Goal: Task Accomplishment & Management: Manage account settings

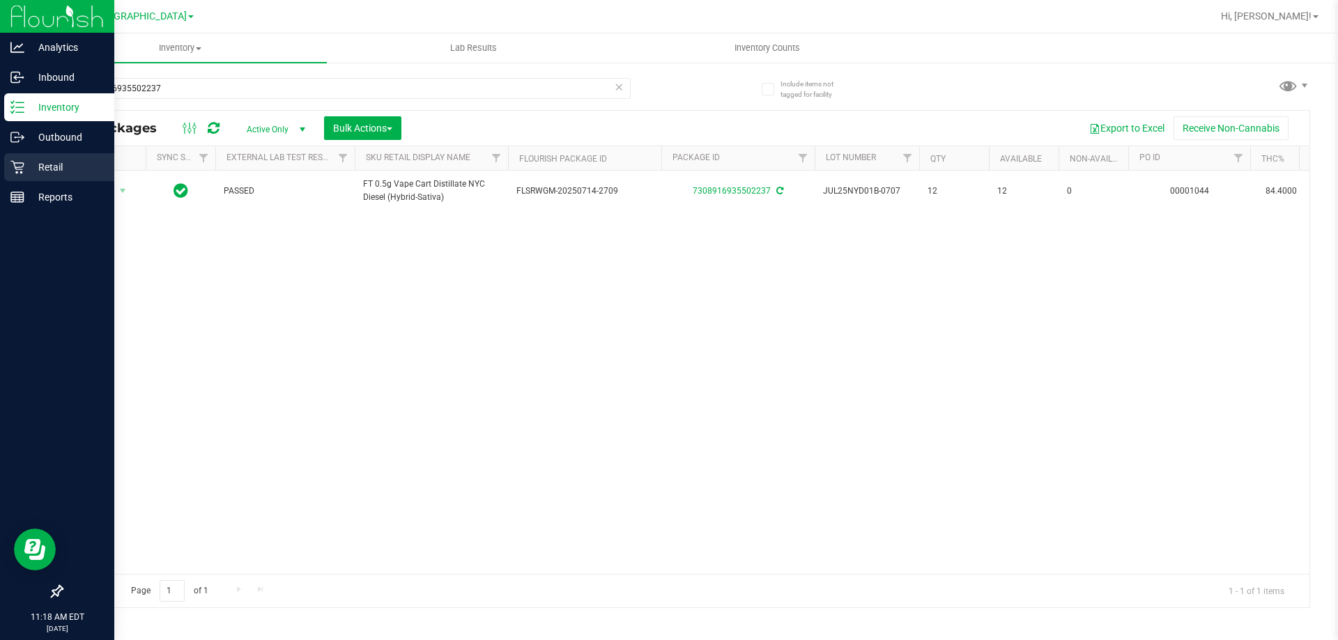
click at [53, 155] on div "Retail" at bounding box center [59, 167] width 110 height 28
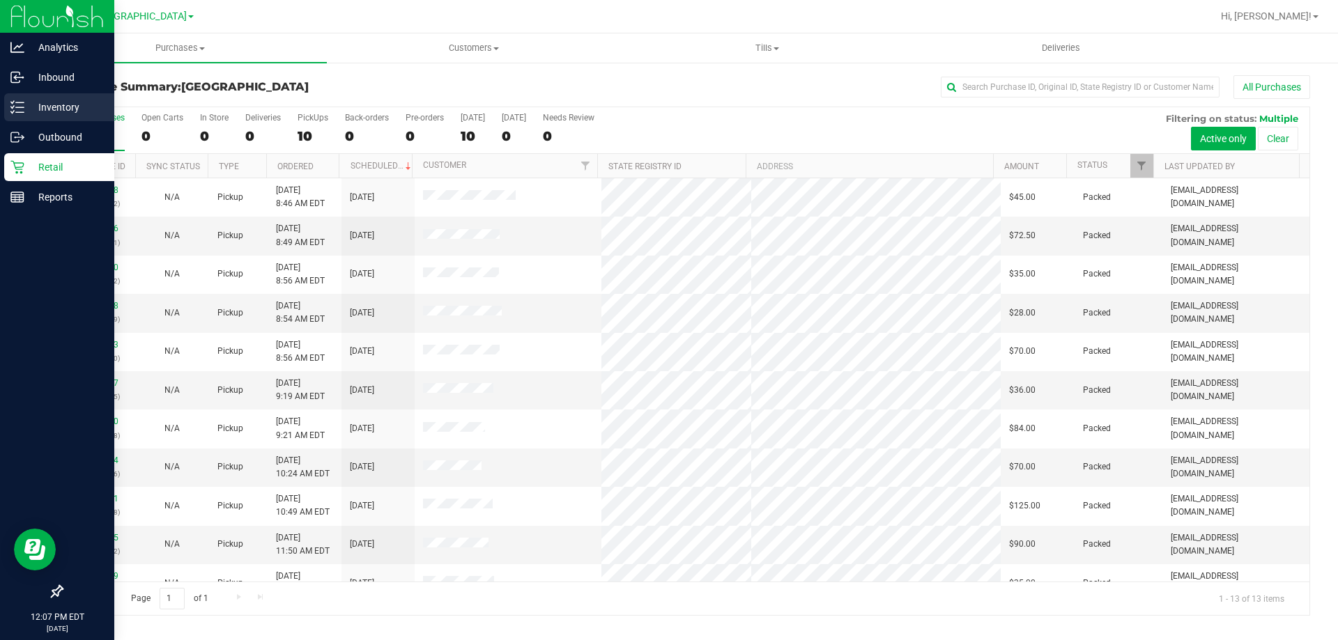
click at [59, 110] on p "Inventory" at bounding box center [66, 107] width 84 height 17
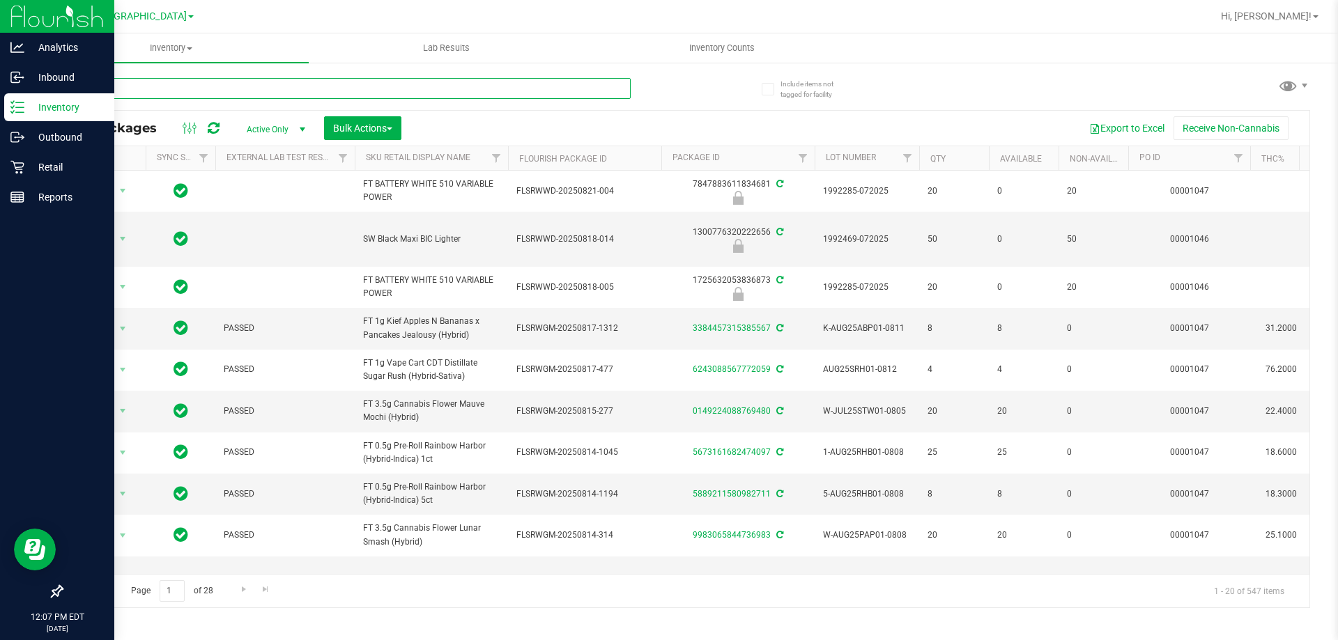
click at [192, 86] on input "text" at bounding box center [345, 88] width 569 height 21
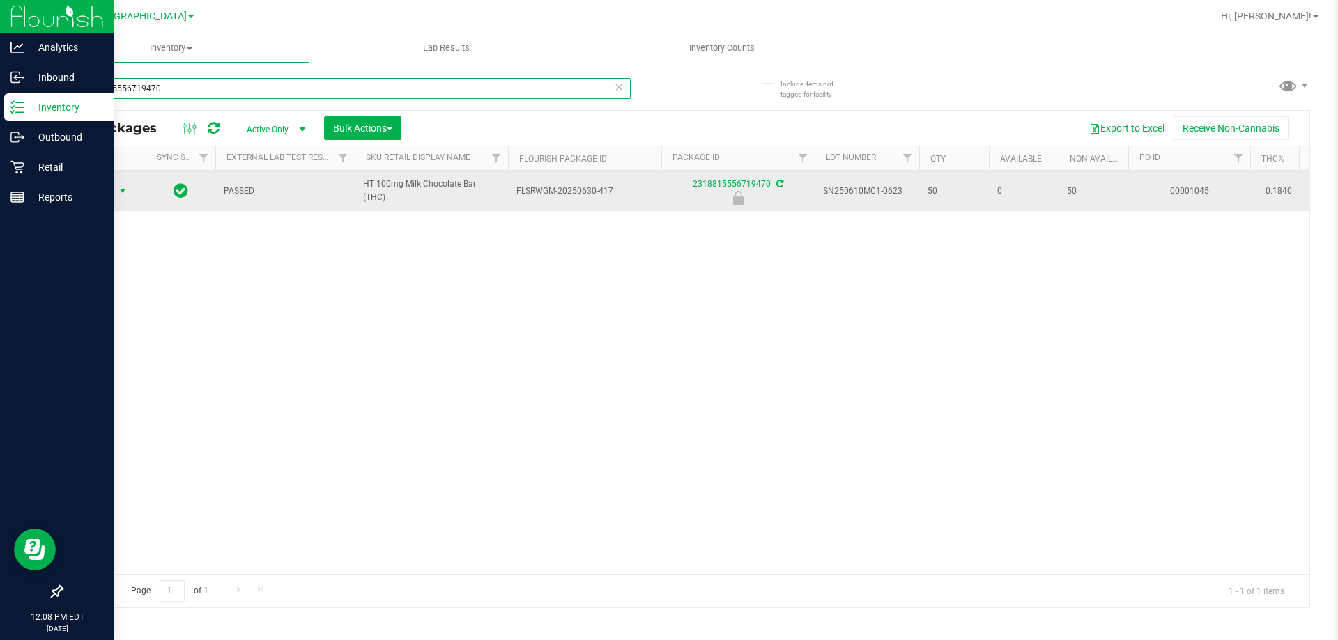
type input "2318815556719470"
click at [108, 188] on span "Action" at bounding box center [95, 191] width 38 height 20
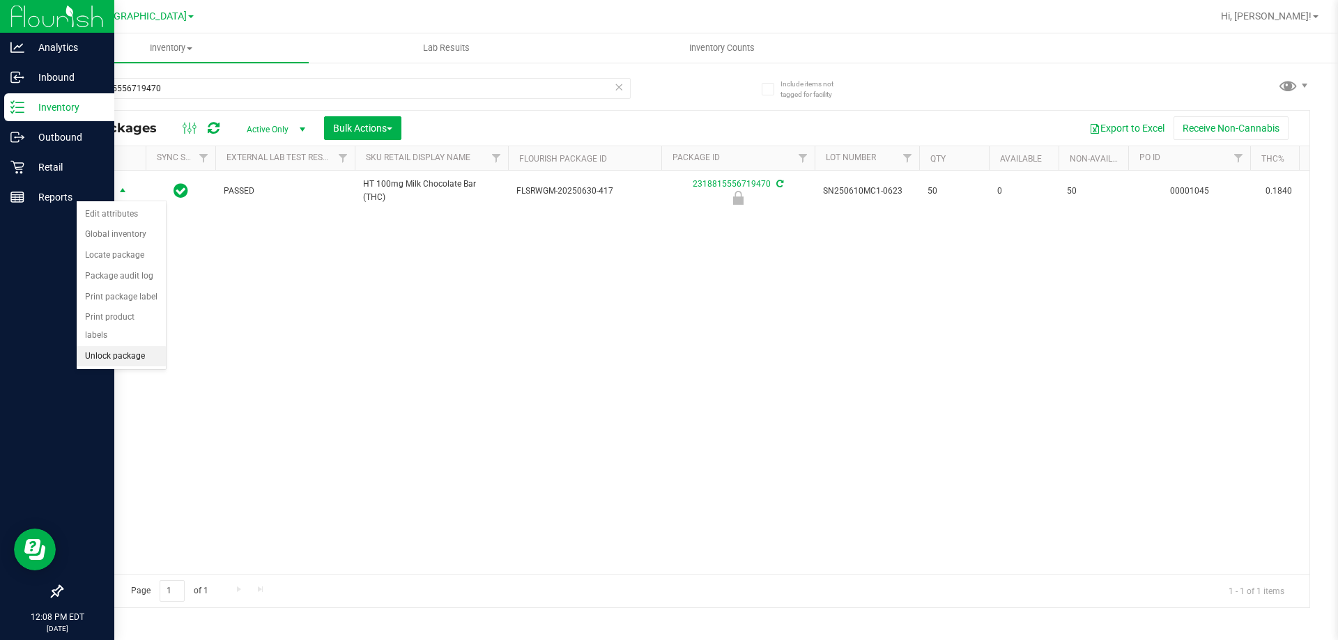
click at [124, 346] on li "Unlock package" at bounding box center [121, 356] width 89 height 21
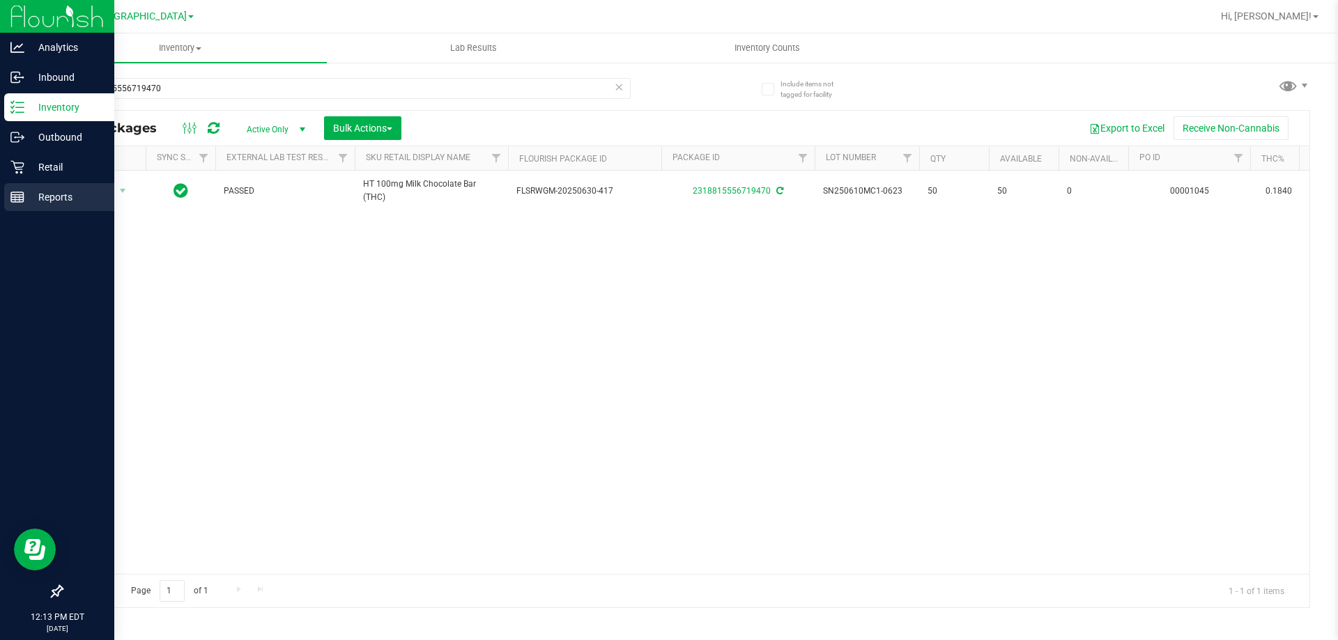
click at [49, 192] on p "Reports" at bounding box center [66, 197] width 84 height 17
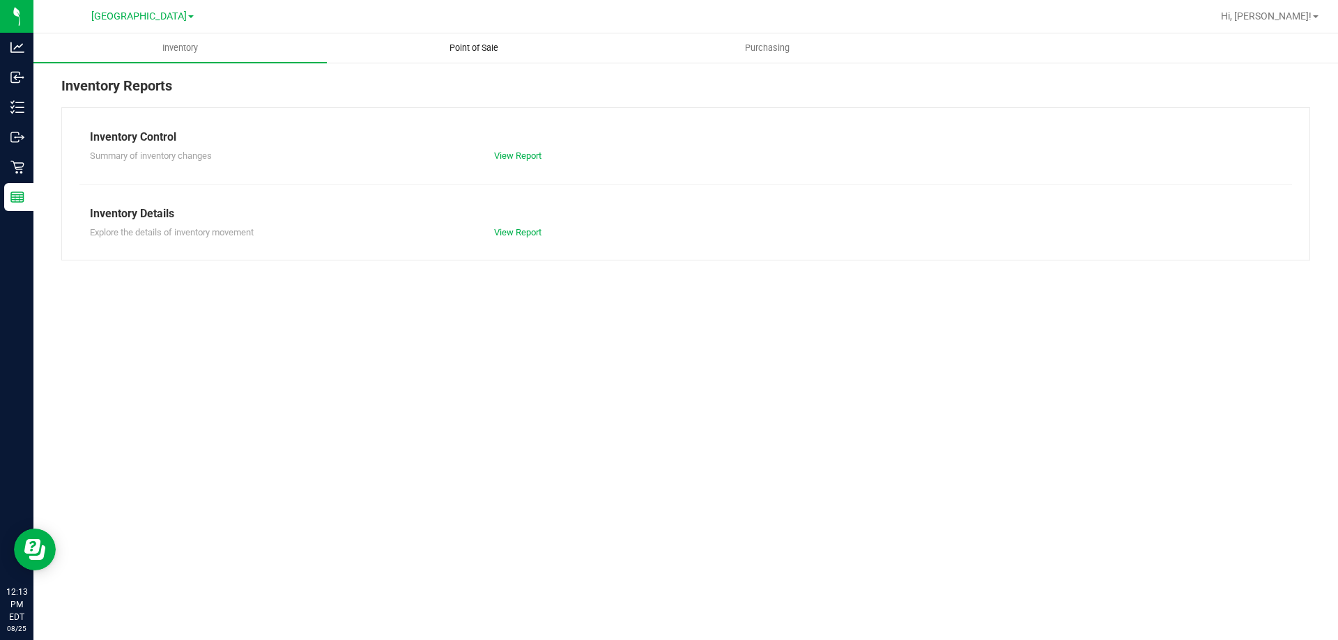
click at [490, 57] on uib-tab-heading "Point of Sale" at bounding box center [473, 48] width 292 height 28
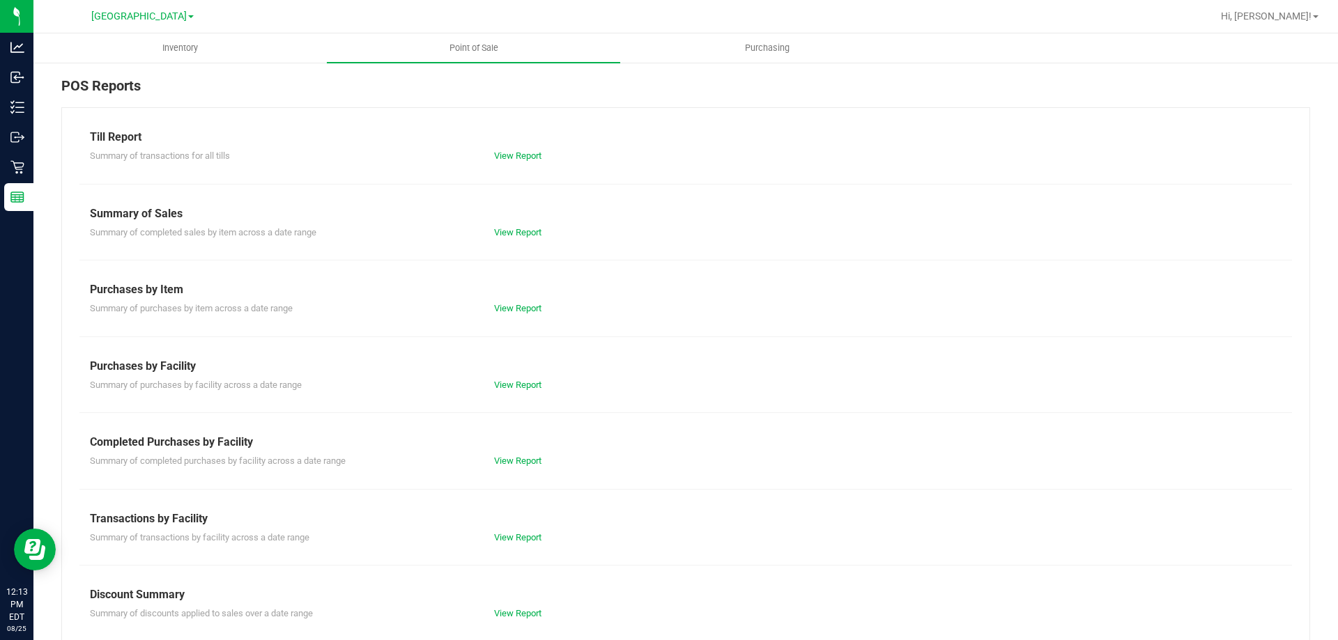
click at [523, 444] on div "Completed Purchases by Facility" at bounding box center [685, 442] width 1191 height 17
click at [518, 459] on link "View Report" at bounding box center [517, 461] width 47 height 10
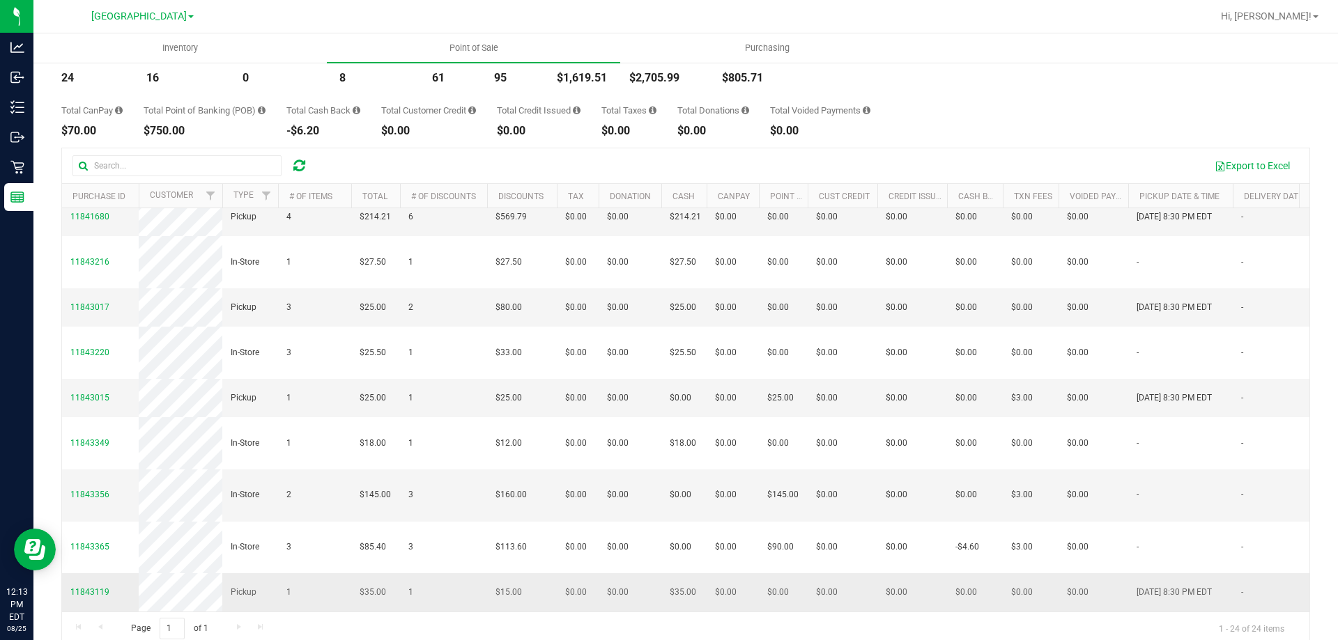
scroll to position [105, 0]
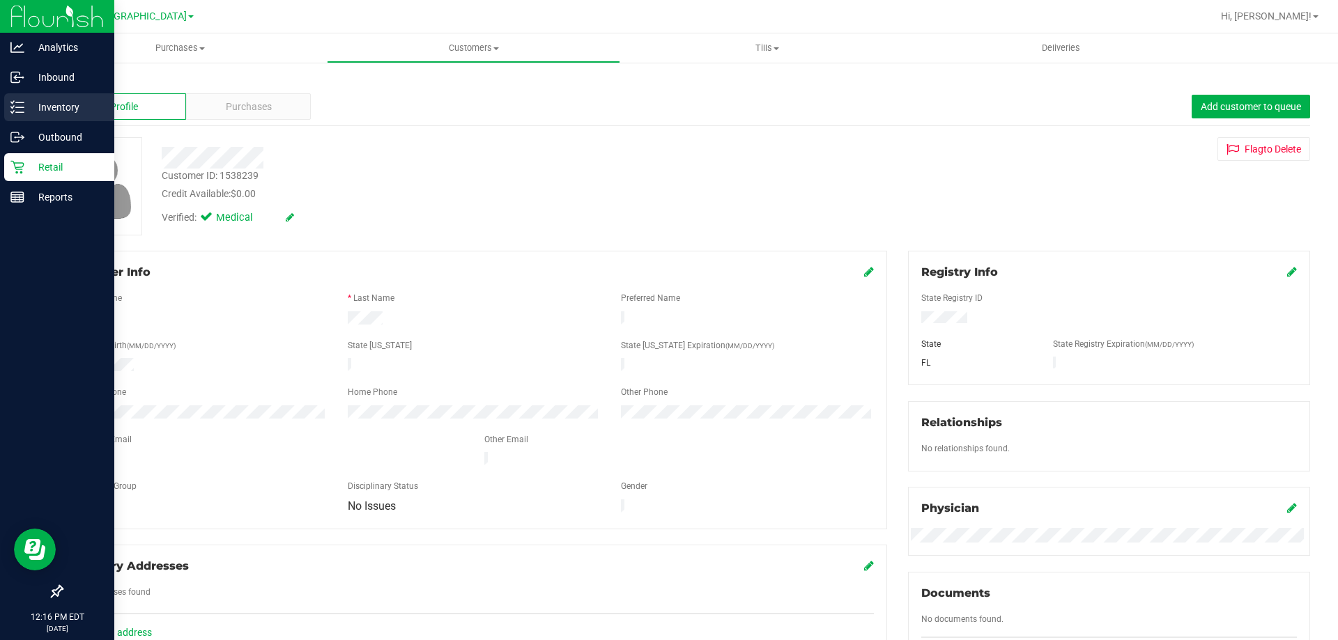
click at [56, 120] on div "Inventory" at bounding box center [59, 107] width 110 height 28
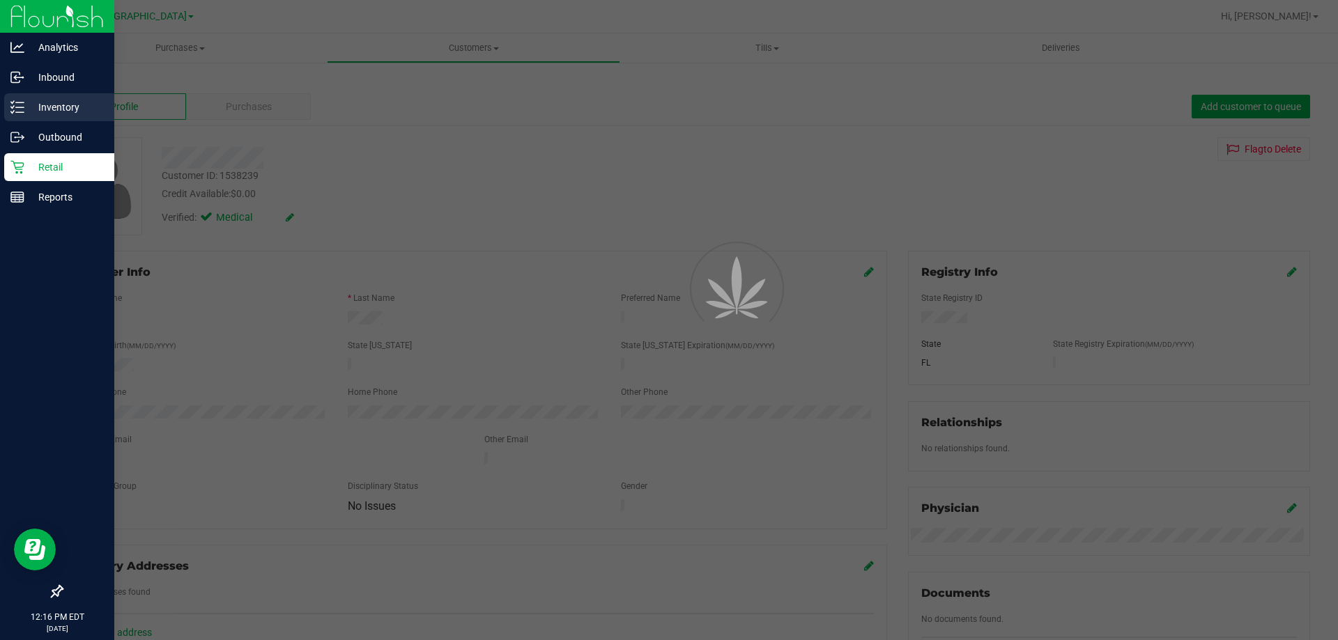
click at [59, 118] on div "Inventory" at bounding box center [59, 107] width 110 height 28
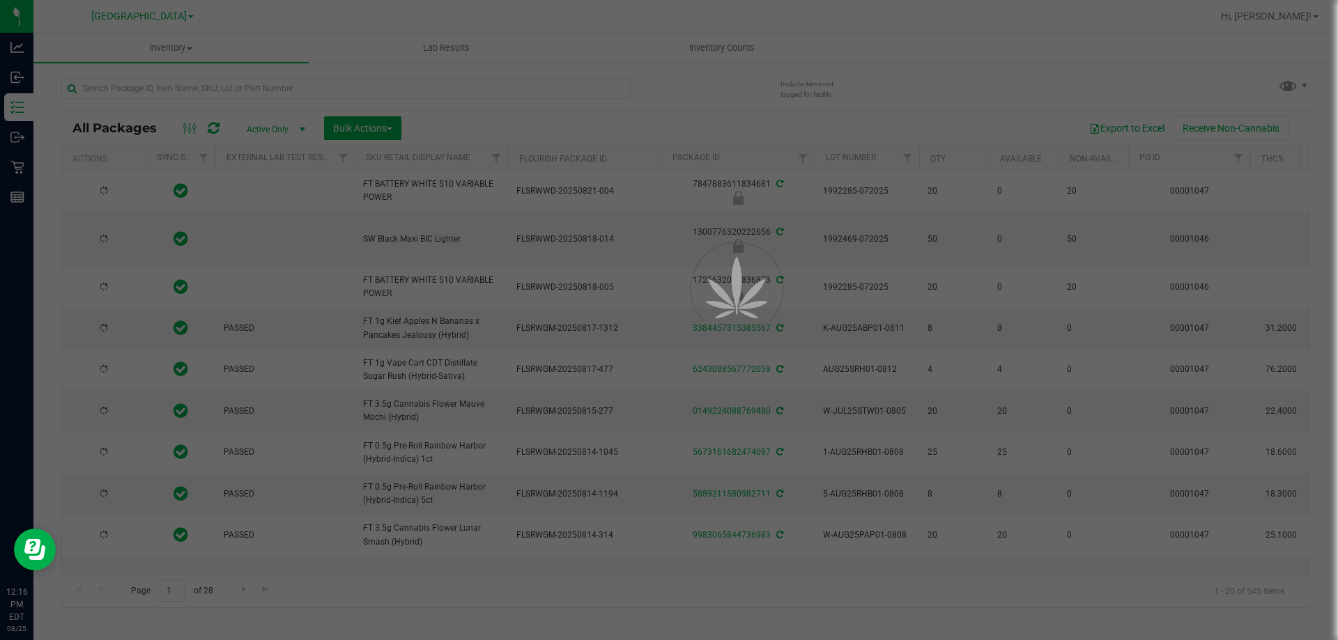
click at [276, 87] on div at bounding box center [669, 320] width 1338 height 640
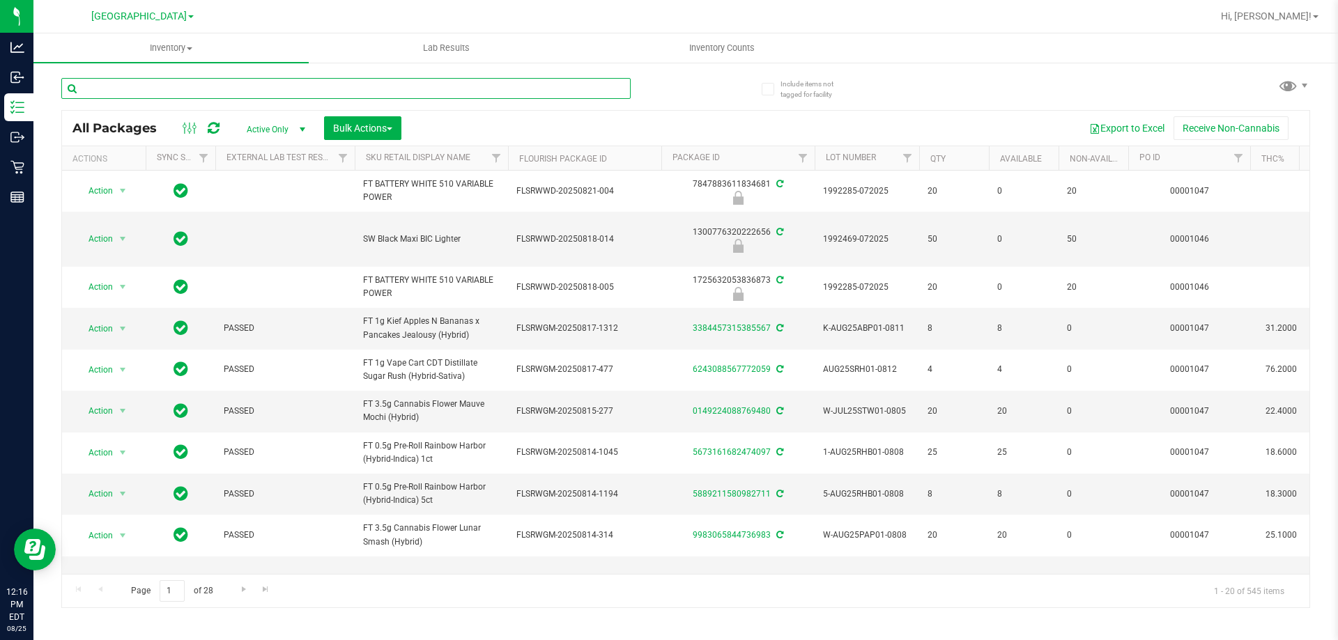
click at [276, 87] on input "text" at bounding box center [345, 88] width 569 height 21
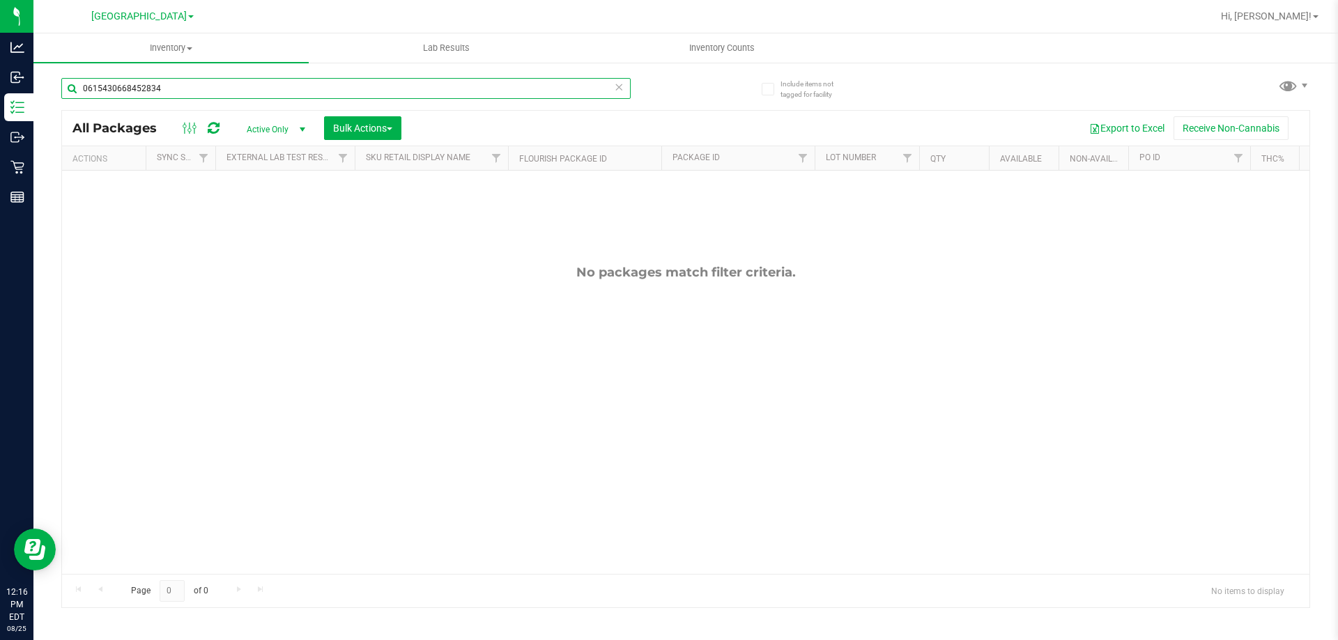
drag, startPoint x: 234, startPoint y: 85, endPoint x: 321, endPoint y: 0, distance: 121.2
click at [49, 61] on div "Analytics Inbound Inventory Outbound Retail Reports 12:16 PM EDT 08/25/2025 08/…" at bounding box center [669, 320] width 1338 height 640
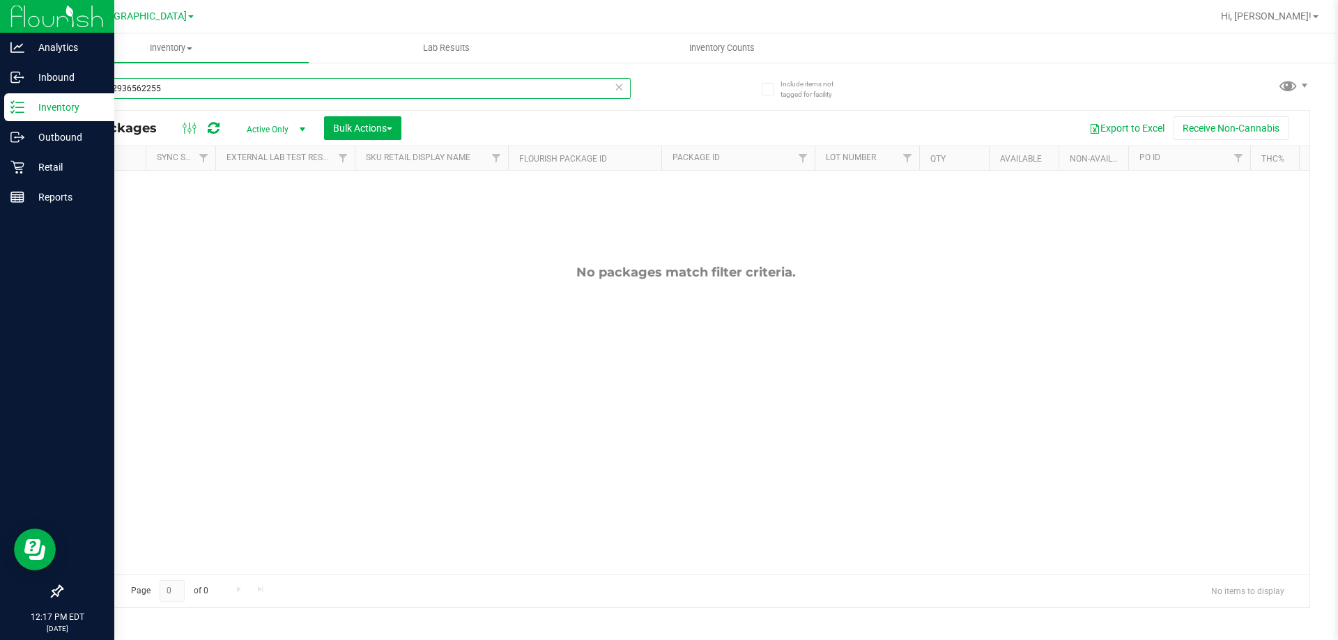
drag, startPoint x: 203, startPoint y: 87, endPoint x: 0, endPoint y: 123, distance: 206.5
click at [0, 118] on div "Analytics Inbound Inventory Outbound Retail Reports 12:17 PM EDT 08/25/2025 08/…" at bounding box center [669, 320] width 1338 height 640
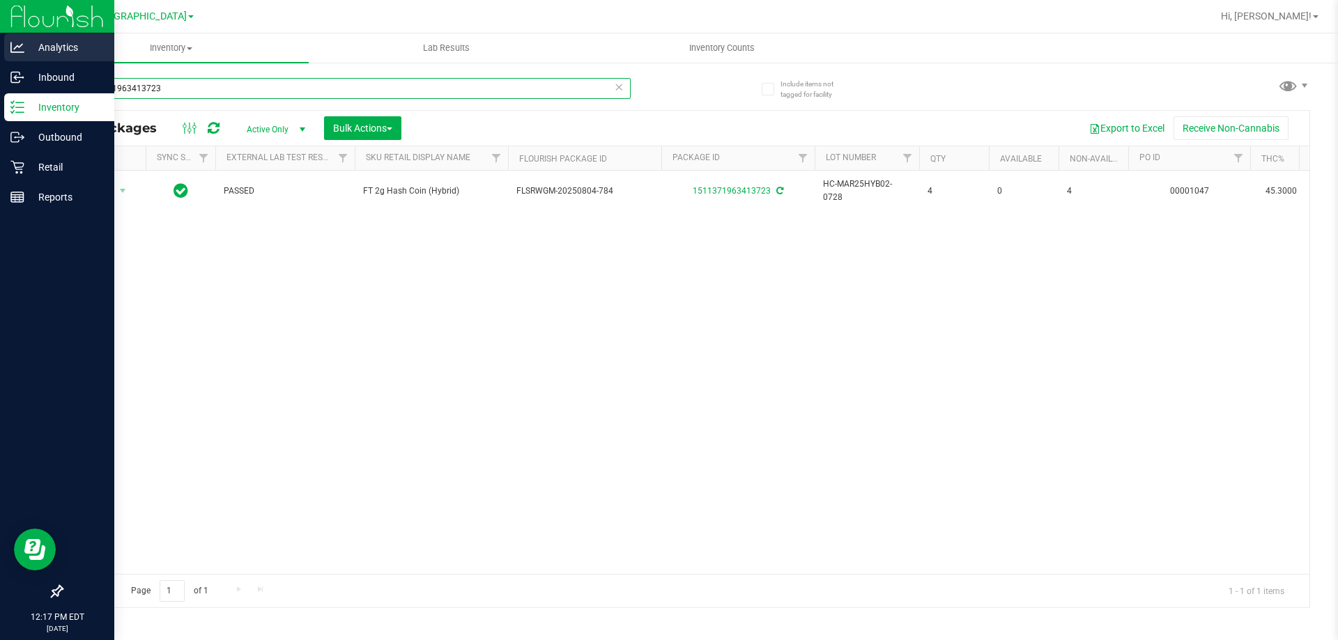
drag, startPoint x: 171, startPoint y: 91, endPoint x: 0, endPoint y: 48, distance: 176.1
click at [0, 51] on div "Analytics Inbound Inventory Outbound Retail Reports 12:17 PM EDT 08/25/2025 08/…" at bounding box center [669, 320] width 1338 height 640
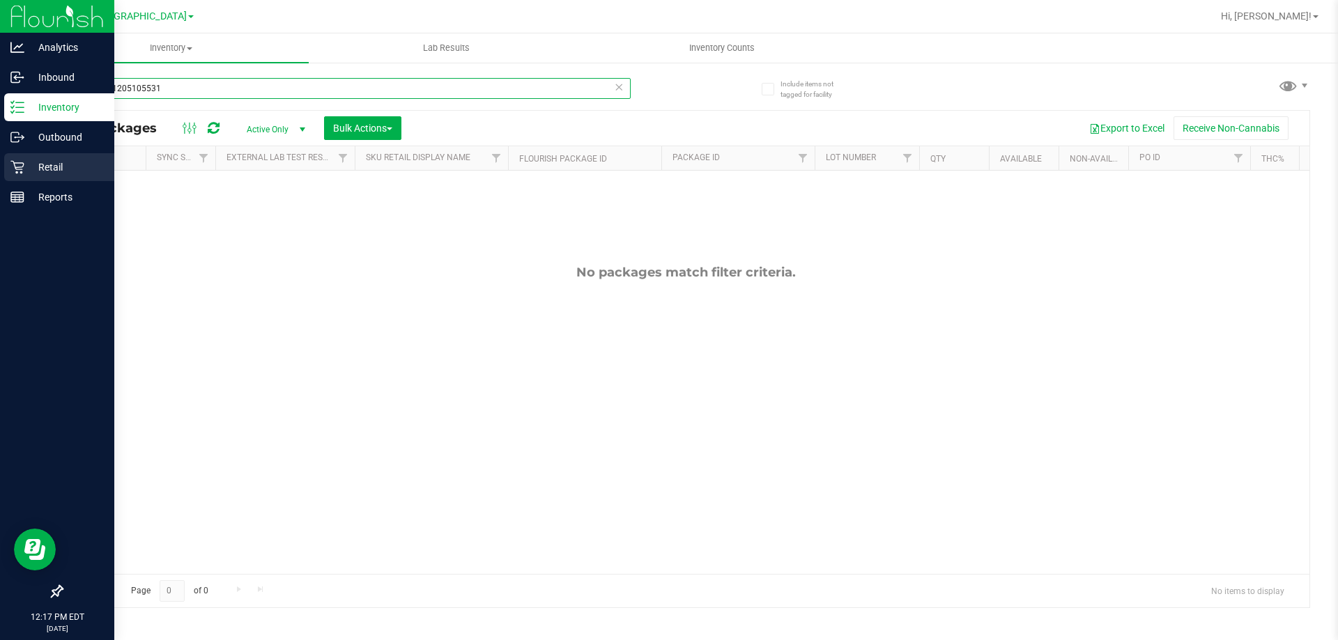
type input "6273661205105531"
click at [49, 167] on p "Retail" at bounding box center [66, 167] width 84 height 17
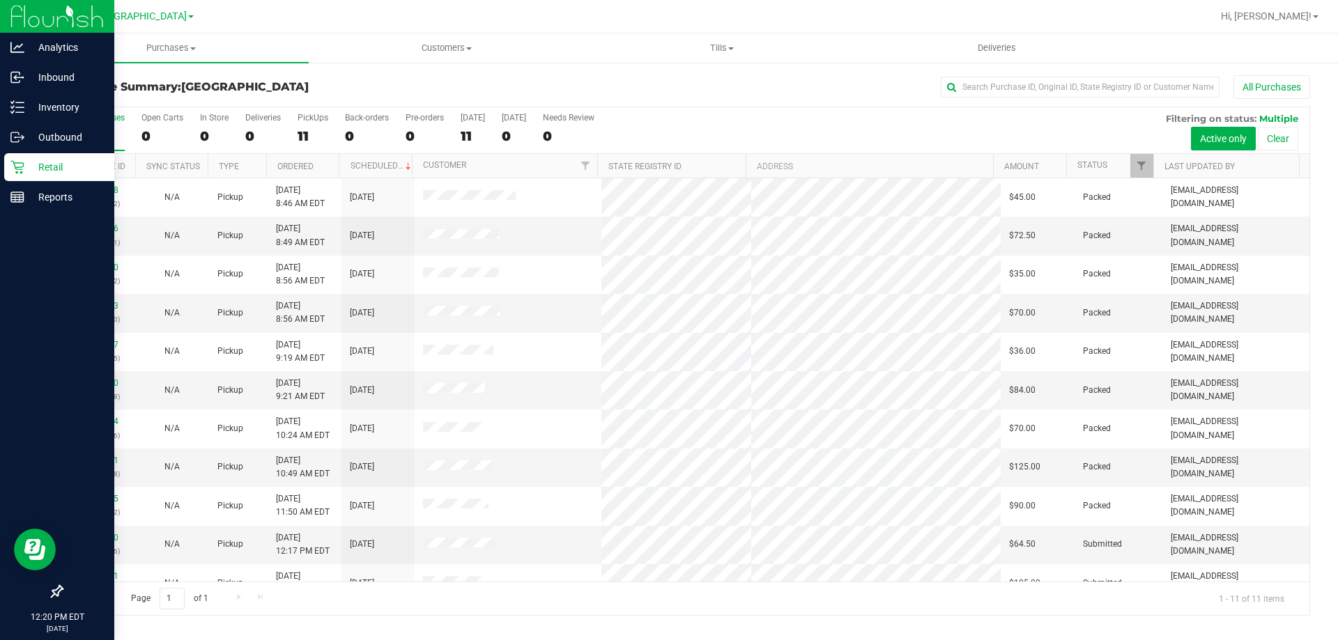
scroll to position [20, 0]
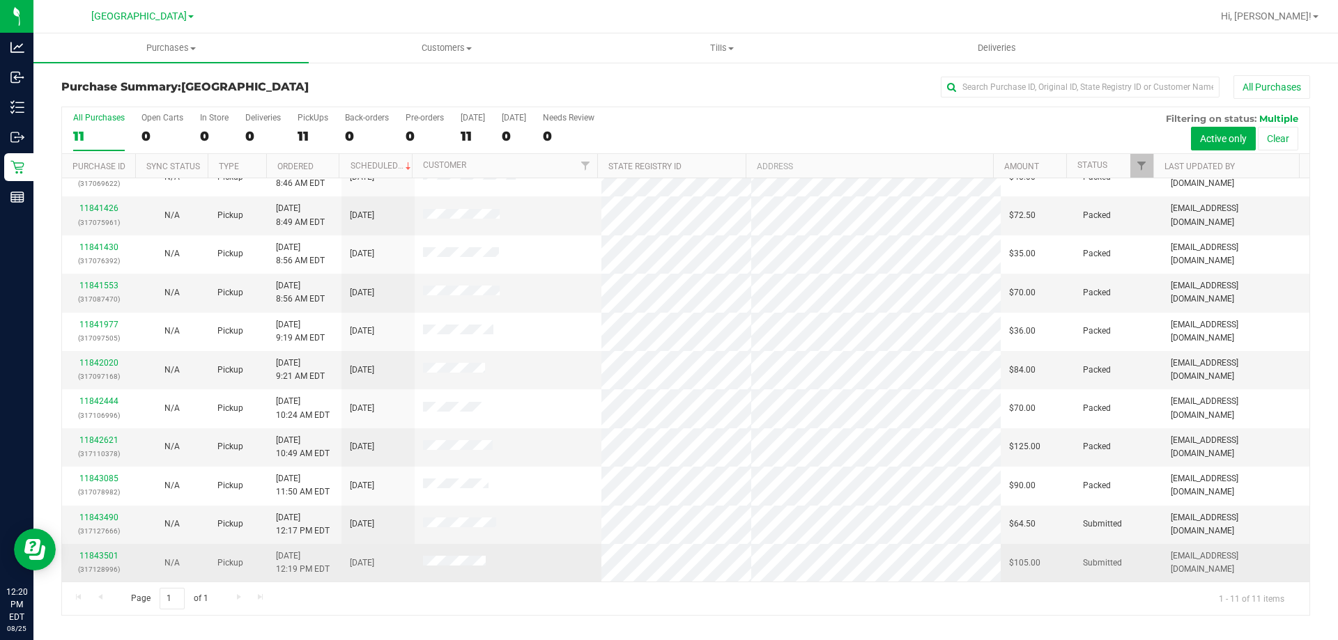
click at [131, 549] on td "11843501 (317128996)" at bounding box center [98, 563] width 73 height 38
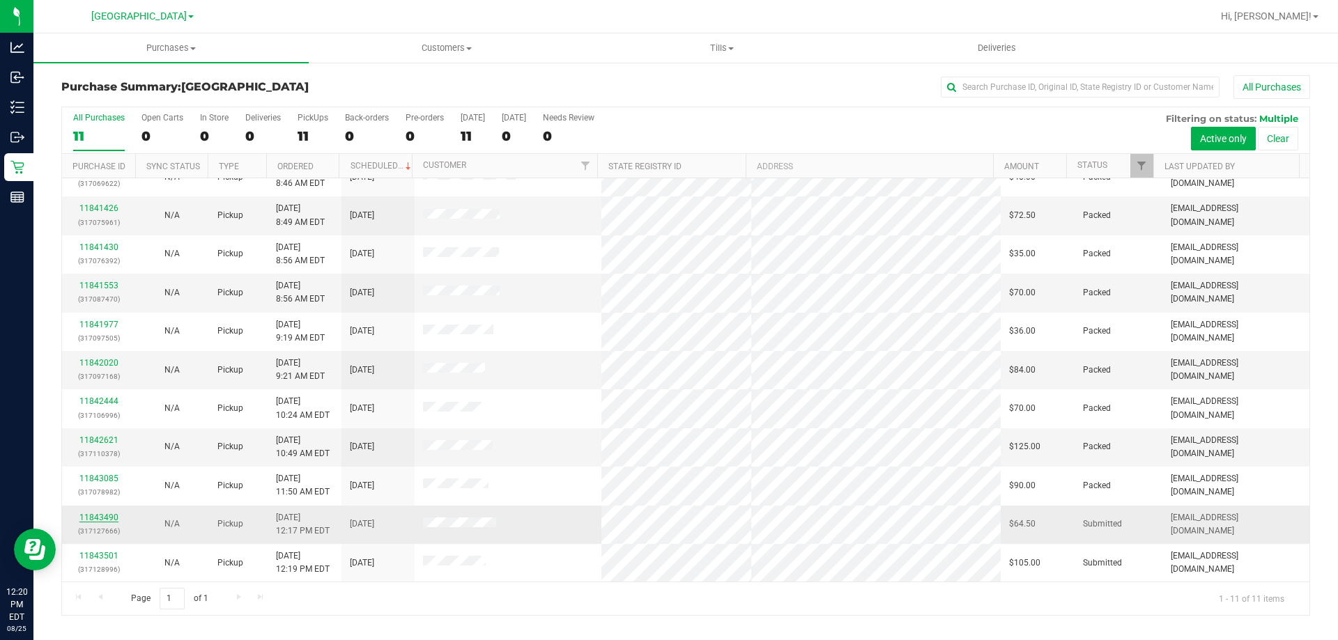
click at [88, 515] on link "11843490" at bounding box center [98, 518] width 39 height 10
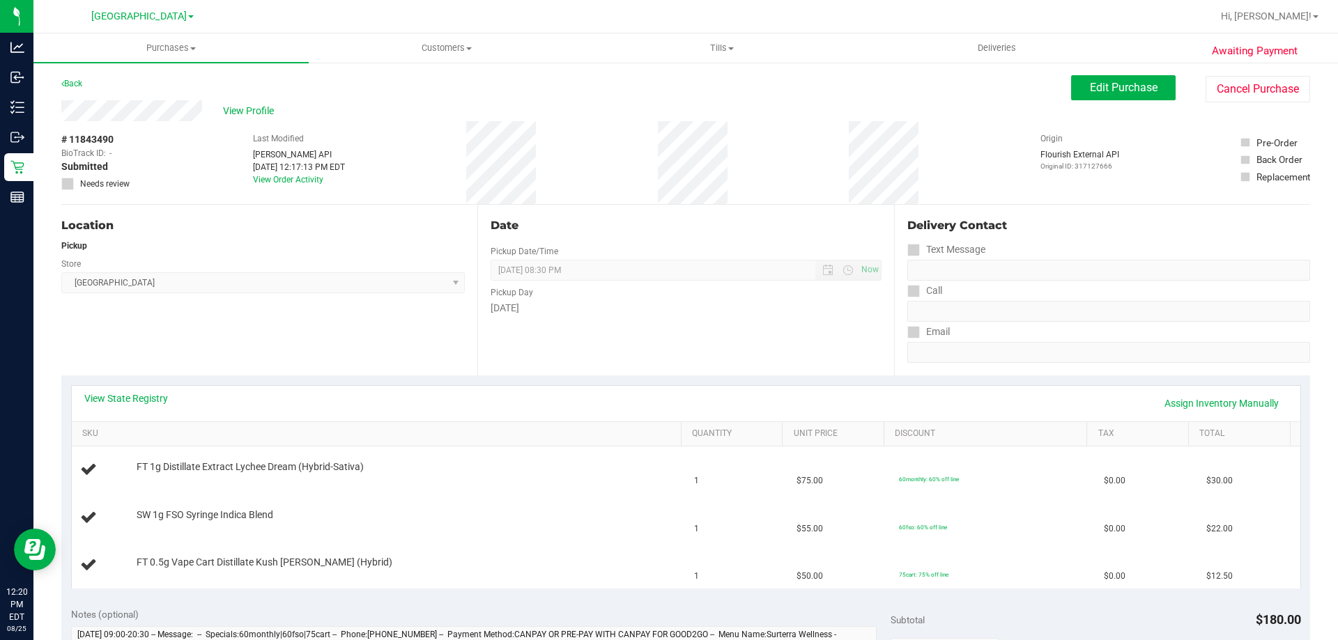
scroll to position [139, 0]
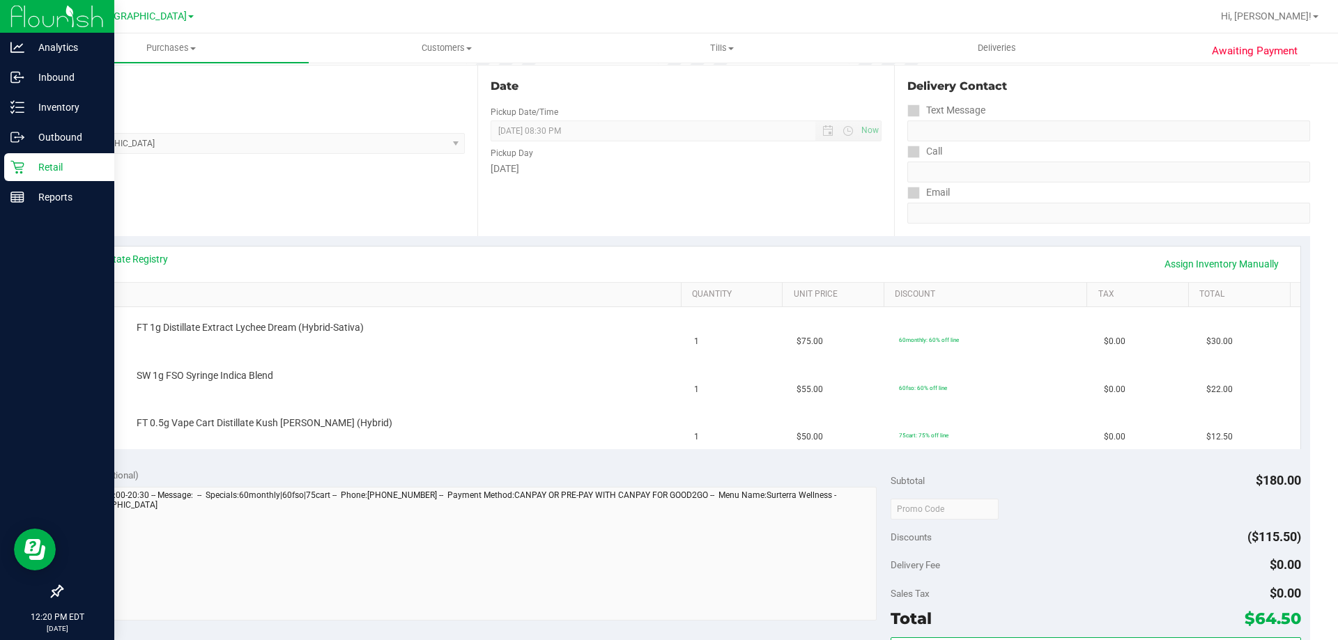
click at [39, 168] on p "Retail" at bounding box center [66, 167] width 84 height 17
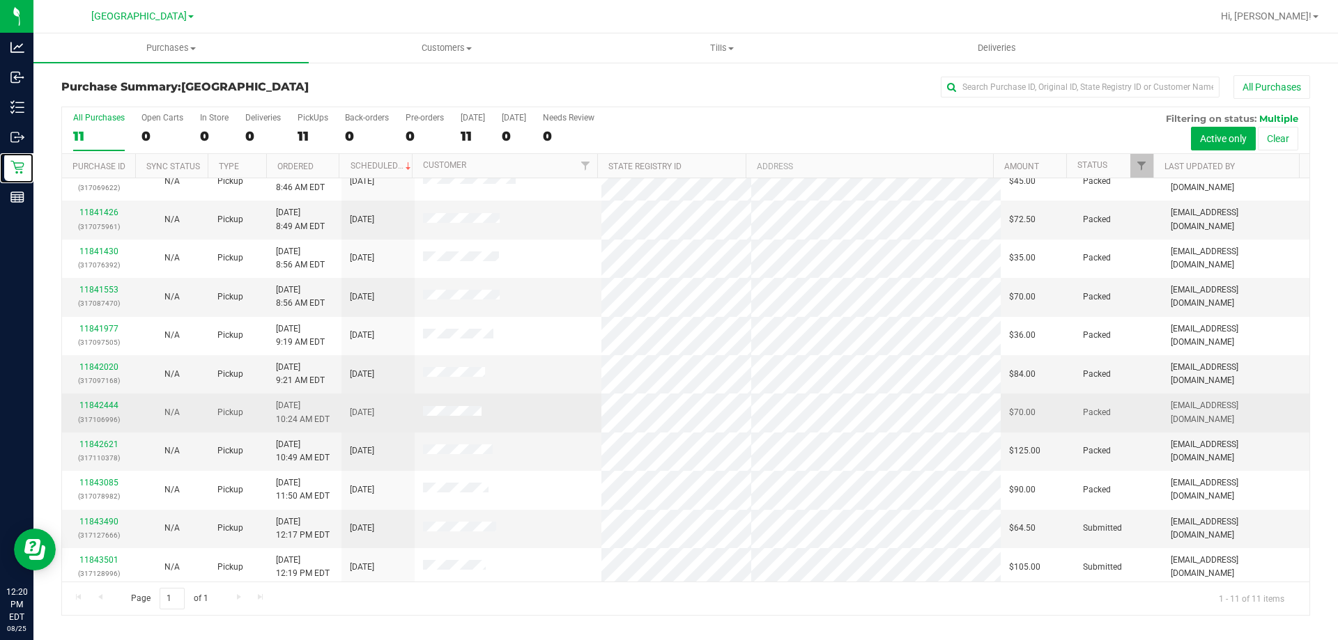
scroll to position [20, 0]
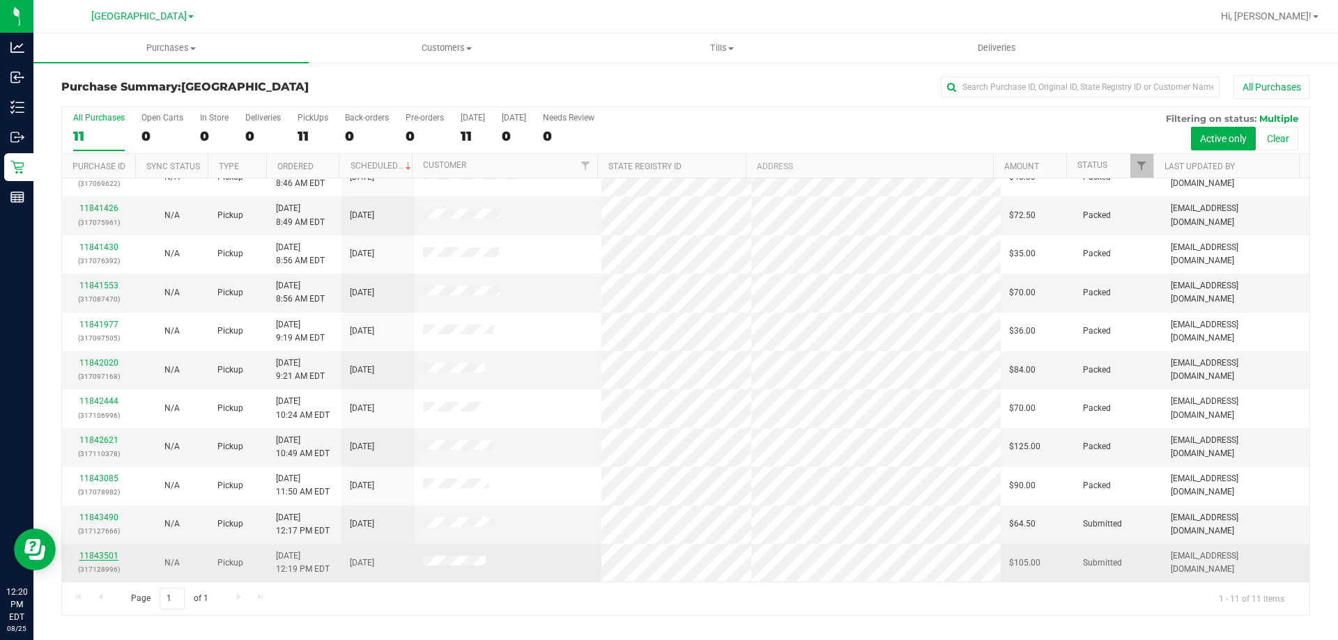
click at [87, 556] on link "11843501" at bounding box center [98, 556] width 39 height 10
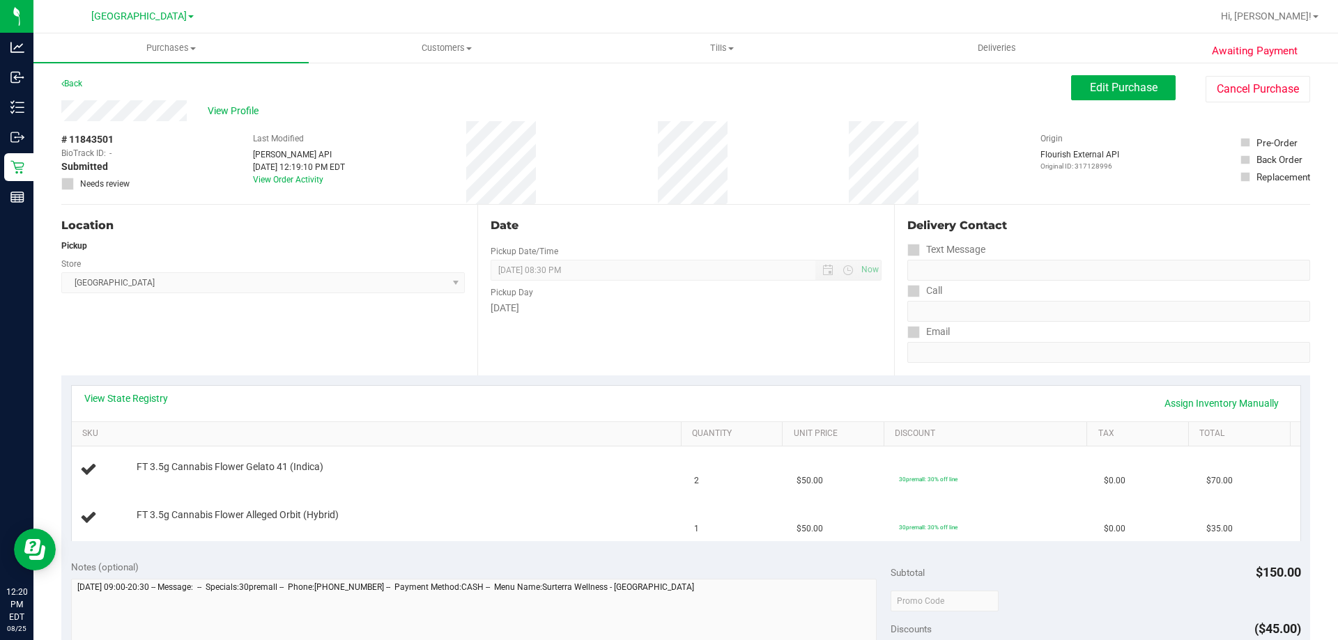
click at [277, 334] on div "Location Pickup Store Delray Beach WC Select Store Bonita Springs WC Boynton Be…" at bounding box center [269, 290] width 416 height 171
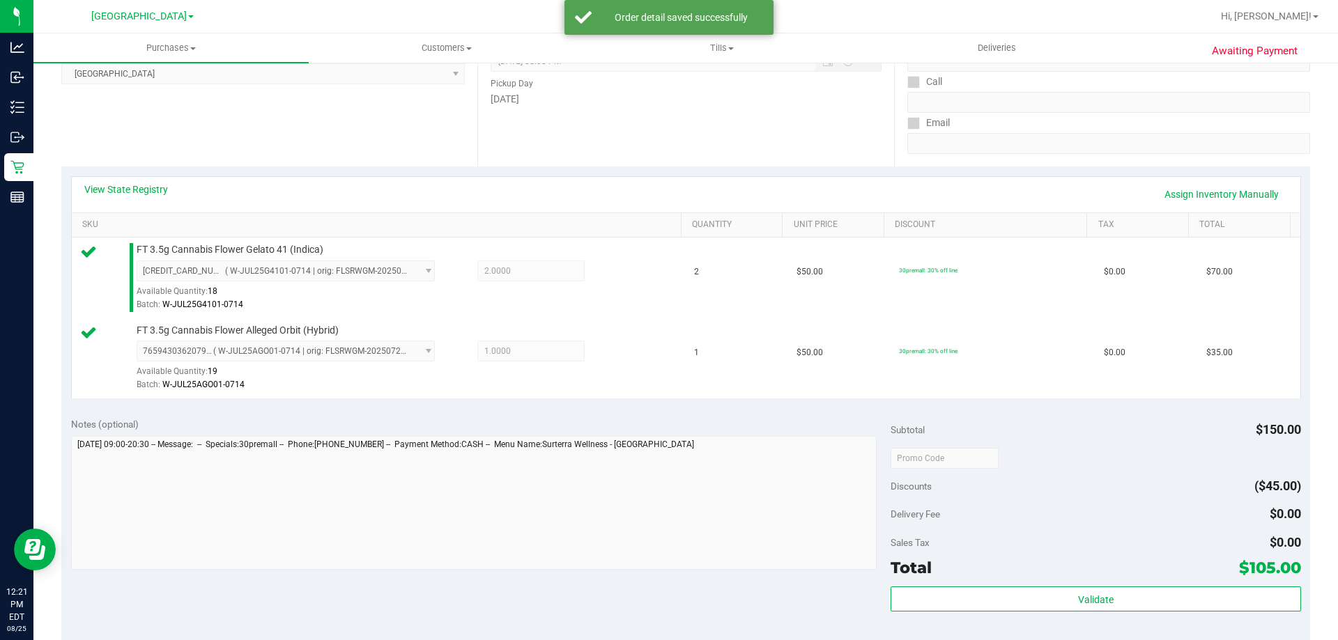
scroll to position [488, 0]
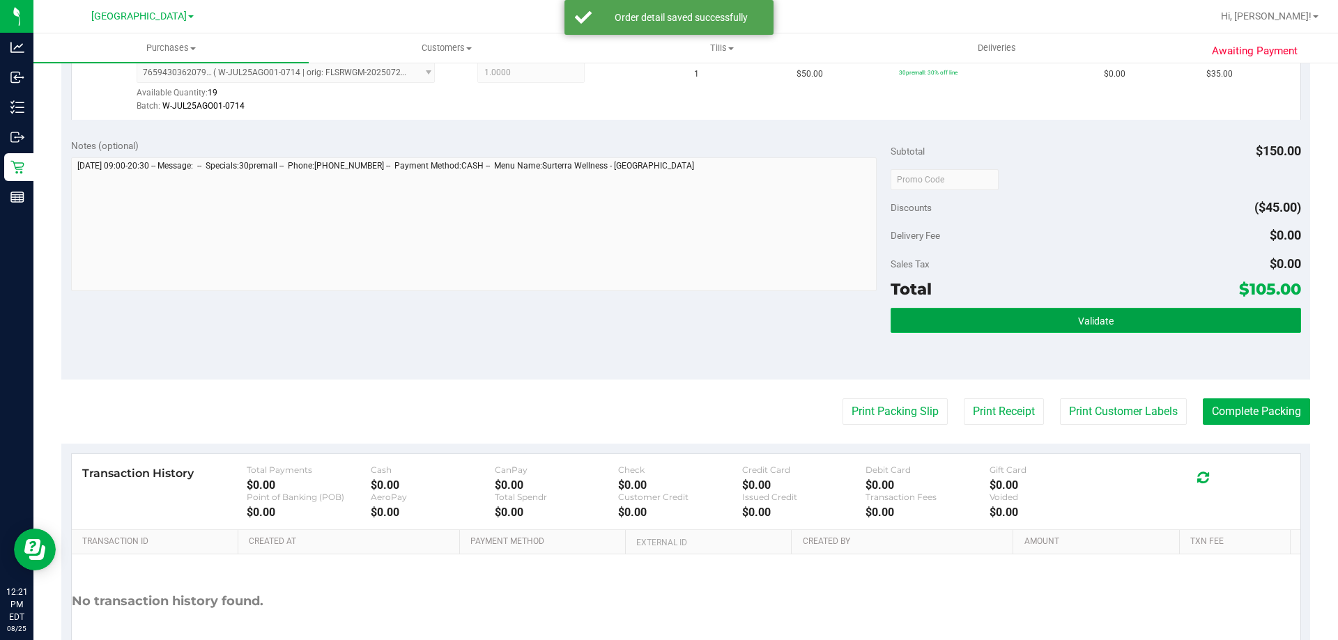
click at [1012, 326] on button "Validate" at bounding box center [1095, 320] width 410 height 25
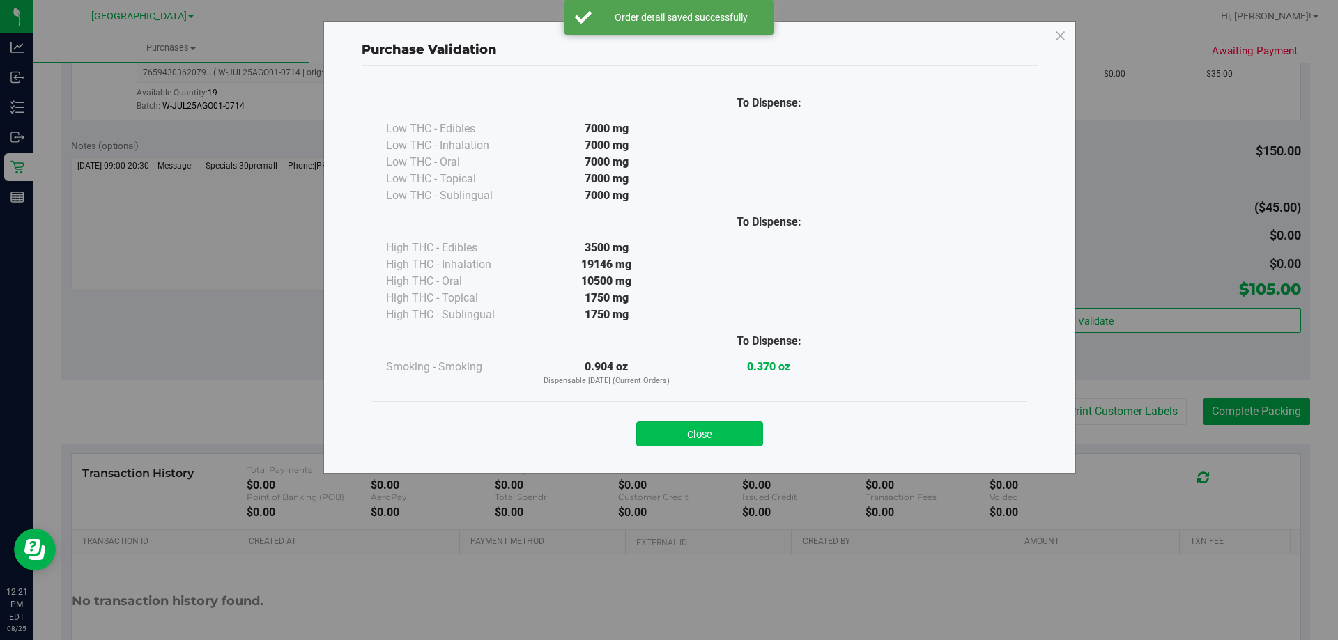
click at [741, 436] on button "Close" at bounding box center [699, 434] width 127 height 25
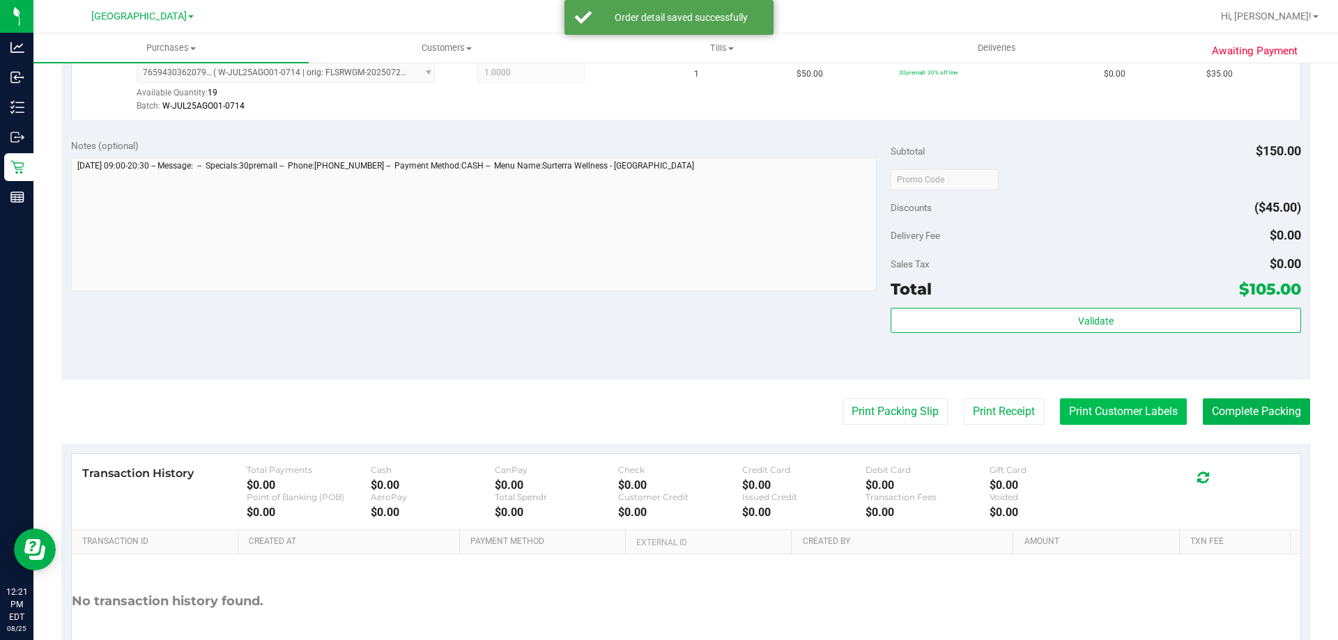
click at [1060, 410] on button "Print Customer Labels" at bounding box center [1123, 412] width 127 height 26
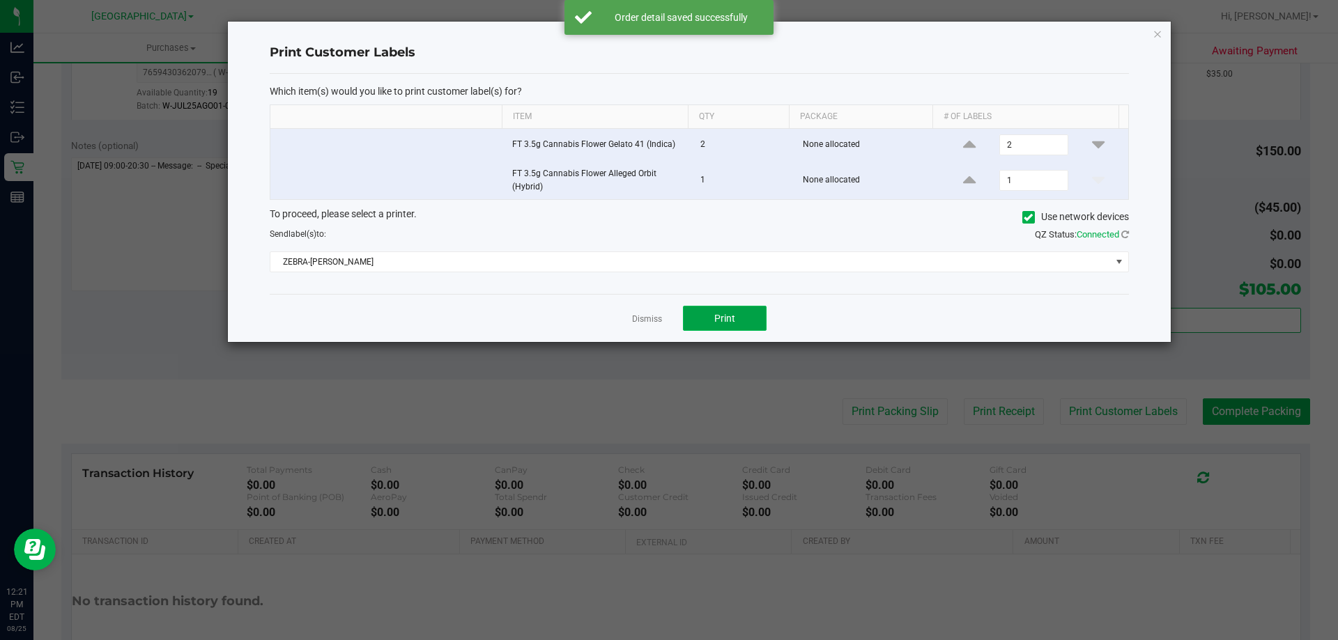
click at [720, 330] on button "Print" at bounding box center [725, 318] width 84 height 25
drag, startPoint x: 656, startPoint y: 320, endPoint x: 646, endPoint y: 323, distance: 10.4
click at [654, 320] on link "Dismiss" at bounding box center [647, 320] width 30 height 12
click at [646, 323] on div "Notes (optional) Subtotal $150.00 Discounts ($45.00) Delivery Fee $0.00 Sales T…" at bounding box center [685, 254] width 1249 height 251
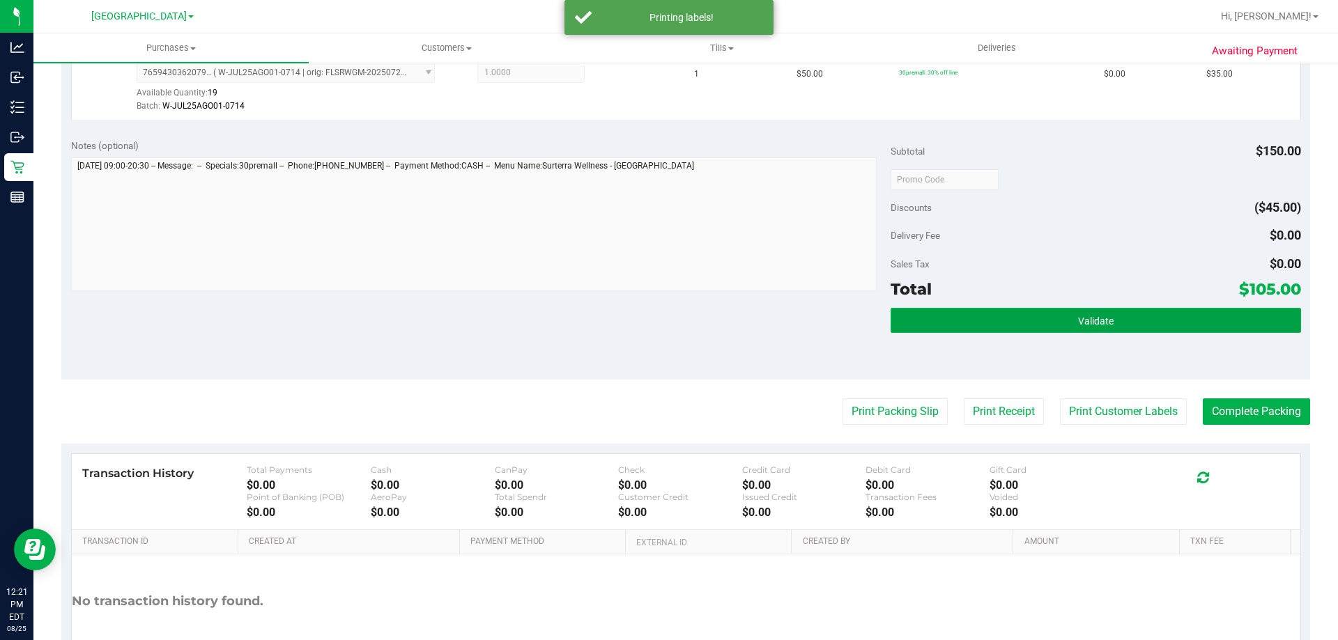
click at [1044, 316] on button "Validate" at bounding box center [1095, 320] width 410 height 25
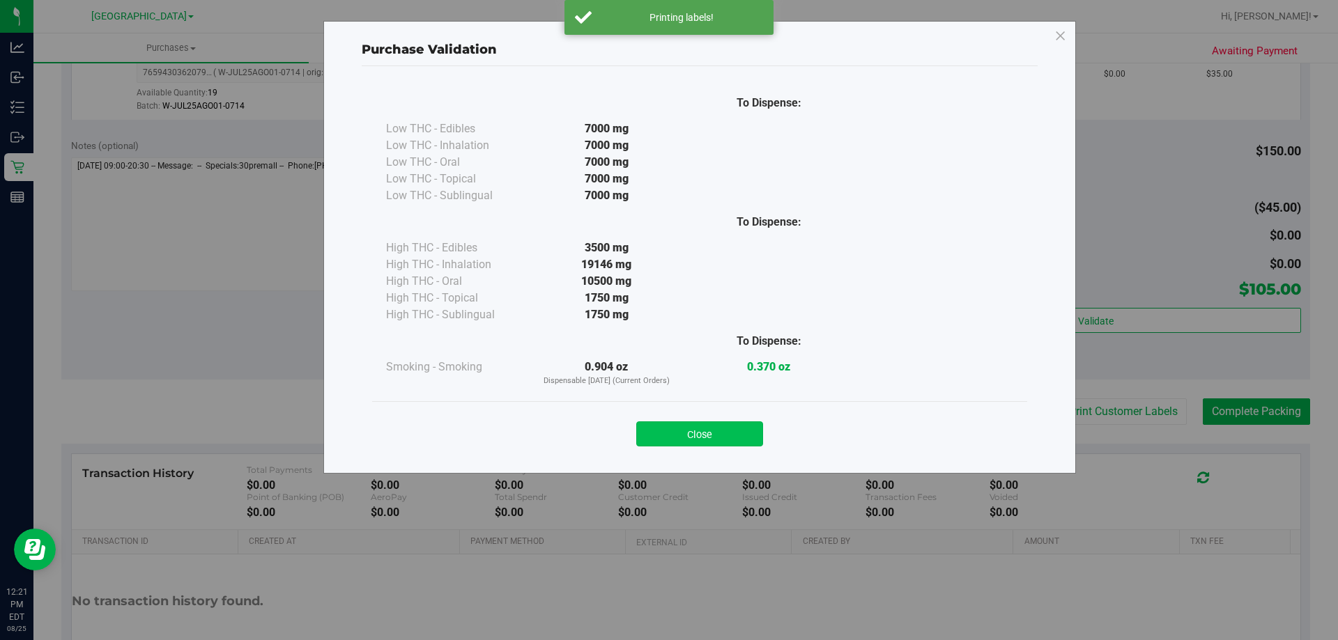
click at [743, 429] on button "Close" at bounding box center [699, 434] width 127 height 25
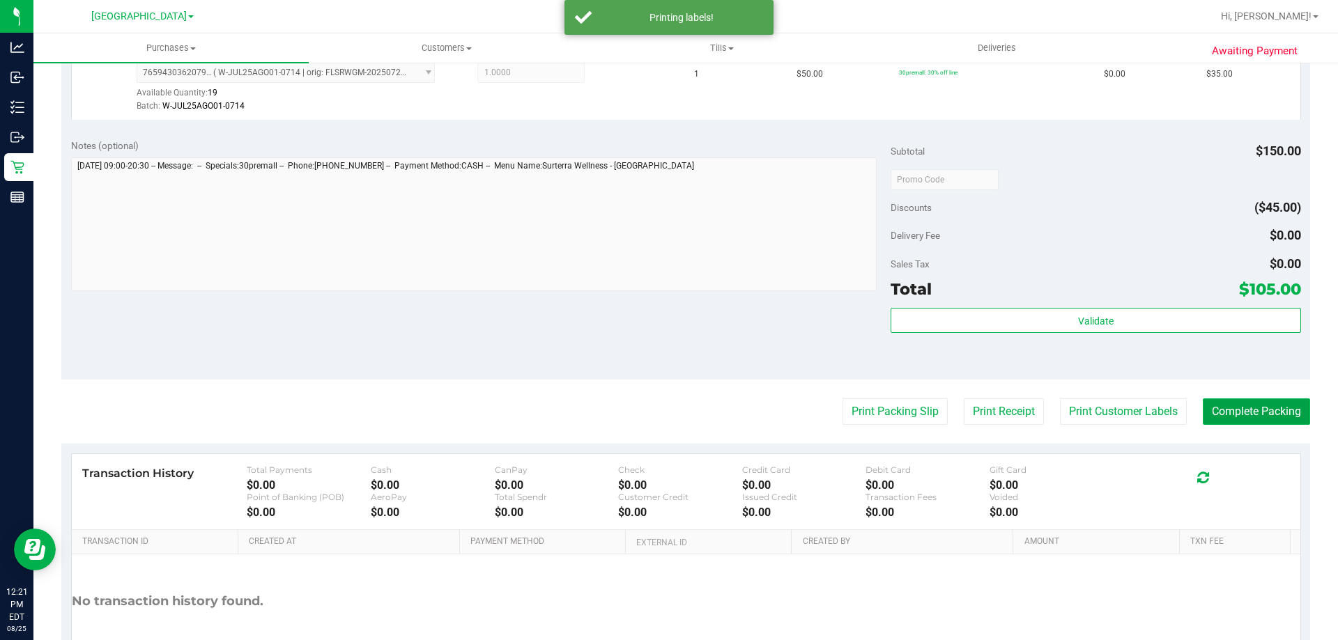
click at [1259, 404] on button "Complete Packing" at bounding box center [1256, 412] width 107 height 26
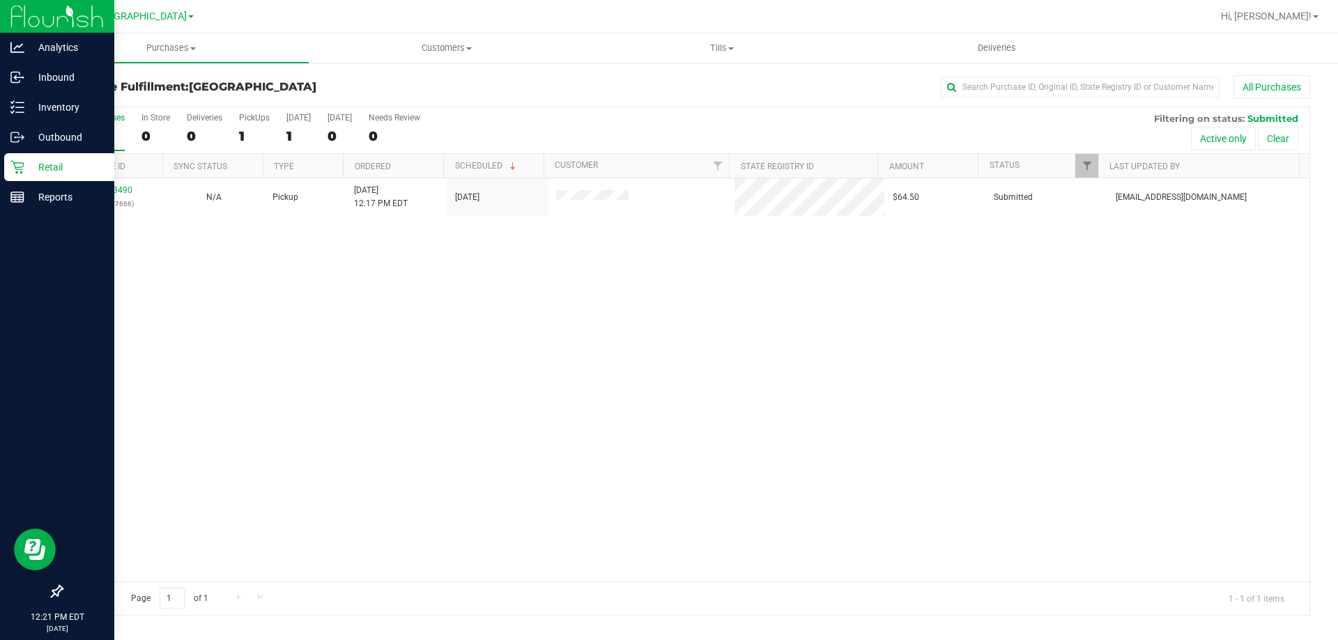
click at [30, 169] on p "Retail" at bounding box center [66, 167] width 84 height 17
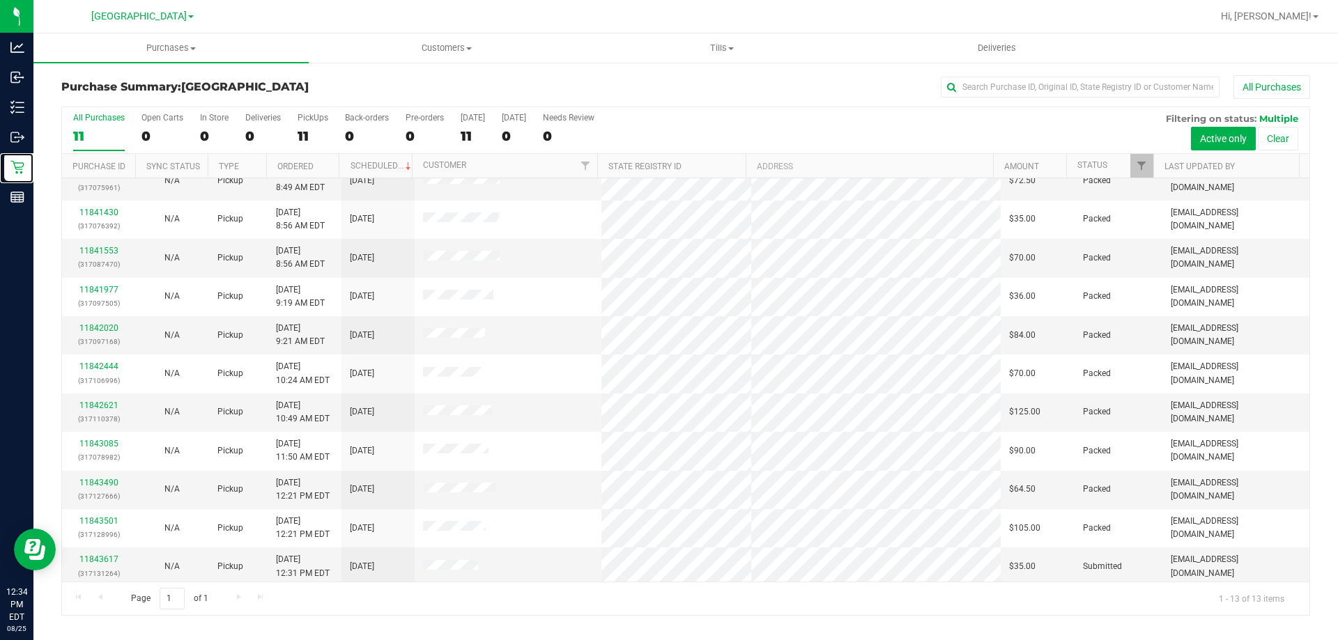
scroll to position [98, 0]
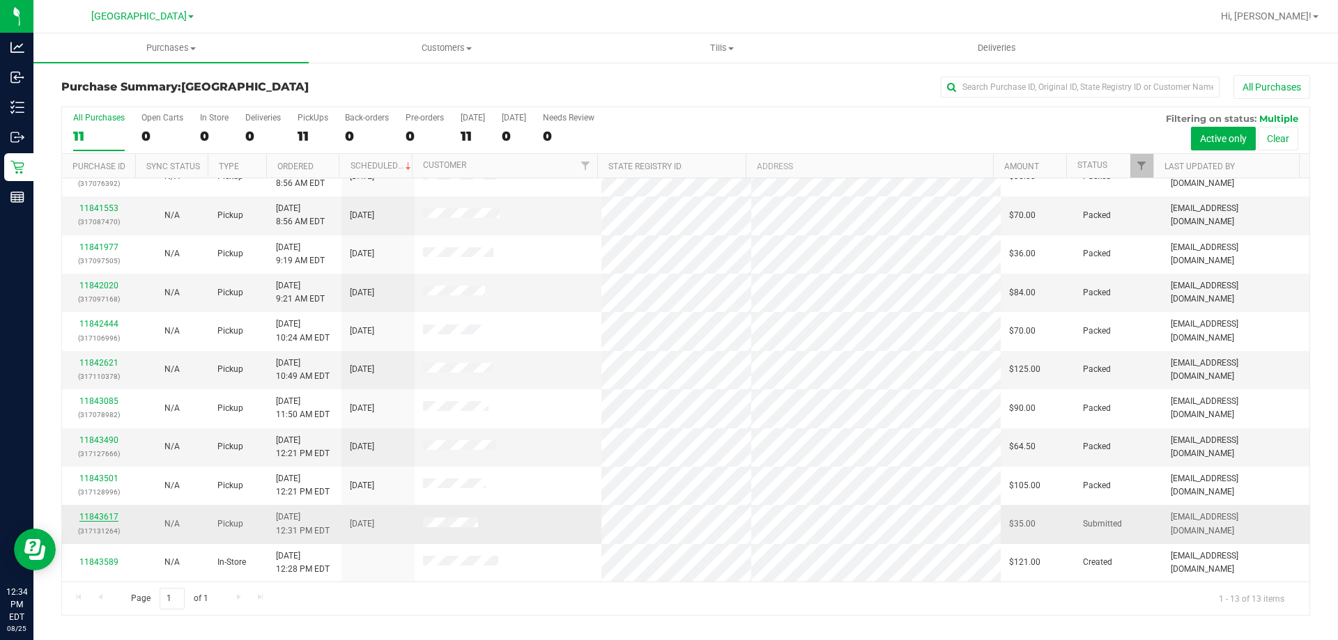
click at [108, 516] on link "11843617" at bounding box center [98, 517] width 39 height 10
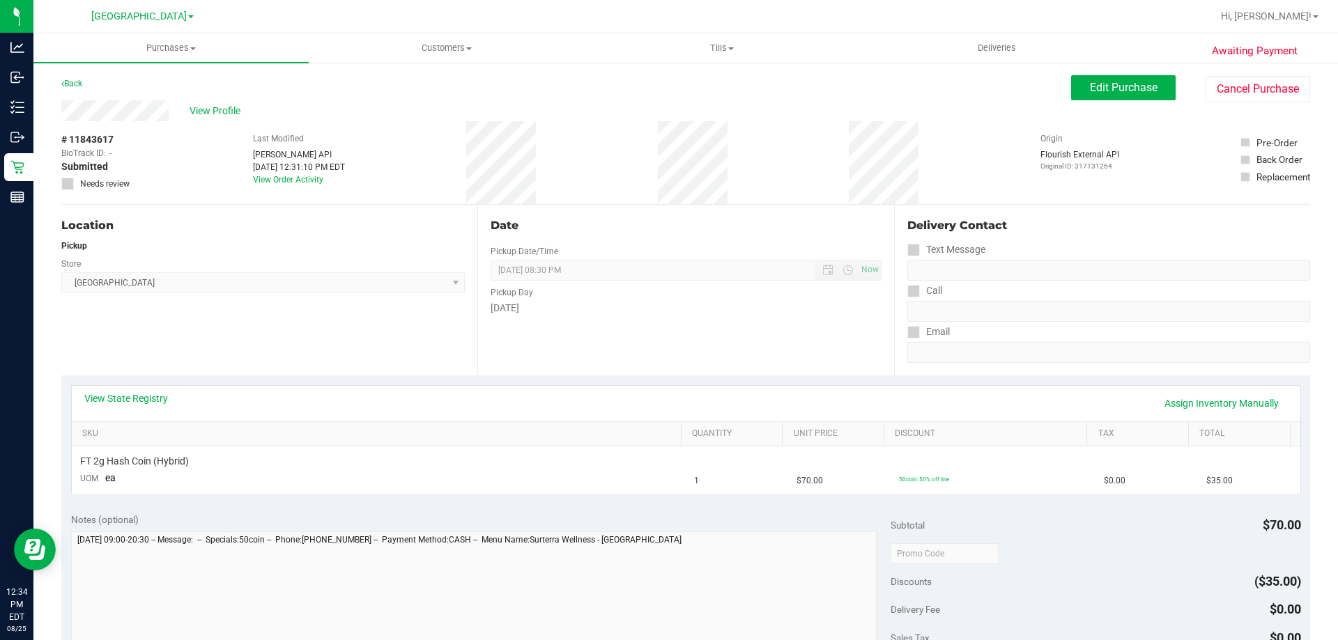
click at [576, 340] on div "Date Pickup Date/Time 08/25/2025 Now 08/25/2025 08:30 PM Now Pickup Day Monday" at bounding box center [685, 290] width 416 height 171
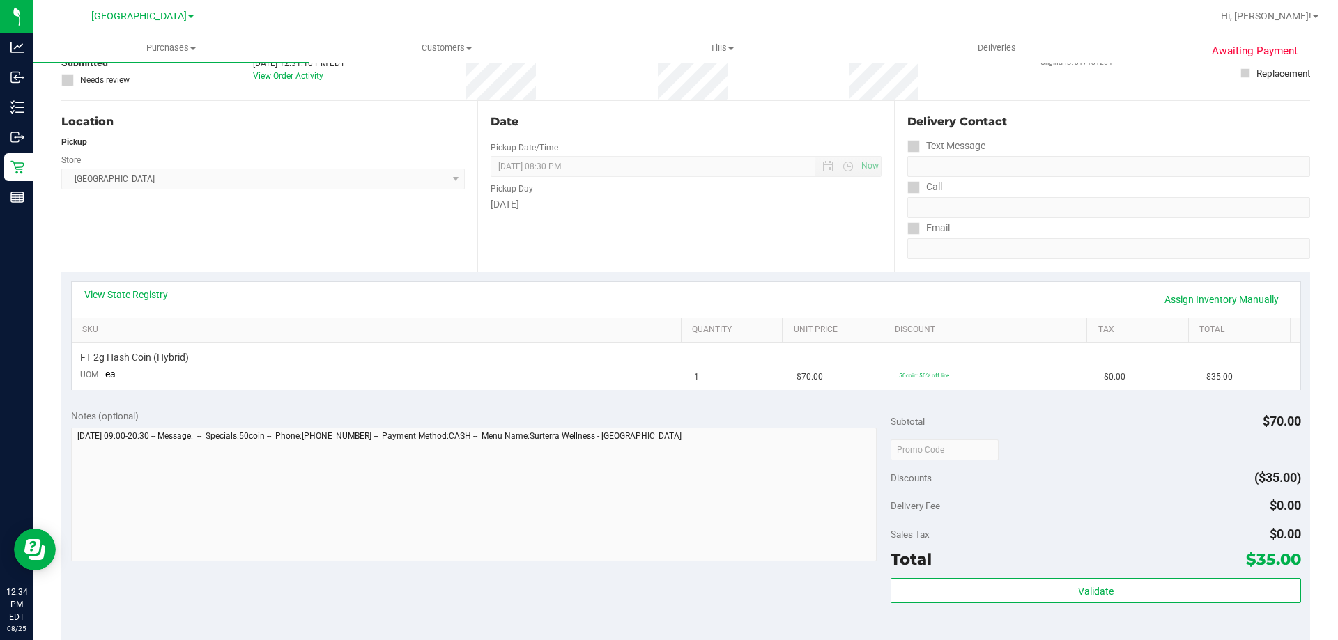
scroll to position [279, 0]
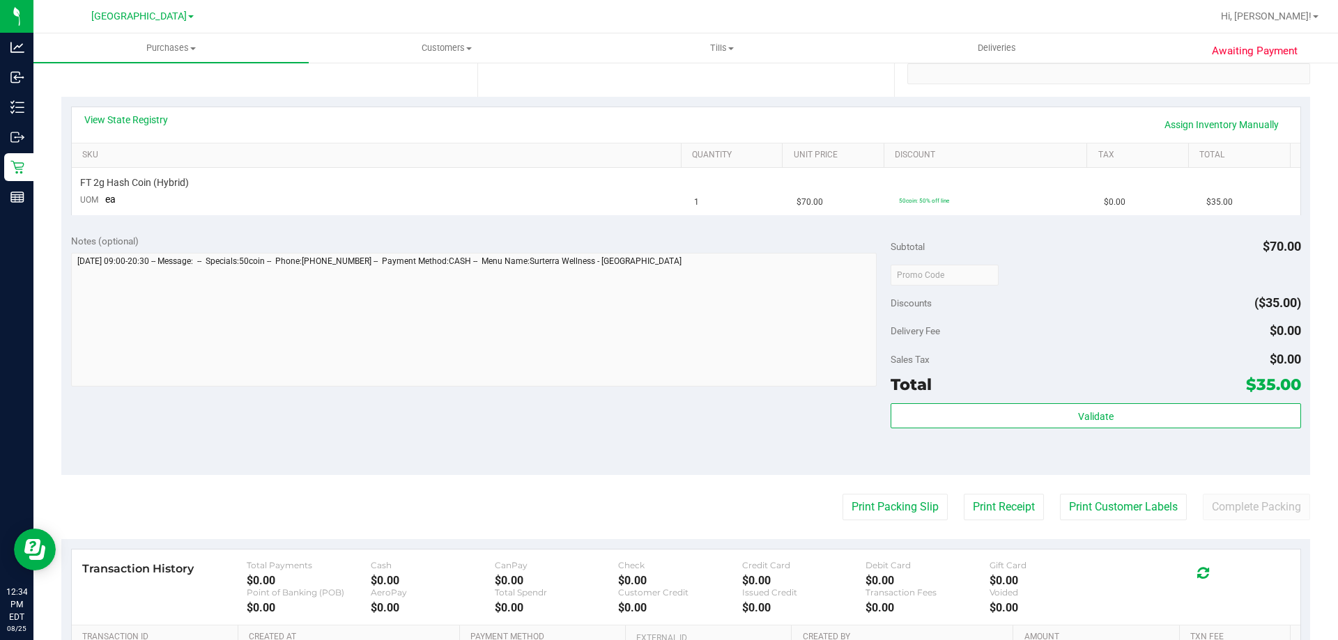
click at [518, 425] on div "Notes (optional) Subtotal $70.00 Discounts ($35.00) Delivery Fee $0.00 Sales Ta…" at bounding box center [685, 349] width 1249 height 251
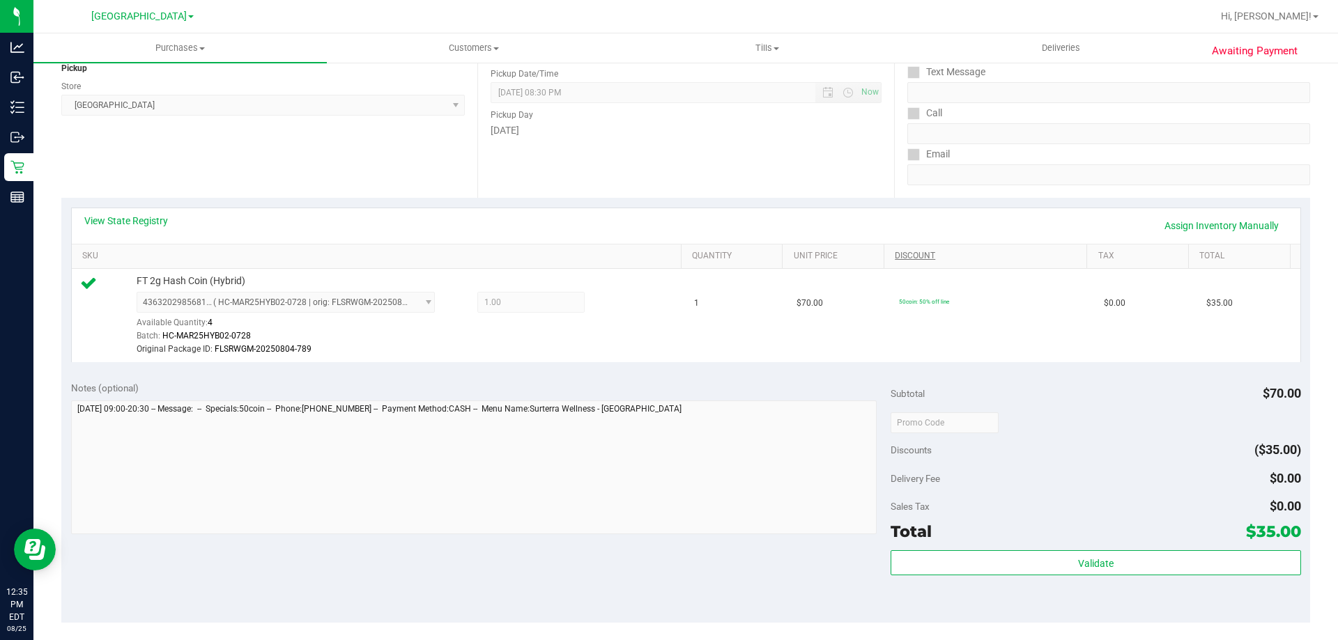
scroll to position [418, 0]
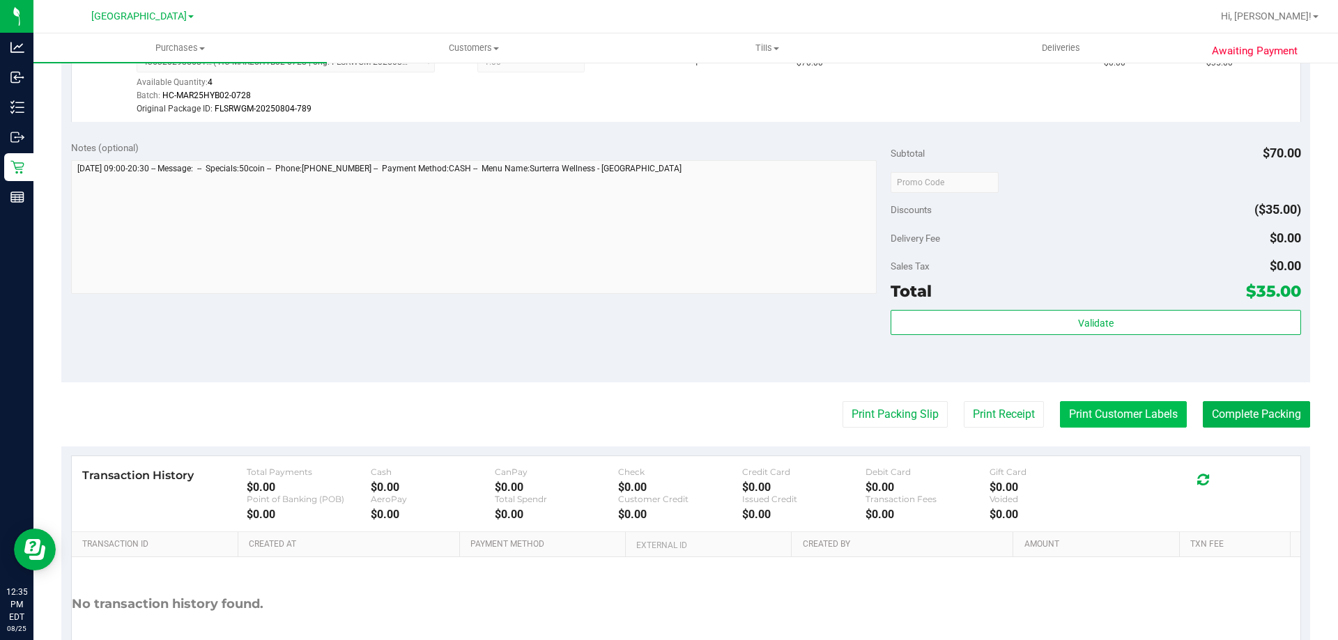
click at [1065, 419] on button "Print Customer Labels" at bounding box center [1123, 414] width 127 height 26
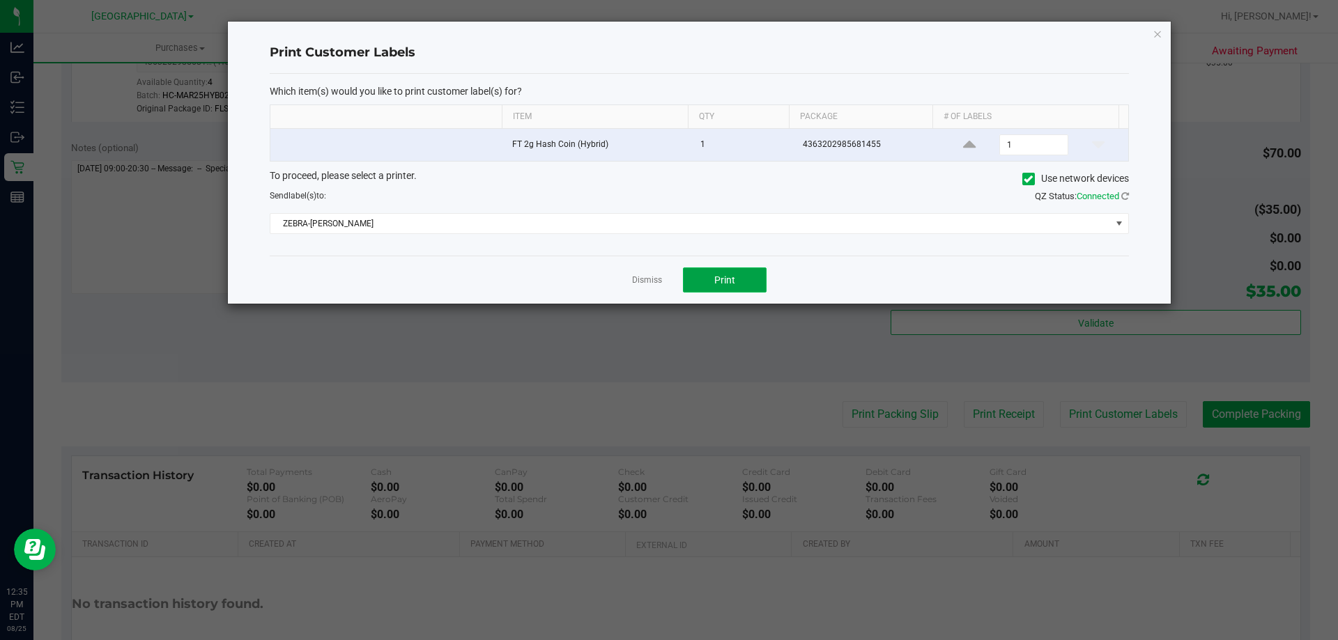
click at [709, 270] on button "Print" at bounding box center [725, 280] width 84 height 25
click at [743, 278] on button "Print" at bounding box center [725, 280] width 84 height 25
click at [643, 281] on link "Dismiss" at bounding box center [647, 281] width 30 height 12
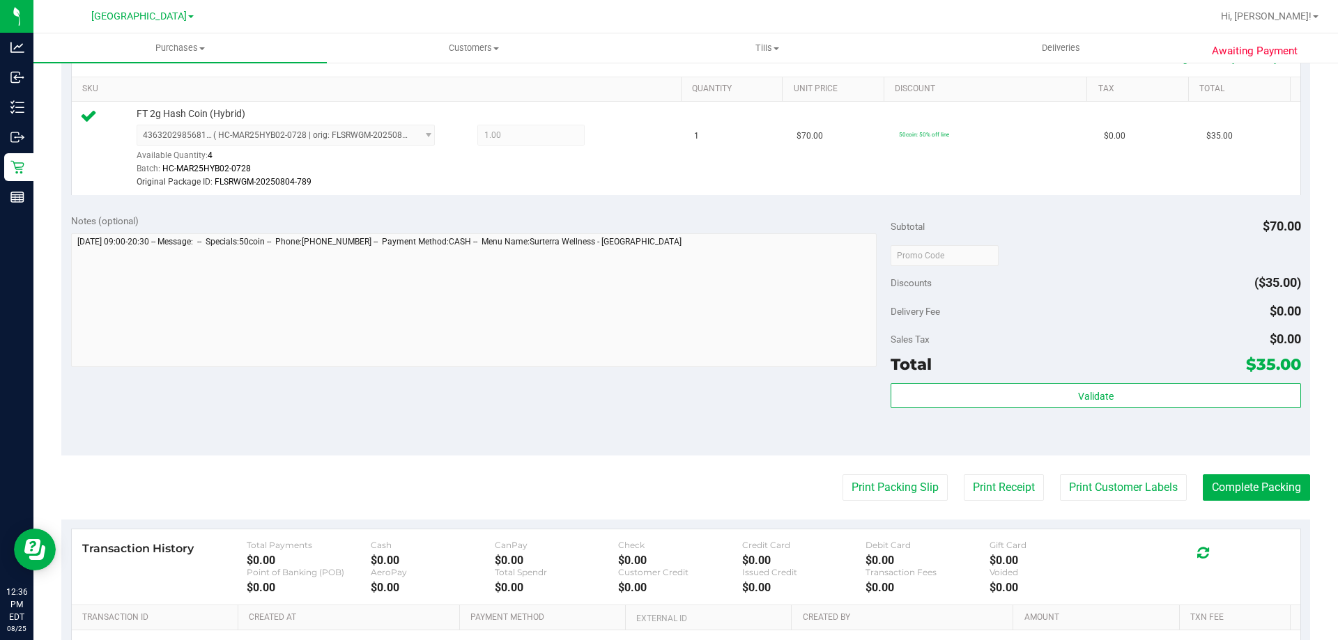
scroll to position [348, 0]
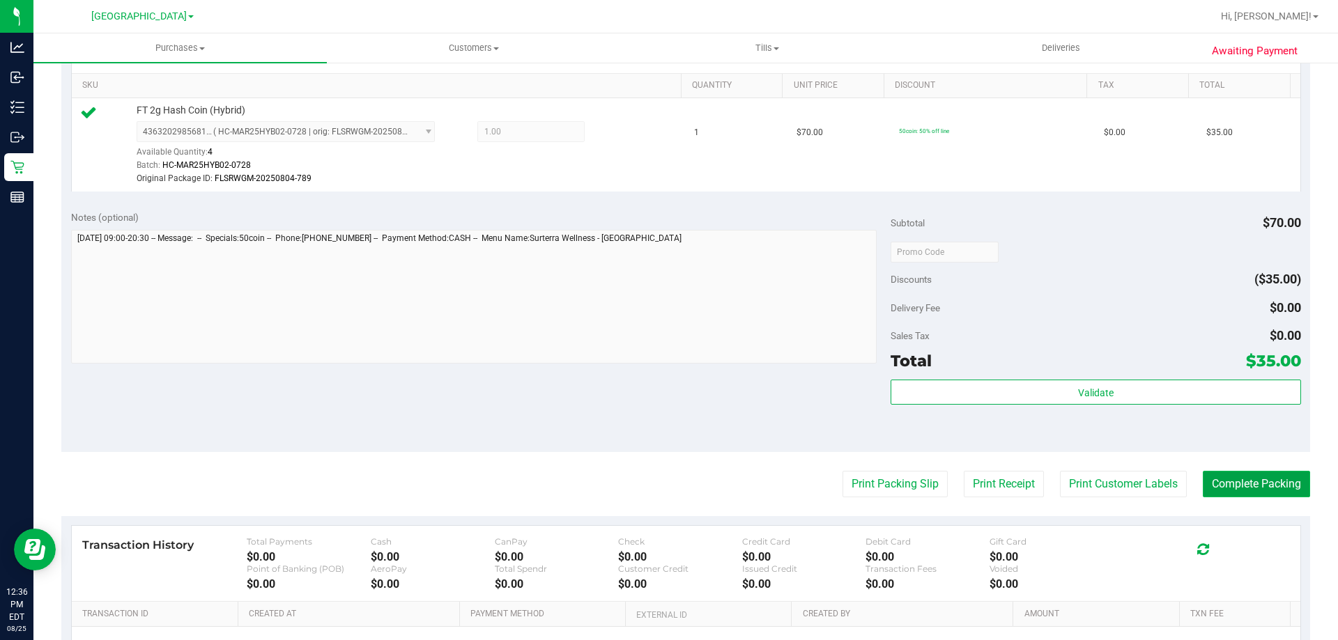
click at [1244, 493] on button "Complete Packing" at bounding box center [1256, 484] width 107 height 26
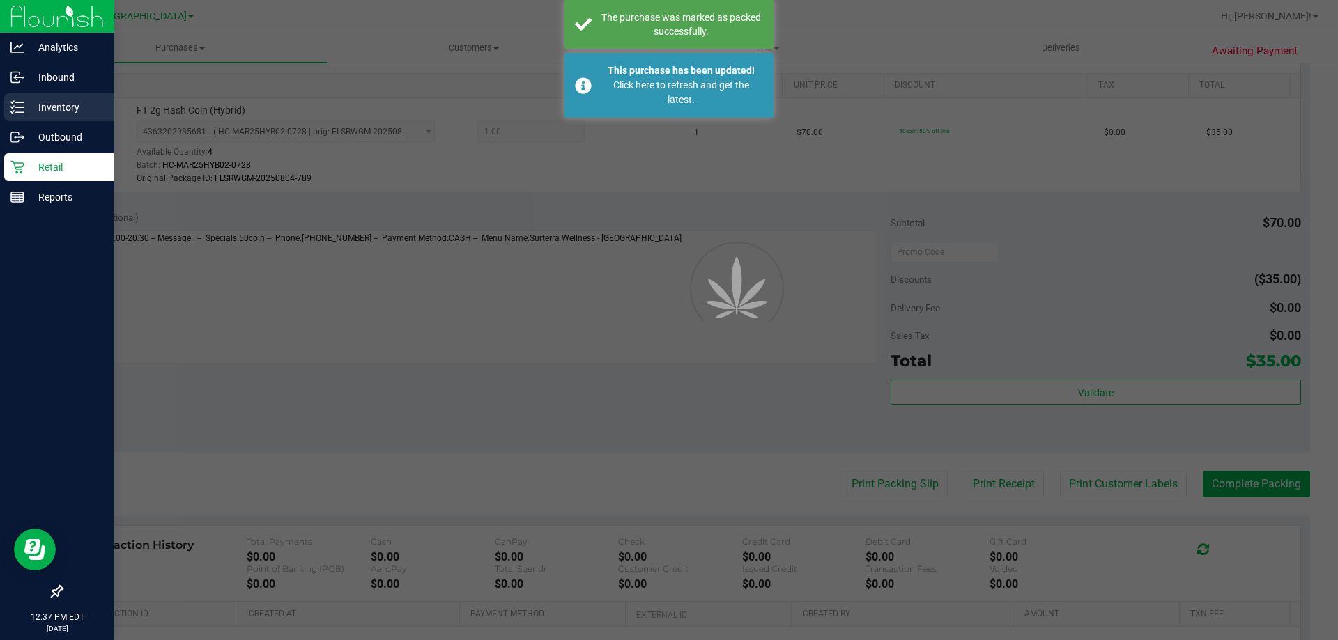
click at [74, 105] on p "Inventory" at bounding box center [66, 107] width 84 height 17
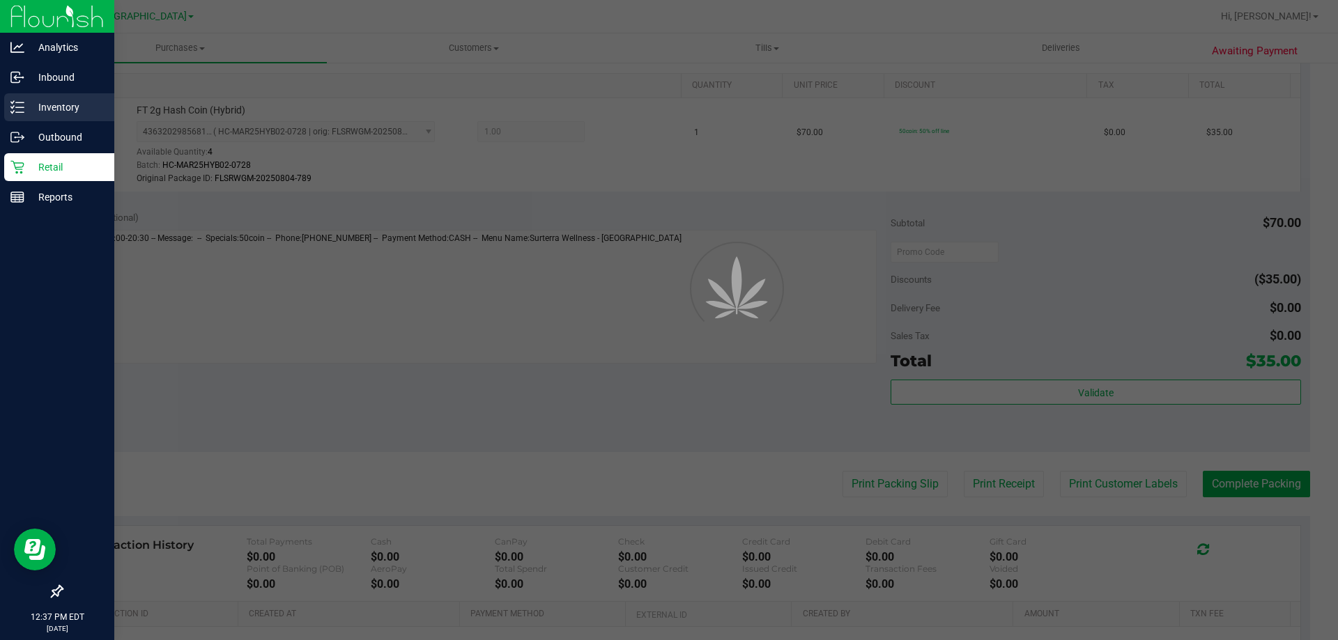
click at [74, 105] on p "Inventory" at bounding box center [66, 107] width 84 height 17
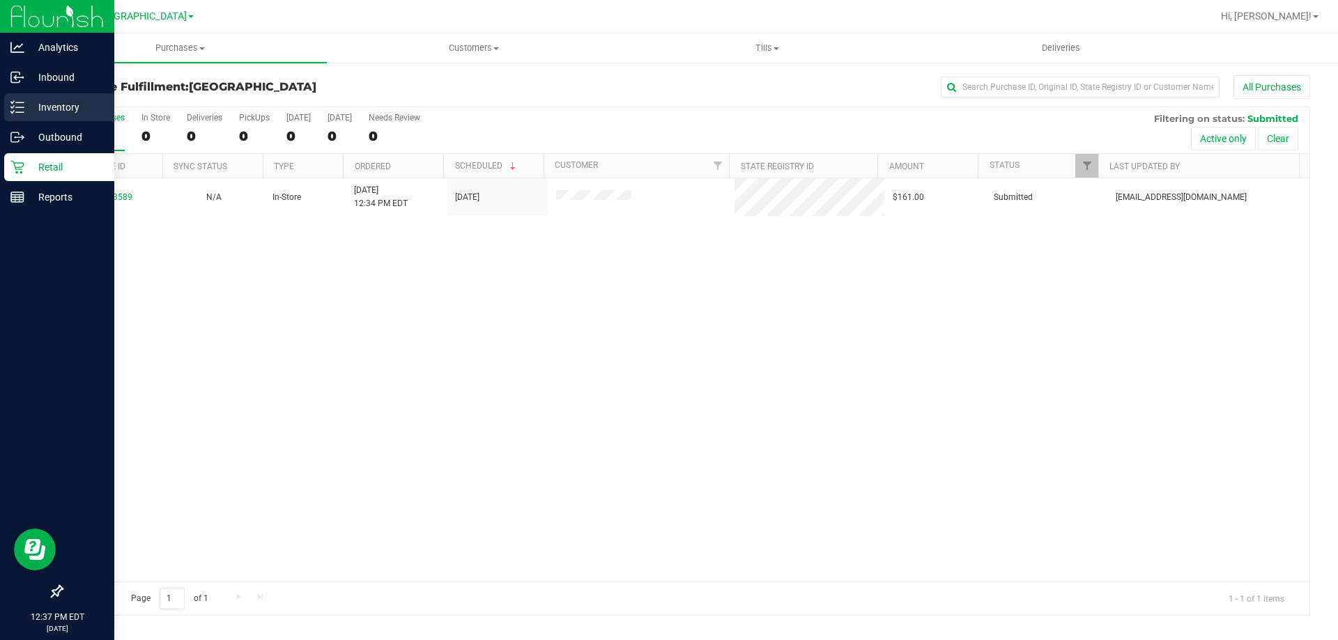
click at [74, 105] on p "Inventory" at bounding box center [66, 107] width 84 height 17
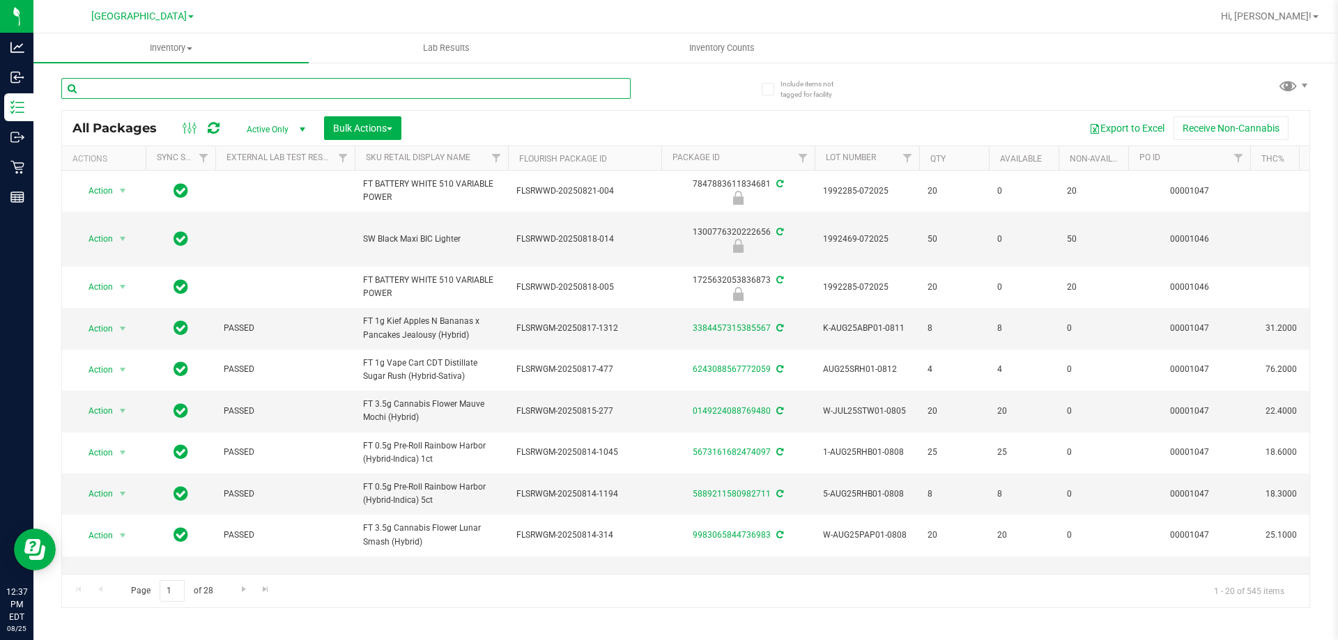
click at [207, 88] on input "text" at bounding box center [345, 88] width 569 height 21
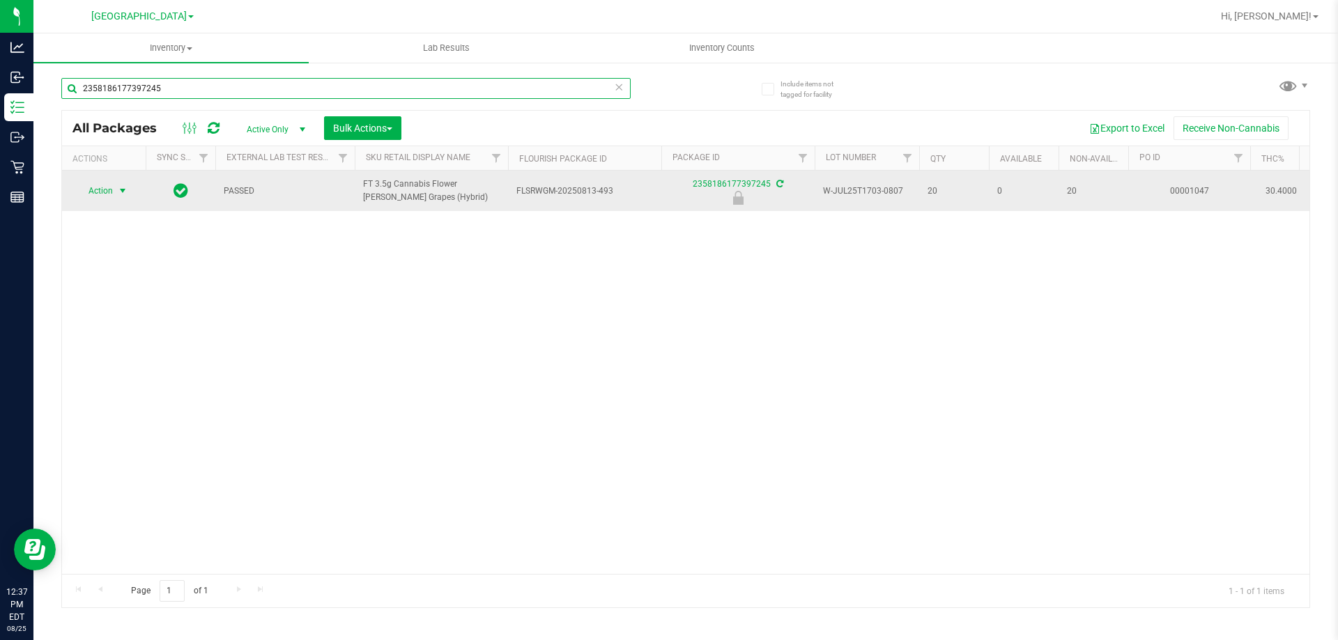
type input "2358186177397245"
click at [125, 194] on span "select" at bounding box center [122, 190] width 11 height 11
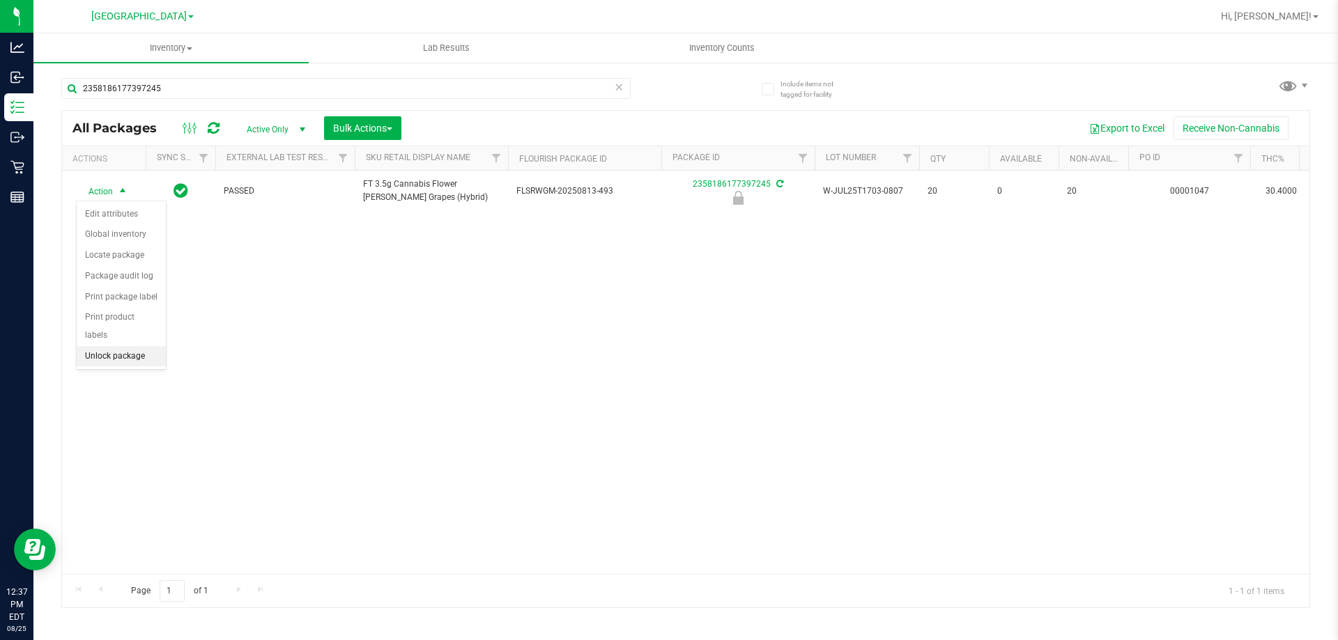
click at [139, 346] on li "Unlock package" at bounding box center [121, 356] width 89 height 21
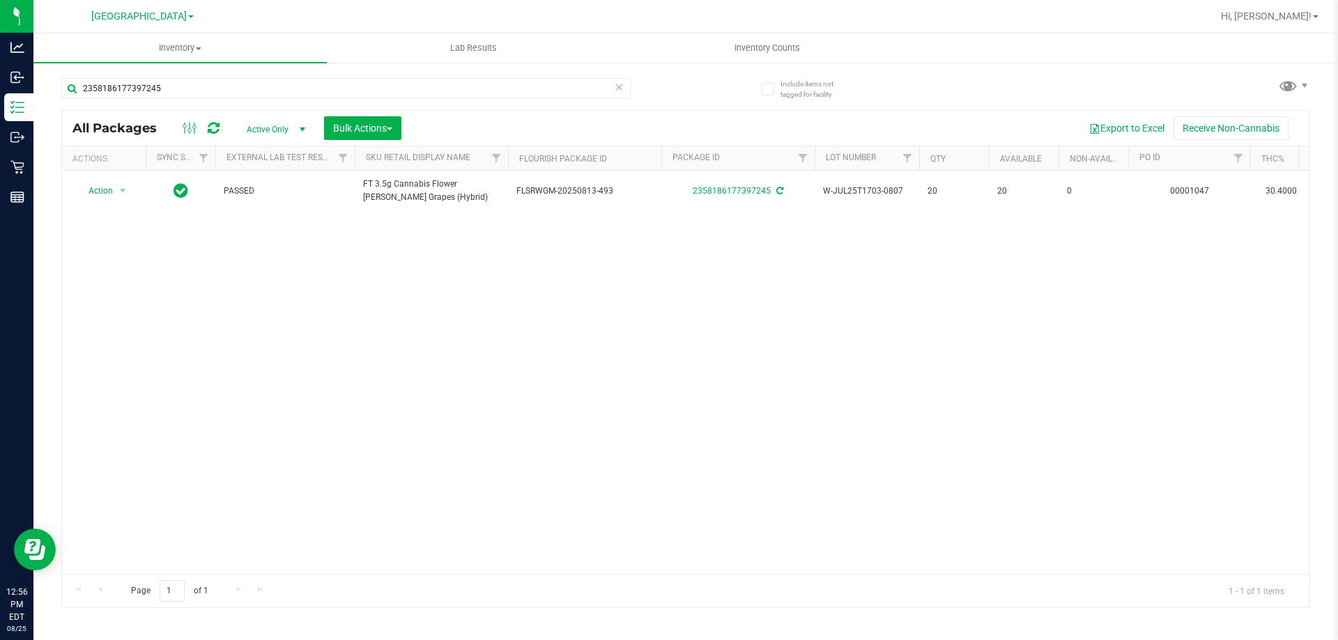
click at [614, 83] on icon at bounding box center [619, 86] width 10 height 17
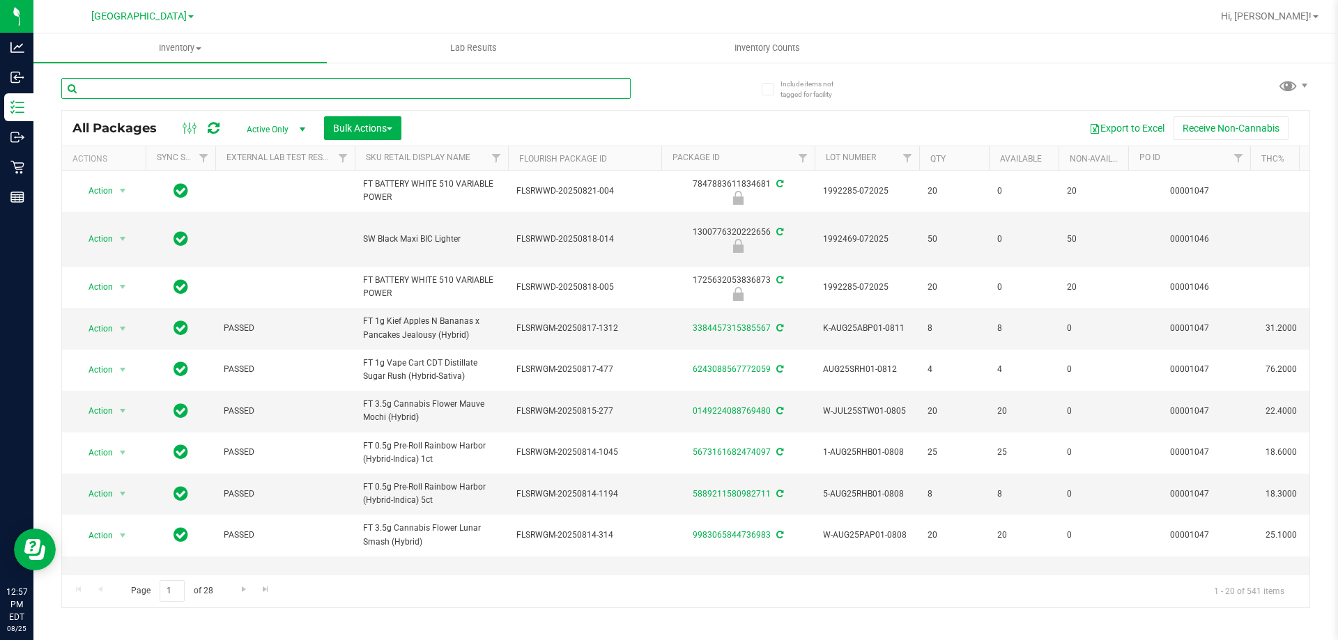
click at [438, 86] on input "text" at bounding box center [345, 88] width 569 height 21
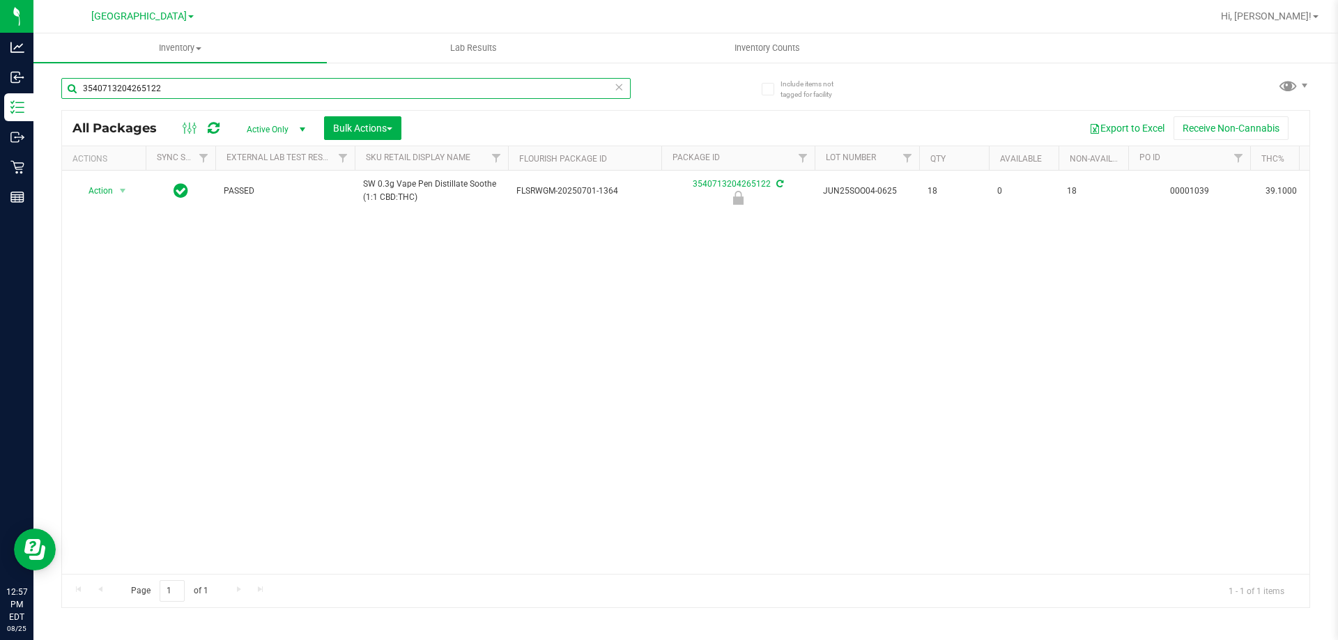
type input "3540713204265122"
click at [387, 318] on div "Action Action Edit attributes Global inventory Locate package Package audit log…" at bounding box center [685, 372] width 1247 height 403
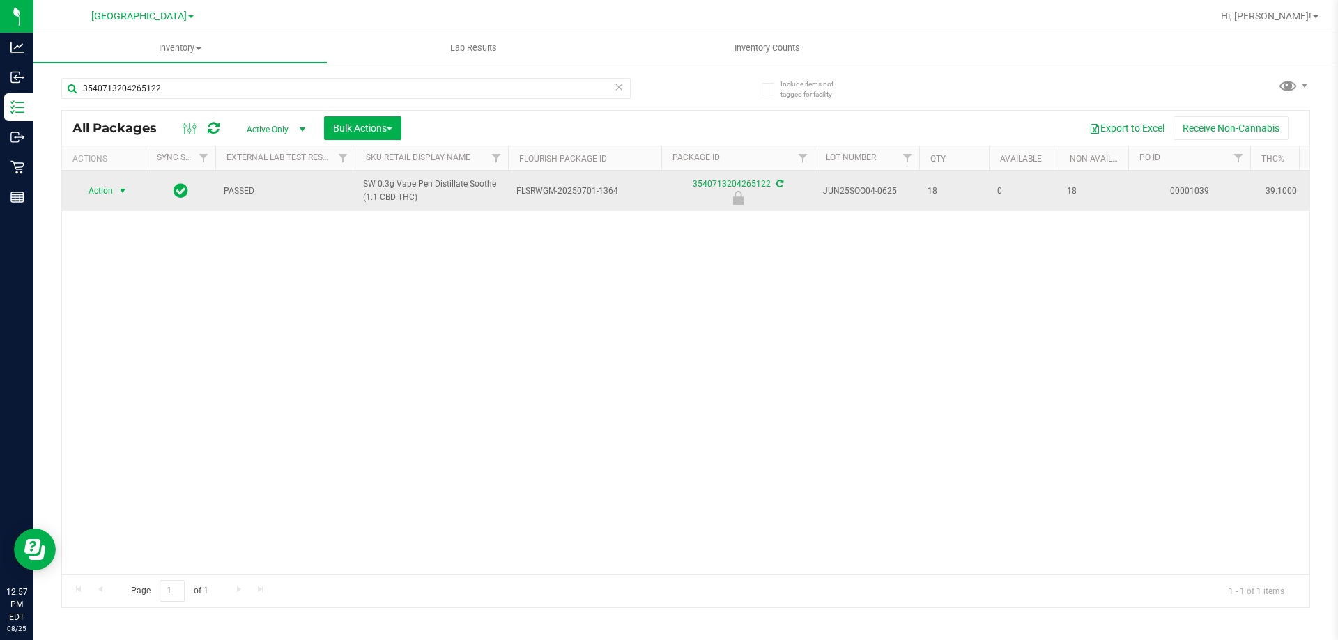
click at [121, 194] on span "select" at bounding box center [122, 190] width 11 height 11
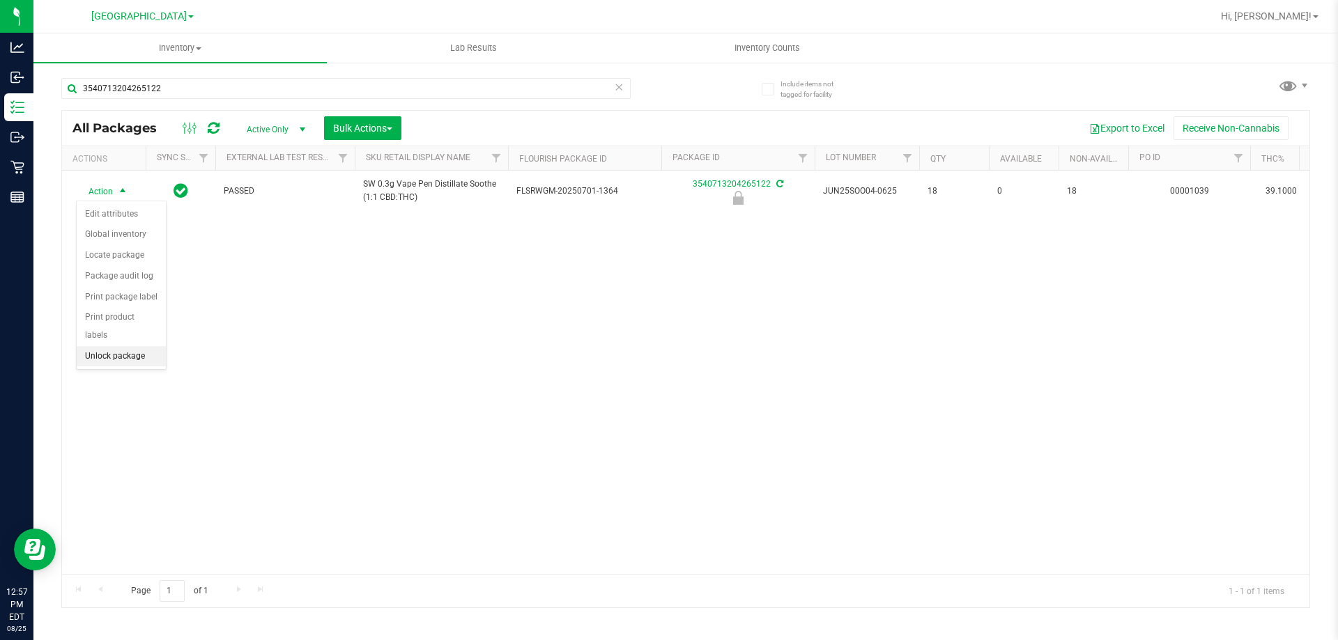
click at [128, 346] on li "Unlock package" at bounding box center [121, 356] width 89 height 21
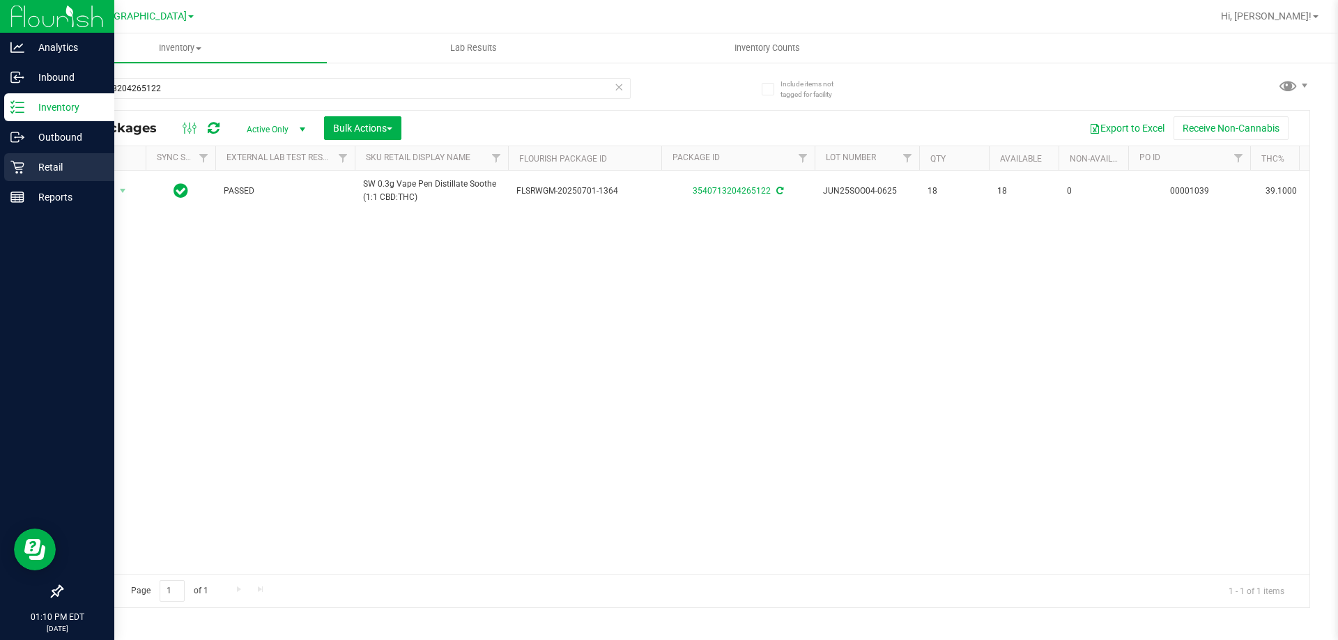
click at [12, 161] on icon at bounding box center [16, 167] width 13 height 13
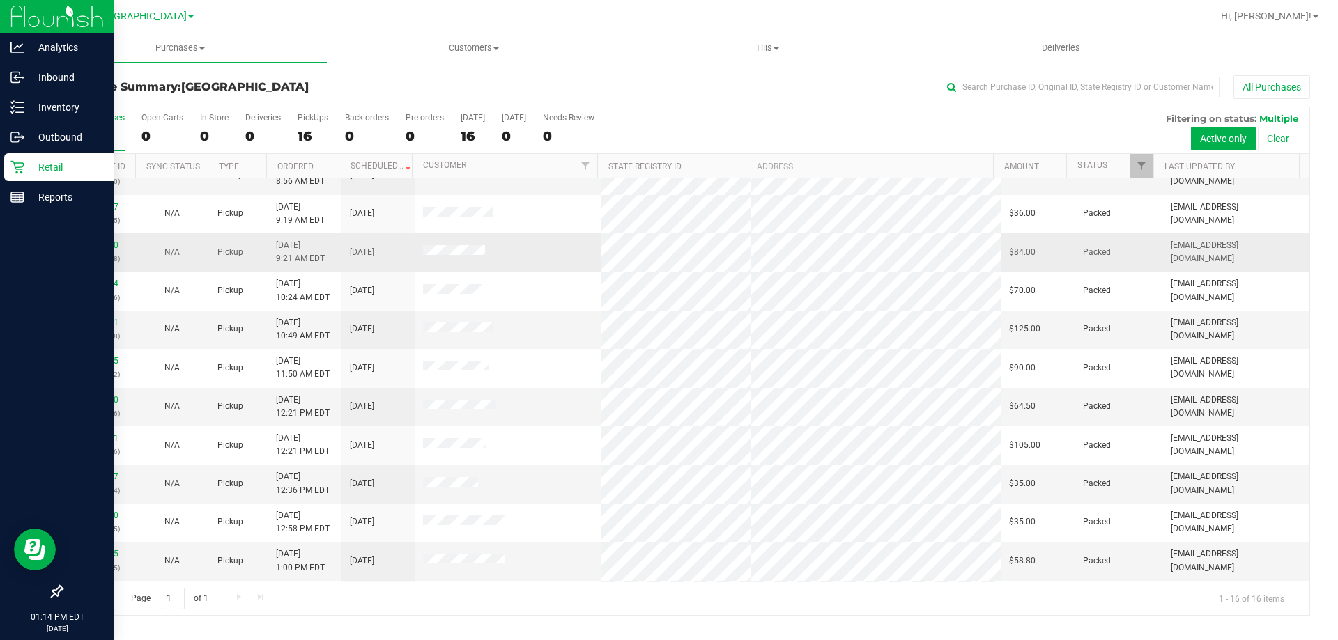
scroll to position [214, 0]
click at [103, 555] on link "11843940" at bounding box center [98, 555] width 39 height 10
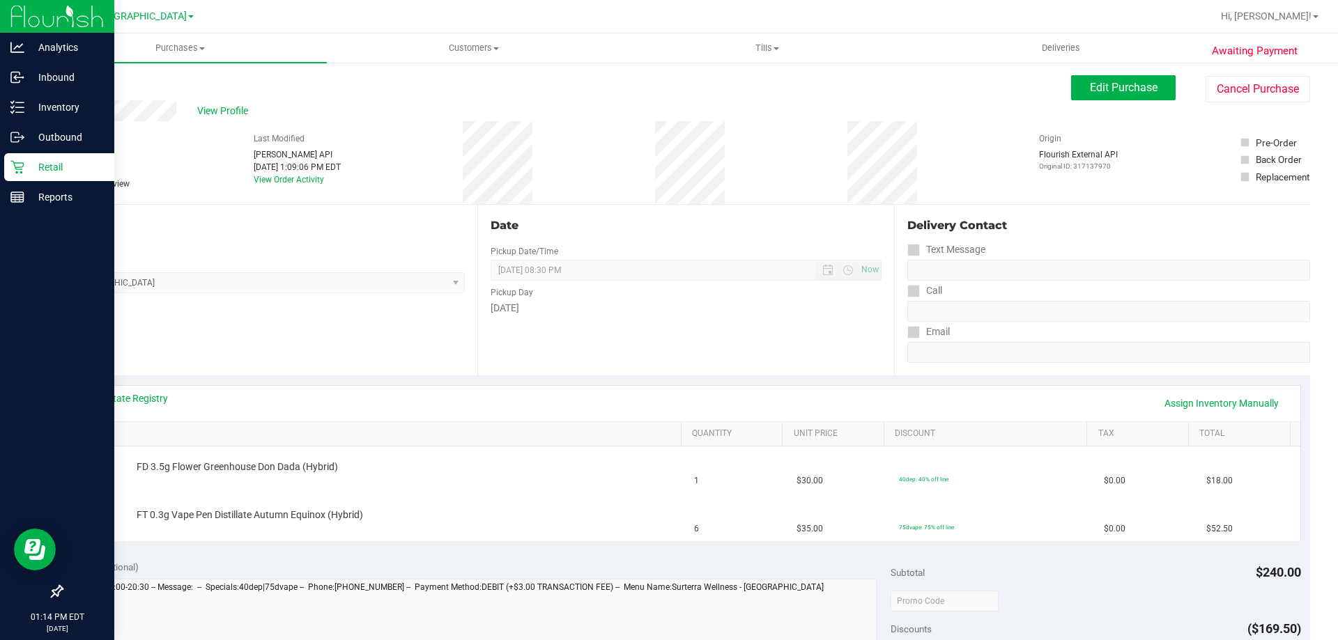
click at [609, 300] on div "Pickup Day" at bounding box center [686, 291] width 390 height 20
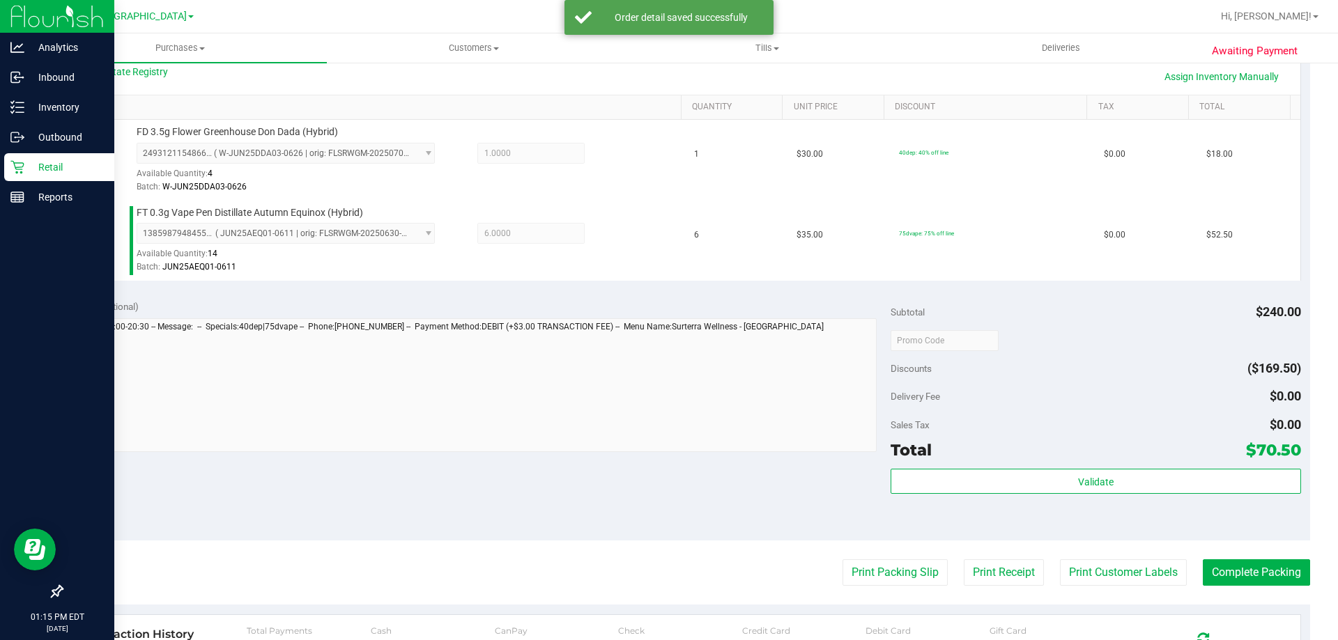
scroll to position [580, 0]
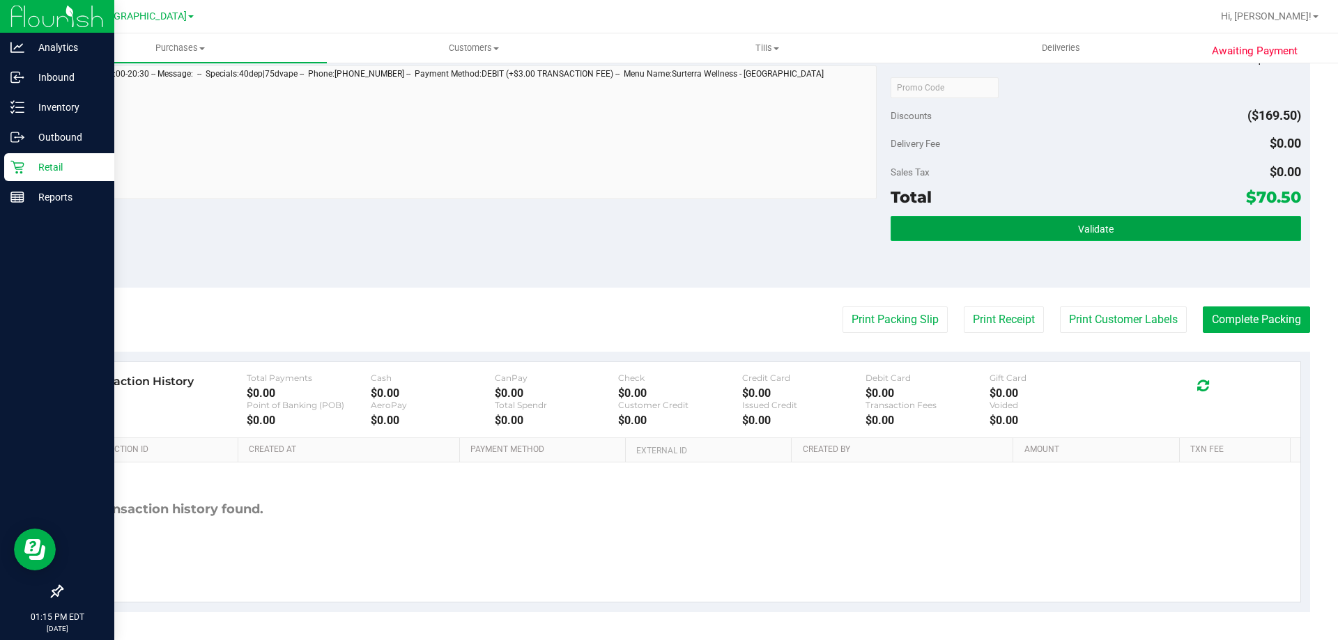
click at [1065, 231] on button "Validate" at bounding box center [1095, 228] width 410 height 25
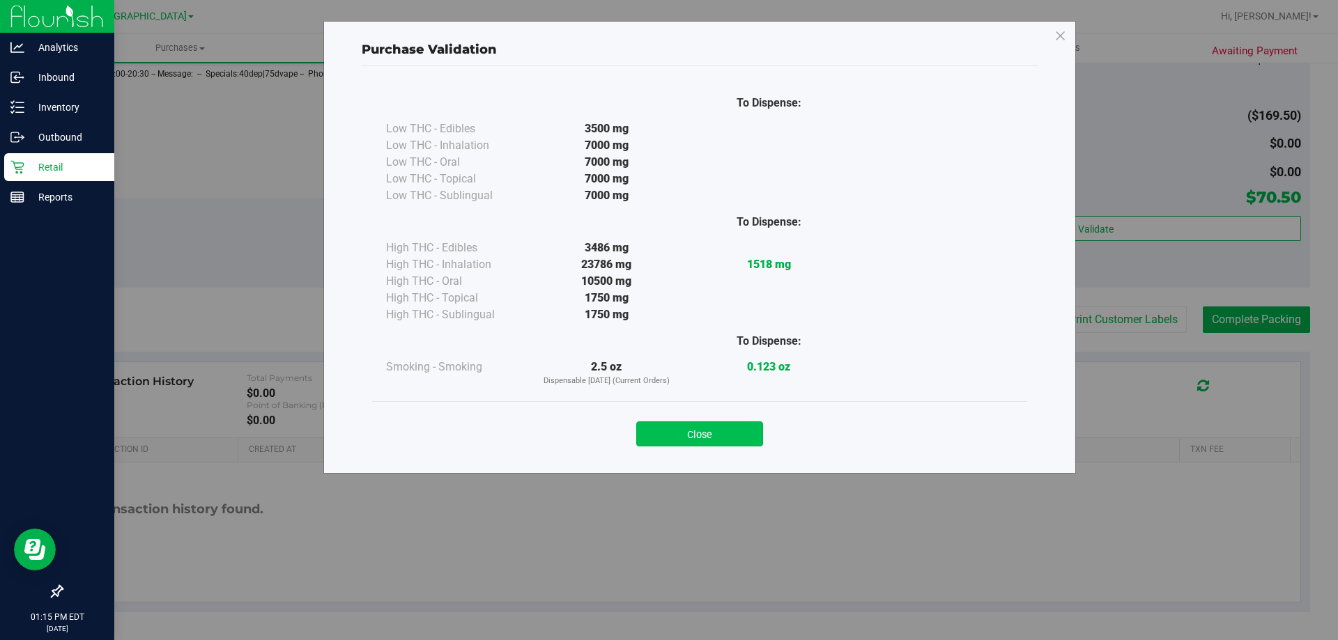
drag, startPoint x: 690, startPoint y: 437, endPoint x: 876, endPoint y: 373, distance: 196.1
click at [692, 438] on button "Close" at bounding box center [699, 434] width 127 height 25
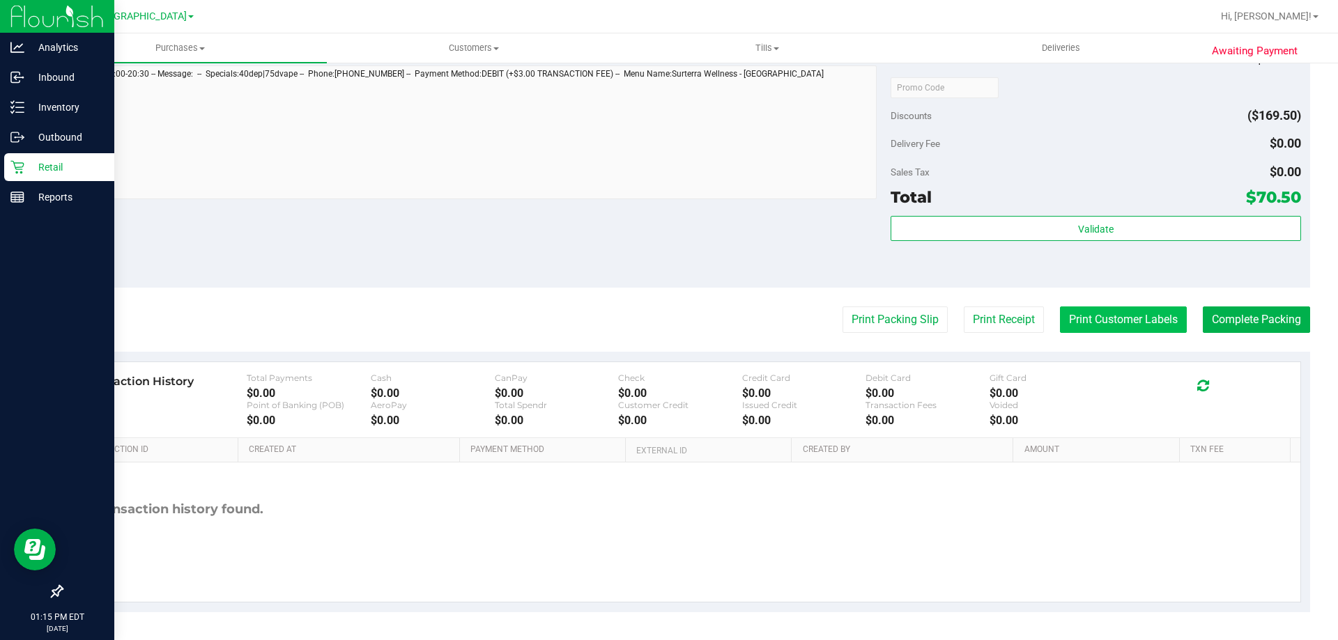
click at [1167, 313] on button "Print Customer Labels" at bounding box center [1123, 320] width 127 height 26
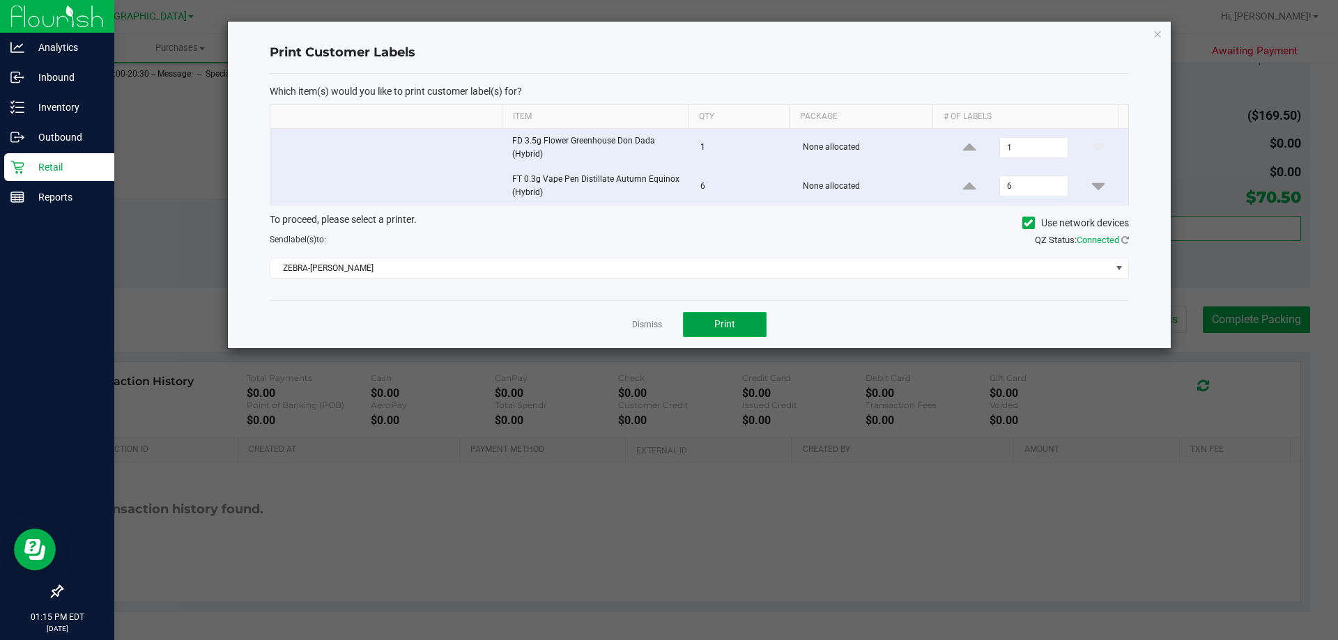
click at [704, 316] on button "Print" at bounding box center [725, 324] width 84 height 25
click at [650, 322] on link "Dismiss" at bounding box center [647, 325] width 30 height 12
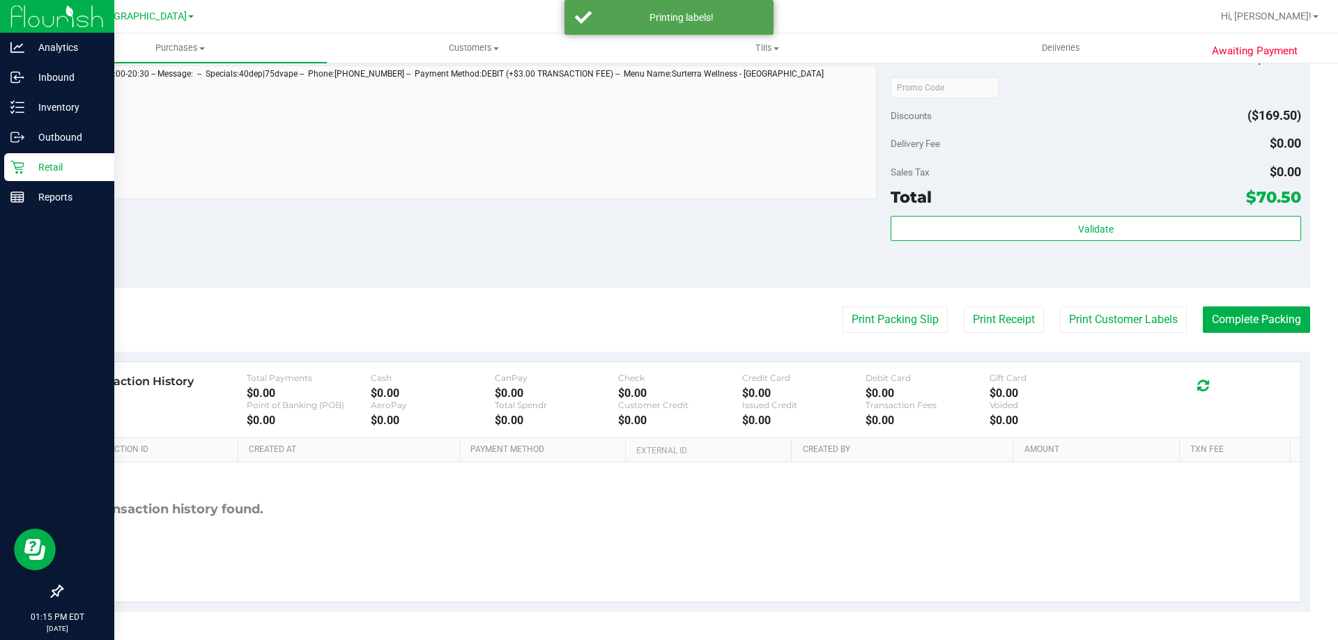
drag, startPoint x: 650, startPoint y: 270, endPoint x: 883, endPoint y: 202, distance: 242.3
click at [670, 246] on div "Notes (optional) Subtotal $240.00 Discounts ($169.50) Delivery Fee $0.00 Sales …" at bounding box center [685, 162] width 1249 height 251
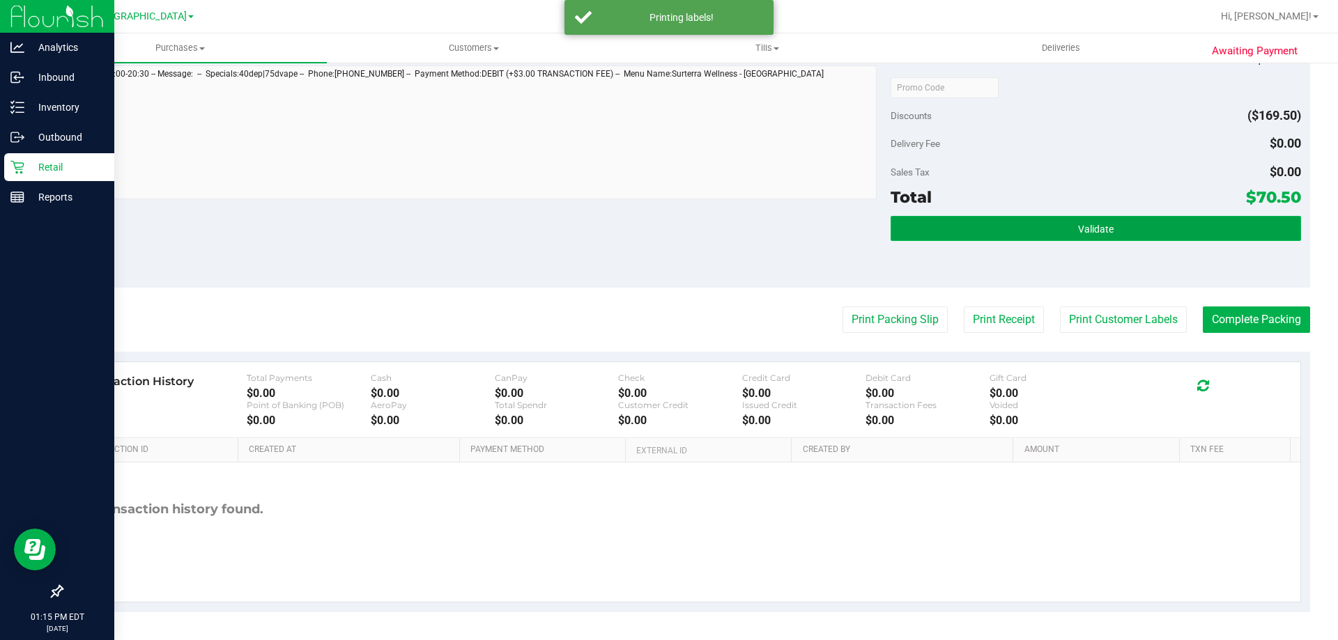
click at [1058, 226] on button "Validate" at bounding box center [1095, 228] width 410 height 25
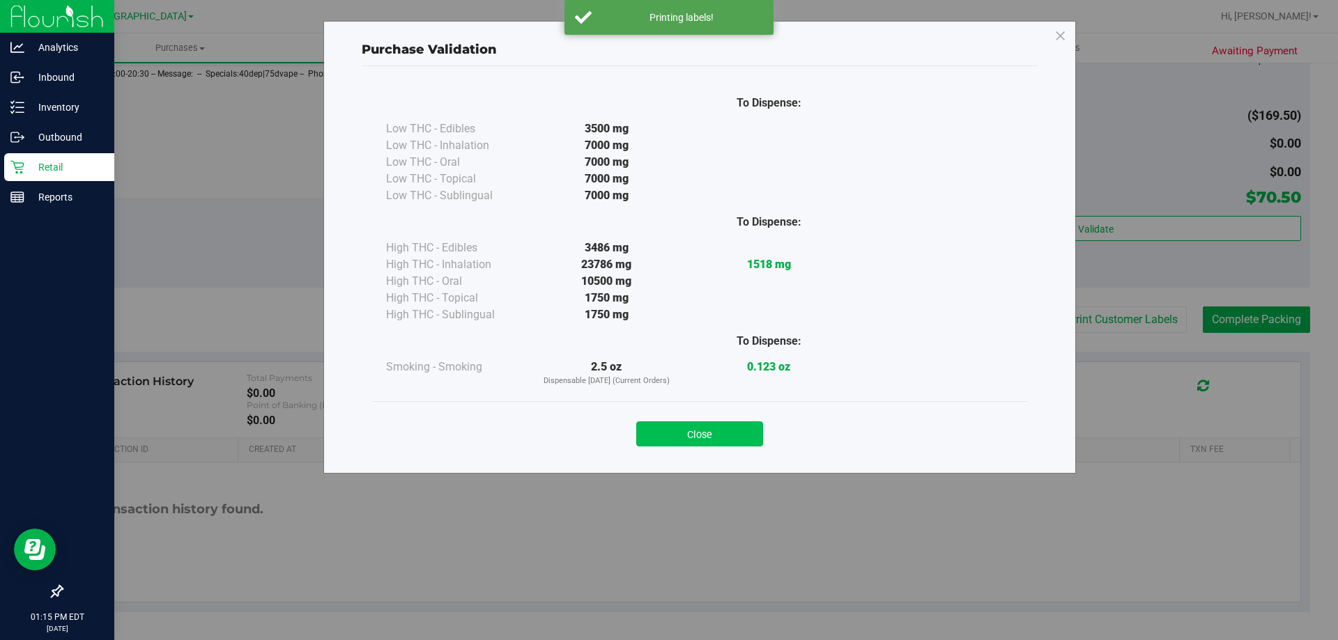
click at [718, 435] on button "Close" at bounding box center [699, 434] width 127 height 25
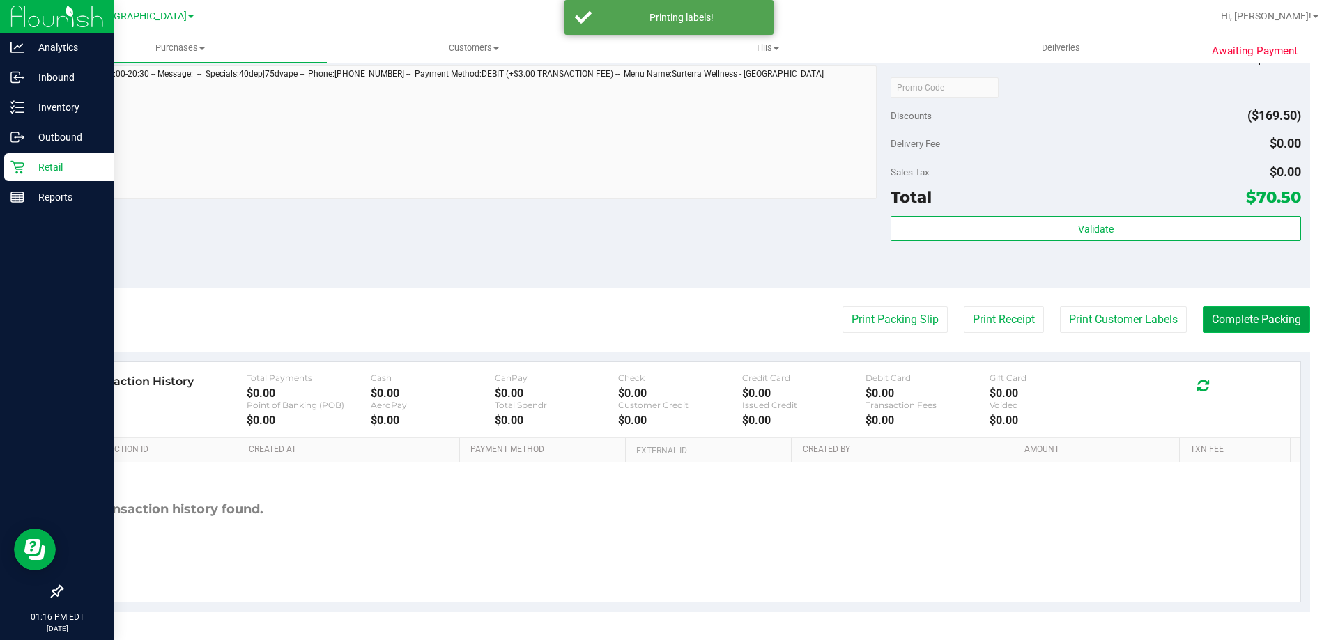
click at [1244, 324] on button "Complete Packing" at bounding box center [1256, 320] width 107 height 26
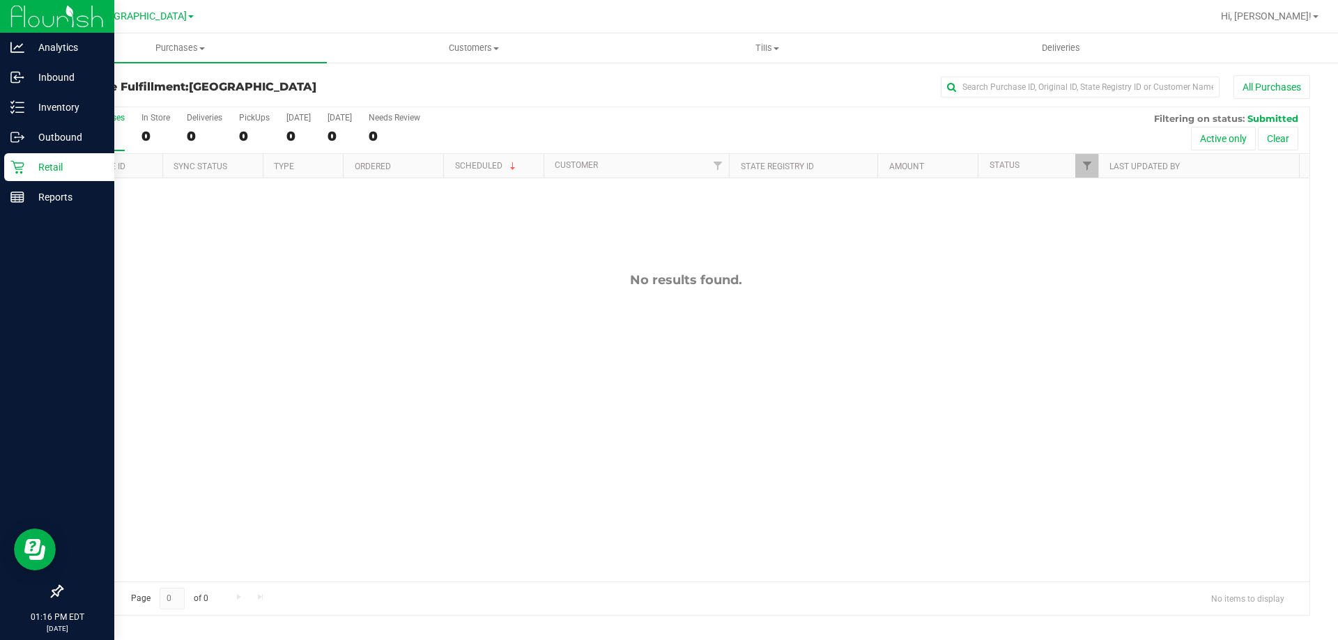
click at [19, 162] on icon at bounding box center [17, 167] width 14 height 14
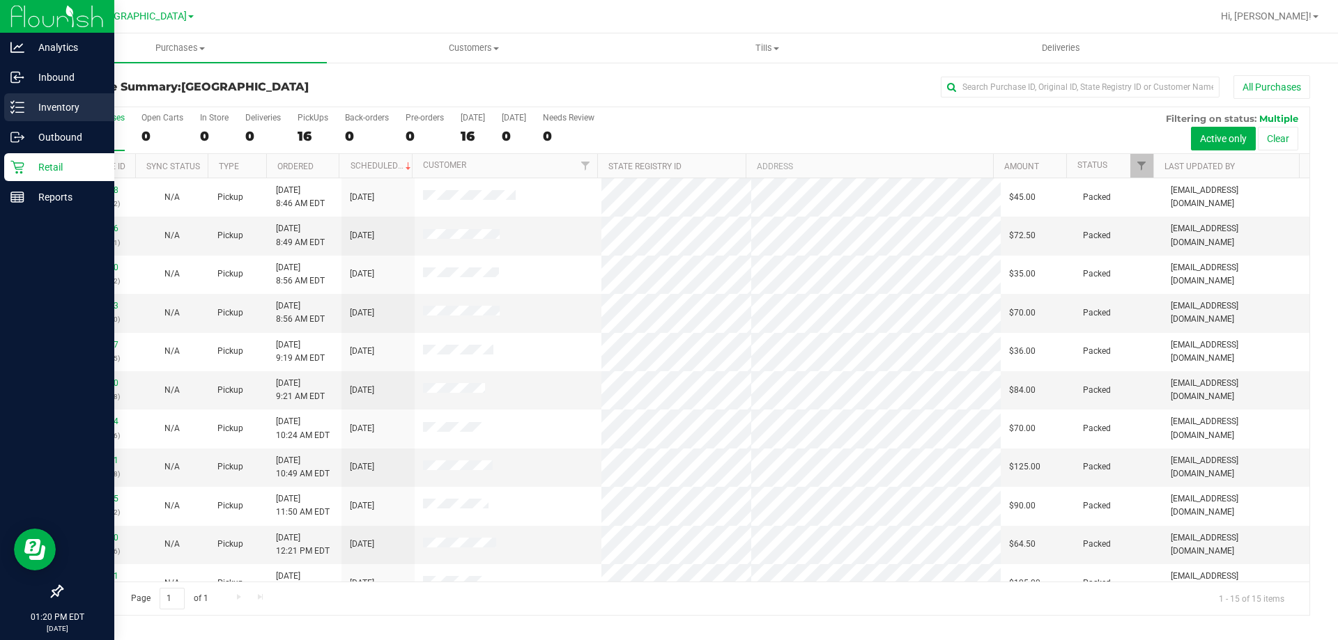
click at [77, 110] on p "Inventory" at bounding box center [66, 107] width 84 height 17
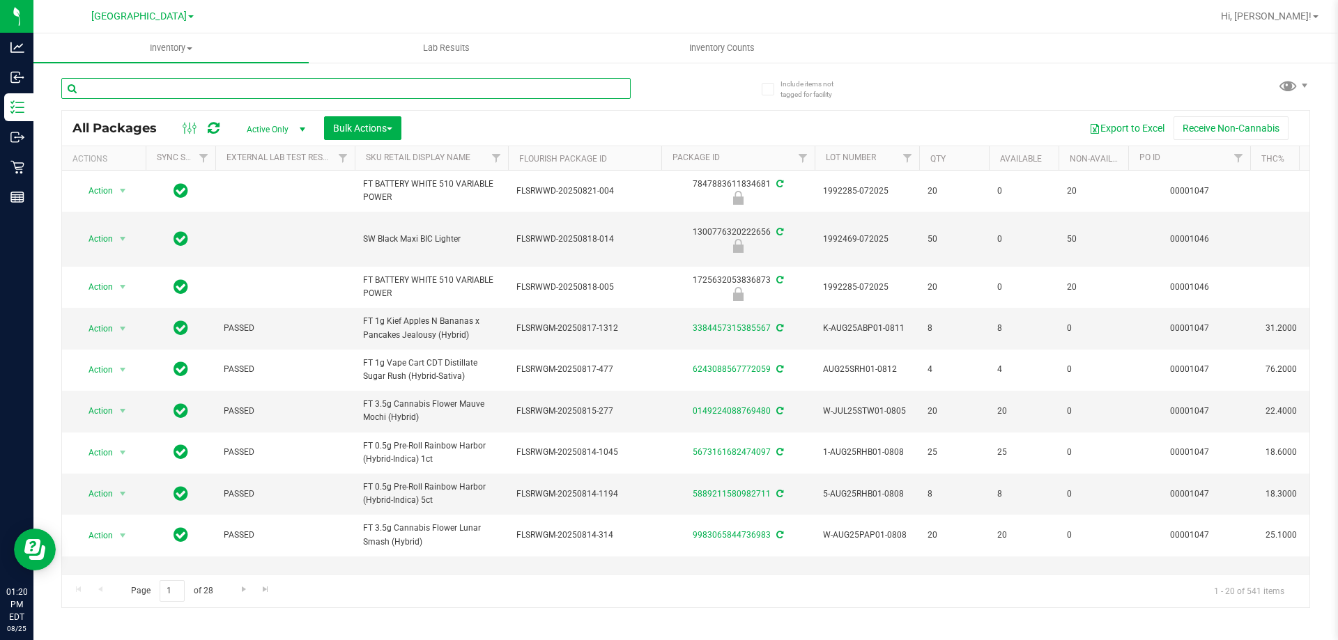
click at [285, 88] on input "text" at bounding box center [345, 88] width 569 height 21
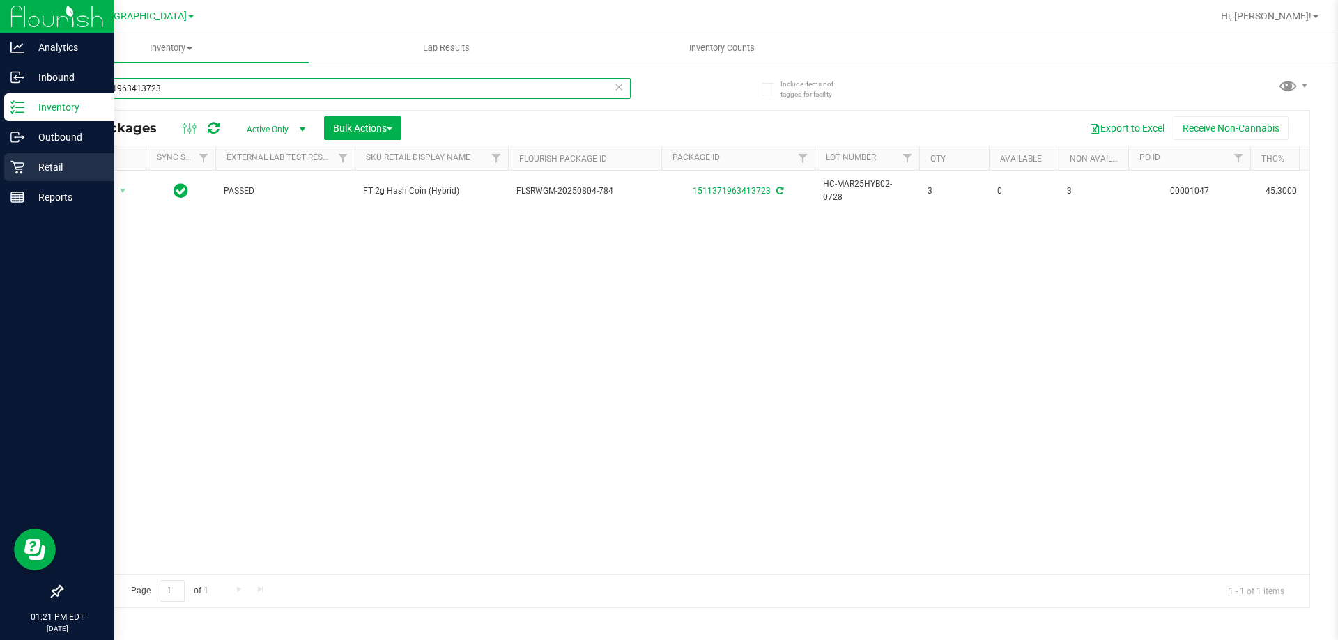
type input "1511371963413723"
click at [49, 164] on p "Retail" at bounding box center [66, 167] width 84 height 17
click at [40, 174] on p "Retail" at bounding box center [66, 167] width 84 height 17
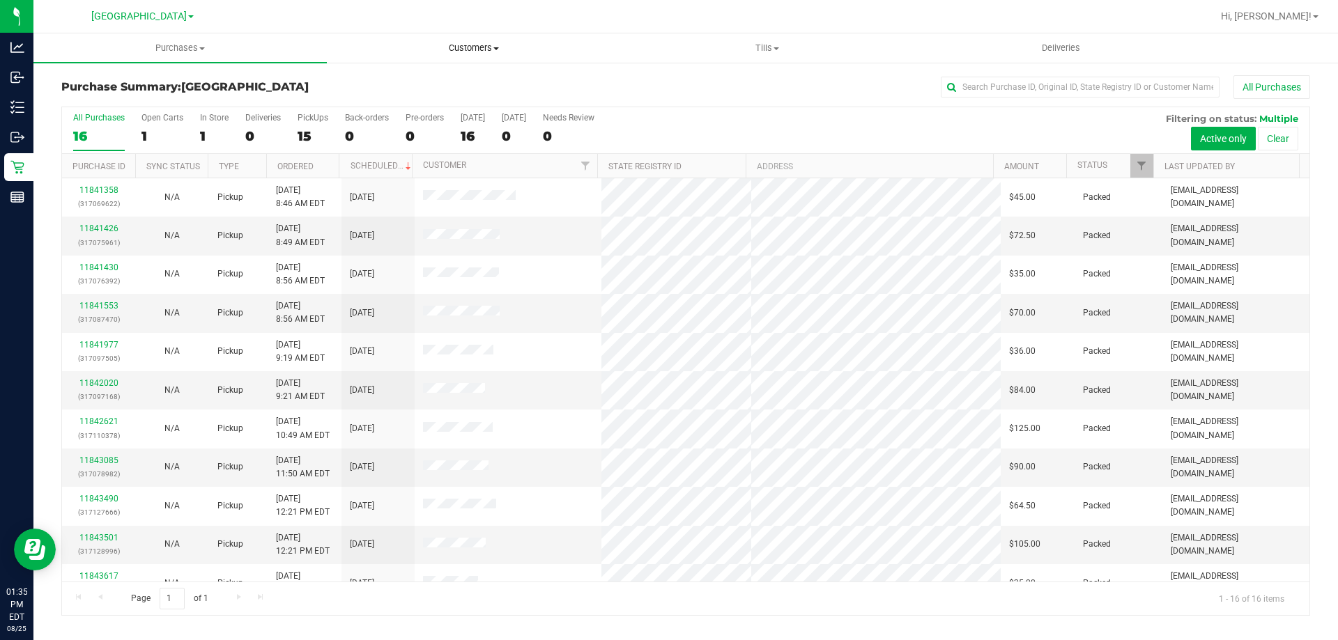
drag, startPoint x: 517, startPoint y: 309, endPoint x: 346, endPoint y: 38, distance: 319.7
click at [346, 38] on uib-tab-heading "Customers All customers Add a new customer All physicians" at bounding box center [473, 48] width 292 height 28
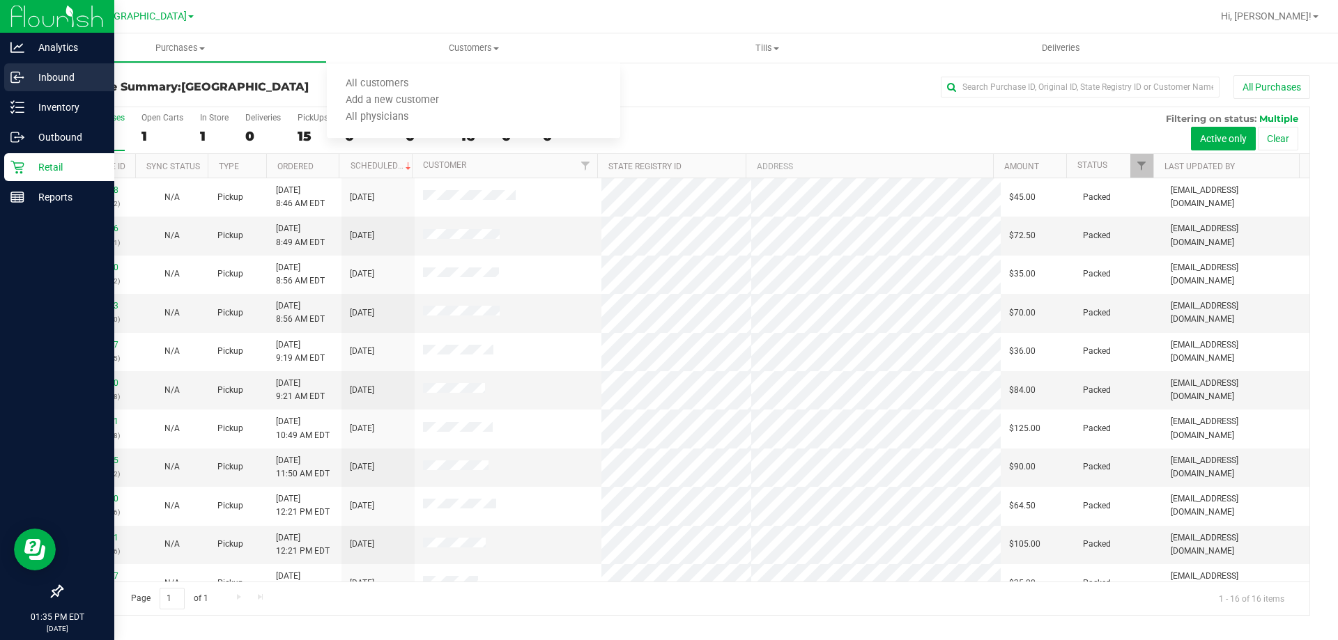
click at [60, 79] on p "Inbound" at bounding box center [66, 77] width 84 height 17
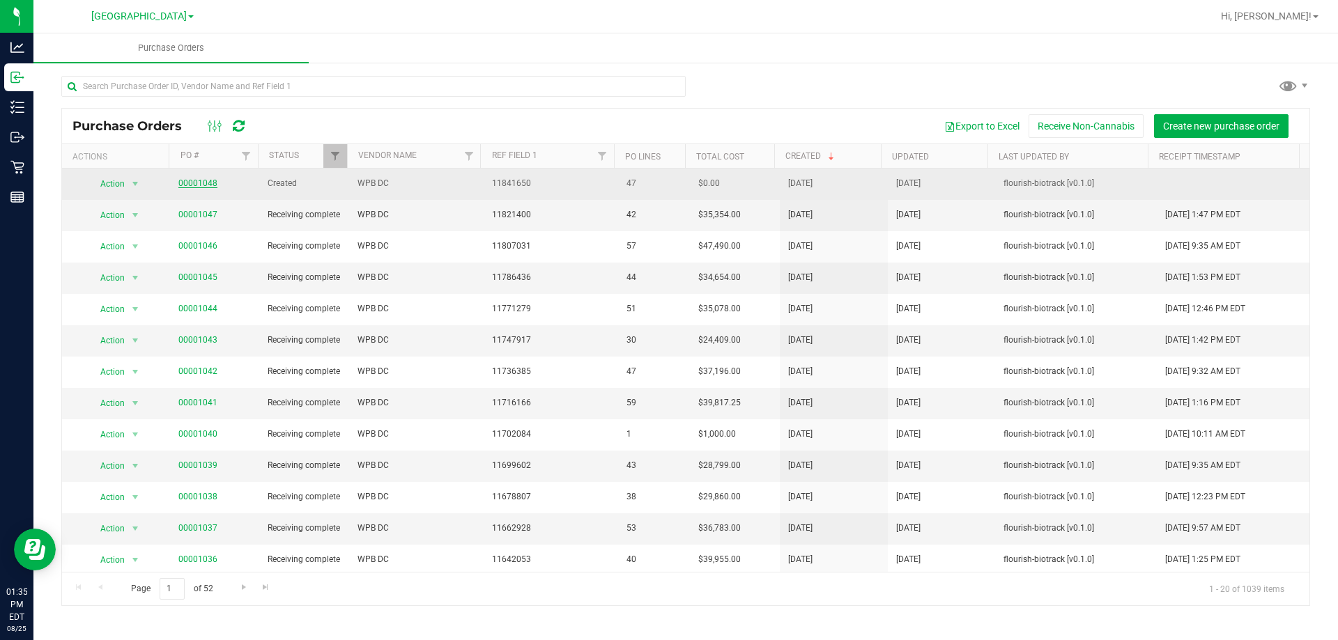
click at [199, 180] on link "00001048" at bounding box center [197, 183] width 39 height 10
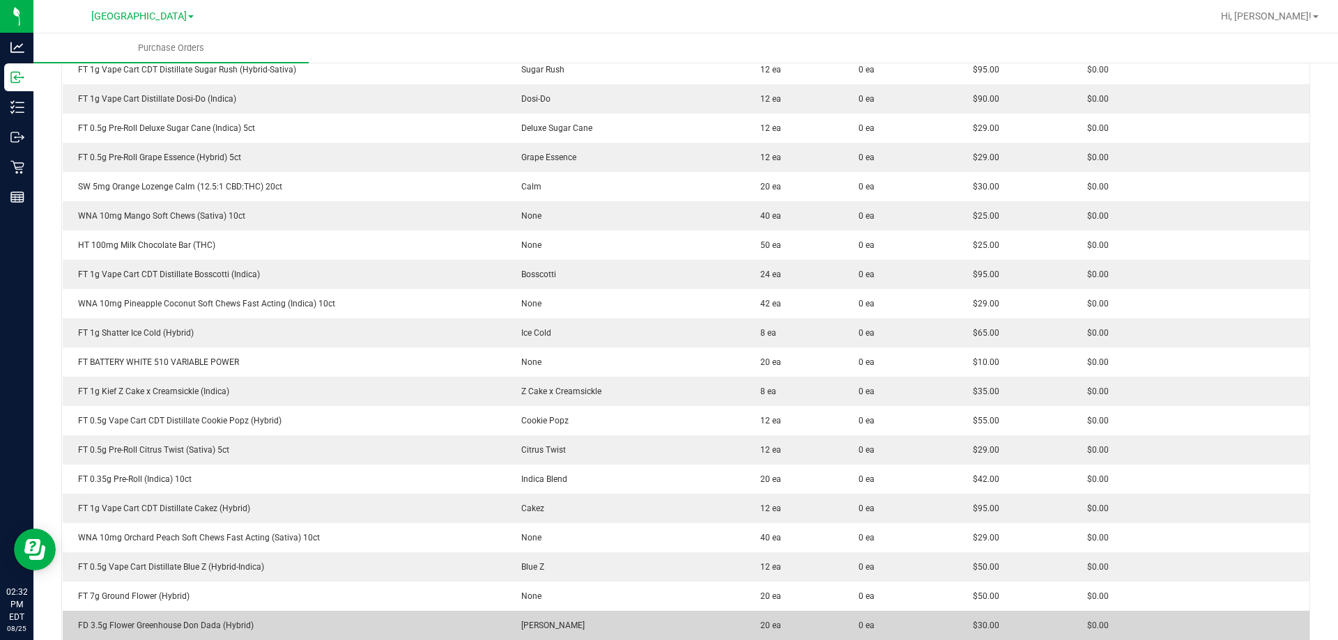
scroll to position [906, 0]
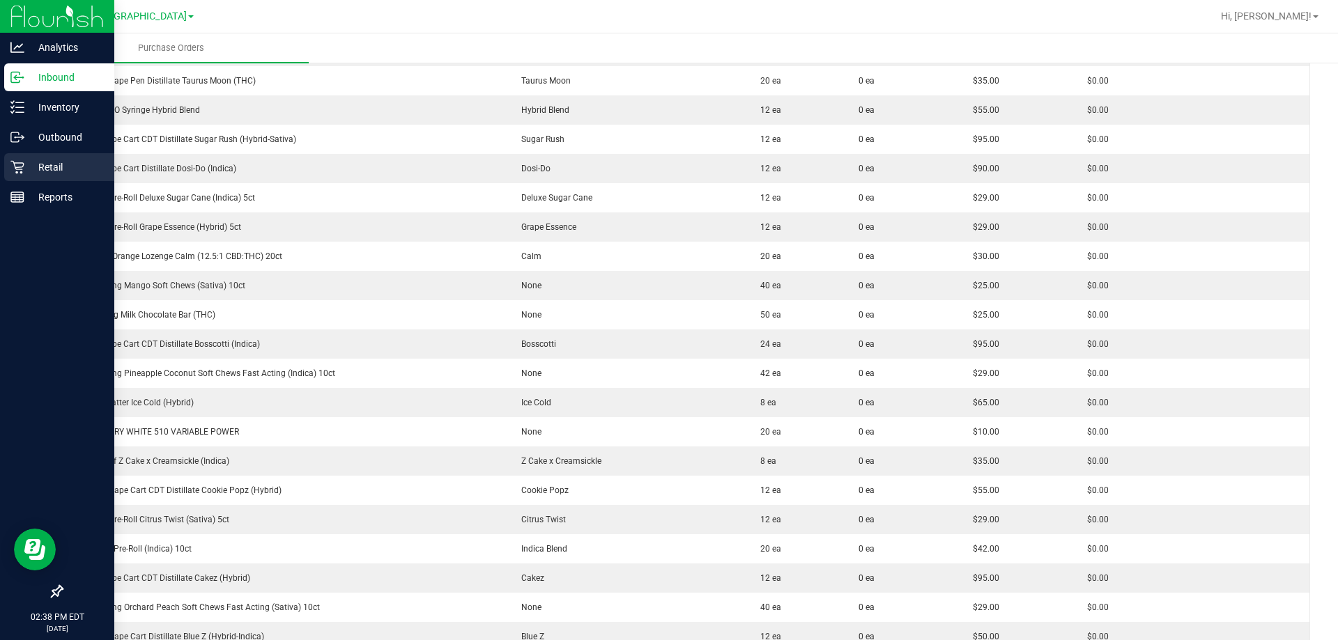
click at [20, 173] on icon at bounding box center [17, 167] width 14 height 14
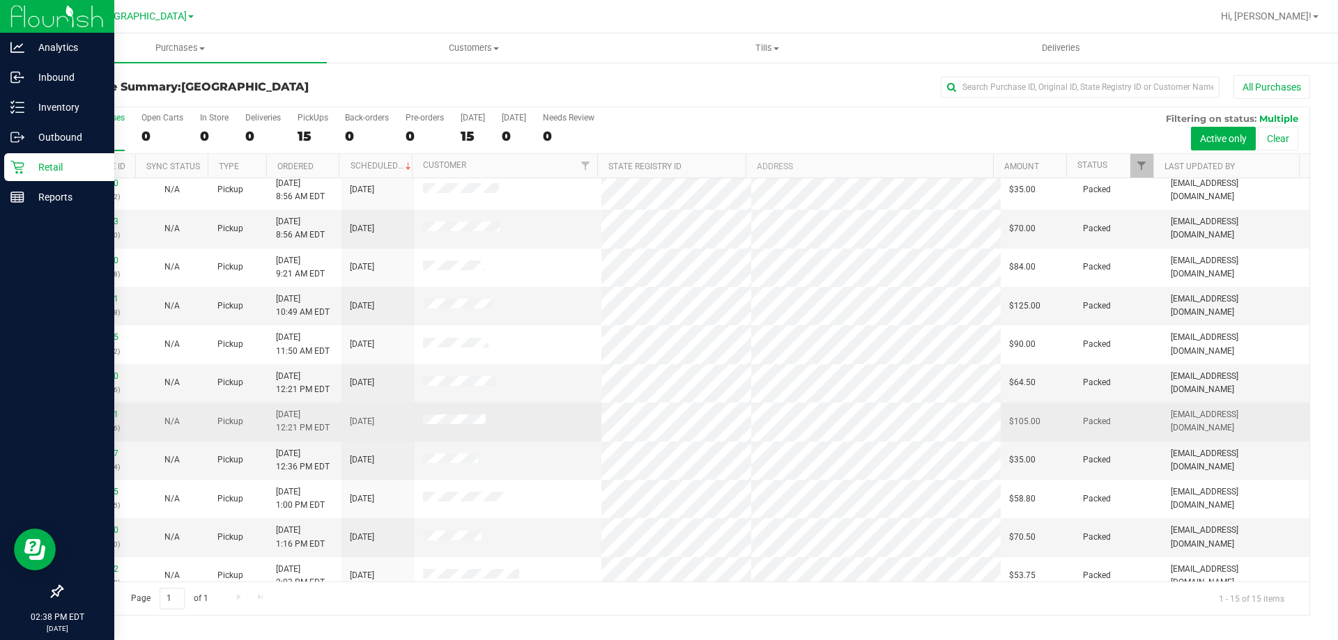
scroll to position [175, 0]
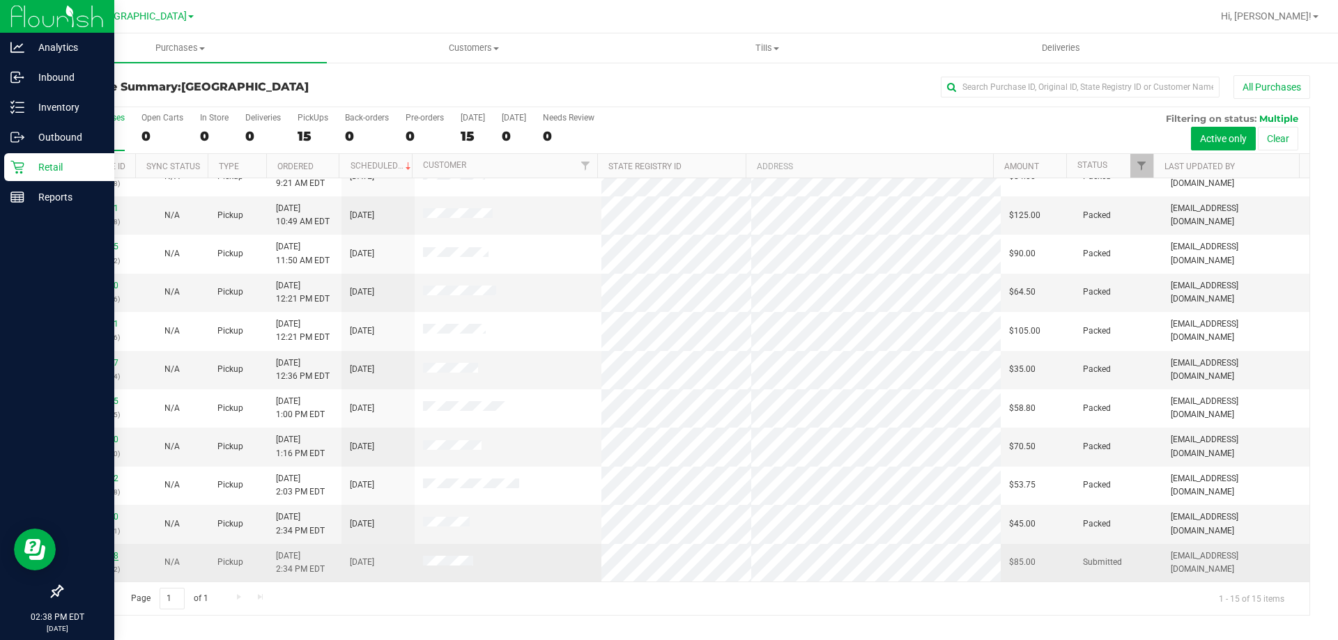
click at [100, 556] on link "11844678" at bounding box center [98, 556] width 39 height 10
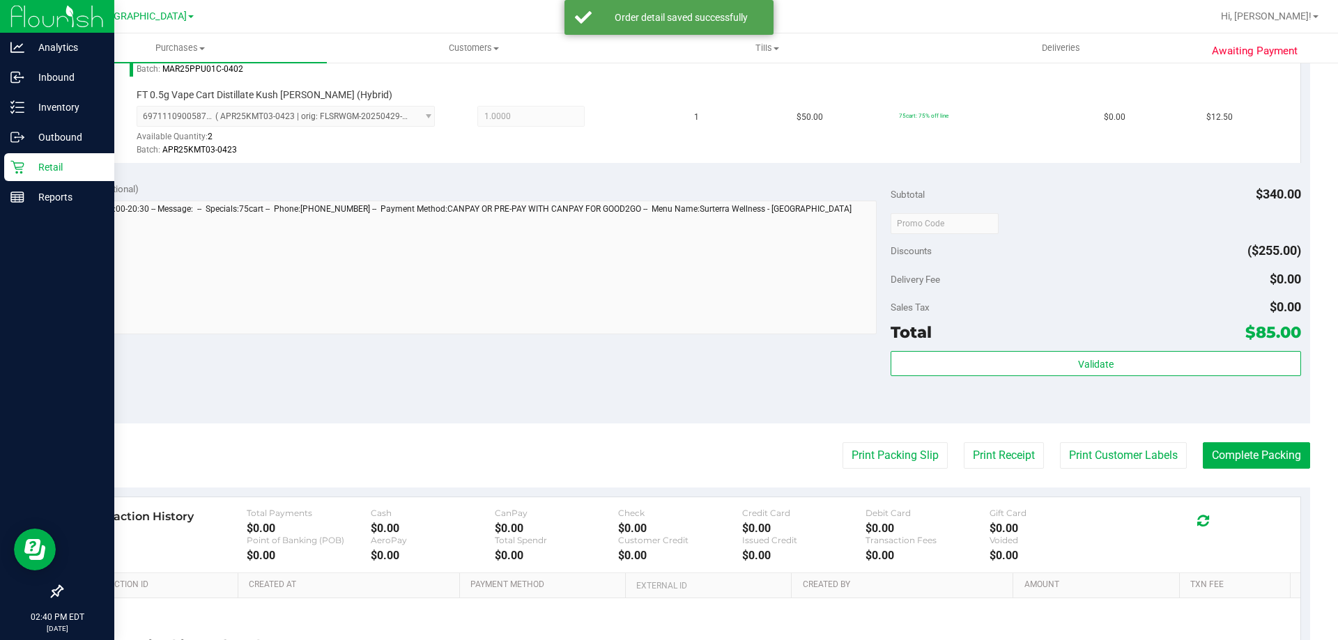
scroll to position [836, 0]
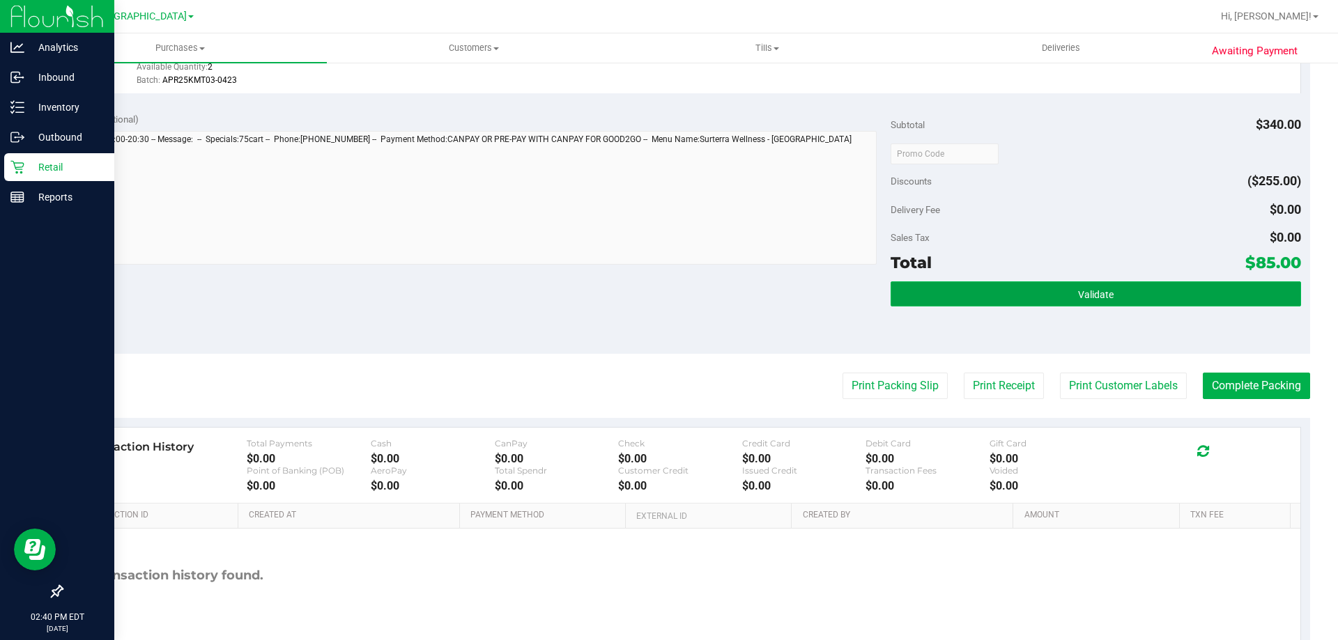
click at [1055, 291] on button "Validate" at bounding box center [1095, 293] width 410 height 25
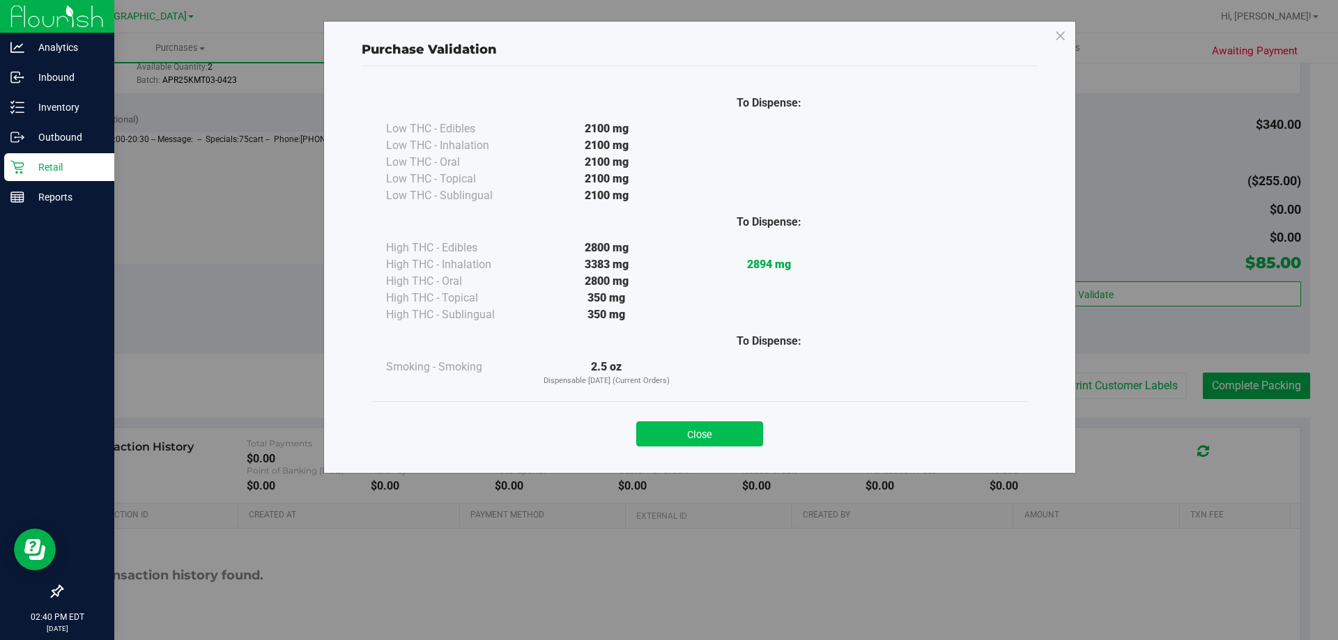
click at [685, 429] on button "Close" at bounding box center [699, 434] width 127 height 25
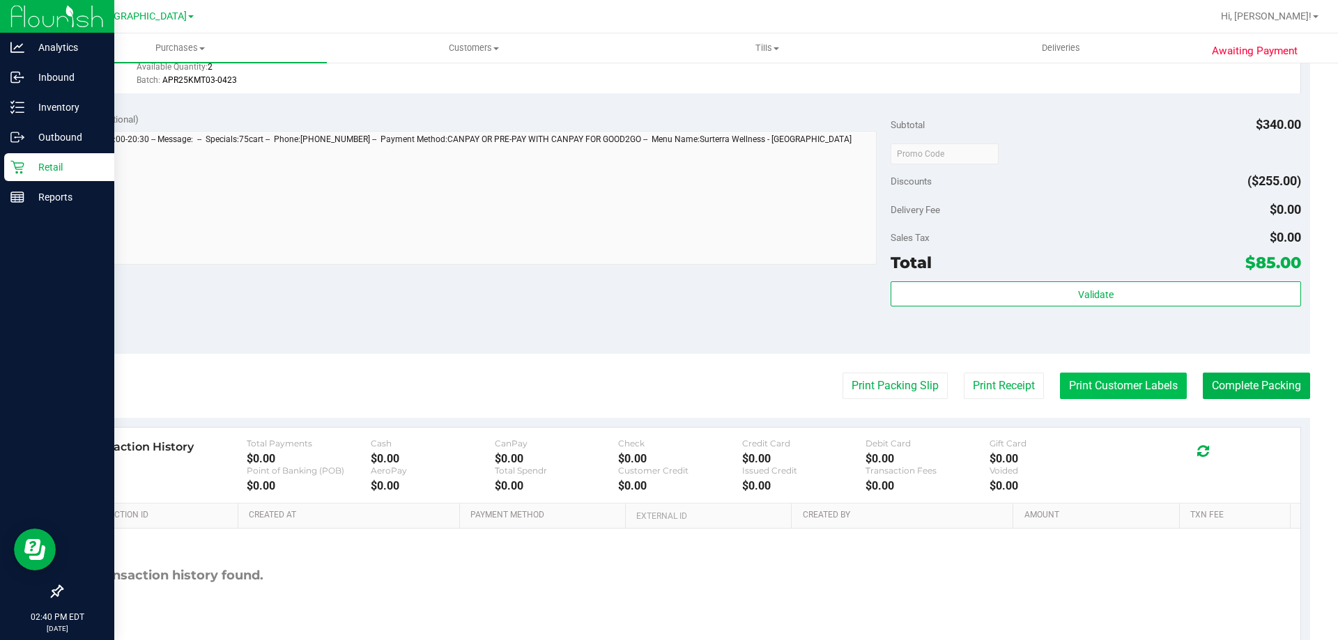
click at [1161, 384] on button "Print Customer Labels" at bounding box center [1123, 386] width 127 height 26
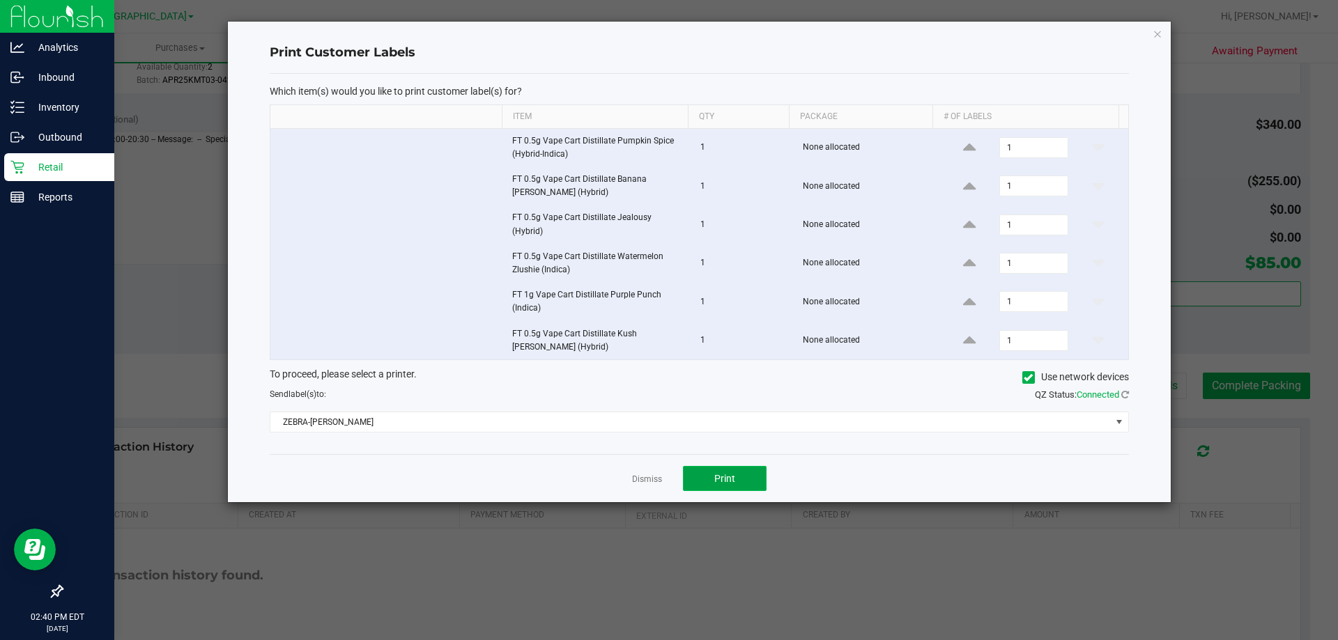
click at [752, 478] on button "Print" at bounding box center [725, 478] width 84 height 25
click at [1157, 38] on icon "button" at bounding box center [1157, 33] width 10 height 17
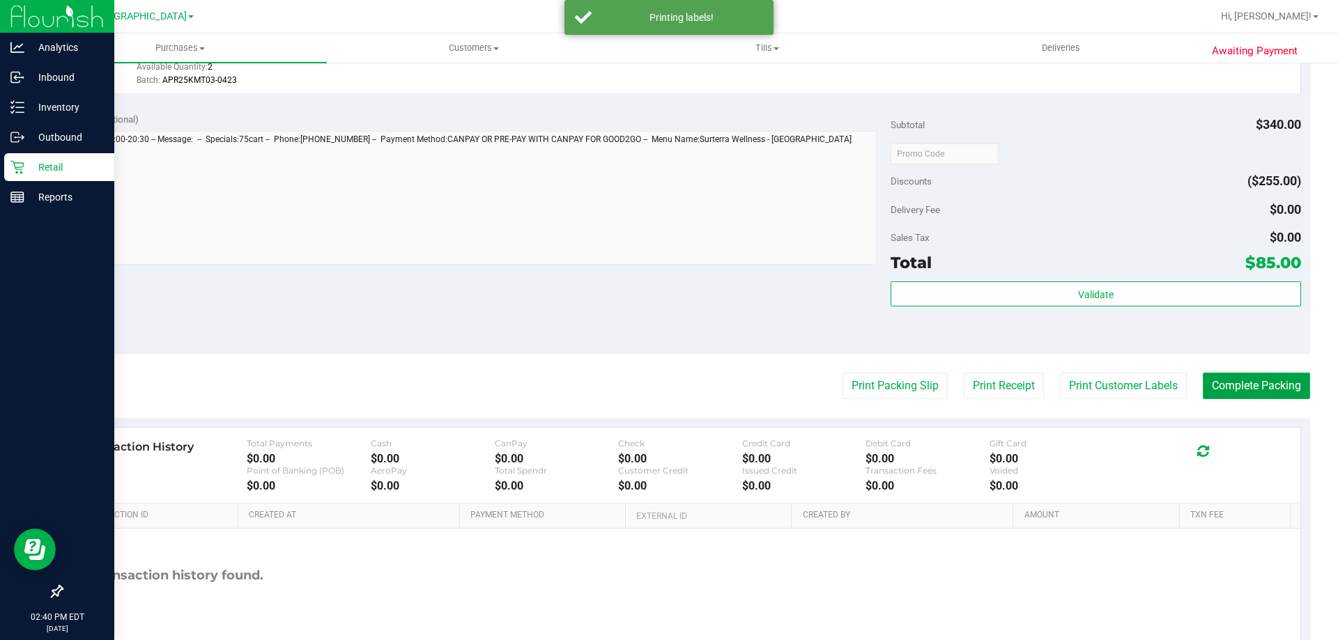
click at [1257, 385] on button "Complete Packing" at bounding box center [1256, 386] width 107 height 26
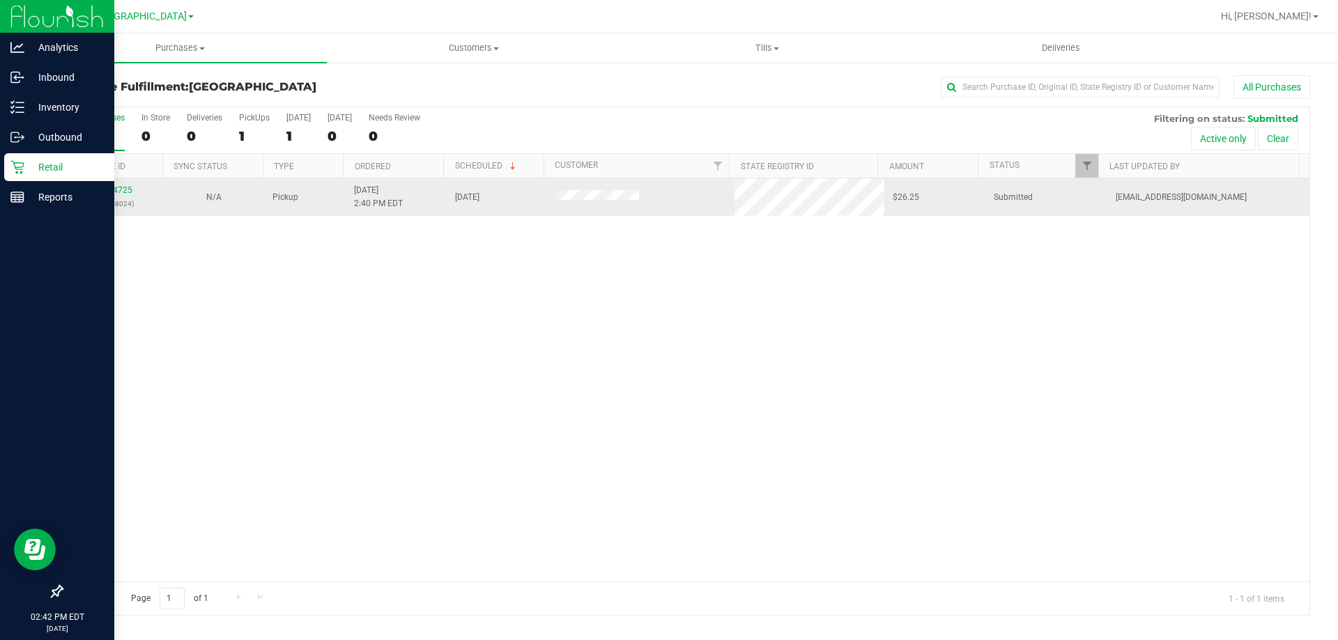
click at [121, 183] on td "11844725 (317158024)" at bounding box center [112, 197] width 101 height 38
click at [114, 190] on div "All Purchases 1 In Store 0 Deliveries 0 PickUps 1 Today 1 Tomorrow 0 Needs Revi…" at bounding box center [685, 361] width 1249 height 509
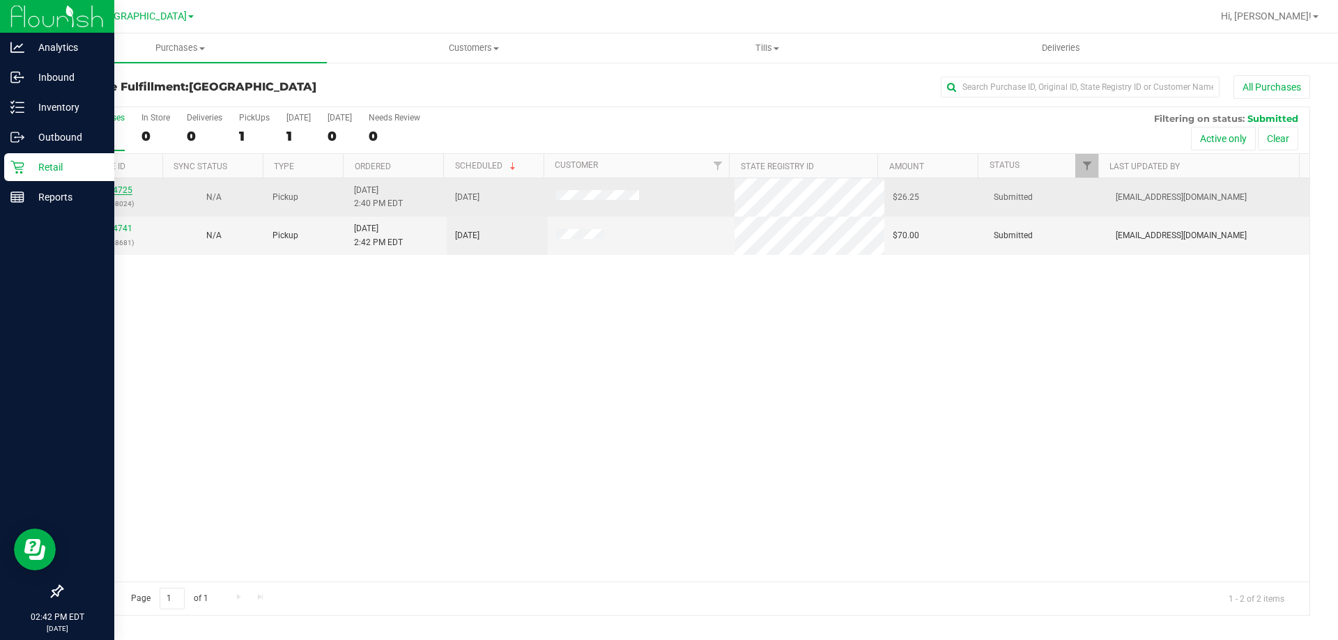
click at [111, 192] on link "11844725" at bounding box center [112, 190] width 39 height 10
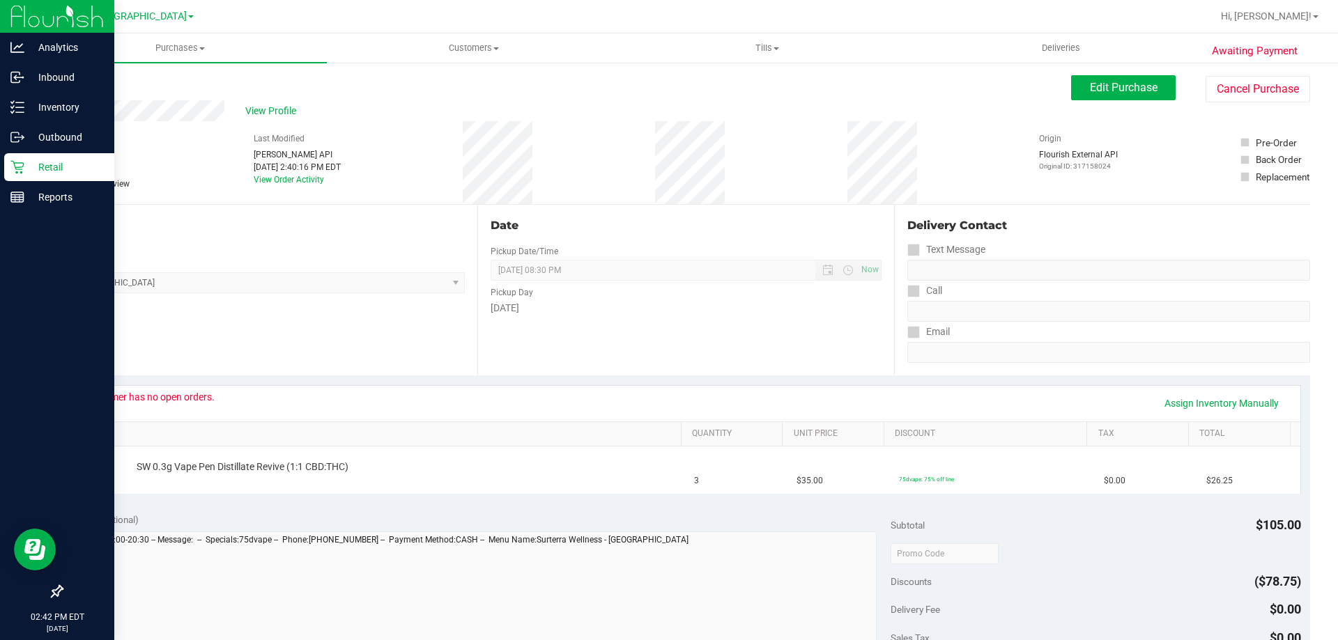
click at [36, 164] on p "Retail" at bounding box center [66, 167] width 84 height 17
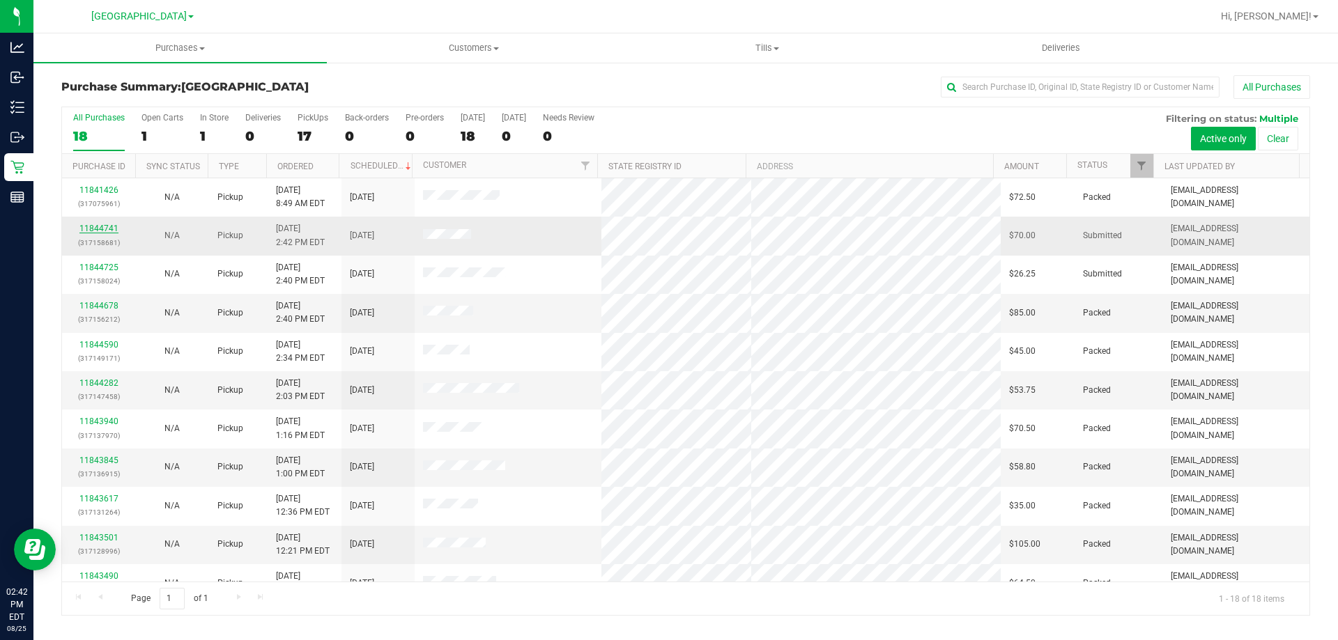
click at [102, 226] on link "11844741" at bounding box center [98, 229] width 39 height 10
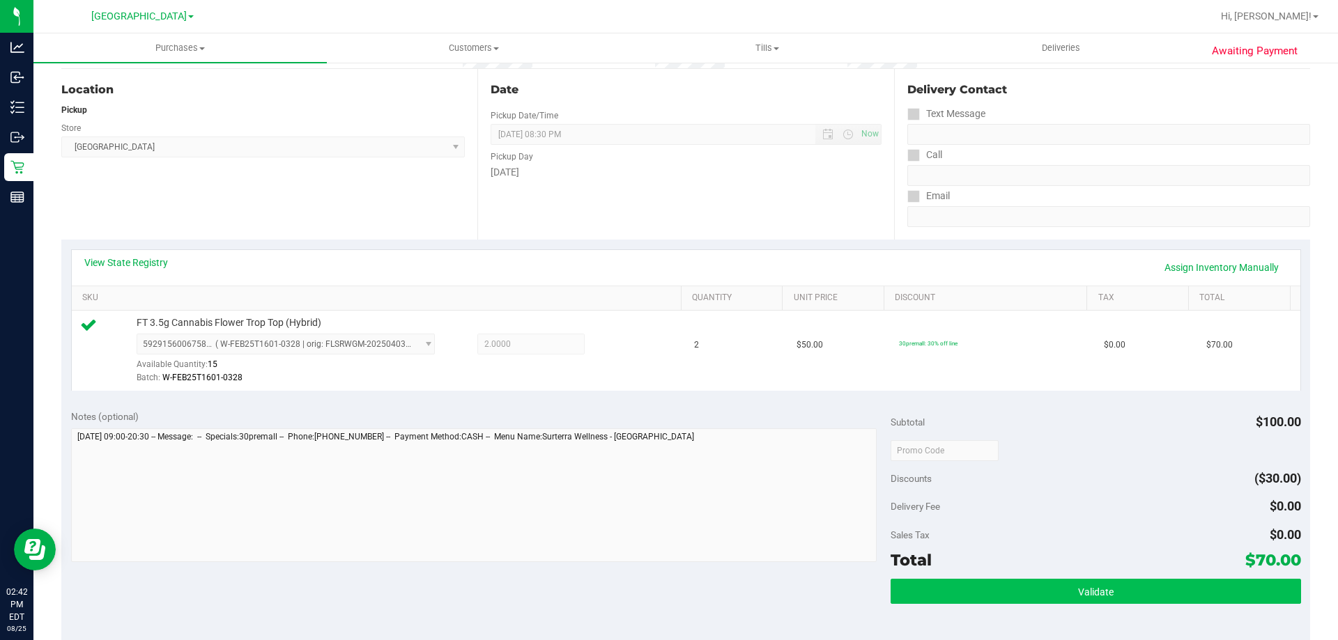
scroll to position [209, 0]
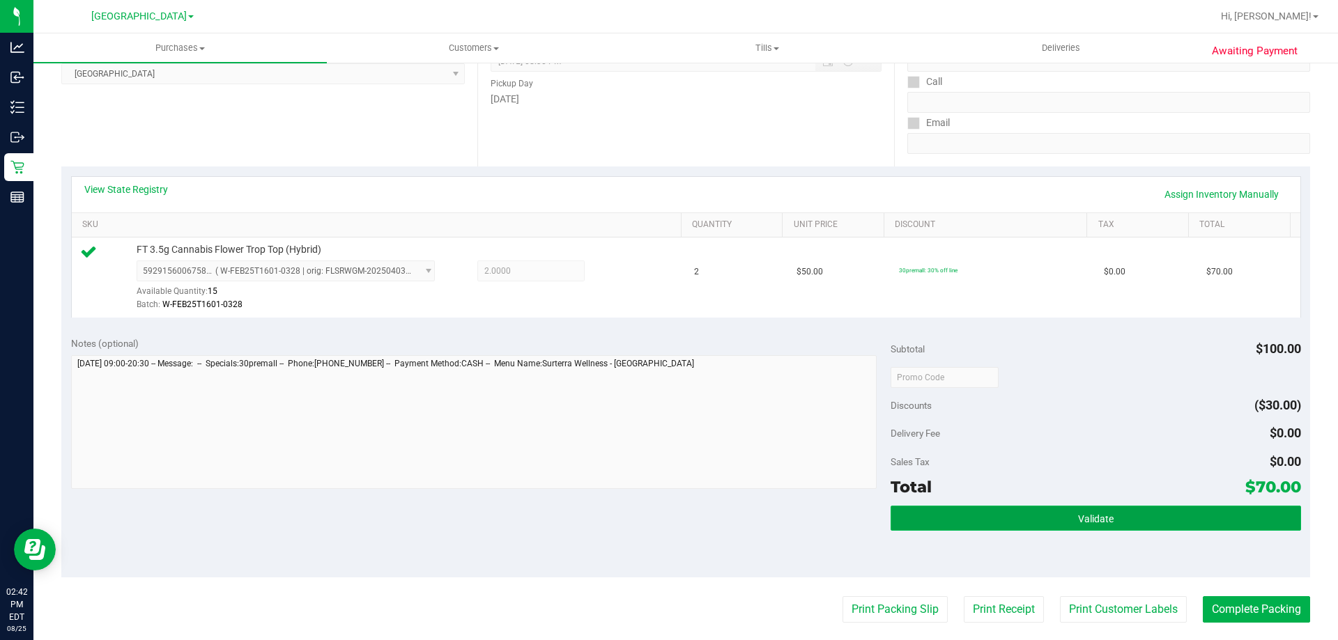
click at [1011, 528] on button "Validate" at bounding box center [1095, 518] width 410 height 25
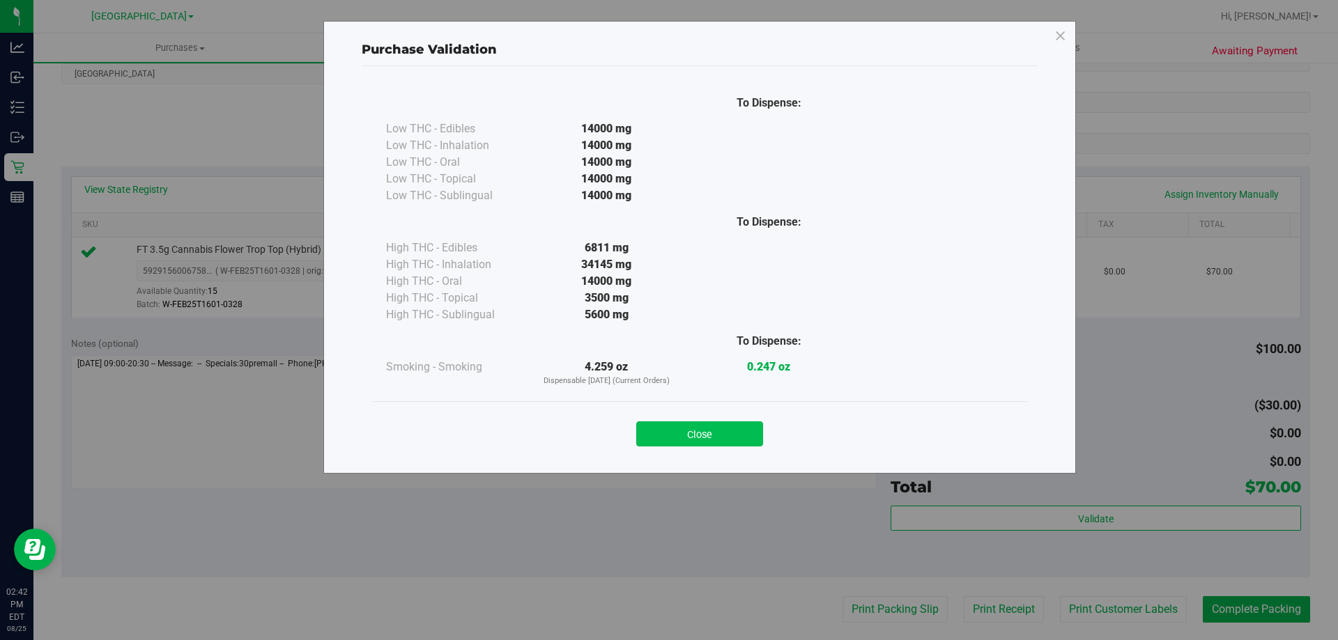
click at [732, 433] on button "Close" at bounding box center [699, 434] width 127 height 25
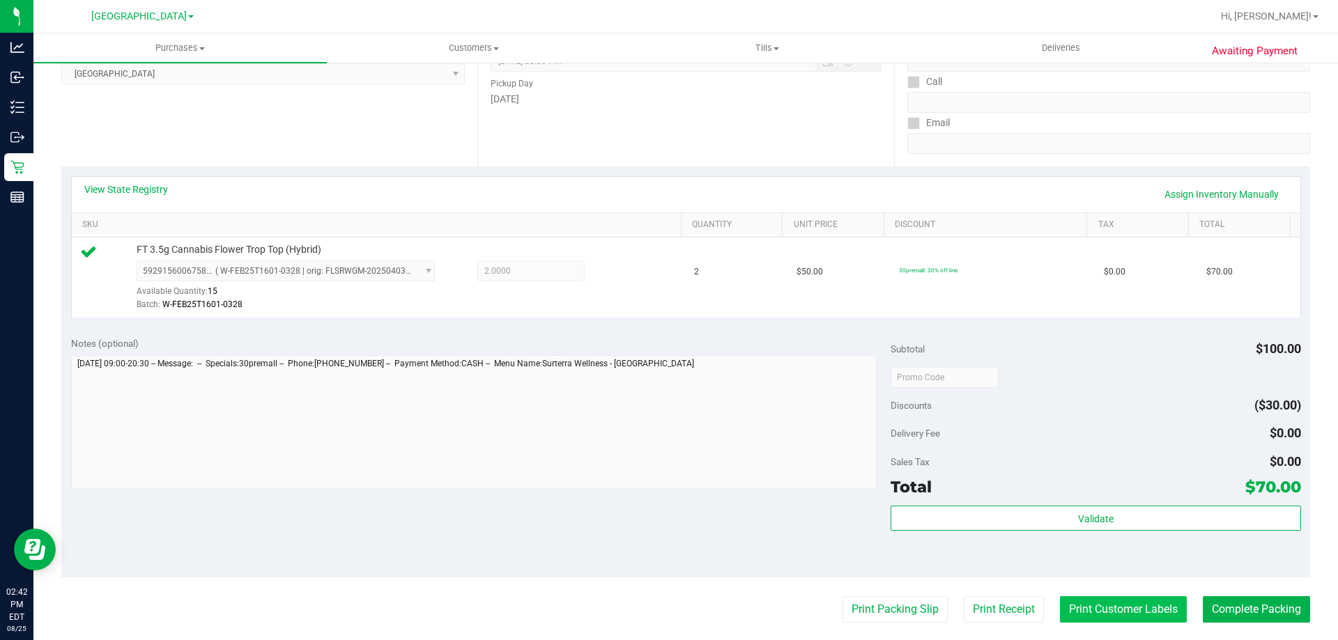
click at [1085, 605] on button "Print Customer Labels" at bounding box center [1123, 609] width 127 height 26
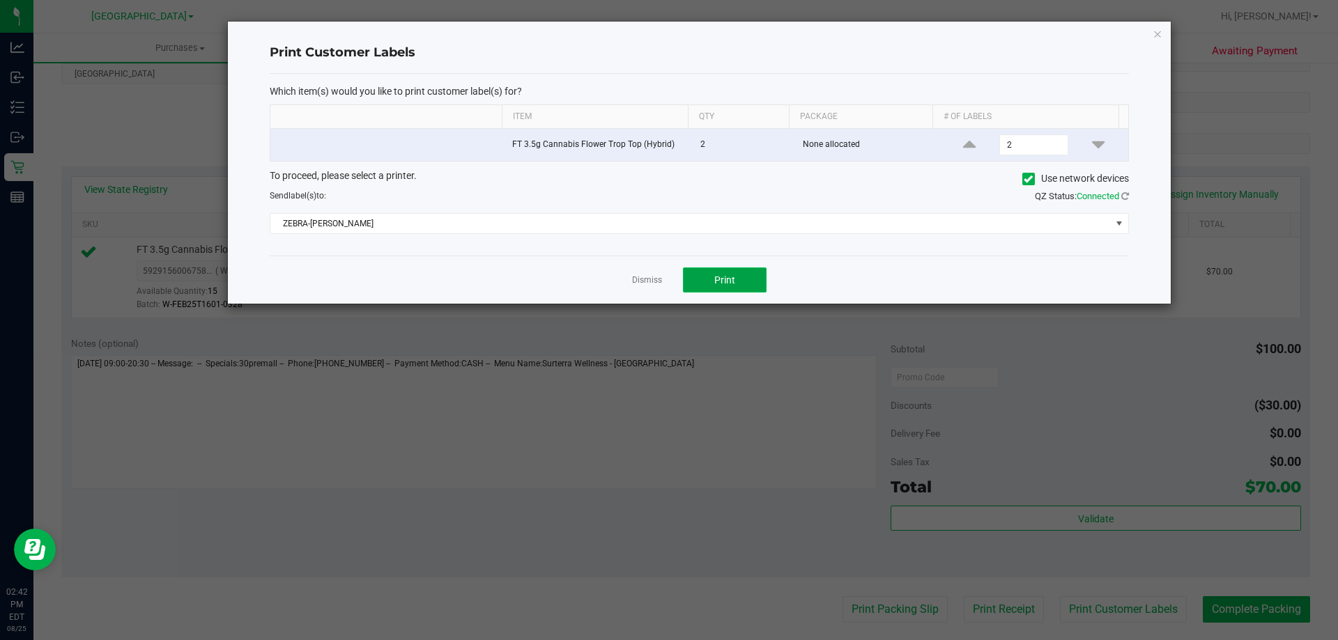
click at [755, 273] on button "Print" at bounding box center [725, 280] width 84 height 25
click at [1155, 31] on icon "button" at bounding box center [1157, 33] width 10 height 17
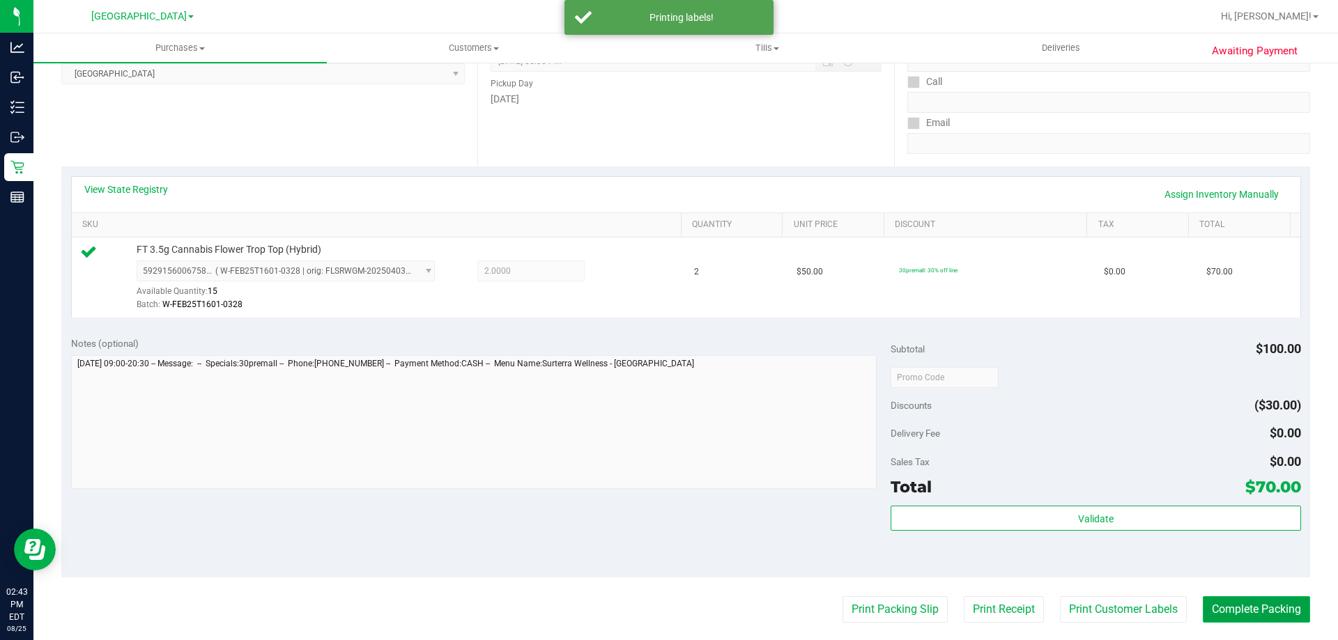
click at [1260, 612] on button "Complete Packing" at bounding box center [1256, 609] width 107 height 26
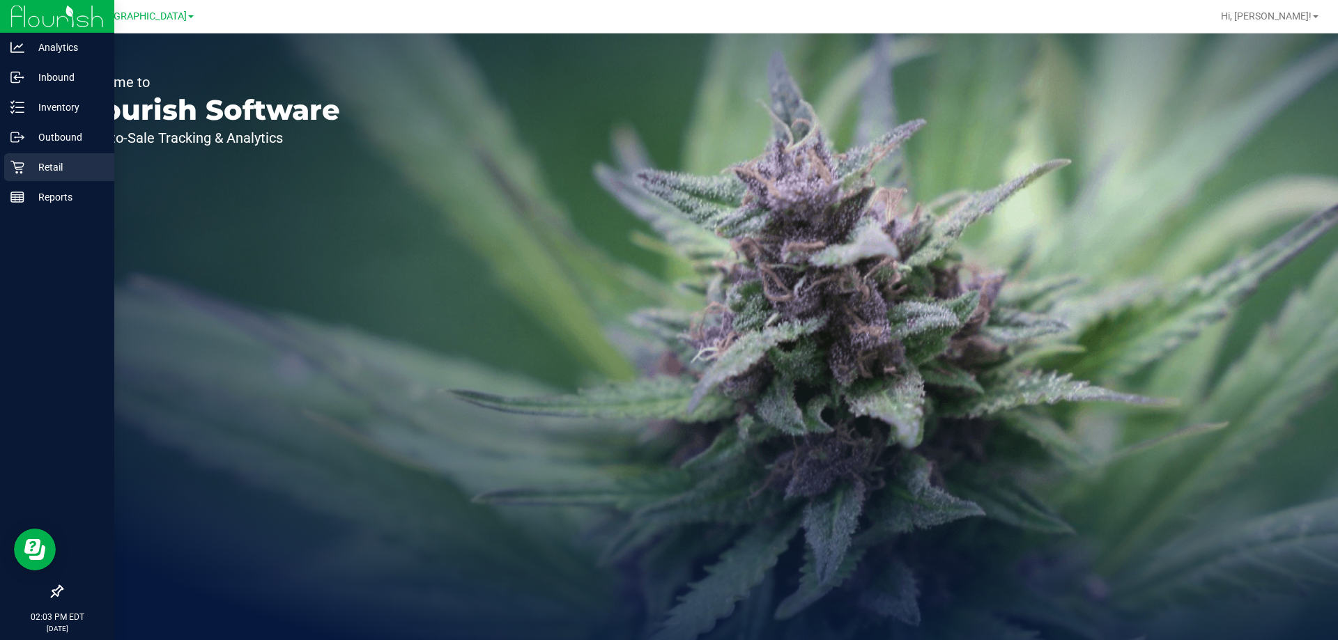
click at [64, 157] on div "Retail" at bounding box center [59, 167] width 110 height 28
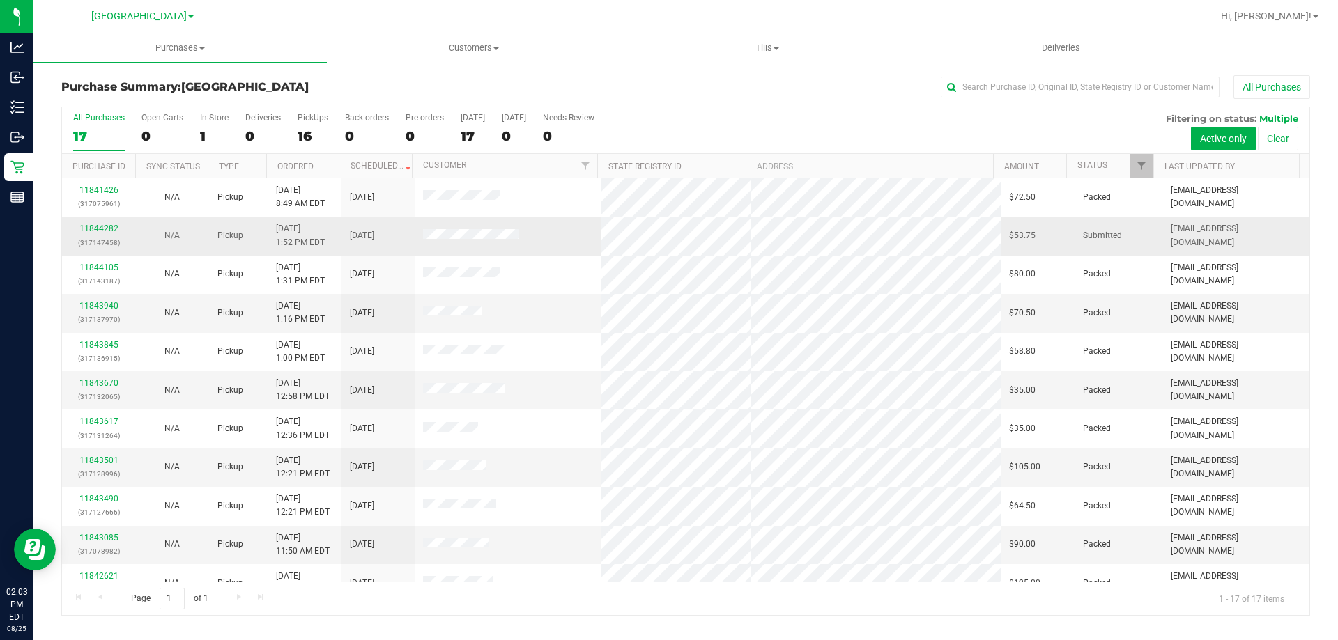
click at [103, 228] on link "11844282" at bounding box center [98, 229] width 39 height 10
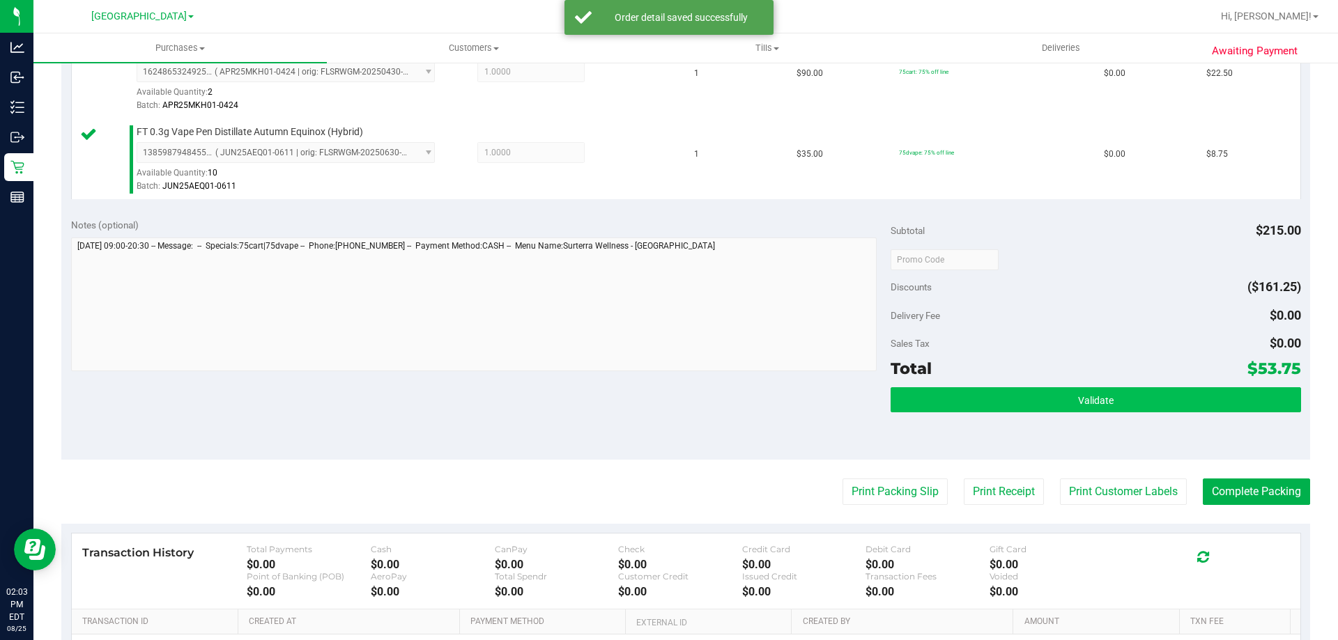
scroll to position [557, 0]
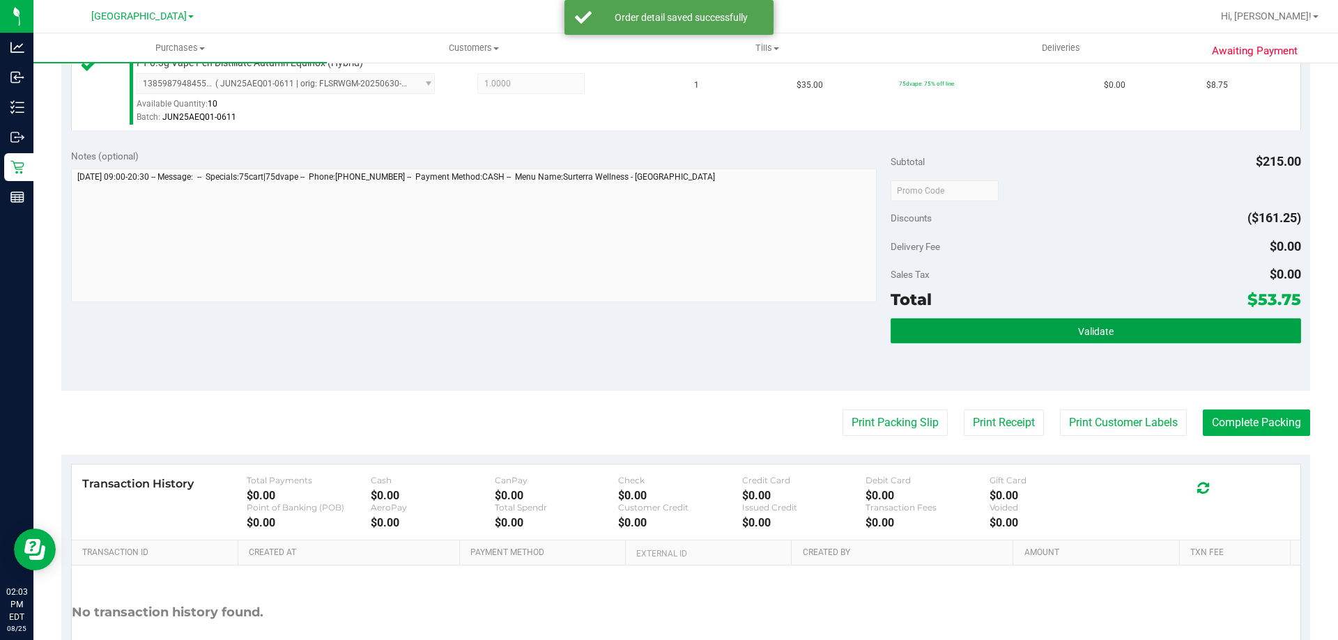
click at [1062, 321] on button "Validate" at bounding box center [1095, 330] width 410 height 25
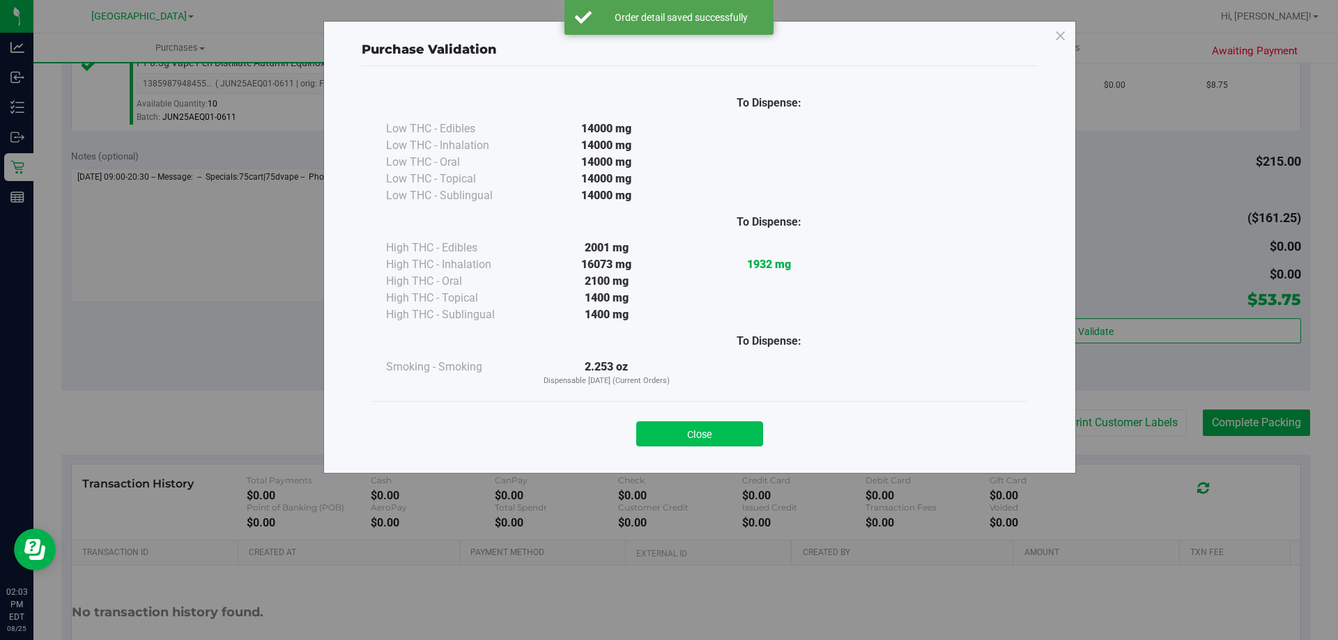
click at [758, 432] on button "Close" at bounding box center [699, 434] width 127 height 25
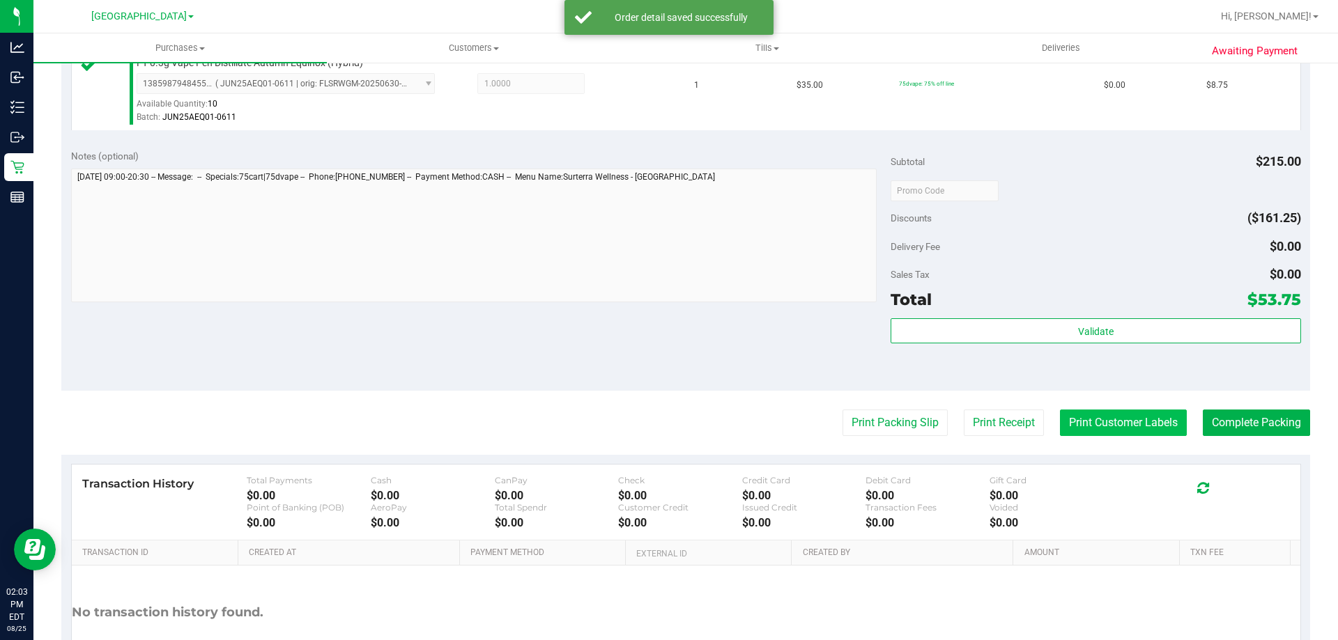
click at [1122, 433] on button "Print Customer Labels" at bounding box center [1123, 423] width 127 height 26
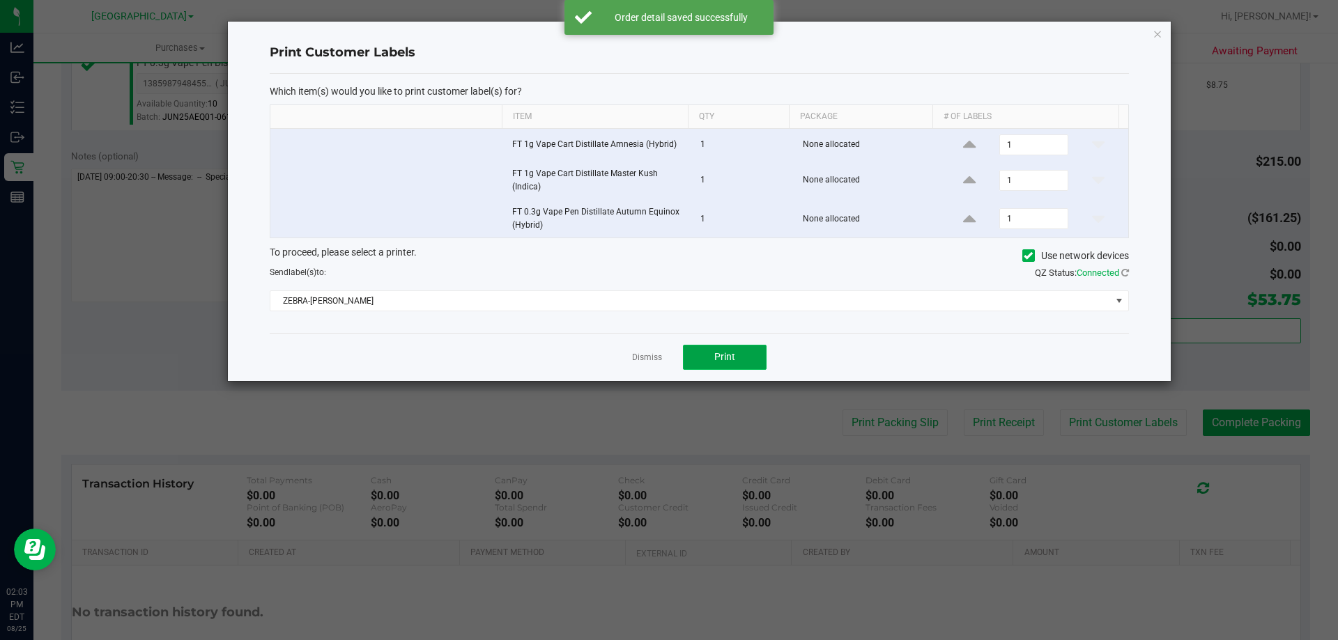
click at [733, 357] on span "Print" at bounding box center [724, 356] width 21 height 11
click at [645, 354] on link "Dismiss" at bounding box center [647, 358] width 30 height 12
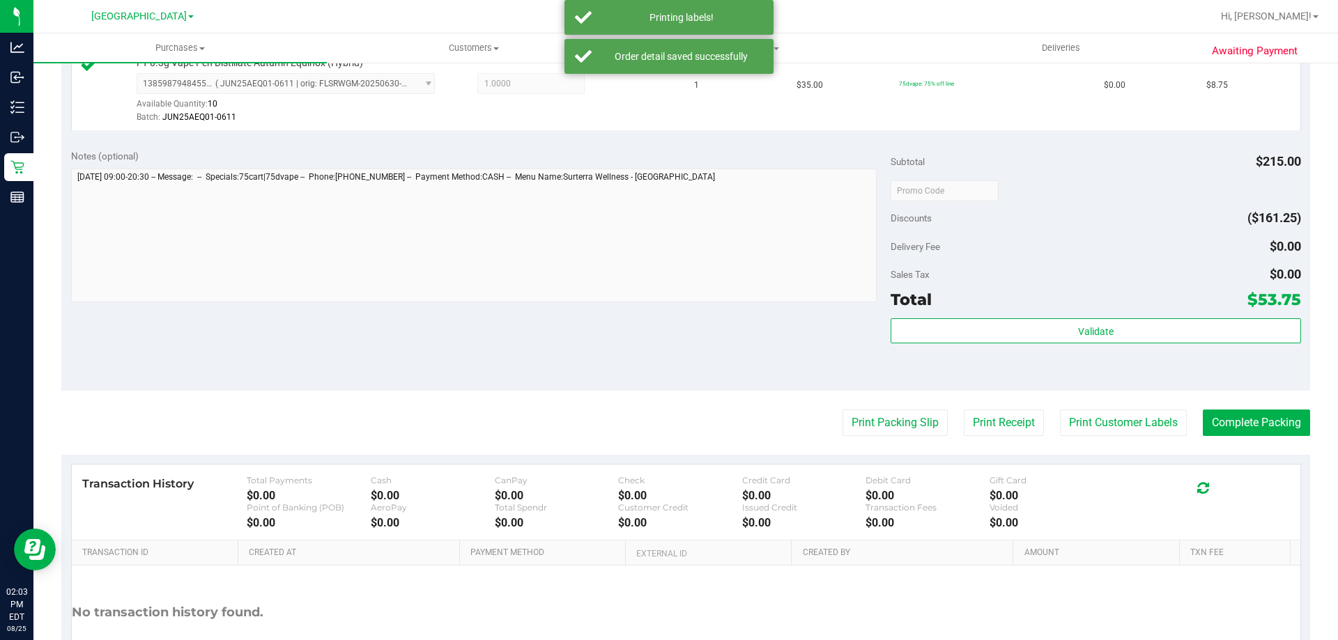
click at [676, 306] on div "Notes (optional) Subtotal $215.00 Discounts ($161.25) Delivery Fee $0.00 Sales …" at bounding box center [685, 265] width 1249 height 251
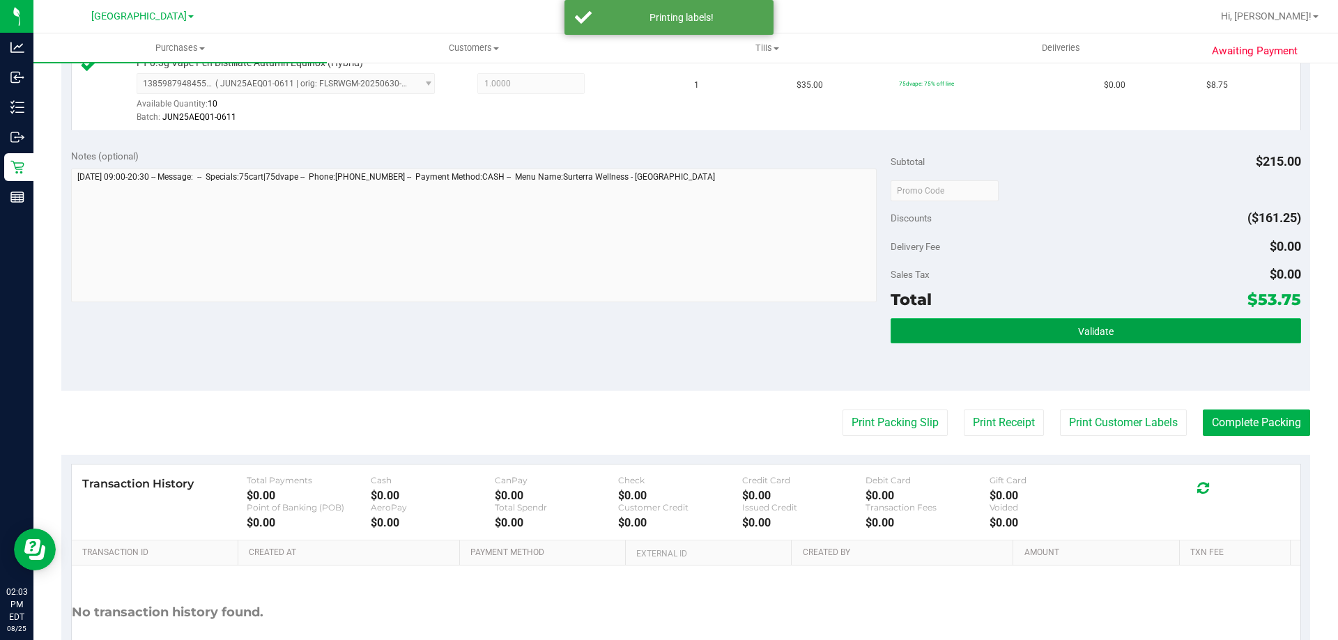
click at [1064, 329] on button "Validate" at bounding box center [1095, 330] width 410 height 25
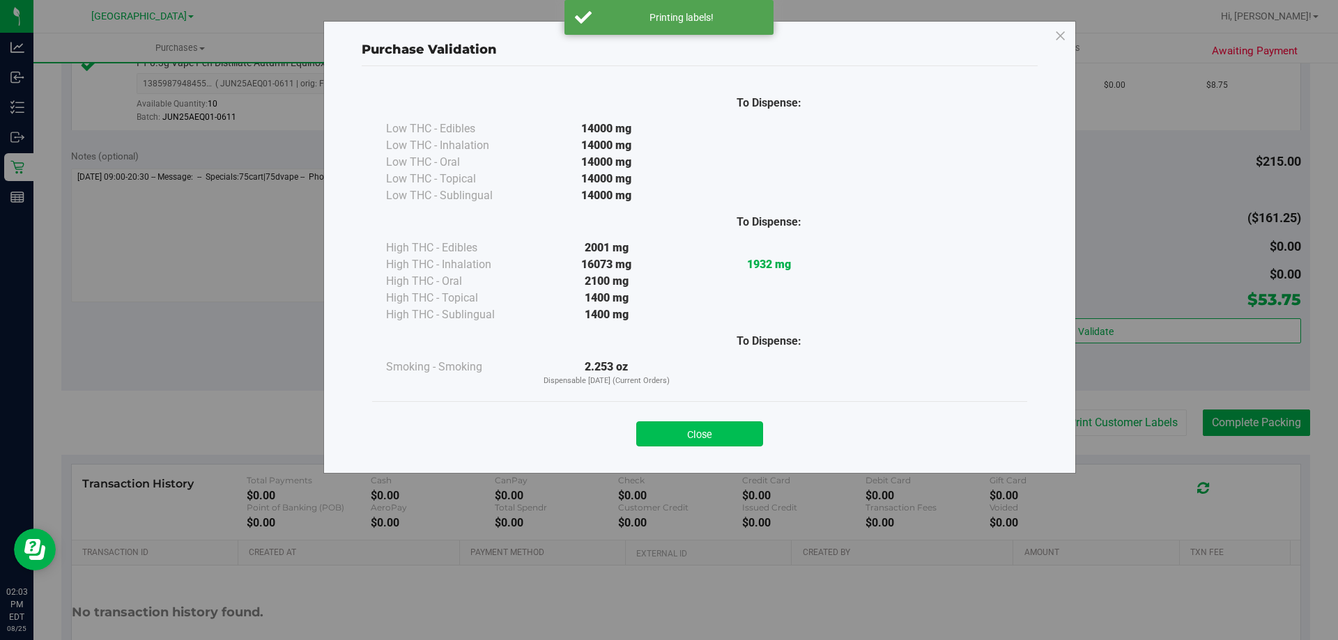
click at [705, 432] on button "Close" at bounding box center [699, 434] width 127 height 25
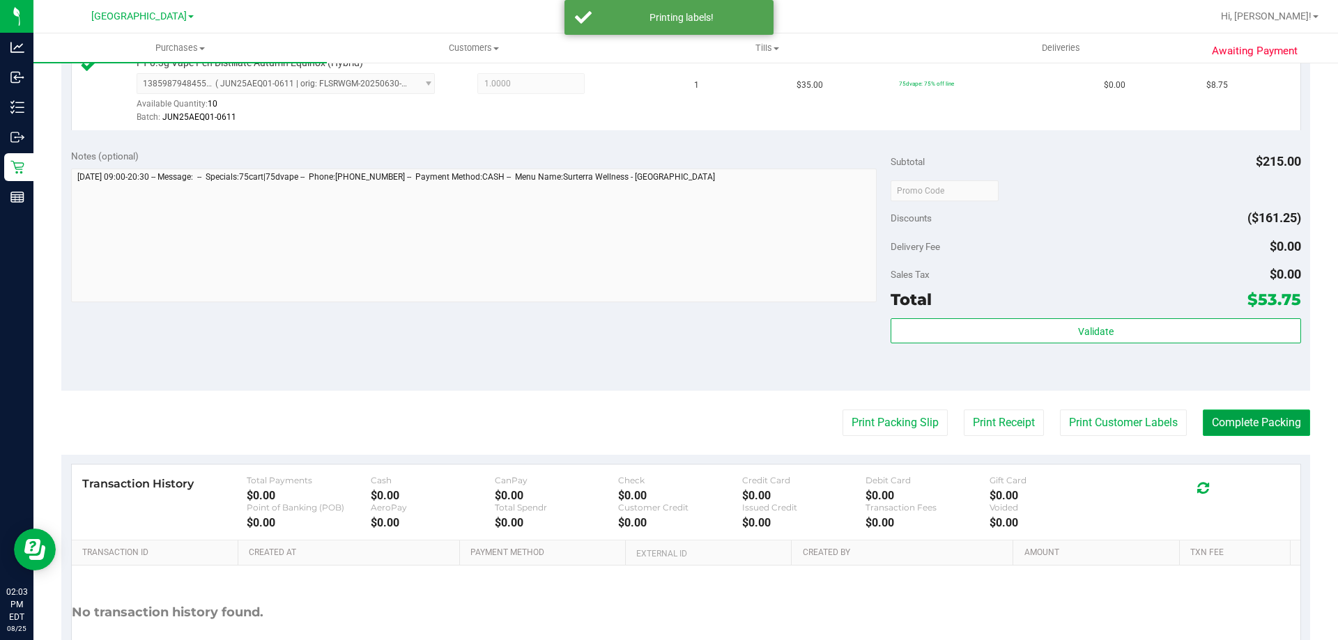
click at [1220, 422] on button "Complete Packing" at bounding box center [1256, 423] width 107 height 26
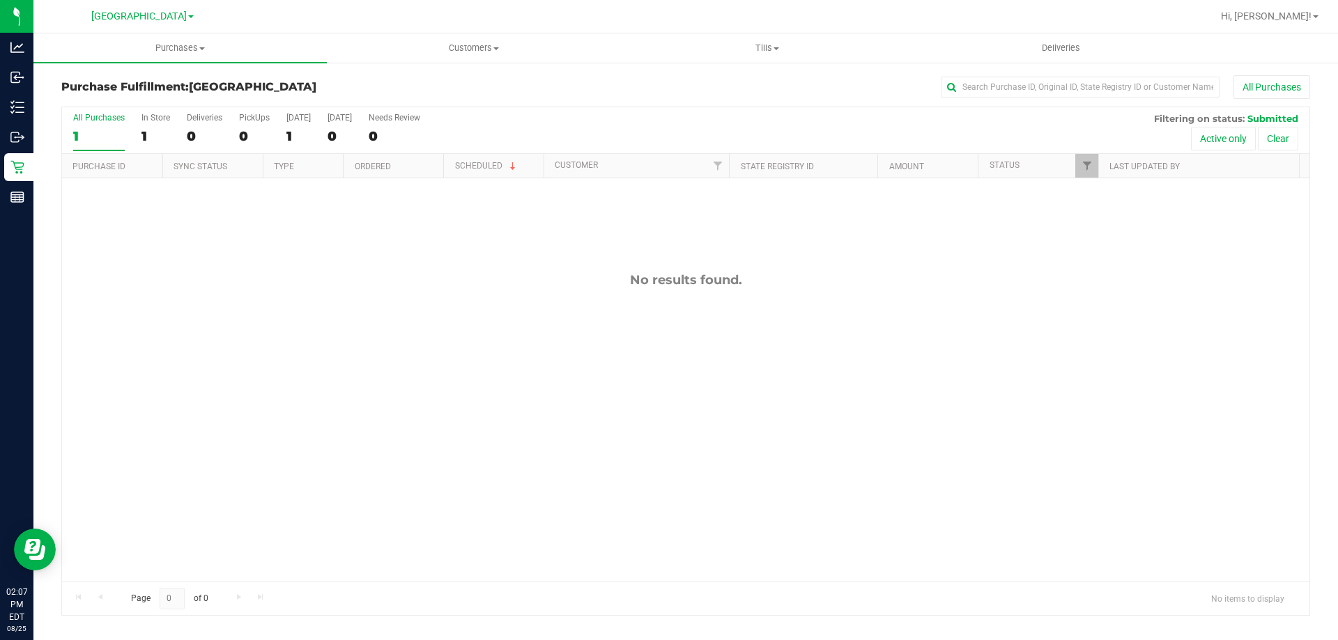
drag, startPoint x: 230, startPoint y: 298, endPoint x: 135, endPoint y: 274, distance: 97.8
click at [189, 298] on div "No results found." at bounding box center [685, 426] width 1247 height 497
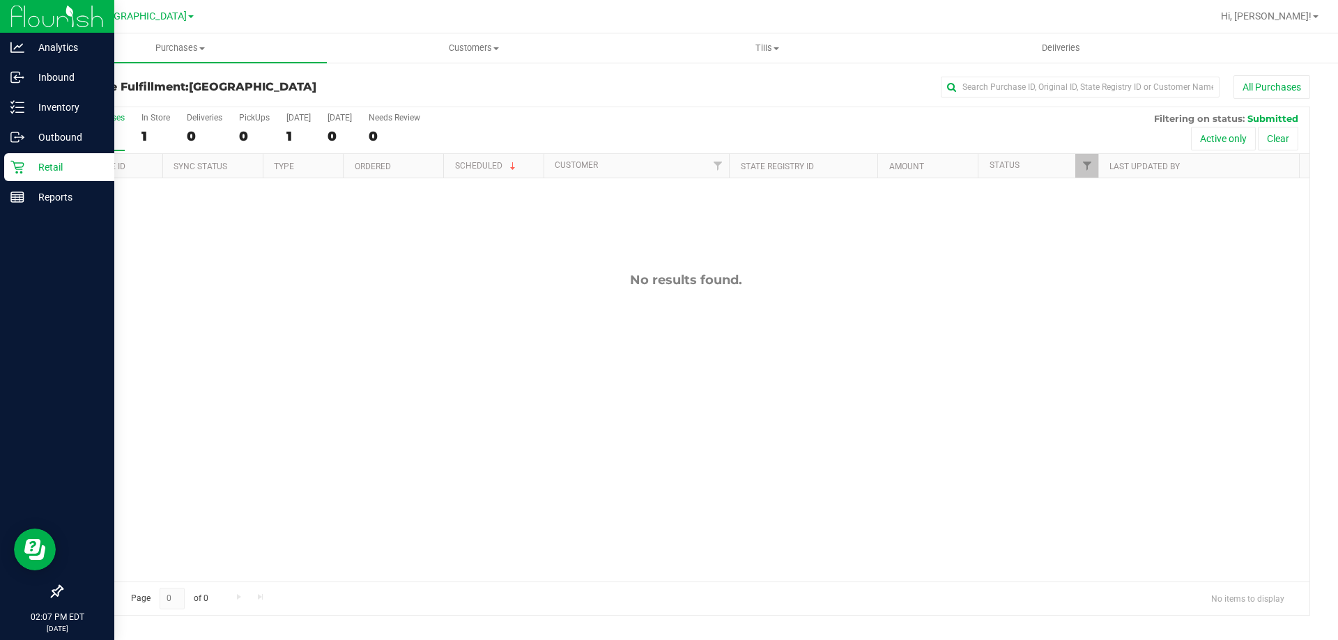
click at [31, 165] on p "Retail" at bounding box center [66, 167] width 84 height 17
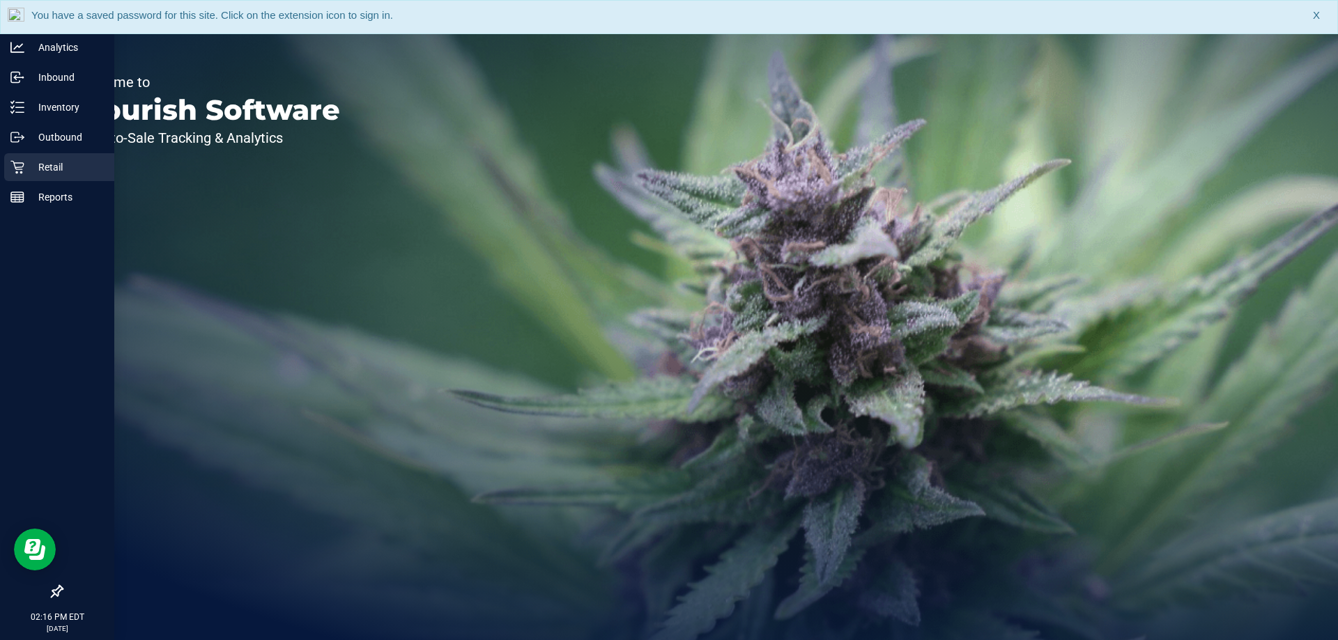
click at [59, 169] on p "Retail" at bounding box center [66, 167] width 84 height 17
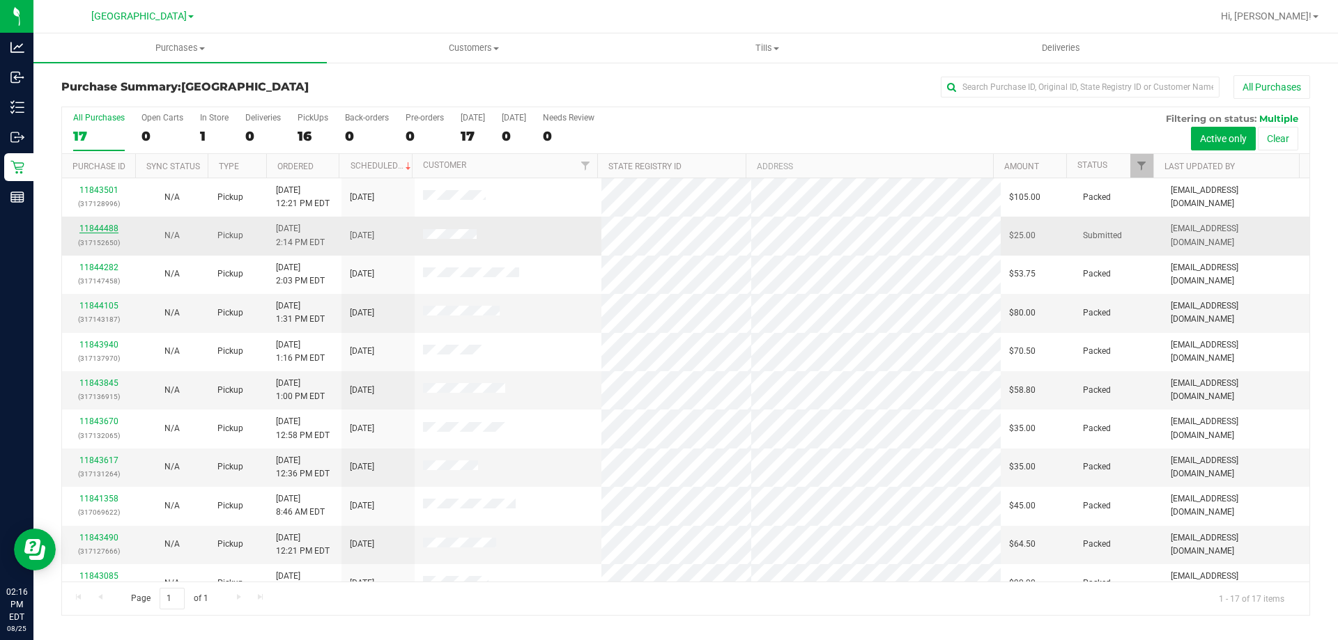
click at [93, 224] on link "11844488" at bounding box center [98, 229] width 39 height 10
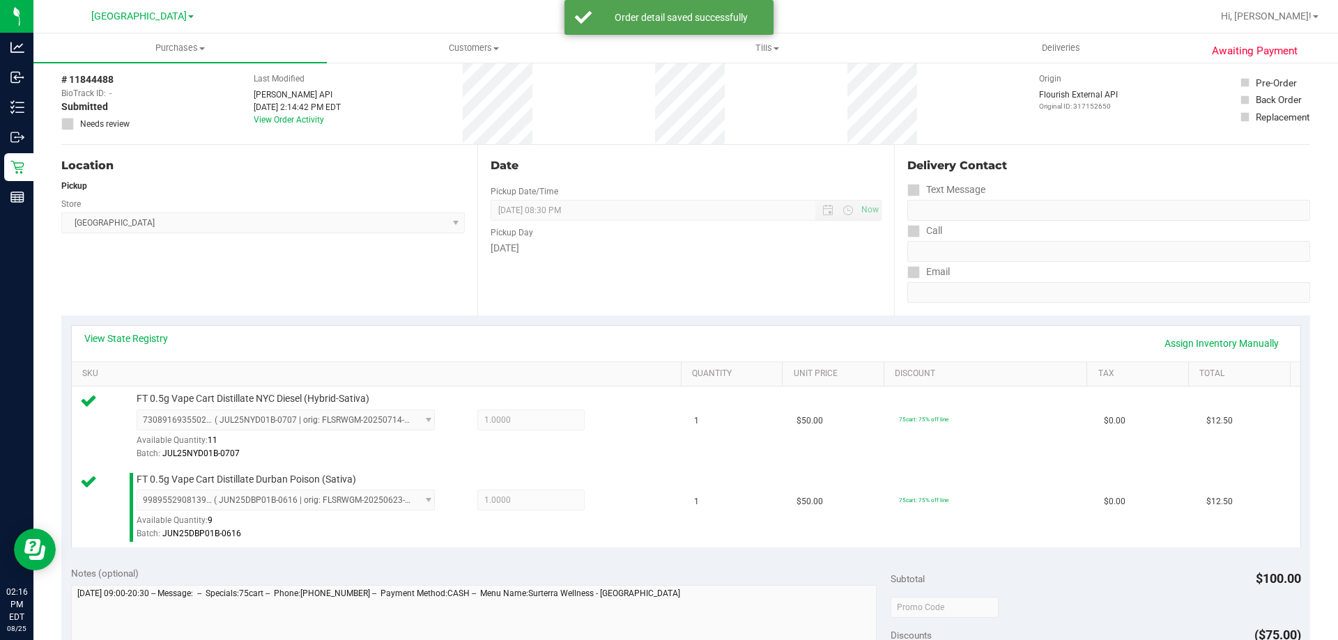
scroll to position [348, 0]
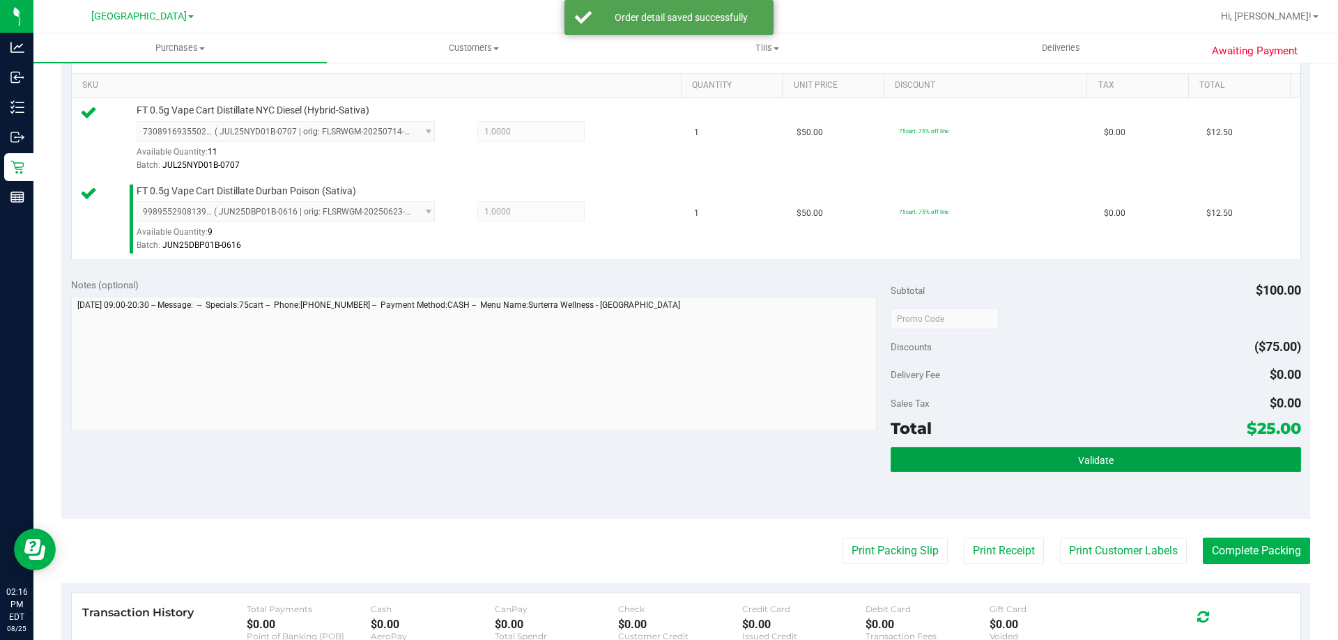
click at [1118, 451] on button "Validate" at bounding box center [1095, 459] width 410 height 25
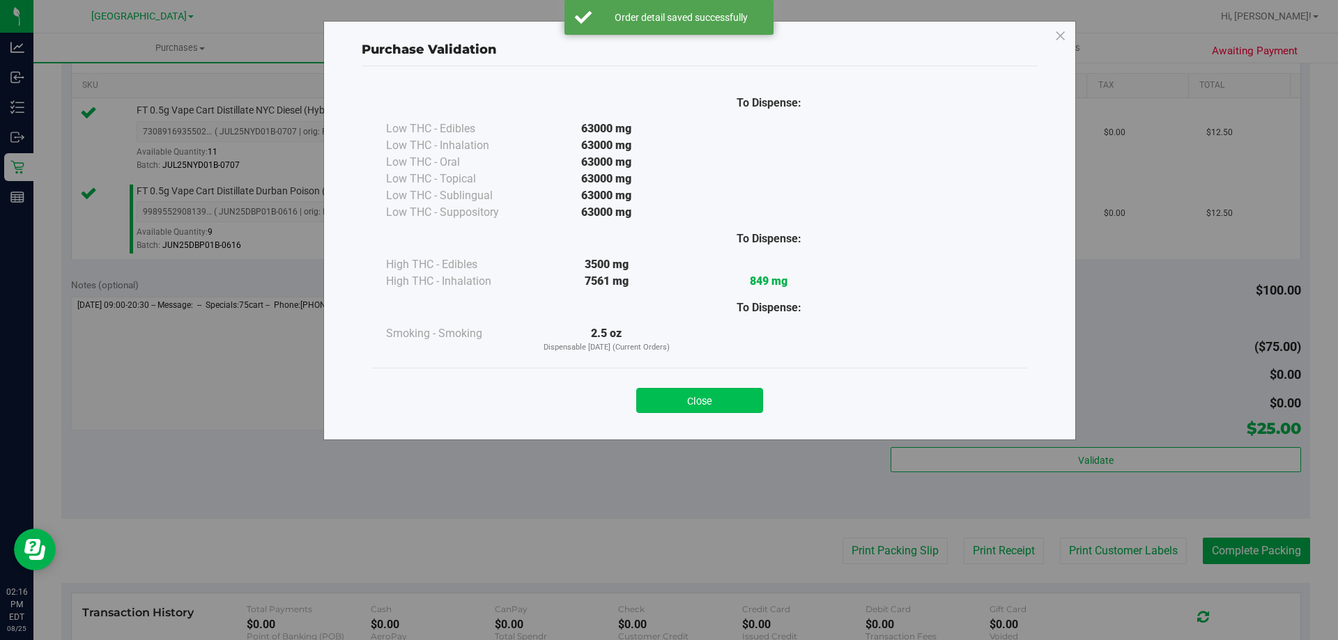
drag, startPoint x: 700, startPoint y: 384, endPoint x: 704, endPoint y: 395, distance: 11.9
click at [700, 387] on div "Close" at bounding box center [700, 396] width 634 height 35
click at [704, 397] on button "Close" at bounding box center [699, 400] width 127 height 25
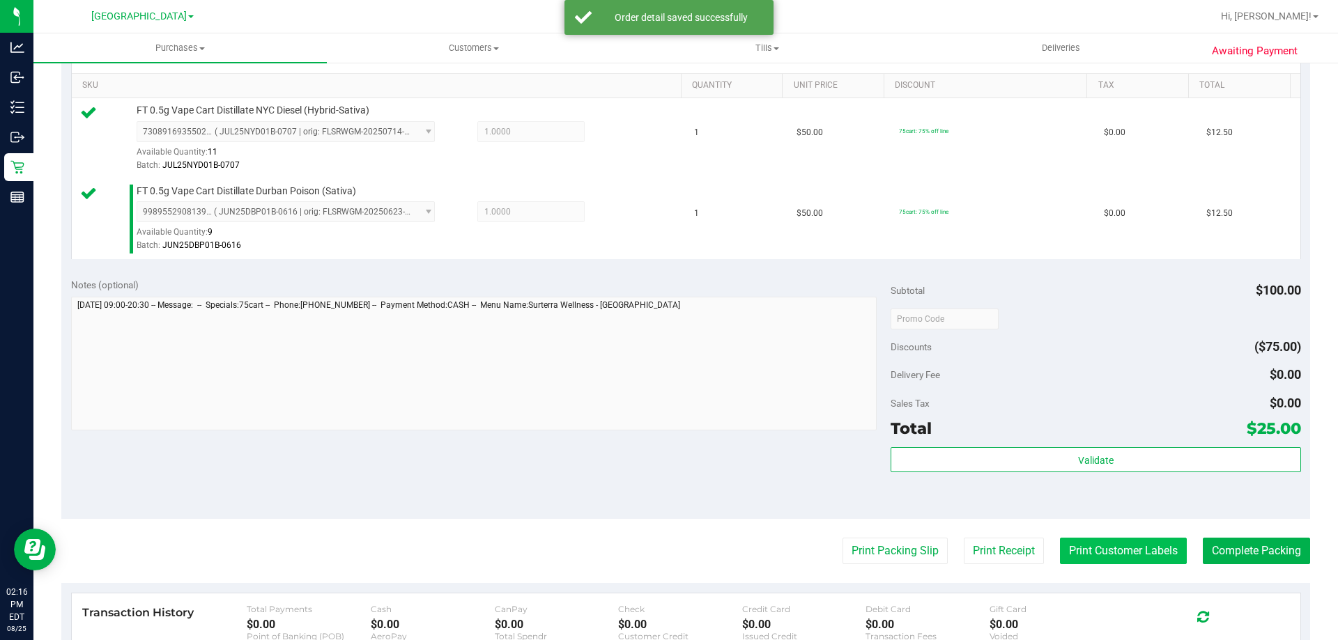
click at [1136, 553] on button "Print Customer Labels" at bounding box center [1123, 551] width 127 height 26
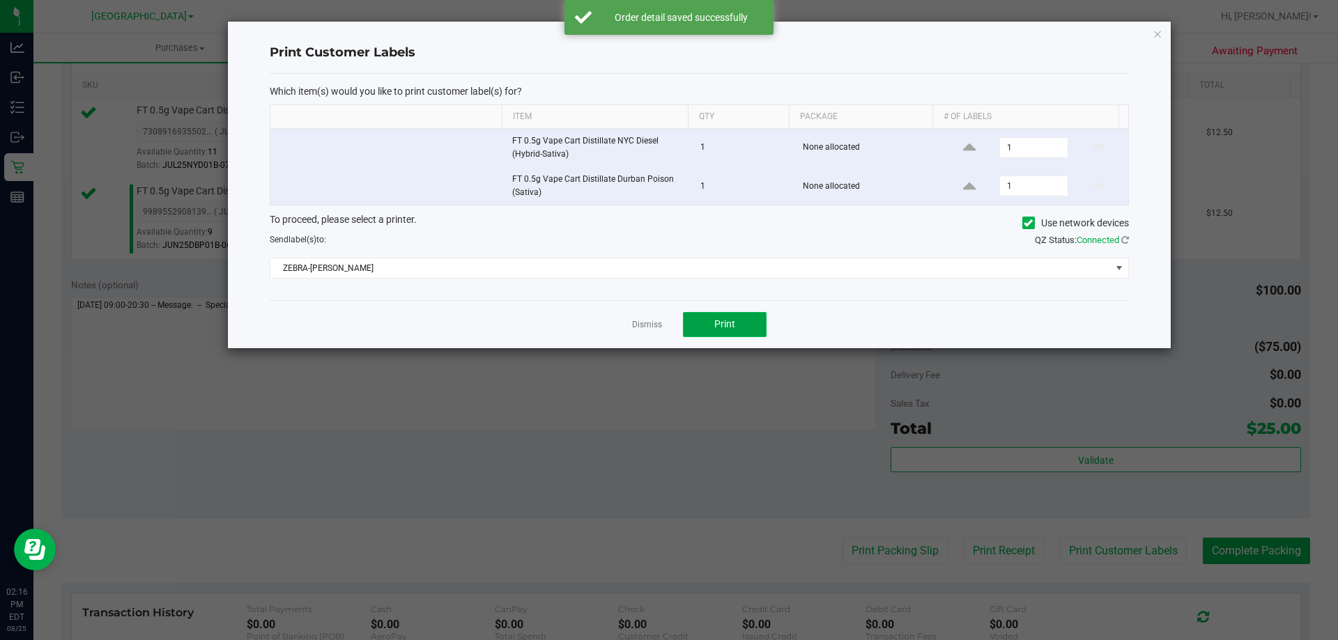
click at [729, 325] on span "Print" at bounding box center [724, 323] width 21 height 11
click at [622, 321] on div "Dismiss Print" at bounding box center [699, 324] width 859 height 48
click at [651, 325] on link "Dismiss" at bounding box center [647, 325] width 30 height 12
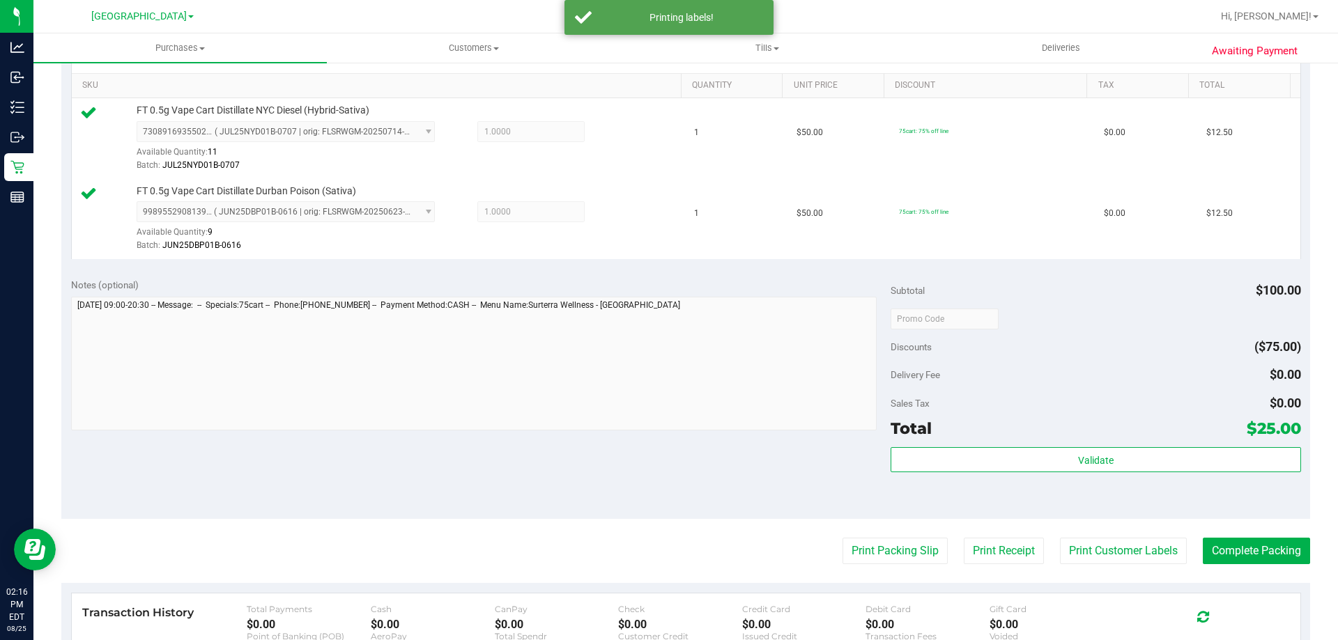
click at [1057, 435] on div "Total $25.00" at bounding box center [1095, 428] width 410 height 25
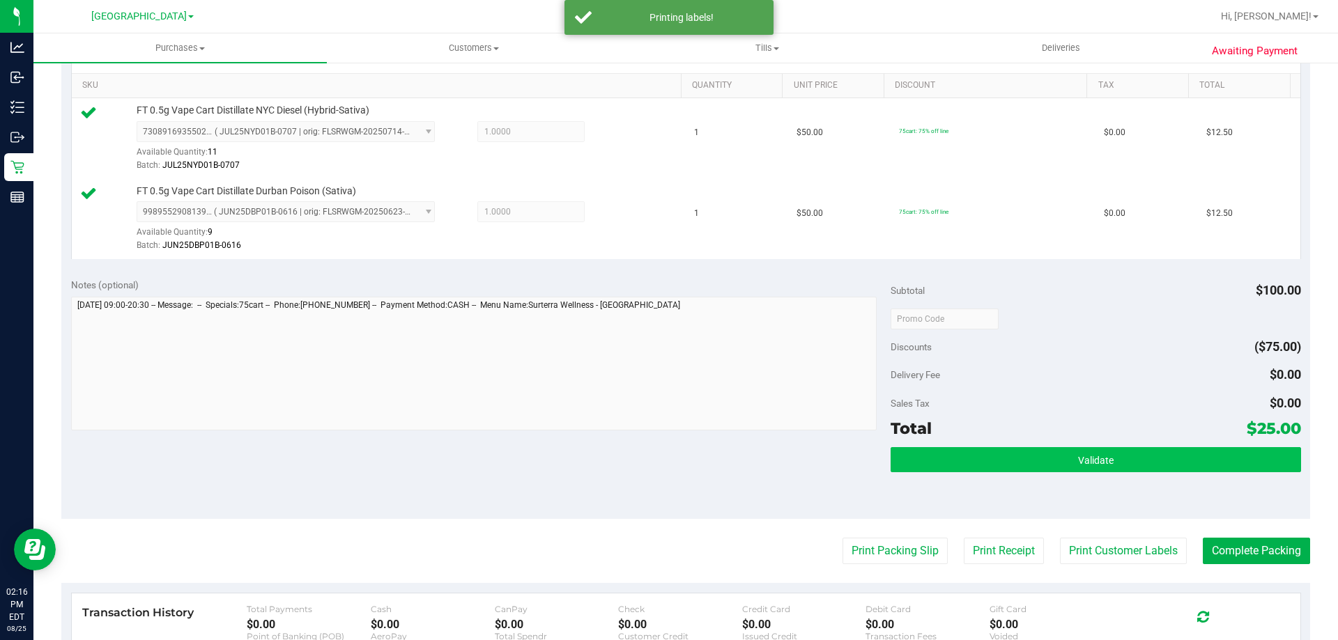
drag, startPoint x: 1054, startPoint y: 446, endPoint x: 1054, endPoint y: 461, distance: 15.3
click at [1054, 457] on div "Subtotal $100.00 Discounts ($75.00) Delivery Fee $0.00 Sales Tax $0.00 Total $2…" at bounding box center [1095, 394] width 410 height 232
click at [1054, 461] on button "Validate" at bounding box center [1095, 459] width 410 height 25
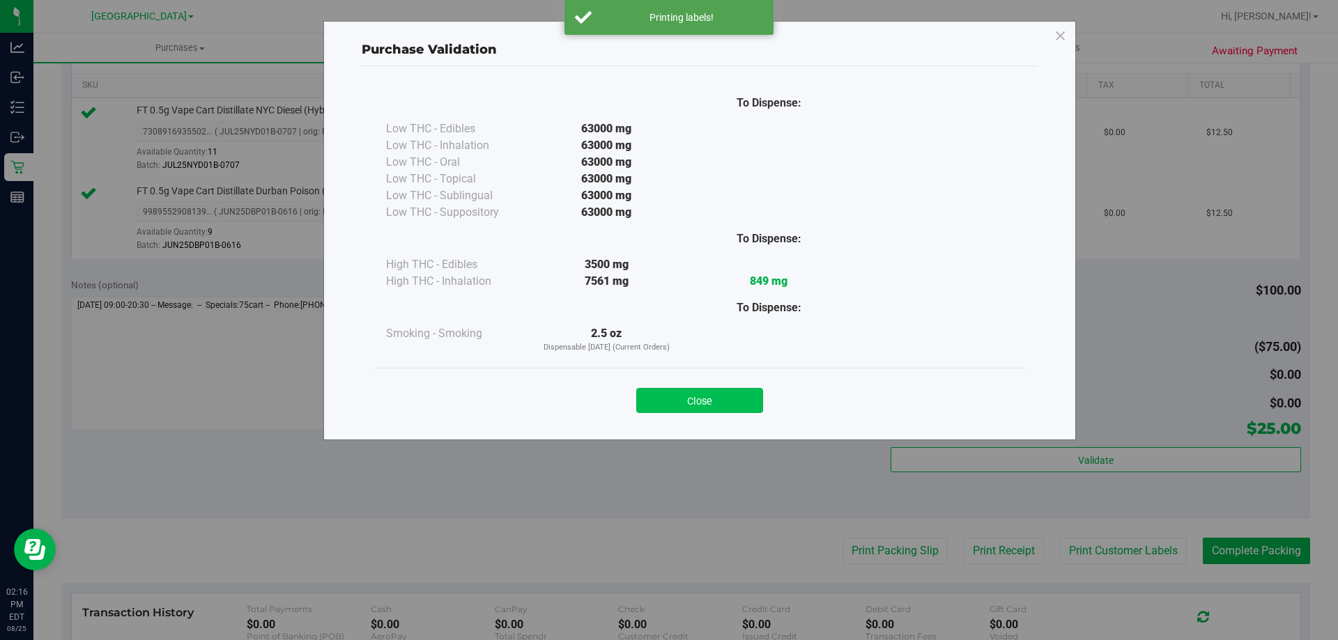
click at [739, 408] on button "Close" at bounding box center [699, 400] width 127 height 25
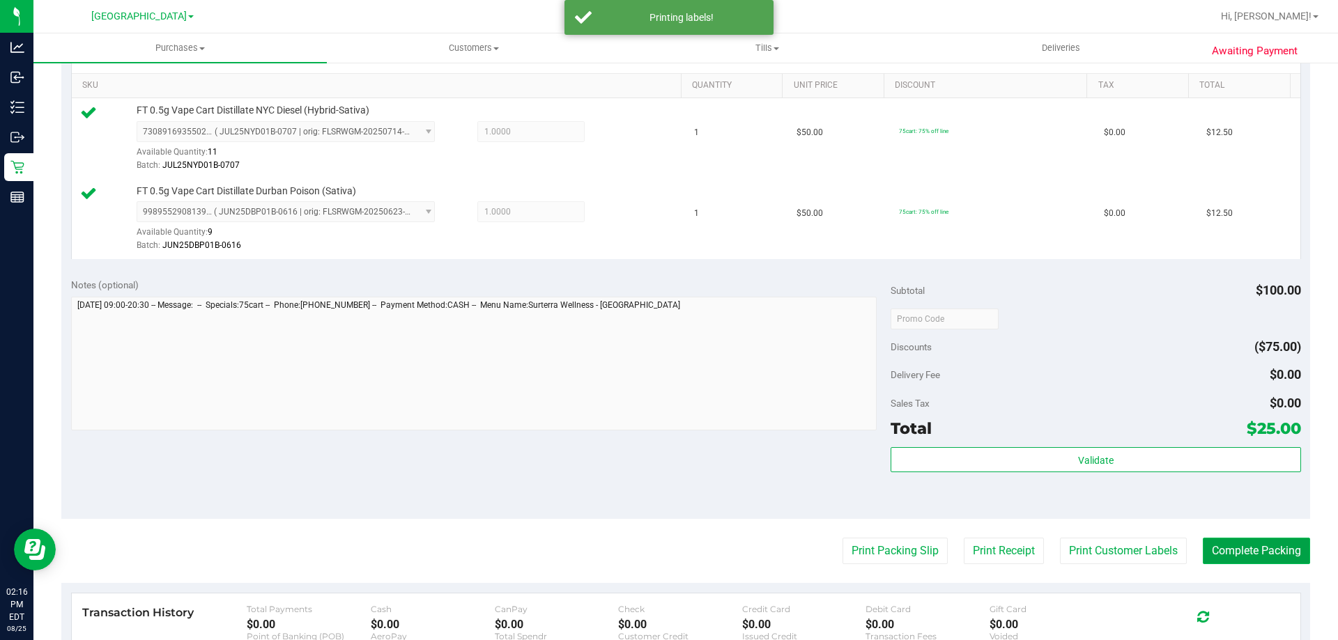
click at [1256, 553] on button "Complete Packing" at bounding box center [1256, 551] width 107 height 26
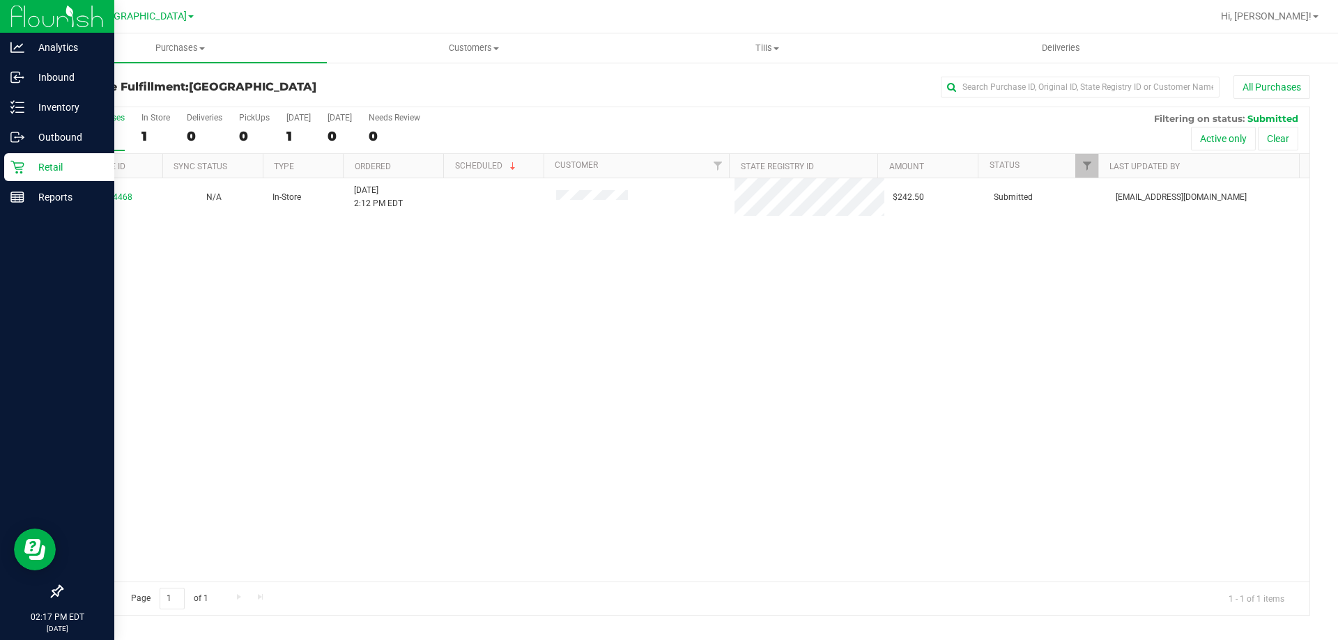
click at [26, 162] on p "Retail" at bounding box center [66, 167] width 84 height 17
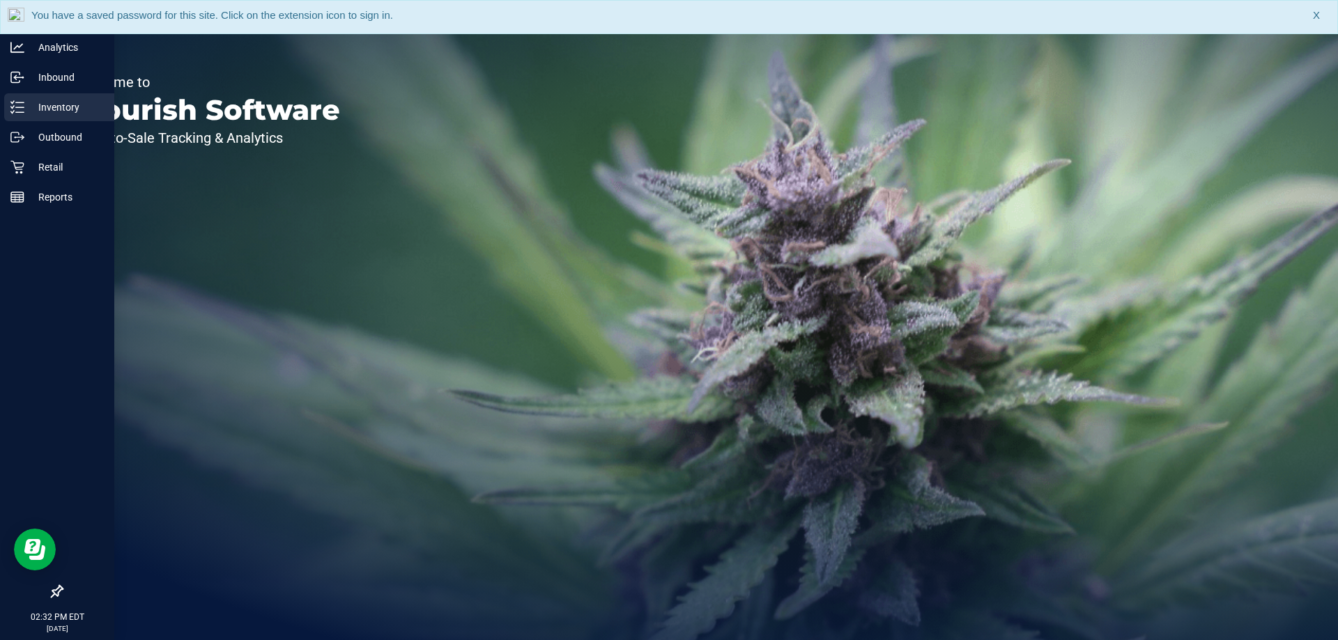
click at [59, 109] on p "Inventory" at bounding box center [66, 107] width 84 height 17
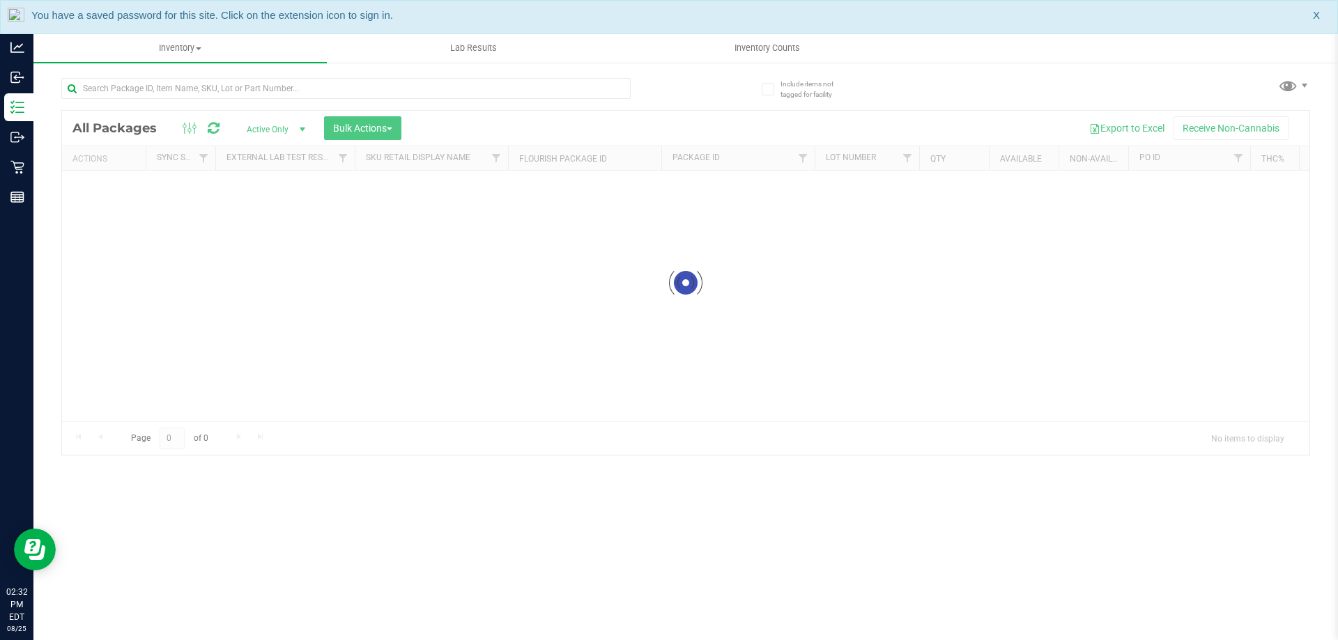
click at [1312, 15] on div "You have a saved password for this site. Click on the extension icon to sign in…" at bounding box center [669, 17] width 1338 height 34
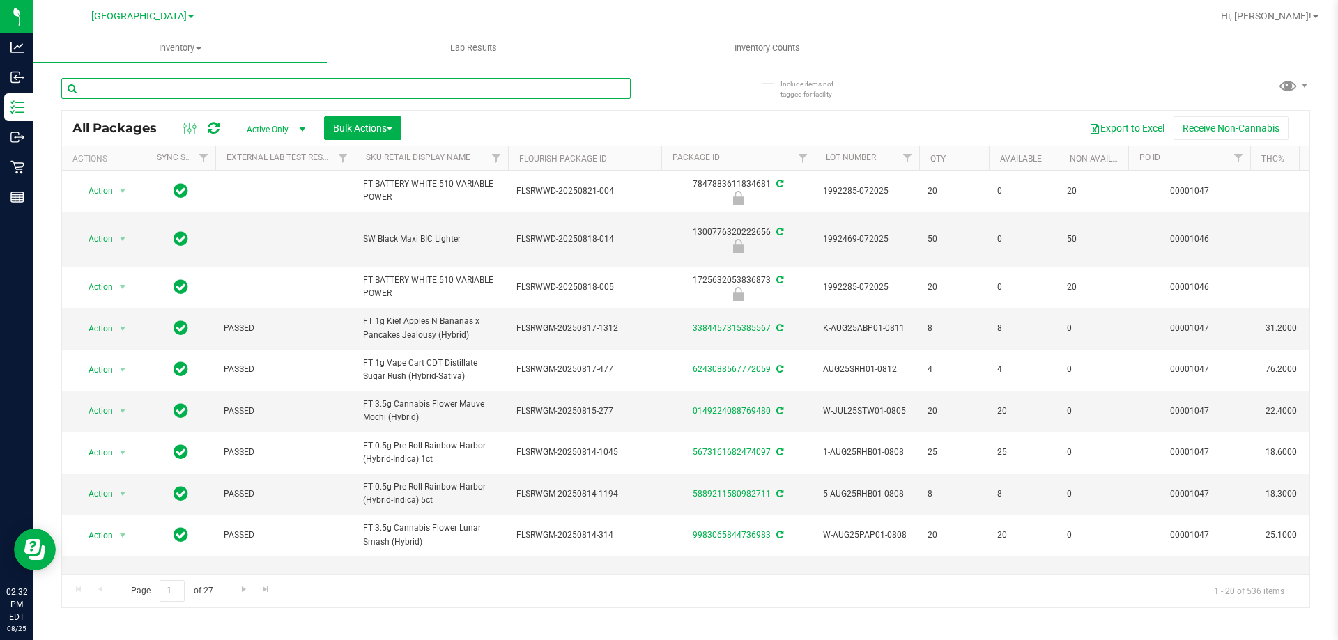
click at [240, 79] on input "text" at bounding box center [345, 88] width 569 height 21
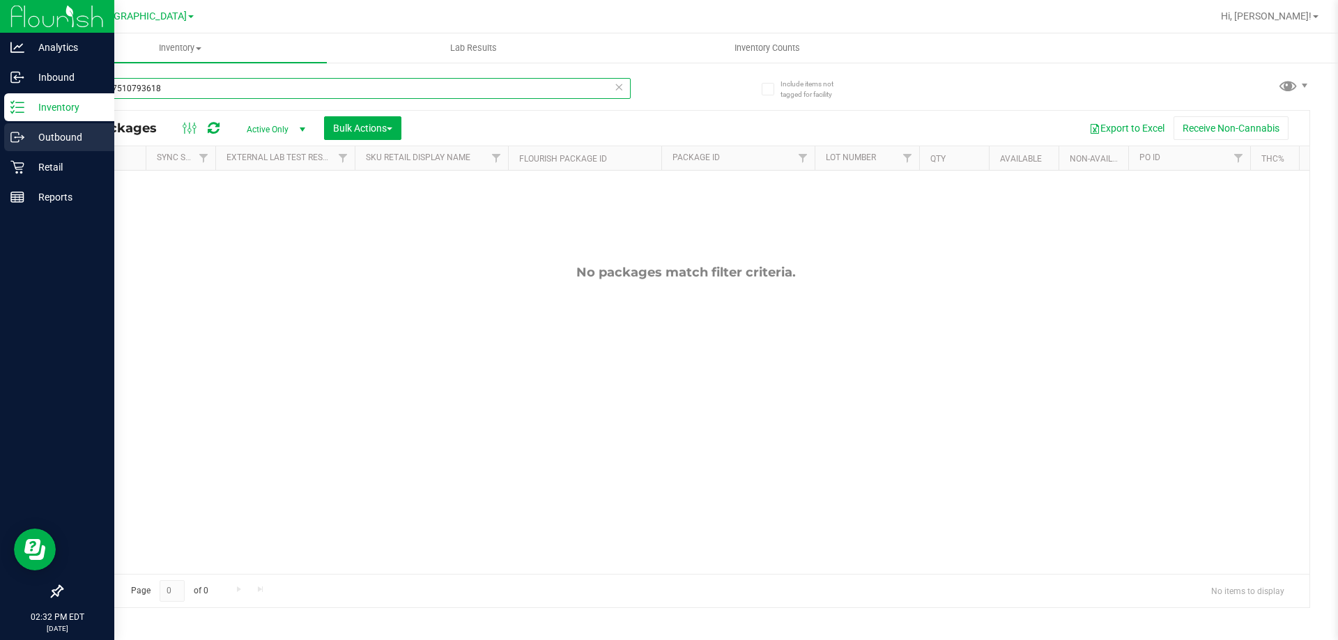
drag, startPoint x: 220, startPoint y: 84, endPoint x: 0, endPoint y: 121, distance: 223.4
click at [0, 123] on div "Analytics Inbound Inventory Outbound Retail Reports 02:32 PM EDT 08/25/2025 08/…" at bounding box center [669, 320] width 1338 height 640
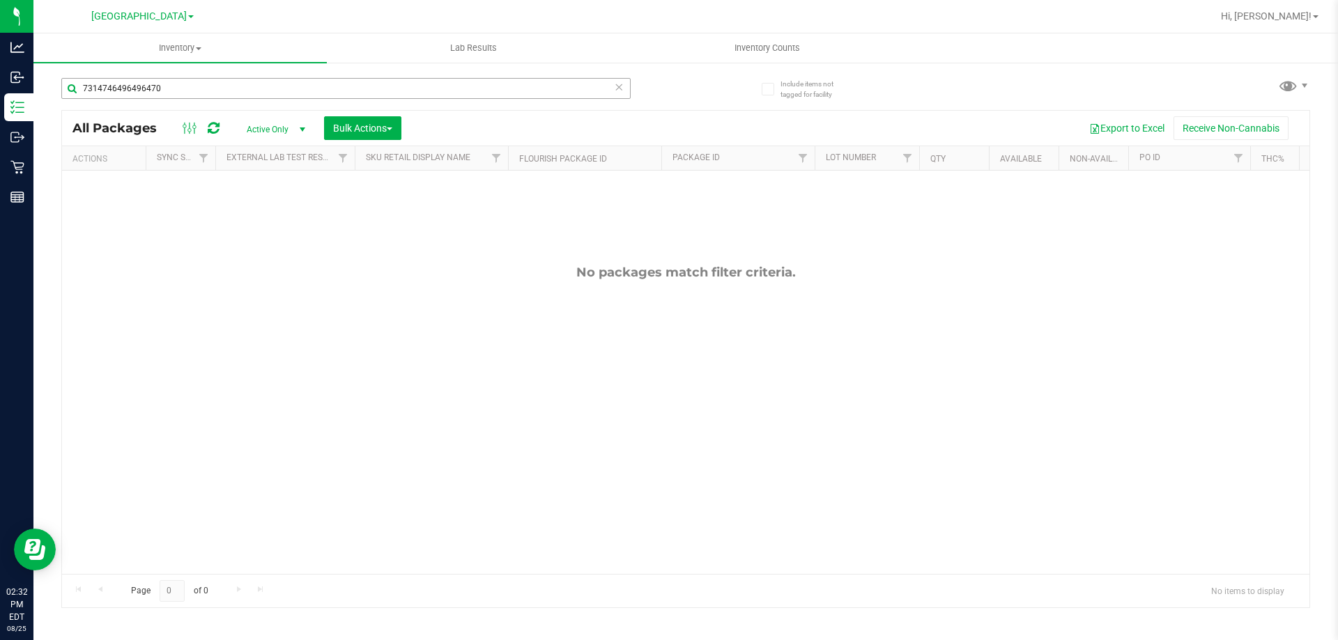
drag, startPoint x: 192, startPoint y: 75, endPoint x: 180, endPoint y: 79, distance: 11.9
click at [181, 75] on div "7314746496496470" at bounding box center [373, 87] width 624 height 45
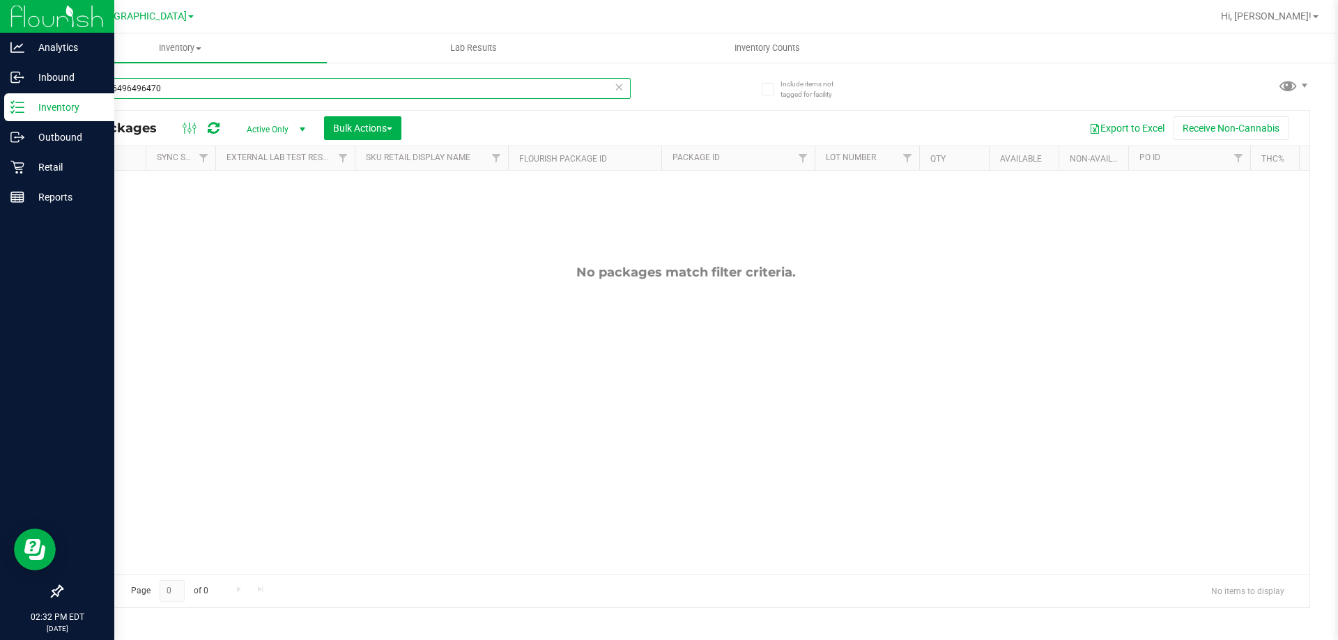
drag, startPoint x: 192, startPoint y: 96, endPoint x: 0, endPoint y: 17, distance: 207.2
click at [0, 22] on div "Analytics Inbound Inventory Outbound Retail Reports 02:32 PM EDT 08/25/2025 08/…" at bounding box center [669, 320] width 1338 height 640
type input "1594747510793618"
click at [28, 178] on div "Retail" at bounding box center [59, 167] width 110 height 28
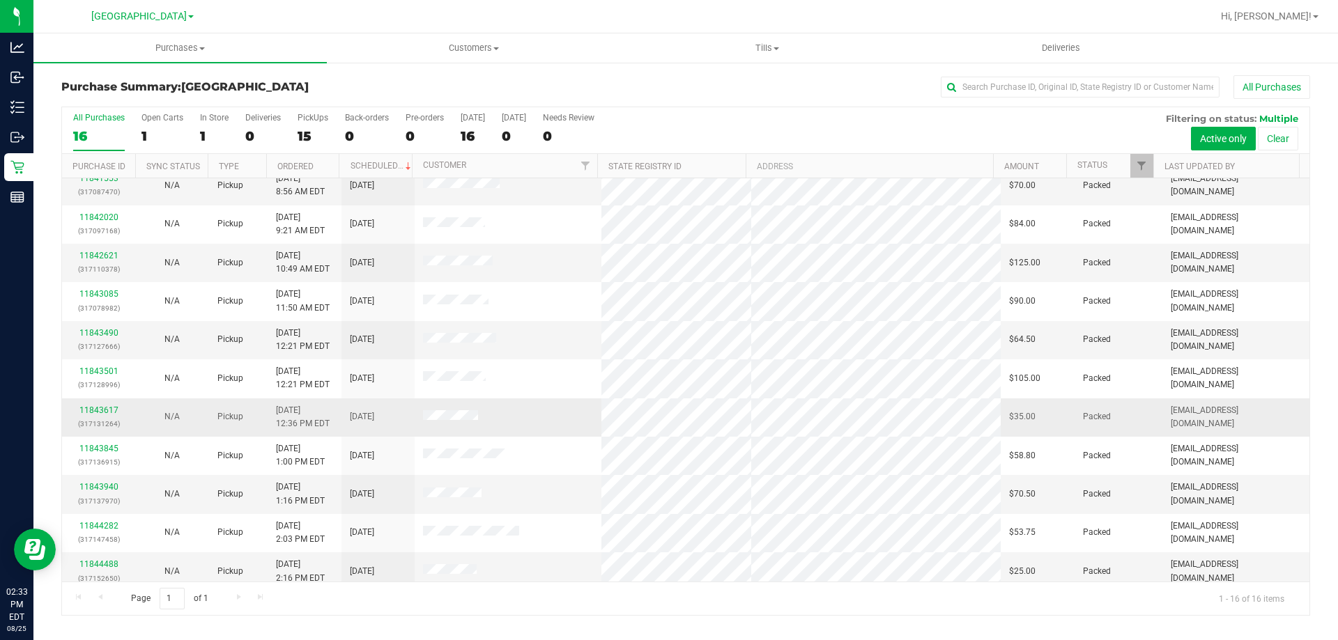
scroll to position [214, 0]
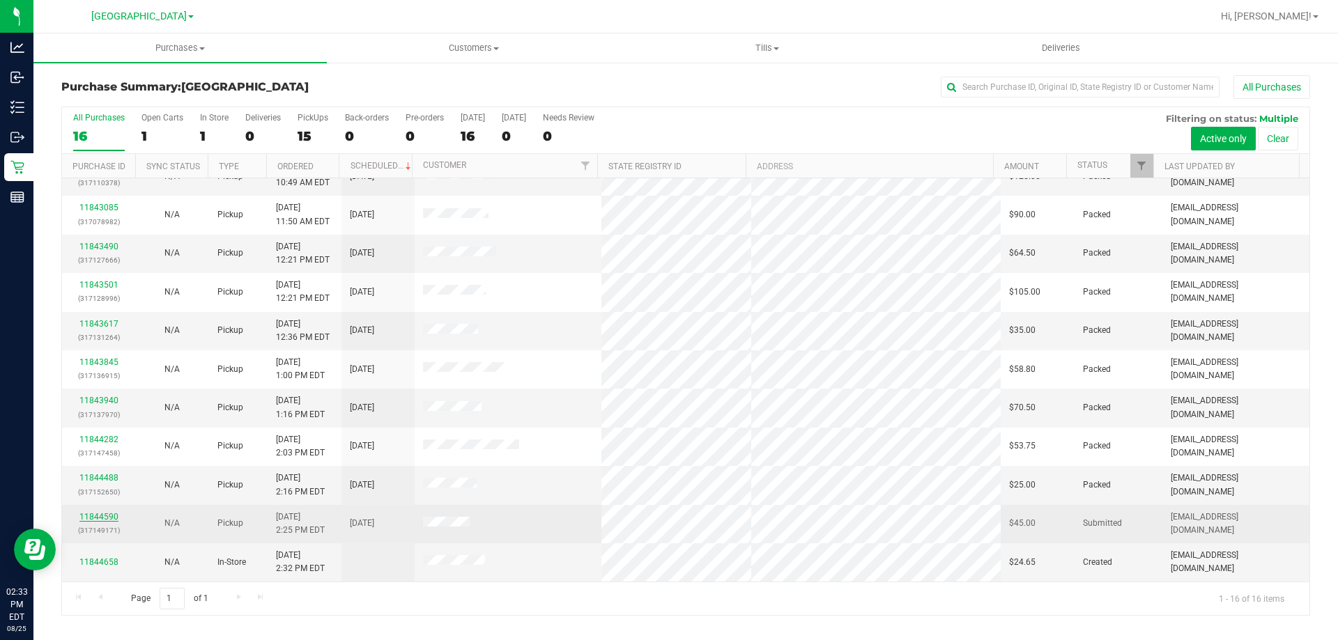
click at [96, 513] on link "11844590" at bounding box center [98, 517] width 39 height 10
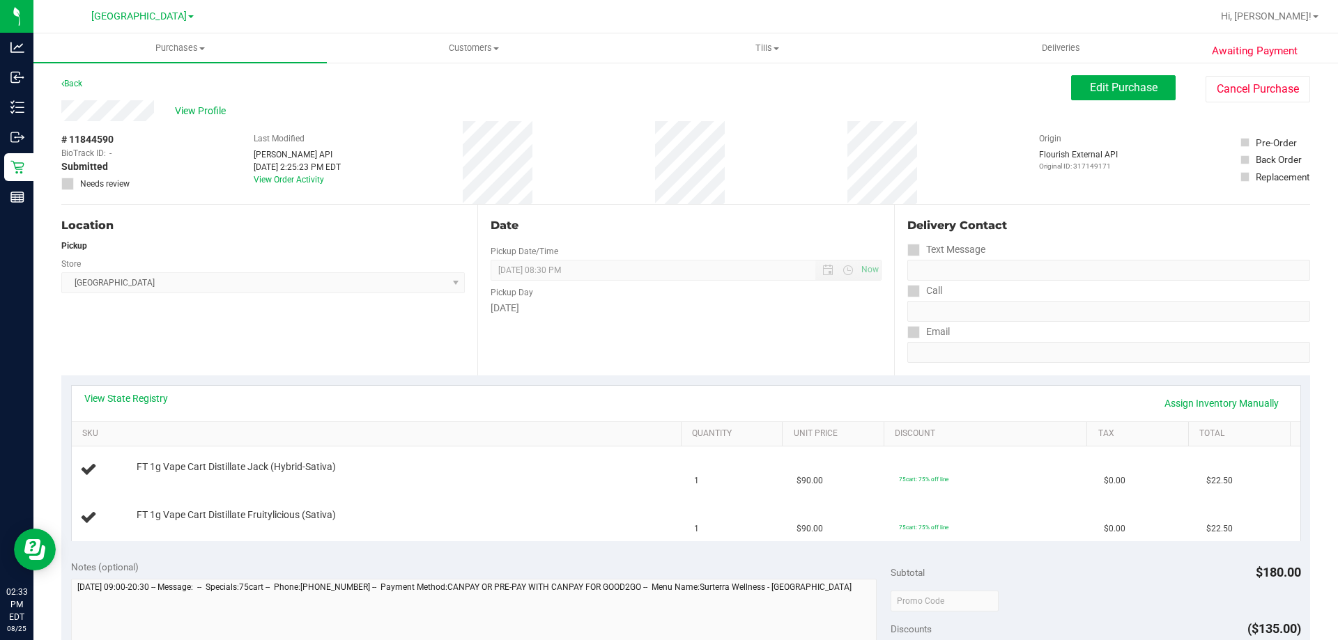
click at [706, 348] on div "Date Pickup Date/Time 08/25/2025 Now 08/25/2025 08:30 PM Now Pickup Day Monday" at bounding box center [685, 290] width 416 height 171
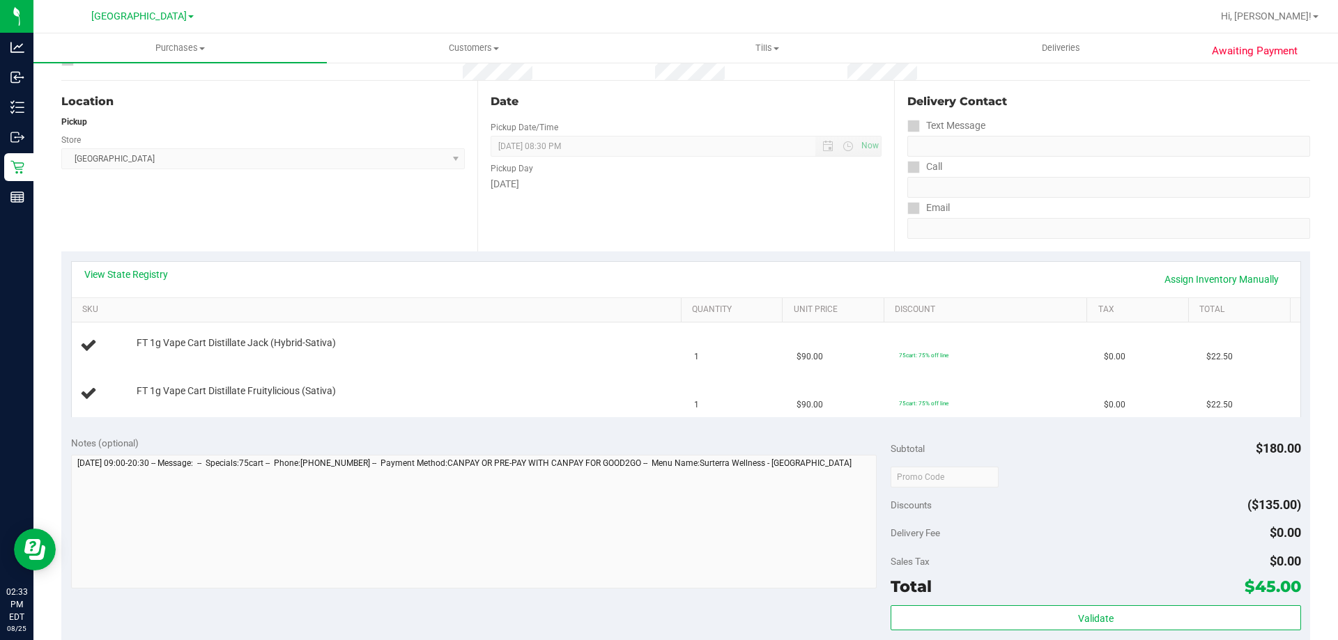
scroll to position [279, 0]
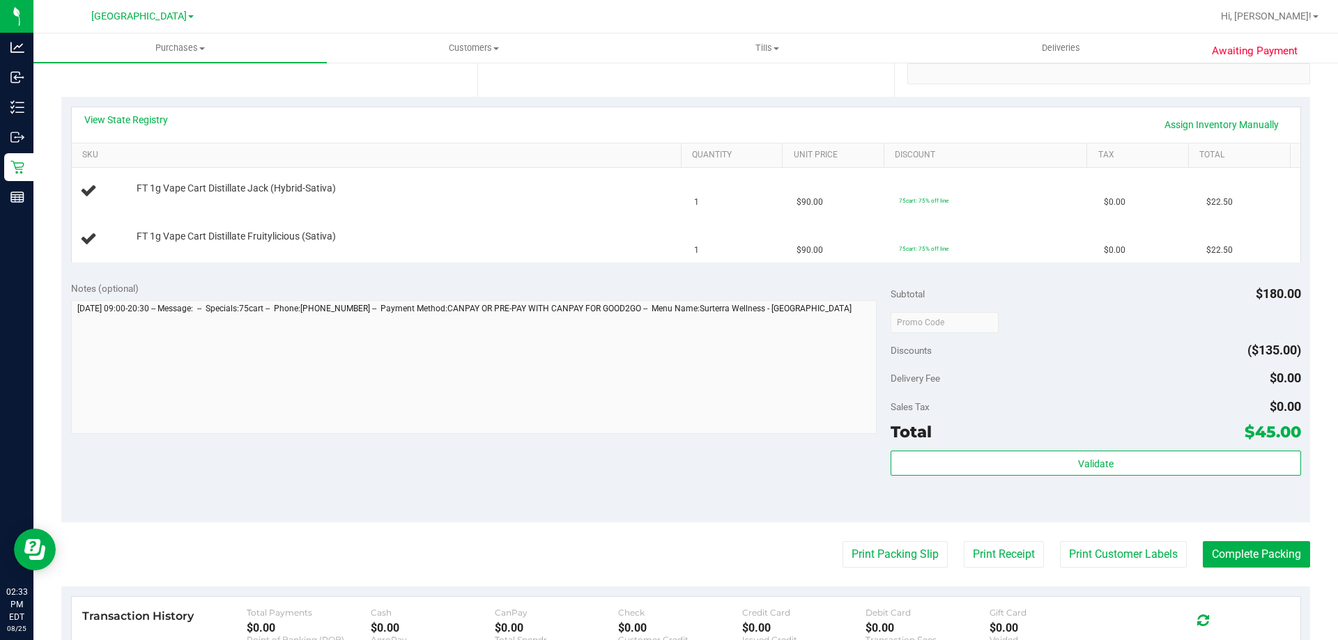
click at [666, 447] on div "Notes (optional) Subtotal $180.00 Discounts ($135.00) Delivery Fee $0.00 Sales …" at bounding box center [685, 397] width 1249 height 251
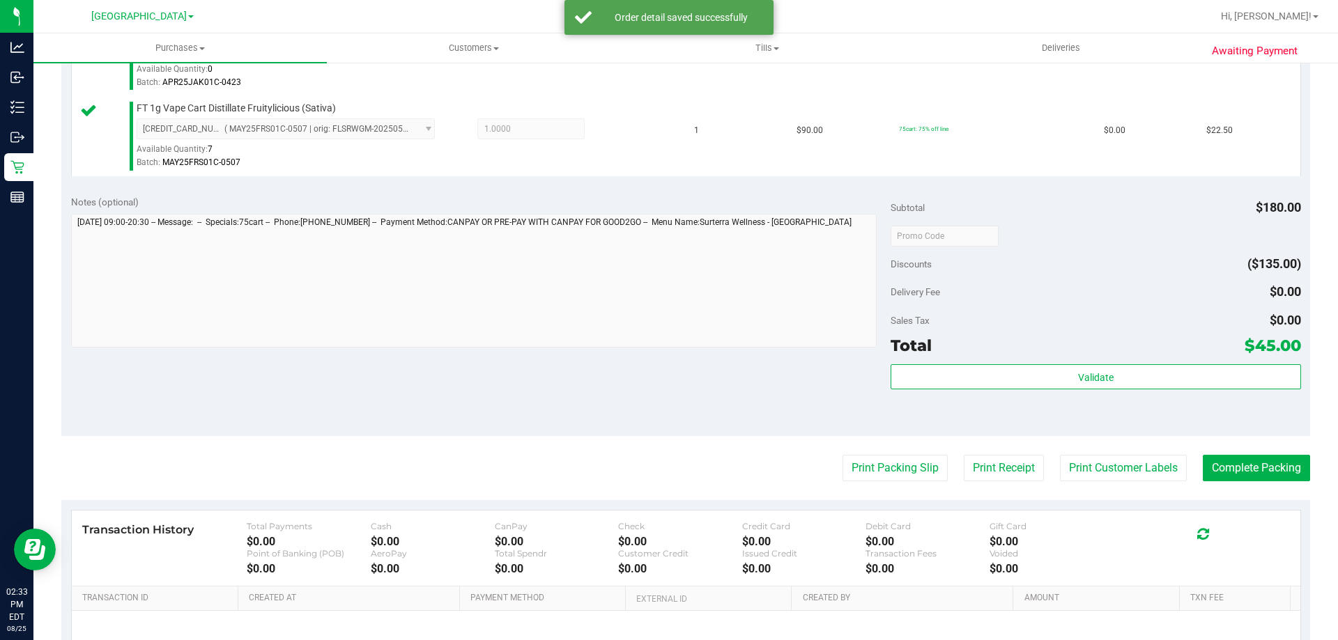
scroll to position [580, 0]
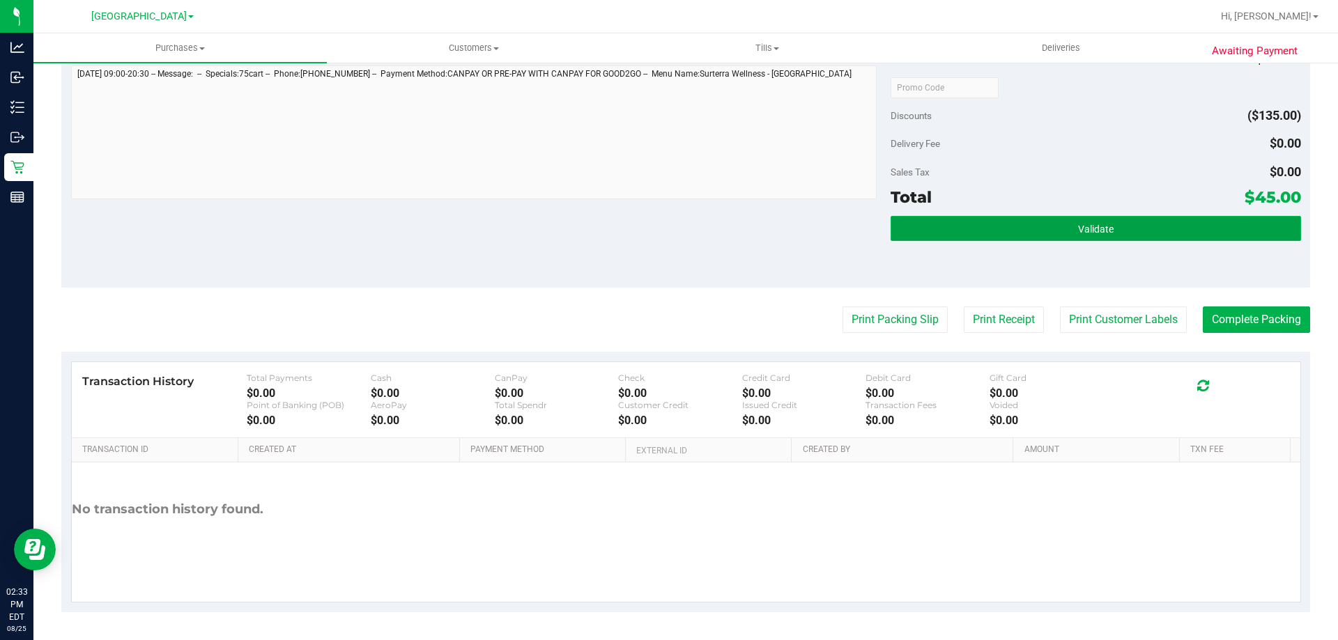
click at [1046, 238] on button "Validate" at bounding box center [1095, 228] width 410 height 25
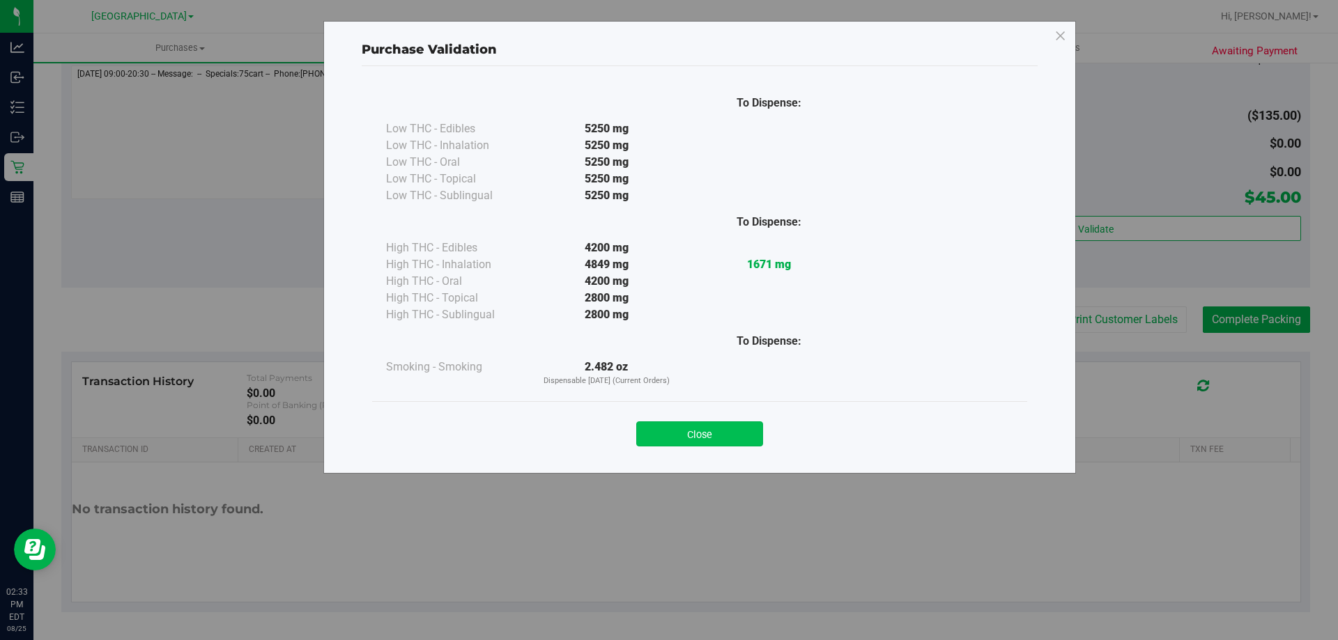
click at [685, 434] on button "Close" at bounding box center [699, 434] width 127 height 25
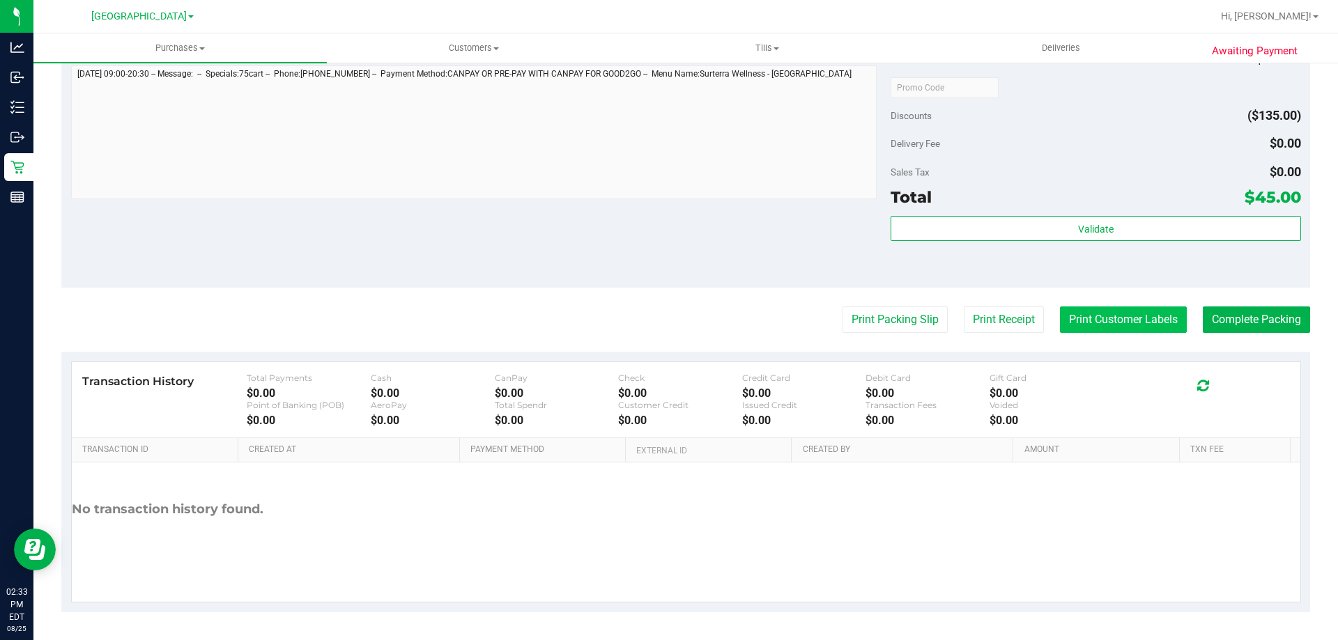
click at [1090, 329] on button "Print Customer Labels" at bounding box center [1123, 320] width 127 height 26
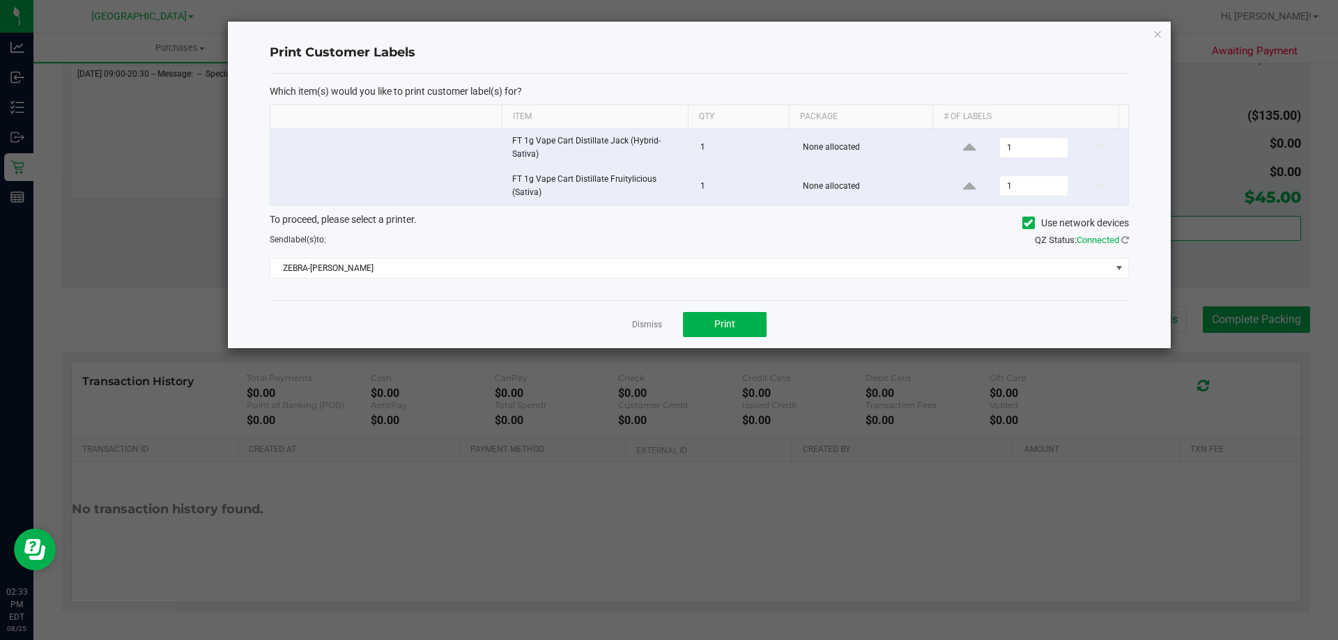
click at [769, 338] on div "Dismiss Print" at bounding box center [699, 324] width 859 height 48
click at [747, 326] on button "Print" at bounding box center [725, 324] width 84 height 25
click at [647, 326] on link "Dismiss" at bounding box center [647, 325] width 30 height 12
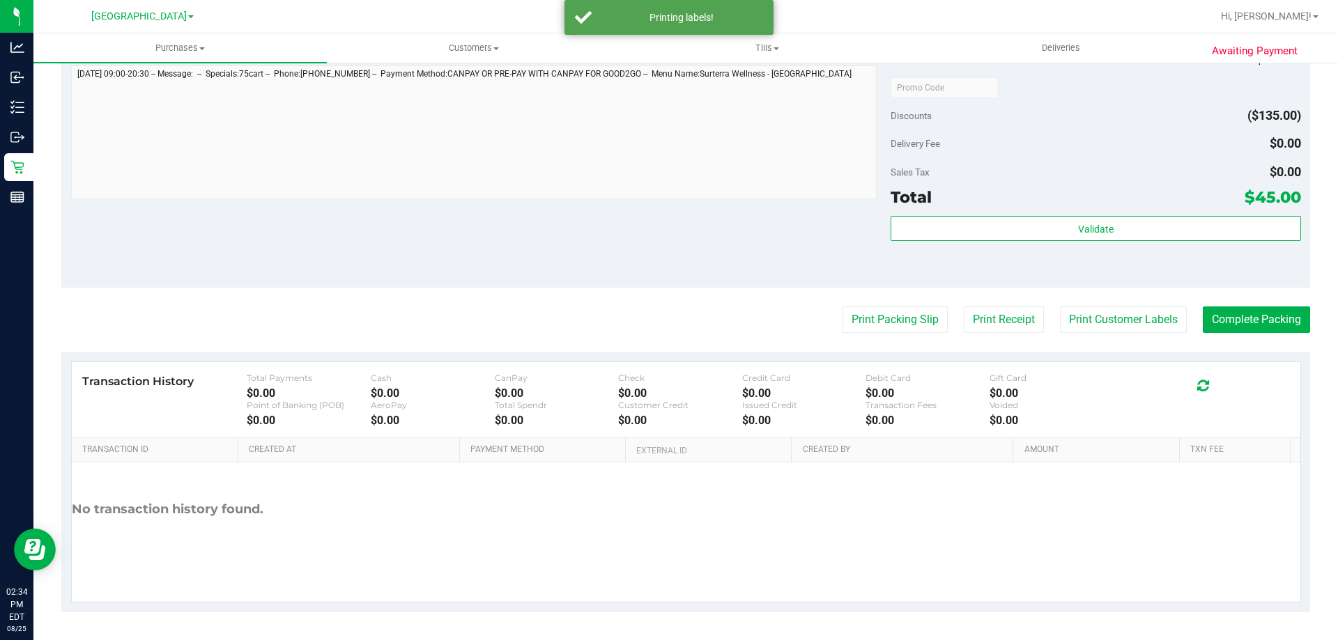
click at [671, 210] on div "Notes (optional) Subtotal $180.00 Discounts ($135.00) Delivery Fee $0.00 Sales …" at bounding box center [685, 162] width 1249 height 251
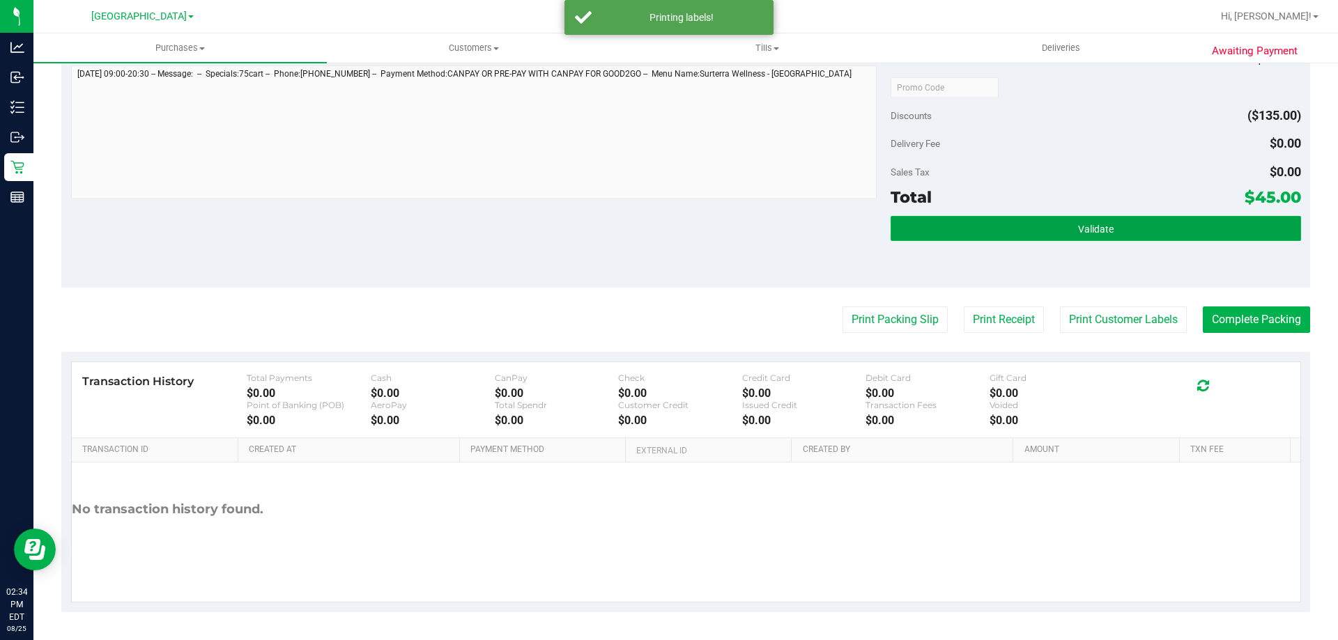
click at [1040, 229] on button "Validate" at bounding box center [1095, 228] width 410 height 25
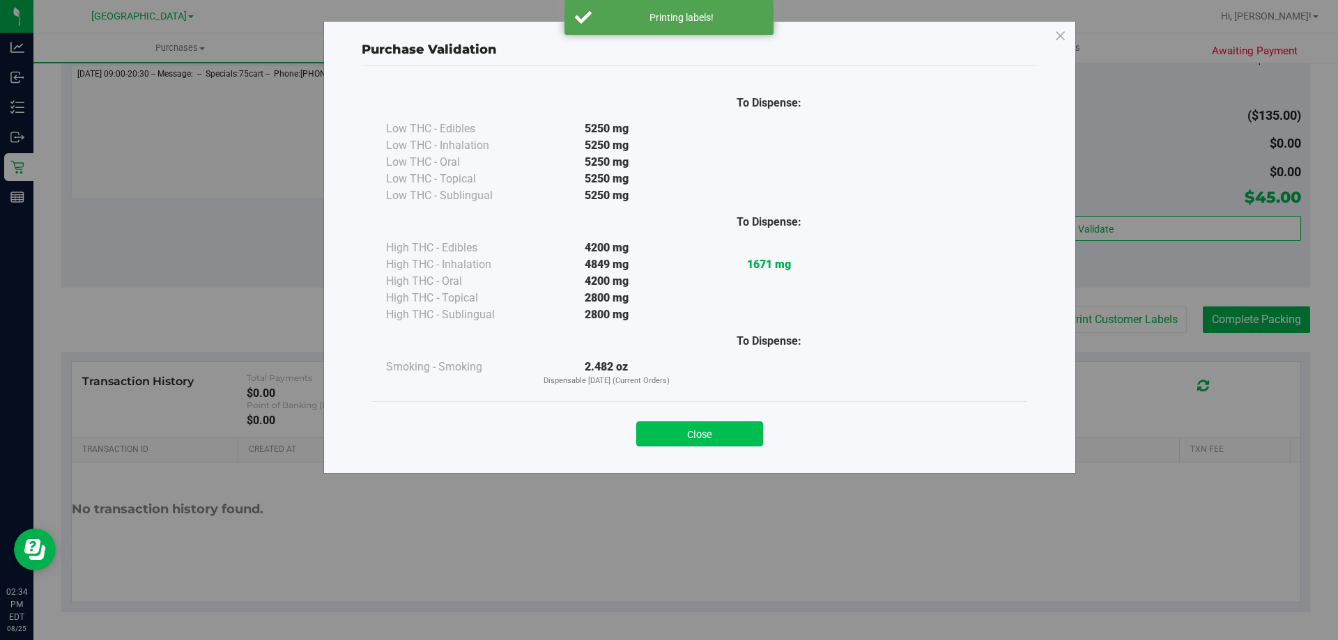
click at [704, 431] on button "Close" at bounding box center [699, 434] width 127 height 25
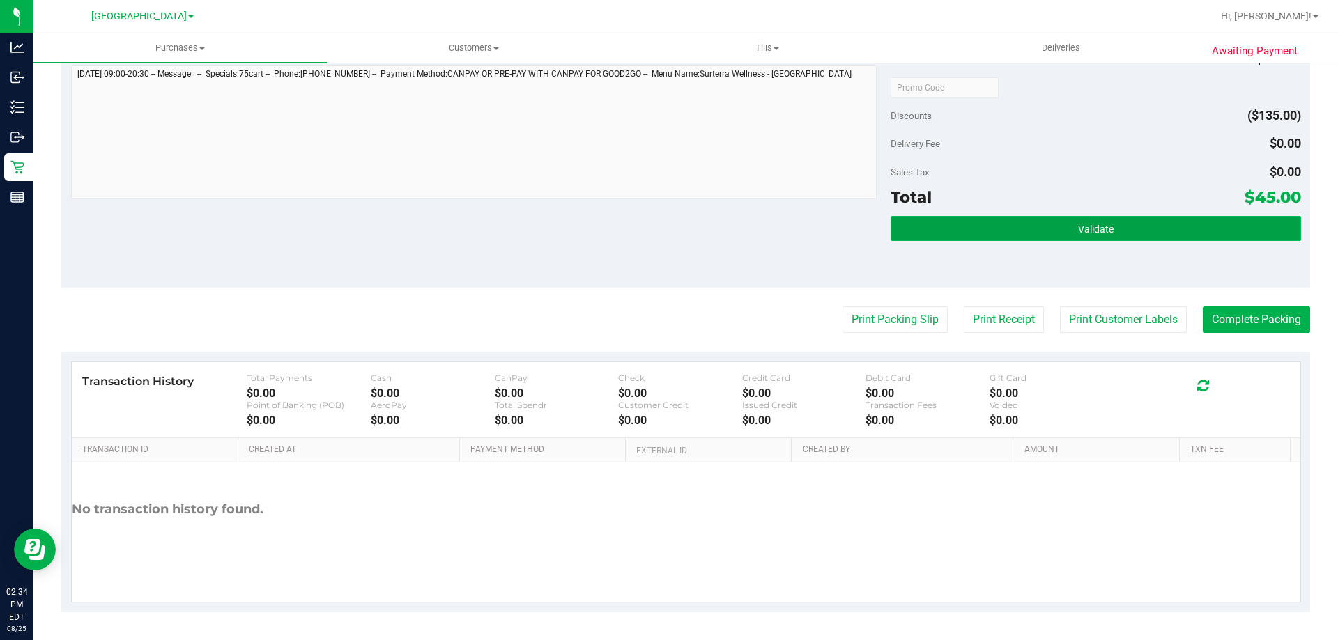
click at [1155, 237] on button "Validate" at bounding box center [1095, 228] width 410 height 25
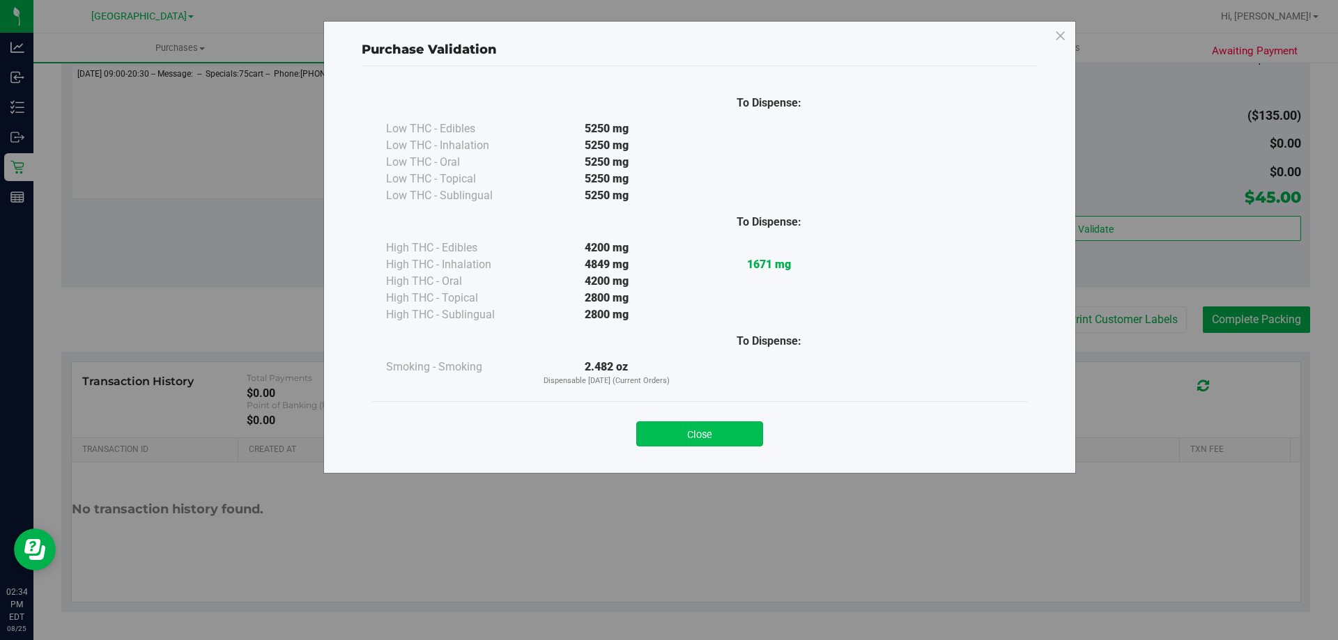
drag, startPoint x: 732, startPoint y: 415, endPoint x: 732, endPoint y: 425, distance: 10.5
click at [732, 423] on div "Close" at bounding box center [700, 429] width 634 height 35
click at [732, 425] on button "Close" at bounding box center [699, 434] width 127 height 25
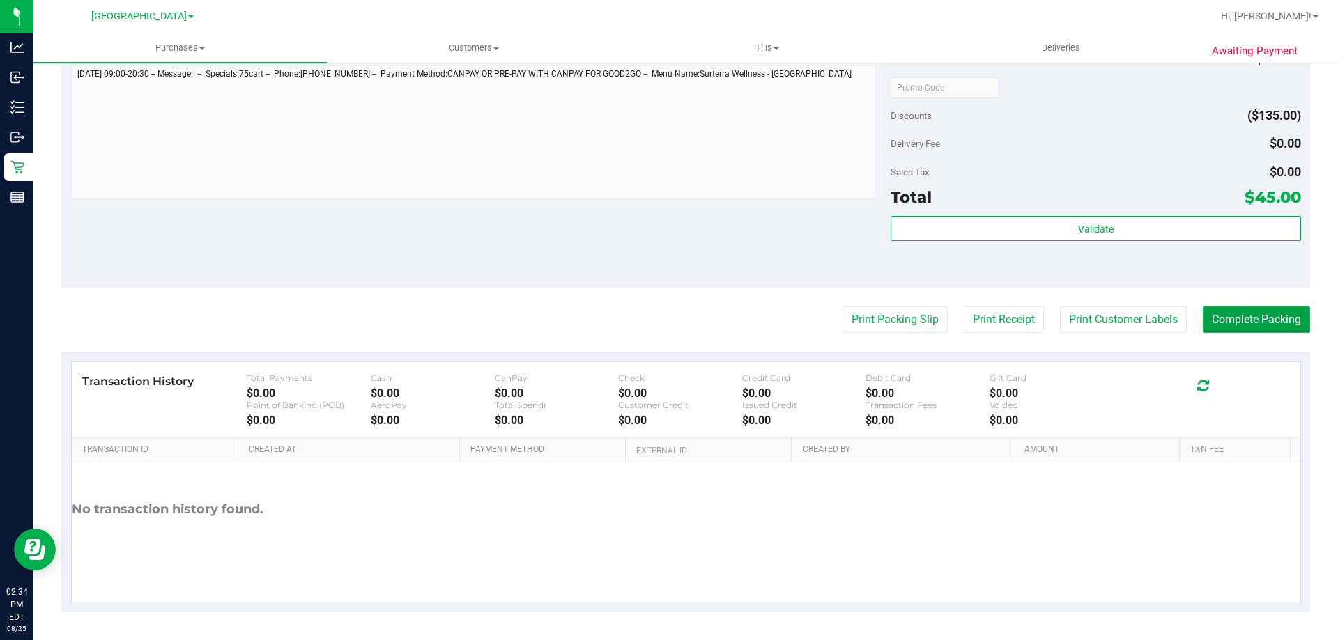
drag, startPoint x: 1207, startPoint y: 327, endPoint x: 1197, endPoint y: 330, distance: 10.4
click at [1207, 327] on button "Complete Packing" at bounding box center [1256, 320] width 107 height 26
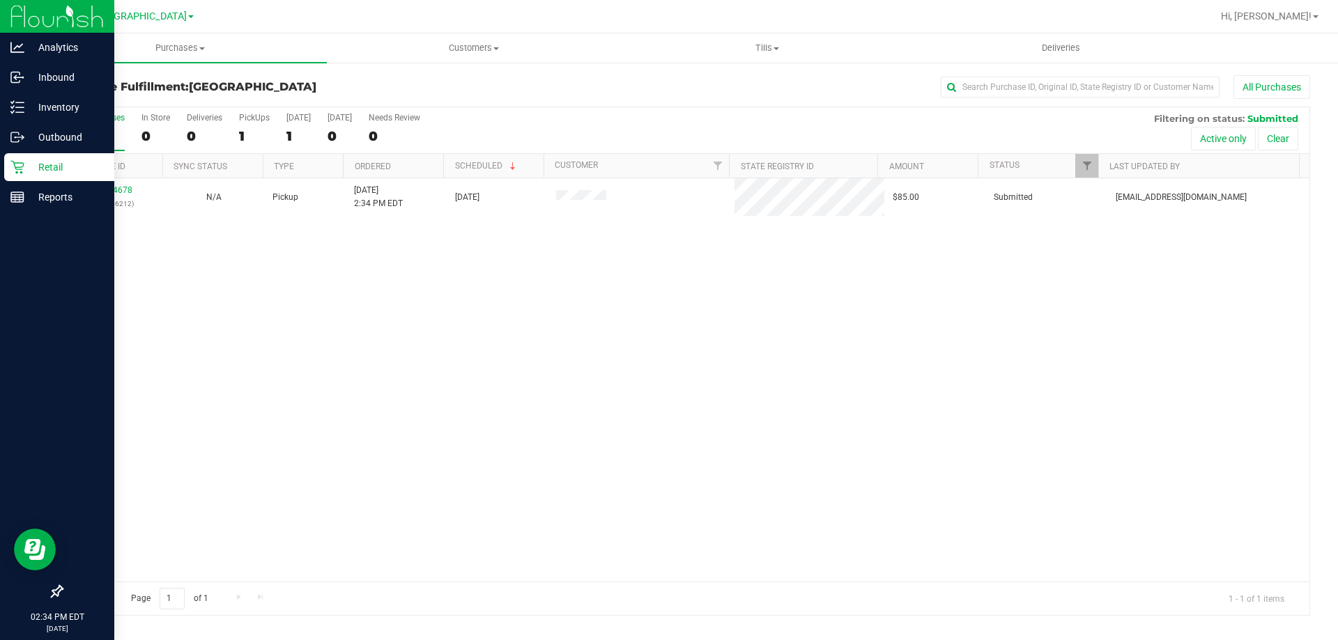
click at [24, 160] on div "Retail" at bounding box center [59, 167] width 110 height 28
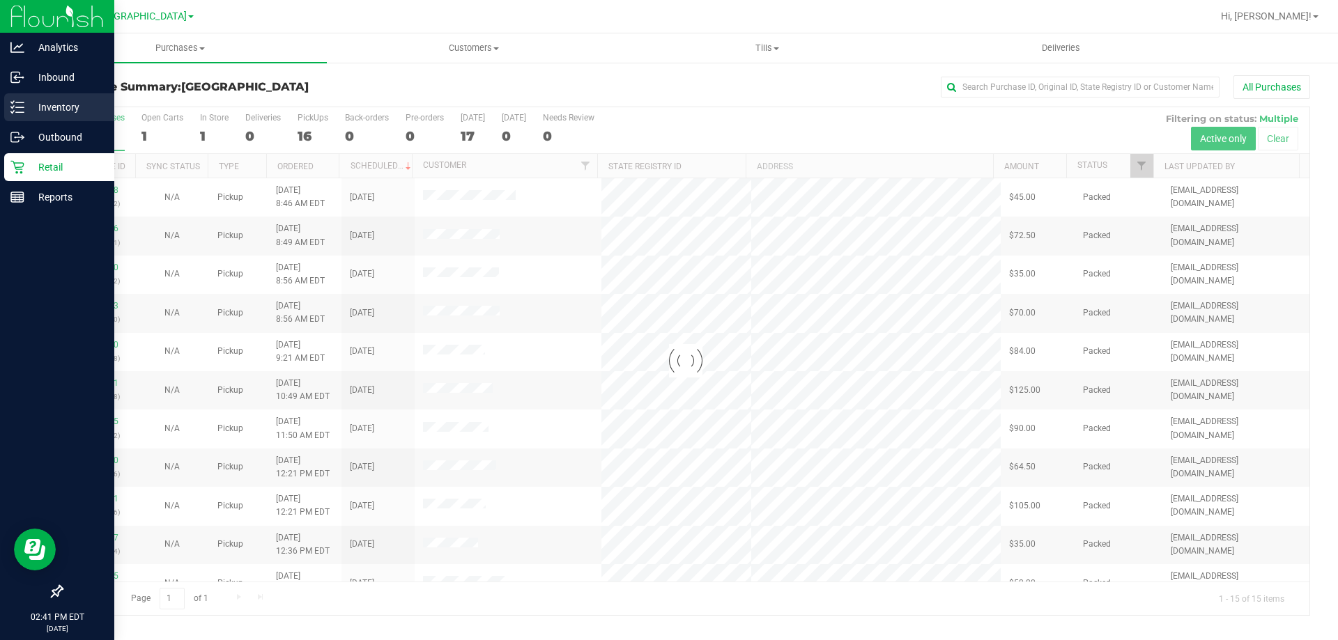
click at [44, 102] on p "Inventory" at bounding box center [66, 107] width 84 height 17
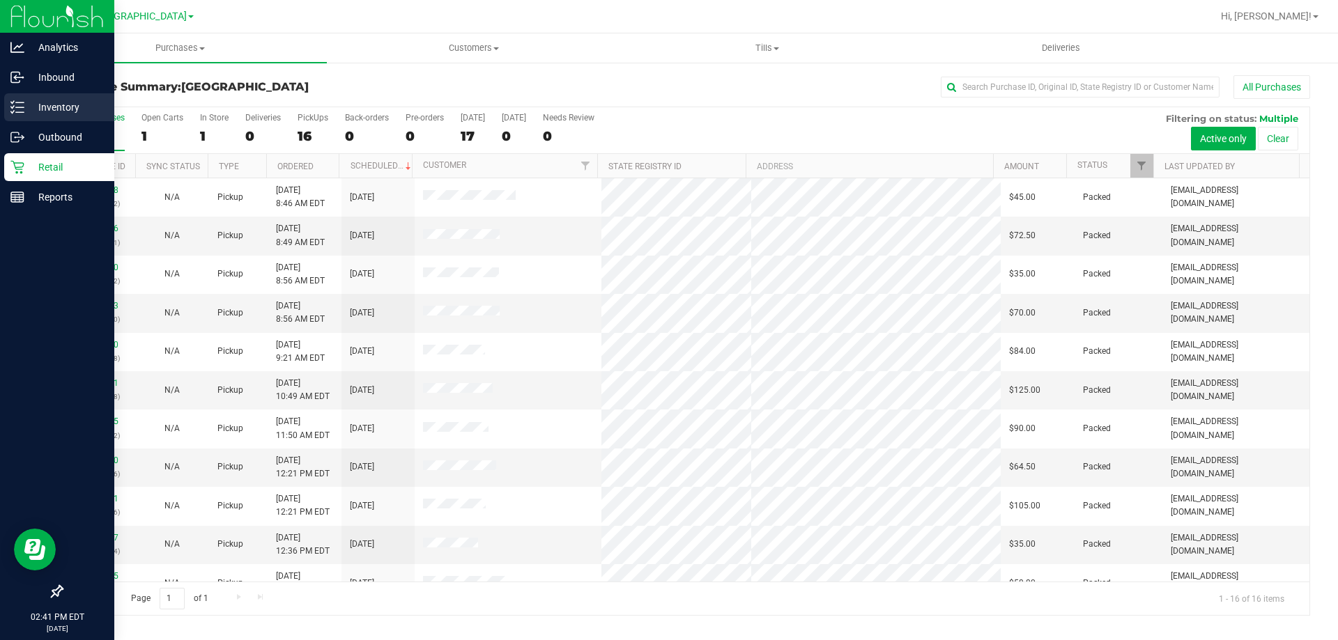
click at [44, 102] on p "Inventory" at bounding box center [66, 107] width 84 height 17
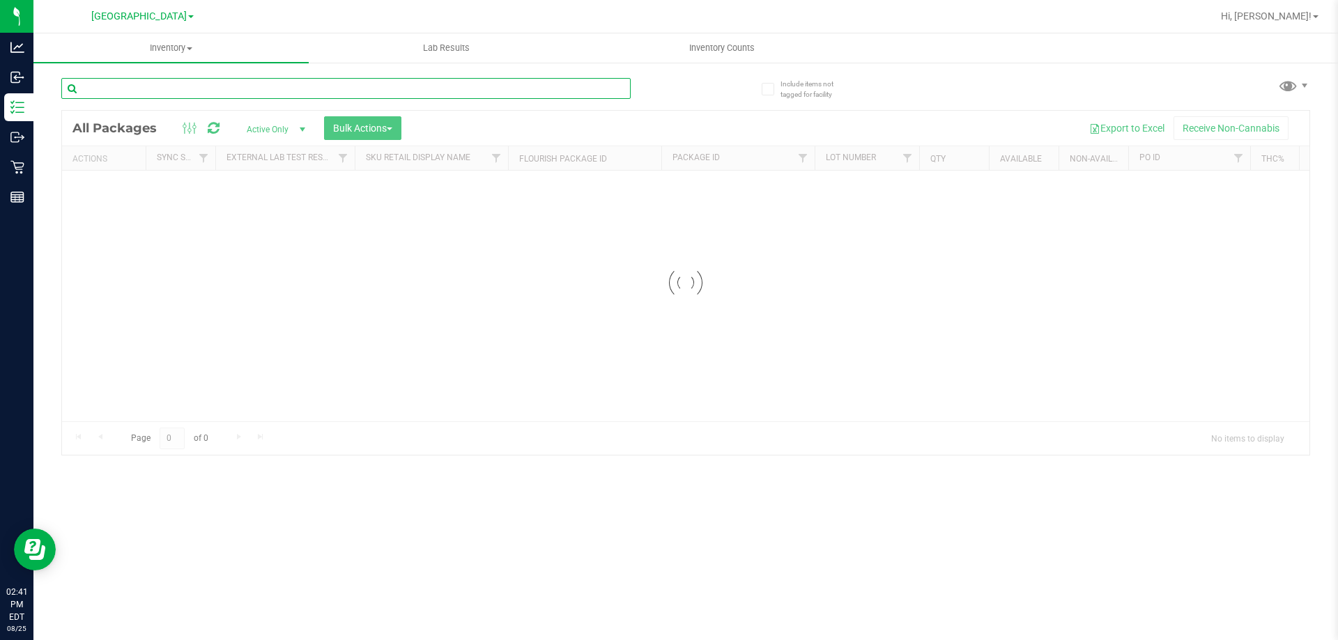
click at [142, 95] on div "Inventory All packages All inventory Waste log Create inventory Lab Results Inv…" at bounding box center [685, 336] width 1304 height 607
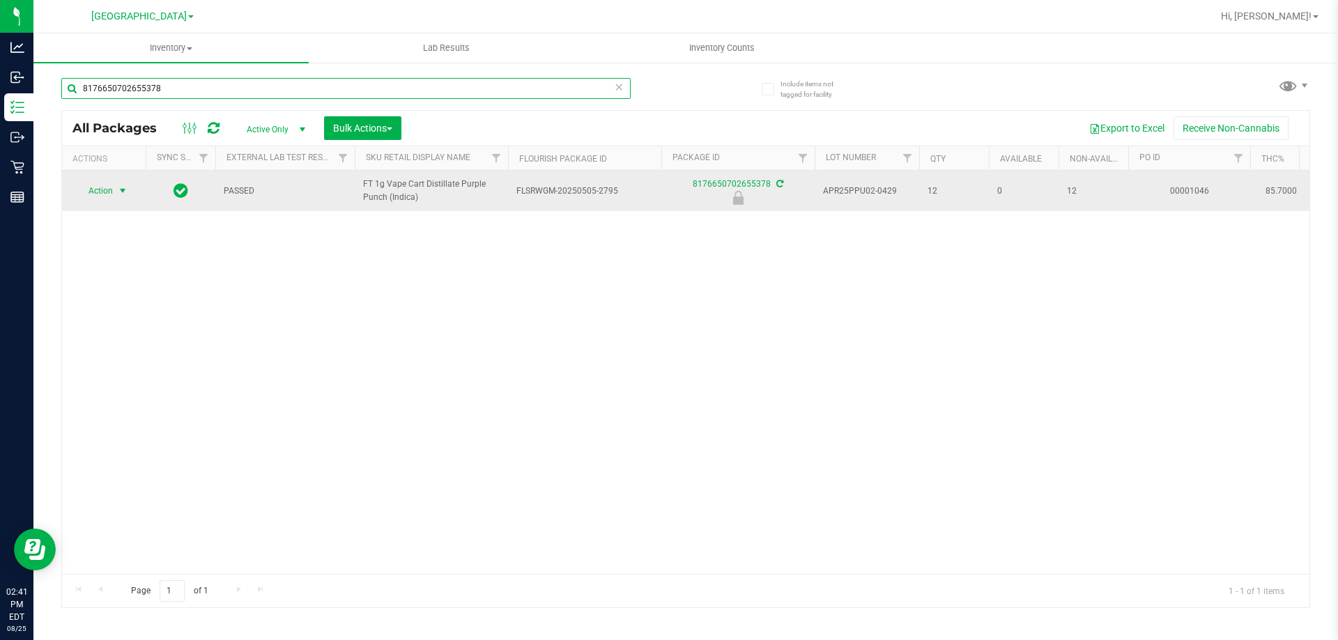
type input "8176650702655378"
click at [115, 192] on span "select" at bounding box center [122, 191] width 17 height 20
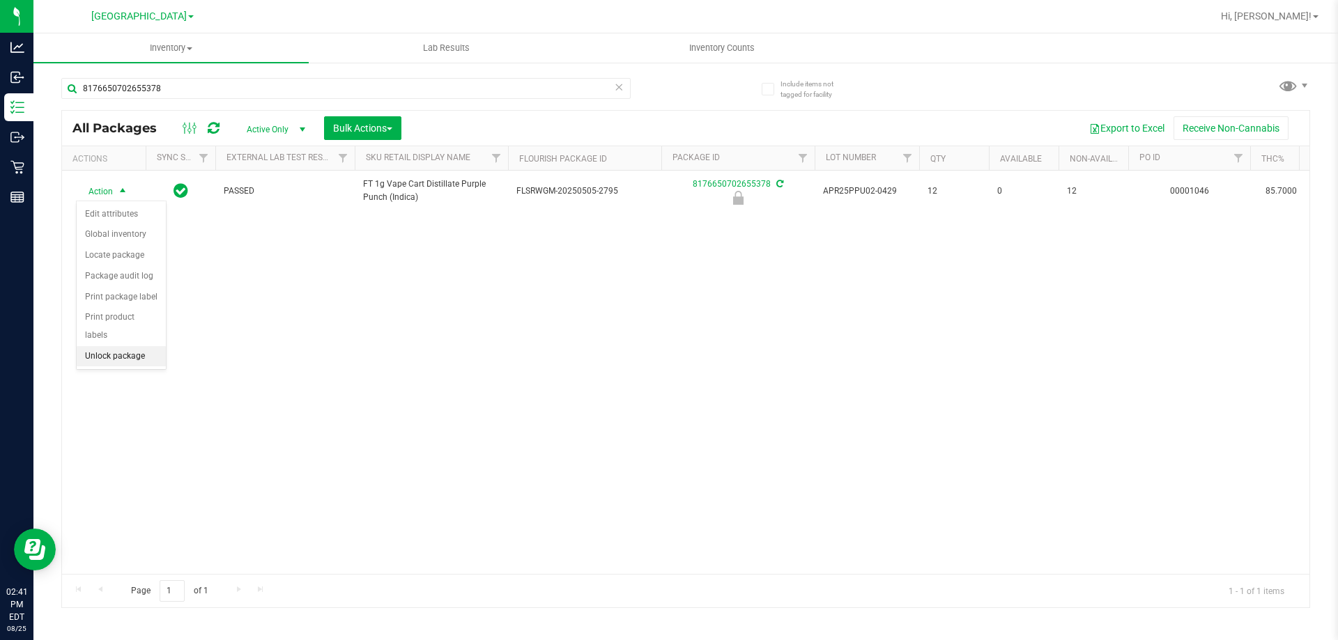
click at [126, 346] on li "Unlock package" at bounding box center [121, 356] width 89 height 21
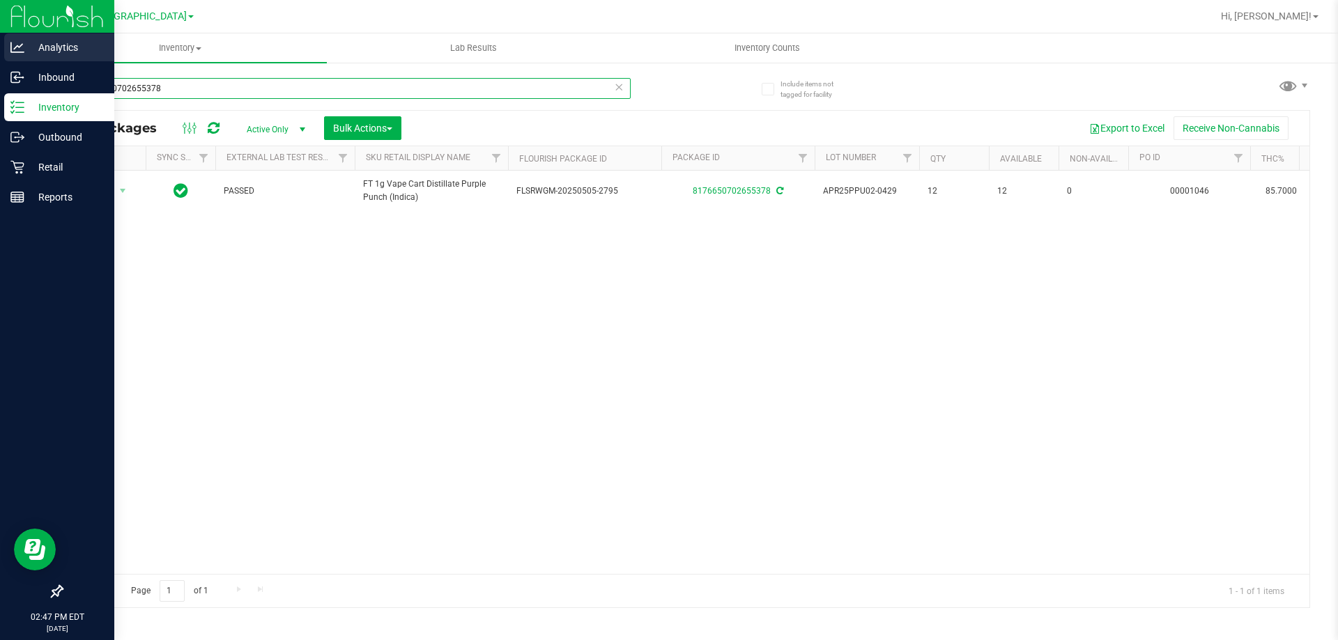
drag, startPoint x: 0, startPoint y: 90, endPoint x: 0, endPoint y: 57, distance: 32.7
click at [0, 68] on div "Analytics Inbound Inventory Outbound Retail Reports 02:47 PM EDT 08/25/2025 08/…" at bounding box center [669, 320] width 1338 height 640
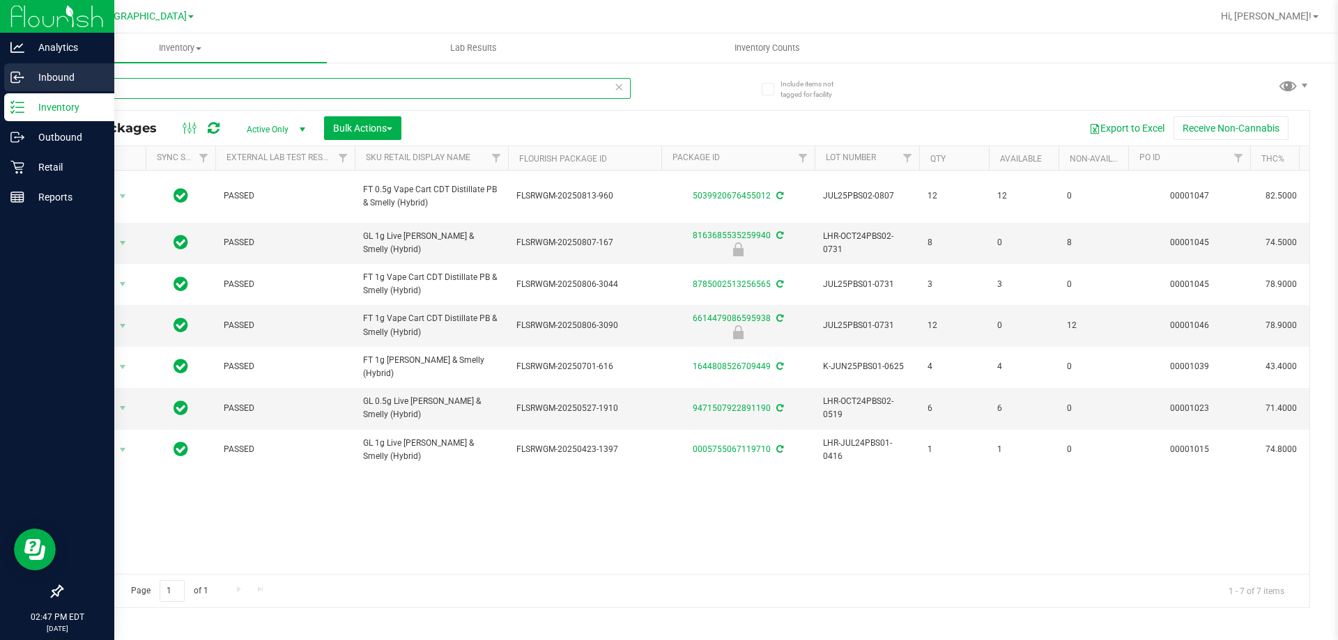
type input "pb"
click at [45, 74] on p "Inbound" at bounding box center [66, 77] width 84 height 17
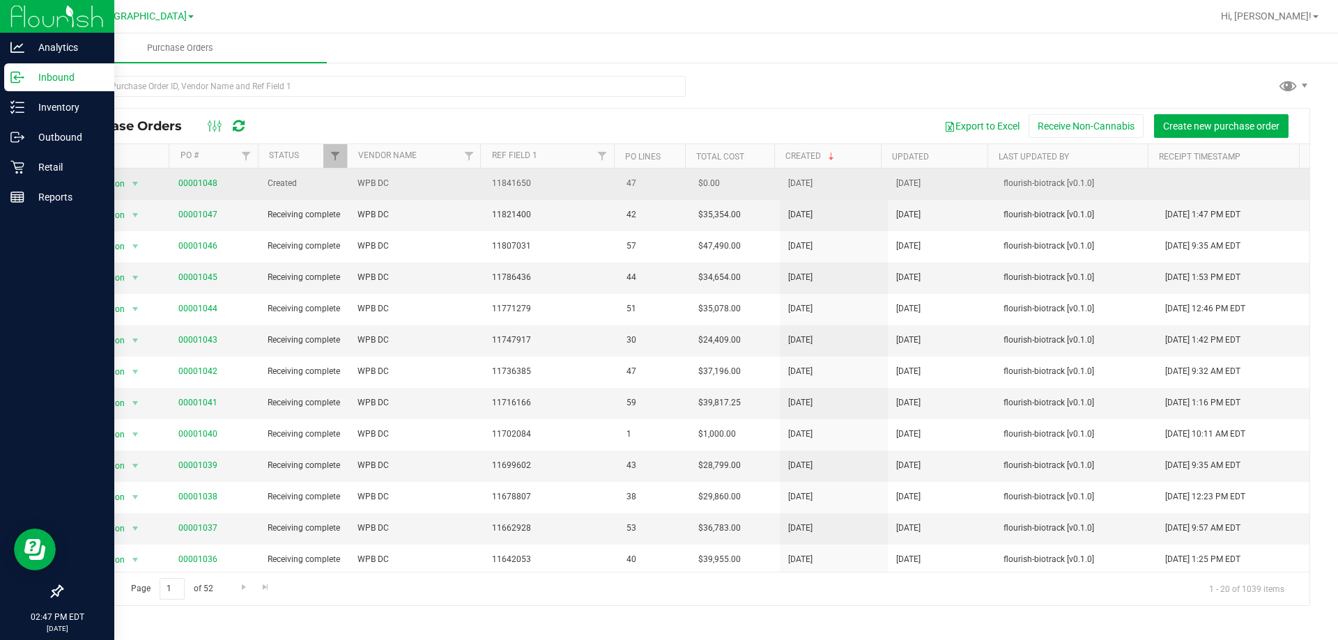
click at [188, 190] on span "00001048" at bounding box center [197, 183] width 39 height 13
click at [189, 181] on link "00001048" at bounding box center [197, 183] width 39 height 10
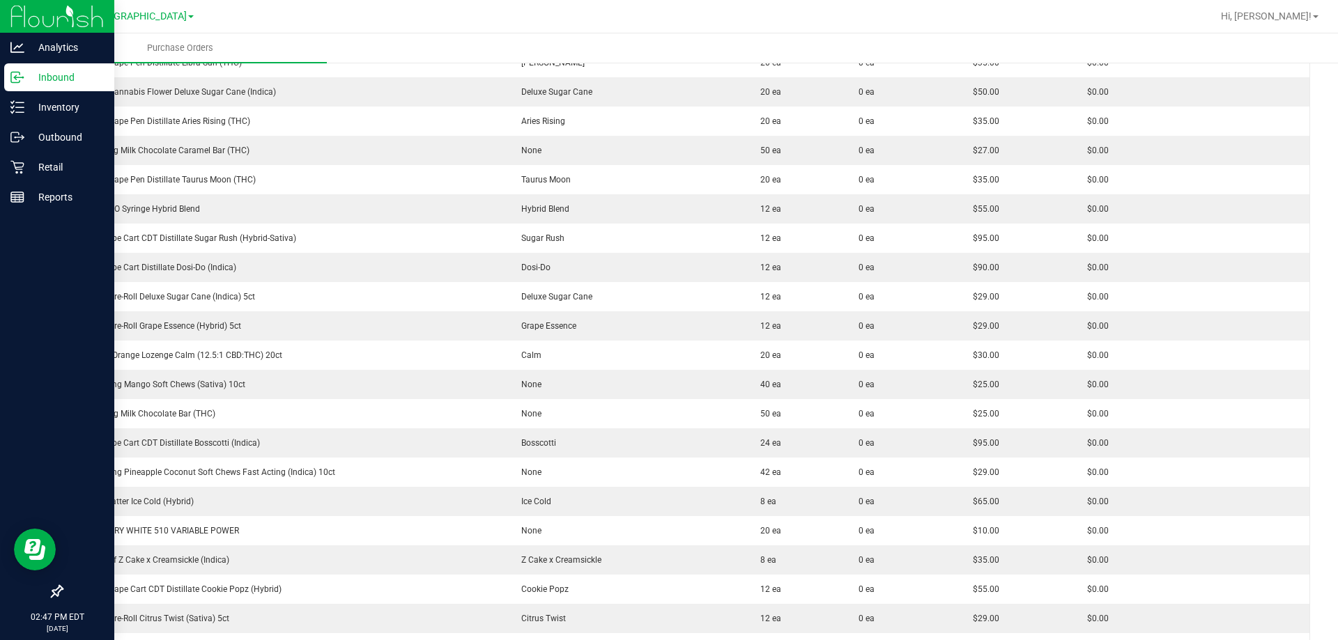
scroll to position [387, 0]
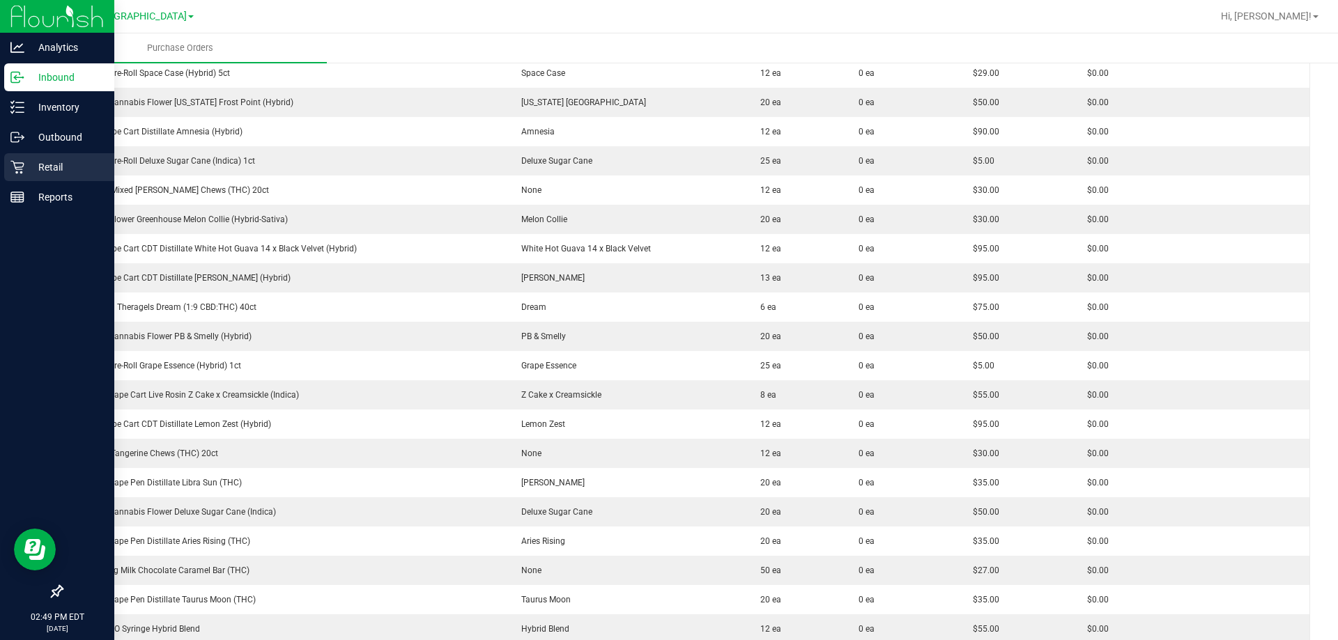
click at [20, 158] on div "Retail" at bounding box center [59, 167] width 110 height 28
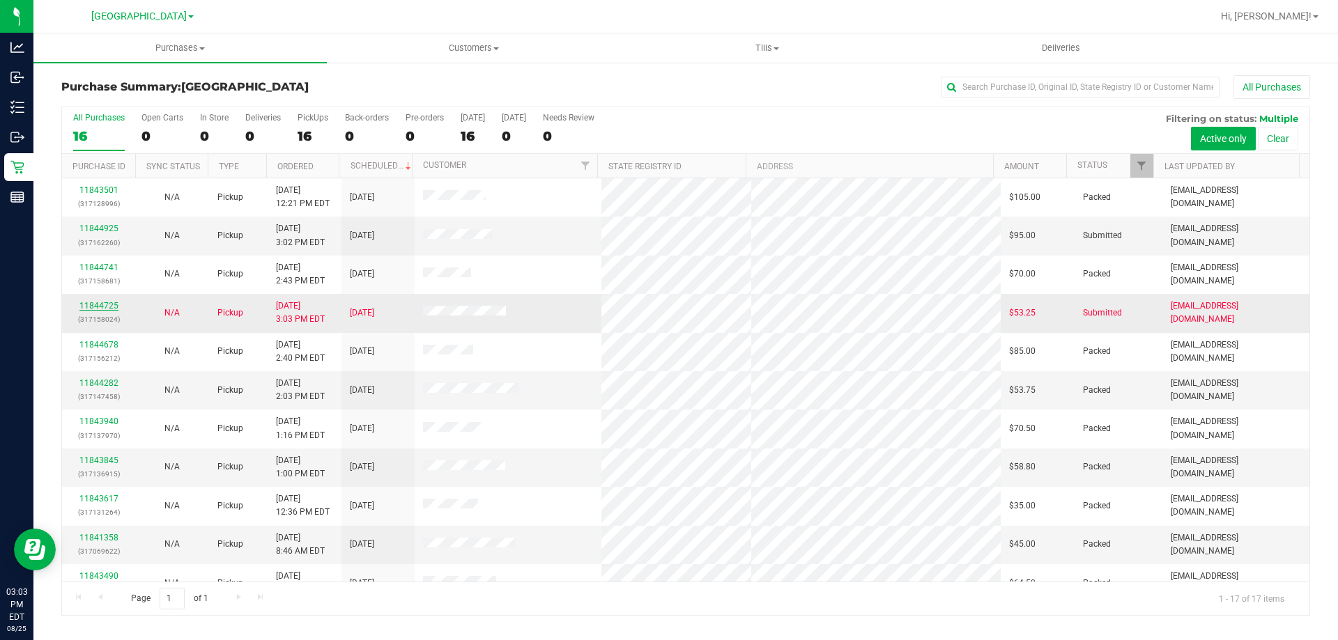
click at [112, 304] on link "11844725" at bounding box center [98, 306] width 39 height 10
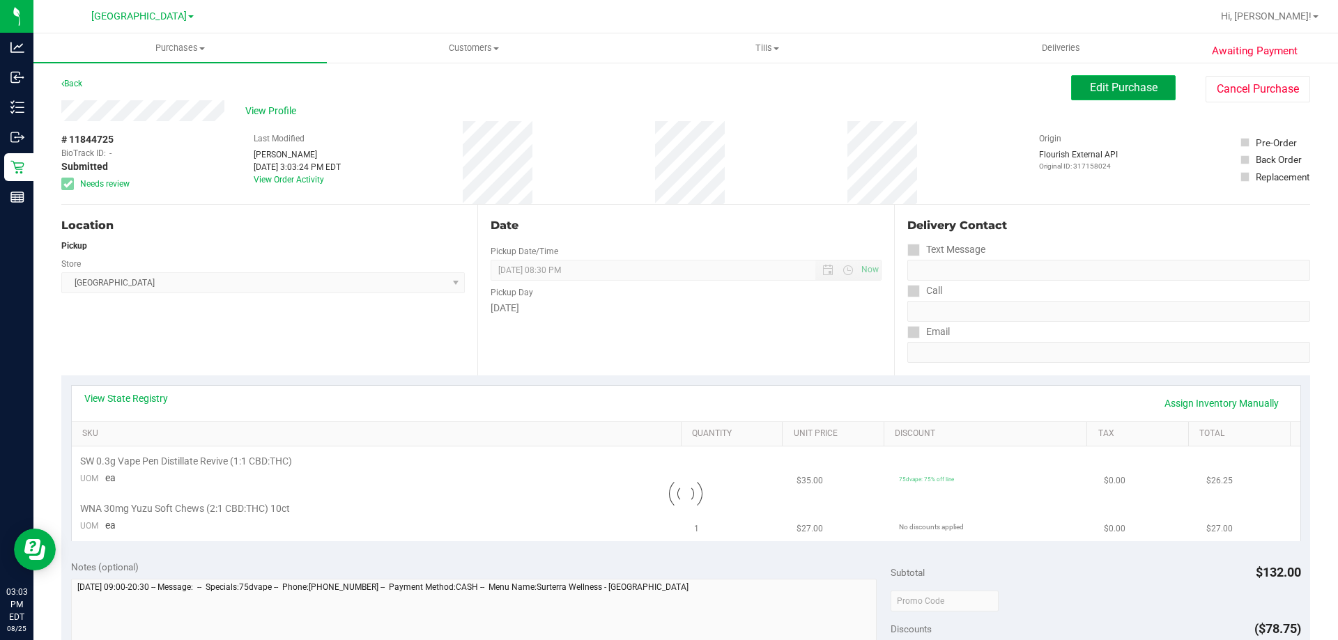
click at [1122, 95] on button "Edit Purchase" at bounding box center [1123, 87] width 105 height 25
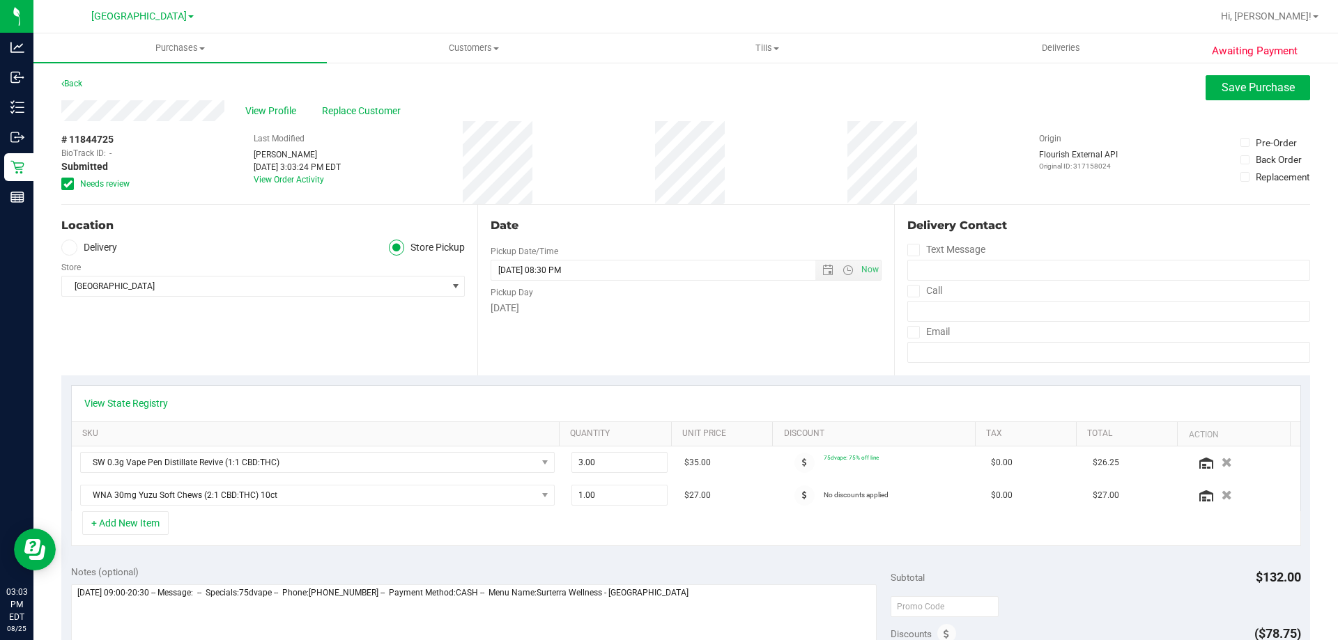
click at [63, 179] on span at bounding box center [67, 184] width 13 height 13
click at [0, 0] on input "Needs review" at bounding box center [0, 0] width 0 height 0
click at [1237, 84] on span "Save Purchase" at bounding box center [1257, 87] width 73 height 13
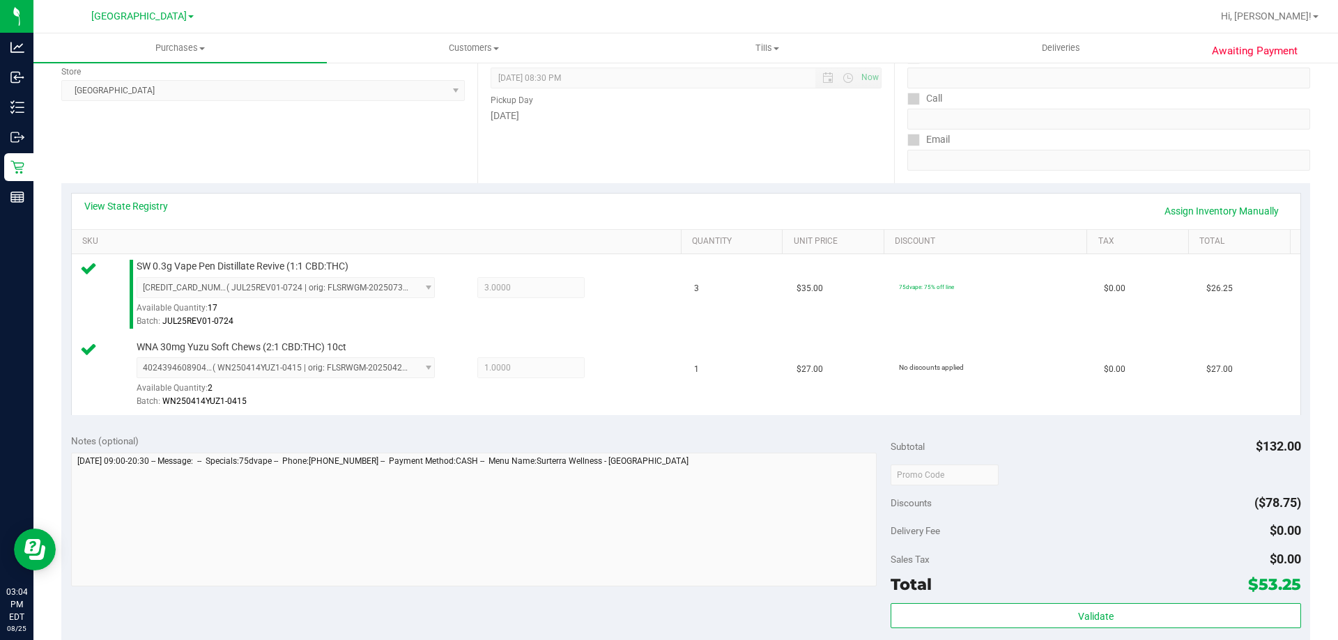
scroll to position [279, 0]
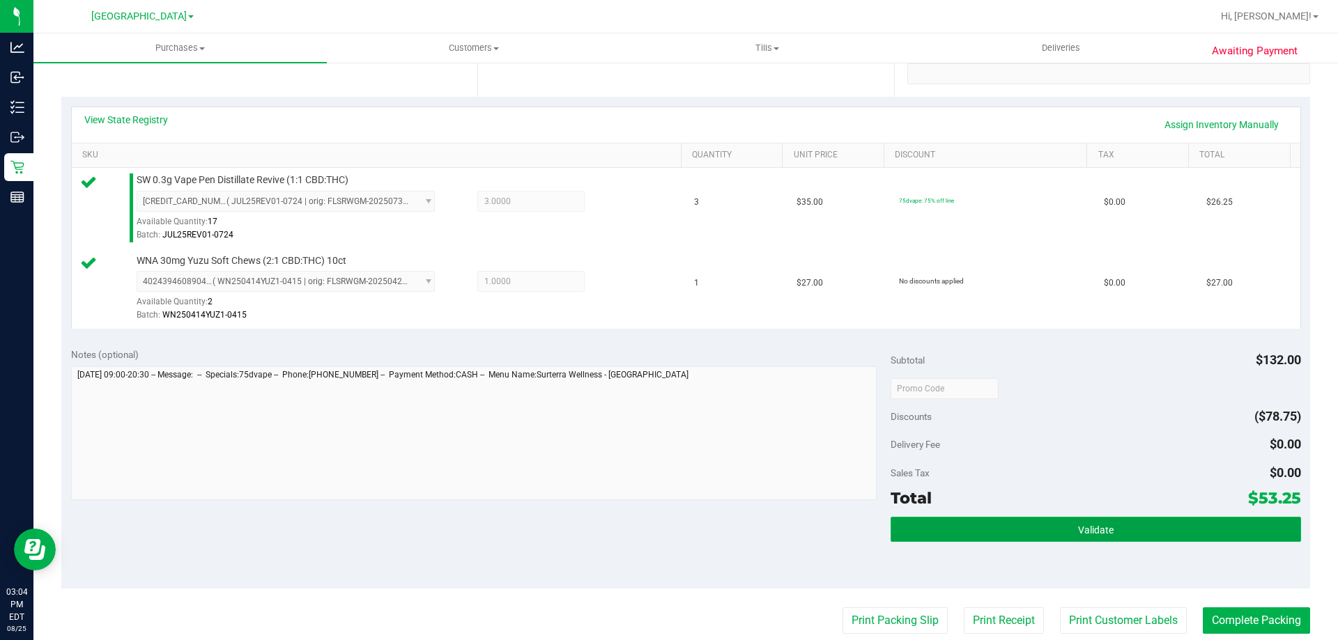
click at [1033, 528] on button "Validate" at bounding box center [1095, 529] width 410 height 25
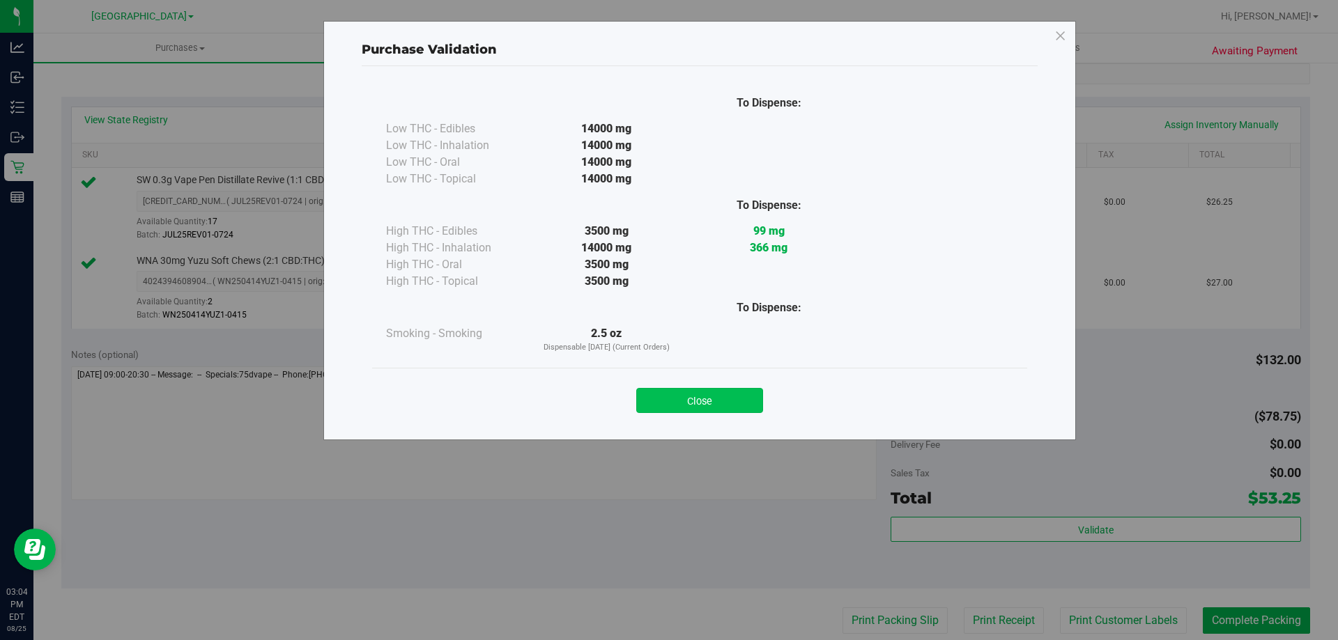
click at [735, 394] on button "Close" at bounding box center [699, 400] width 127 height 25
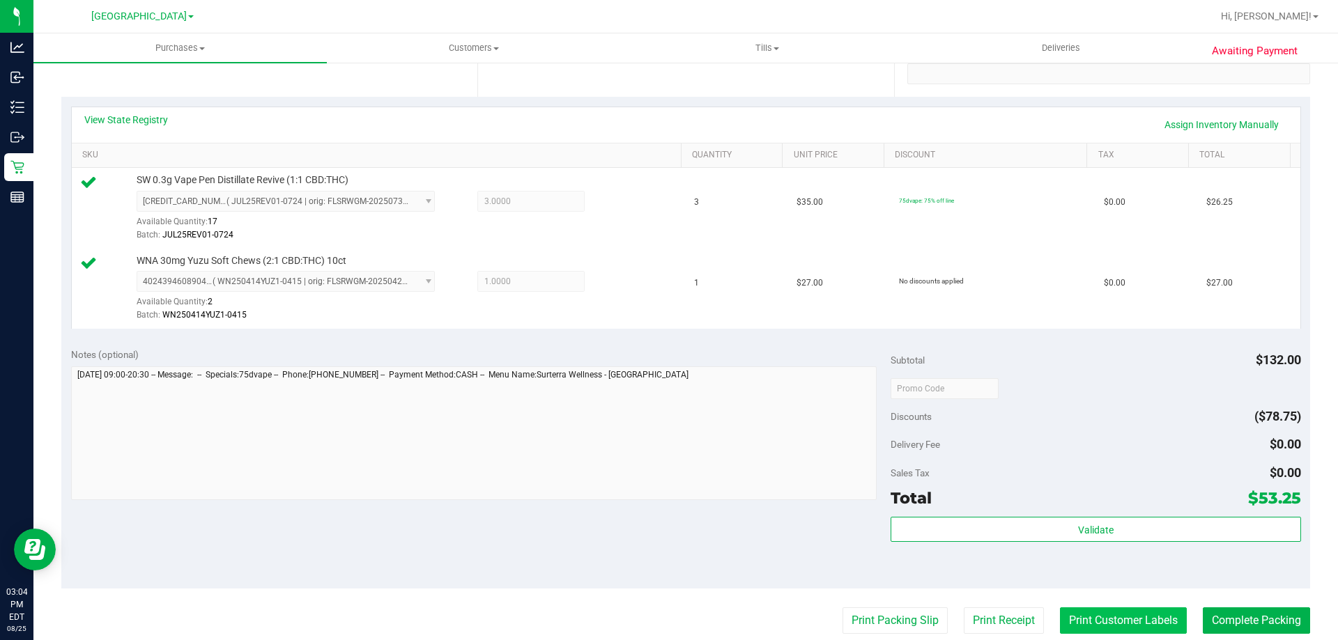
click at [1141, 614] on button "Print Customer Labels" at bounding box center [1123, 621] width 127 height 26
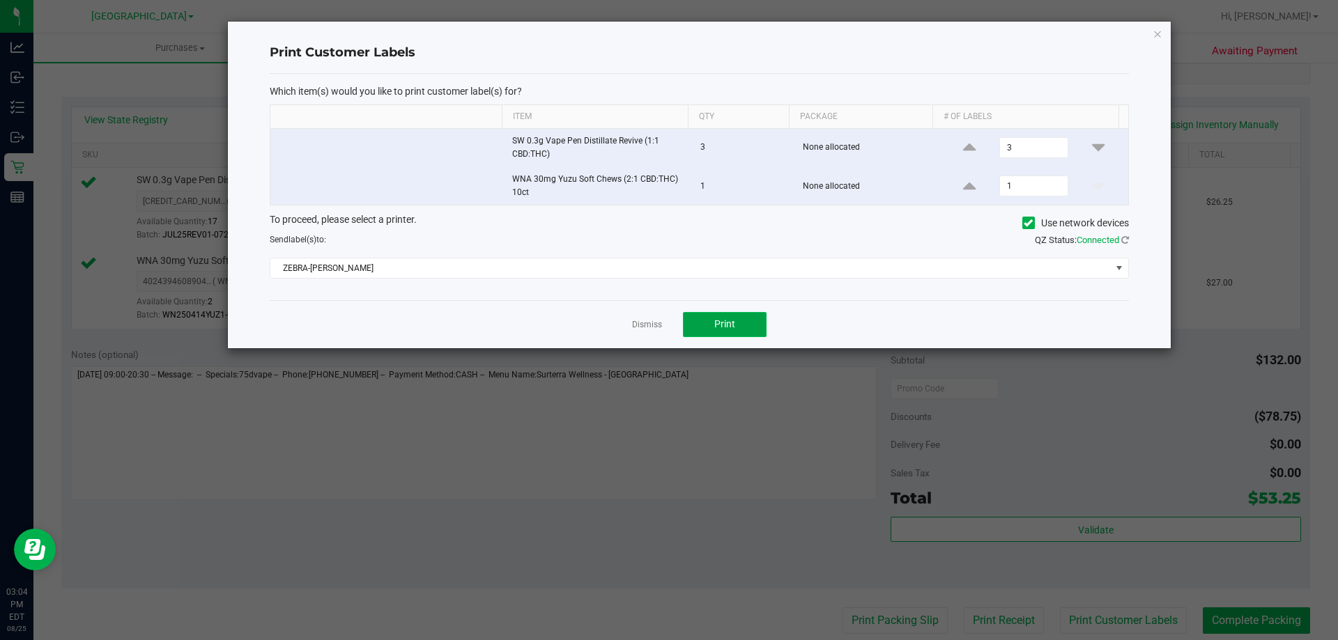
click at [706, 315] on button "Print" at bounding box center [725, 324] width 84 height 25
click at [1159, 30] on icon "button" at bounding box center [1157, 33] width 10 height 17
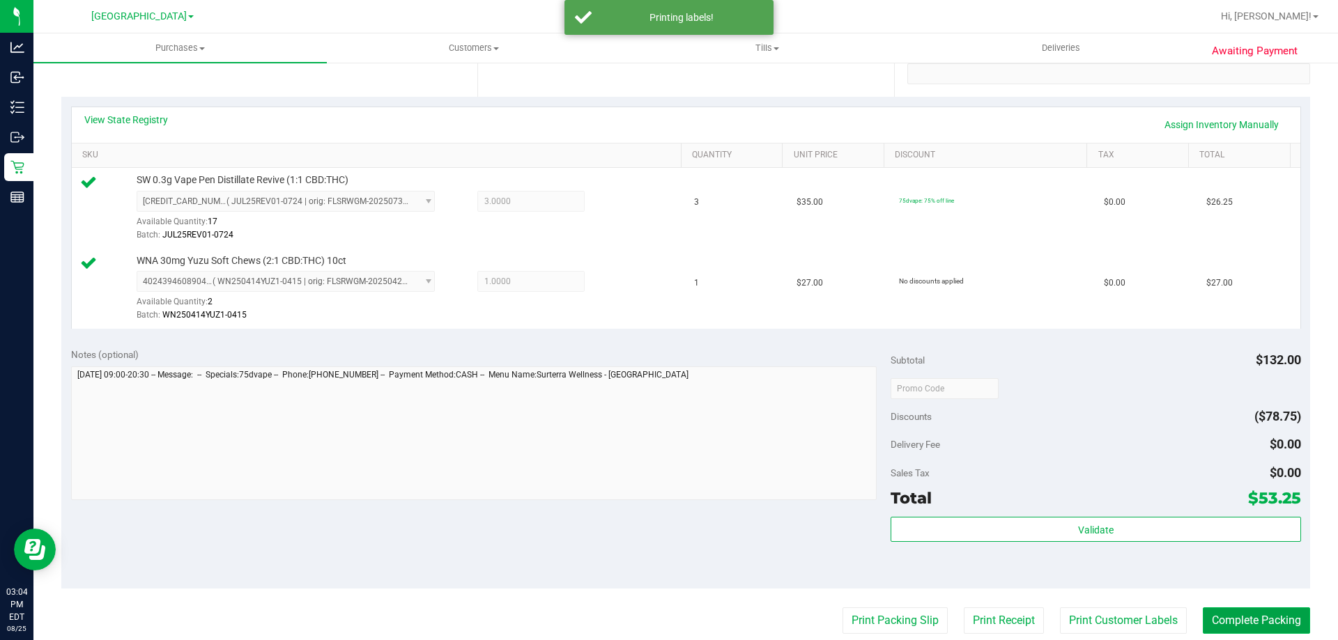
click at [1244, 620] on button "Complete Packing" at bounding box center [1256, 621] width 107 height 26
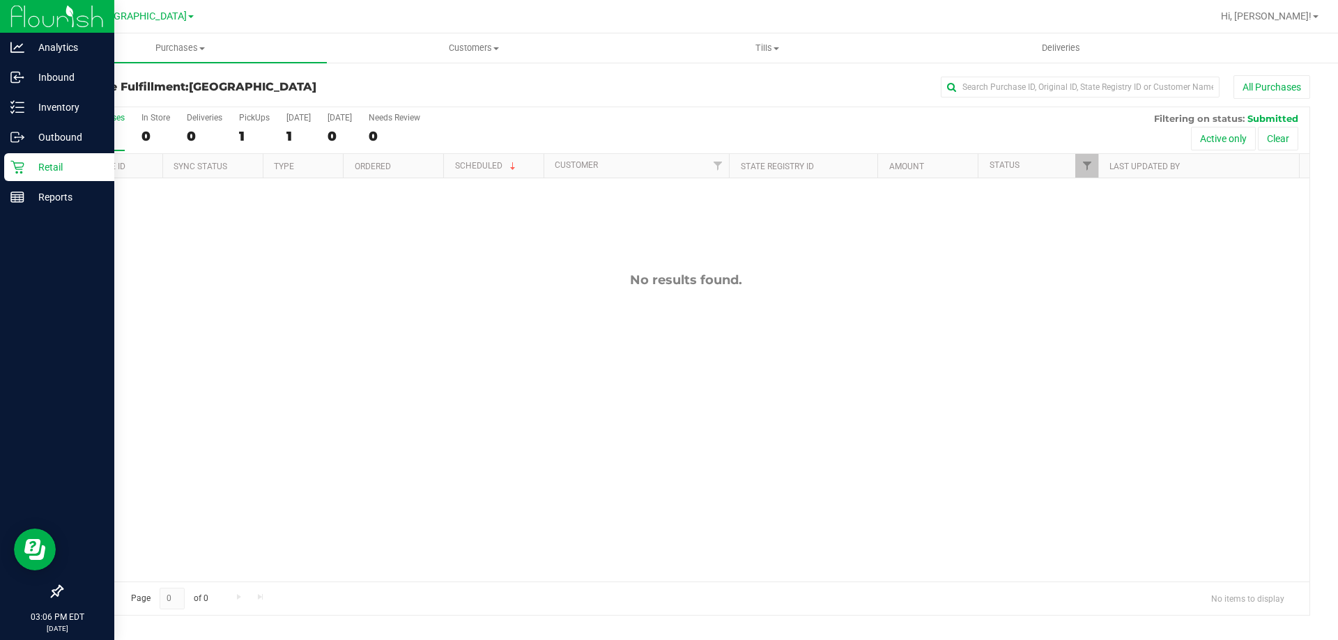
click at [18, 157] on div "Retail" at bounding box center [59, 167] width 110 height 28
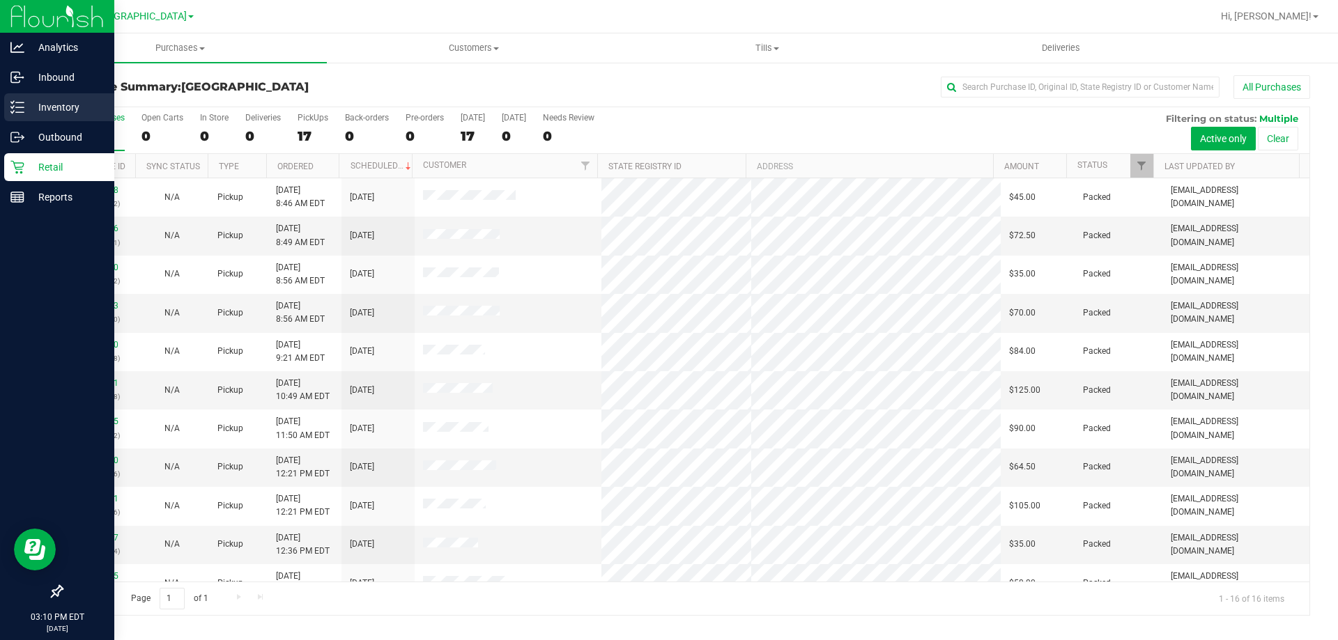
click at [17, 116] on div "Inventory" at bounding box center [59, 107] width 110 height 28
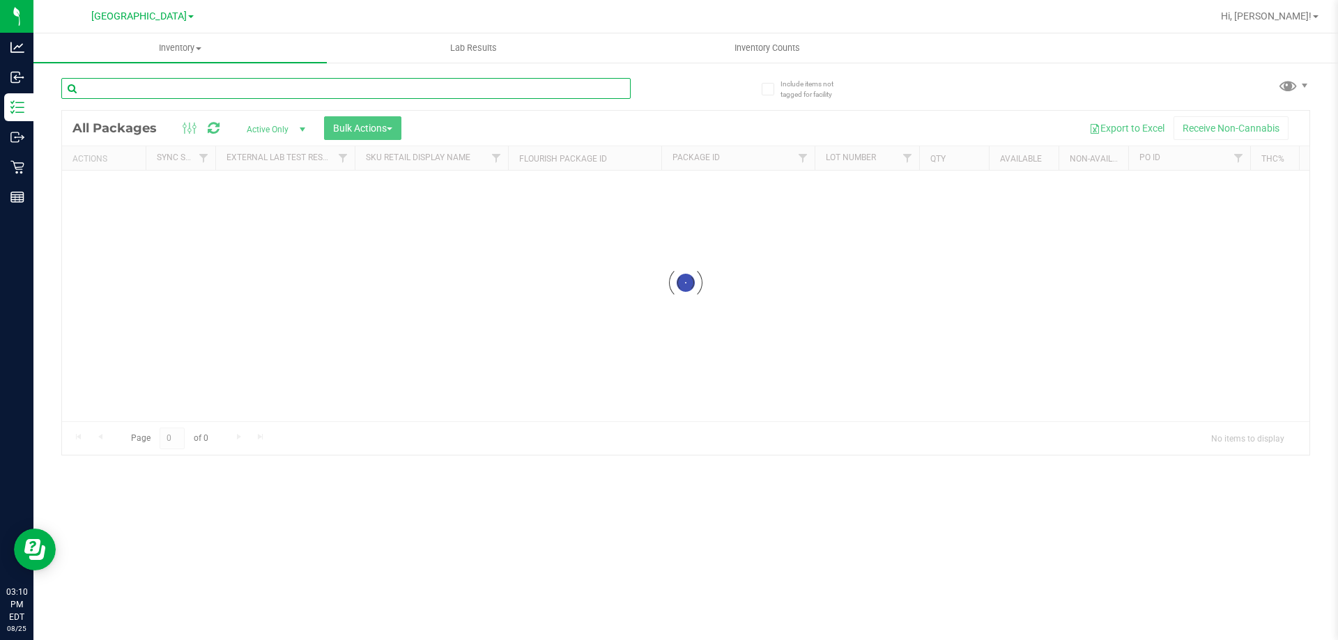
click at [180, 84] on input "text" at bounding box center [345, 88] width 569 height 21
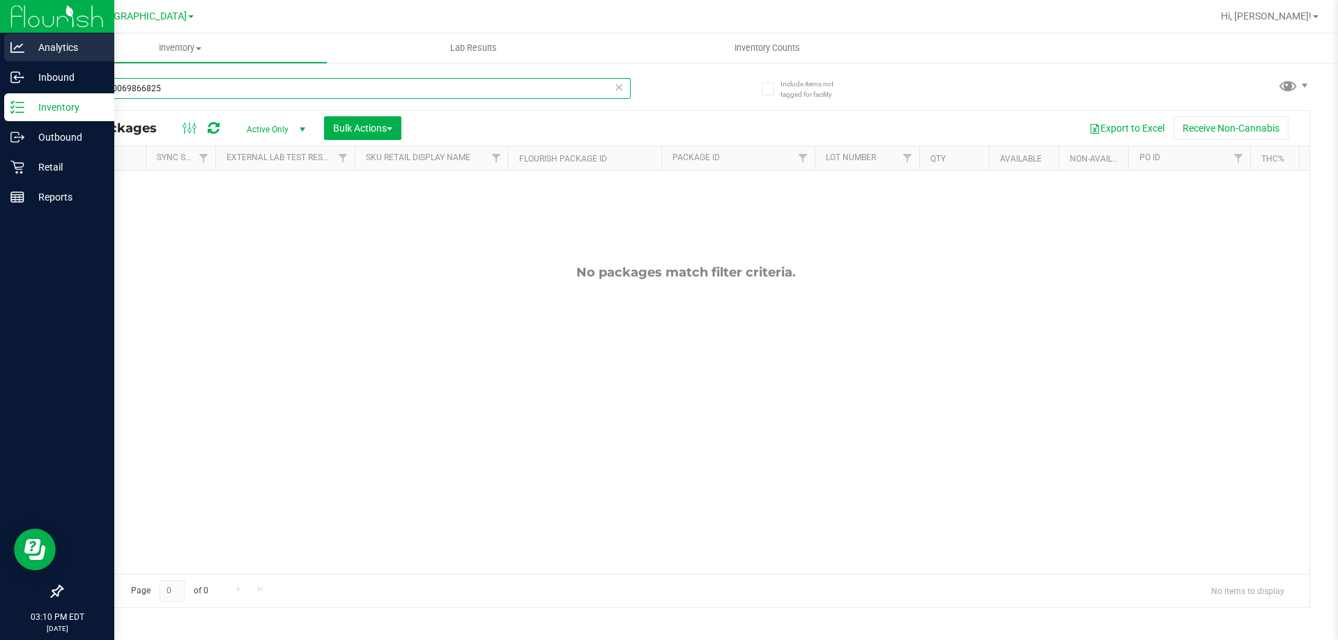
drag, startPoint x: 180, startPoint y: 84, endPoint x: 0, endPoint y: 38, distance: 185.6
click at [0, 47] on div "Analytics Inbound Inventory Outbound Retail Reports 03:10 PM EDT 08/25/2025 08/…" at bounding box center [669, 320] width 1338 height 640
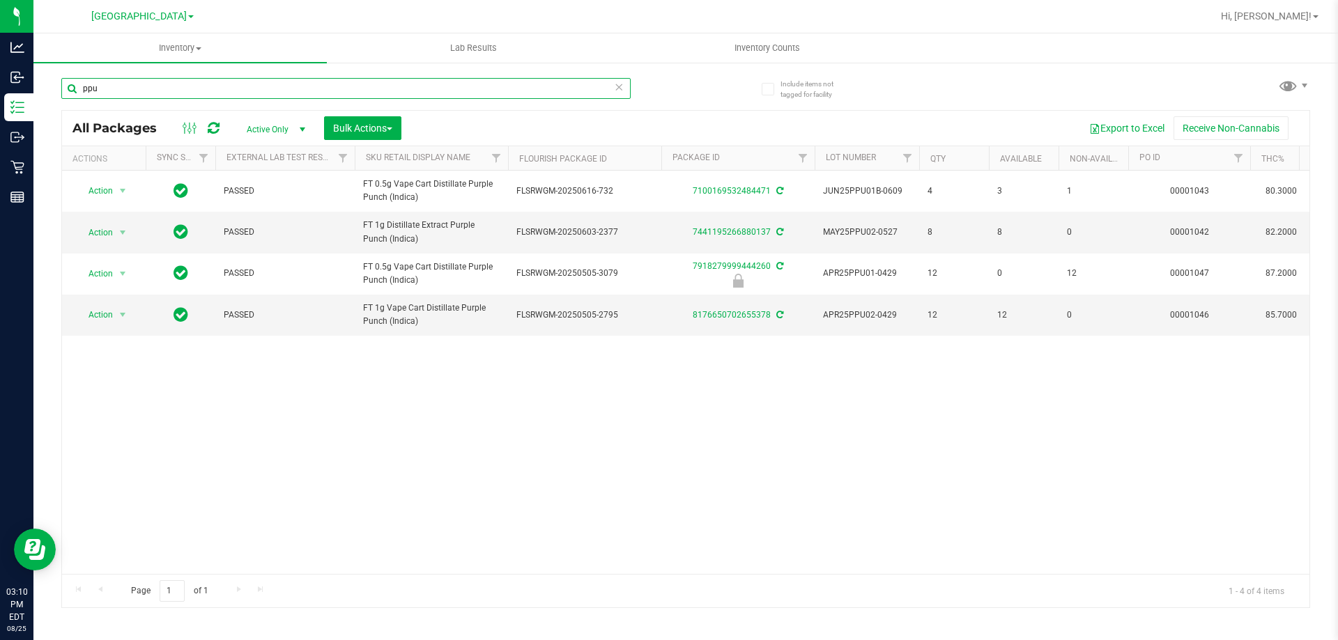
drag, startPoint x: 187, startPoint y: 84, endPoint x: 0, endPoint y: -82, distance: 249.8
click at [0, 0] on html "Analytics Inbound Inventory Outbound Retail Reports 03:10 PM EDT 08/25/2025 08/…" at bounding box center [669, 320] width 1338 height 640
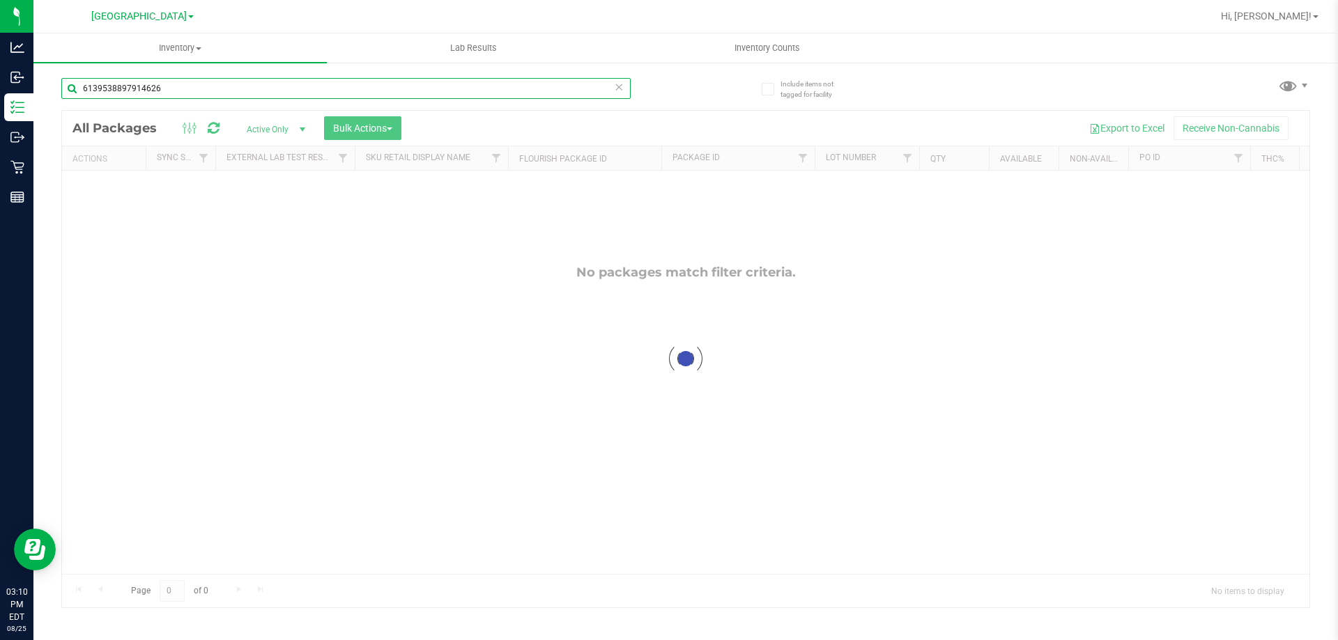
drag, startPoint x: 208, startPoint y: 87, endPoint x: 0, endPoint y: -32, distance: 240.0
click at [0, 0] on html "Analytics Inbound Inventory Outbound Retail Reports 03:10 PM EDT 08/25/2025 08/…" at bounding box center [669, 320] width 1338 height 640
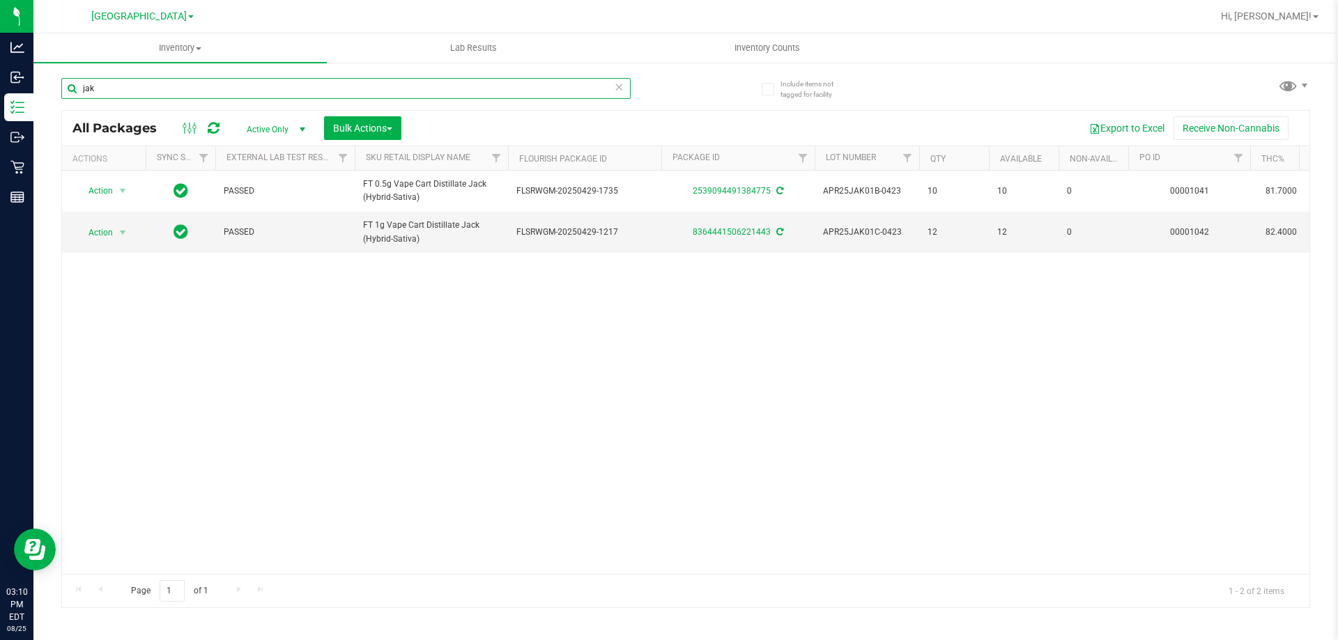
drag, startPoint x: 176, startPoint y: 91, endPoint x: 0, endPoint y: -52, distance: 226.4
click at [0, 0] on html "Analytics Inbound Inventory Outbound Retail Reports 03:10 PM EDT 08/25/2025 08/…" at bounding box center [669, 320] width 1338 height 640
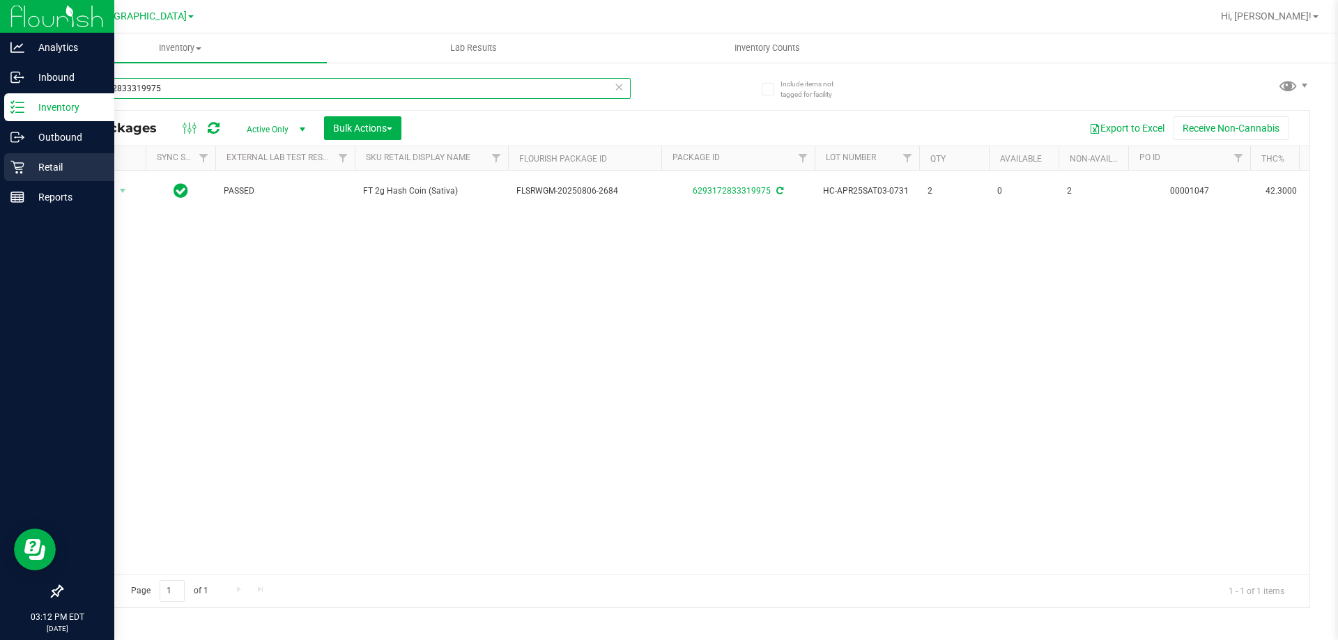
type input "6293172833319975"
click at [37, 167] on p "Retail" at bounding box center [66, 167] width 84 height 17
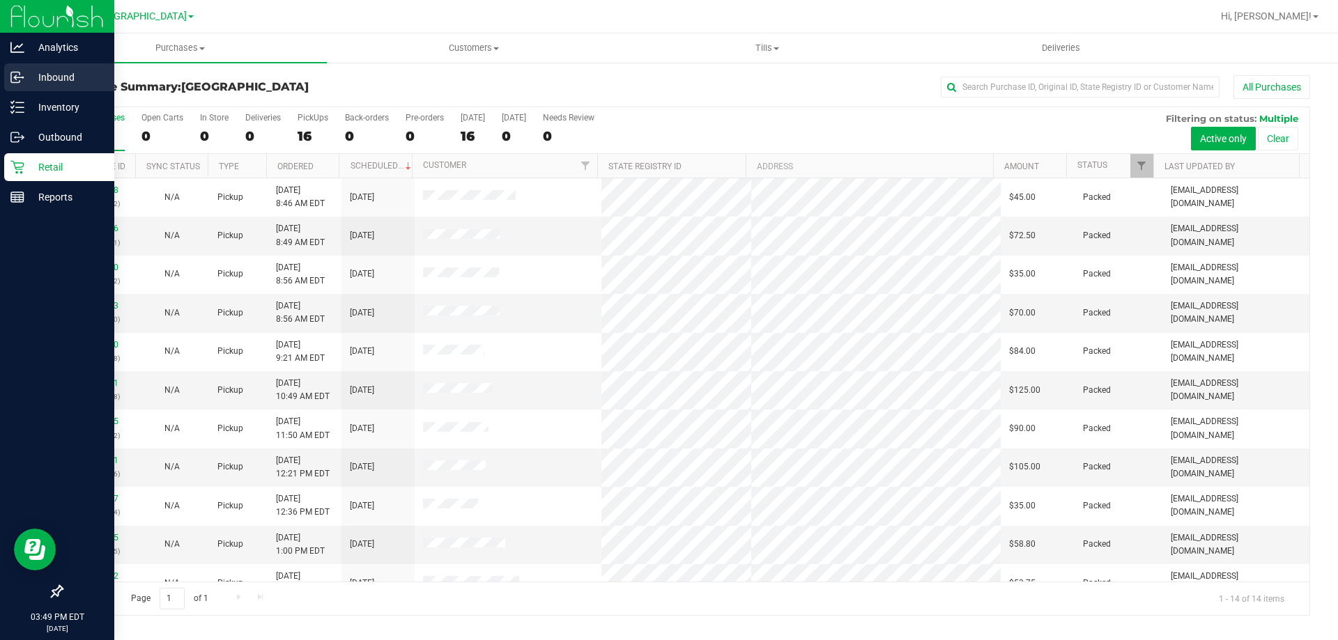
click at [16, 90] on div "Inbound" at bounding box center [59, 77] width 110 height 28
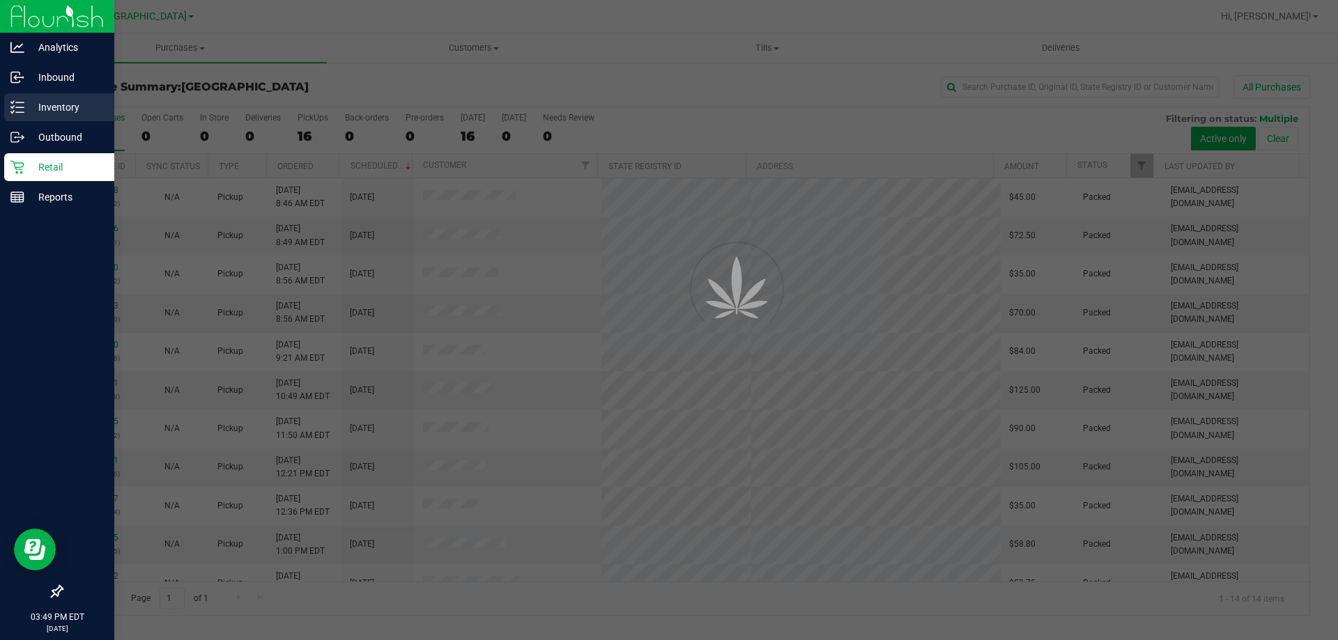
click at [28, 102] on p "Inventory" at bounding box center [66, 107] width 84 height 17
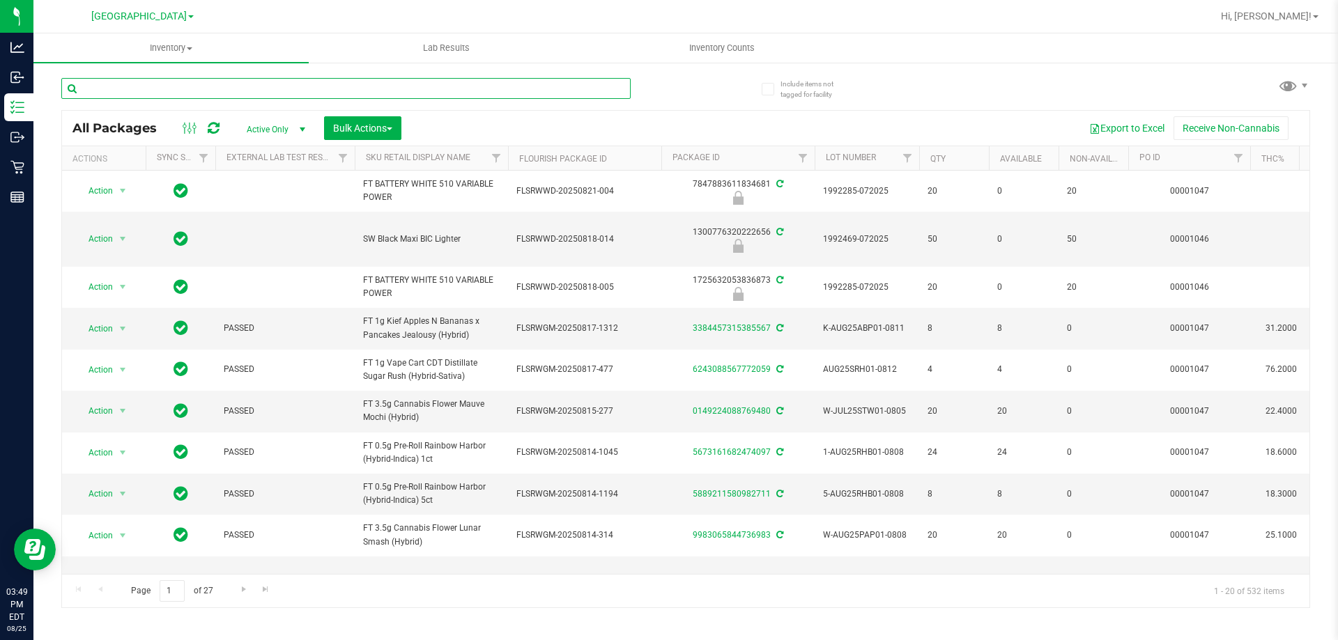
click at [203, 95] on input "text" at bounding box center [345, 88] width 569 height 21
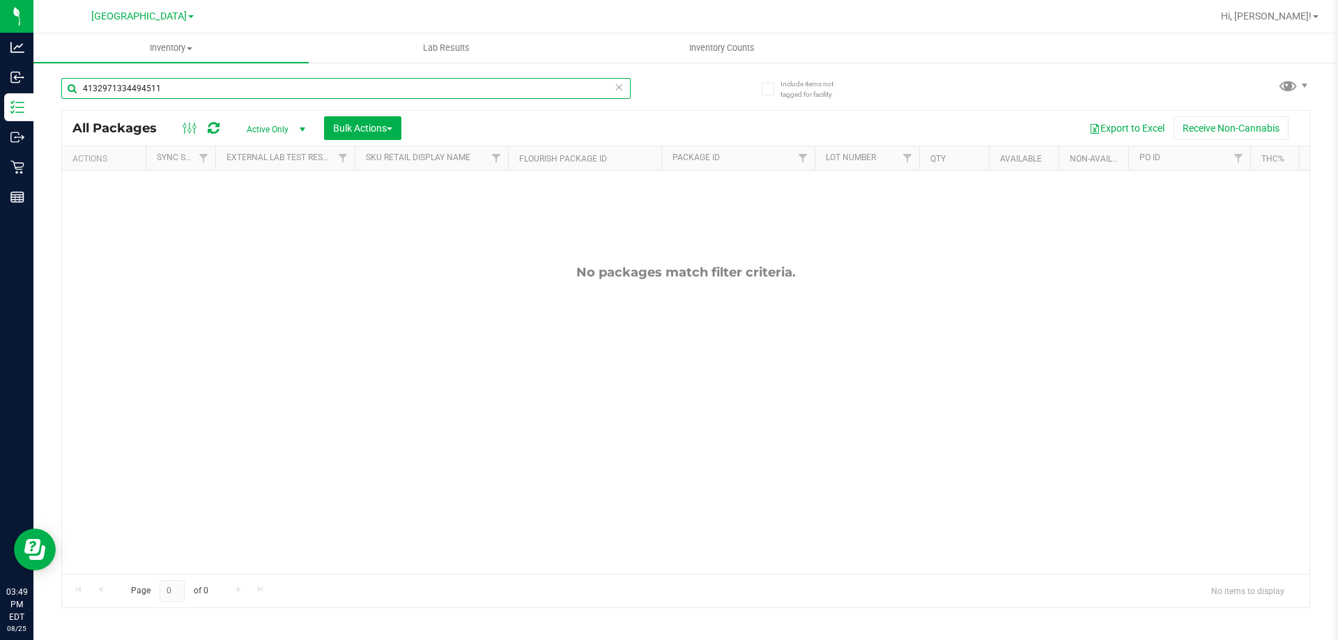
drag, startPoint x: 203, startPoint y: 95, endPoint x: 0, endPoint y: -63, distance: 257.1
click at [0, 0] on html "Analytics Inbound Inventory Outbound Retail Reports 03:49 PM EDT 08/25/2025 08/…" at bounding box center [669, 320] width 1338 height 640
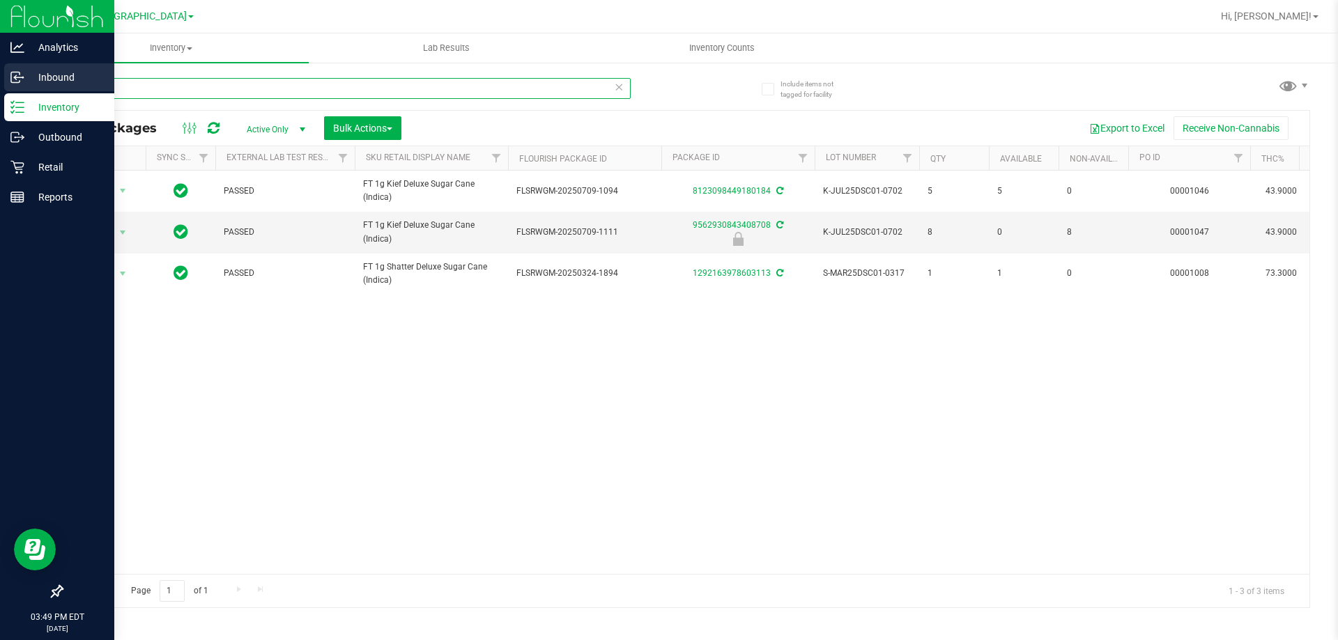
type input "dsc"
click at [22, 81] on icon at bounding box center [17, 77] width 14 height 14
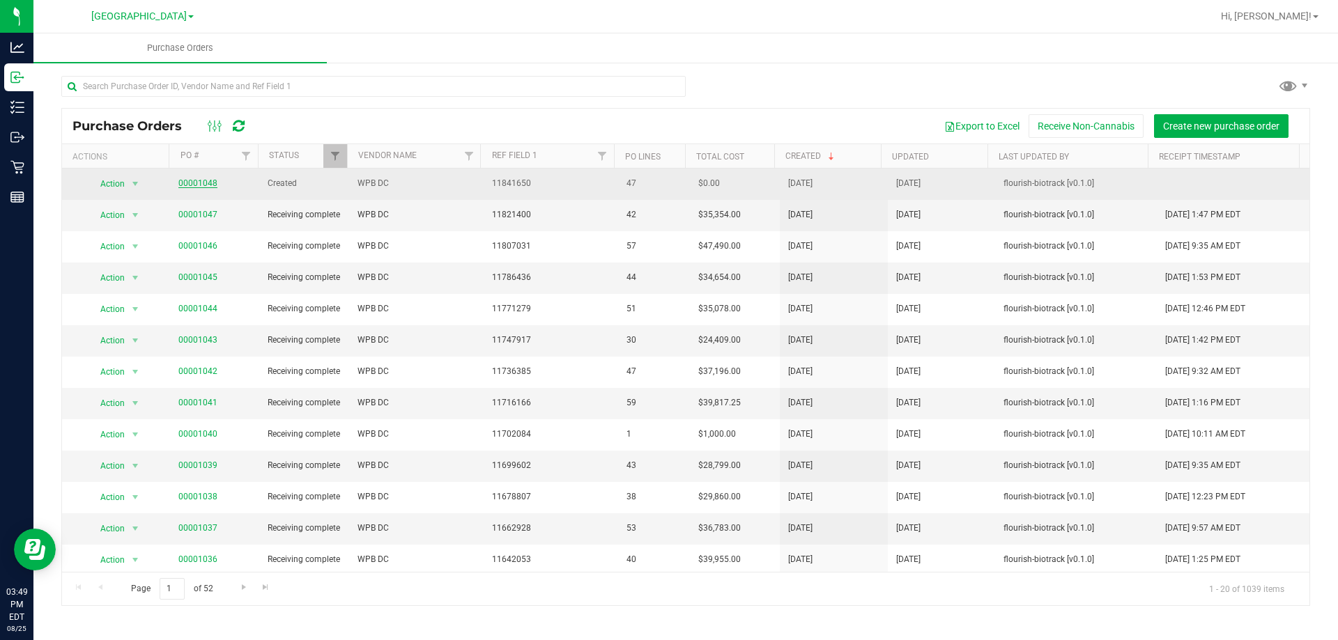
click at [204, 180] on link "00001048" at bounding box center [197, 183] width 39 height 10
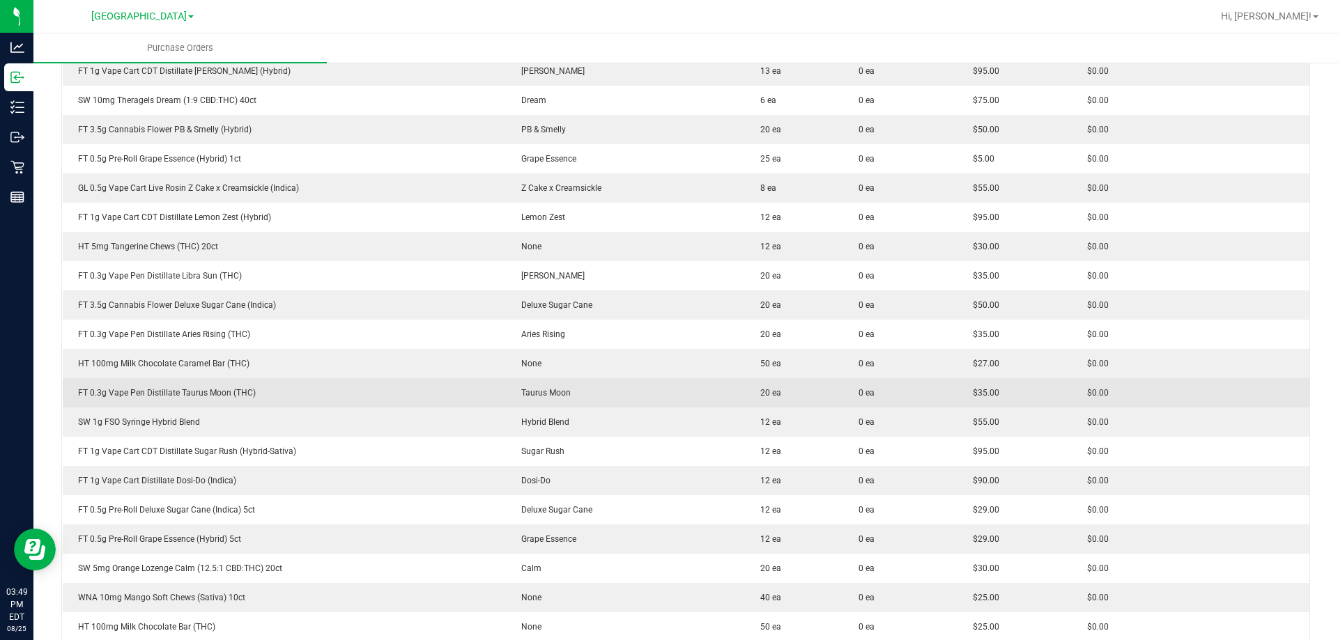
scroll to position [627, 0]
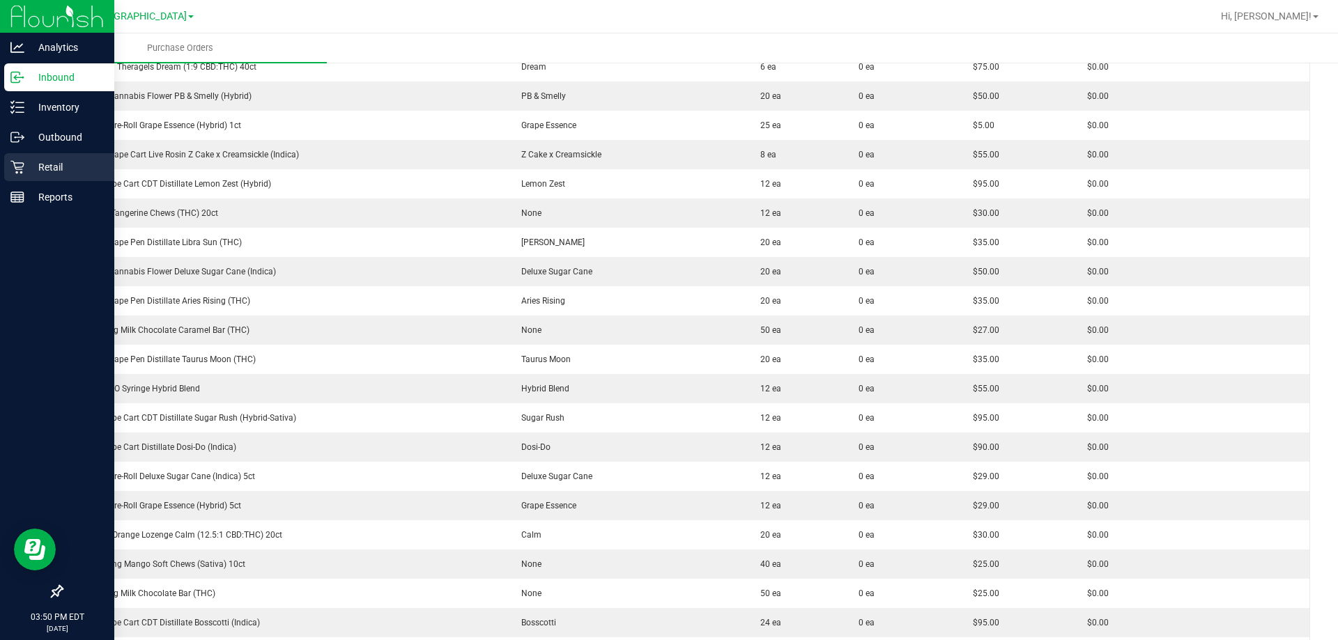
click at [43, 179] on div "Retail" at bounding box center [59, 167] width 110 height 28
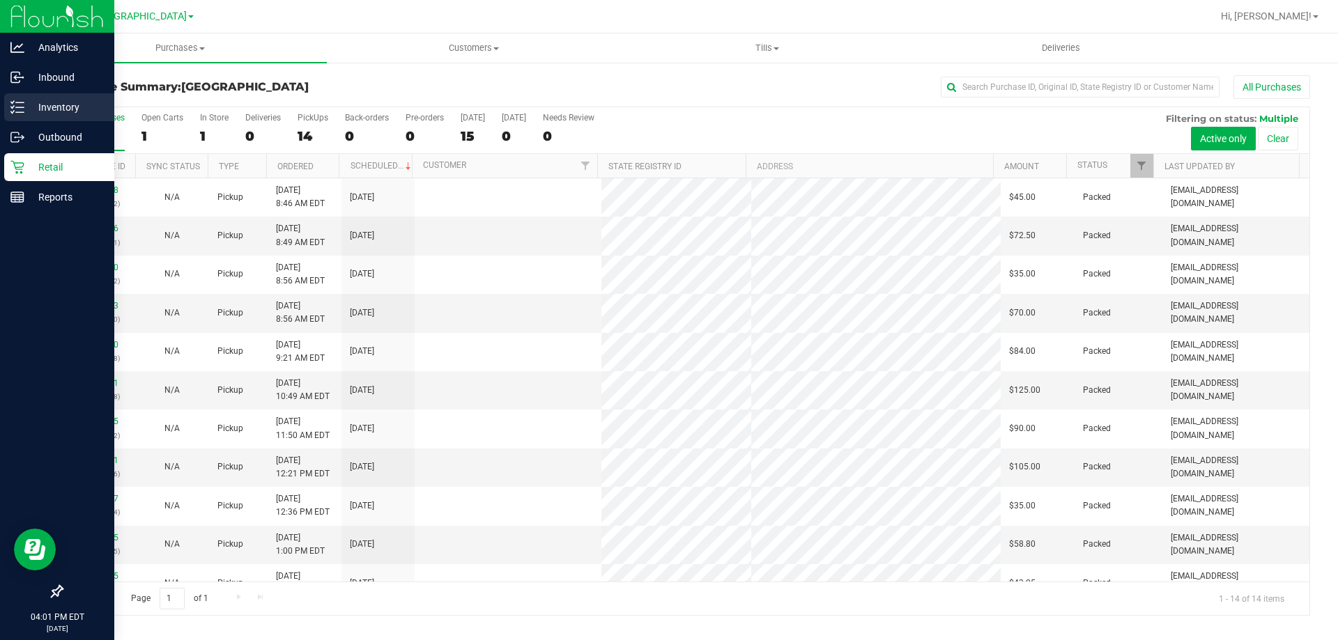
click at [29, 109] on p "Inventory" at bounding box center [66, 107] width 84 height 17
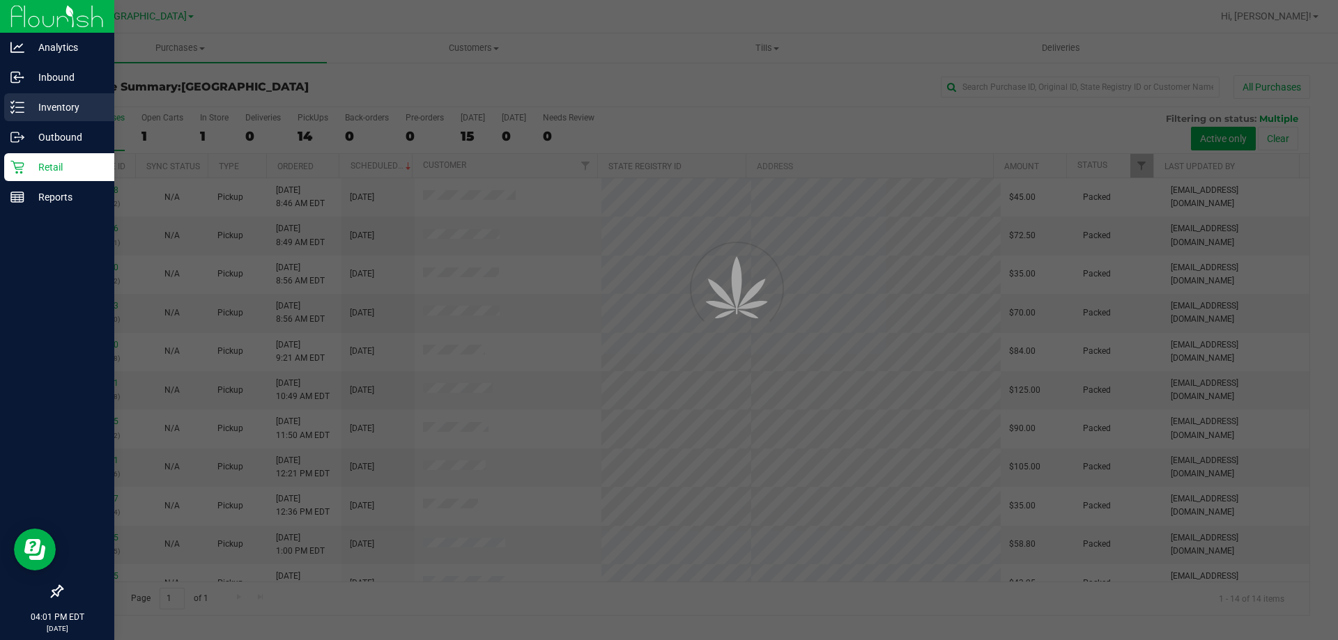
click at [29, 109] on p "Inventory" at bounding box center [66, 107] width 84 height 17
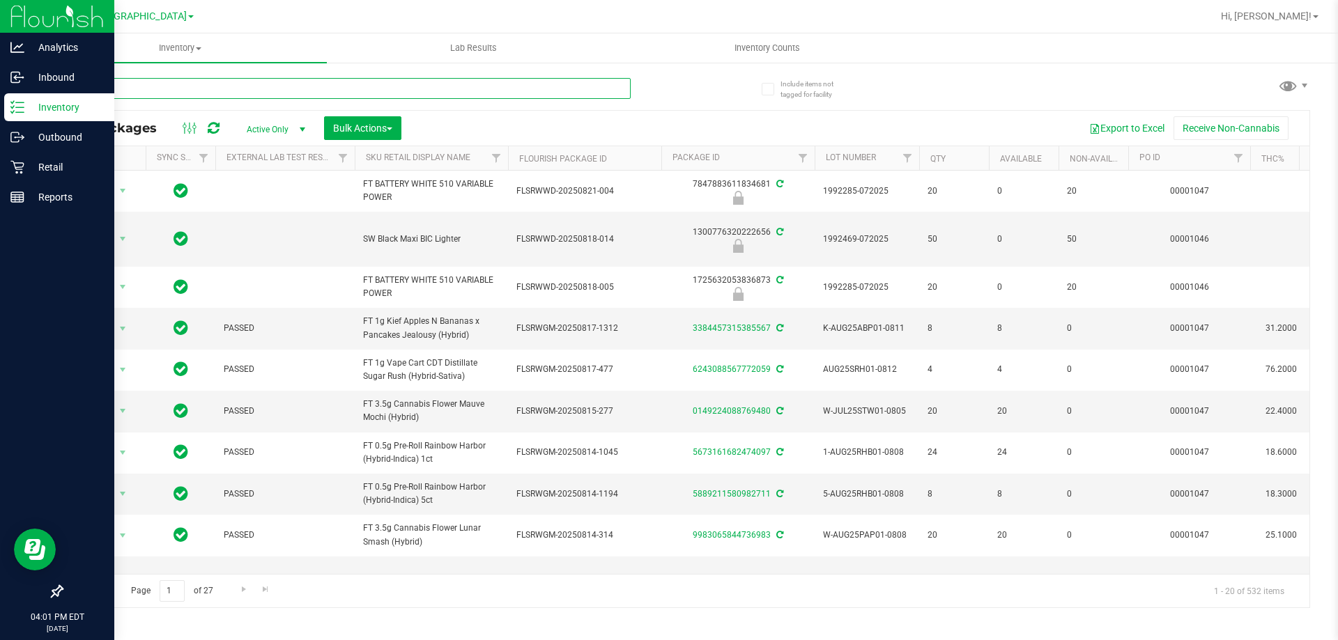
click at [181, 90] on input "text" at bounding box center [345, 88] width 569 height 21
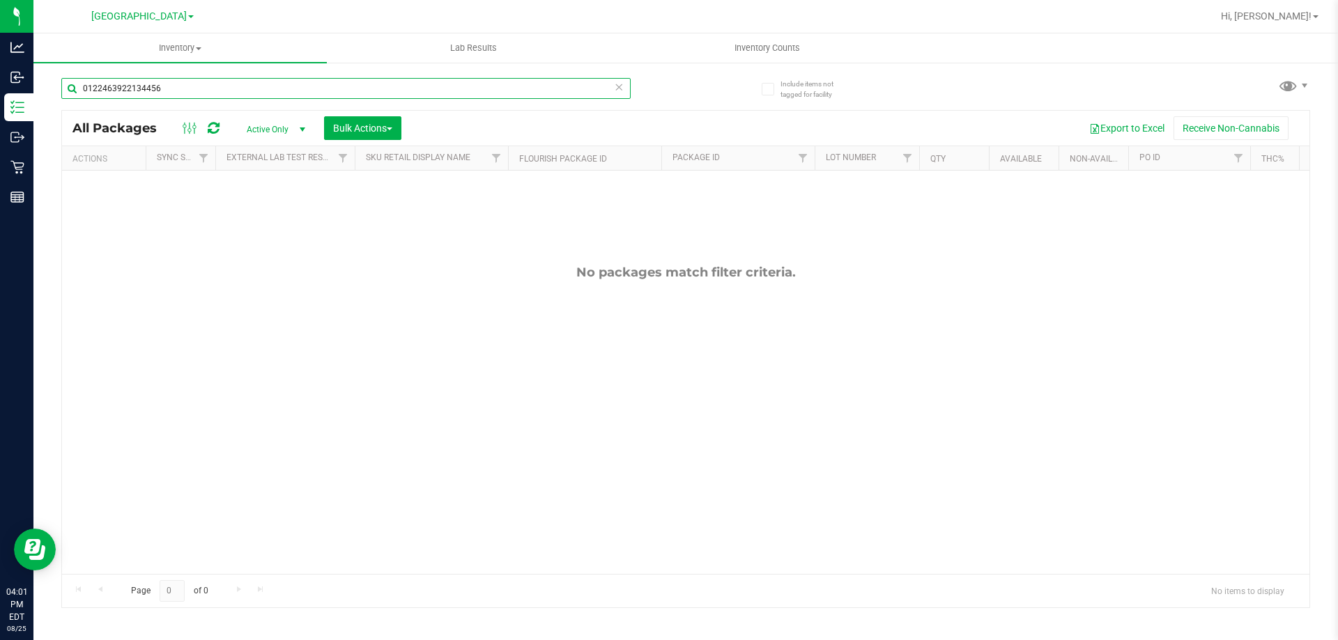
drag, startPoint x: 242, startPoint y: 82, endPoint x: 0, endPoint y: -73, distance: 287.6
click at [0, 0] on html "Analytics Inbound Inventory Outbound Retail Reports 04:01 PM EDT 08/25/2025 08/…" at bounding box center [669, 320] width 1338 height 640
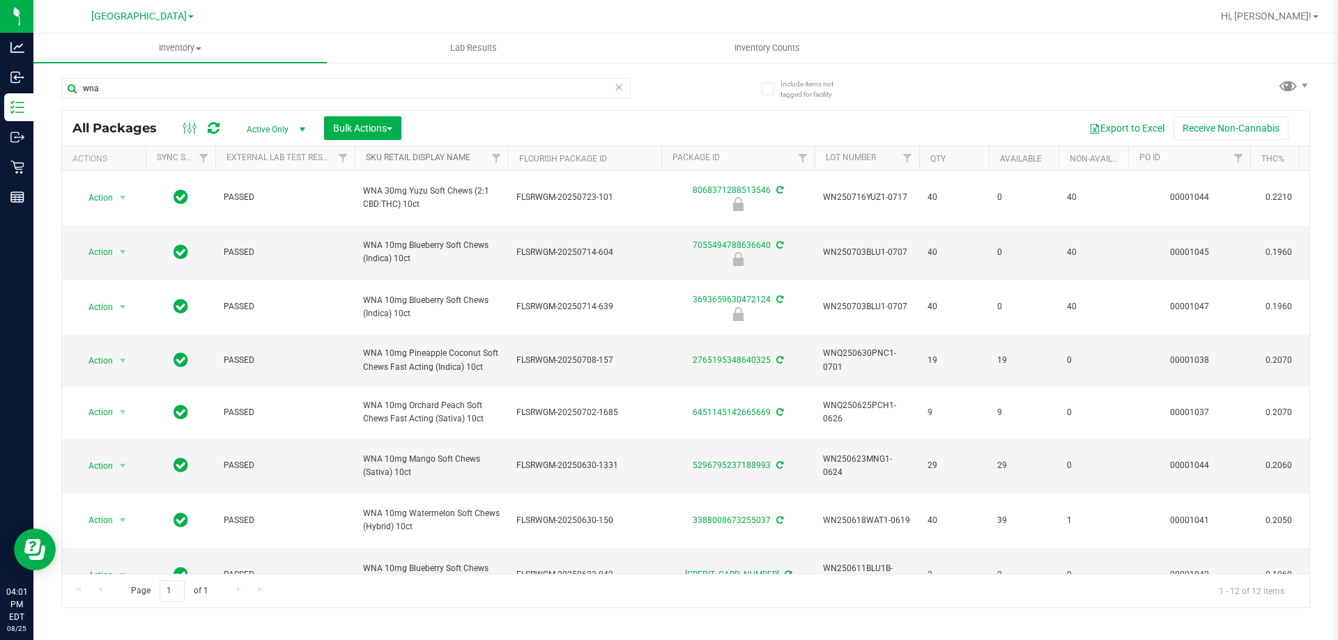
click at [400, 159] on link "Sku Retail Display Name" at bounding box center [418, 158] width 105 height 10
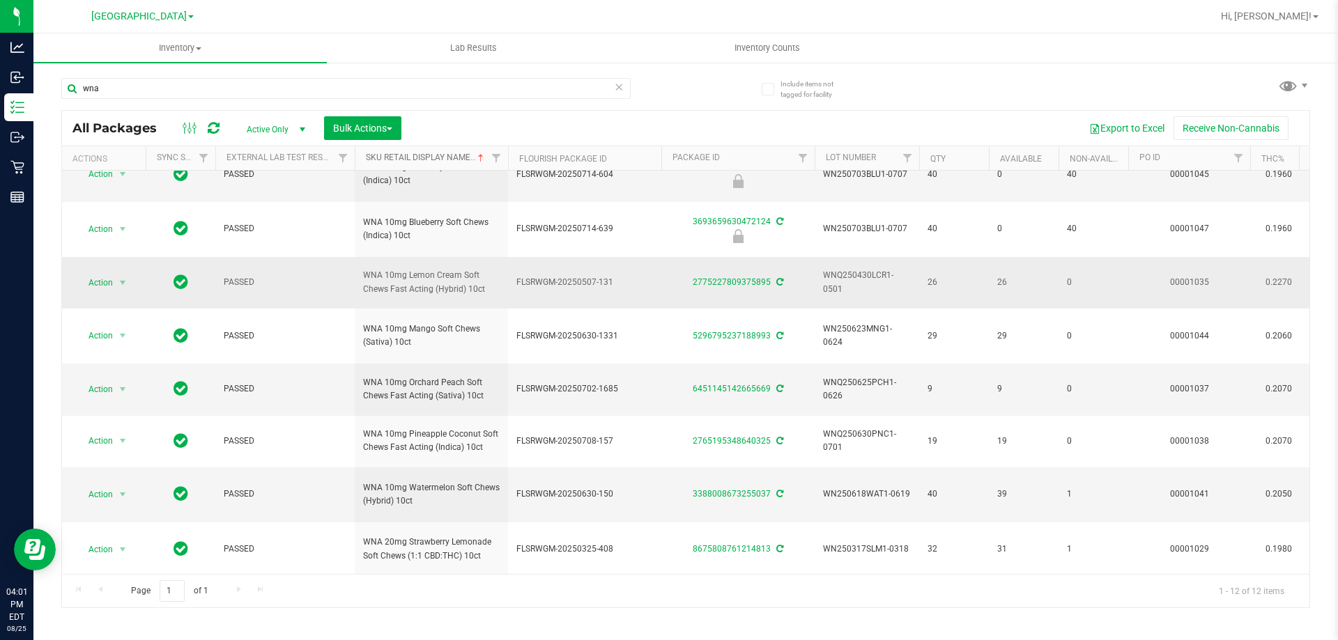
scroll to position [209, 0]
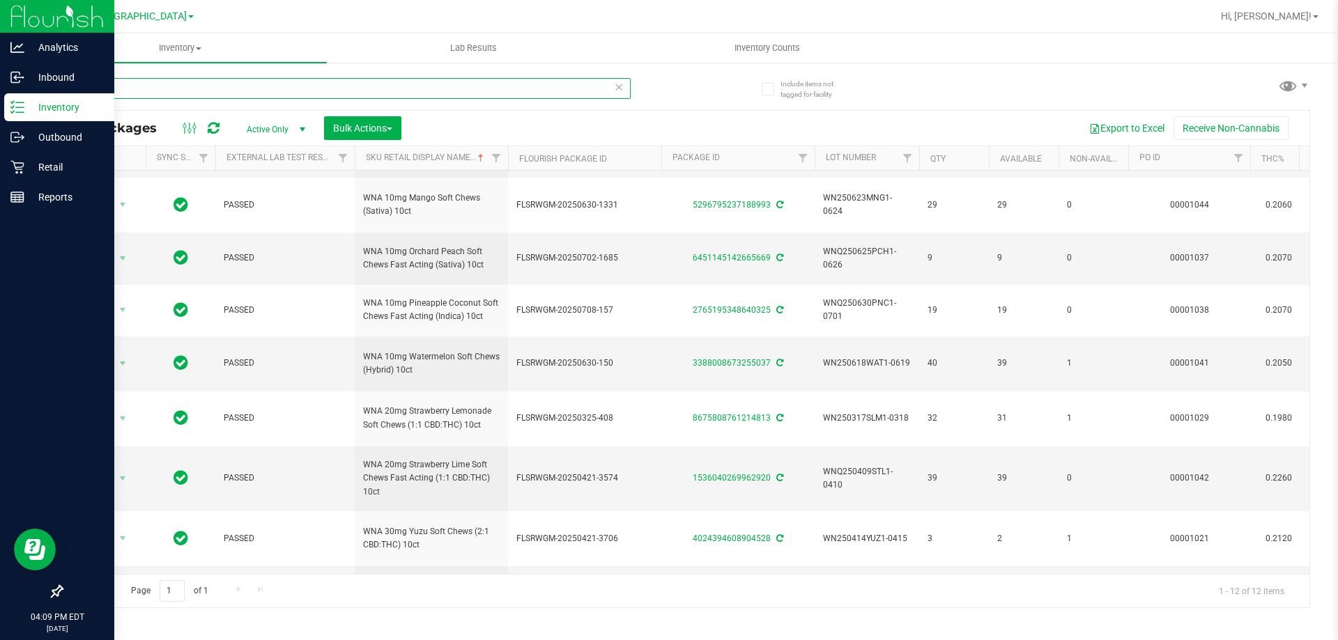
drag, startPoint x: 186, startPoint y: 88, endPoint x: 0, endPoint y: 8, distance: 202.8
click at [0, 8] on div "Analytics Inbound Inventory Outbound Retail Reports 04:09 PM EDT 08/25/2025 08/…" at bounding box center [669, 320] width 1338 height 640
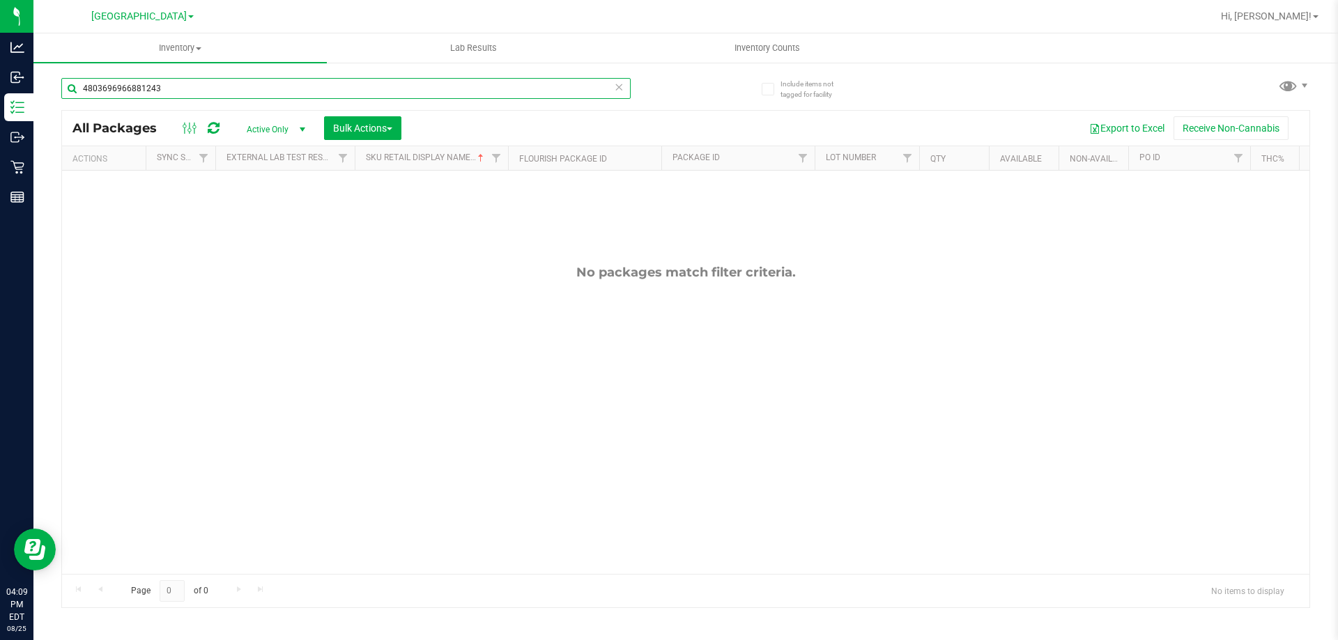
drag, startPoint x: 234, startPoint y: 80, endPoint x: 0, endPoint y: -84, distance: 286.1
click at [0, 0] on html "Analytics Inbound Inventory Outbound Retail Reports 04:09 PM EDT 08/25/2025 08/…" at bounding box center [669, 320] width 1338 height 640
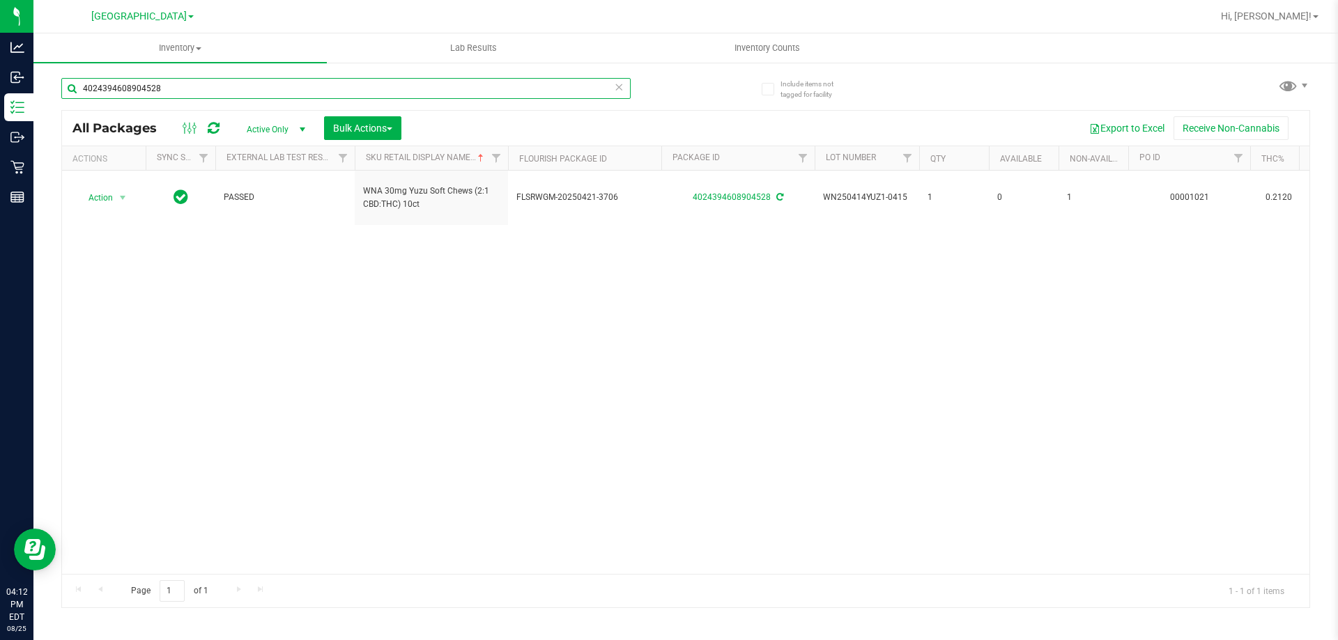
drag, startPoint x: 218, startPoint y: 95, endPoint x: 0, endPoint y: -84, distance: 282.2
click at [0, 0] on html "Analytics Inbound Inventory Outbound Retail Reports 04:12 PM EDT 08/25/2025 08/…" at bounding box center [669, 320] width 1338 height 640
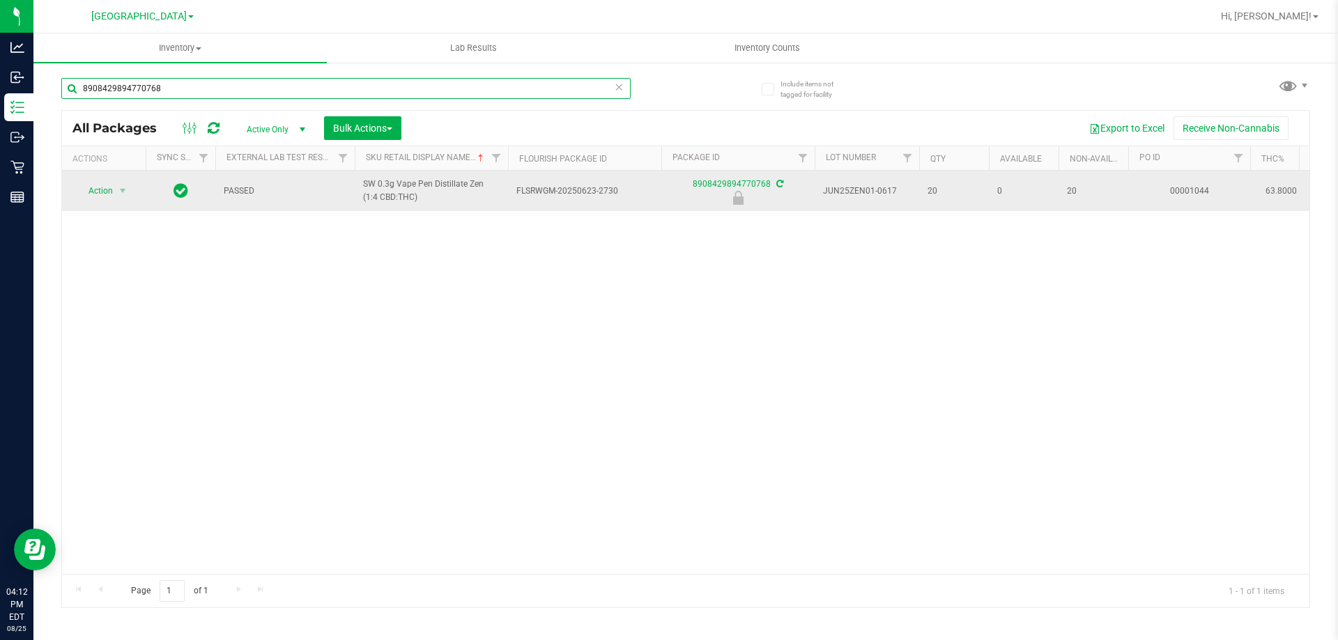
type input "8908429894770768"
click at [115, 192] on span "select" at bounding box center [122, 191] width 17 height 20
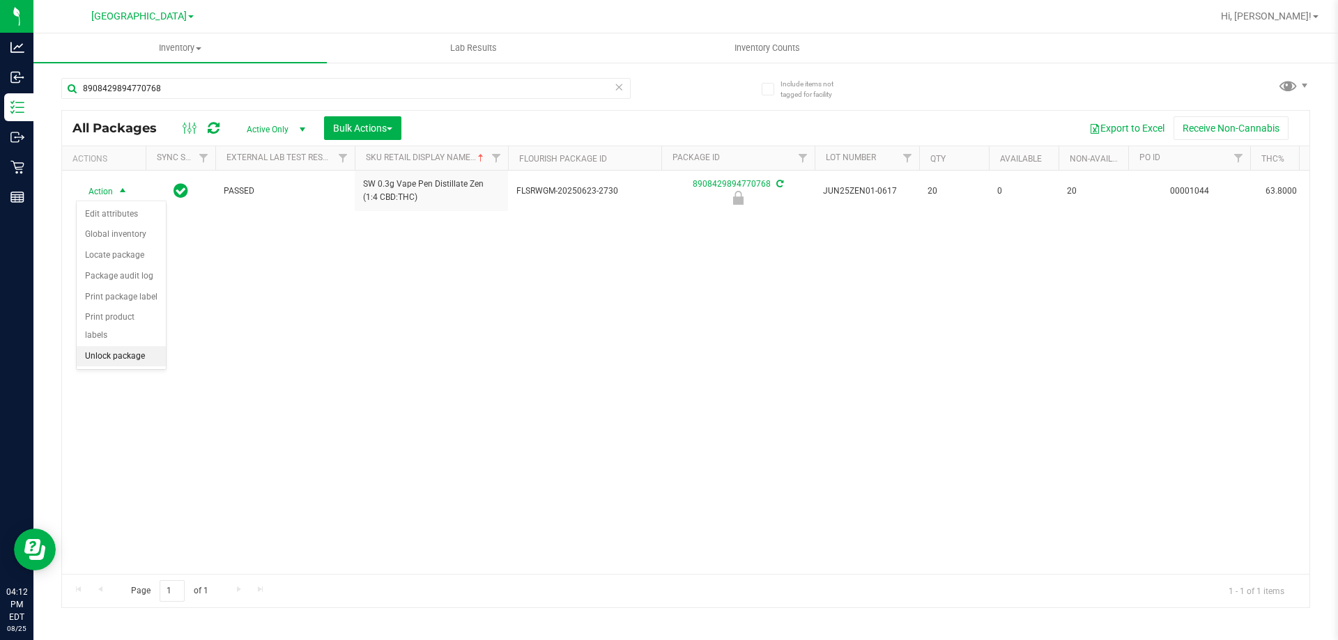
click at [139, 346] on li "Unlock package" at bounding box center [121, 356] width 89 height 21
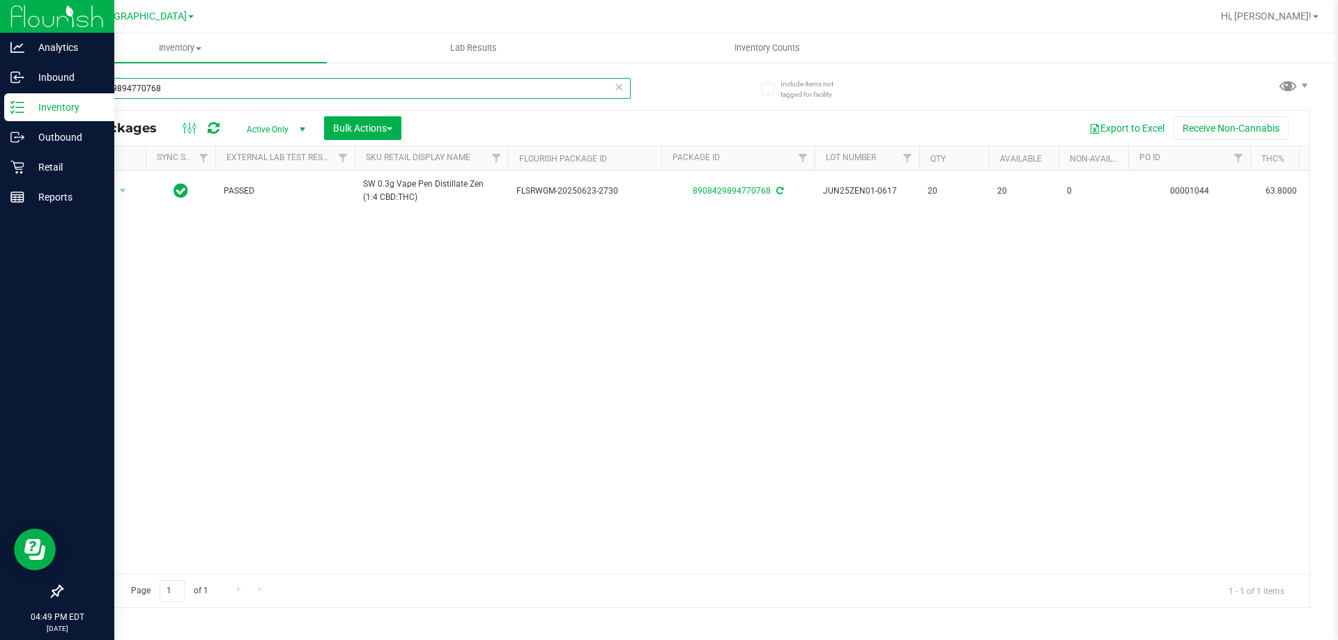
drag, startPoint x: 192, startPoint y: 86, endPoint x: 0, endPoint y: 12, distance: 205.6
click at [0, 12] on div "Analytics Inbound Inventory Outbound Retail Reports 04:49 PM EDT 08/25/2025 08/…" at bounding box center [669, 320] width 1338 height 640
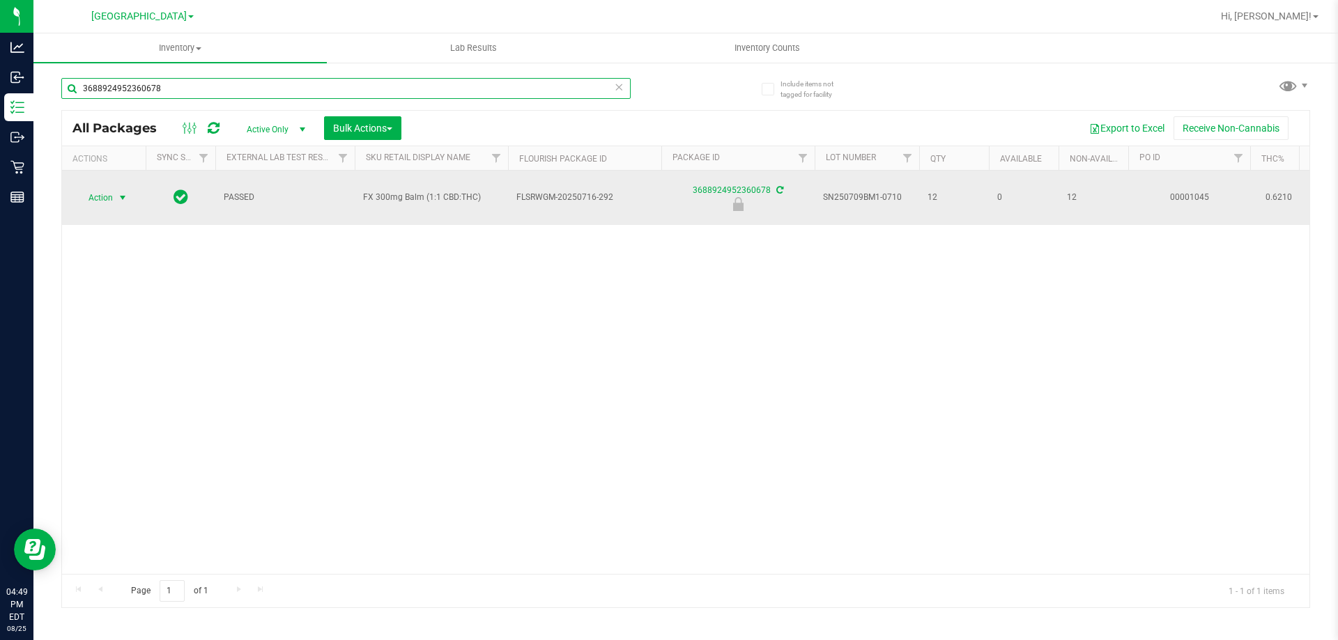
type input "3688924952360678"
click at [102, 188] on span "Action" at bounding box center [95, 198] width 38 height 20
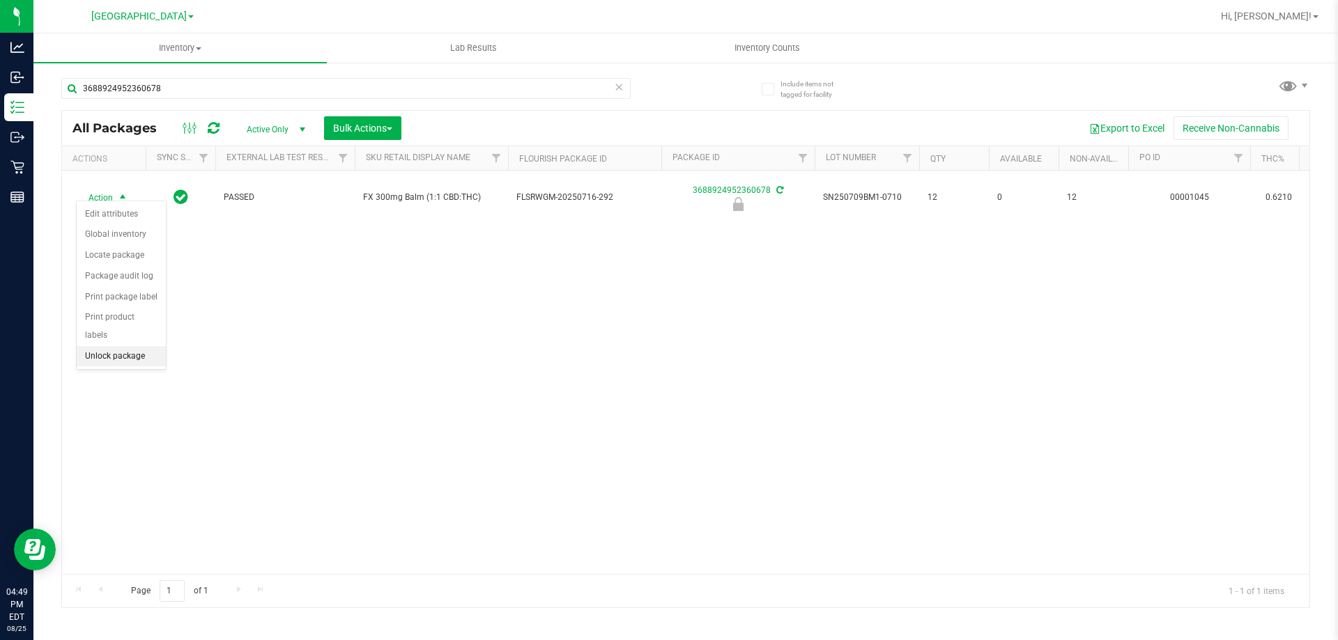
click at [141, 346] on li "Unlock package" at bounding box center [121, 356] width 89 height 21
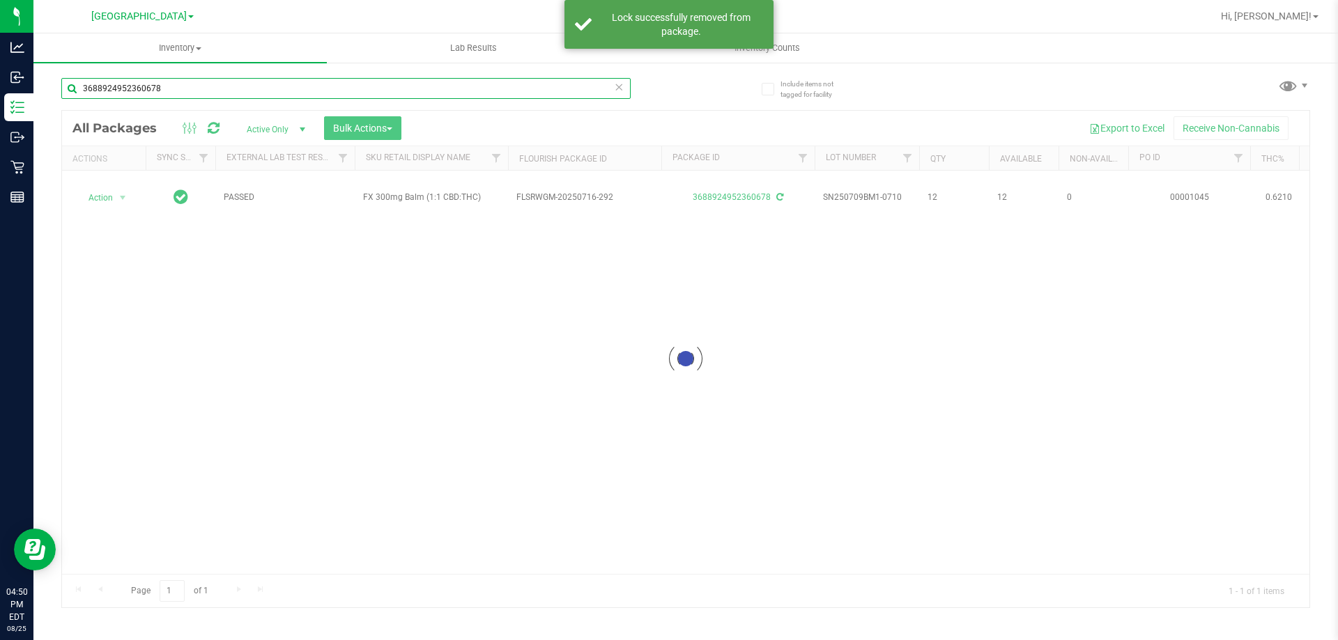
drag, startPoint x: 195, startPoint y: 87, endPoint x: 0, endPoint y: -49, distance: 238.1
click at [0, 0] on html "Analytics Inbound Inventory Outbound Retail Reports 04:50 PM EDT 08/25/2025 08/…" at bounding box center [669, 320] width 1338 height 640
type input "8591121068118555"
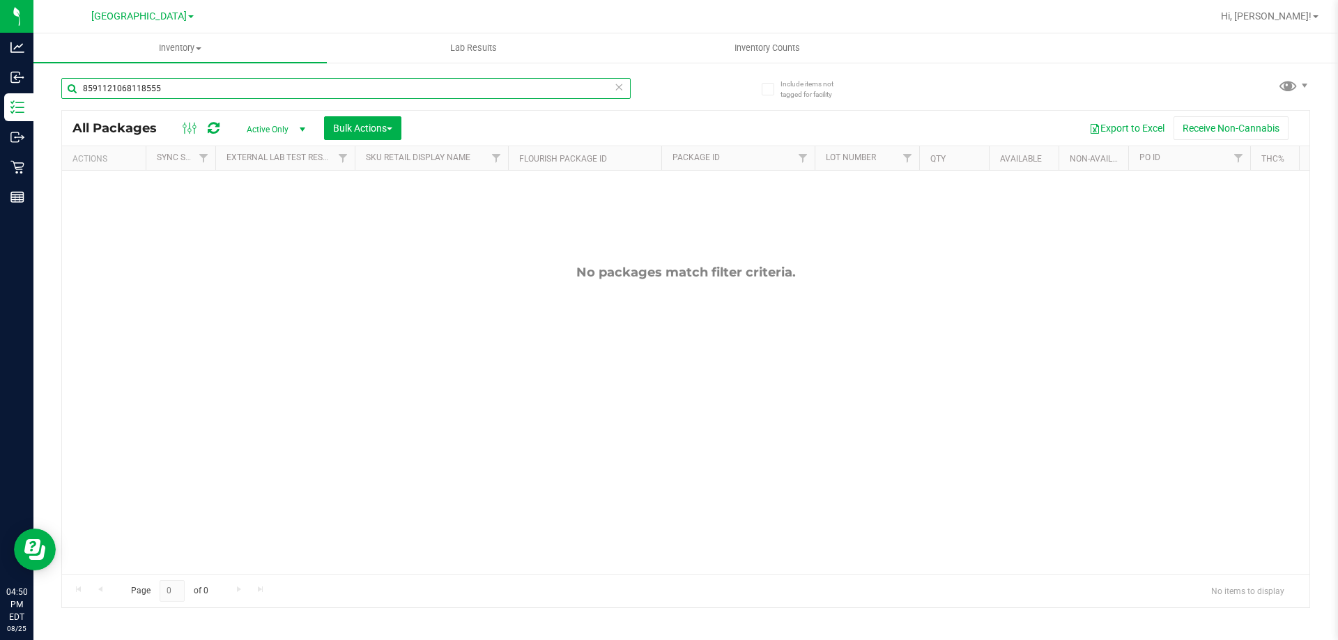
drag, startPoint x: 192, startPoint y: 84, endPoint x: 0, endPoint y: -72, distance: 247.6
click at [0, 0] on html "Analytics Inbound Inventory Outbound Retail Reports 04:50 PM EDT 08/25/2025 08/…" at bounding box center [669, 320] width 1338 height 640
drag, startPoint x: 222, startPoint y: 94, endPoint x: 0, endPoint y: -84, distance: 285.0
click at [0, 0] on html "Analytics Inbound Inventory Outbound Retail Reports 04:50 PM EDT 08/25/2025 08/…" at bounding box center [669, 320] width 1338 height 640
type input "4363202985681455"
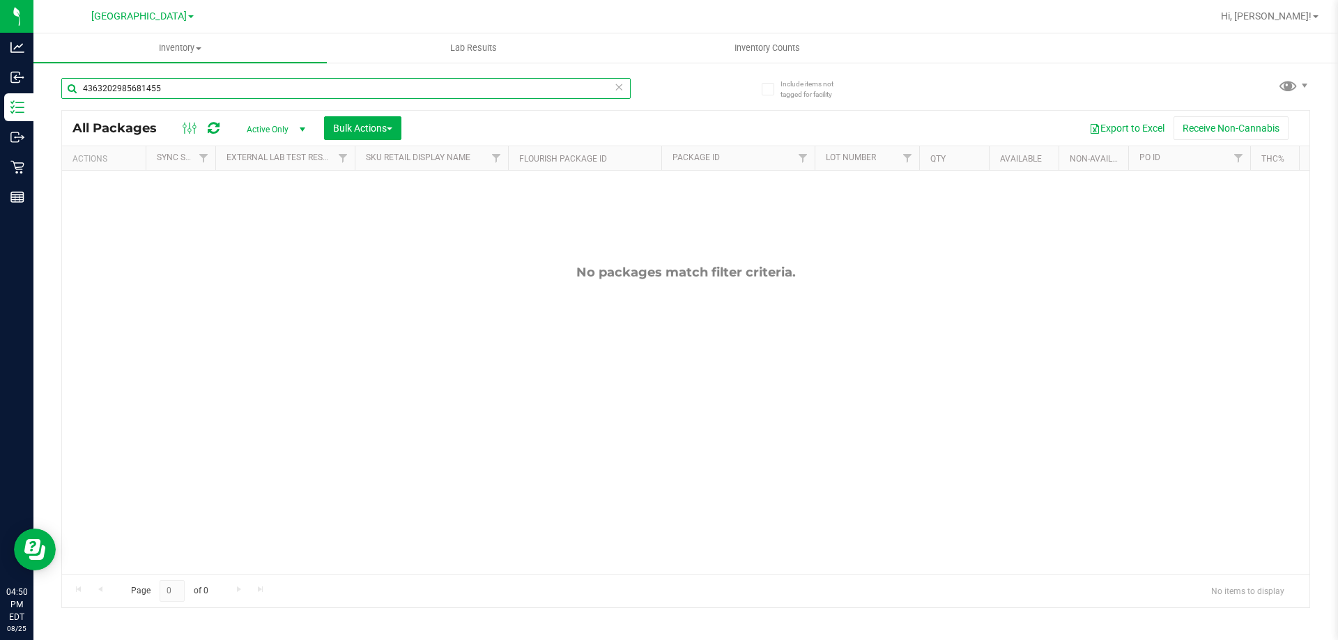
drag, startPoint x: 174, startPoint y: 88, endPoint x: 0, endPoint y: -72, distance: 236.7
click at [0, 0] on html "Analytics Inbound Inventory Outbound Retail Reports 04:50 PM EDT 08/25/2025 08/…" at bounding box center [669, 320] width 1338 height 640
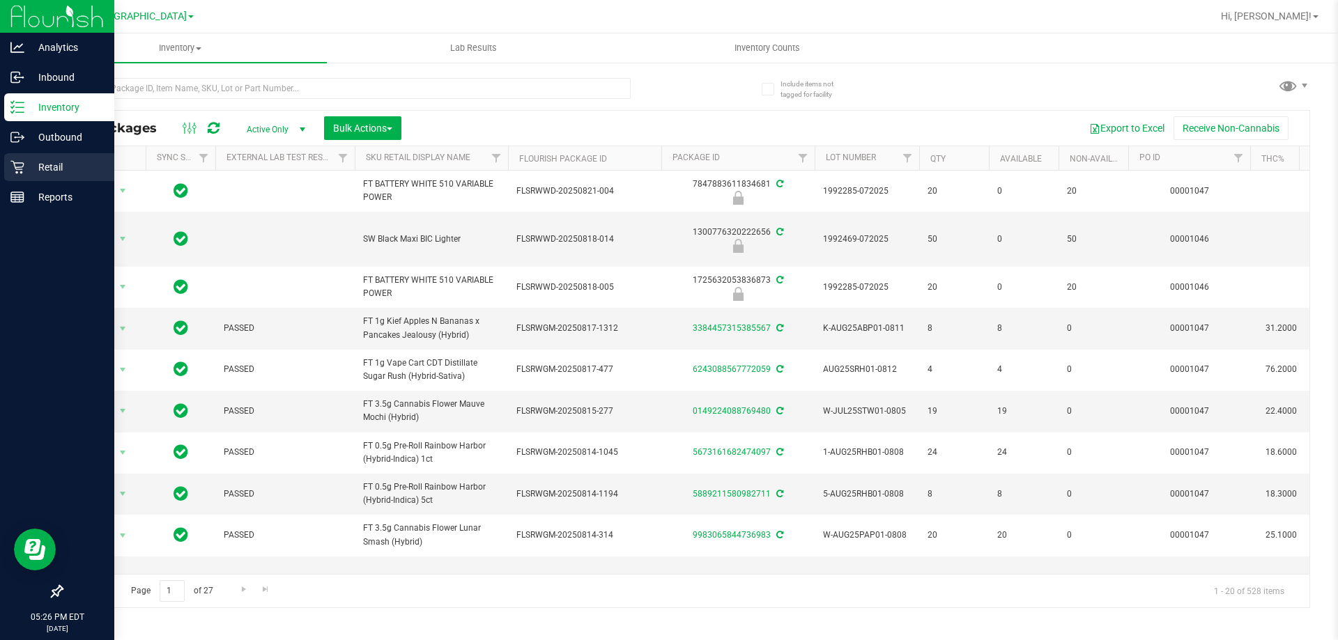
click at [27, 169] on p "Retail" at bounding box center [66, 167] width 84 height 17
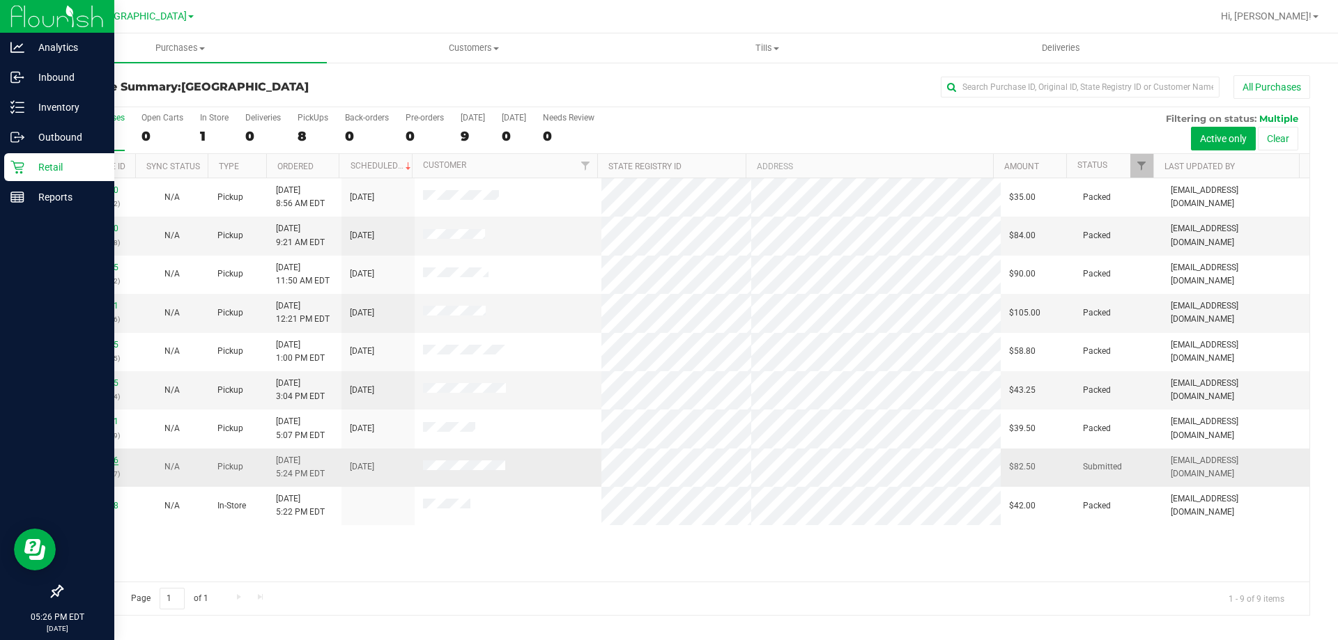
click at [98, 457] on link "11846096" at bounding box center [98, 461] width 39 height 10
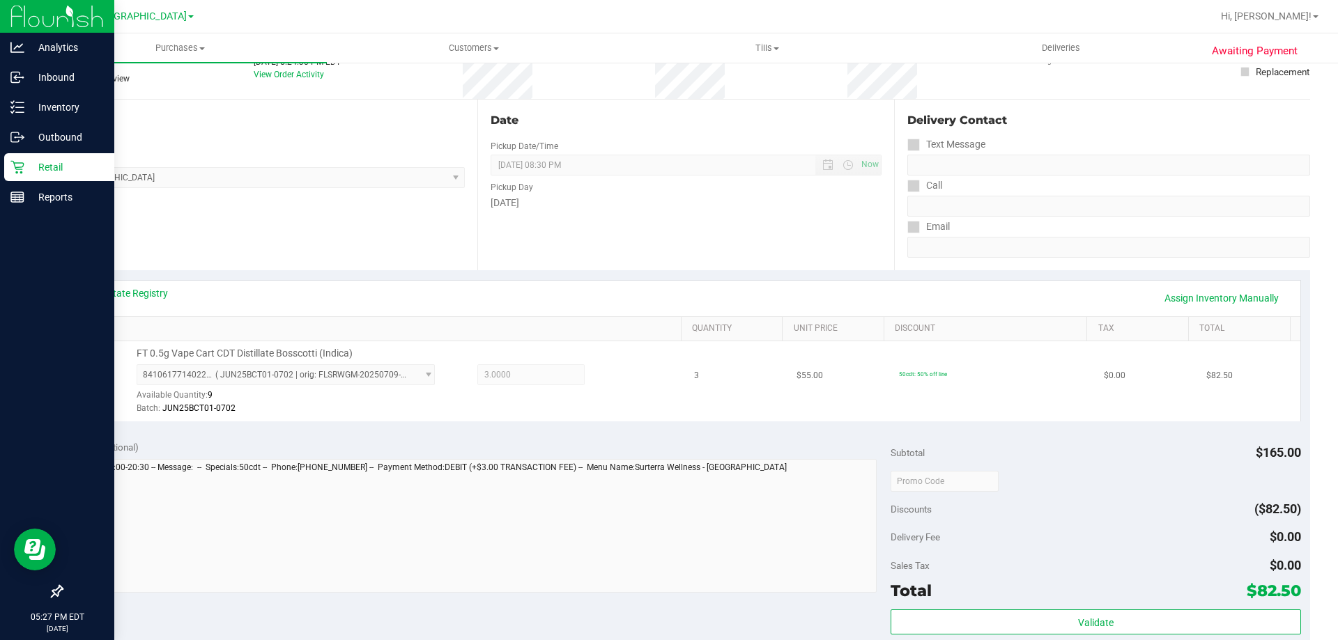
scroll to position [279, 0]
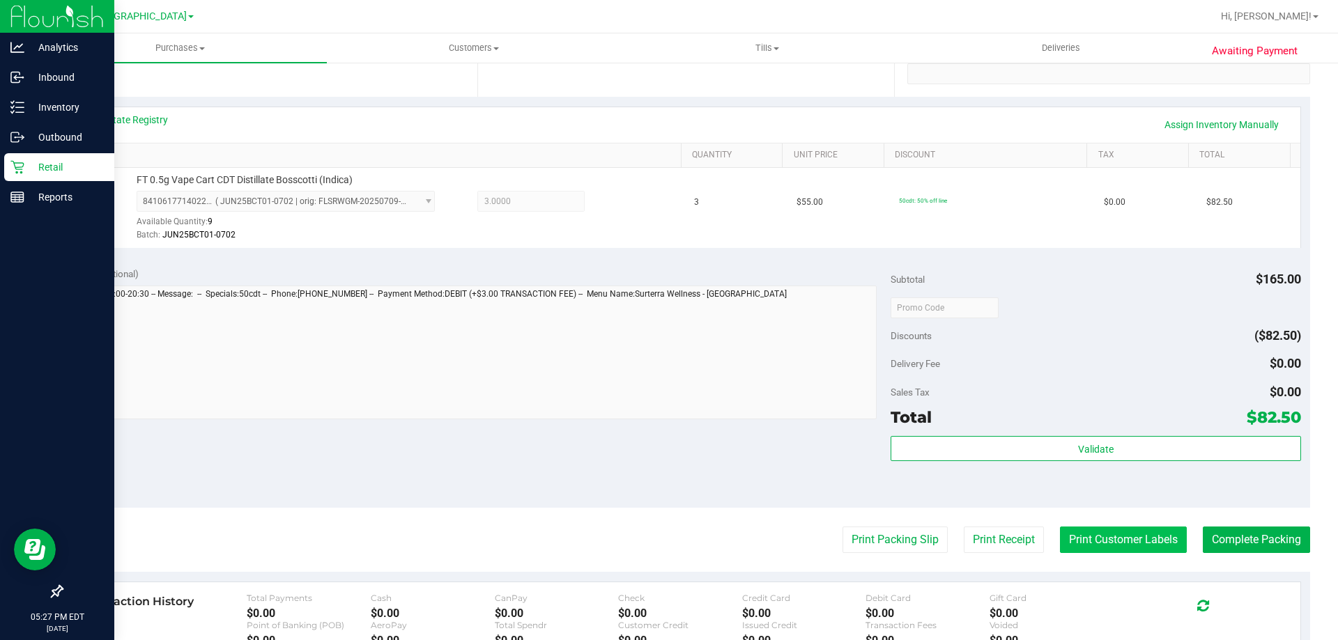
click at [1132, 544] on button "Print Customer Labels" at bounding box center [1123, 540] width 127 height 26
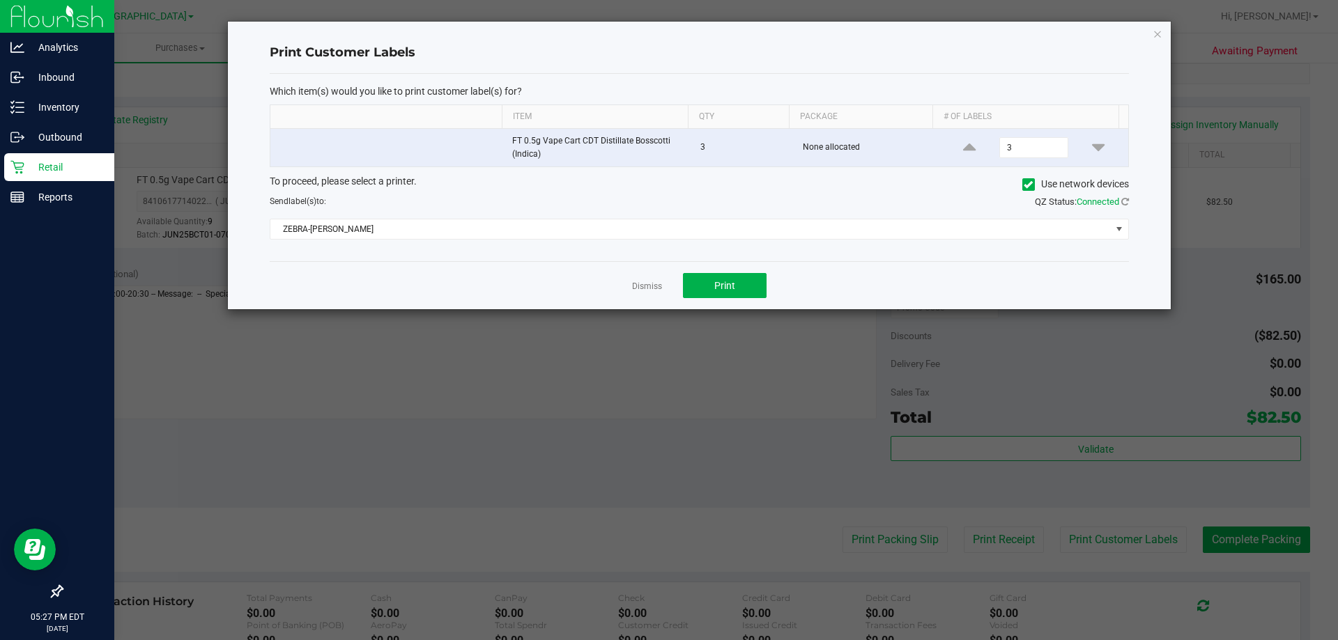
click at [717, 306] on div "Dismiss Print" at bounding box center [699, 285] width 859 height 48
click at [735, 290] on button "Print" at bounding box center [725, 285] width 84 height 25
drag, startPoint x: 1152, startPoint y: 33, endPoint x: 1223, endPoint y: 492, distance: 463.9
click at [1153, 45] on div "Print Customer Labels Which item(s) would you like to print customer label(s) f…" at bounding box center [699, 166] width 943 height 288
click at [1159, 31] on icon "button" at bounding box center [1157, 33] width 10 height 17
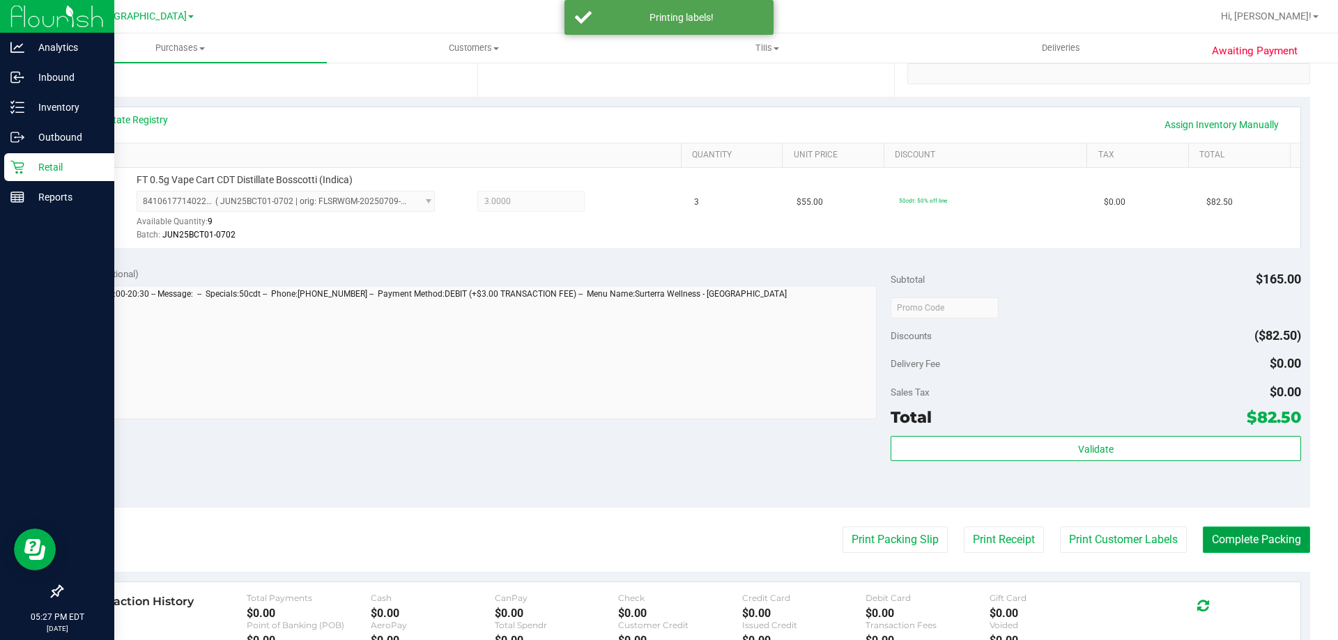
click at [1274, 543] on button "Complete Packing" at bounding box center [1256, 540] width 107 height 26
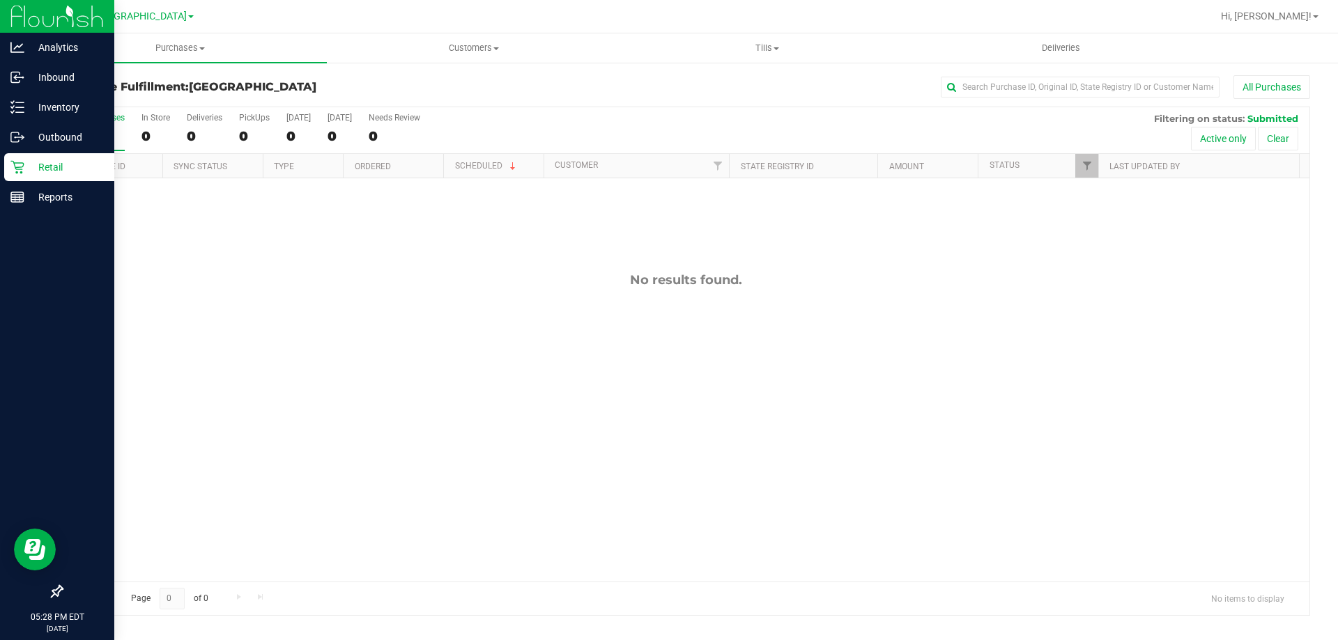
click at [31, 168] on p "Retail" at bounding box center [66, 167] width 84 height 17
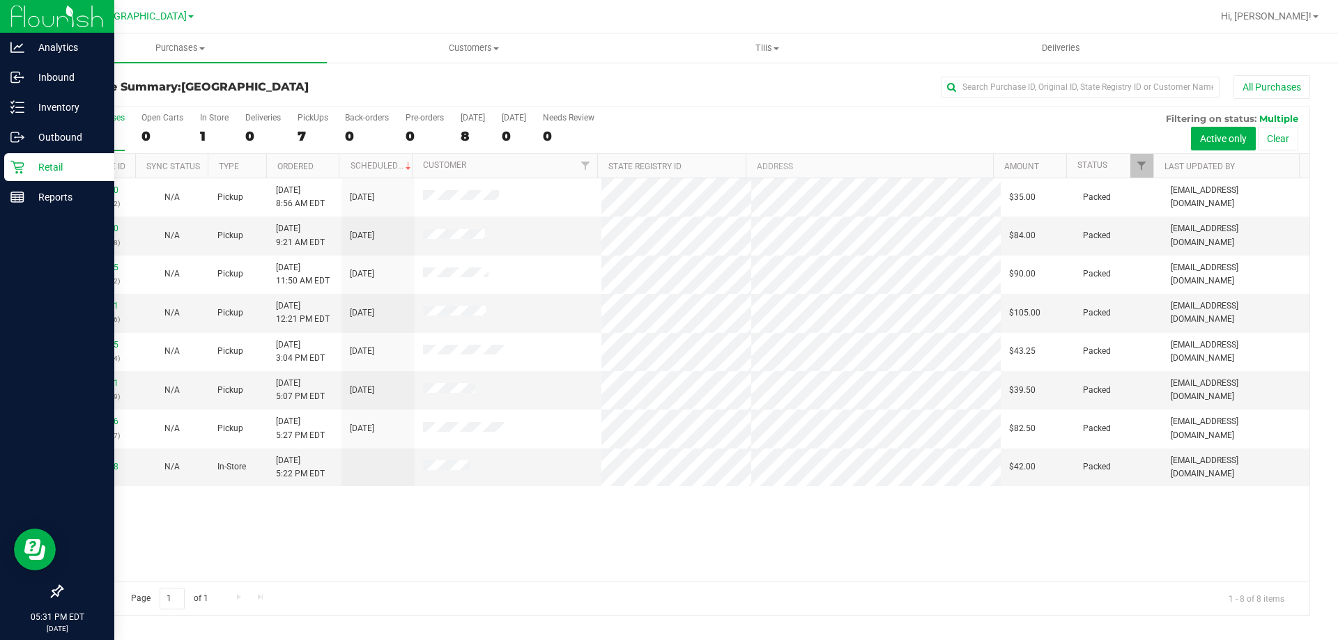
click at [70, 174] on p "Retail" at bounding box center [66, 167] width 84 height 17
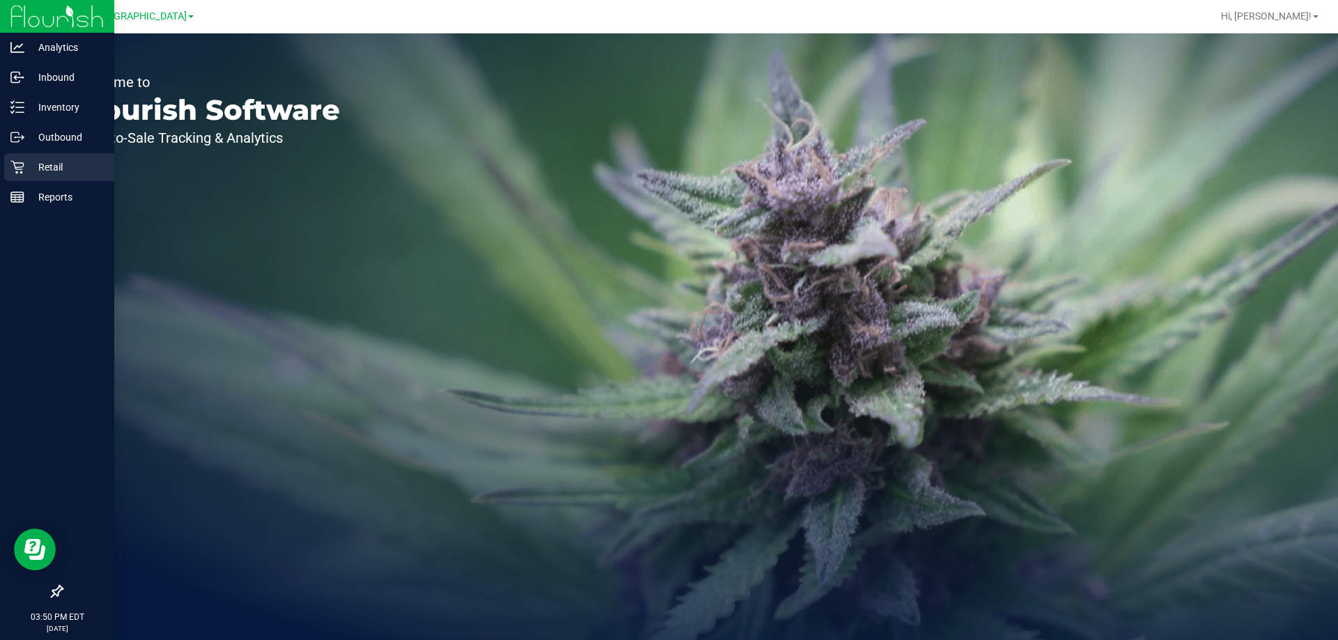
click at [22, 160] on icon at bounding box center [17, 167] width 14 height 14
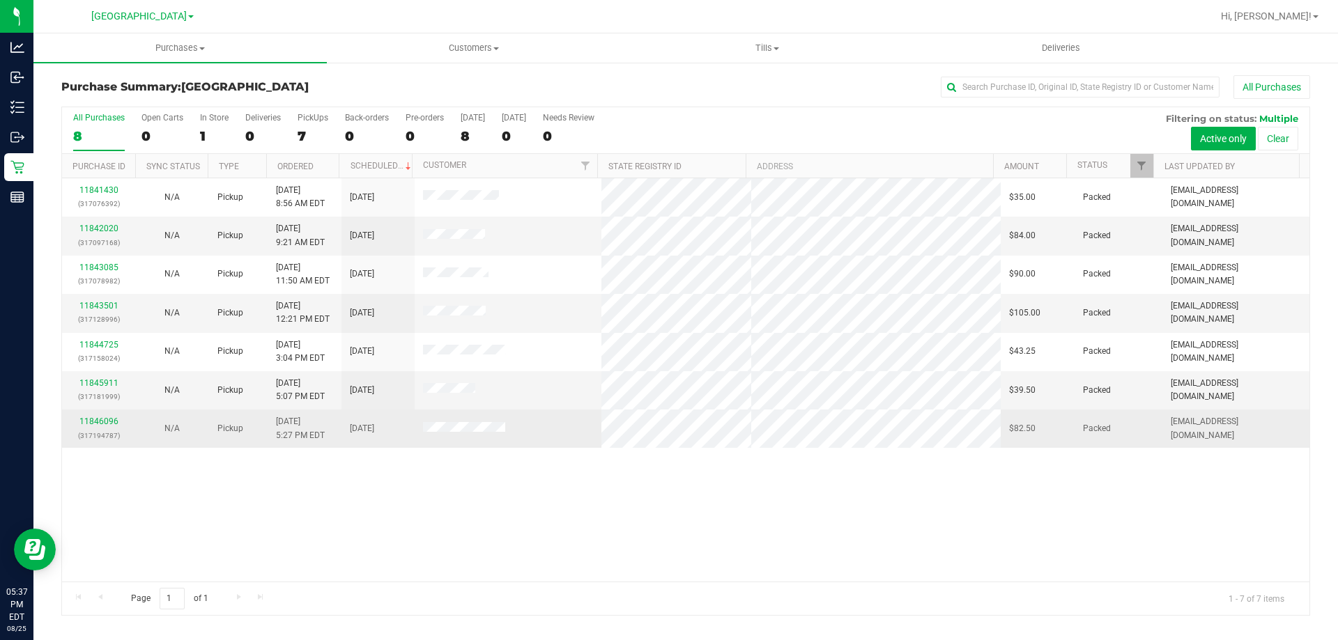
click at [93, 429] on p "(317194787)" at bounding box center [98, 435] width 56 height 13
click at [100, 422] on link "11846096" at bounding box center [98, 422] width 39 height 10
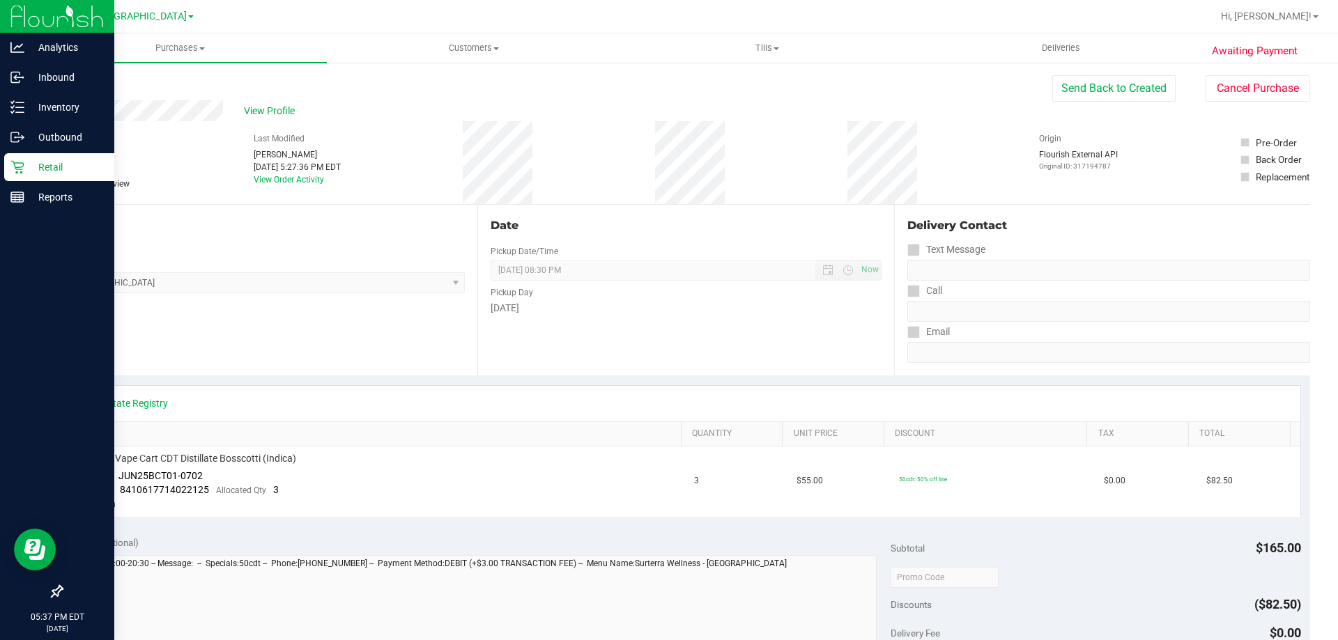
click at [31, 166] on p "Retail" at bounding box center [66, 167] width 84 height 17
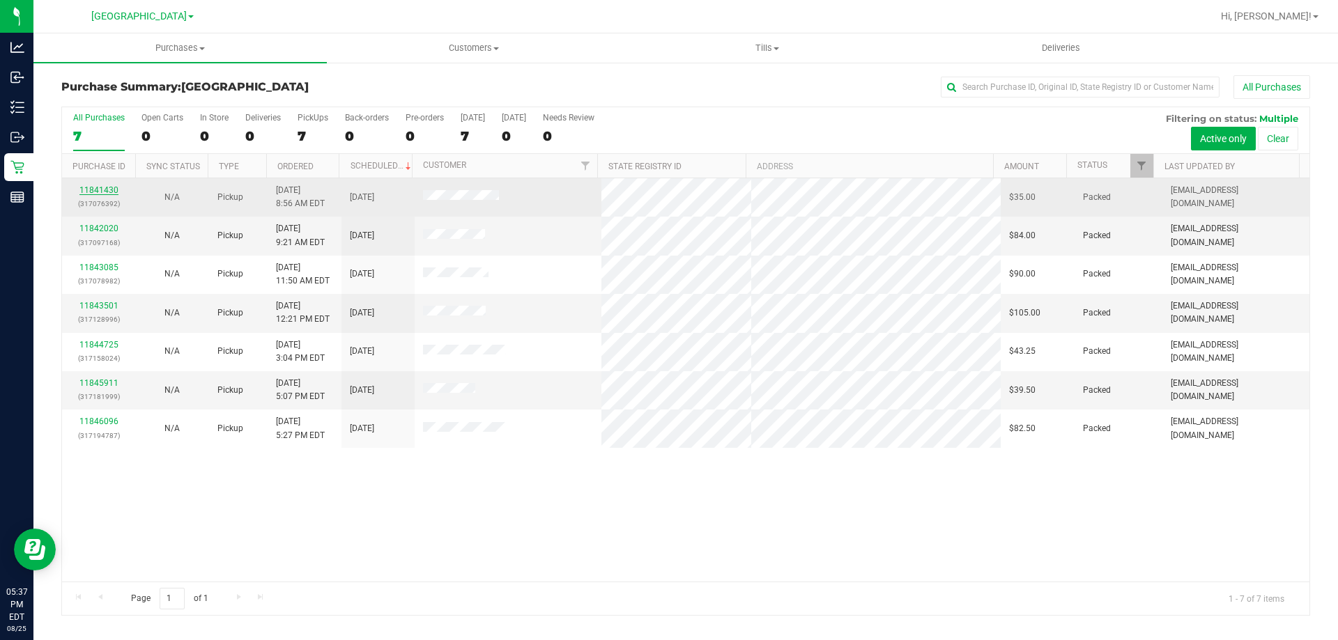
click at [115, 189] on link "11841430" at bounding box center [98, 190] width 39 height 10
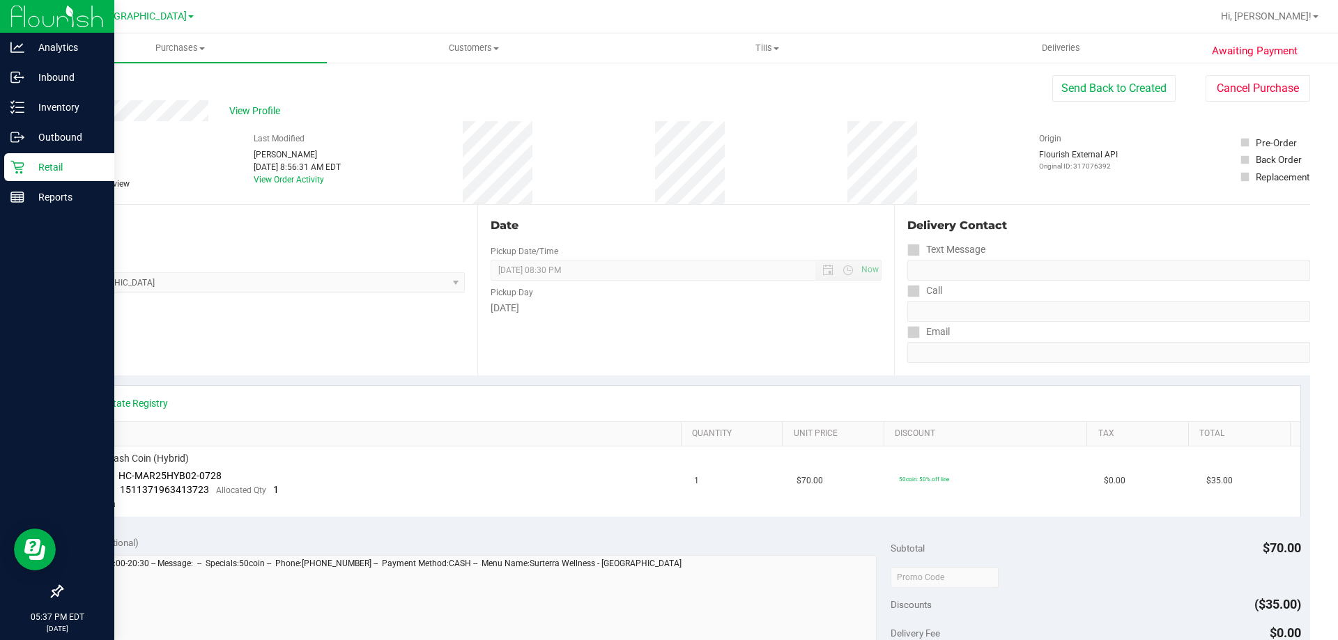
click at [20, 165] on icon at bounding box center [17, 167] width 14 height 14
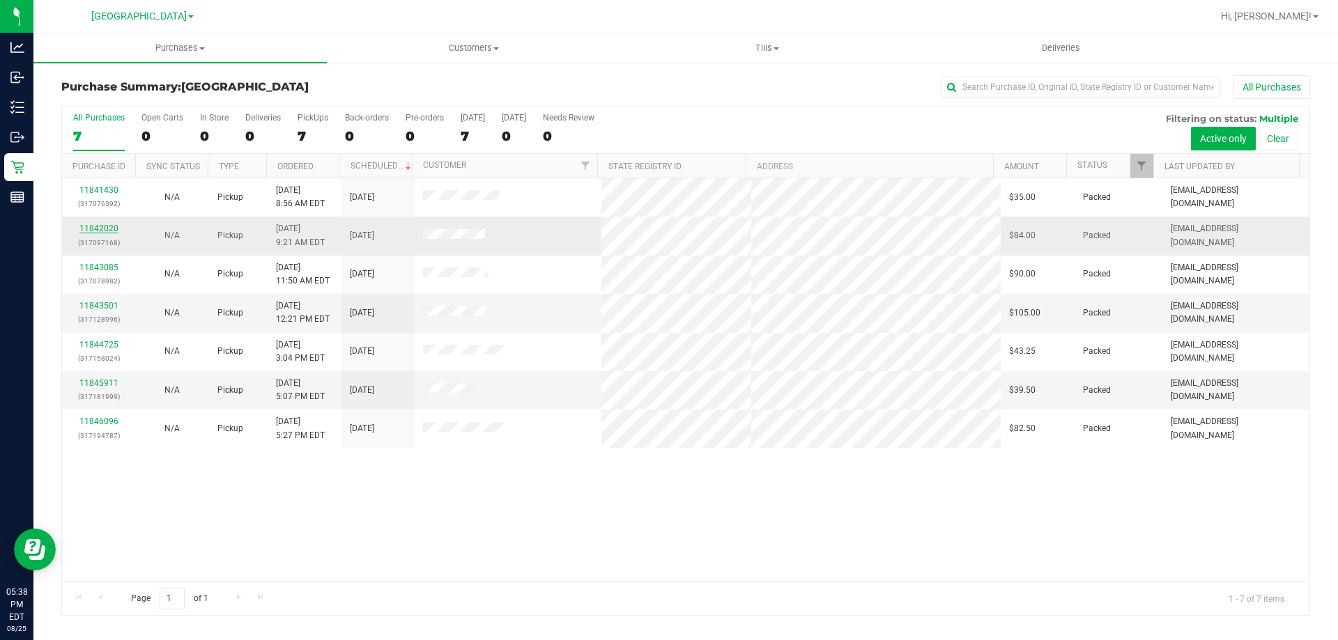
click at [103, 224] on link "11842020" at bounding box center [98, 229] width 39 height 10
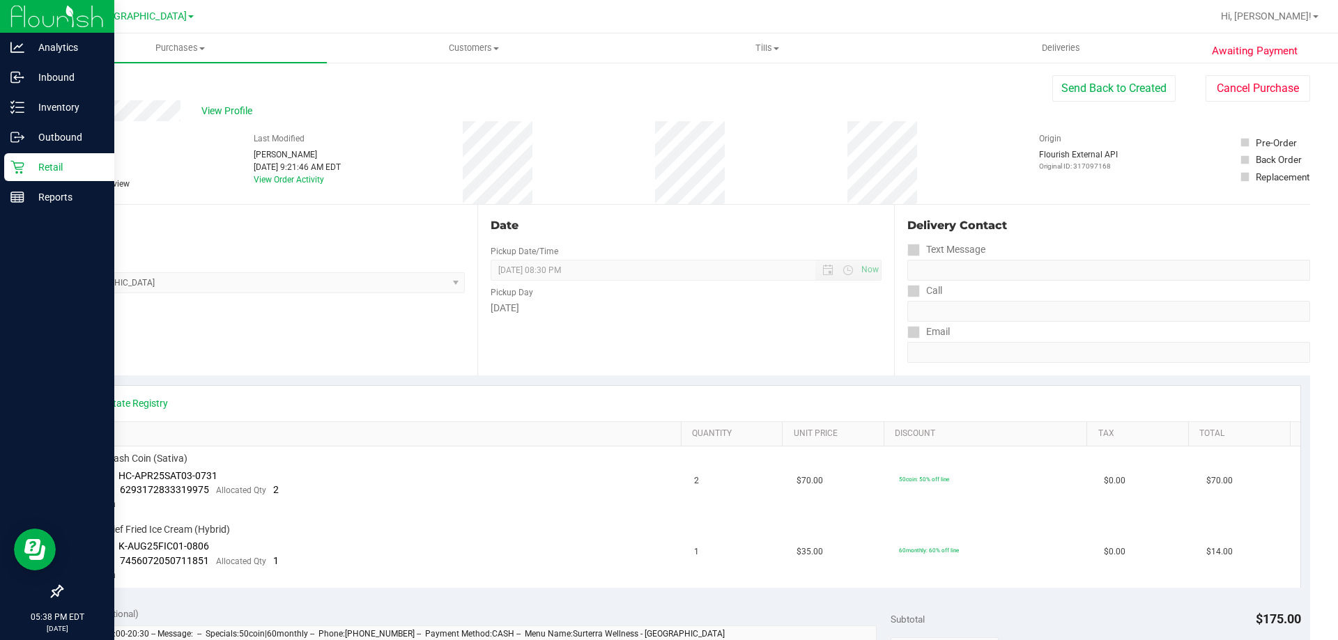
click at [18, 160] on div "Retail" at bounding box center [59, 167] width 110 height 28
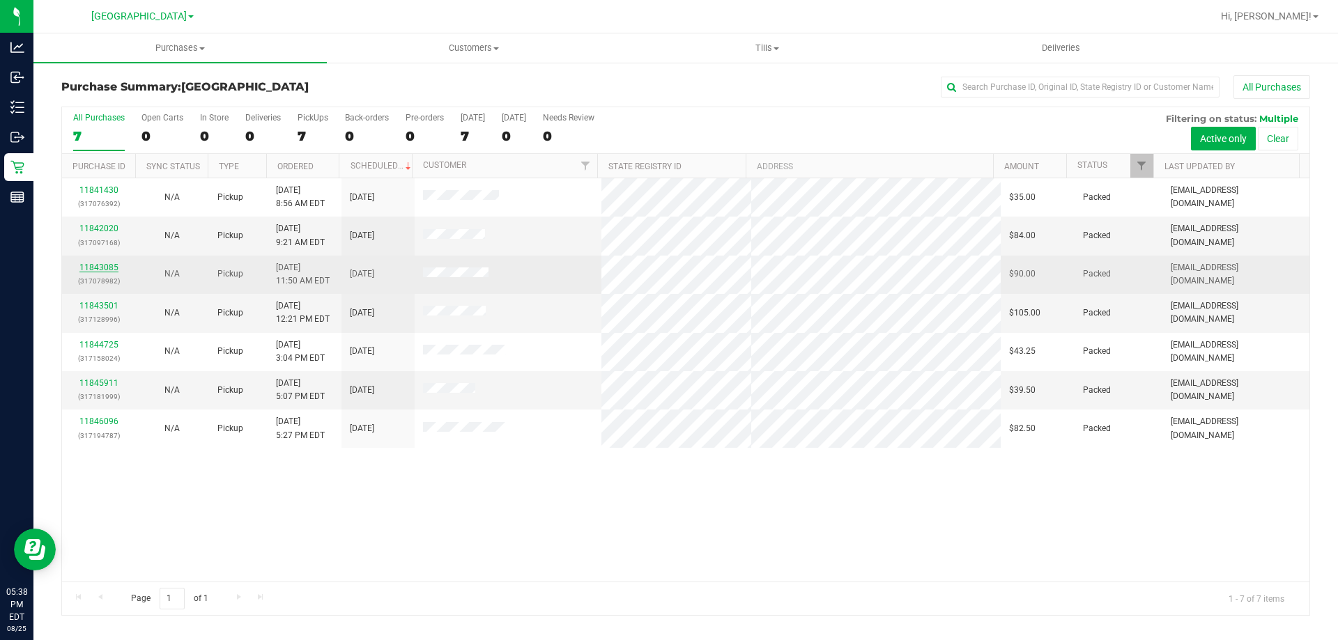
click at [104, 270] on link "11843085" at bounding box center [98, 268] width 39 height 10
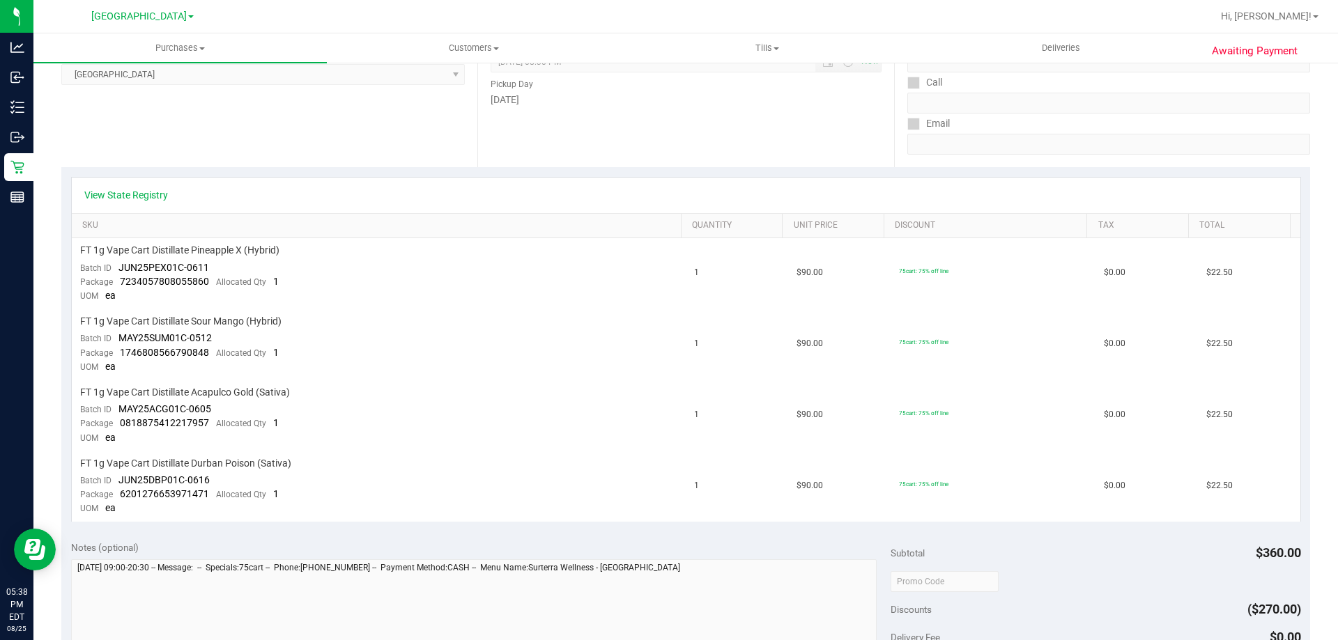
scroll to position [209, 0]
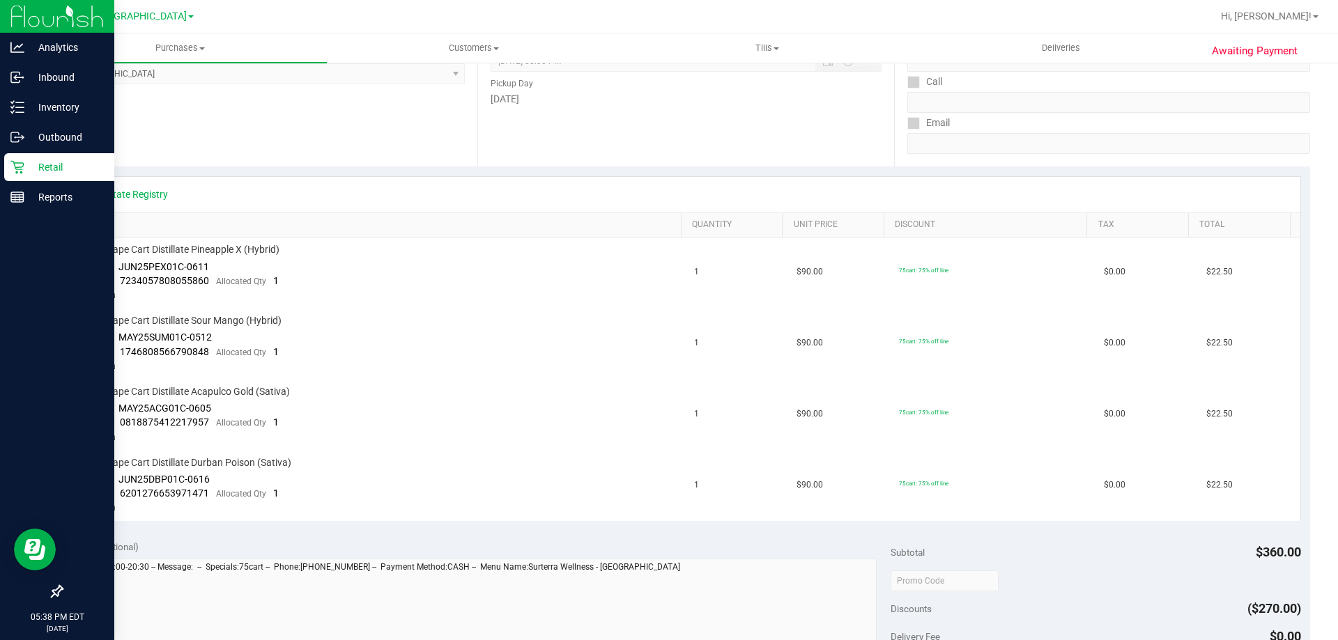
click at [19, 169] on icon at bounding box center [17, 167] width 14 height 14
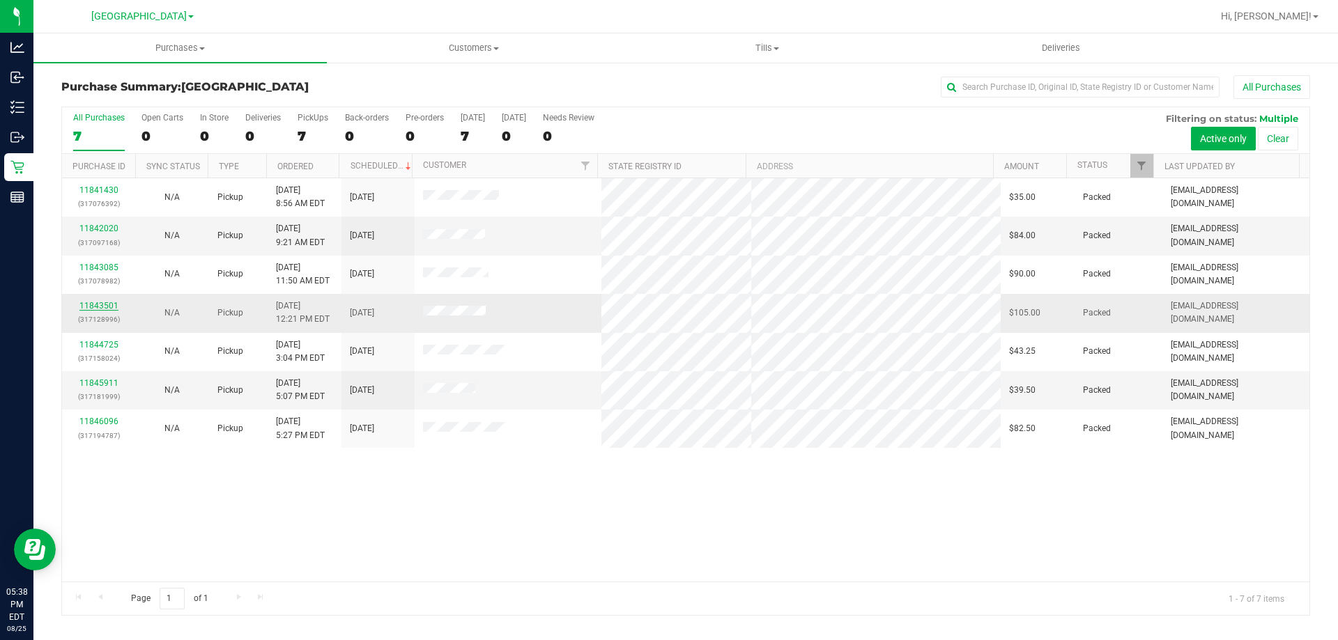
click at [106, 305] on link "11843501" at bounding box center [98, 306] width 39 height 10
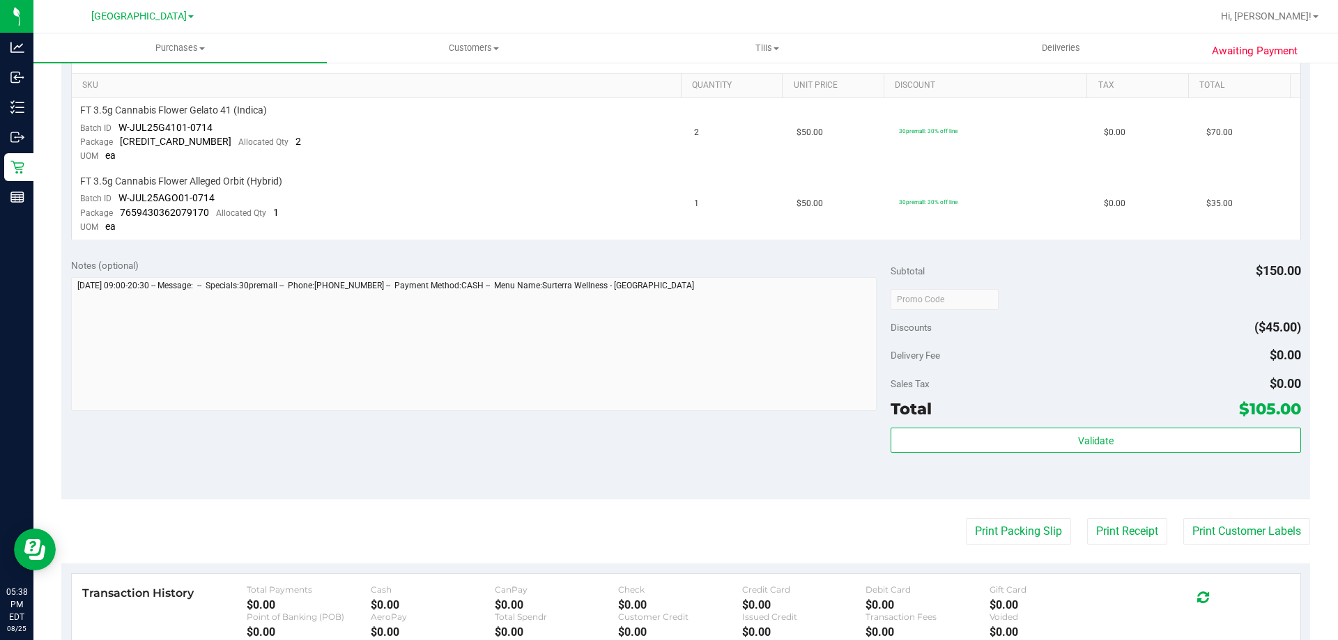
scroll to position [560, 0]
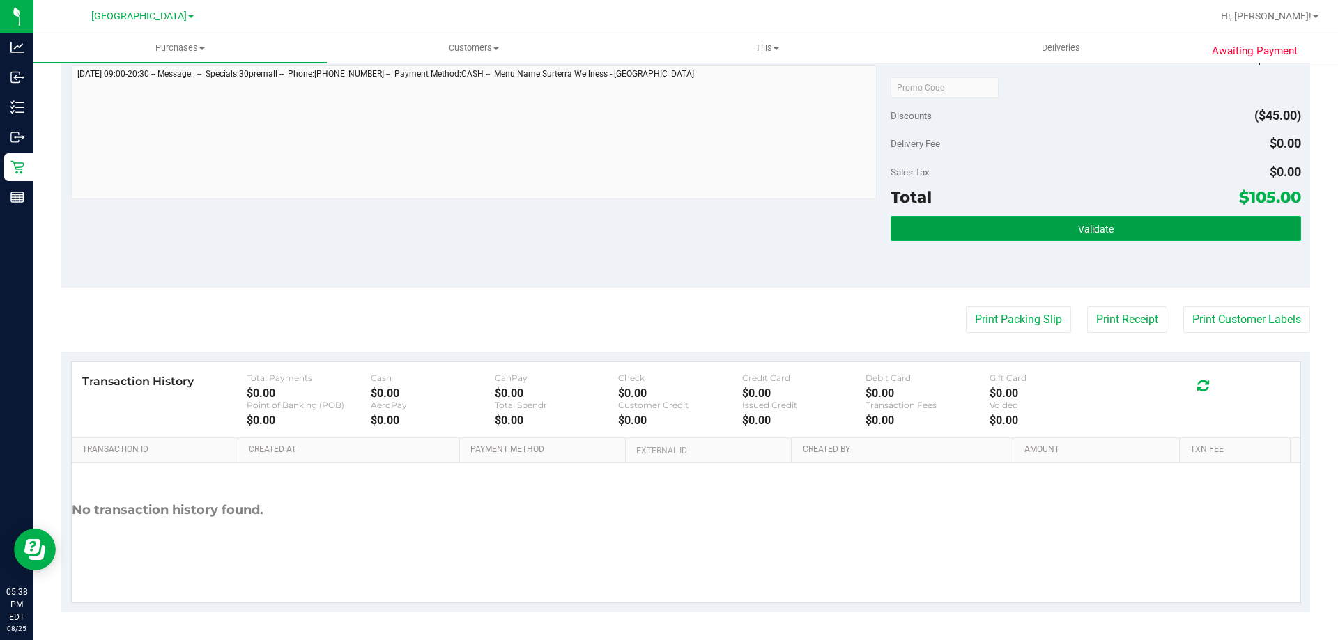
click at [1076, 236] on button "Validate" at bounding box center [1095, 228] width 410 height 25
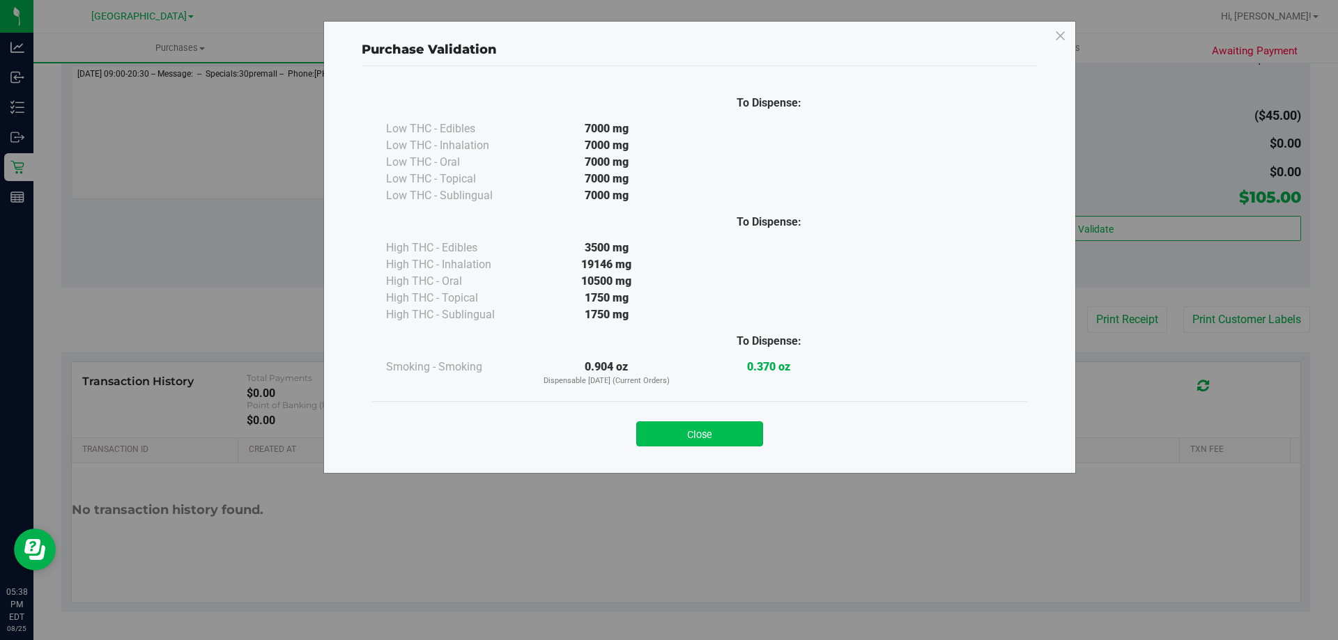
click at [709, 443] on button "Close" at bounding box center [699, 434] width 127 height 25
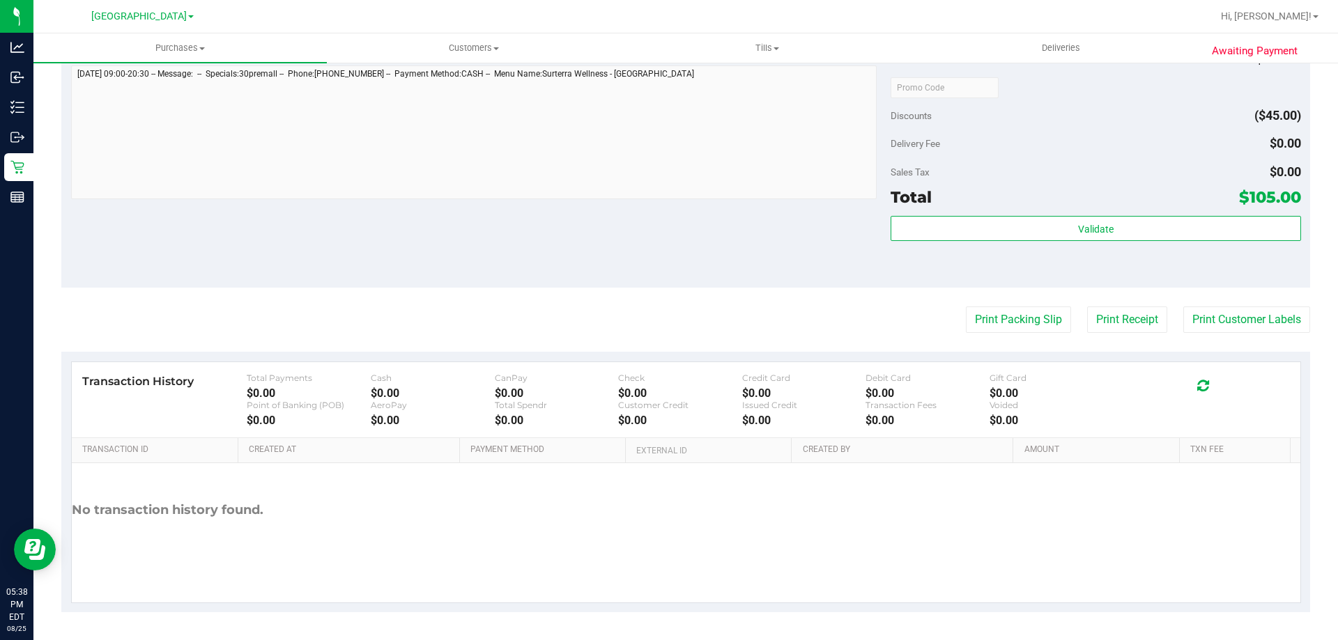
click at [1138, 334] on purchase-details "Back Send Back to Created Cancel Purchase View Profile # 11843501 BioTrack ID: …" at bounding box center [685, 63] width 1249 height 1097
click at [1238, 323] on button "Print Customer Labels" at bounding box center [1246, 320] width 127 height 26
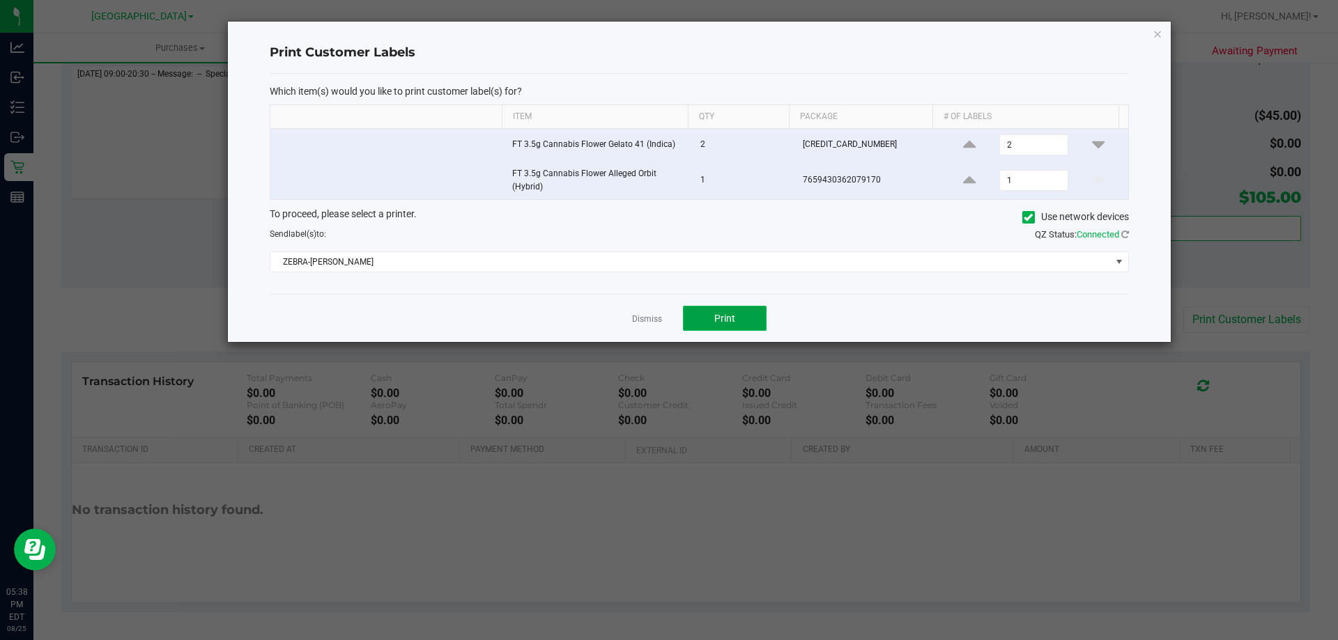
click at [761, 322] on button "Print" at bounding box center [725, 318] width 84 height 25
click at [1156, 38] on icon "button" at bounding box center [1157, 33] width 10 height 17
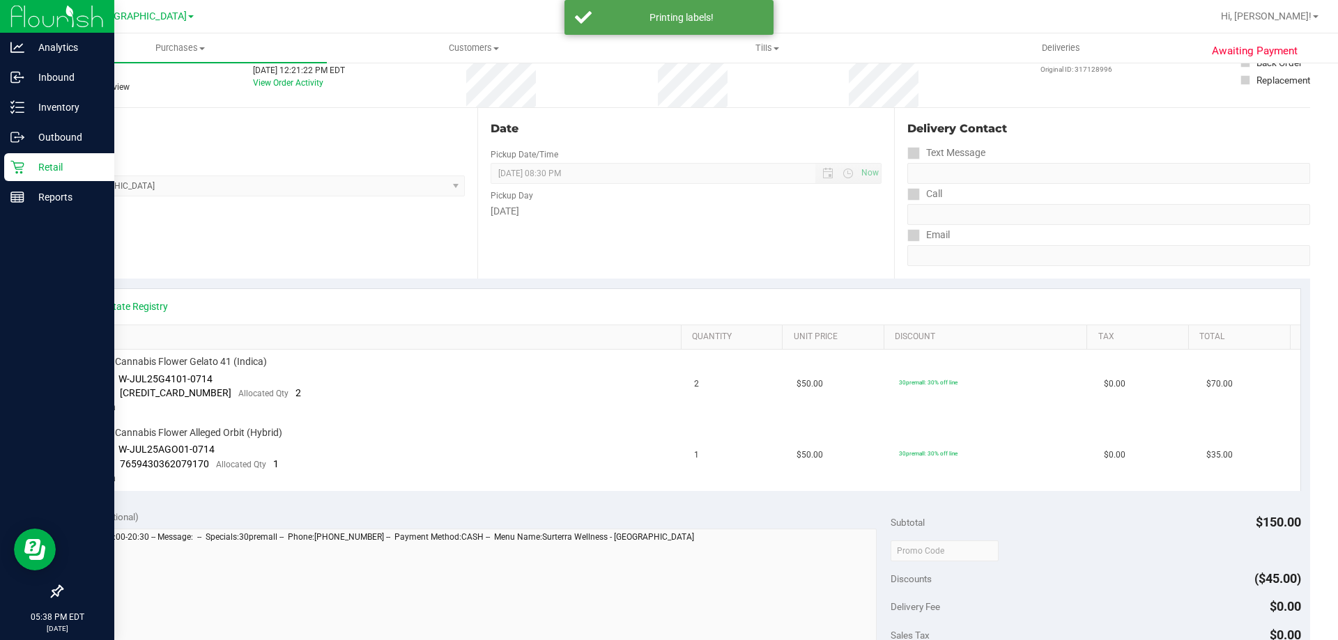
scroll to position [72, 0]
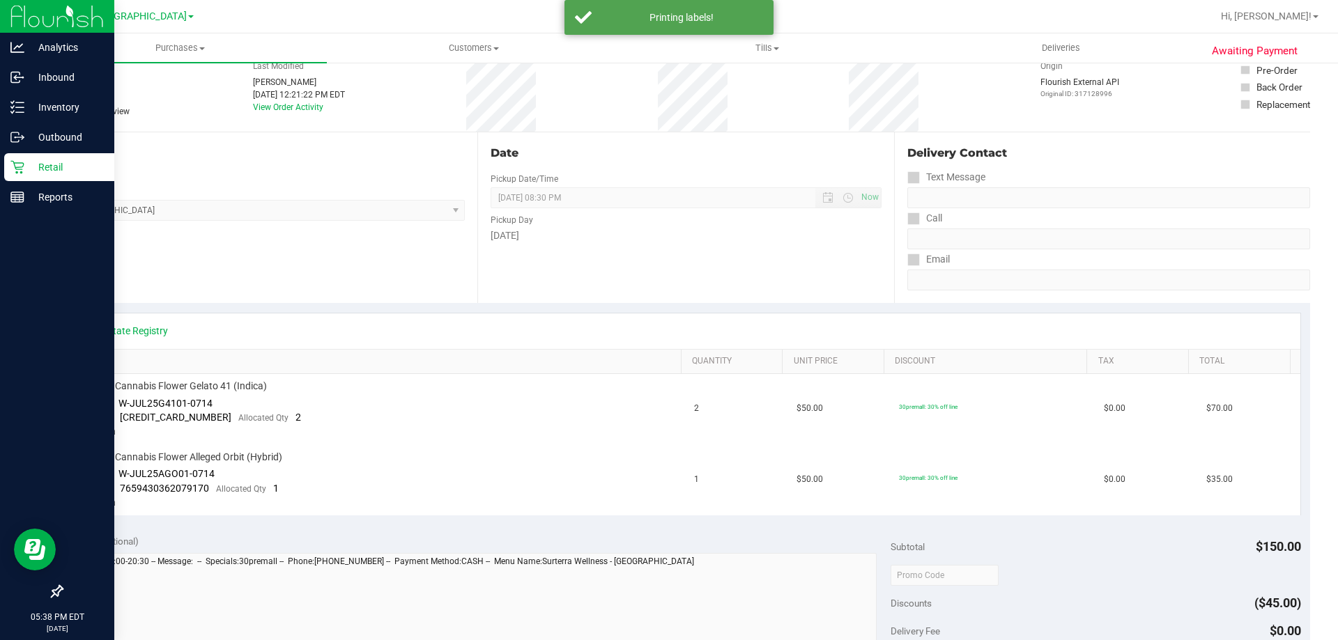
click at [23, 164] on icon at bounding box center [16, 167] width 13 height 13
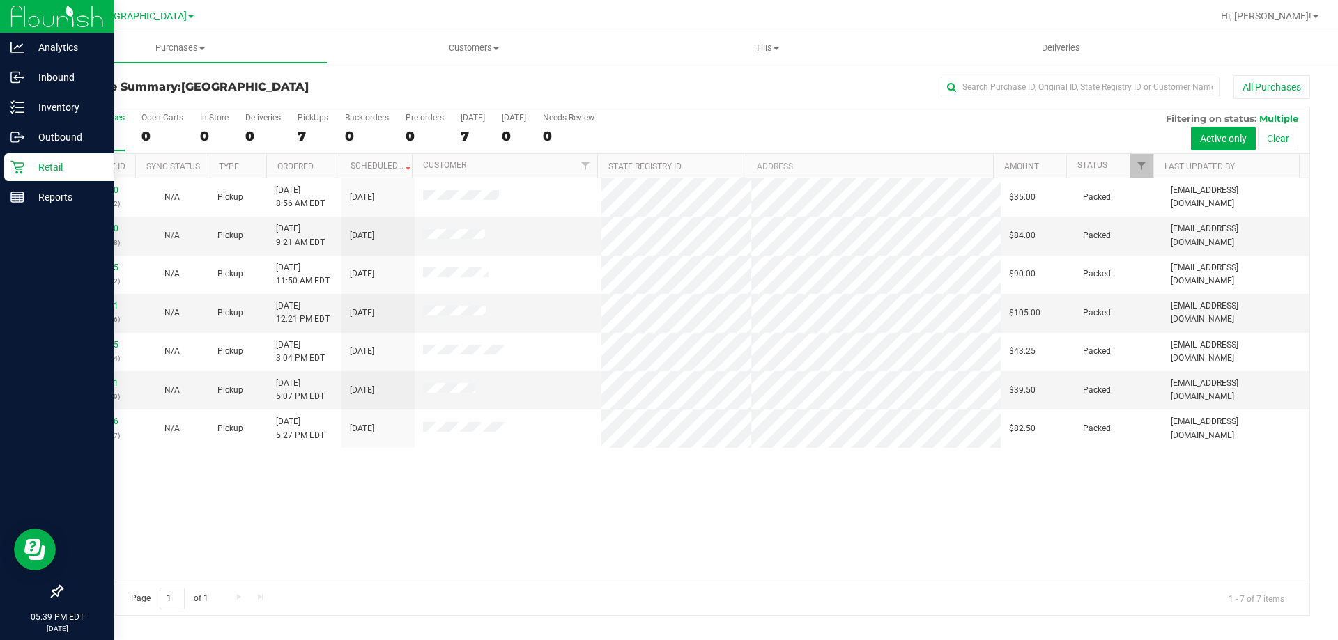
click at [22, 173] on icon at bounding box center [16, 167] width 13 height 13
click at [51, 116] on div "Inventory" at bounding box center [59, 107] width 110 height 28
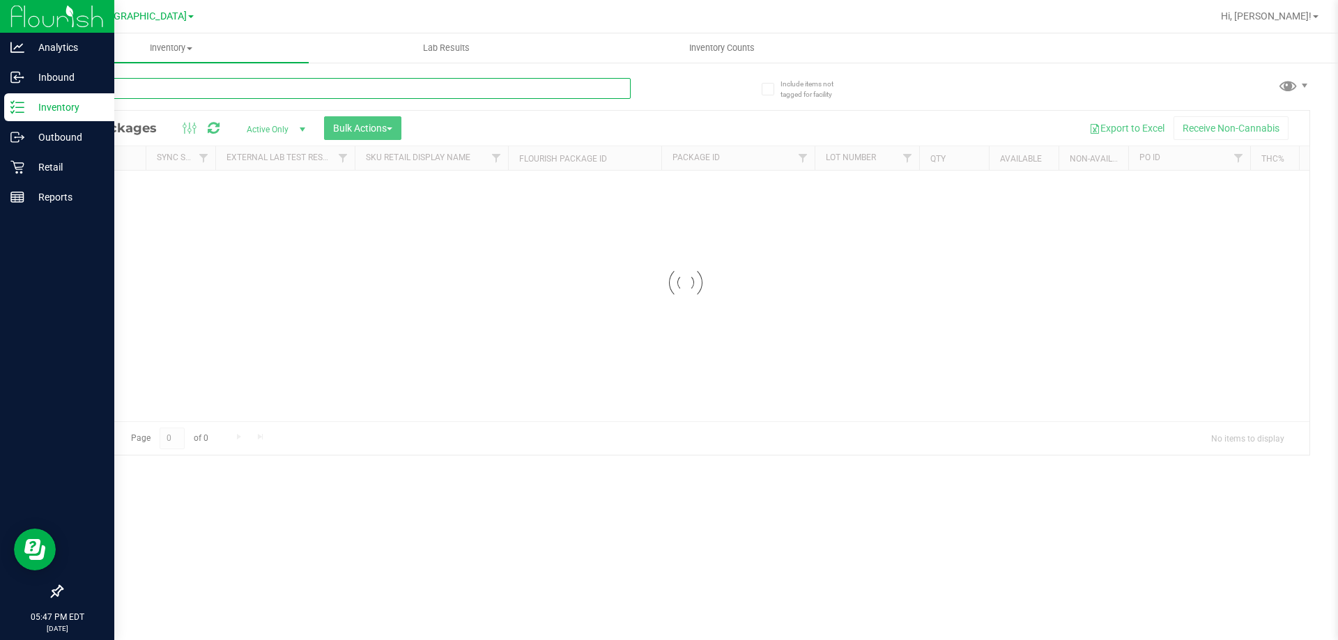
click at [151, 97] on input "text" at bounding box center [345, 88] width 569 height 21
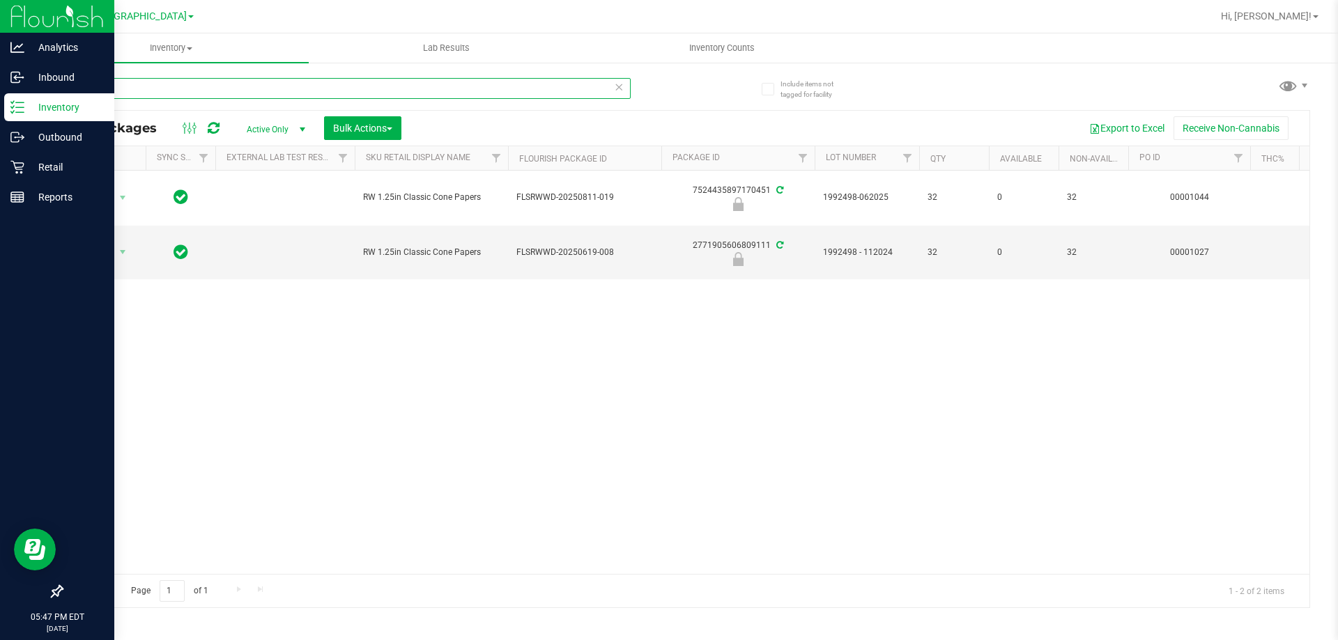
drag, startPoint x: 147, startPoint y: 95, endPoint x: 0, endPoint y: -43, distance: 201.1
click at [0, 0] on html "Analytics Inbound Inventory Outbound Retail Reports 05:47 PM EDT 08/25/2025 08/…" at bounding box center [669, 320] width 1338 height 640
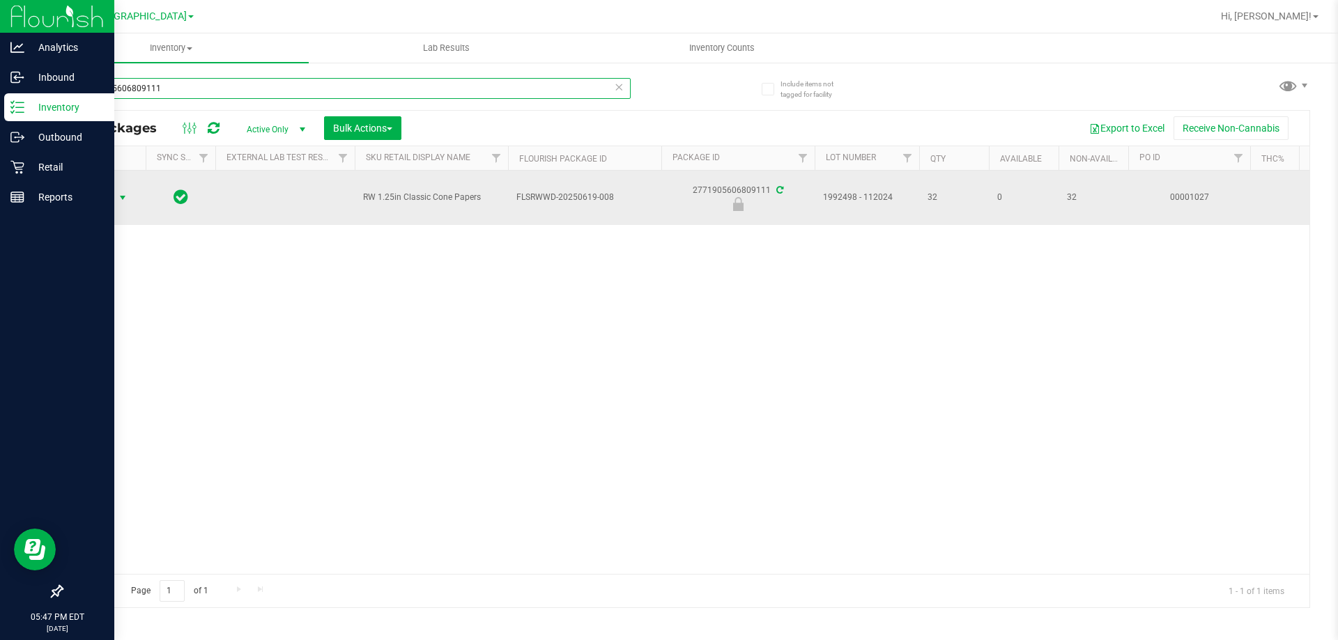
type input "2771905606809111"
click at [117, 204] on span "select" at bounding box center [122, 198] width 17 height 20
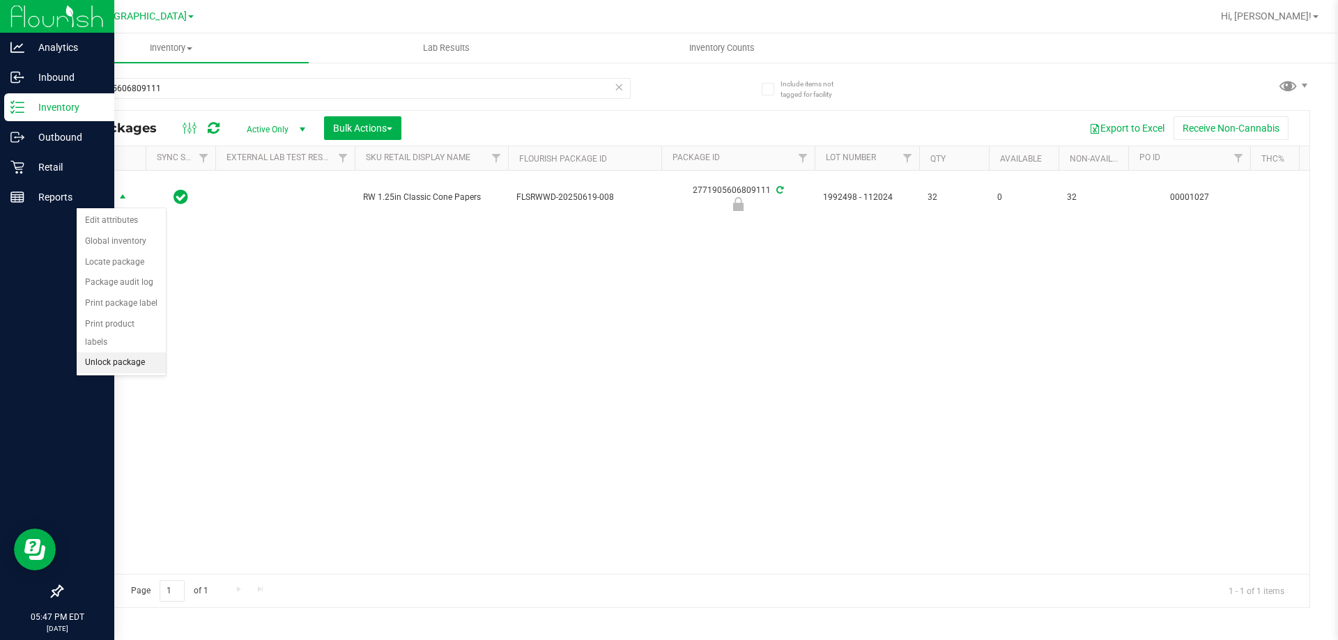
click at [132, 354] on li "Unlock package" at bounding box center [121, 363] width 89 height 21
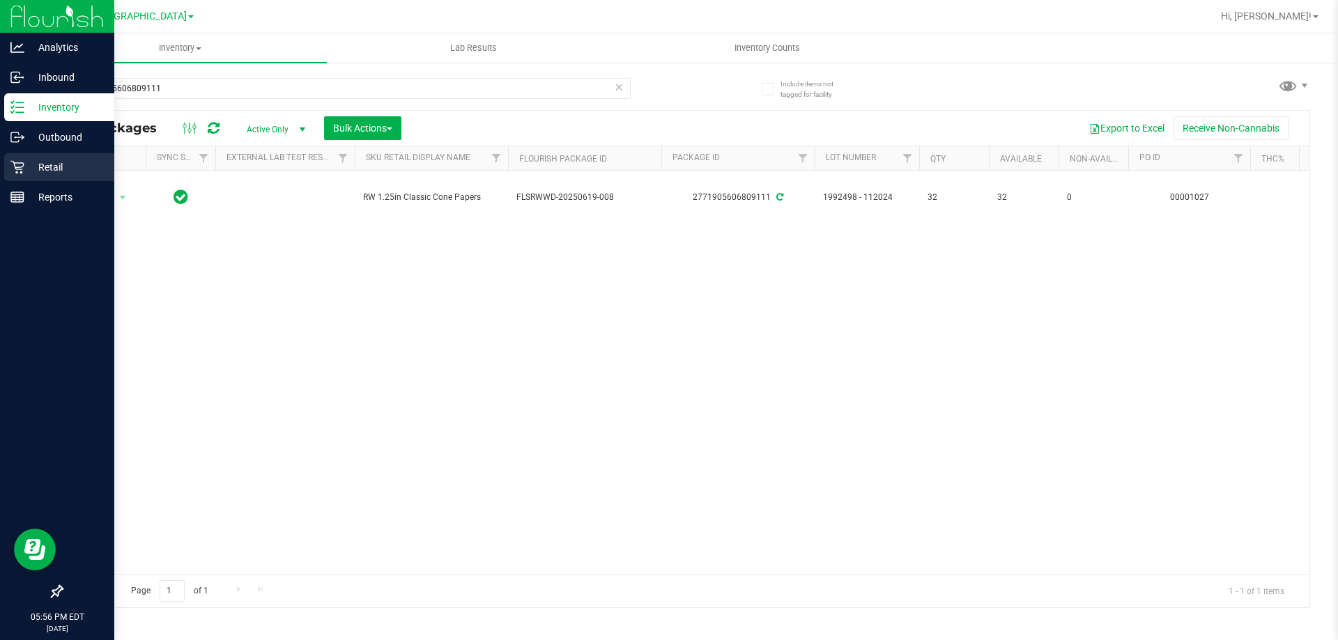
click at [22, 176] on div "Retail" at bounding box center [59, 167] width 110 height 28
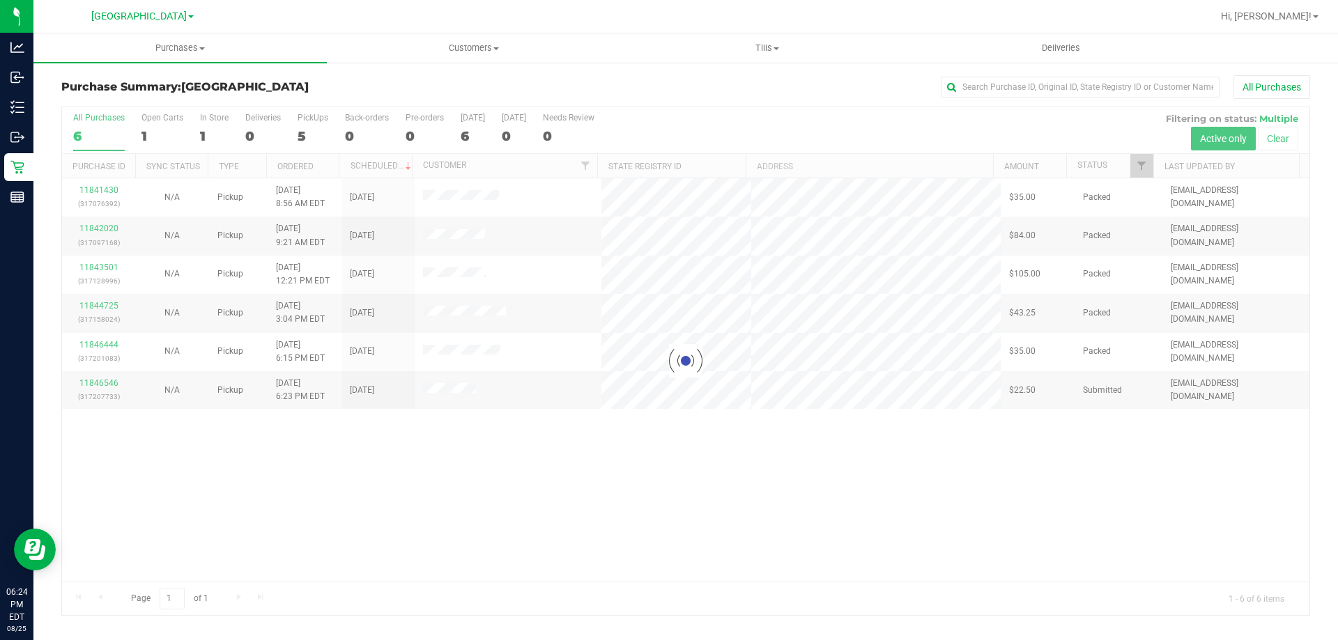
click at [105, 387] on div at bounding box center [685, 361] width 1247 height 508
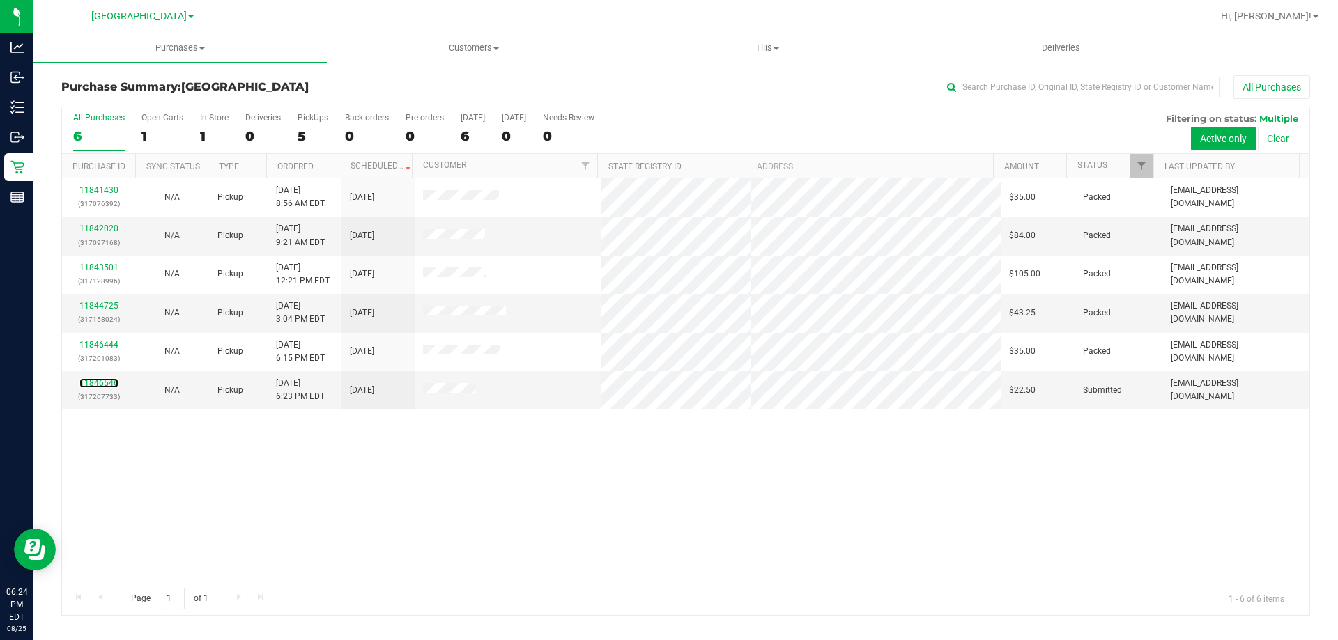
click at [100, 385] on link "11846546" at bounding box center [98, 383] width 39 height 10
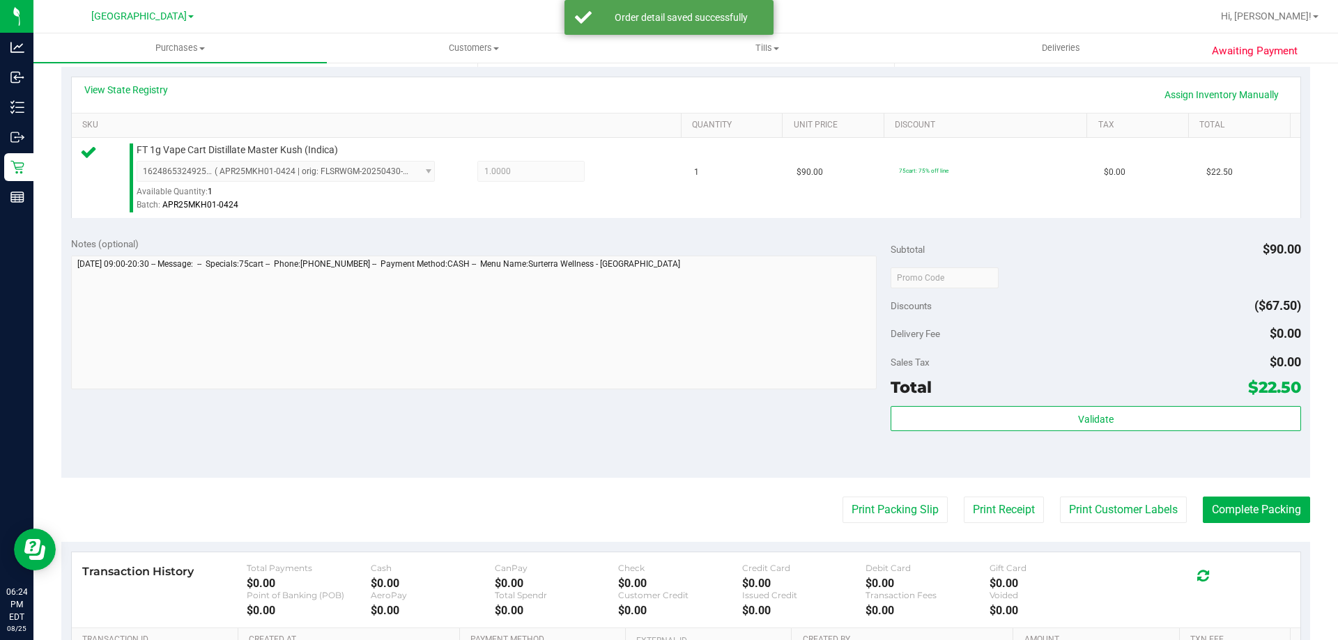
scroll to position [348, 0]
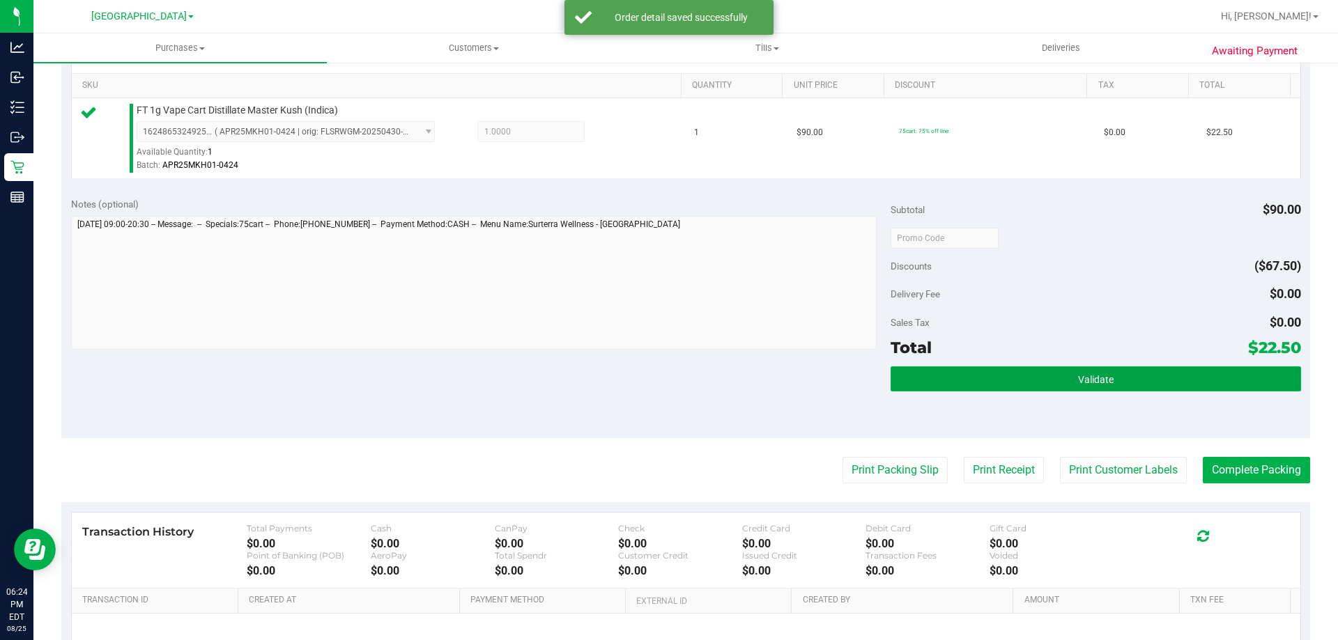
click at [1247, 377] on button "Validate" at bounding box center [1095, 378] width 410 height 25
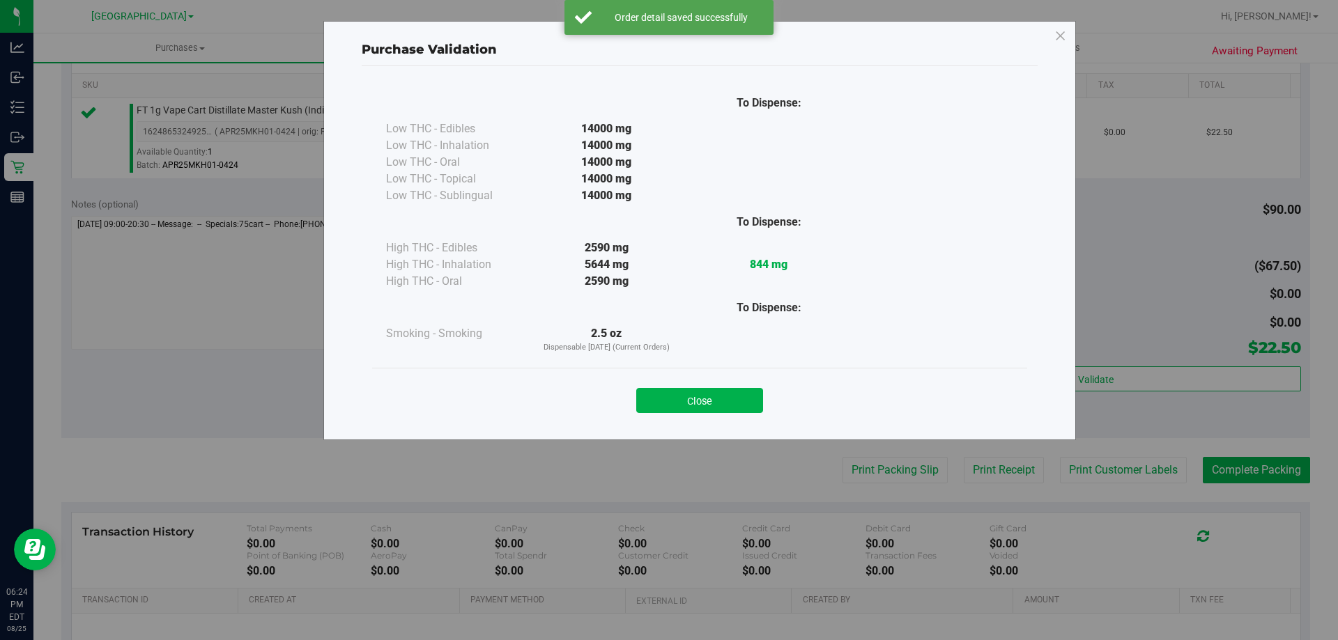
drag, startPoint x: 640, startPoint y: 390, endPoint x: 651, endPoint y: 390, distance: 11.8
click at [641, 390] on button "Close" at bounding box center [699, 400] width 127 height 25
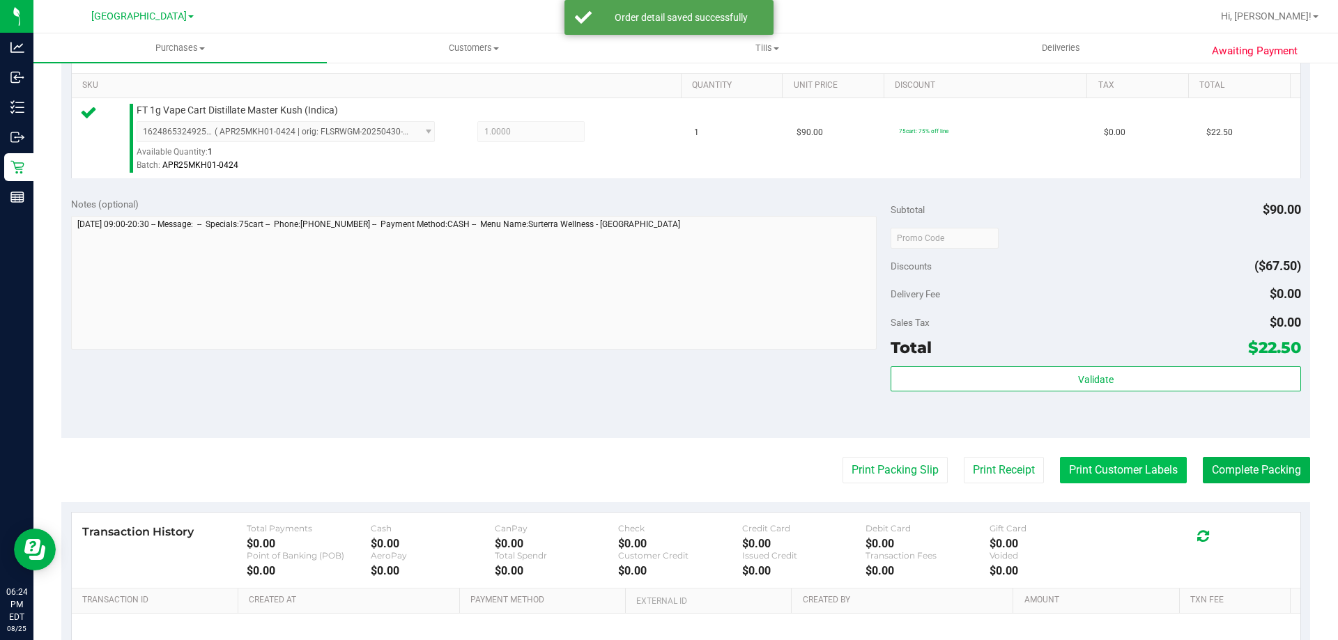
click at [1060, 463] on button "Print Customer Labels" at bounding box center [1123, 470] width 127 height 26
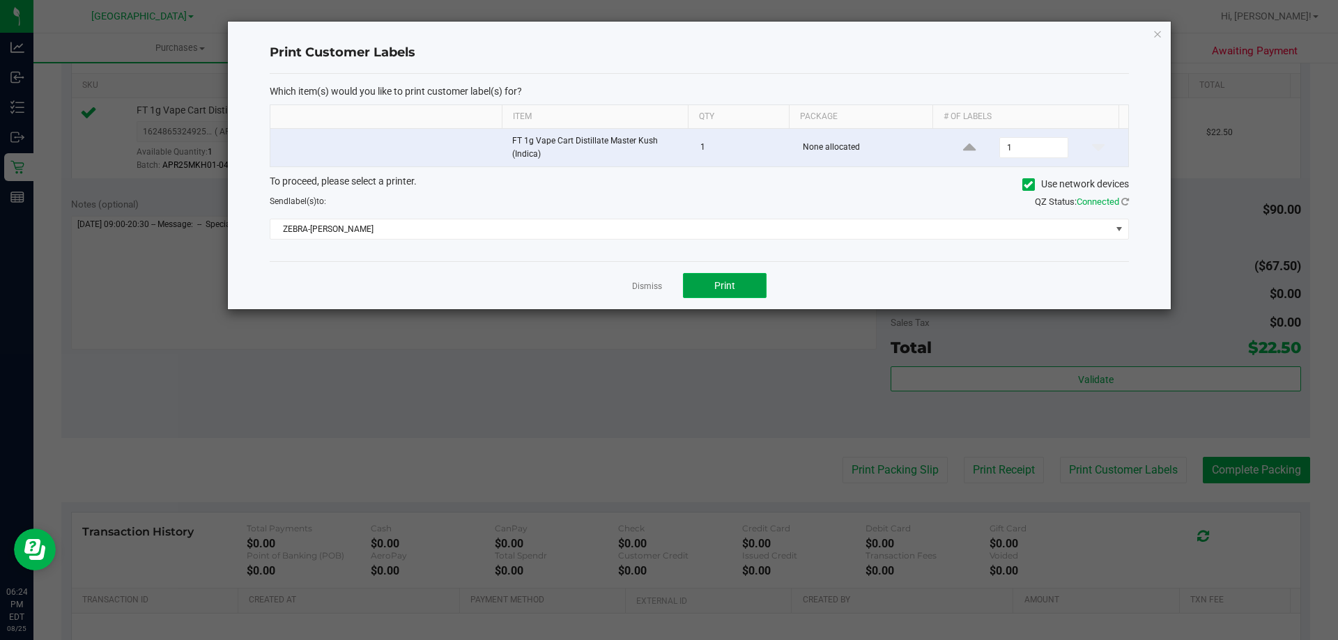
click at [734, 284] on span "Print" at bounding box center [724, 285] width 21 height 11
click at [1158, 29] on icon "button" at bounding box center [1157, 33] width 10 height 17
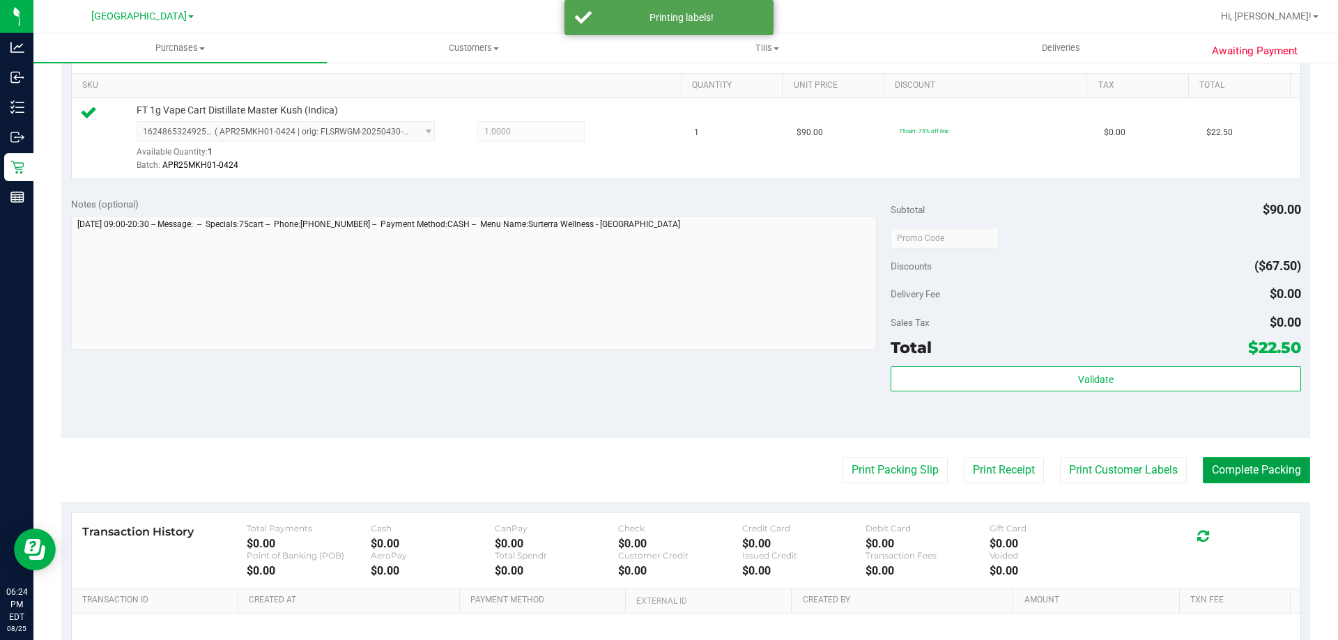
click at [1222, 481] on button "Complete Packing" at bounding box center [1256, 470] width 107 height 26
click at [1222, 476] on button "Complete Packing" at bounding box center [1250, 470] width 118 height 26
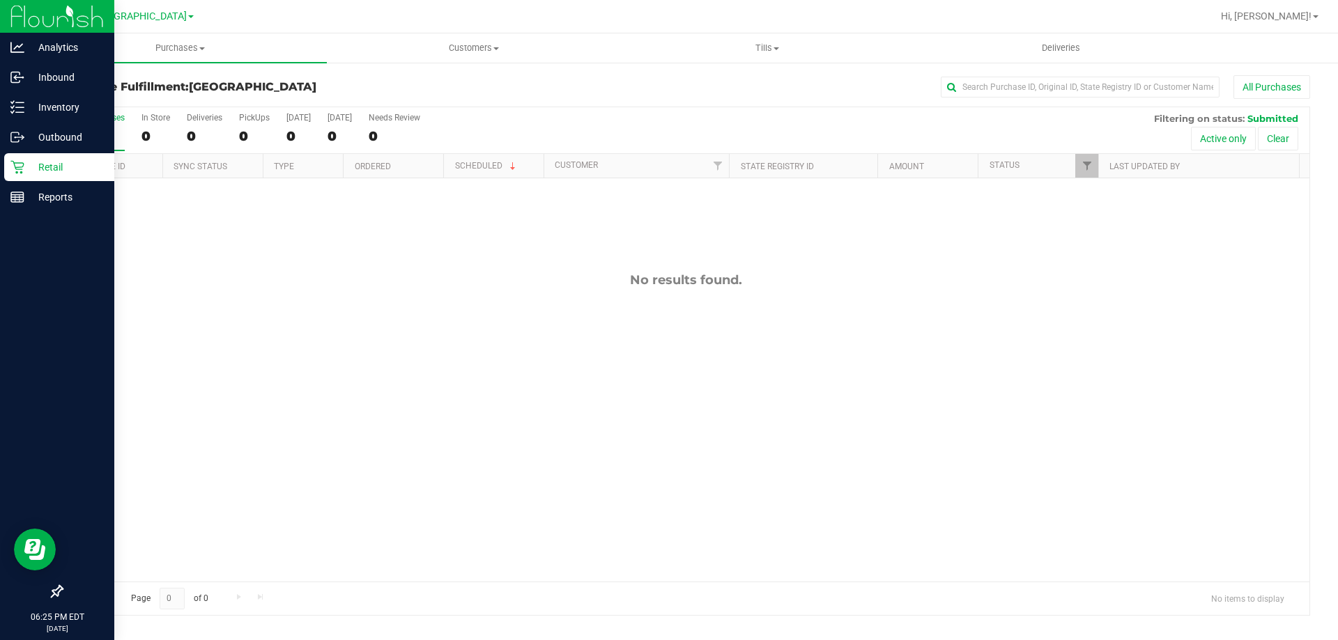
click at [45, 167] on p "Retail" at bounding box center [66, 167] width 84 height 17
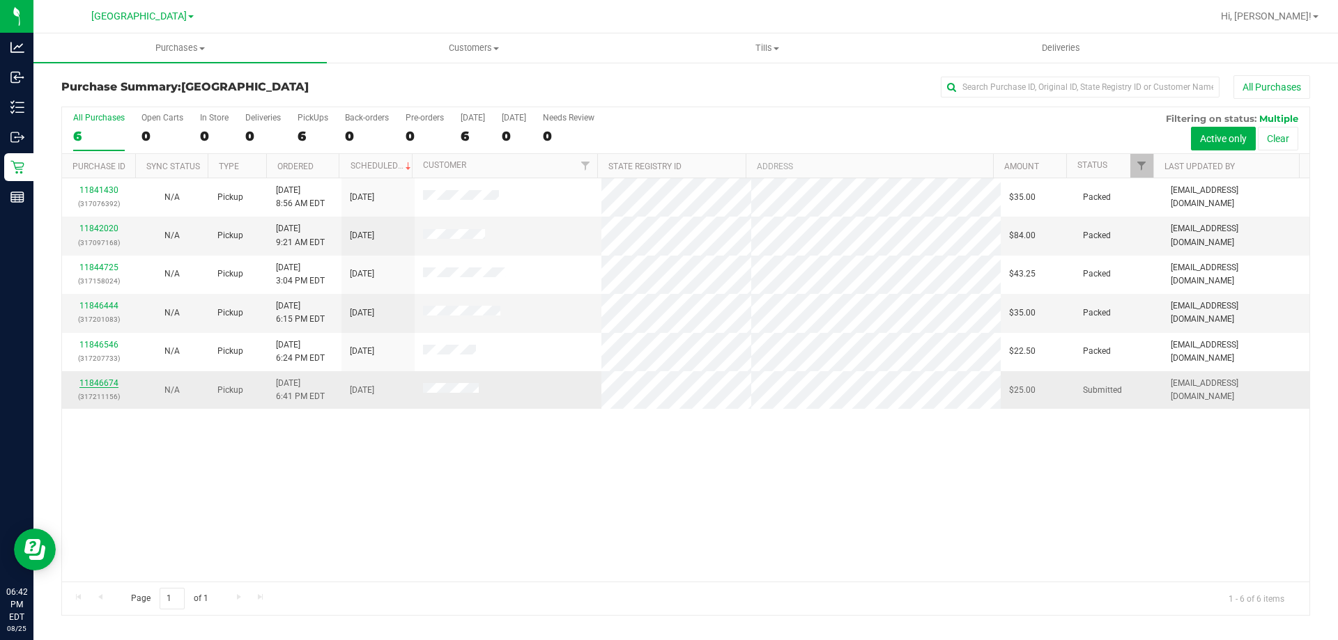
click at [86, 383] on link "11846674" at bounding box center [98, 383] width 39 height 10
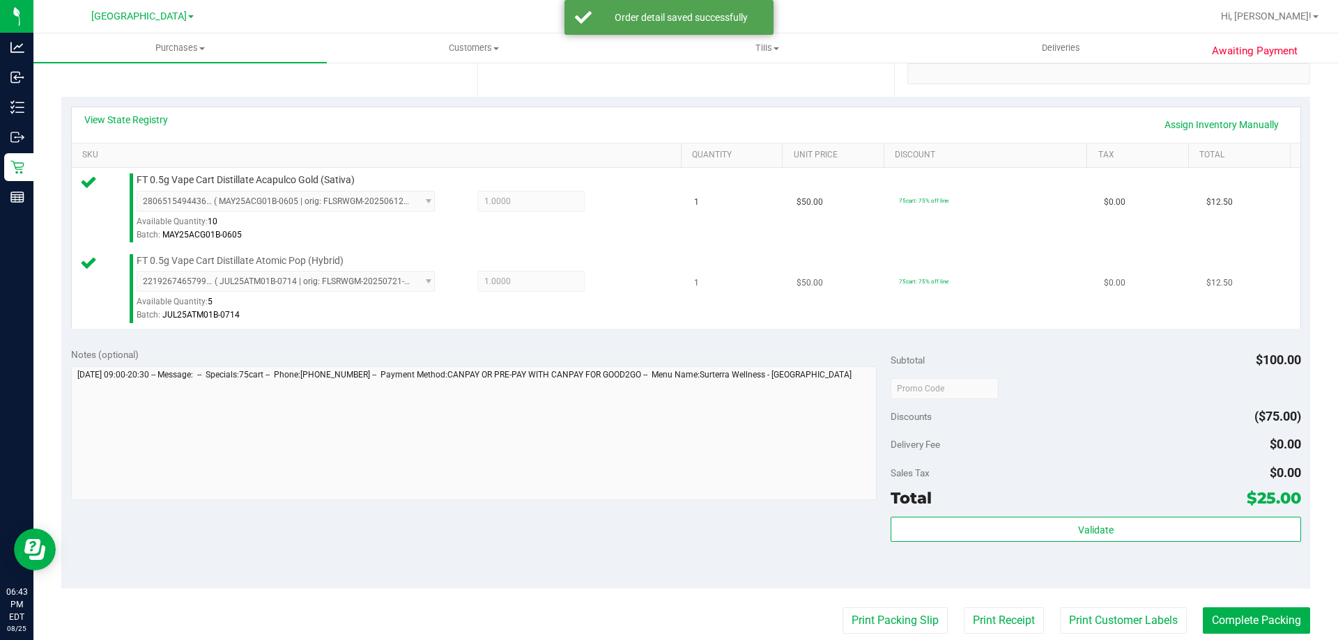
scroll to position [580, 0]
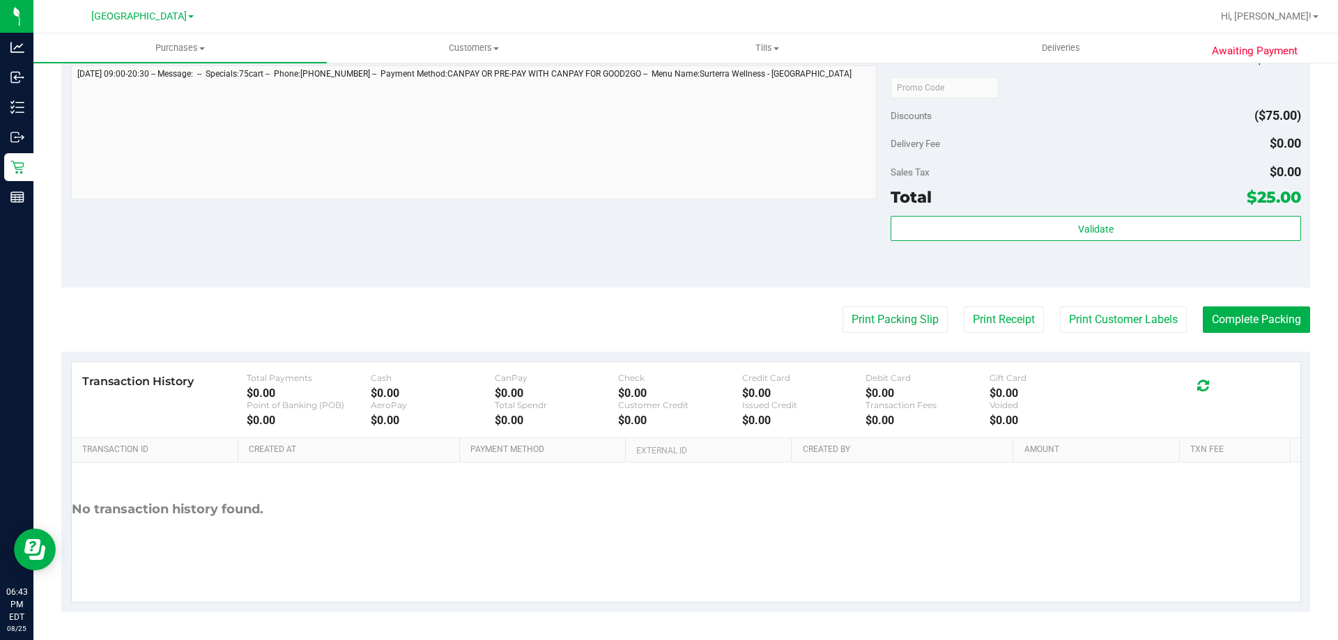
click at [1141, 213] on div "Subtotal $100.00 Discounts ($75.00) Delivery Fee $0.00 Sales Tax $0.00 Total $2…" at bounding box center [1095, 163] width 410 height 232
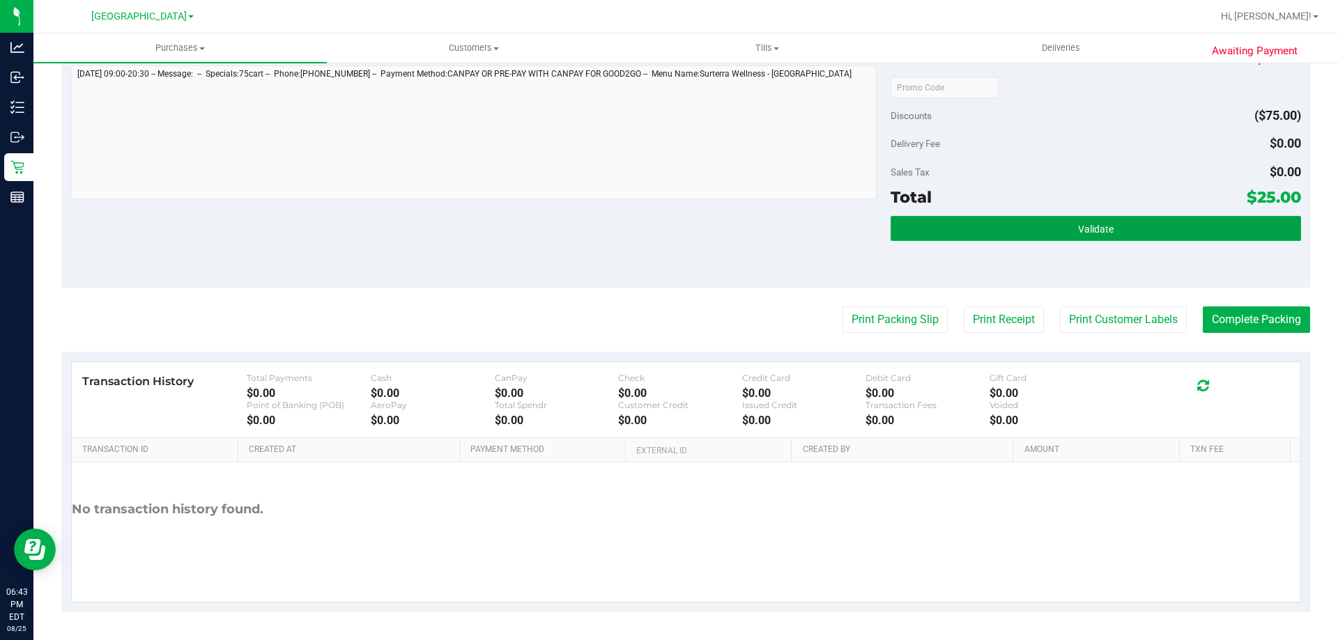
click at [1138, 224] on button "Validate" at bounding box center [1095, 228] width 410 height 25
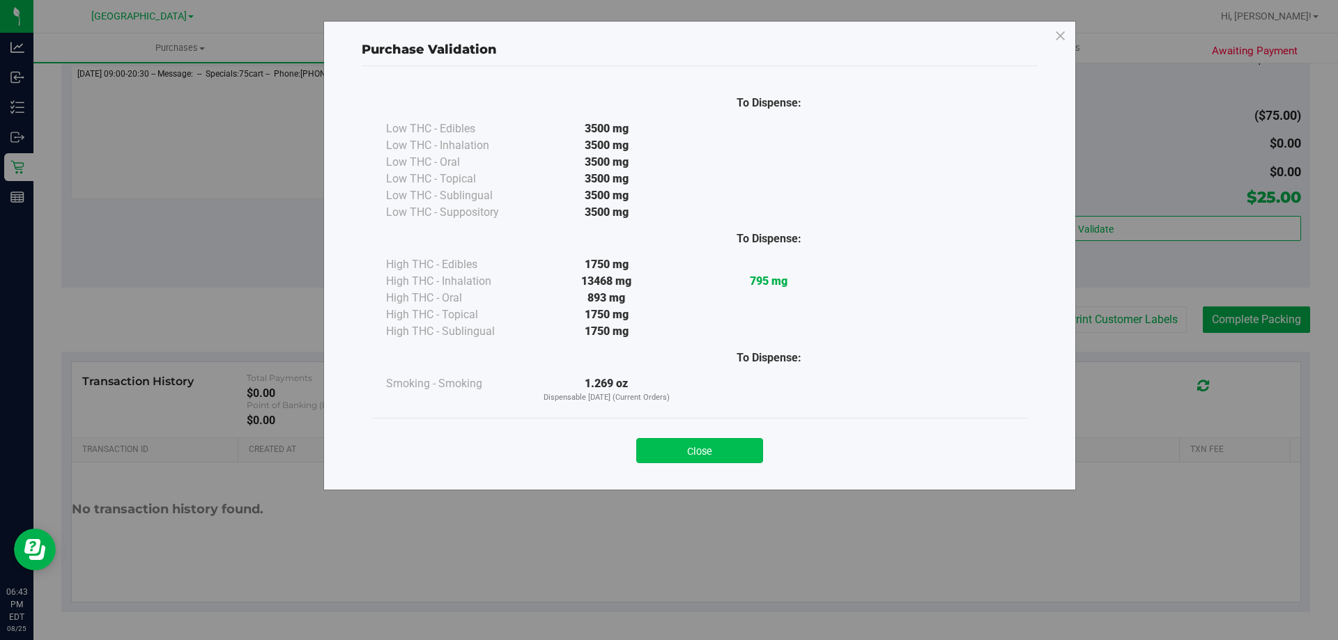
click at [732, 445] on button "Close" at bounding box center [699, 450] width 127 height 25
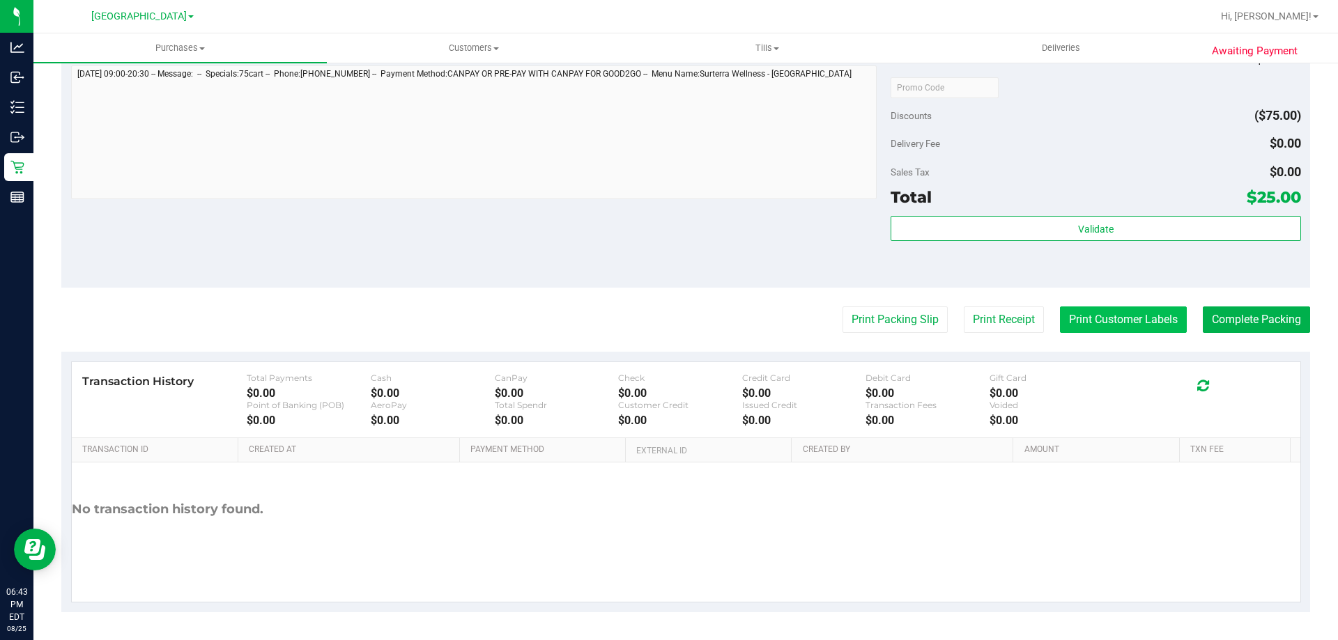
click at [1099, 312] on button "Print Customer Labels" at bounding box center [1123, 320] width 127 height 26
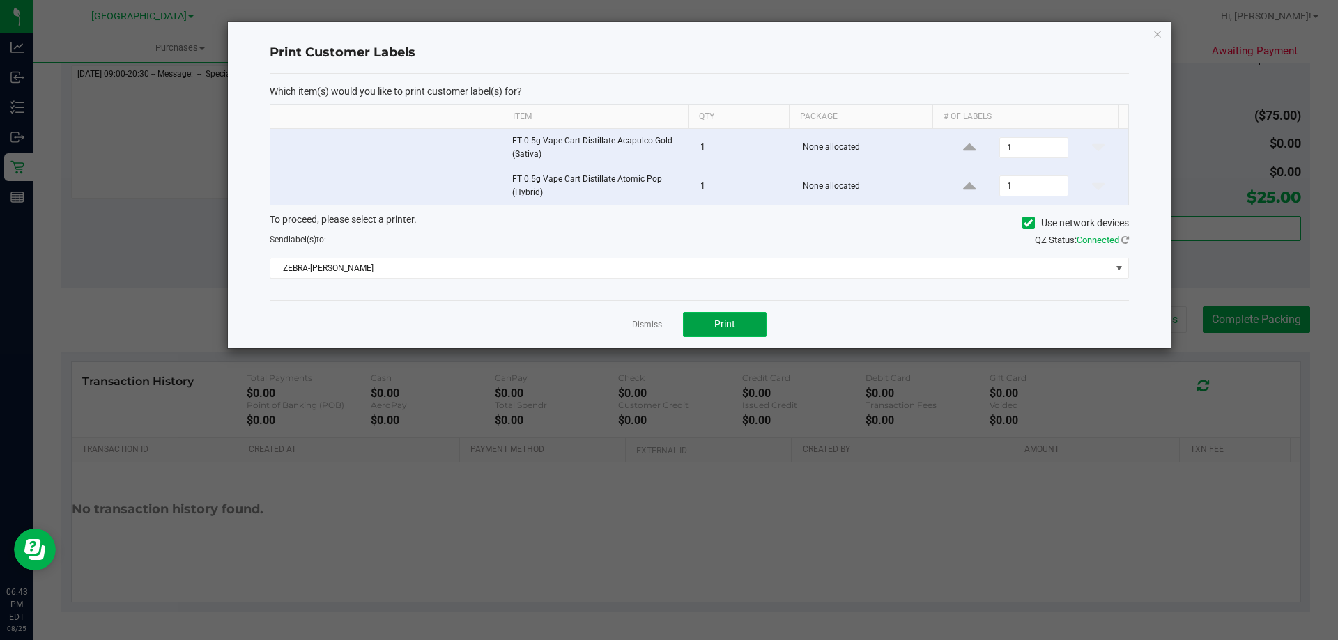
click at [747, 321] on button "Print" at bounding box center [725, 324] width 84 height 25
click at [1154, 33] on icon "button" at bounding box center [1157, 33] width 10 height 17
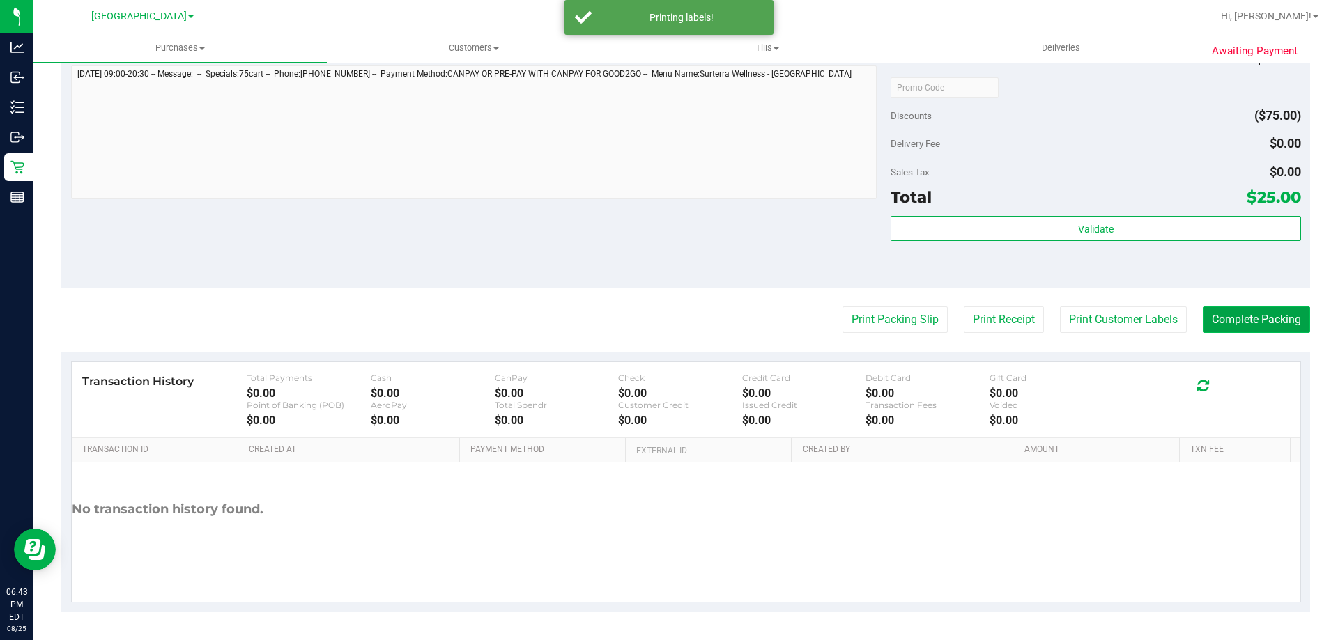
click at [1203, 313] on button "Complete Packing" at bounding box center [1256, 320] width 107 height 26
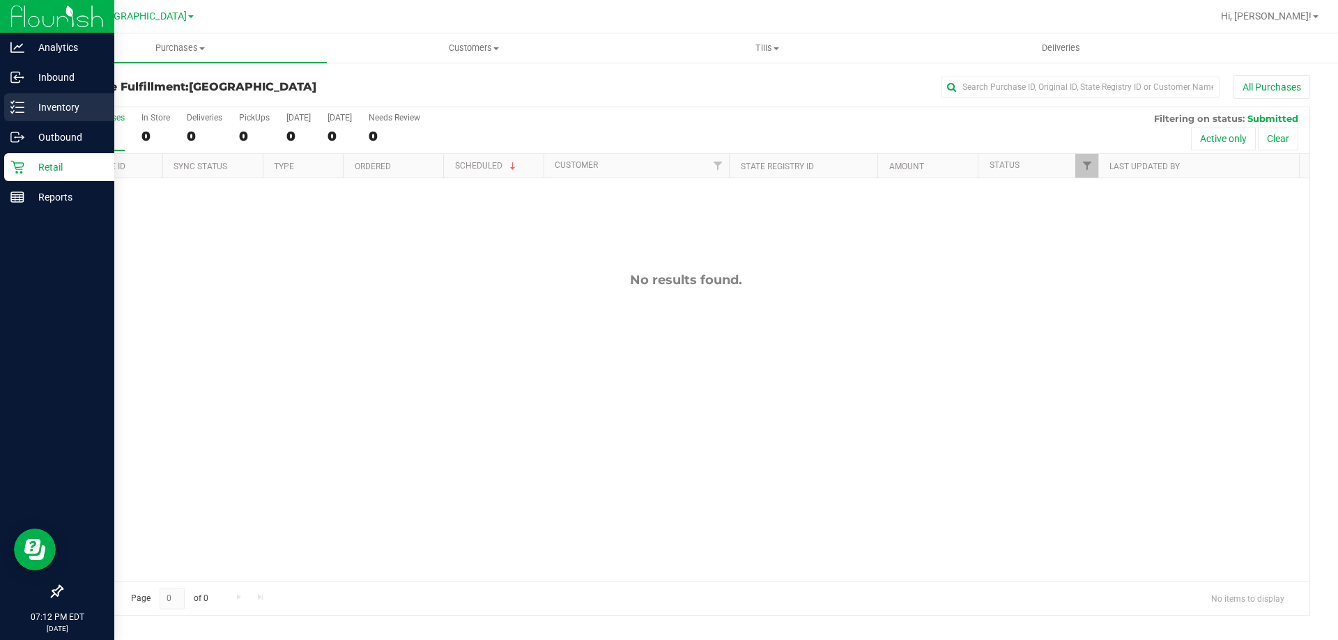
click at [33, 114] on p "Inventory" at bounding box center [66, 107] width 84 height 17
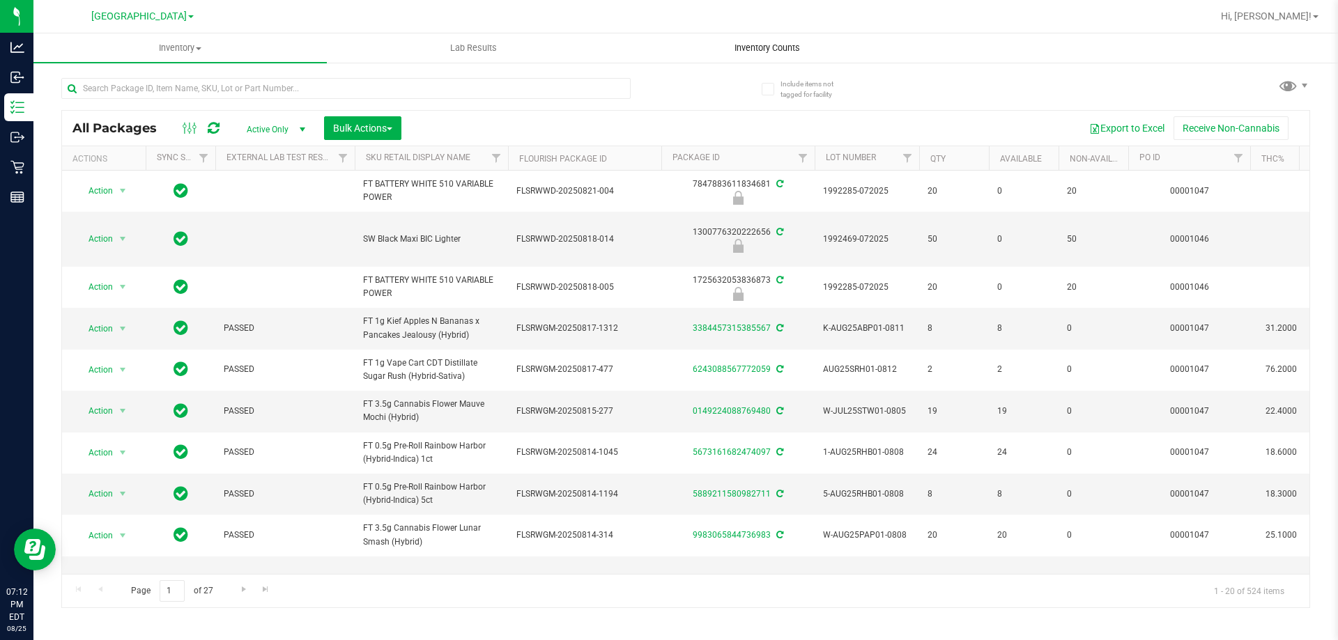
drag, startPoint x: 746, startPoint y: 38, endPoint x: 739, endPoint y: 40, distance: 7.5
click at [745, 38] on uib-tab-heading "Inventory Counts" at bounding box center [767, 48] width 292 height 28
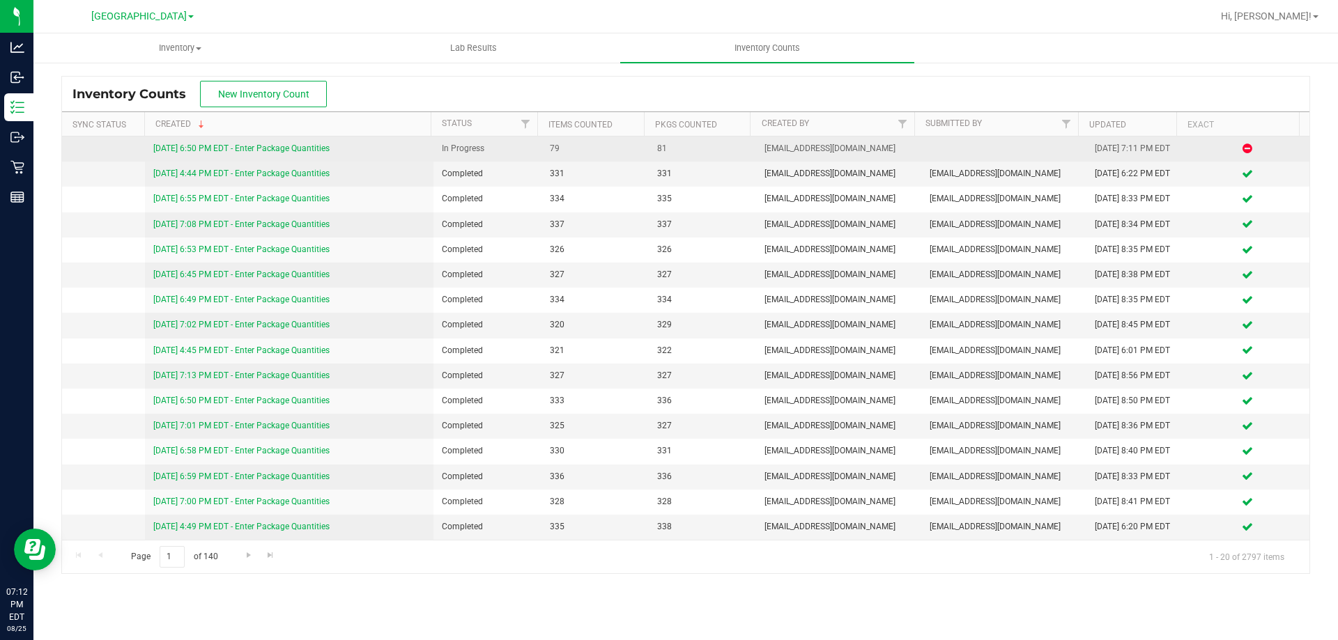
click at [253, 141] on td "8/25/25 6:50 PM EDT - Enter Package Quantities" at bounding box center [289, 149] width 289 height 25
click at [254, 141] on td "8/25/25 6:50 PM EDT - Enter Package Quantities" at bounding box center [289, 149] width 289 height 25
click at [255, 150] on link "8/25/25 6:50 PM EDT - Enter Package Quantities" at bounding box center [241, 149] width 176 height 10
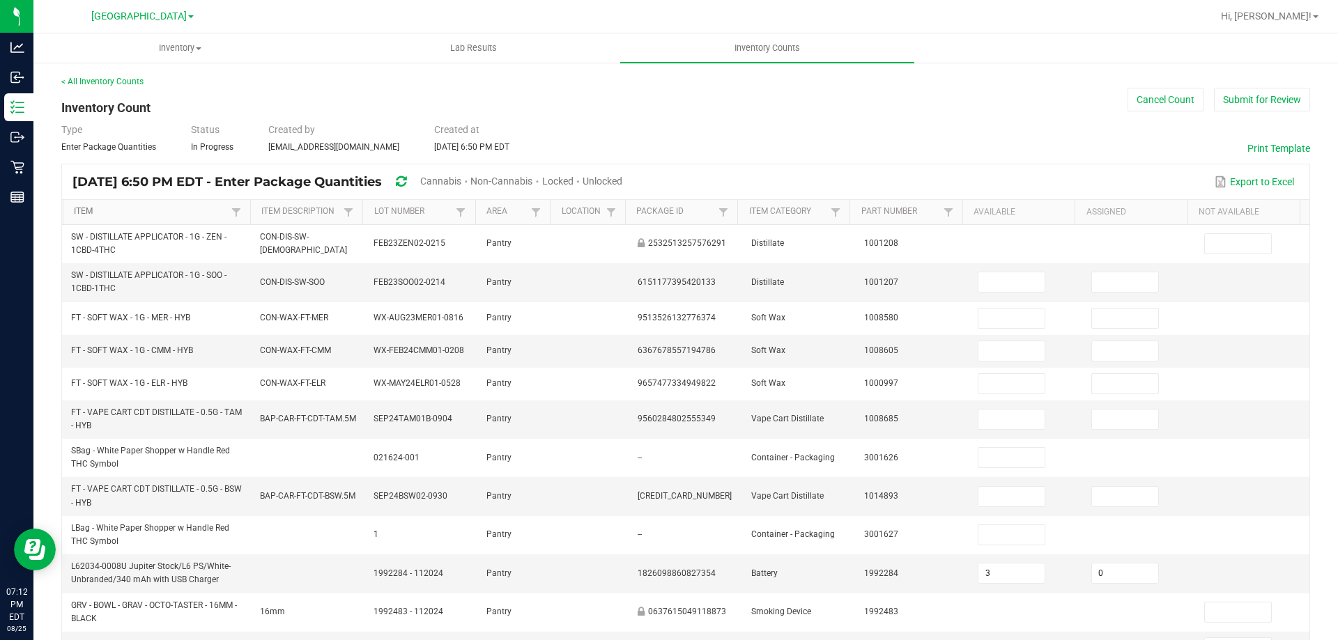
click at [94, 208] on link "Item" at bounding box center [150, 211] width 153 height 11
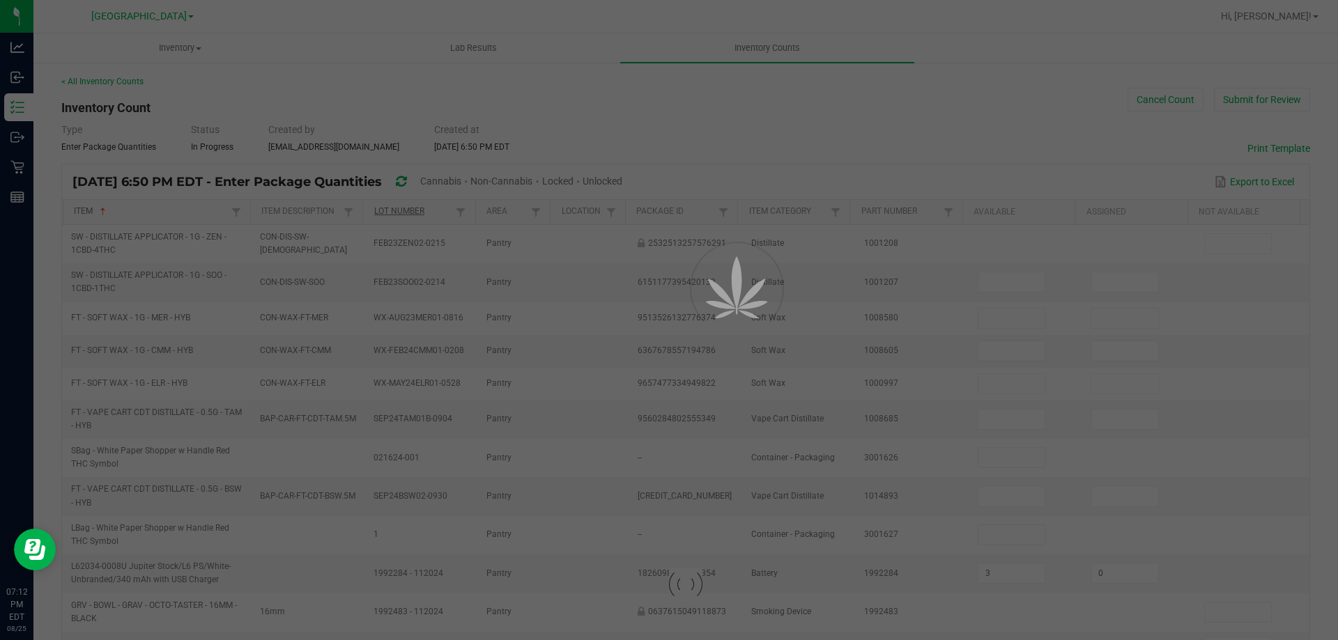
type input "3"
type input "0"
type input "5"
type input "6"
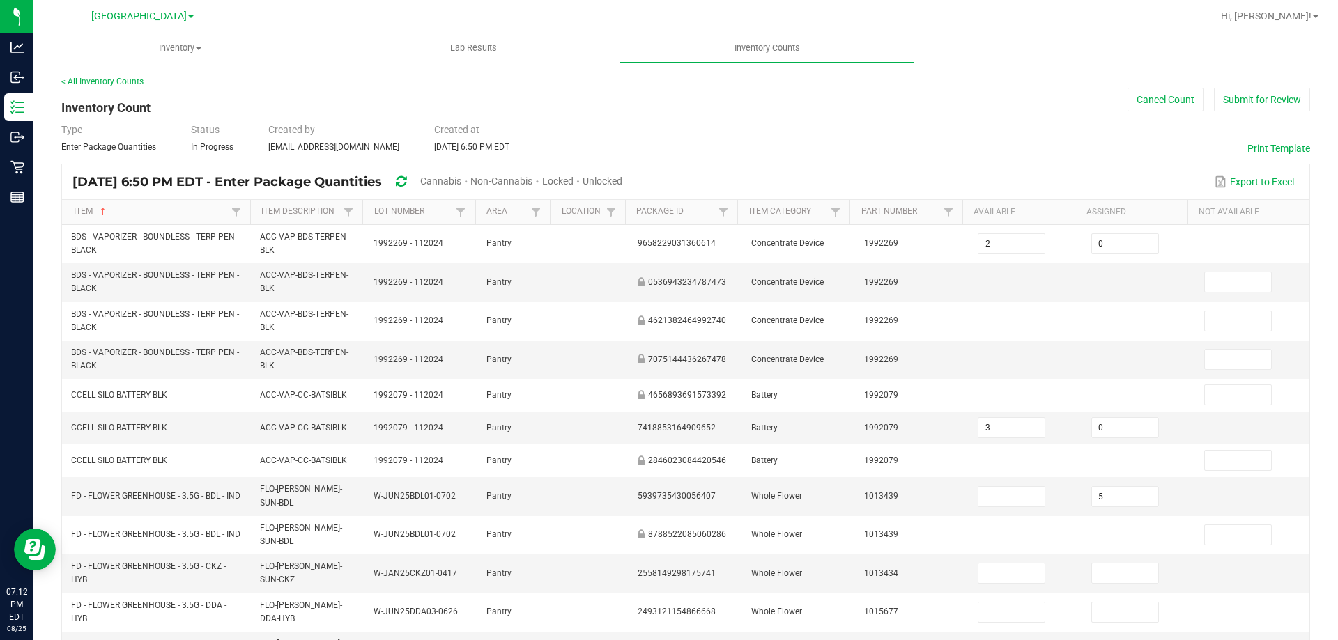
click at [461, 186] on span "Cannabis" at bounding box center [440, 181] width 41 height 11
click at [623, 177] on span "Unlocked" at bounding box center [603, 181] width 40 height 11
type input "5"
type input "10"
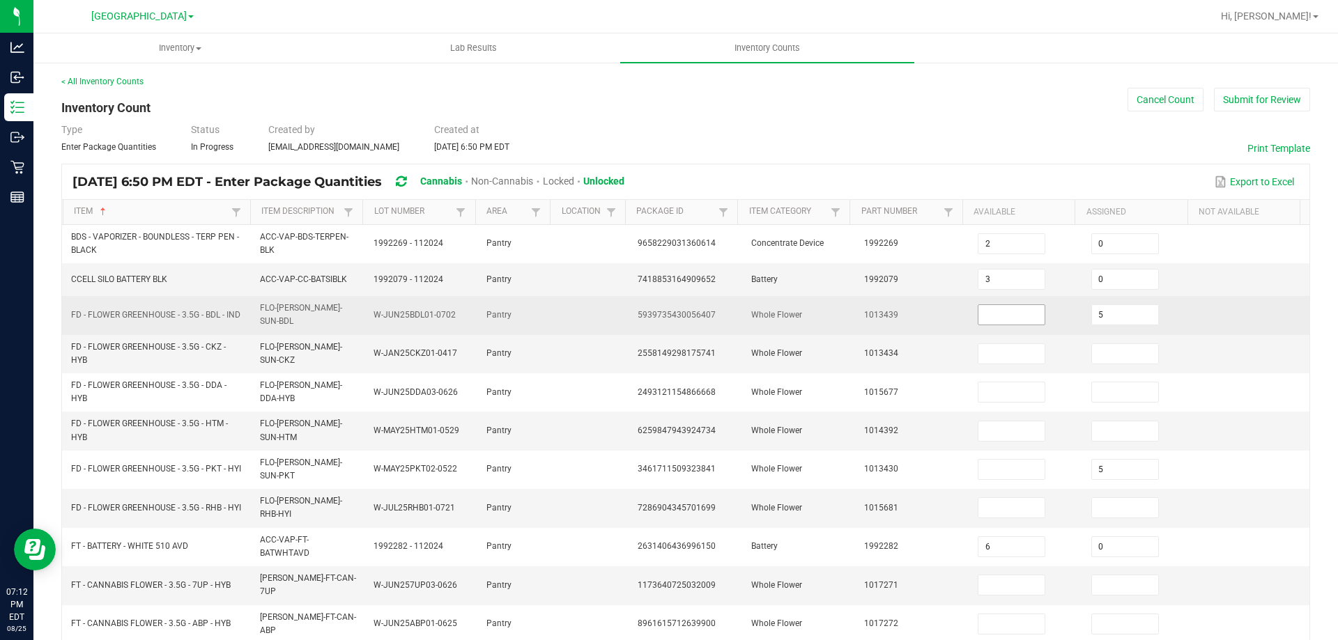
click at [1003, 321] on input at bounding box center [1011, 315] width 66 height 20
type input "13"
type input "0"
type input "7"
type input "0"
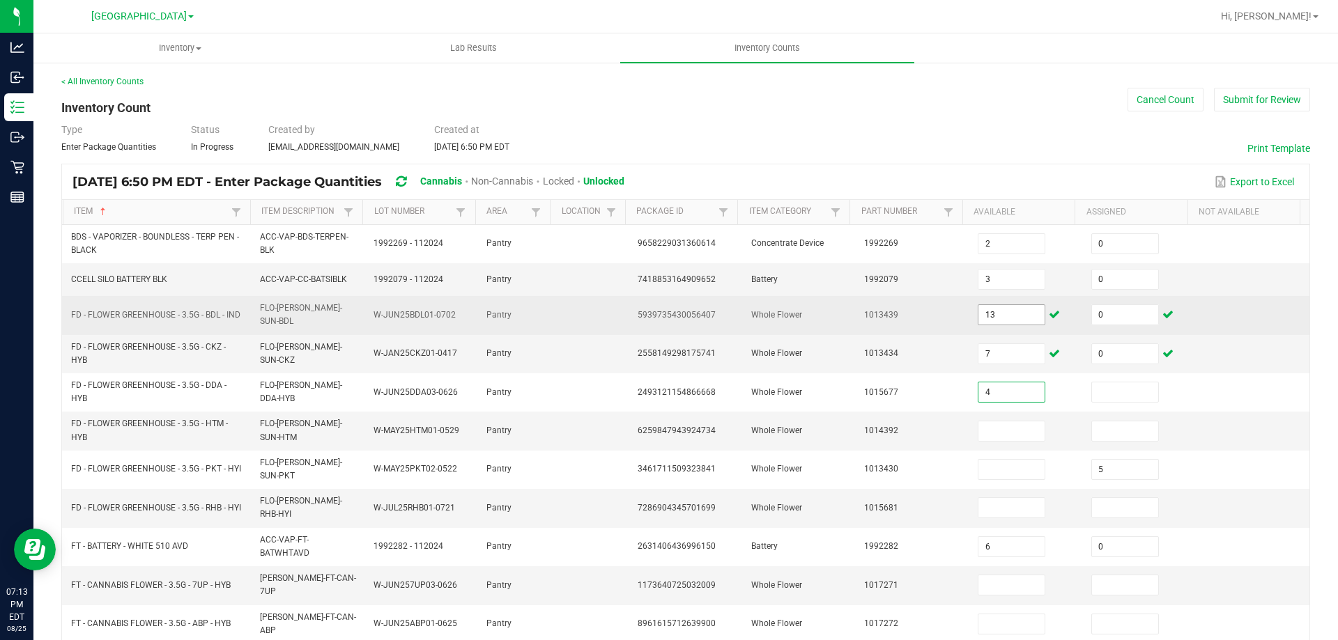
type input "4"
type input "0"
type input "12"
type input "0"
type input "16"
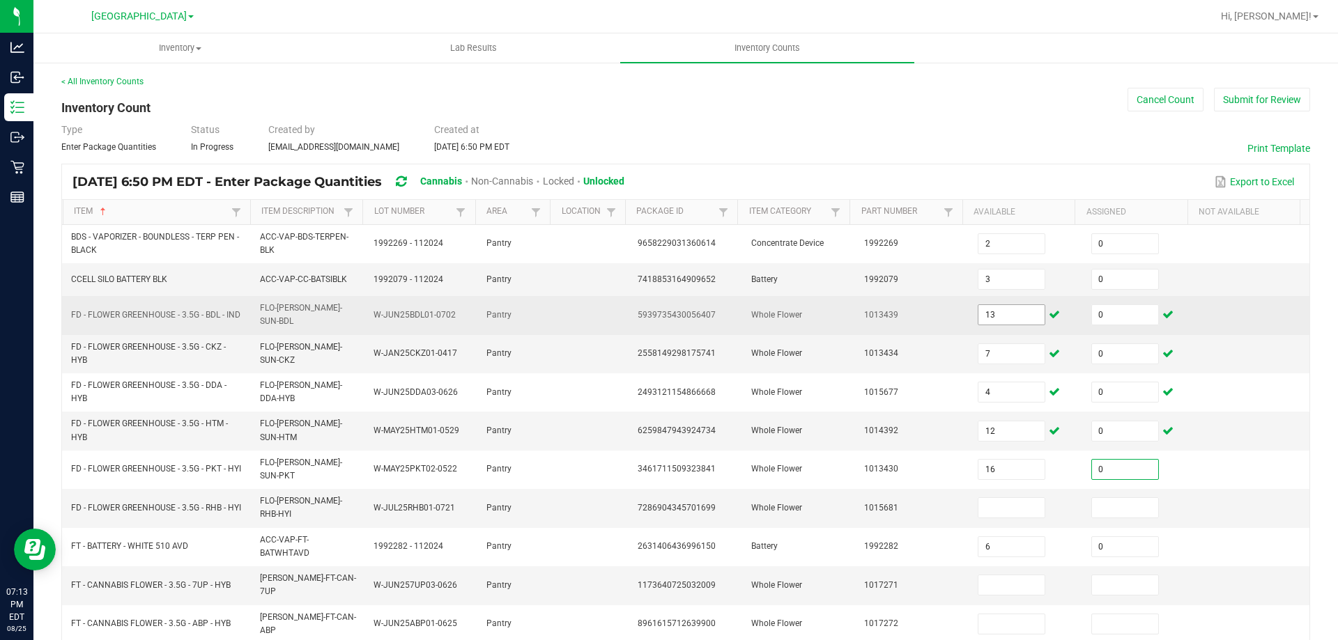
type input "0"
type input "5"
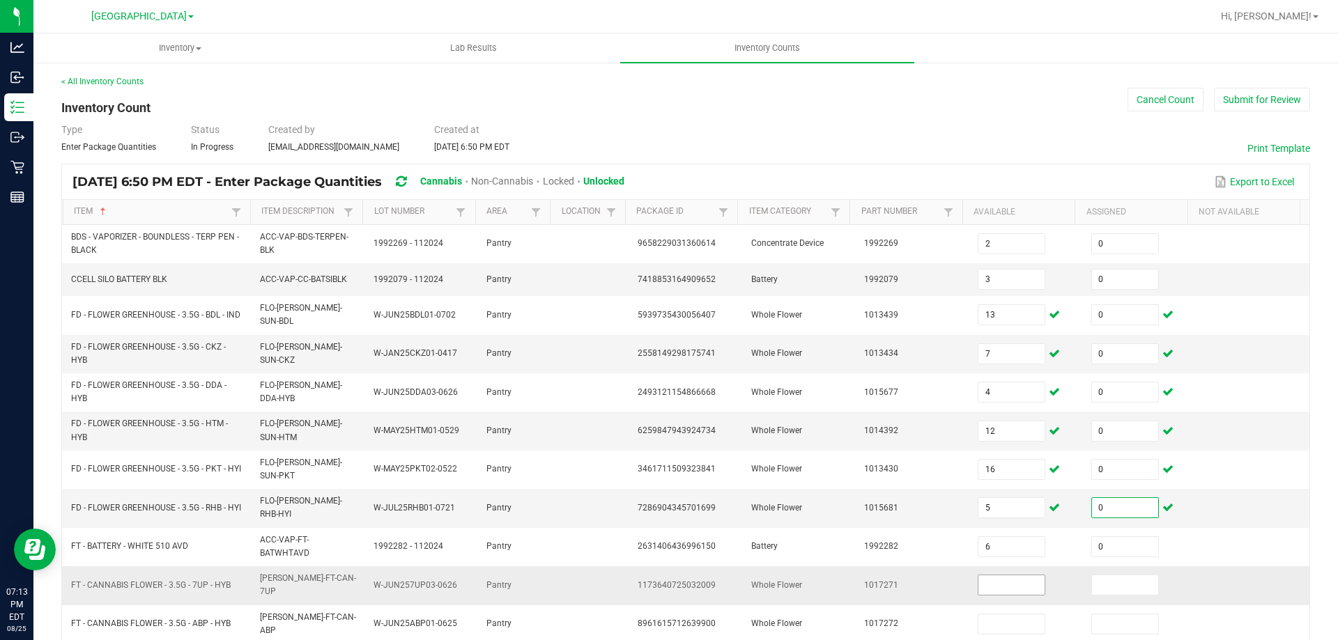
type input "0"
click at [1002, 580] on input at bounding box center [1011, 586] width 66 height 20
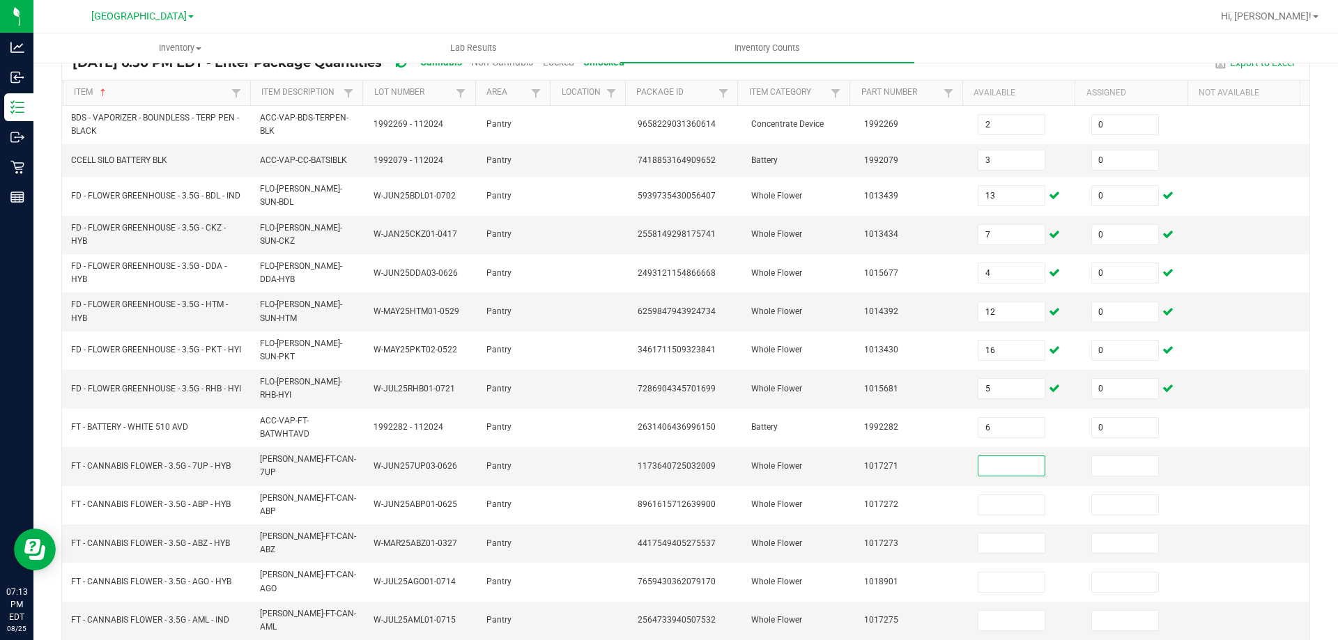
scroll to position [279, 0]
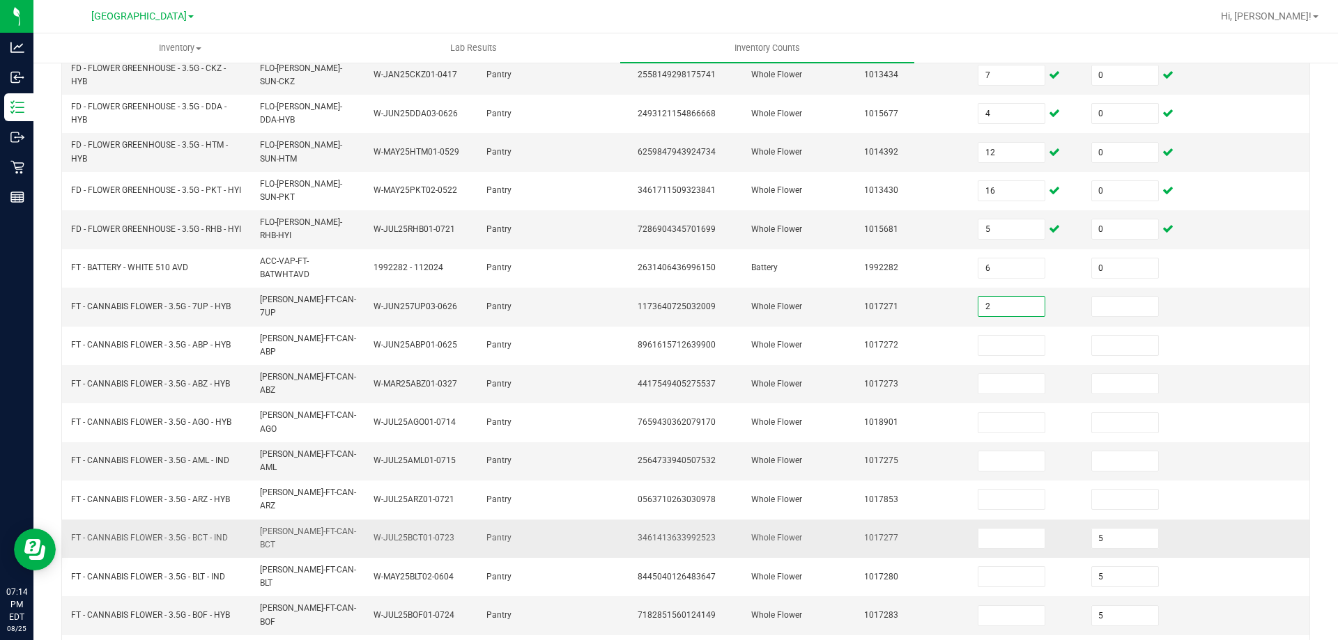
type input "2"
type input "0"
type input "10"
type input "0"
type input "10"
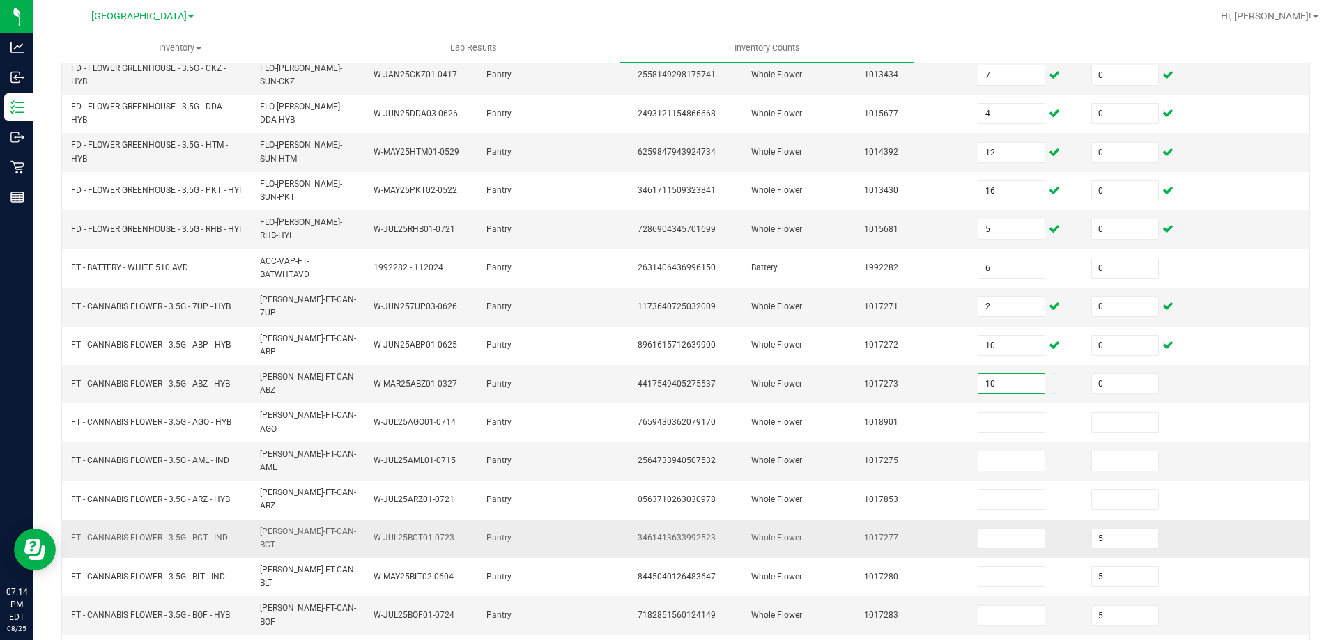
type input "0"
type input "19"
type input "0"
type input "3"
type input "0"
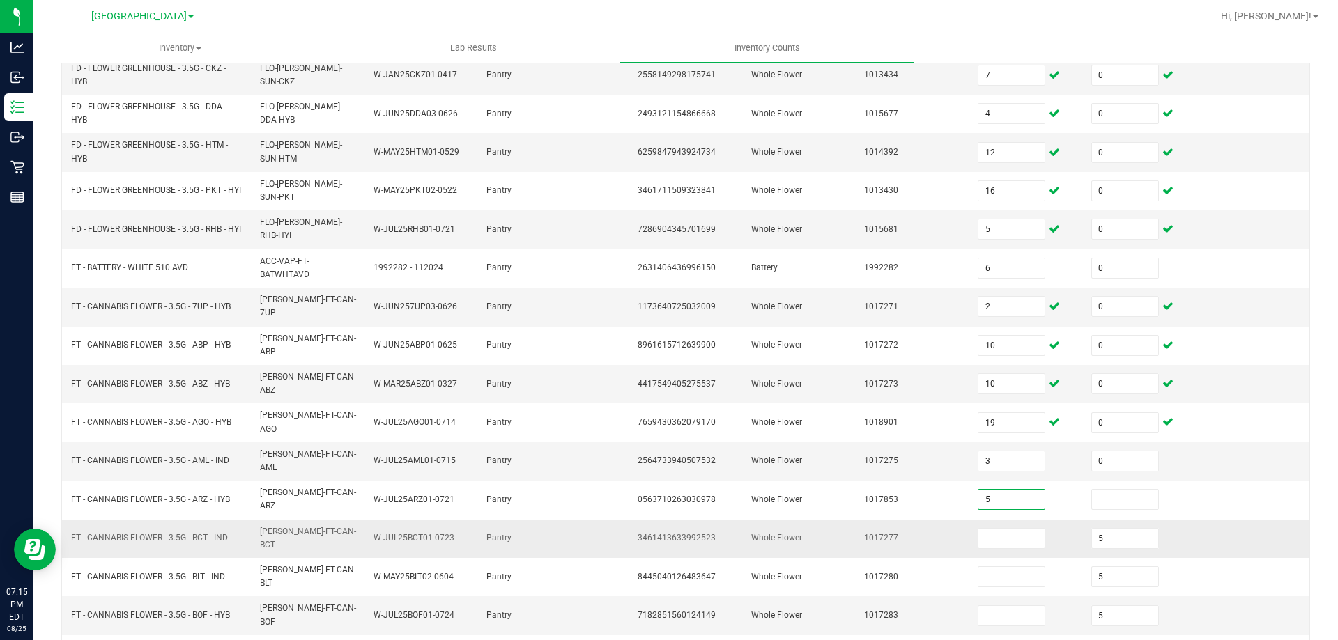
type input "5"
type input "0"
type input "18"
type input "0"
type input "19"
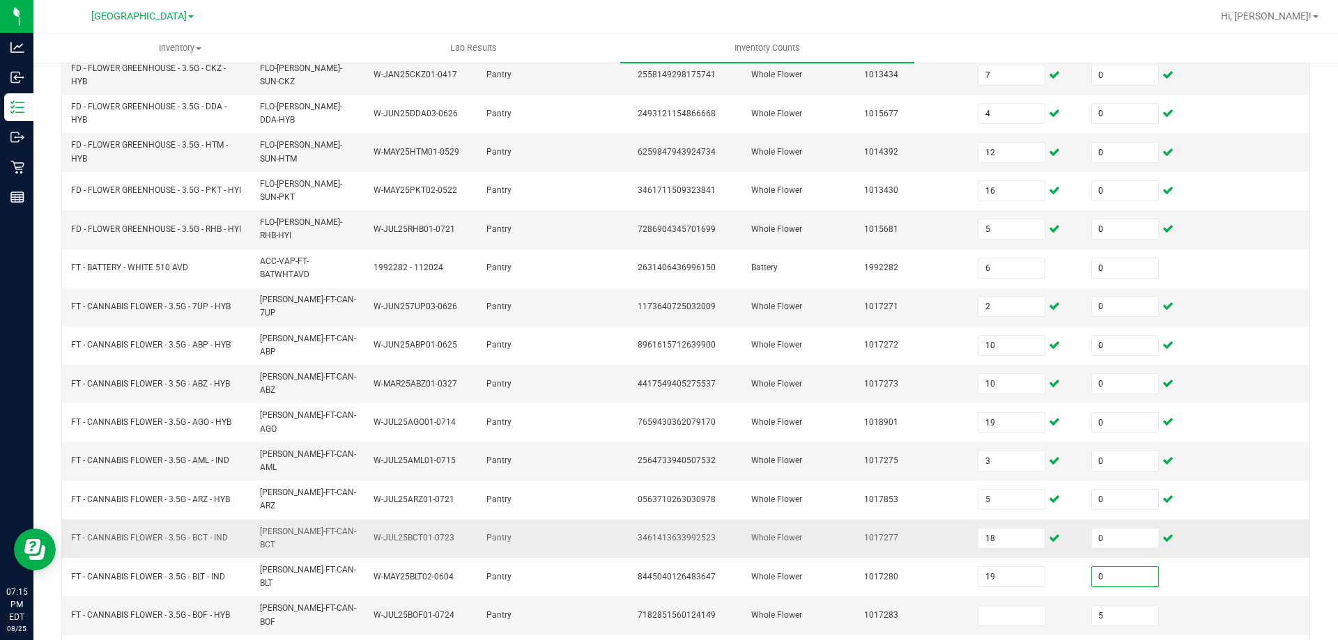
type input "0"
type input "16"
type input "0"
type input "2"
type input "0"
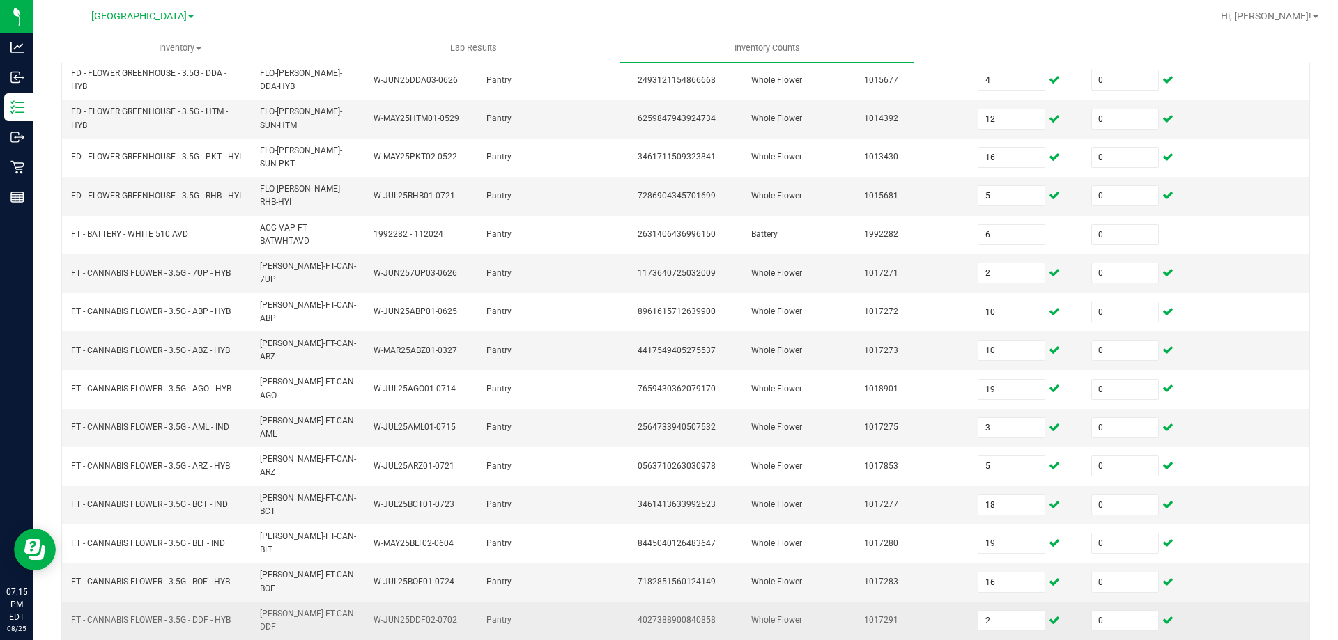
scroll to position [330, 0]
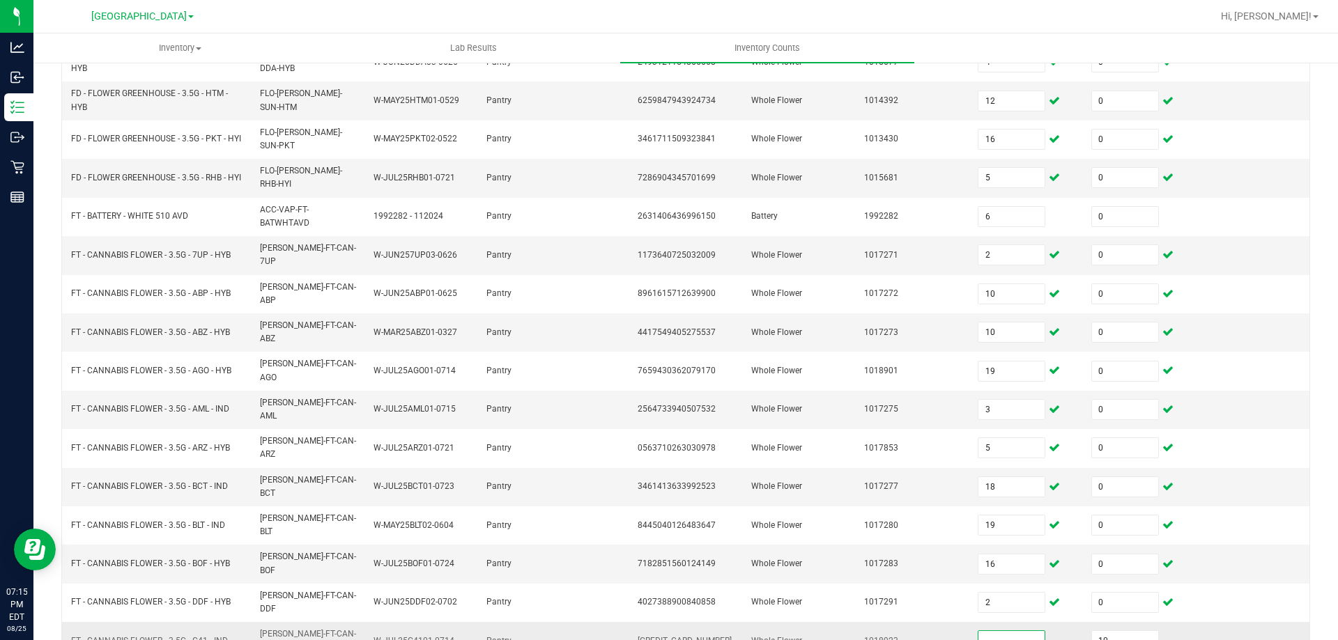
click at [978, 631] on input at bounding box center [1011, 641] width 66 height 20
type input "18"
type input "0"
type input "5"
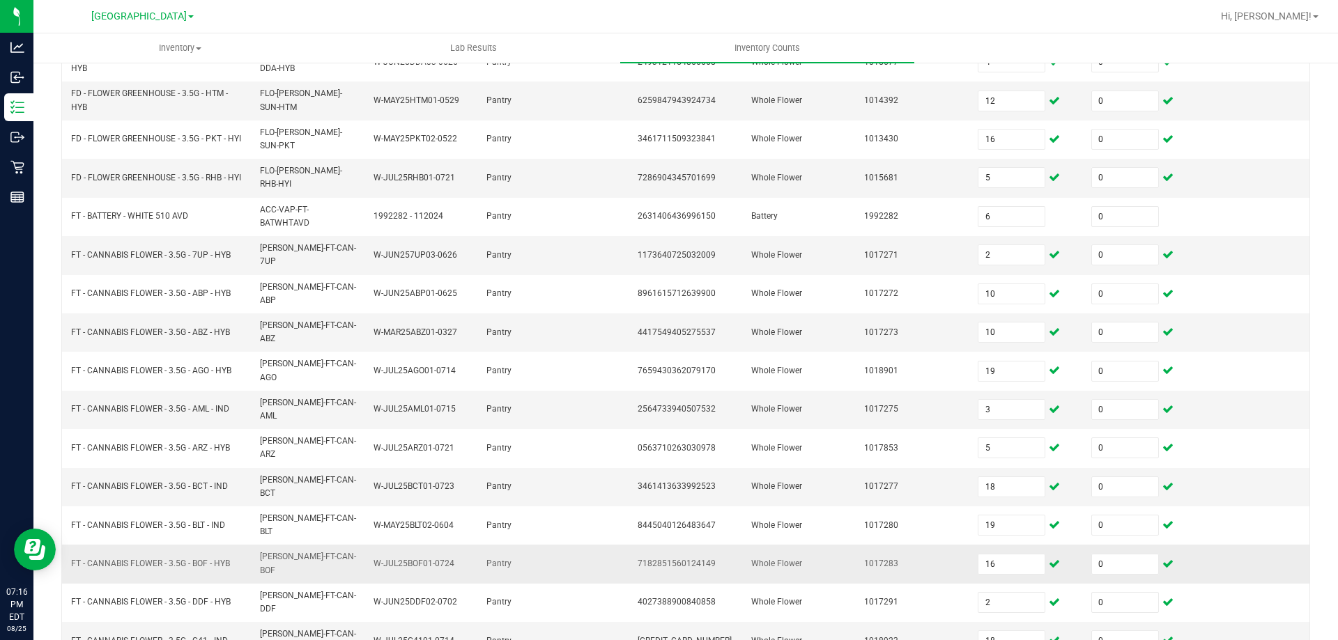
type input "5"
type input "19"
type input "10"
type input "5"
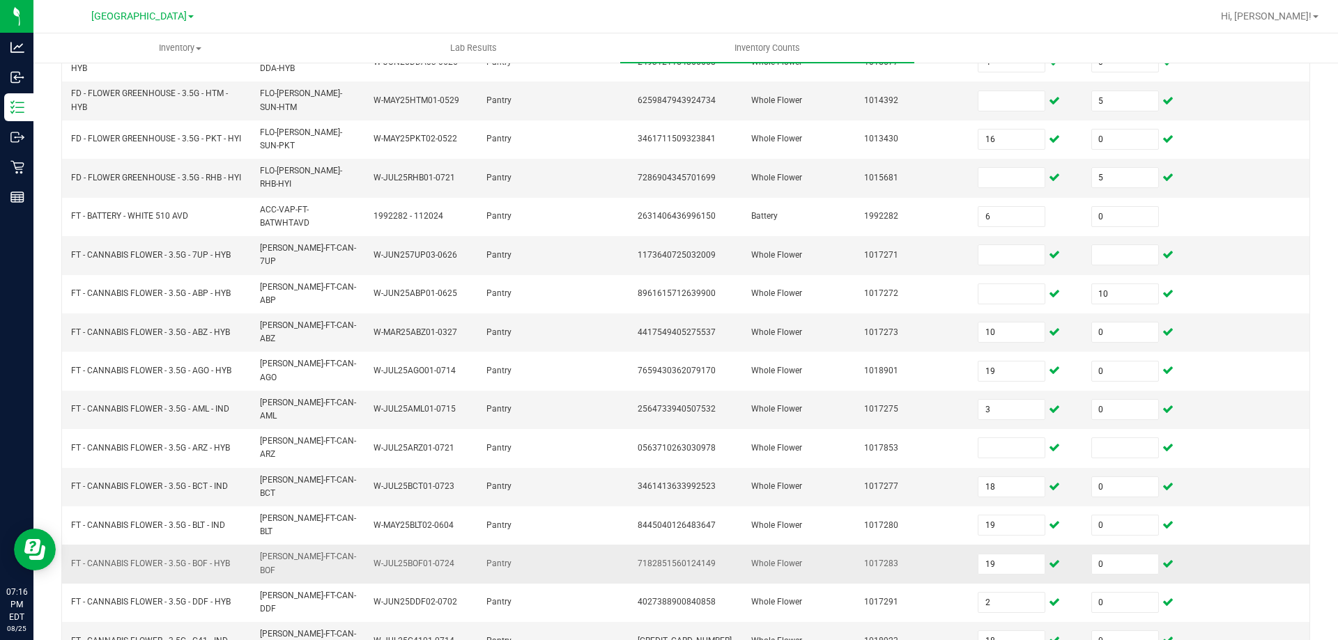
type input "19"
type input "10"
type input "5"
type input "16"
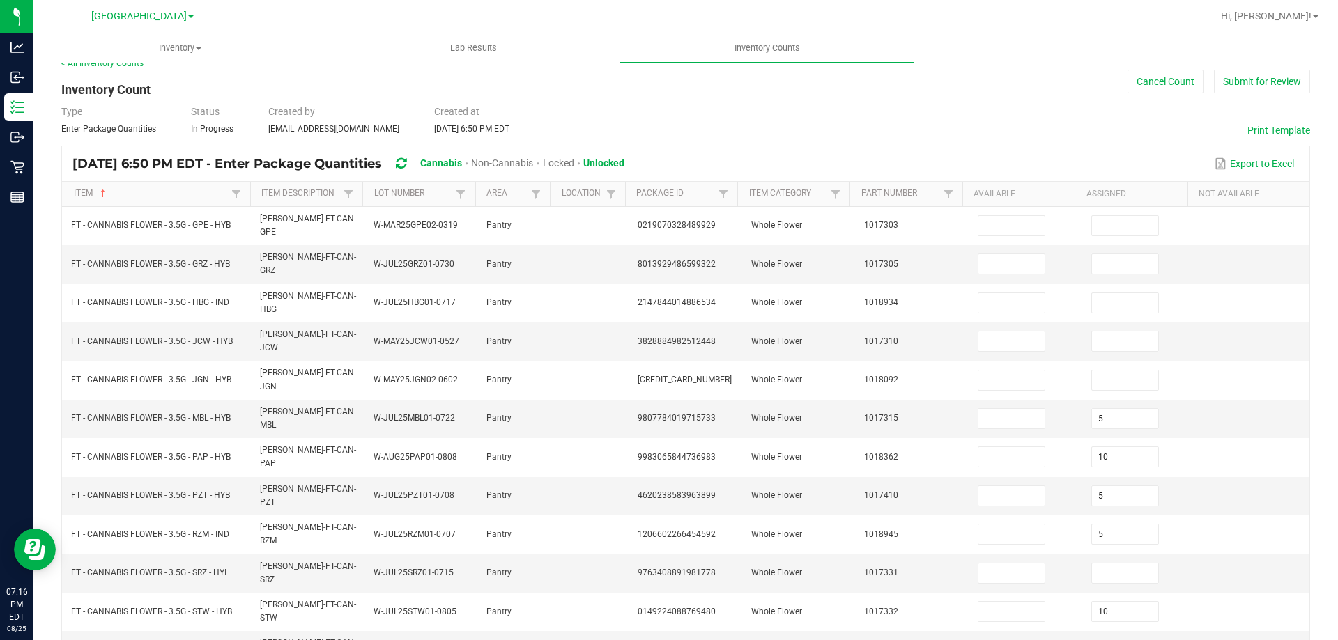
scroll to position [10, 0]
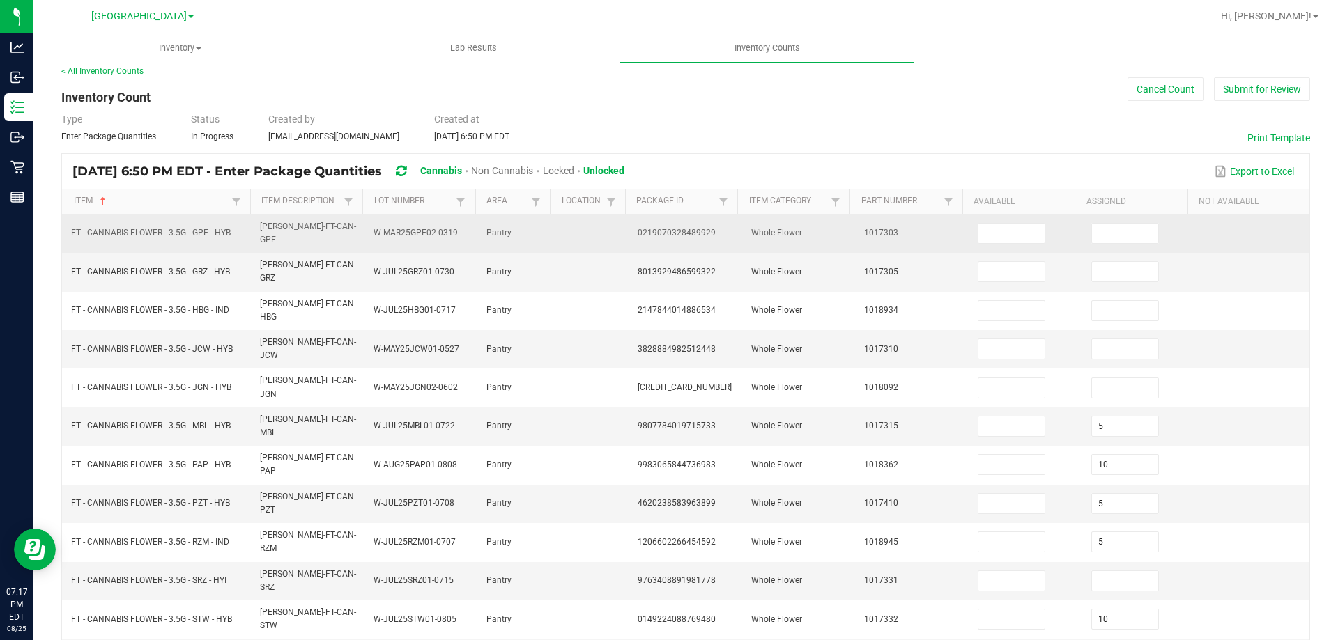
drag, startPoint x: 981, startPoint y: 226, endPoint x: 971, endPoint y: 215, distance: 14.3
click at [980, 226] on input at bounding box center [1011, 234] width 66 height 20
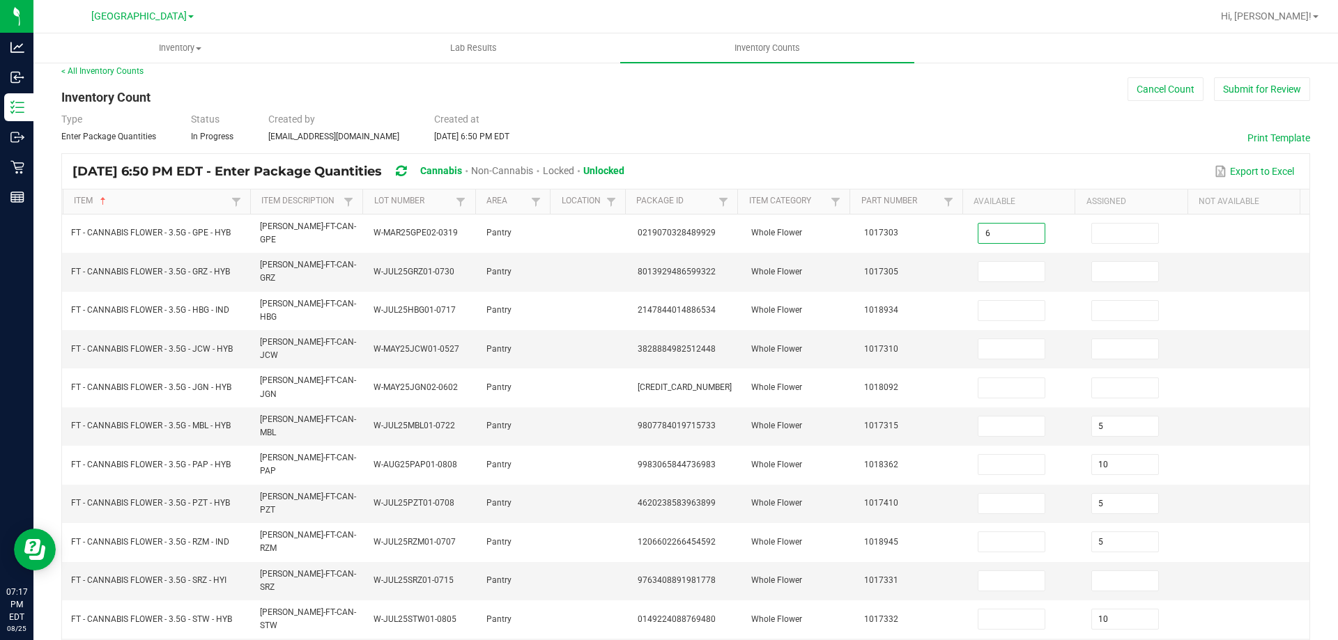
type input "6"
type input "0"
type input "11"
type input "0"
type input "3"
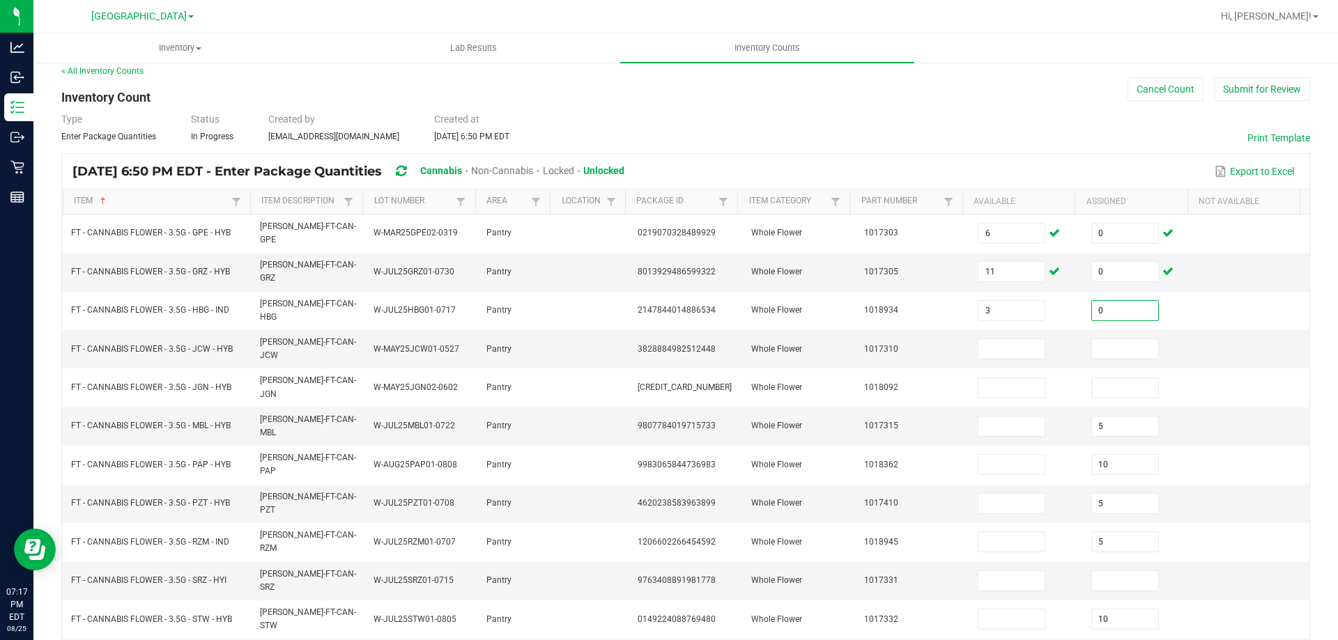
type input "0"
type input "10"
type input "0"
type input "18"
type input "0"
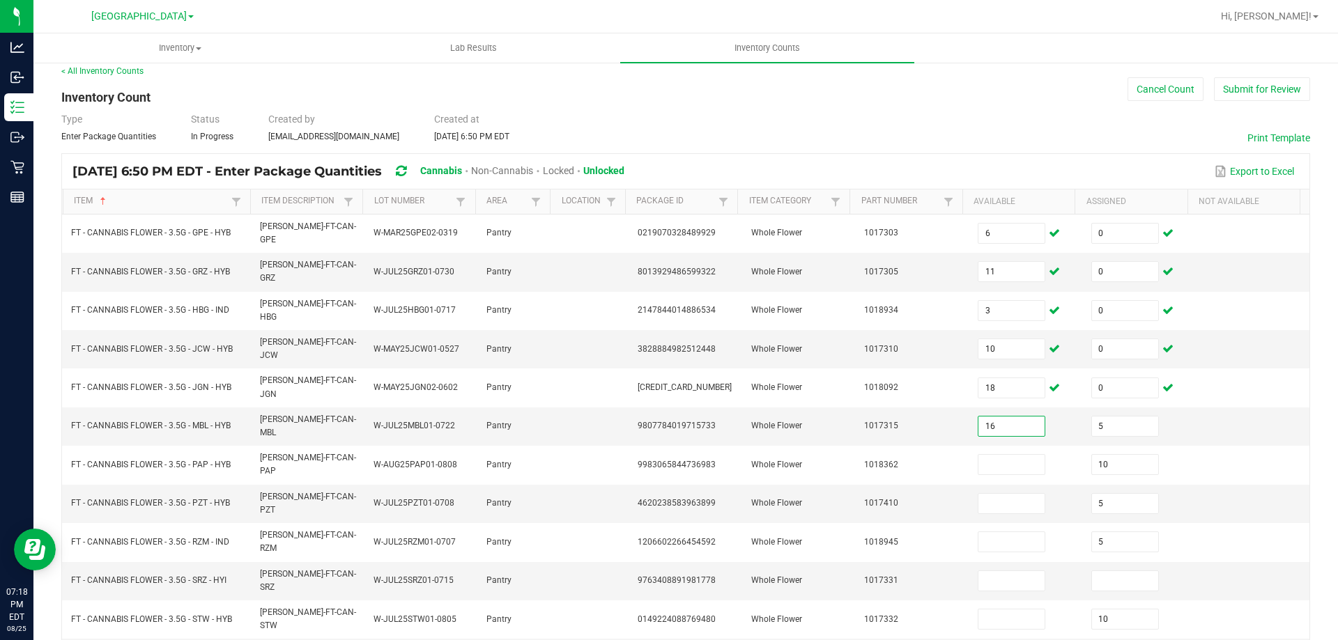
type input "16"
type input "0"
type input "2"
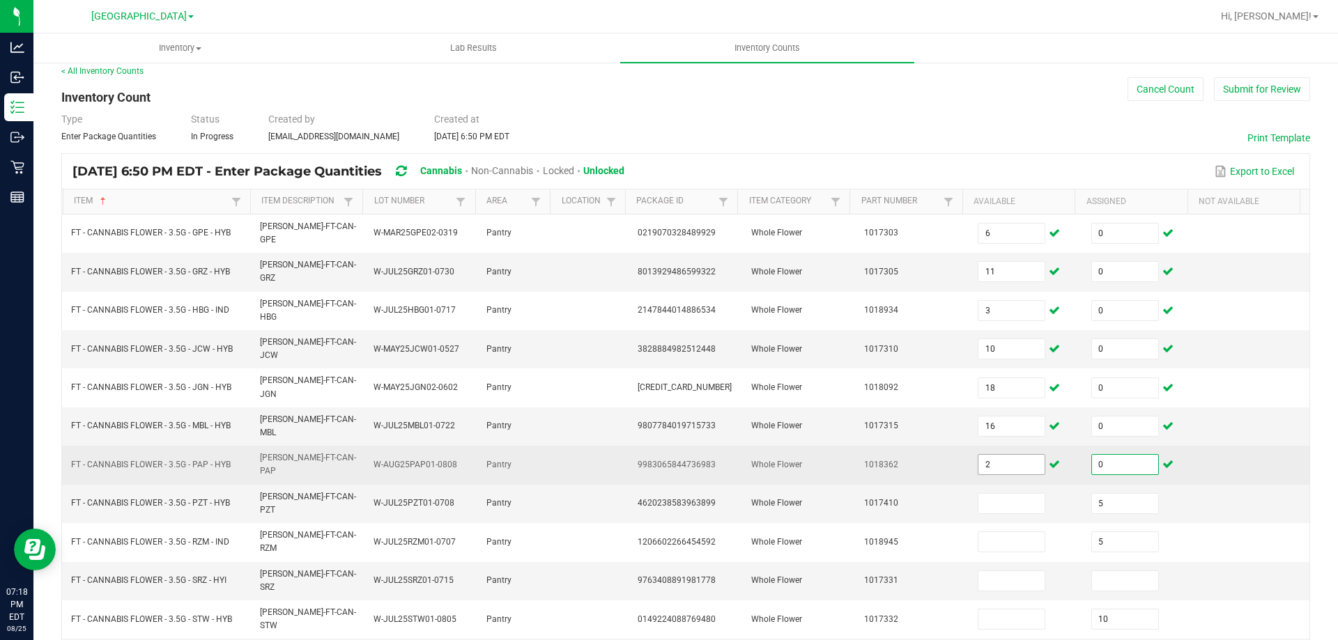
type input "0"
click at [1021, 455] on input "2" at bounding box center [1011, 465] width 66 height 20
type input "20"
type input "14"
type input "0"
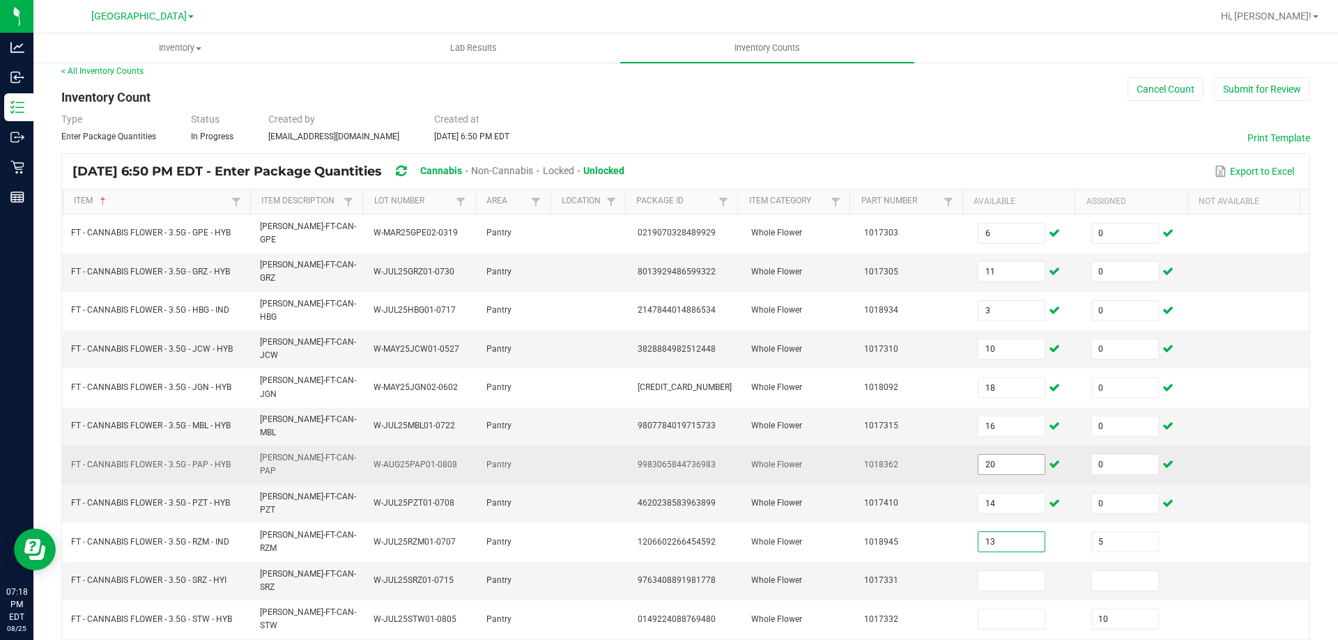
type input "13"
type input "0"
type input "7"
type input "0"
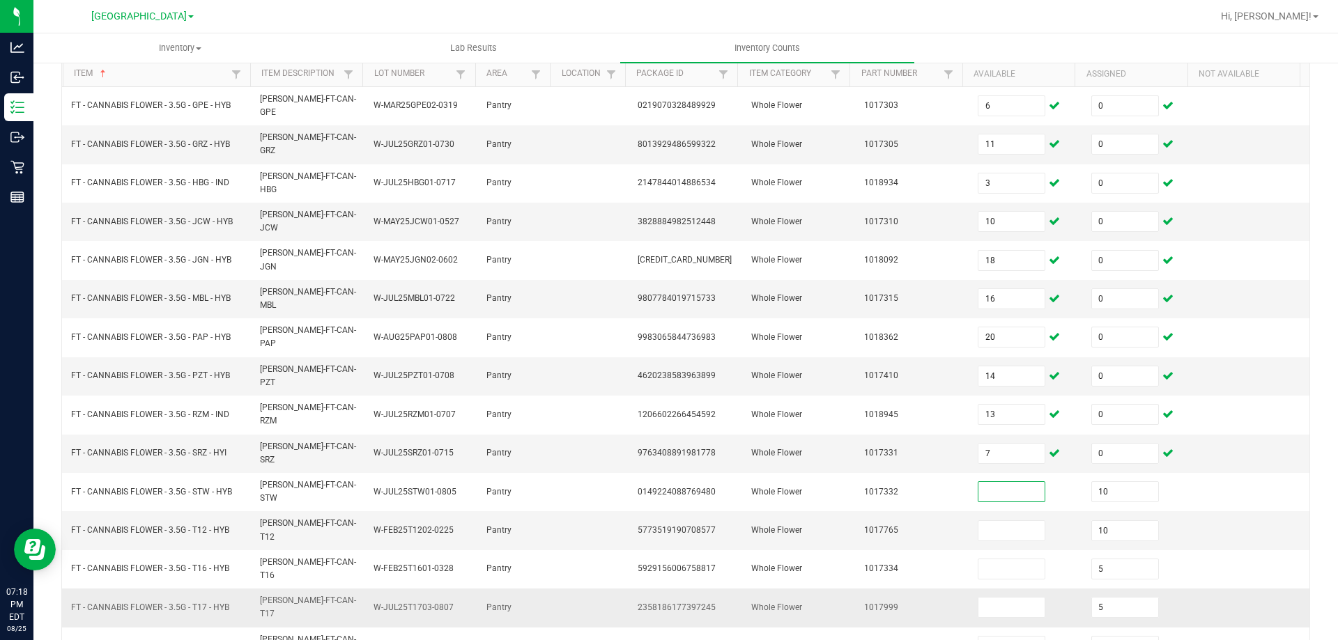
scroll to position [289, 0]
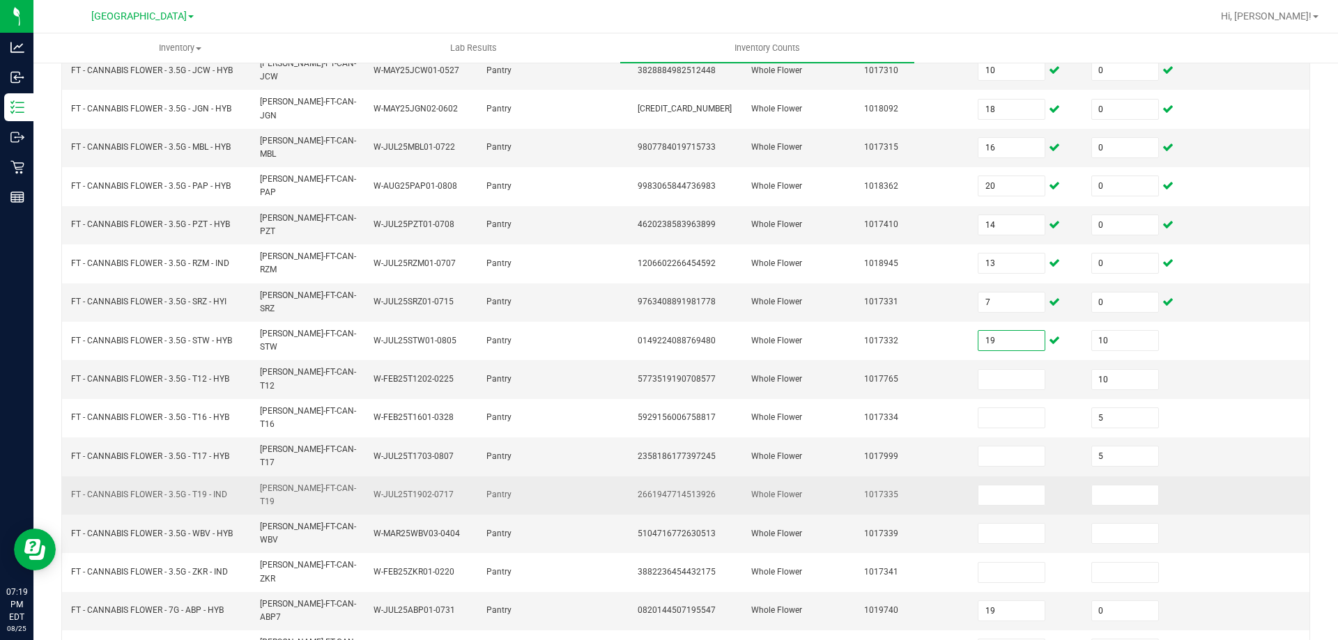
type input "19"
type input "0"
type input "19"
type input "0"
type input "17"
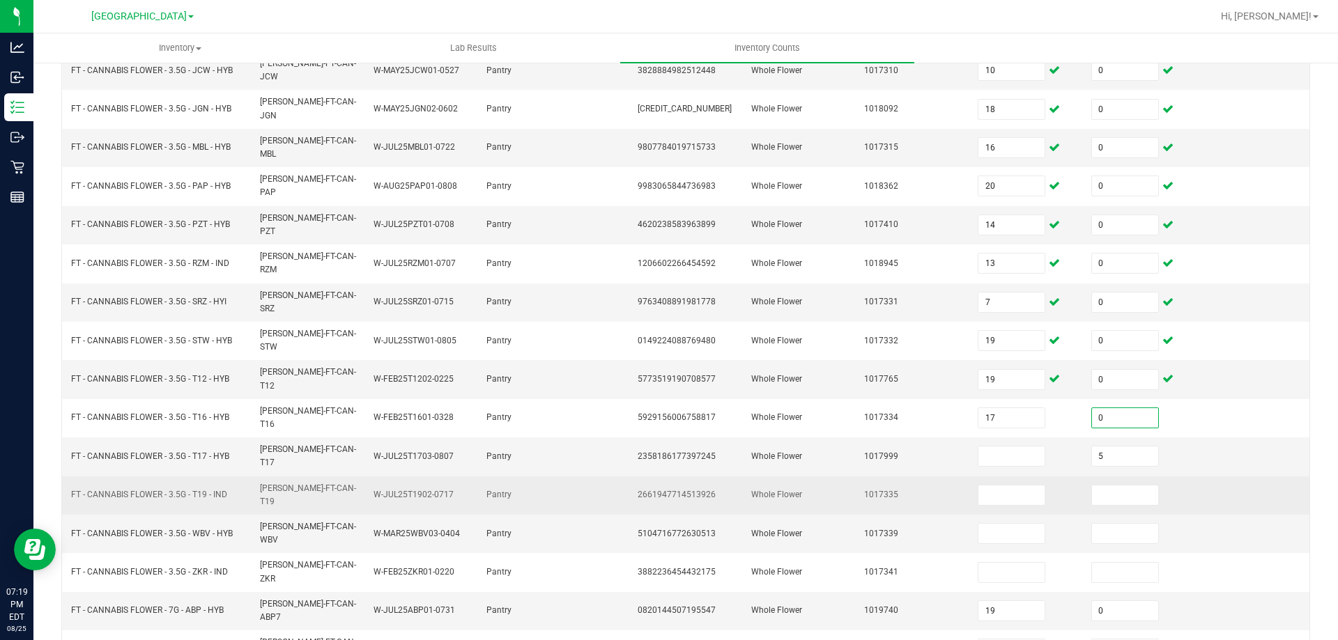
type input "0"
type input "17"
type input "0"
type input "15"
type input "0"
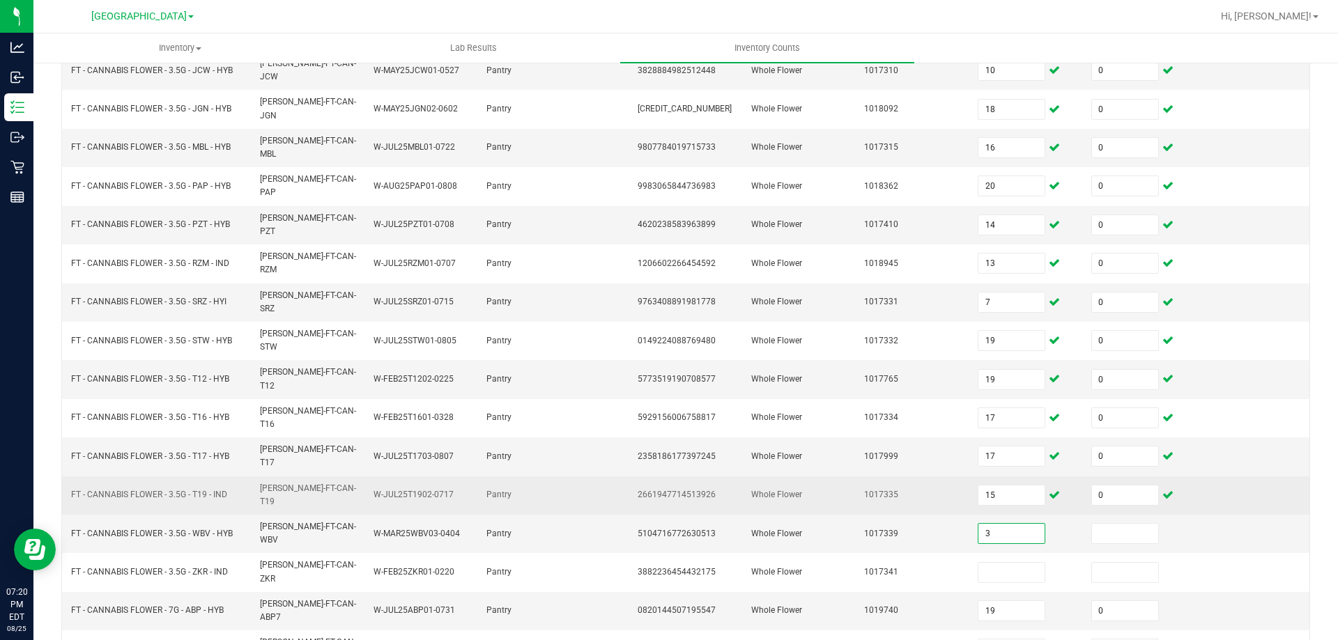
type input "3"
type input "0"
type input "12"
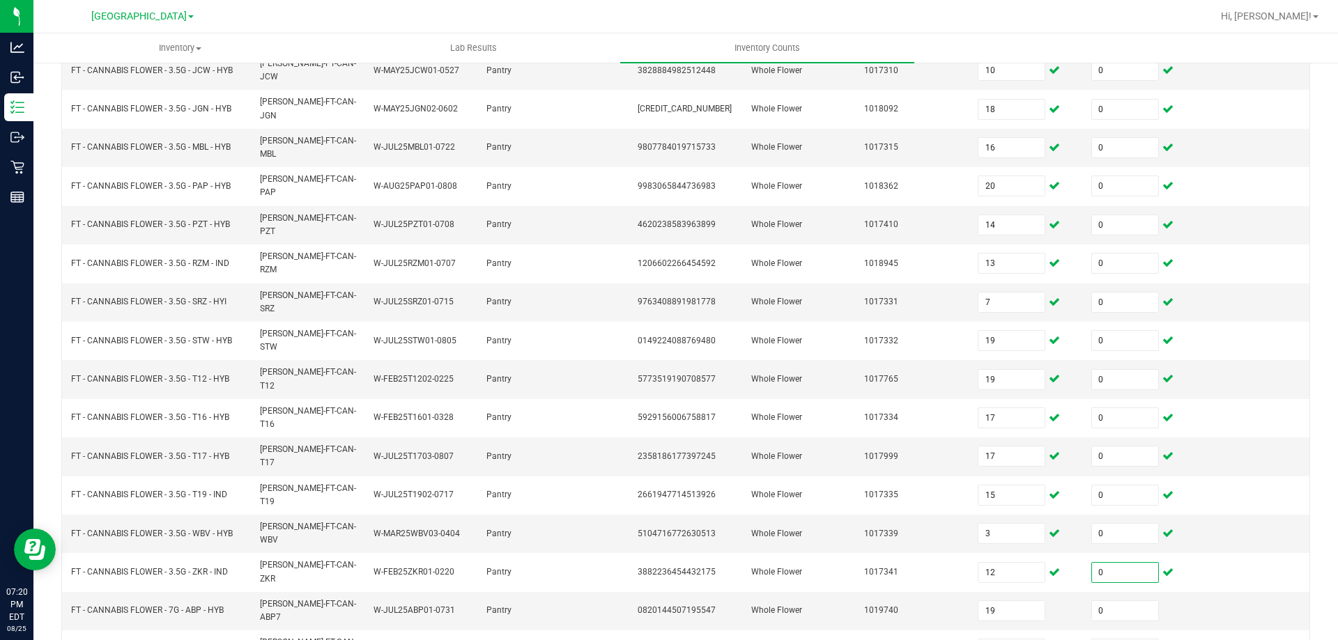
type input "0"
type input "8"
type input "4"
type input "12"
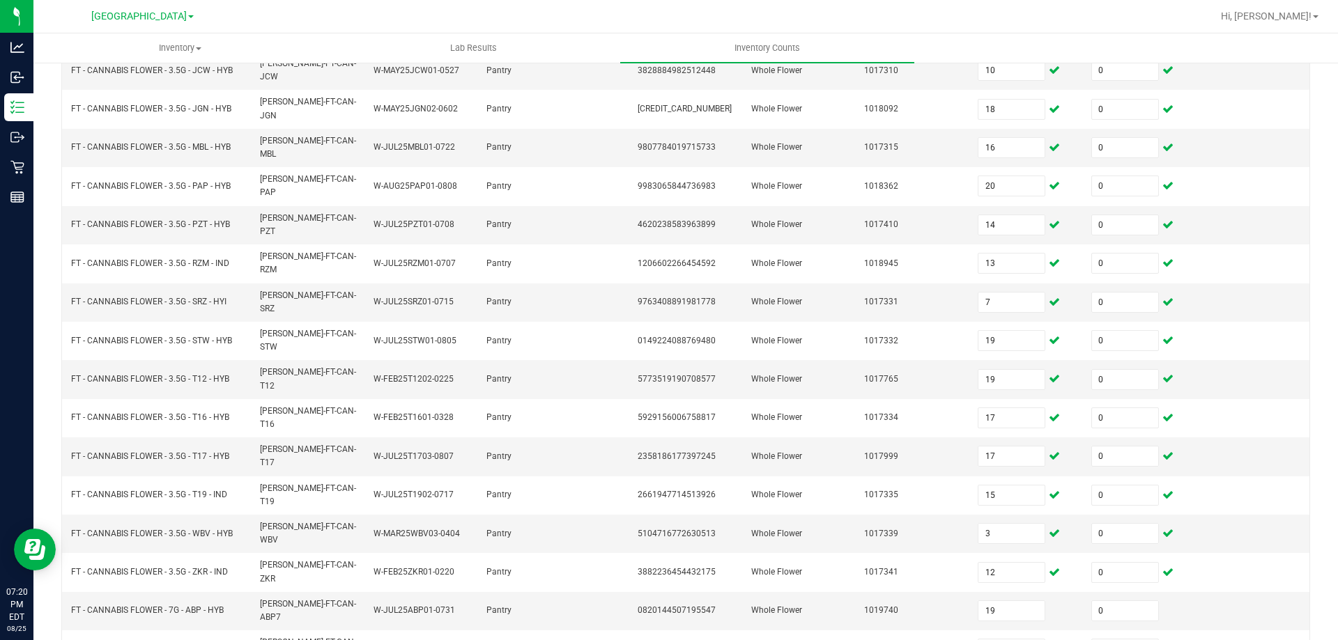
type input "9"
type input "3"
type input "10"
type input "6"
type input "10"
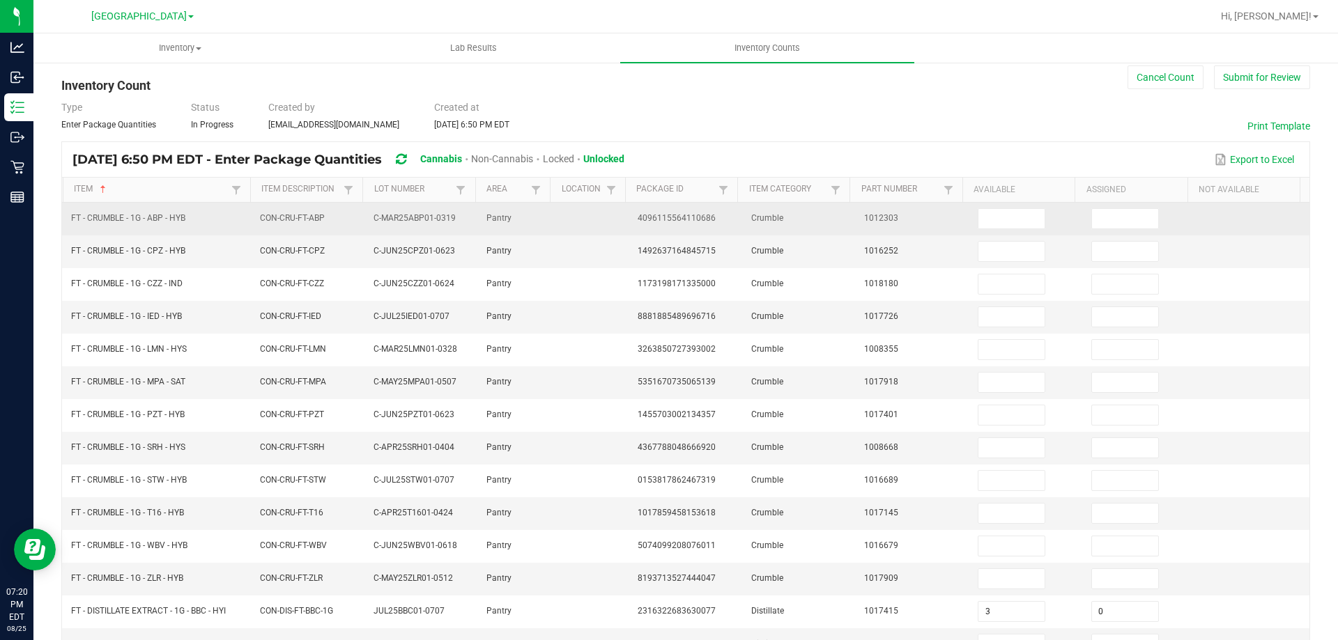
scroll to position [10, 0]
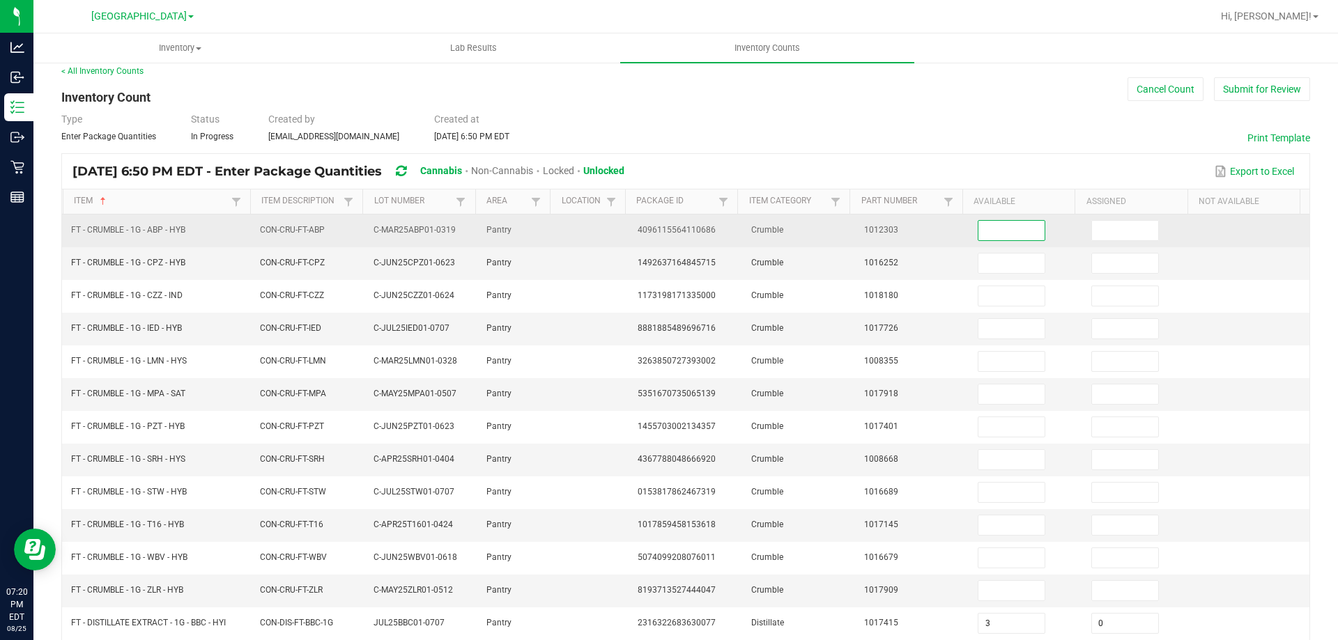
click at [1019, 222] on input at bounding box center [1011, 231] width 66 height 20
type input "2"
type input "0"
type input "8"
type input "0"
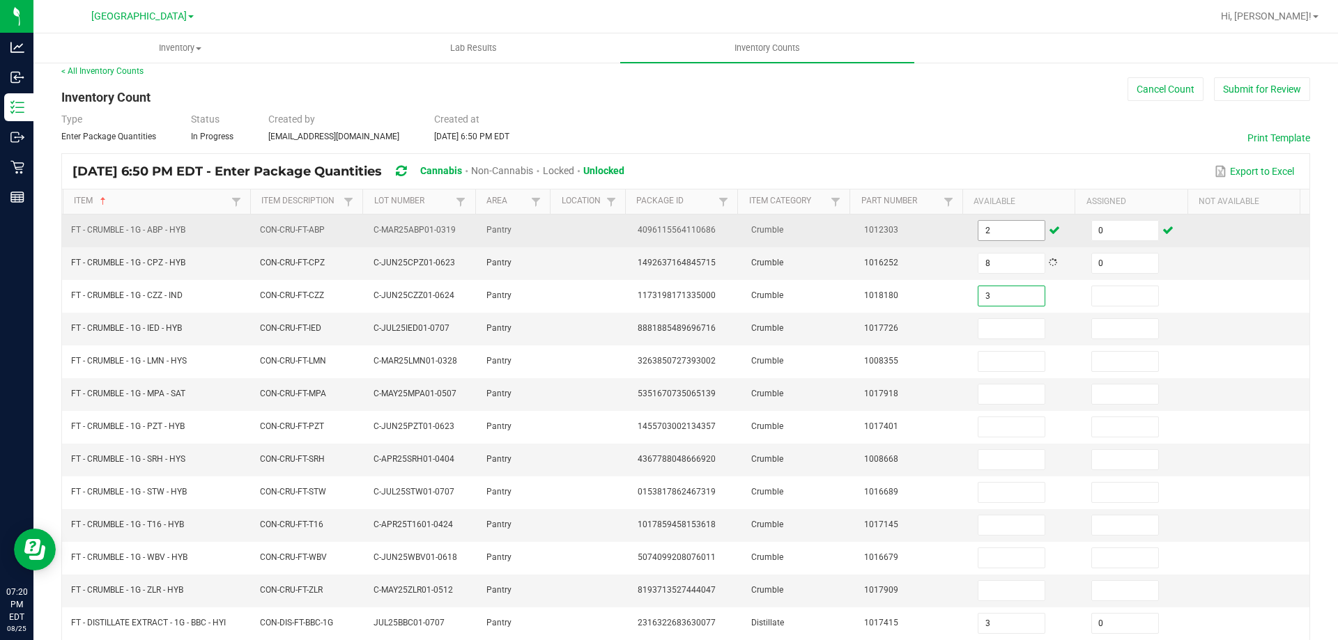
type input "3"
type input "0"
type input "6"
type input "0"
type input "3"
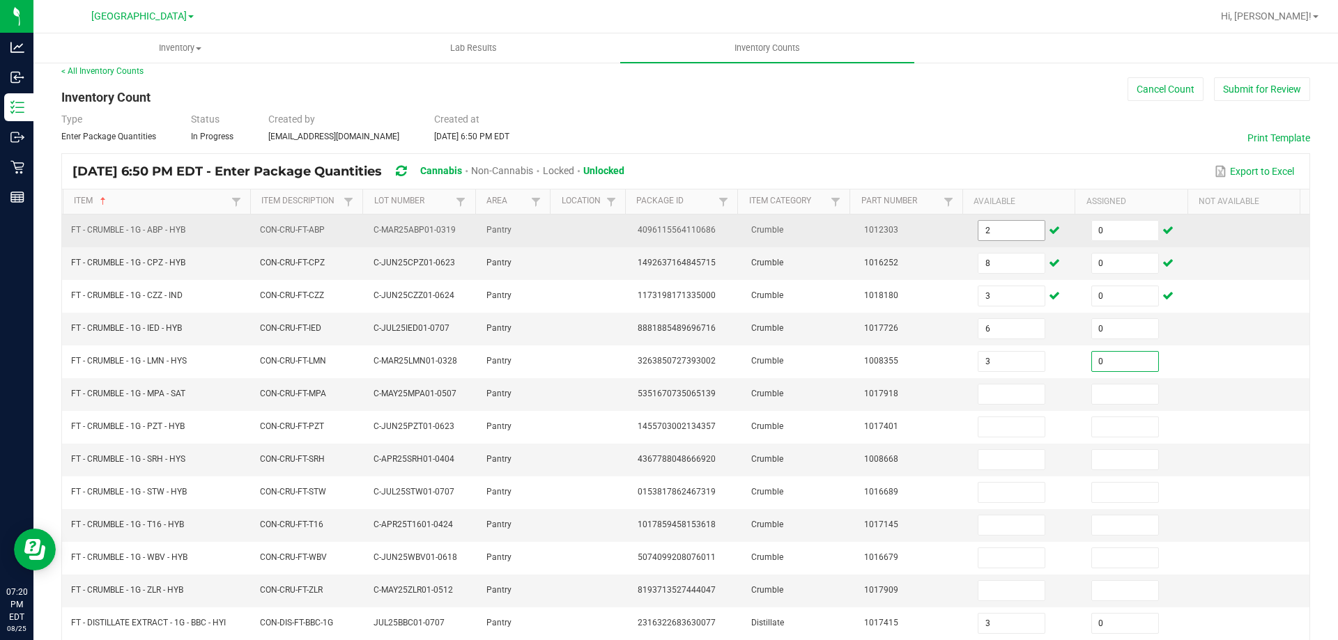
type input "0"
type input "4"
type input "0"
type input "8"
type input "0"
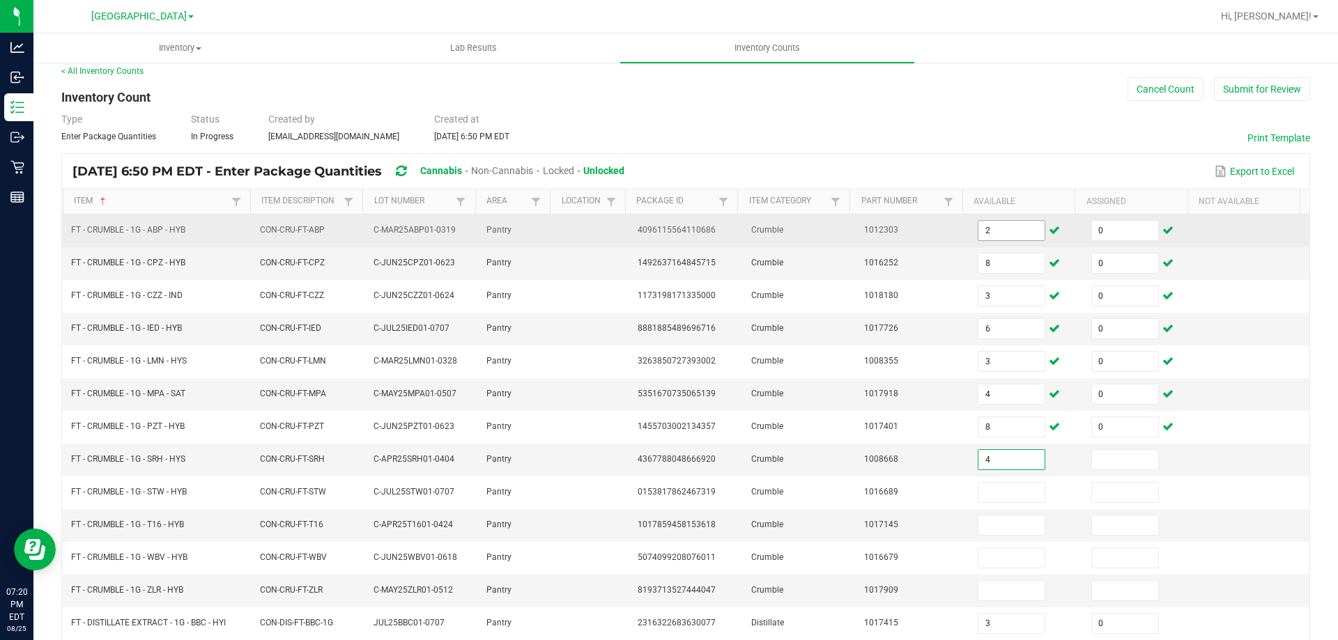
type input "4"
type input "0"
type input "7"
type input "0"
type input "5"
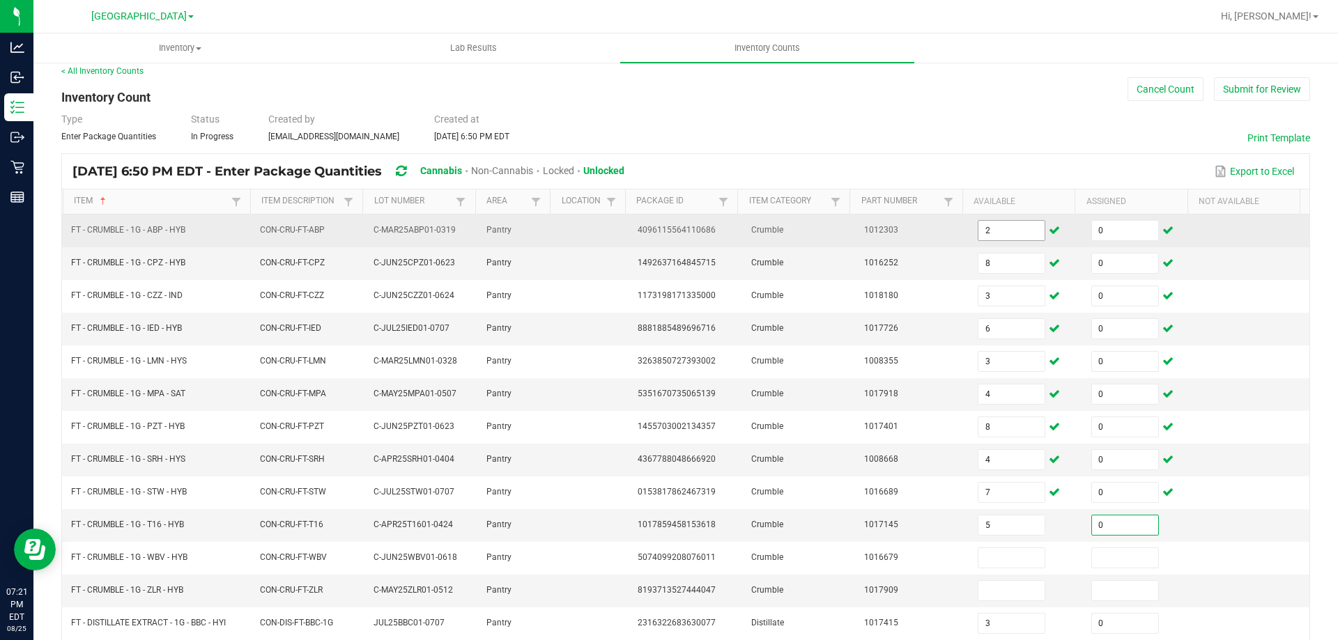
type input "0"
type input "7"
type input "0"
type input "1"
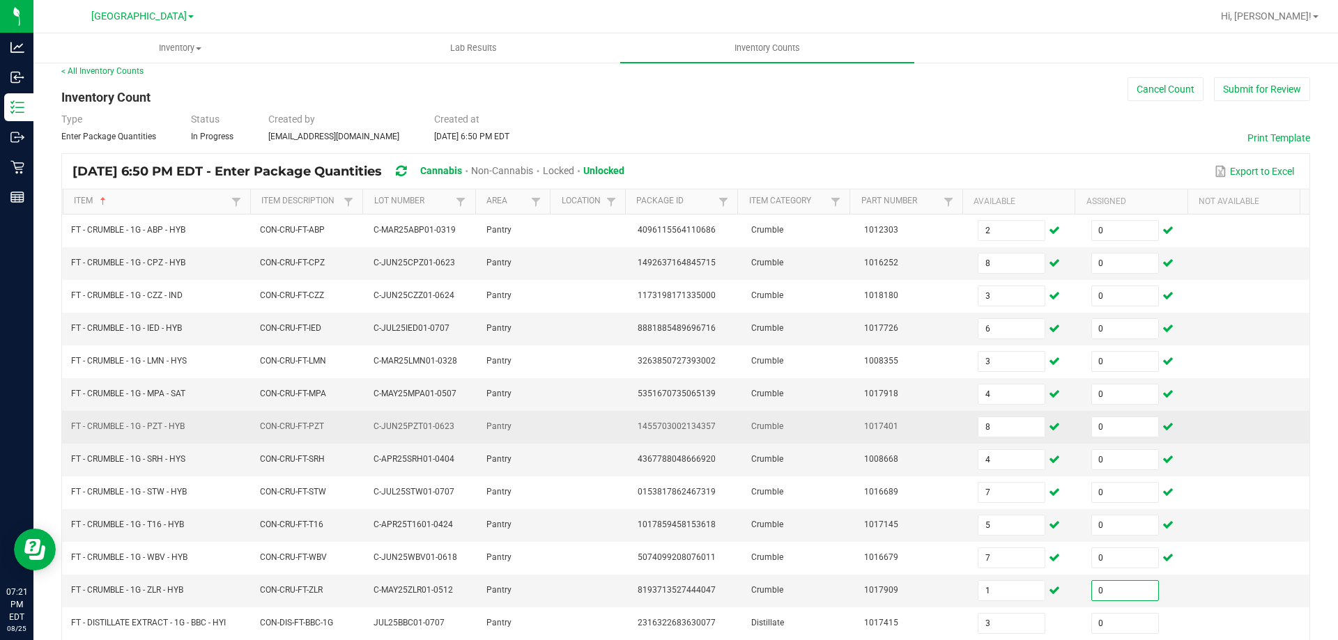
type input "0"
drag, startPoint x: 1205, startPoint y: 419, endPoint x: 1182, endPoint y: 419, distance: 22.3
click at [1202, 419] on td at bounding box center [1253, 427] width 114 height 33
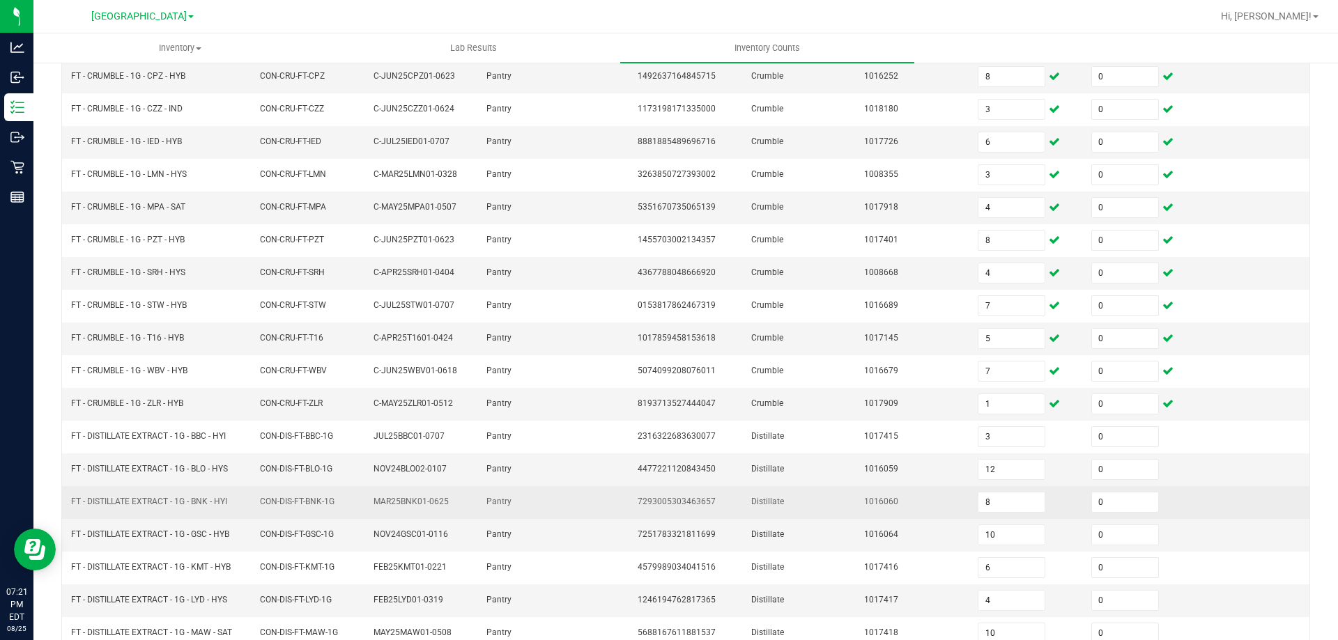
scroll to position [289, 0]
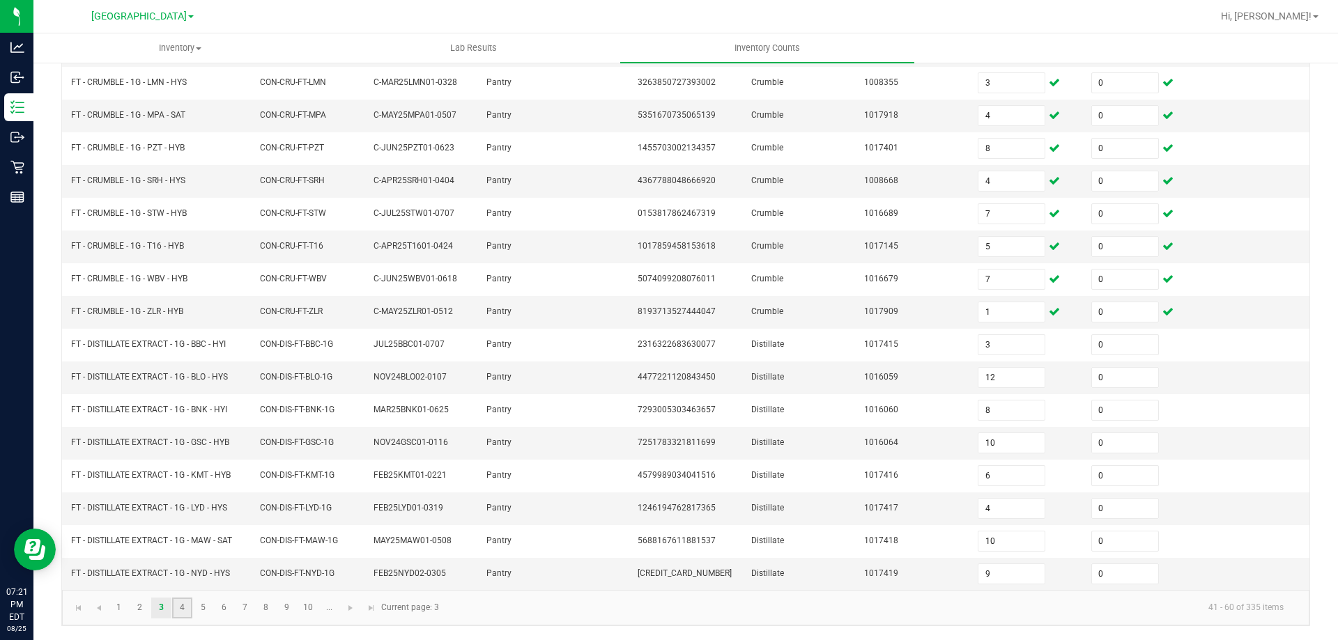
click at [181, 609] on link "4" at bounding box center [182, 608] width 20 height 21
type input "0"
type input "1"
type input "7"
type input "8"
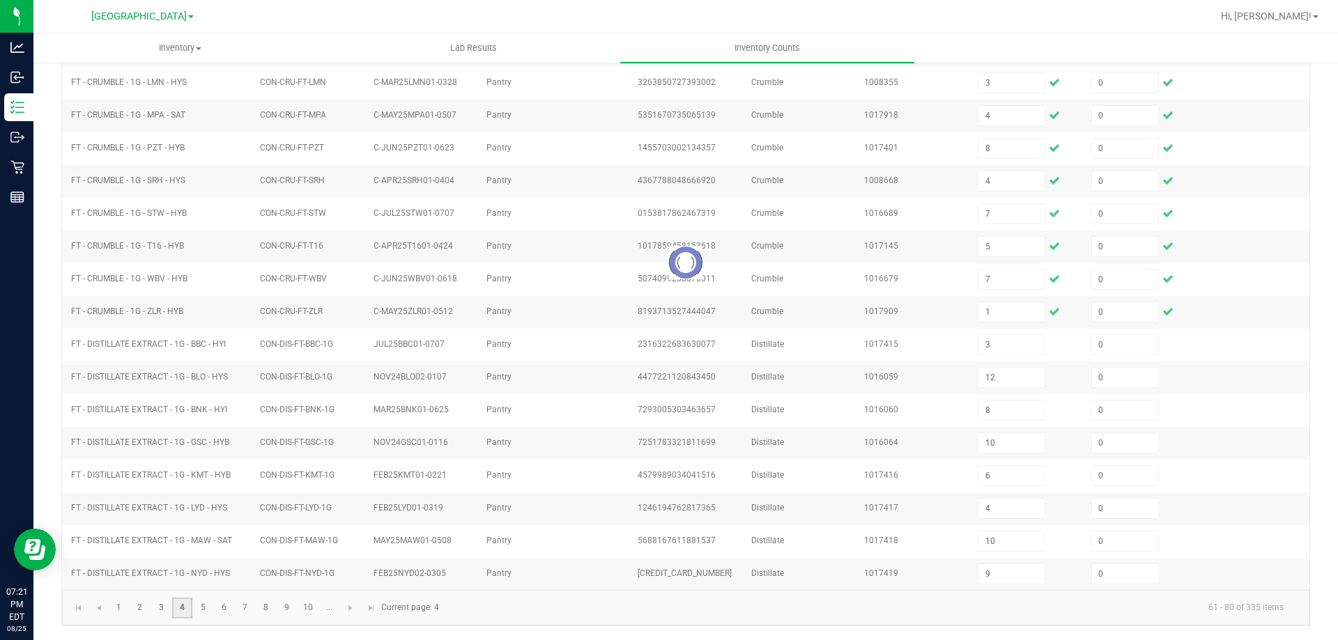
type input "11"
type input "4"
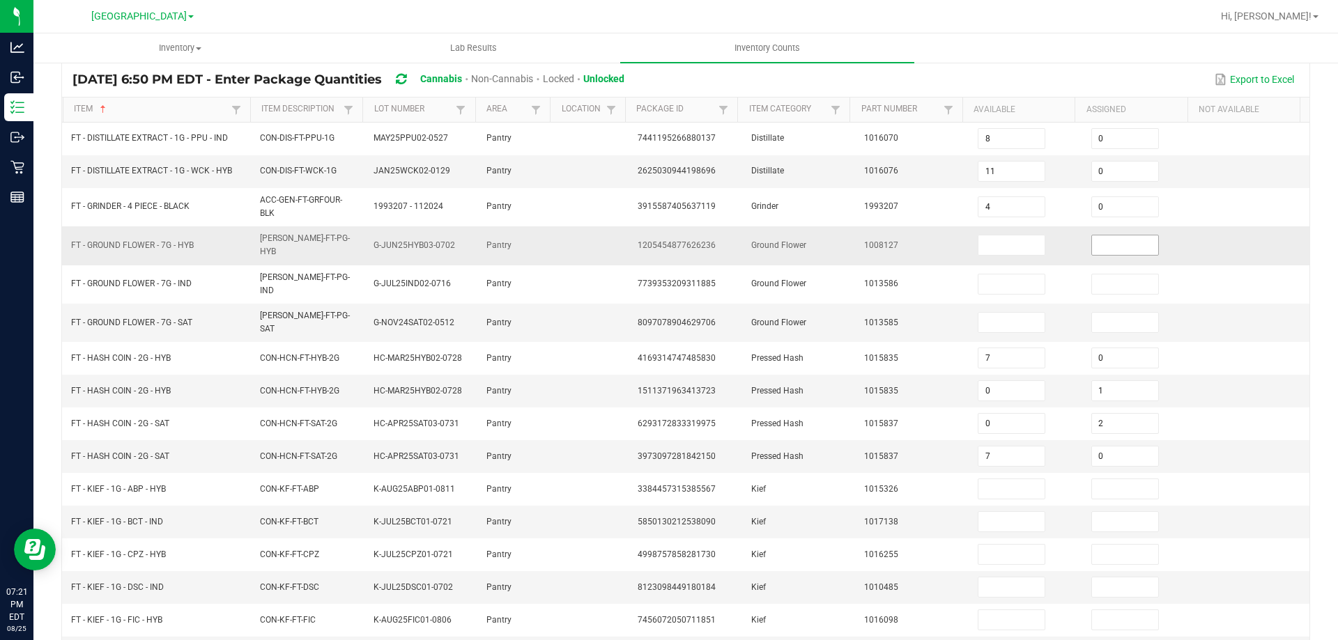
scroll to position [0, 0]
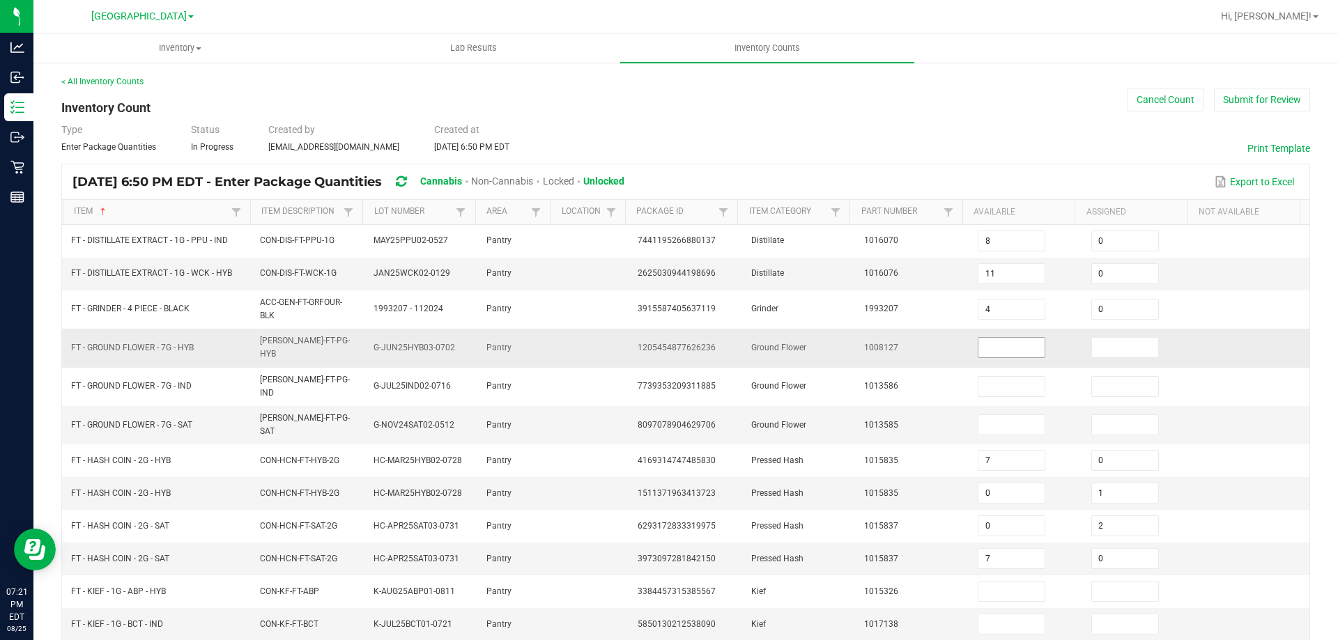
click at [990, 353] on input at bounding box center [1011, 348] width 66 height 20
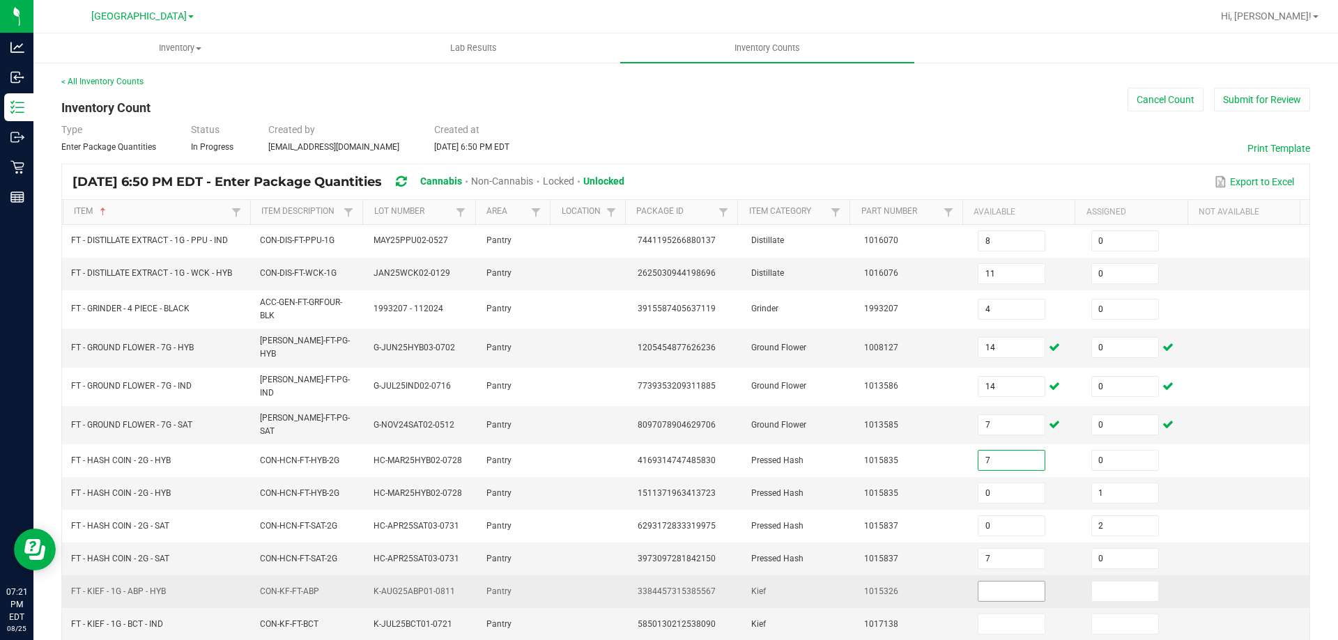
click at [994, 581] on span at bounding box center [1012, 591] width 68 height 21
click at [995, 582] on input at bounding box center [1011, 592] width 66 height 20
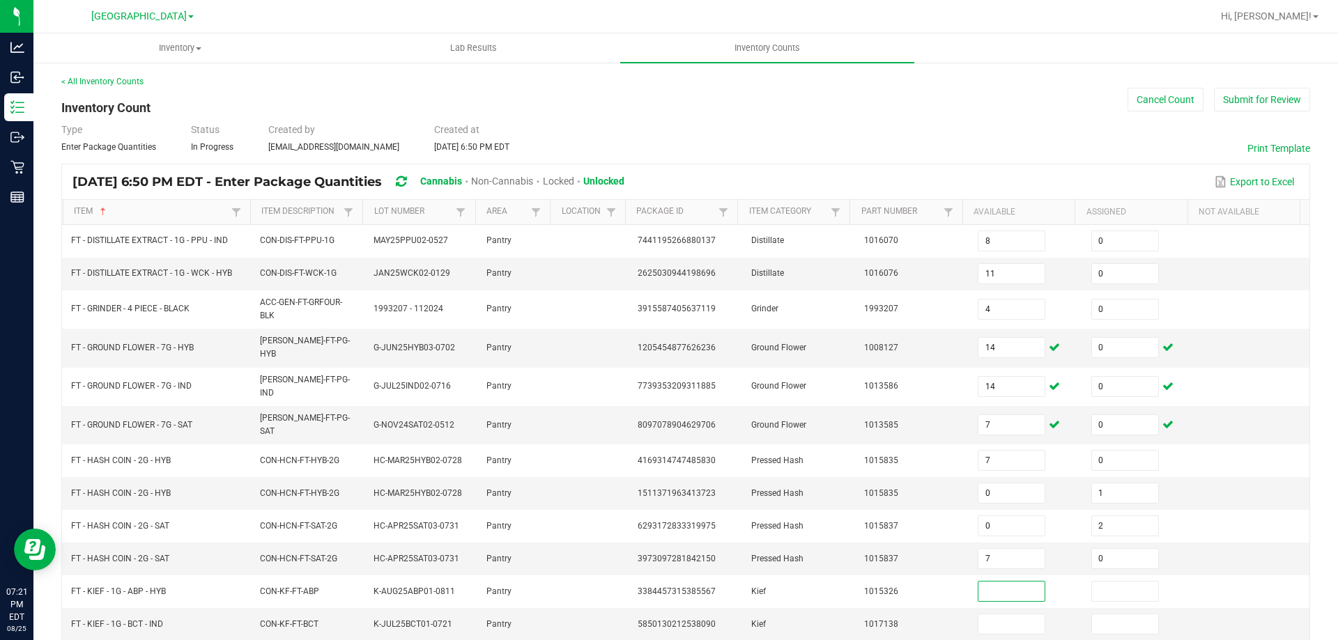
scroll to position [295, 0]
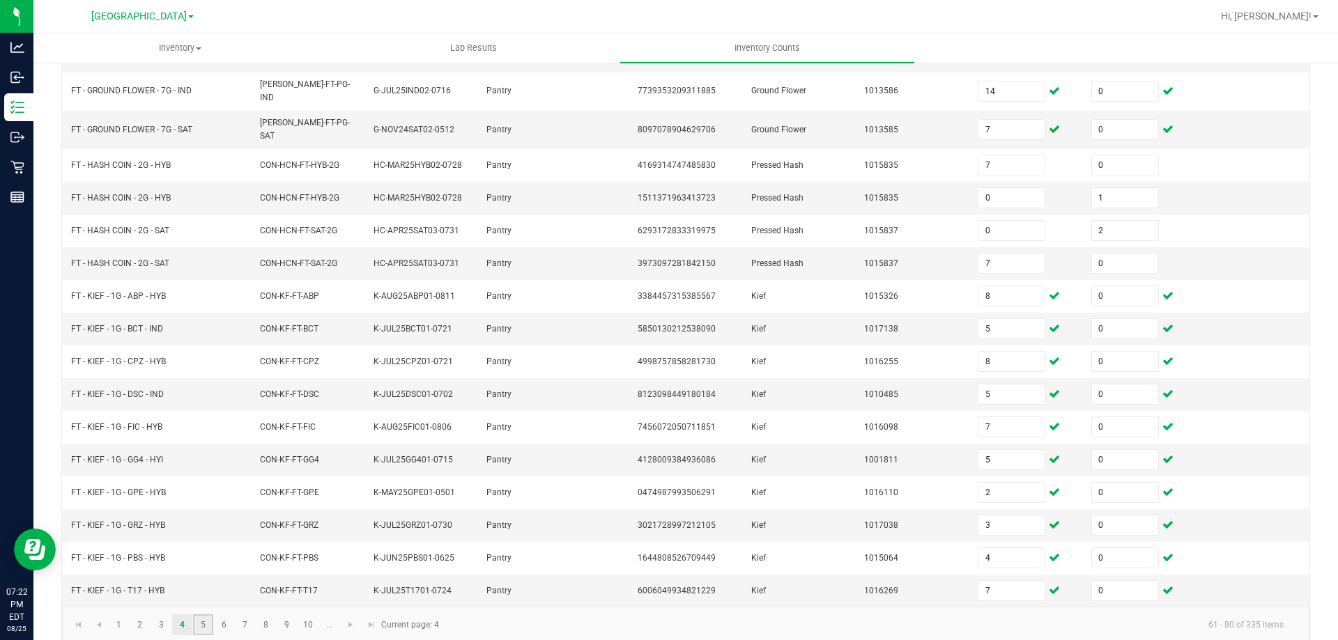
click at [206, 615] on link "5" at bounding box center [203, 625] width 20 height 21
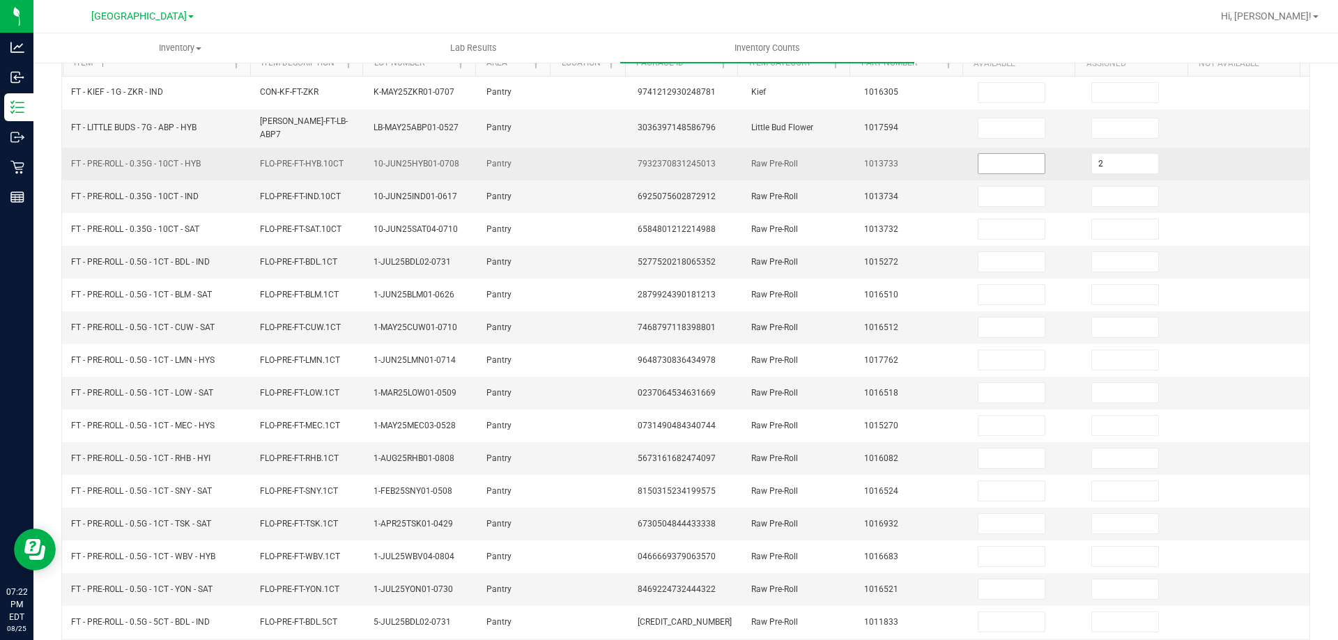
scroll to position [0, 0]
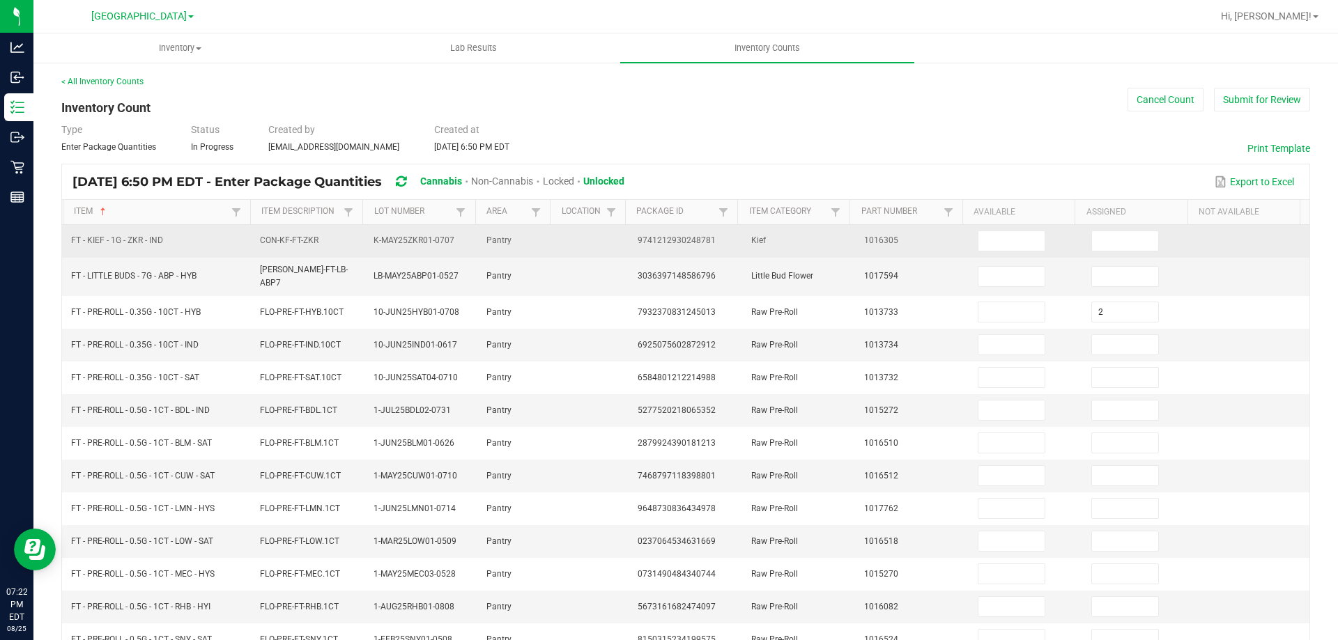
click at [998, 252] on td at bounding box center [1026, 241] width 114 height 33
click at [998, 246] on input at bounding box center [1011, 241] width 66 height 20
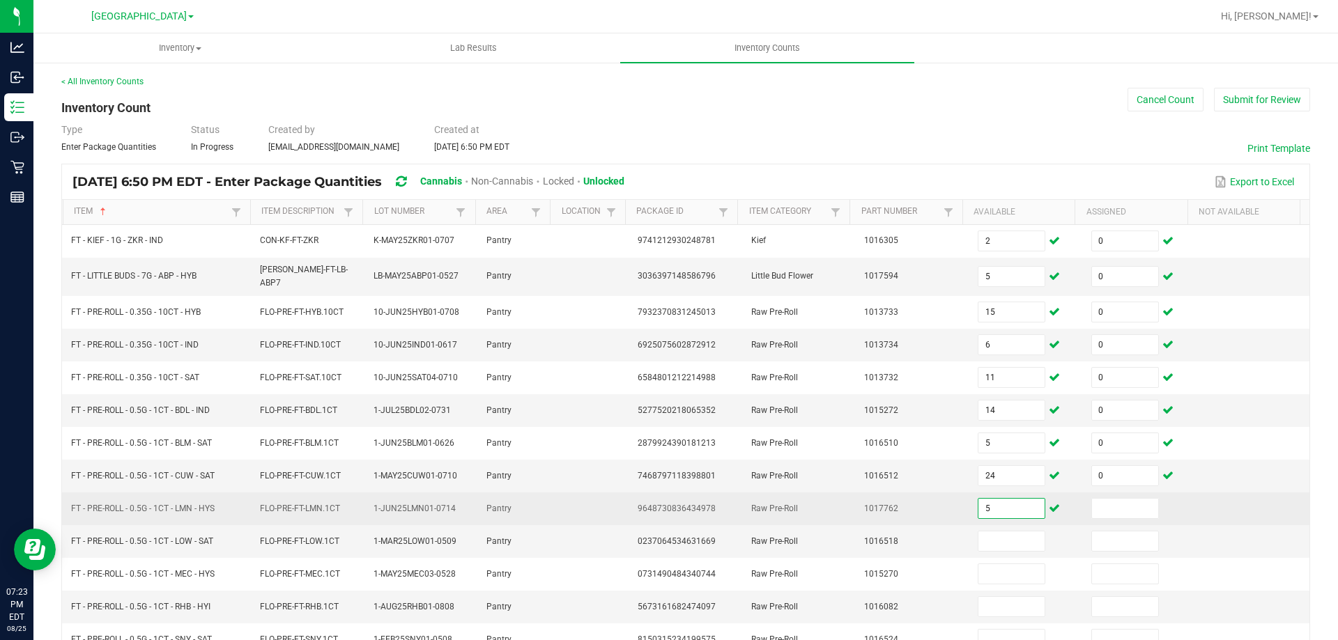
click at [986, 499] on input "5" at bounding box center [1011, 509] width 66 height 20
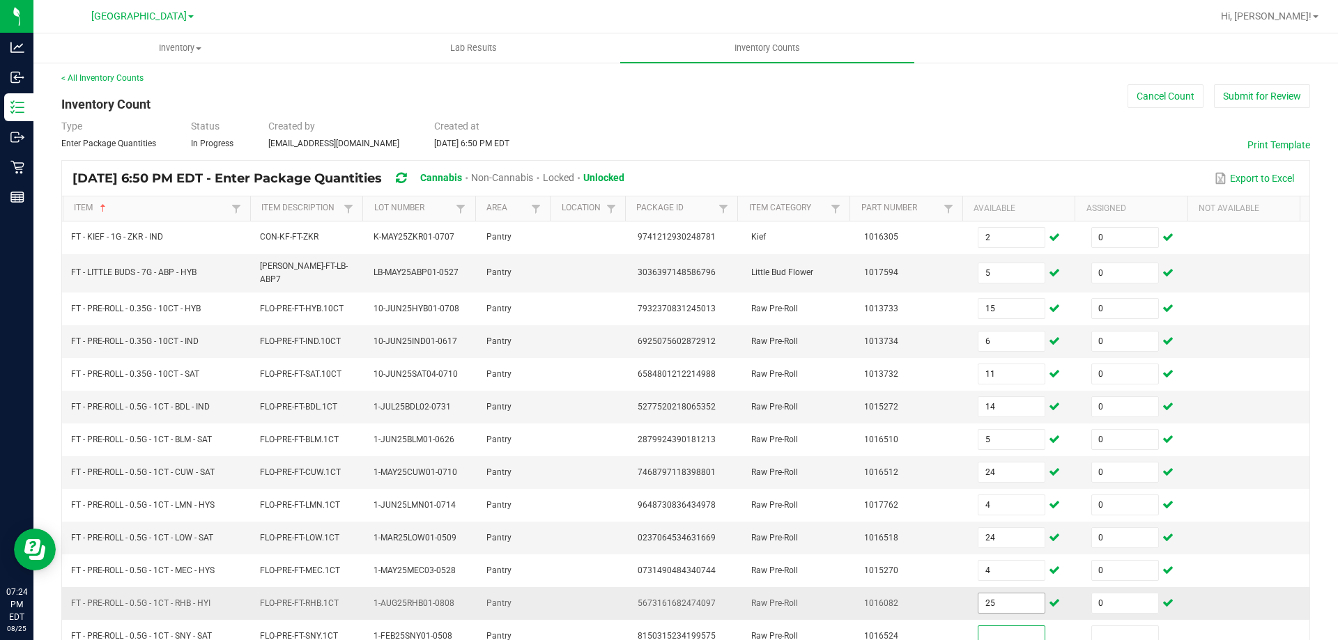
click at [999, 604] on input "25" at bounding box center [1011, 604] width 66 height 20
click at [1240, 358] on td at bounding box center [1253, 374] width 114 height 33
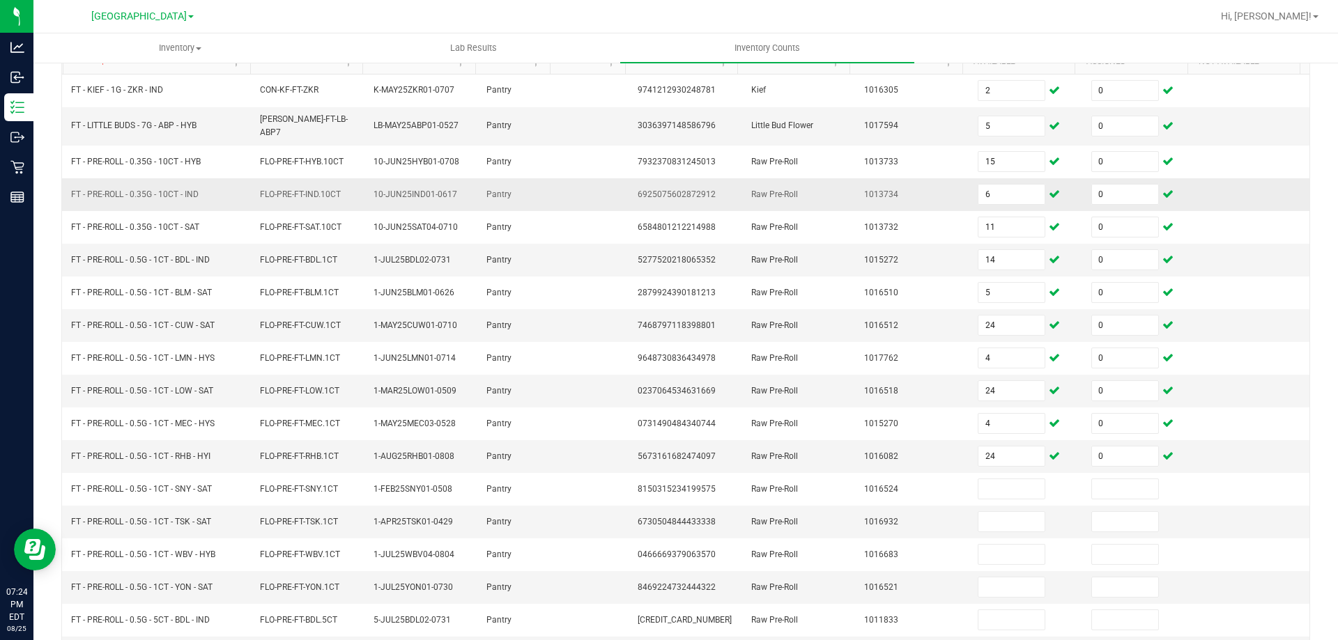
scroll to position [289, 0]
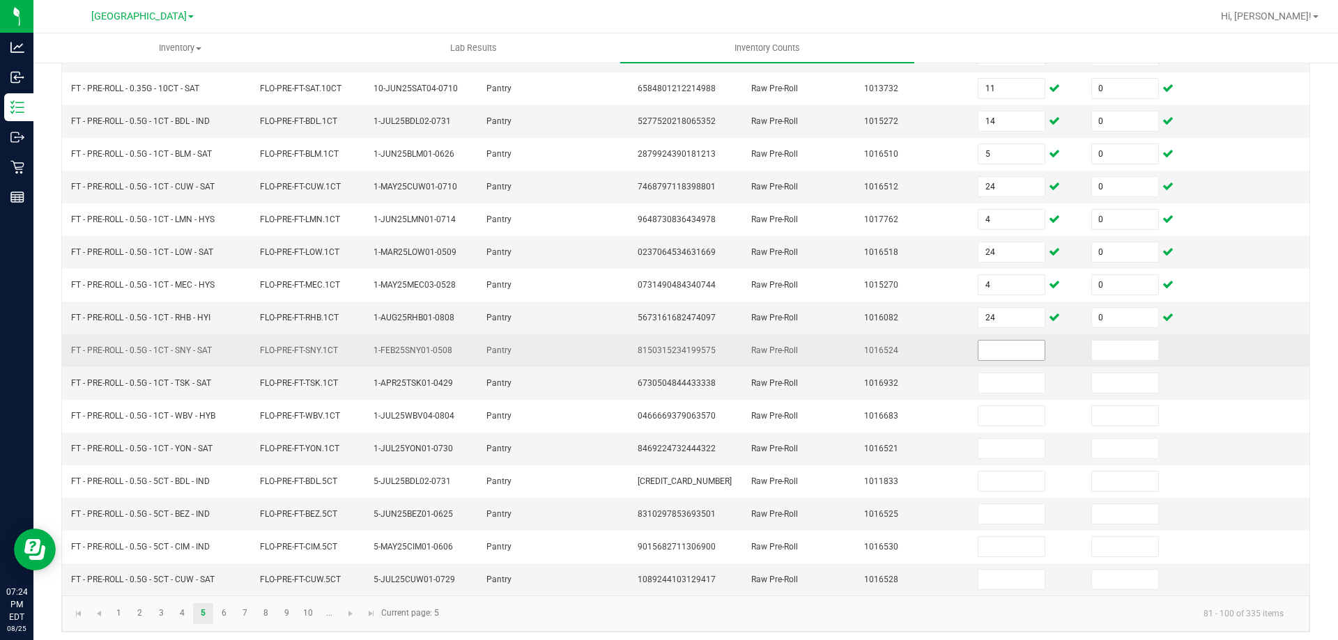
click at [997, 348] on input at bounding box center [1011, 351] width 66 height 20
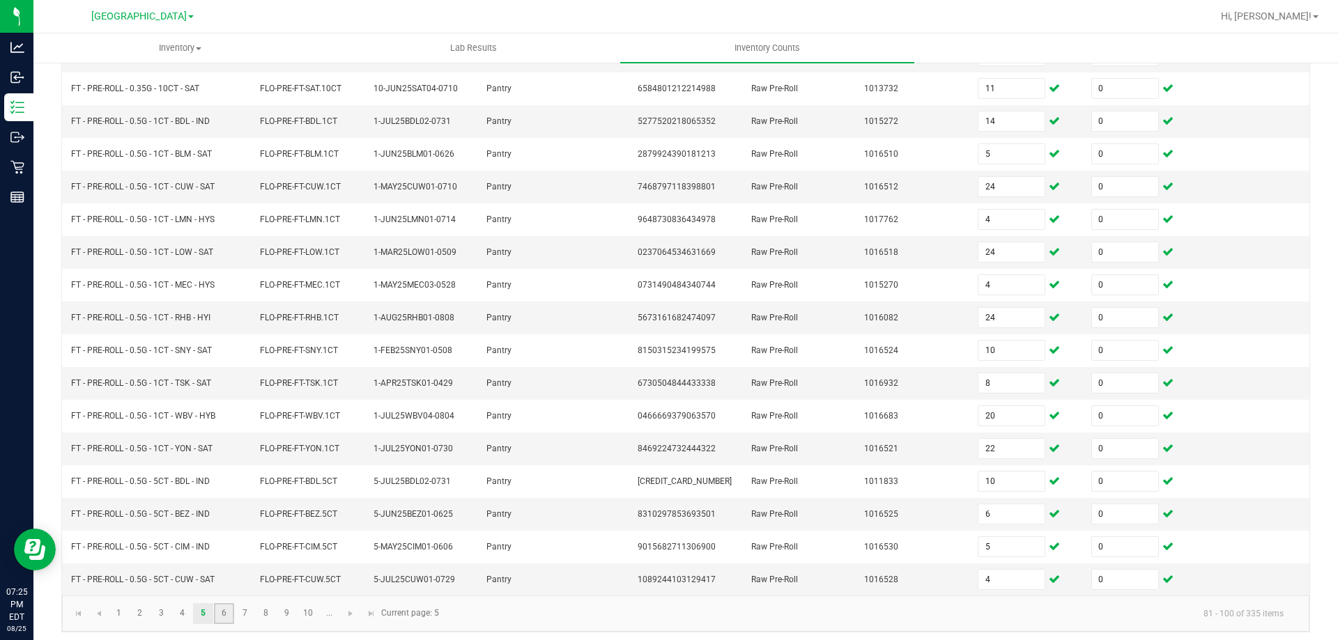
click at [227, 618] on link "6" at bounding box center [224, 613] width 20 height 21
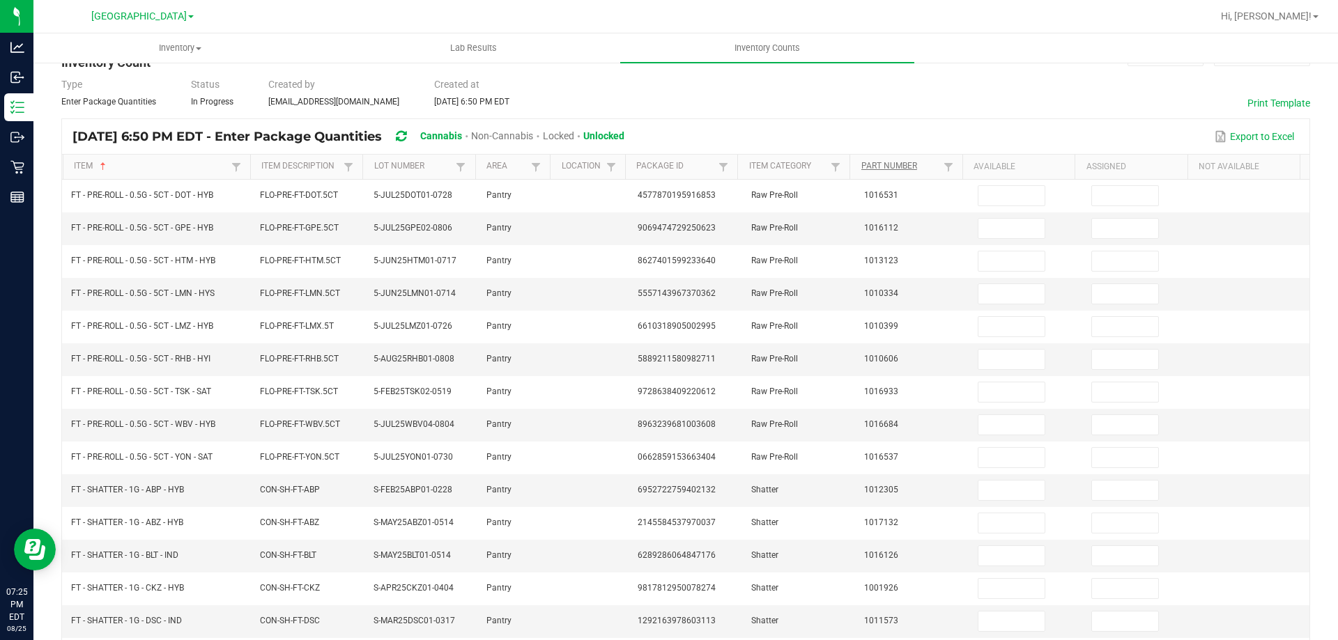
scroll to position [0, 0]
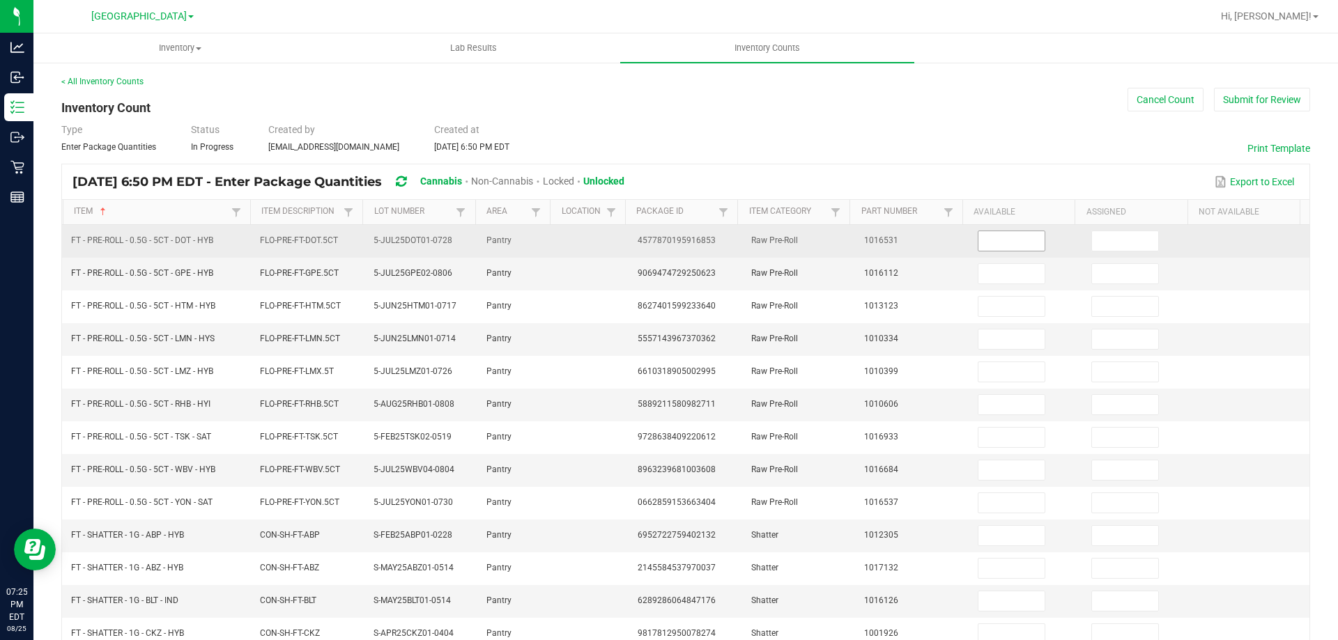
click at [995, 245] on input at bounding box center [1011, 241] width 66 height 20
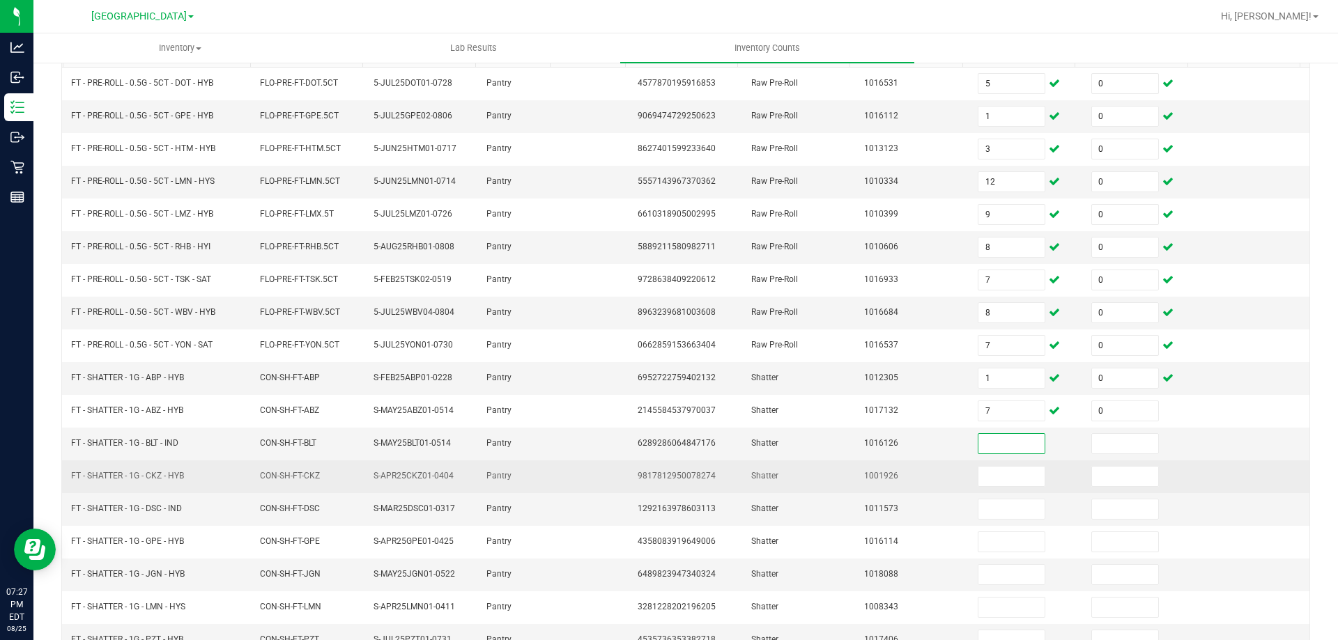
scroll to position [289, 0]
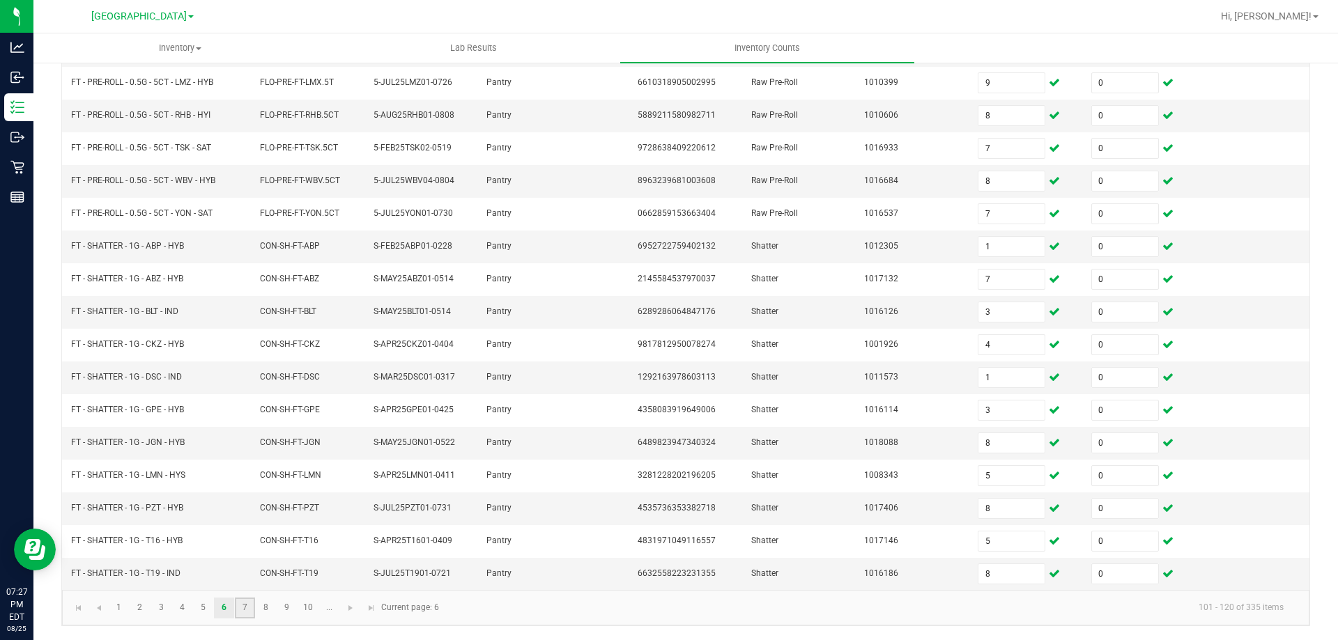
click at [247, 615] on link "7" at bounding box center [245, 608] width 20 height 21
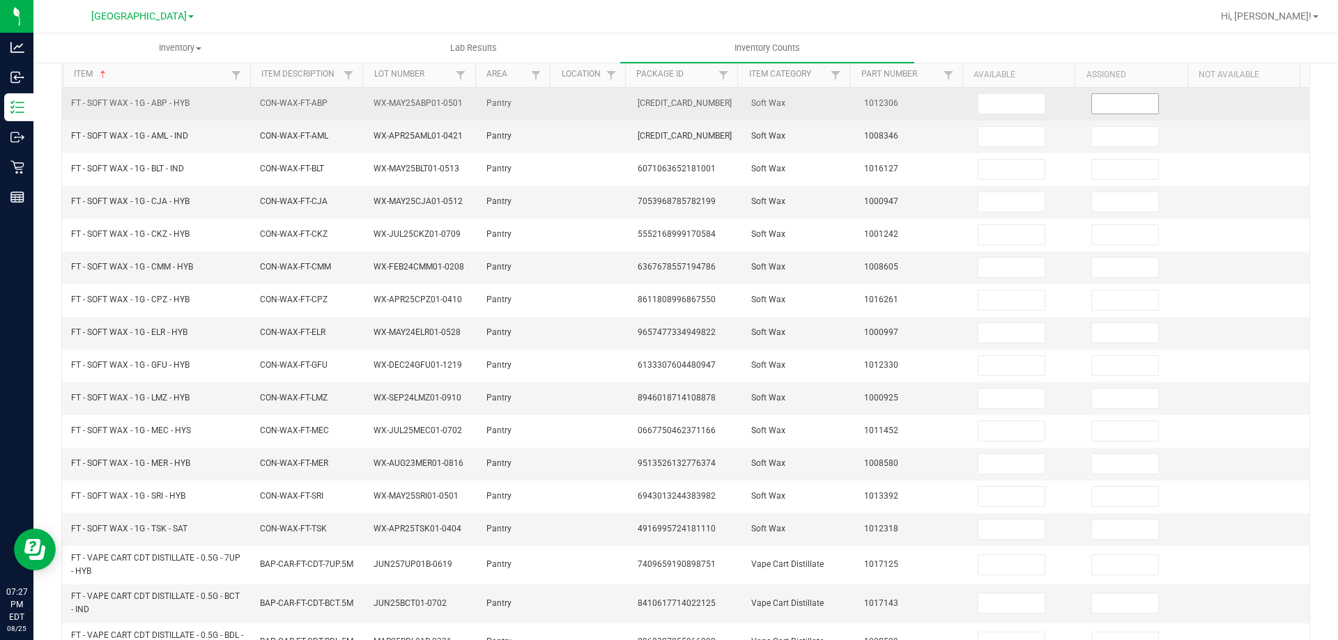
scroll to position [10, 0]
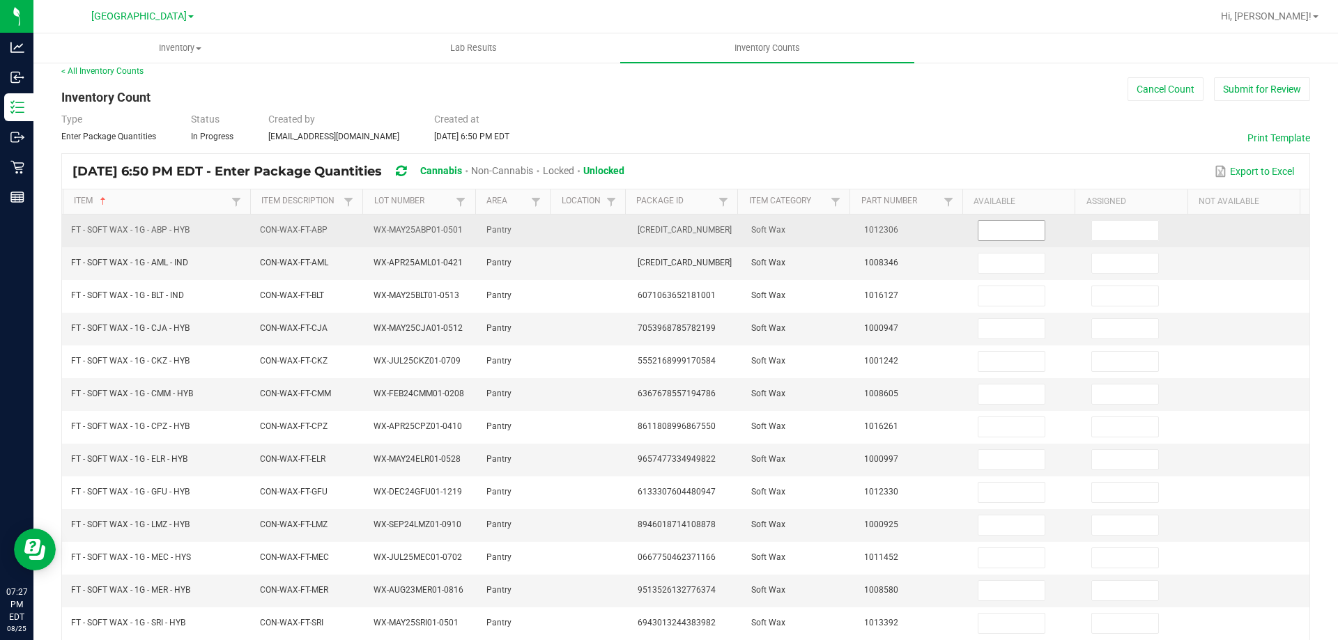
click at [1013, 227] on input at bounding box center [1011, 231] width 66 height 20
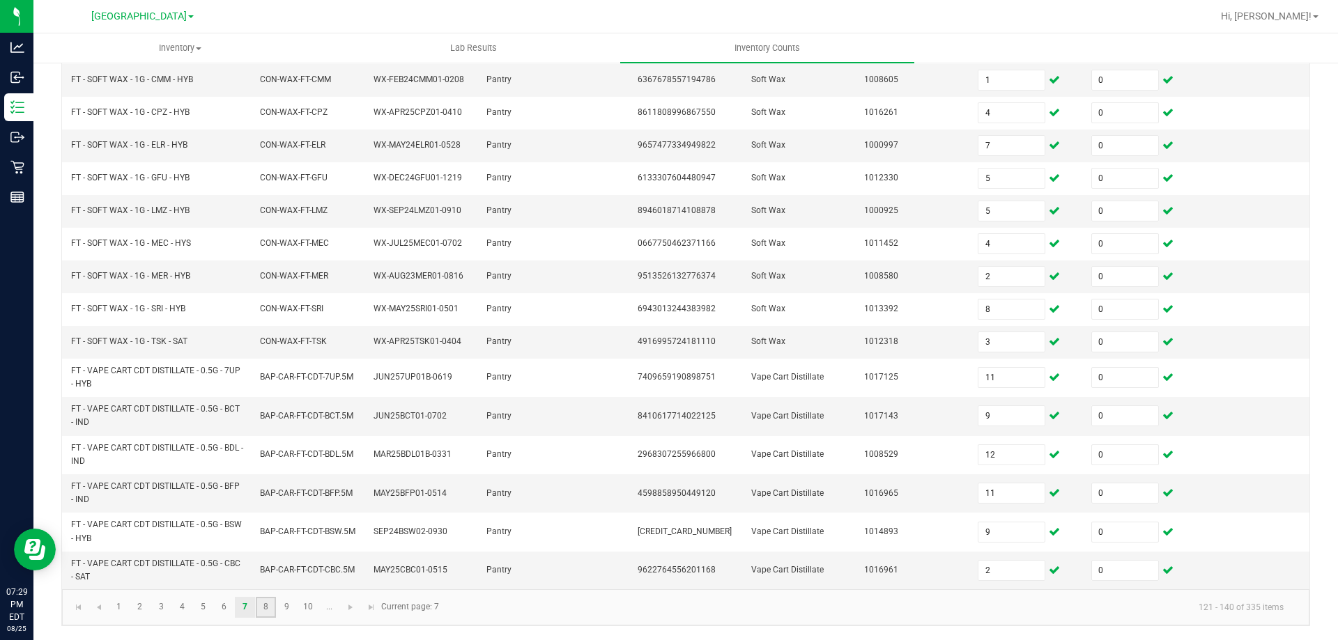
click at [263, 613] on link "8" at bounding box center [266, 607] width 20 height 21
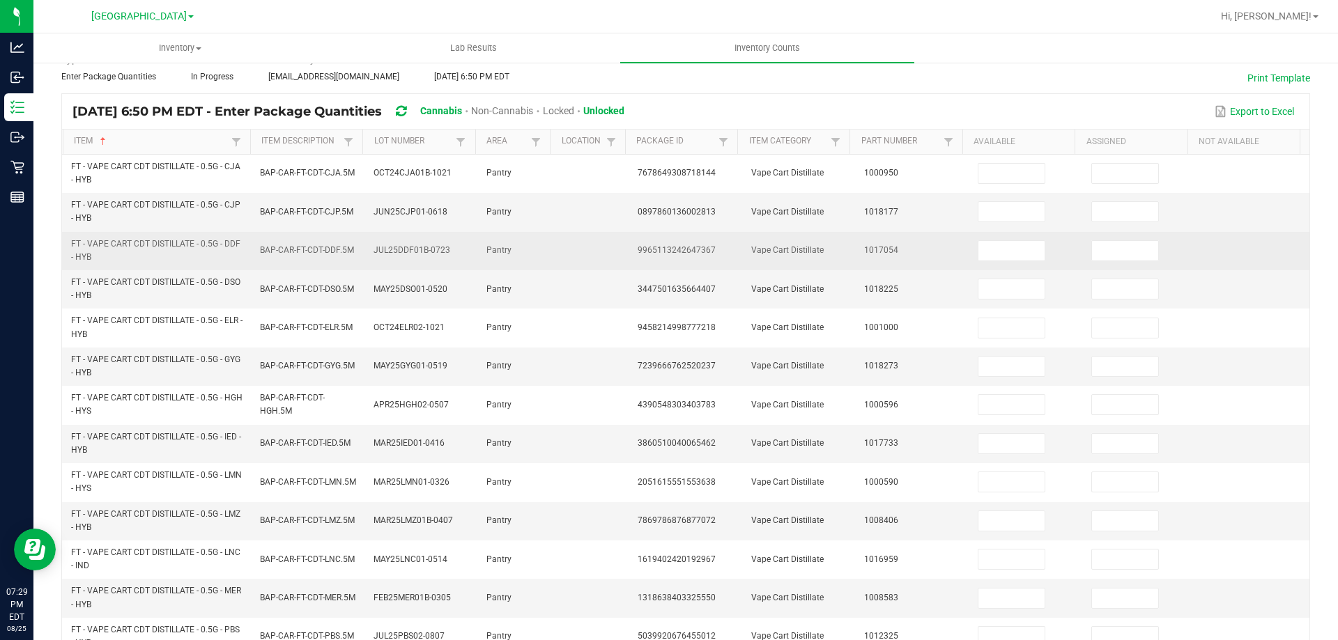
scroll to position [0, 0]
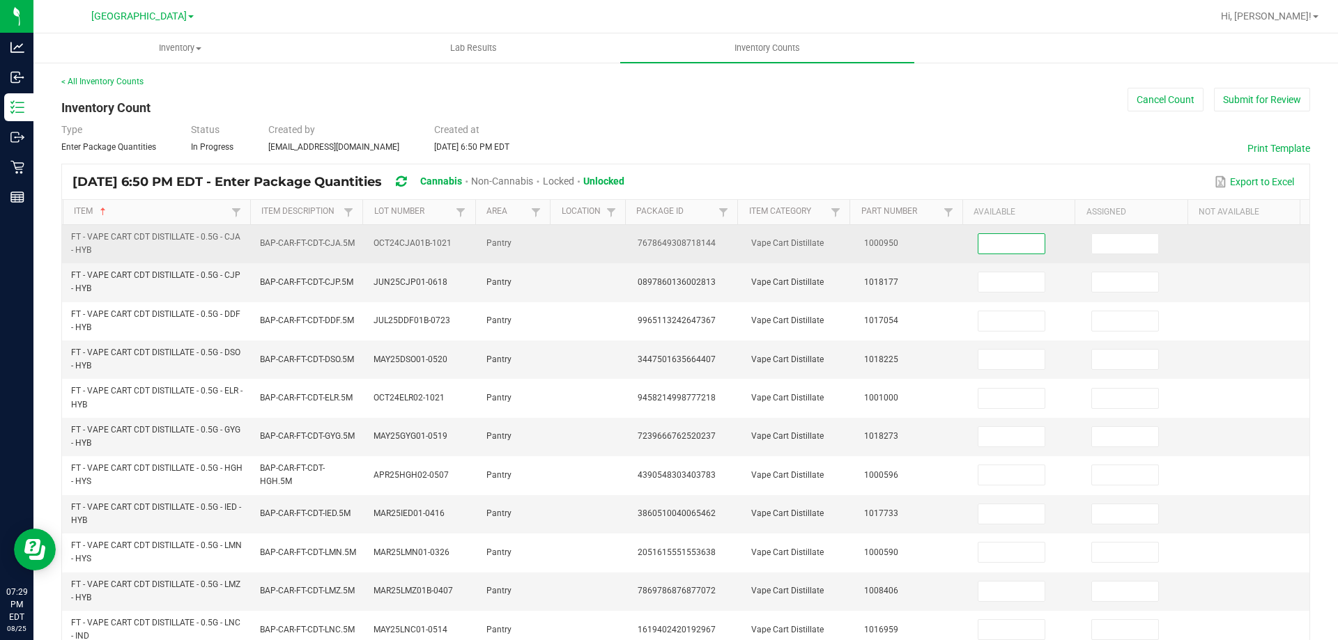
click at [1006, 238] on input at bounding box center [1011, 244] width 66 height 20
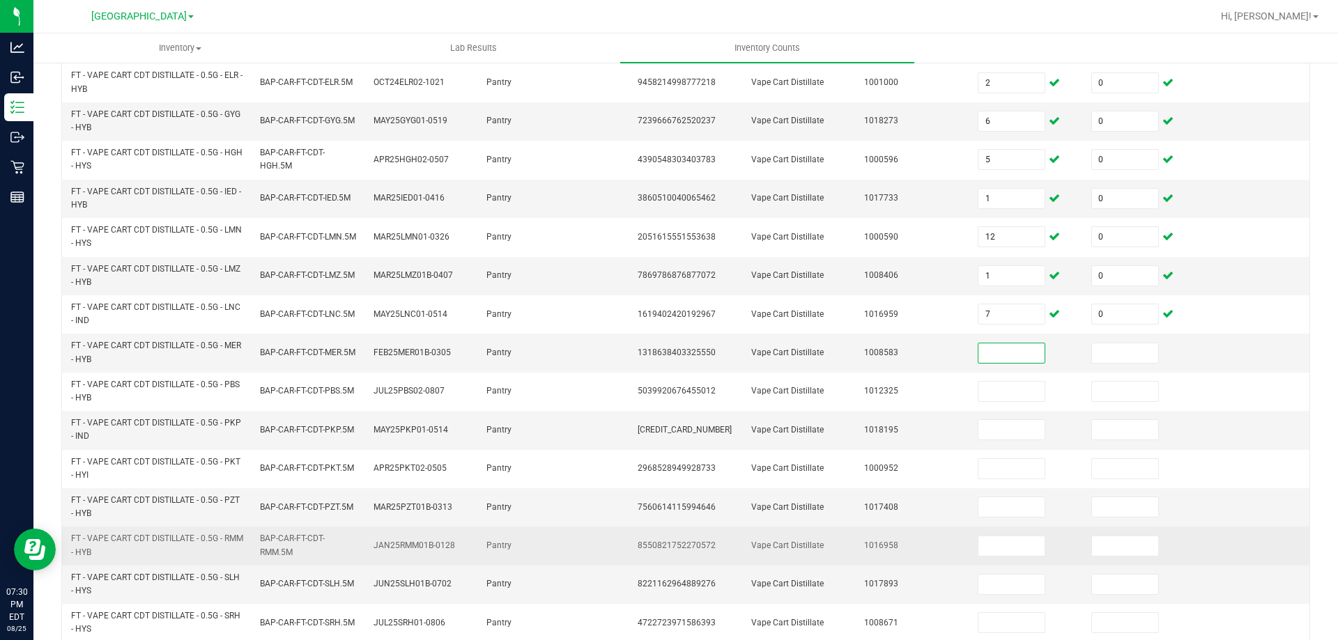
scroll to position [406, 0]
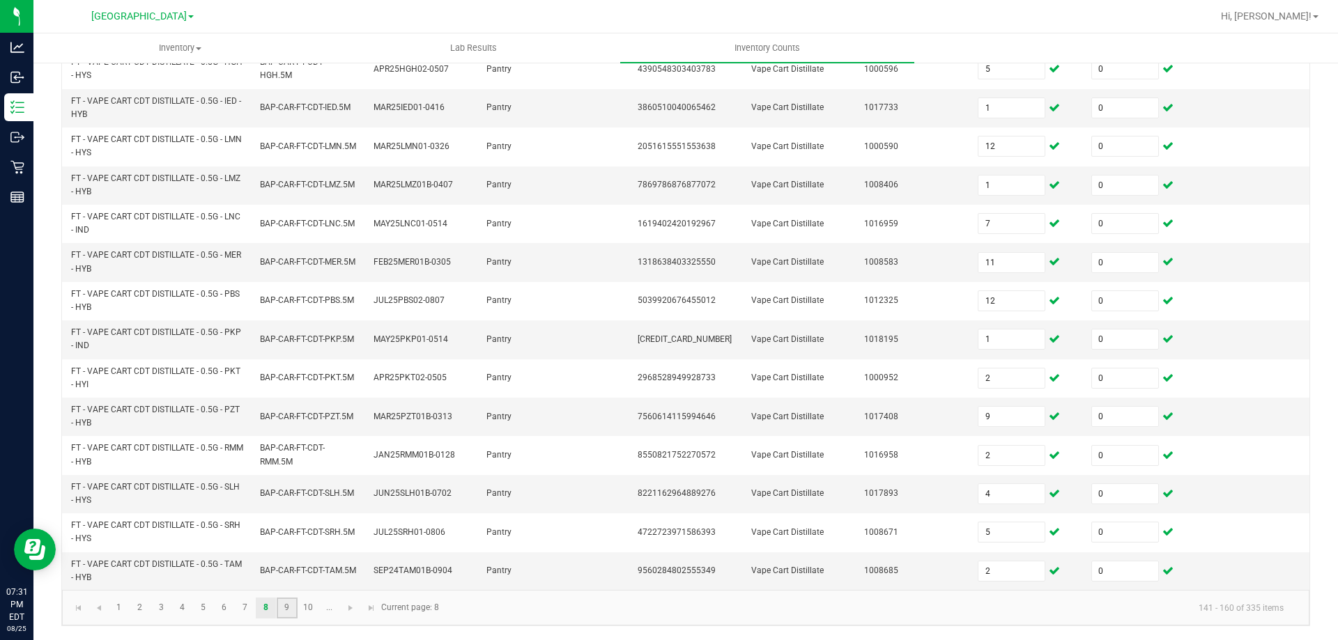
click at [286, 598] on link "9" at bounding box center [287, 608] width 20 height 21
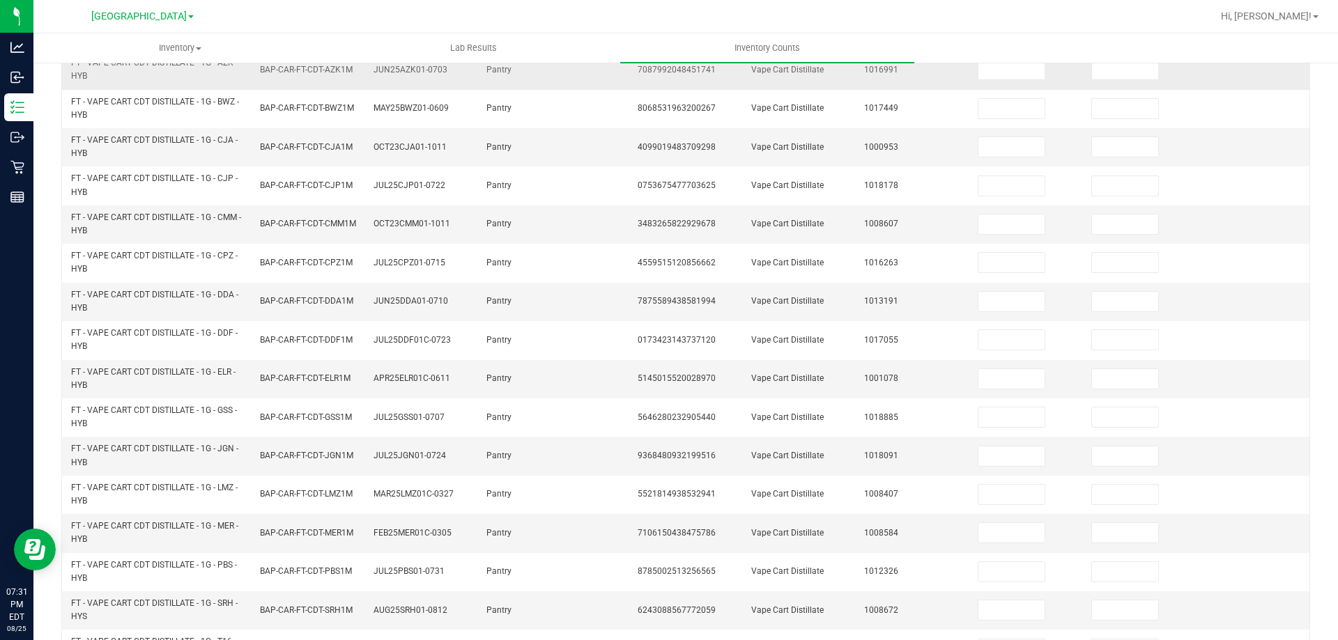
scroll to position [0, 0]
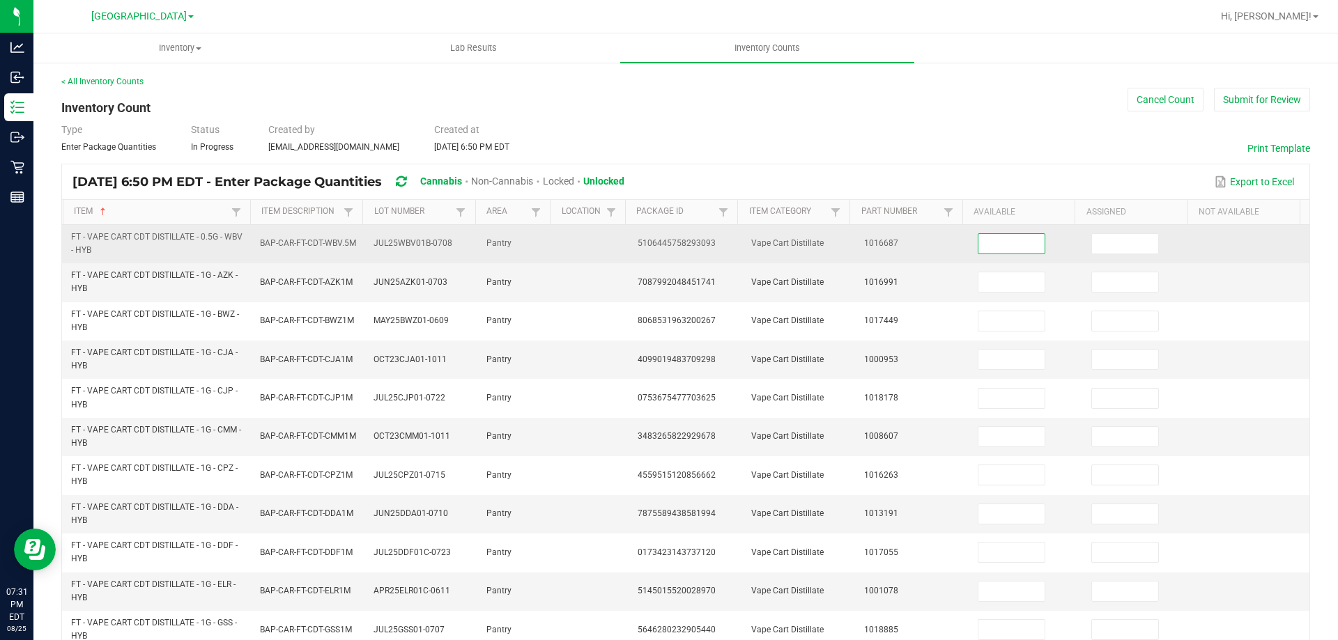
click at [978, 247] on input at bounding box center [1011, 244] width 66 height 20
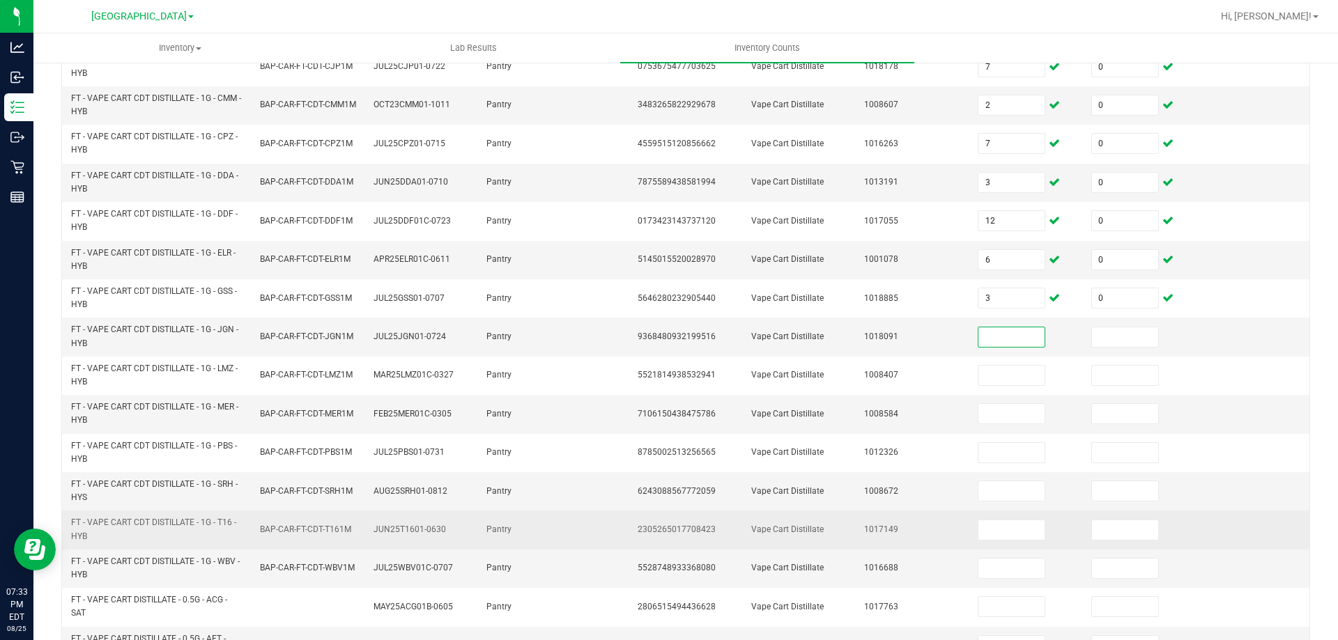
scroll to position [406, 0]
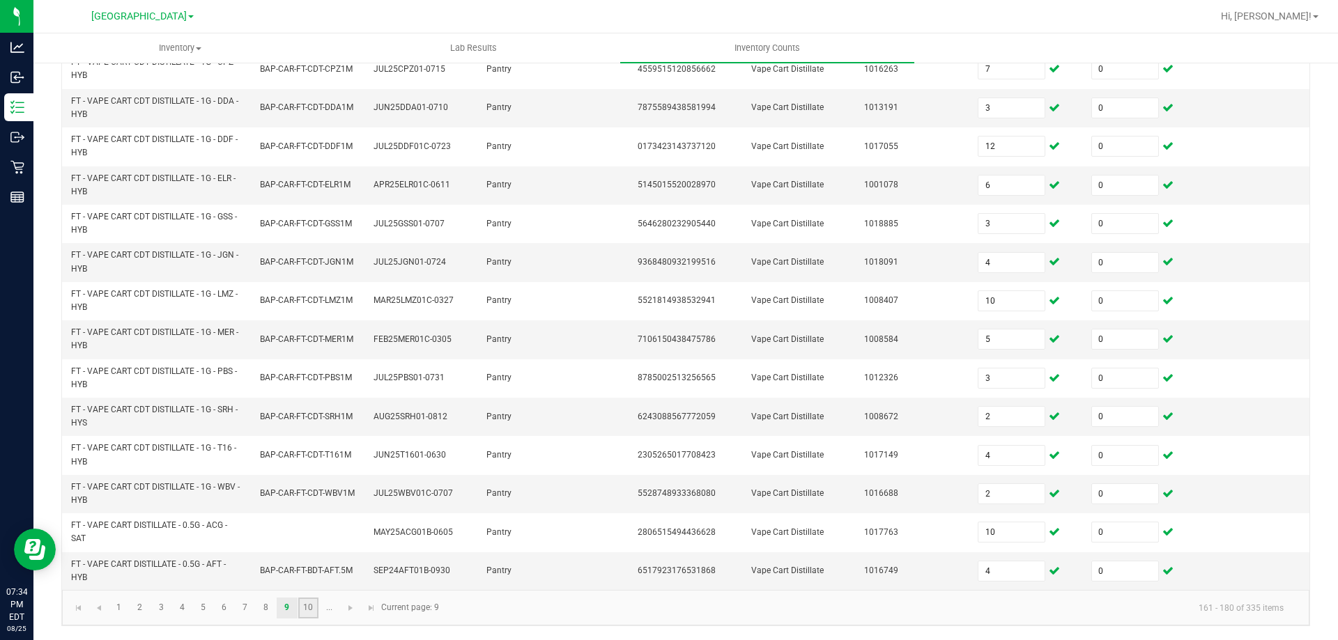
click at [303, 611] on link "10" at bounding box center [308, 608] width 20 height 21
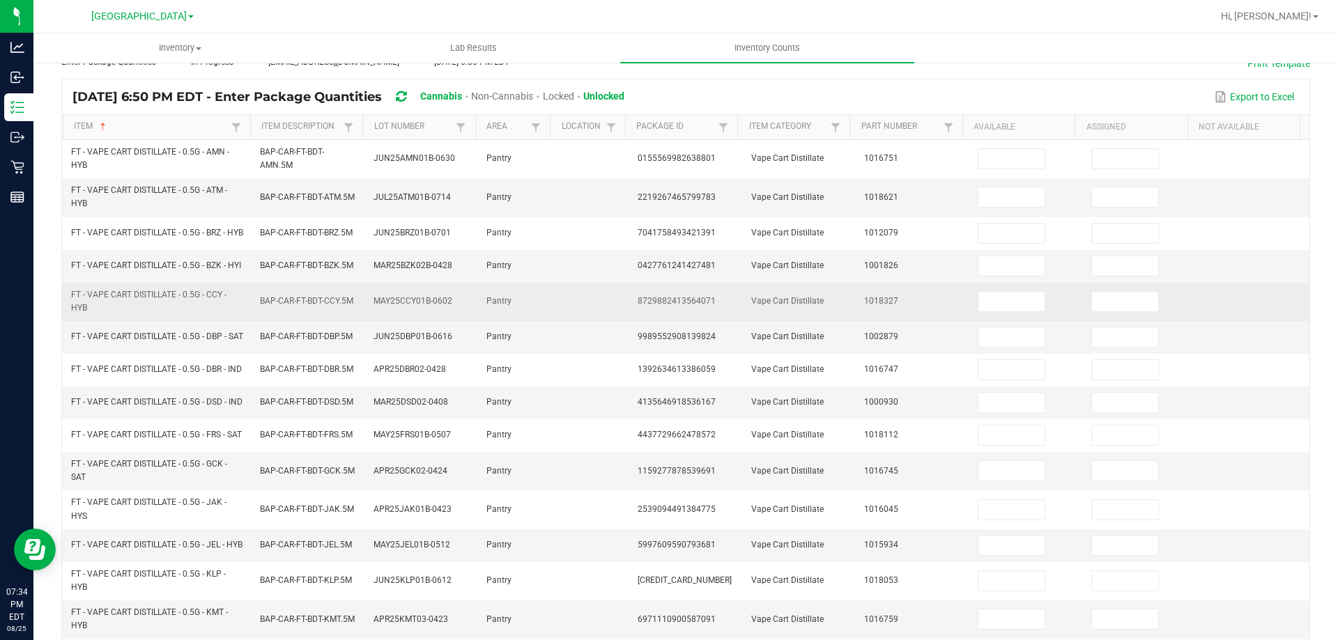
scroll to position [0, 0]
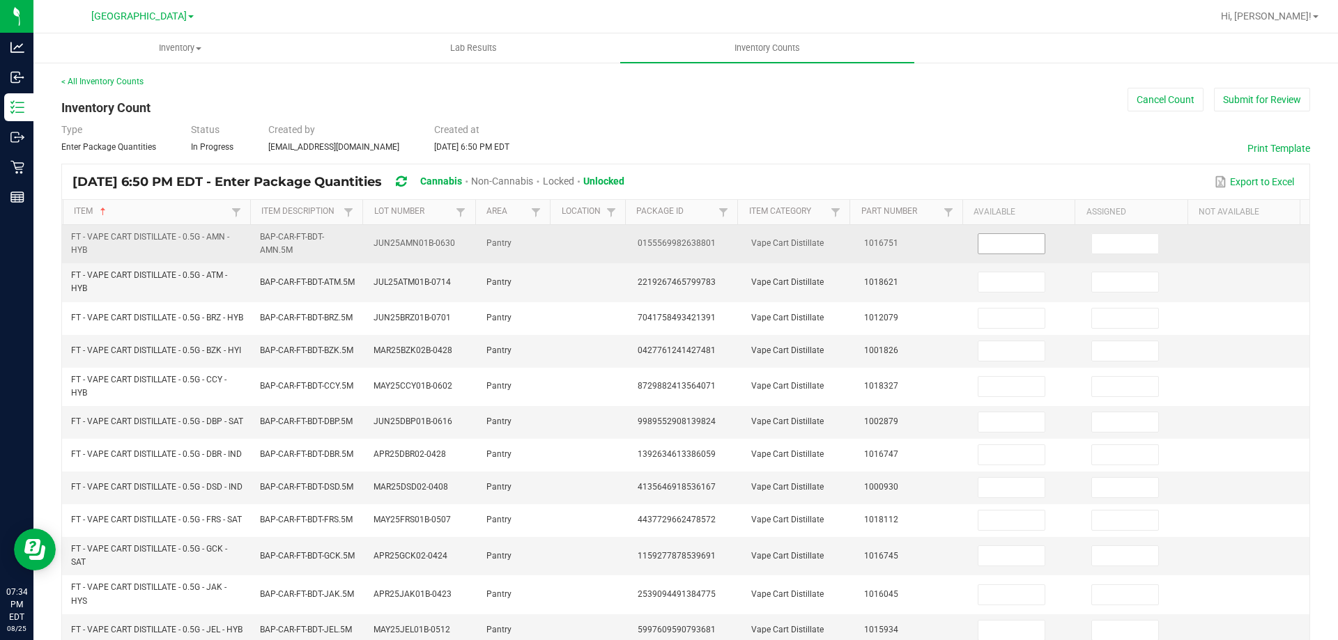
click at [995, 240] on input at bounding box center [1011, 244] width 66 height 20
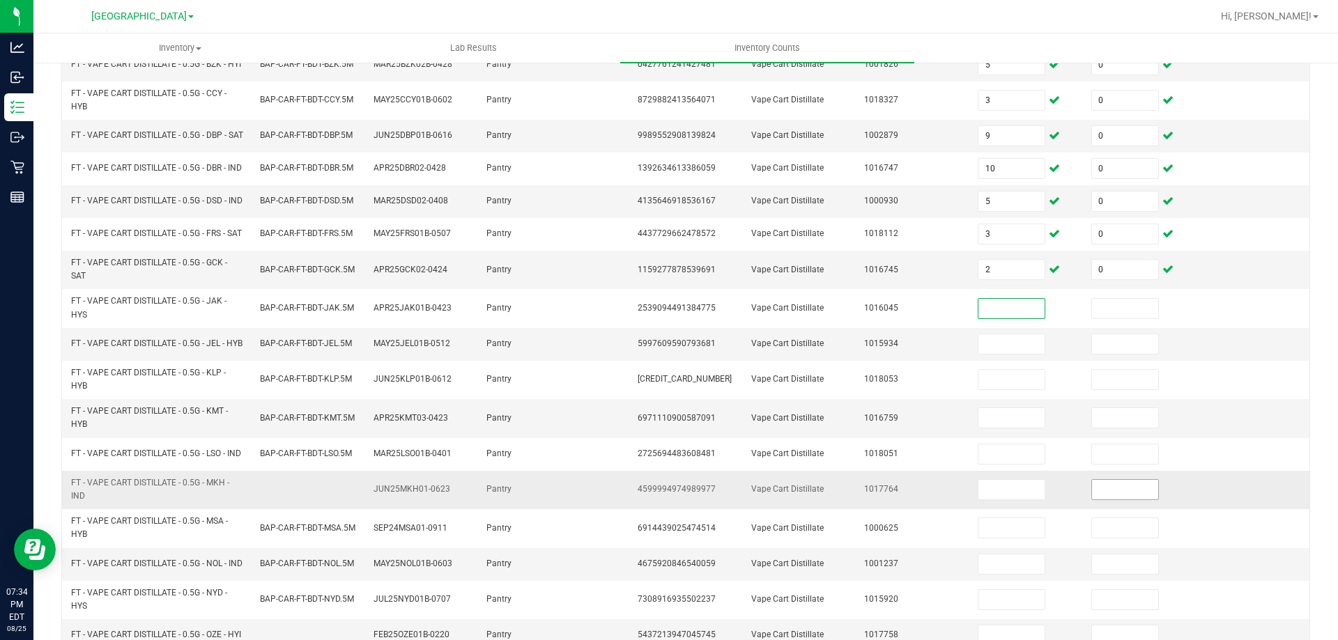
scroll to position [348, 0]
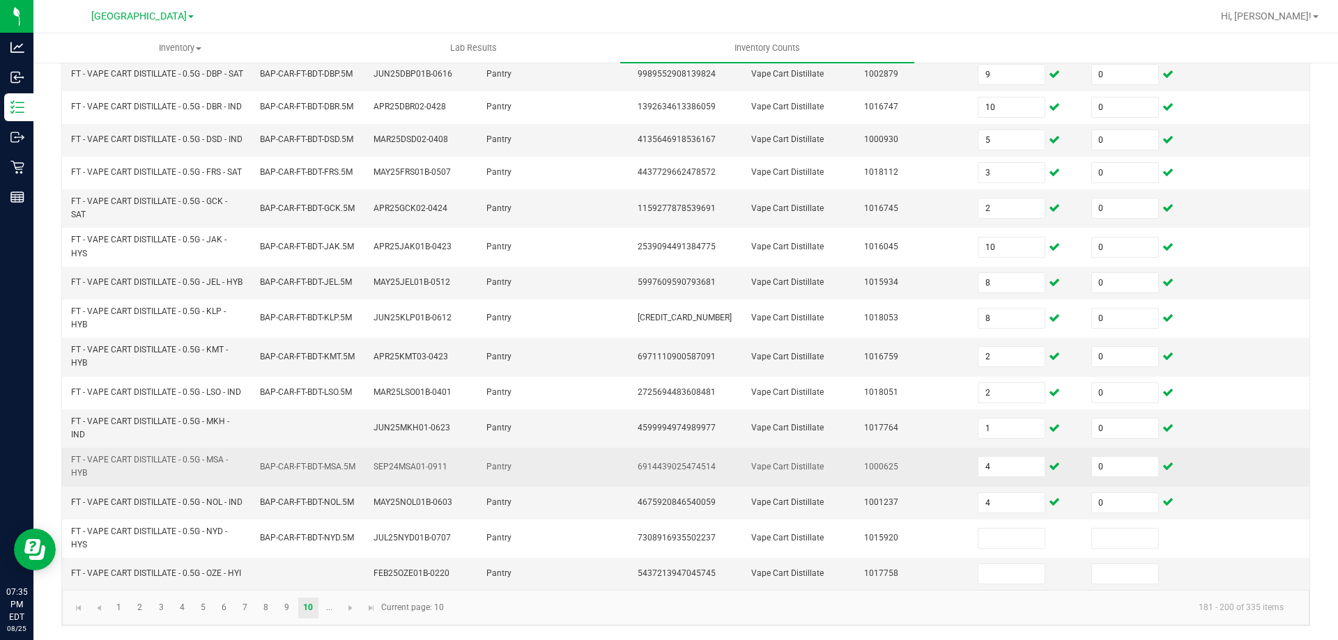
click at [1001, 486] on td "4" at bounding box center [1026, 467] width 114 height 38
click at [1000, 486] on td "4" at bounding box center [1026, 467] width 114 height 38
click at [1001, 477] on input "4" at bounding box center [1011, 467] width 66 height 20
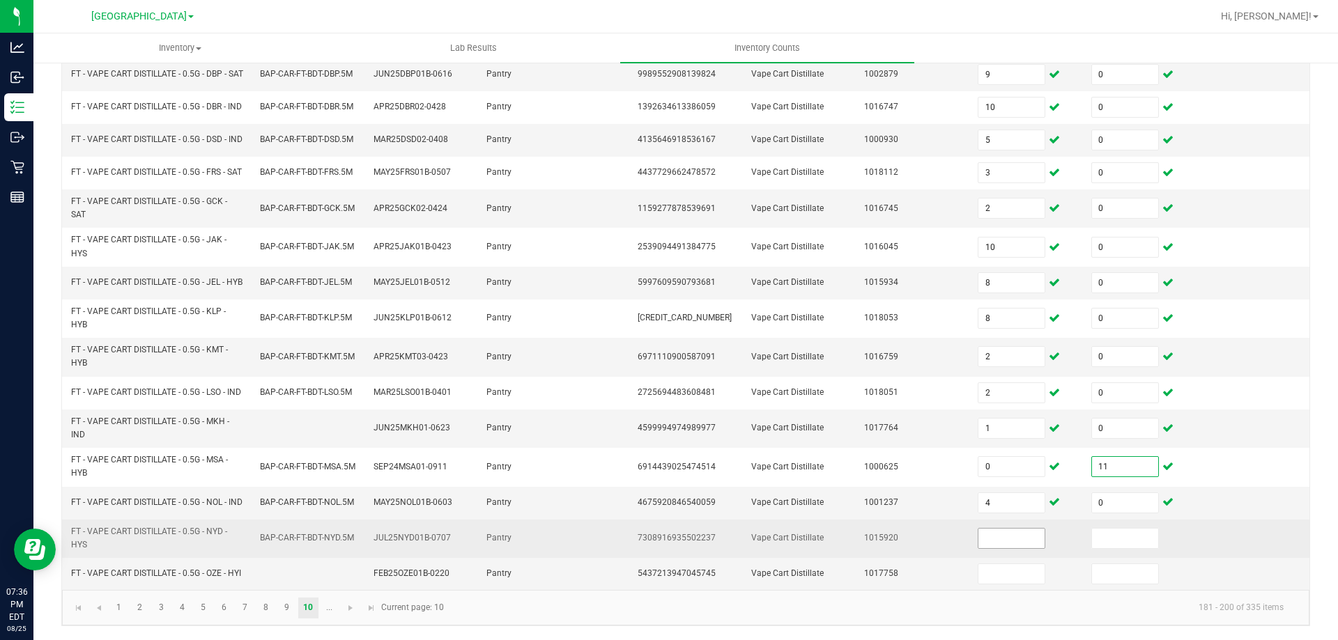
click at [978, 548] on input at bounding box center [1011, 539] width 66 height 20
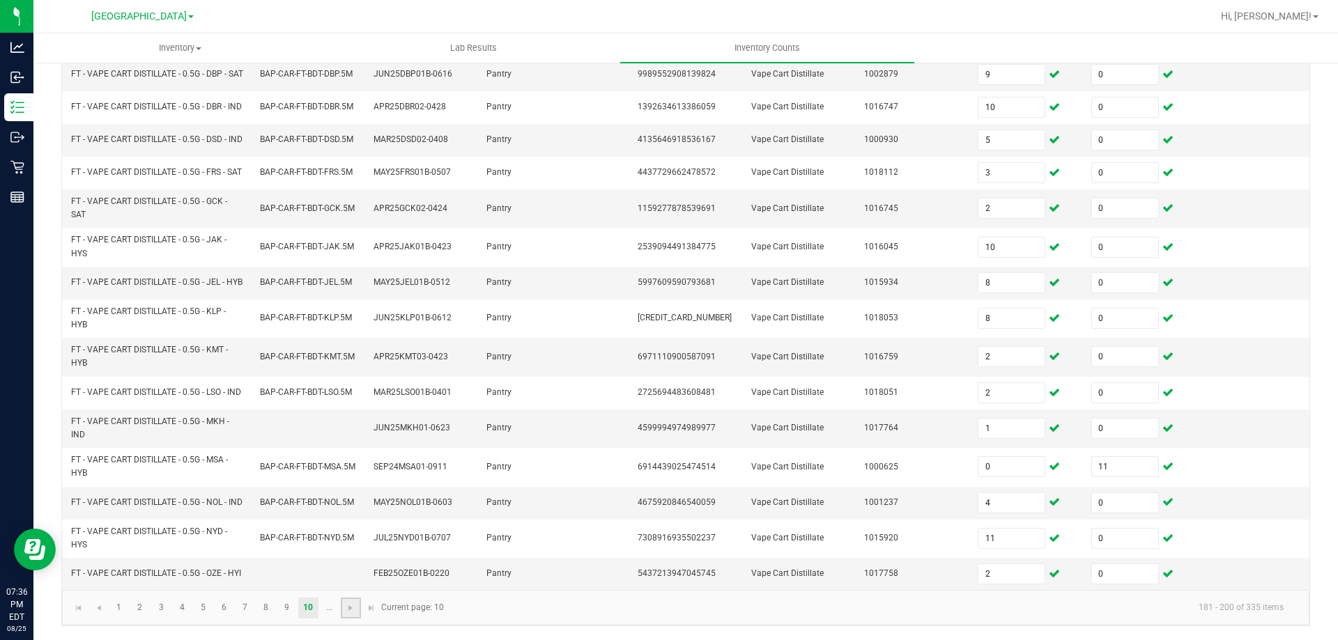
click at [341, 612] on link at bounding box center [351, 608] width 20 height 21
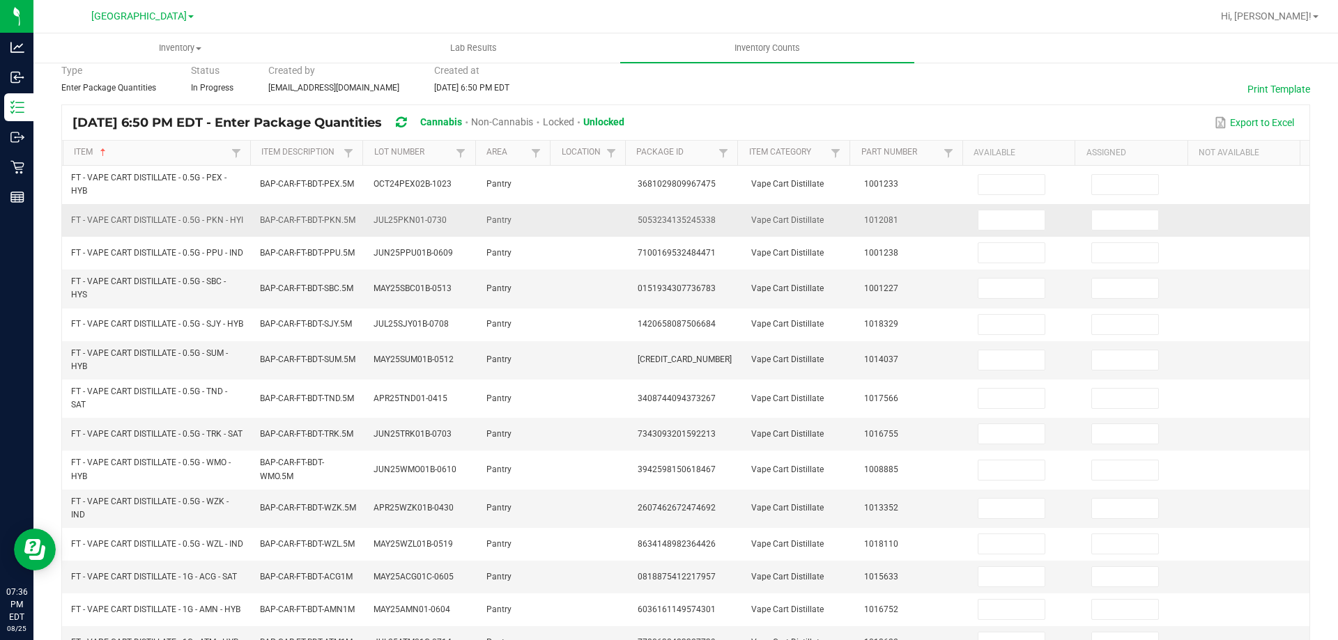
scroll to position [0, 0]
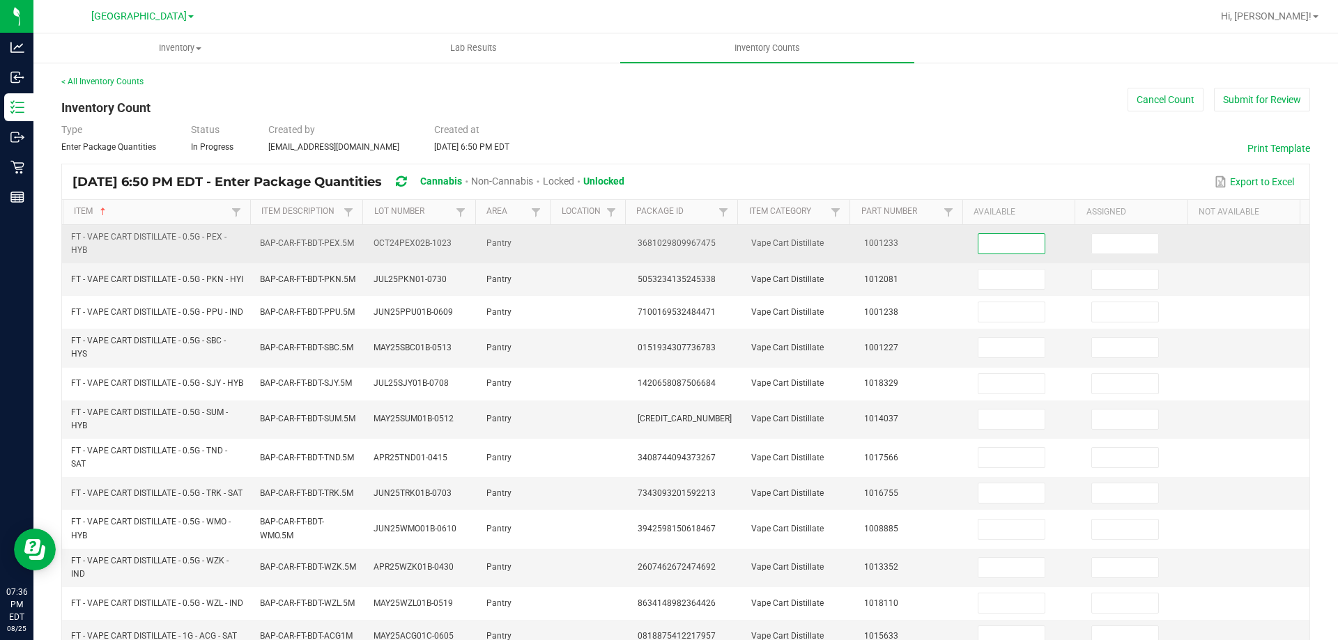
click at [993, 242] on input at bounding box center [1011, 244] width 66 height 20
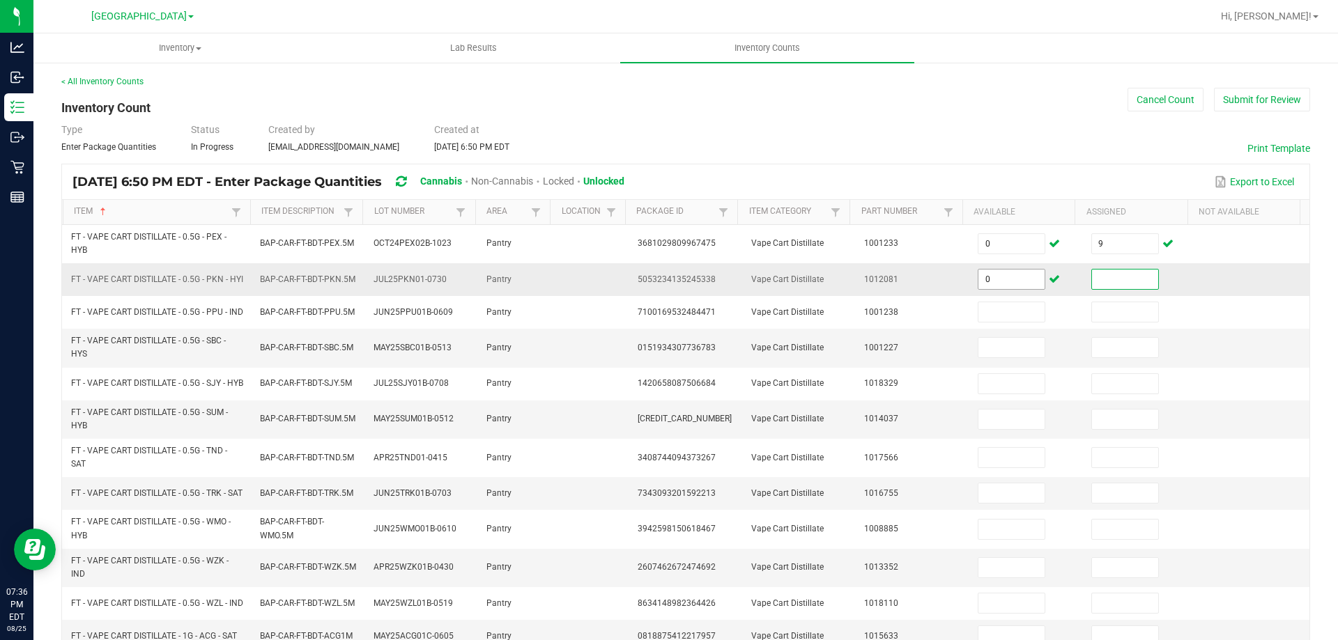
click at [1004, 281] on input "0" at bounding box center [1011, 280] width 66 height 20
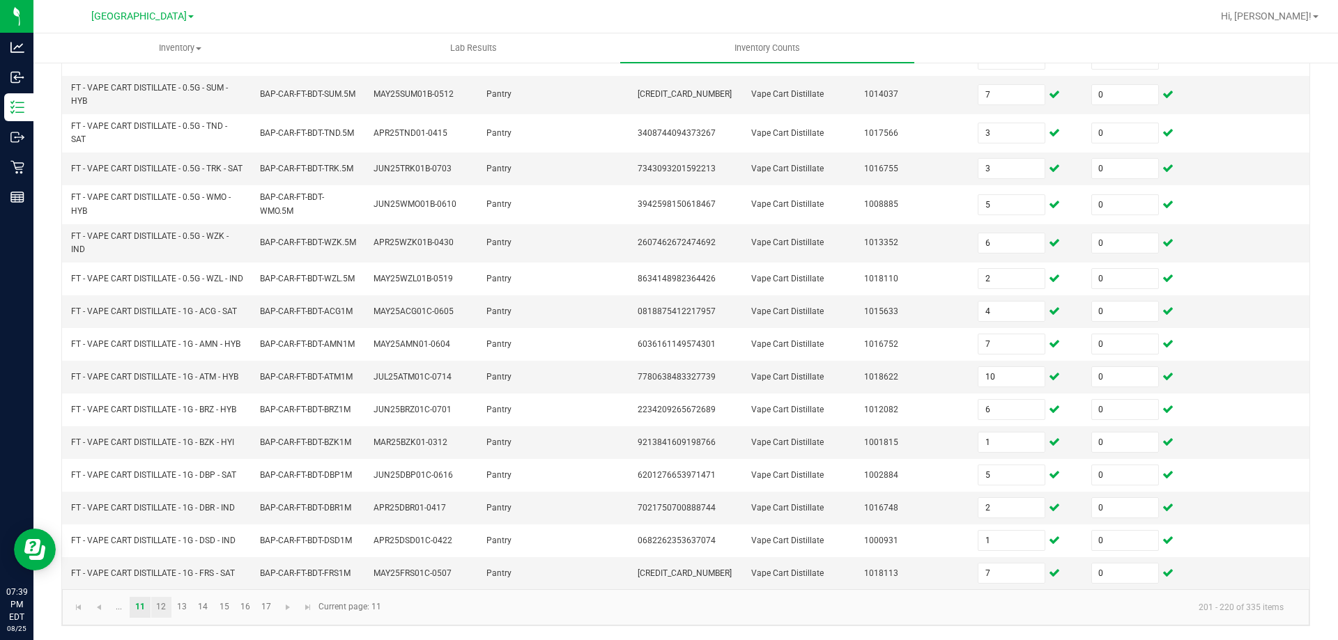
click at [167, 605] on link "12" at bounding box center [161, 607] width 20 height 21
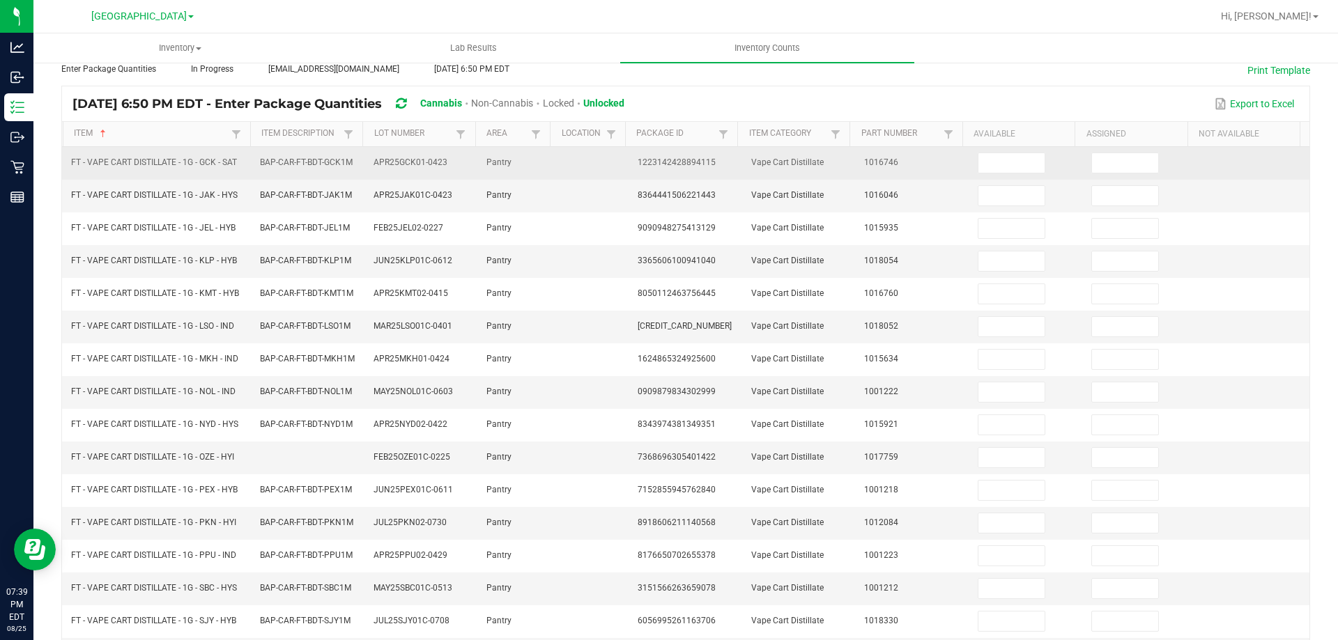
scroll to position [22, 0]
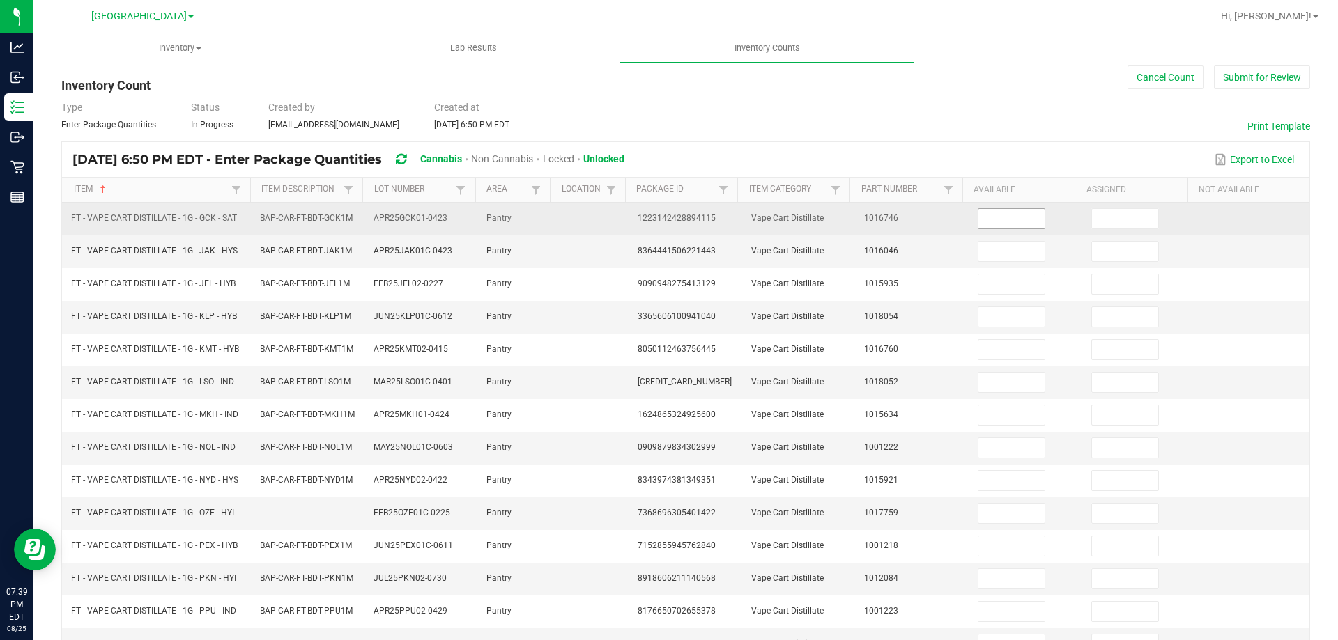
click at [1019, 221] on input at bounding box center [1011, 219] width 66 height 20
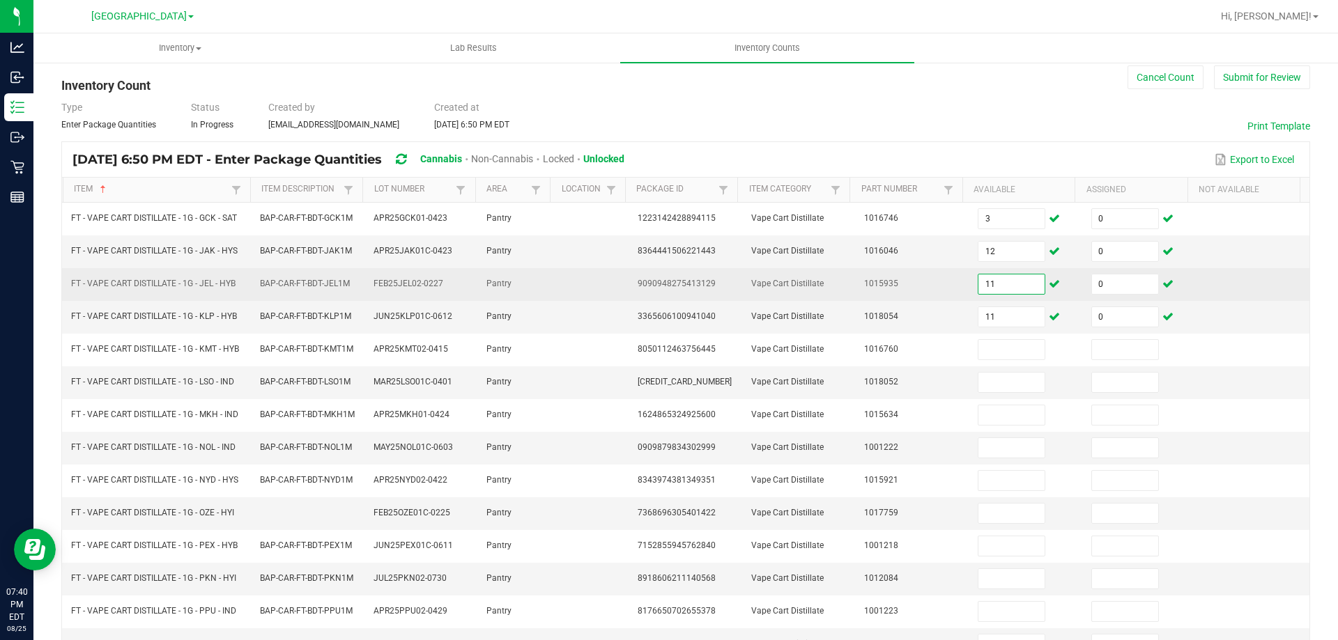
click at [1016, 281] on input "11" at bounding box center [1011, 285] width 66 height 20
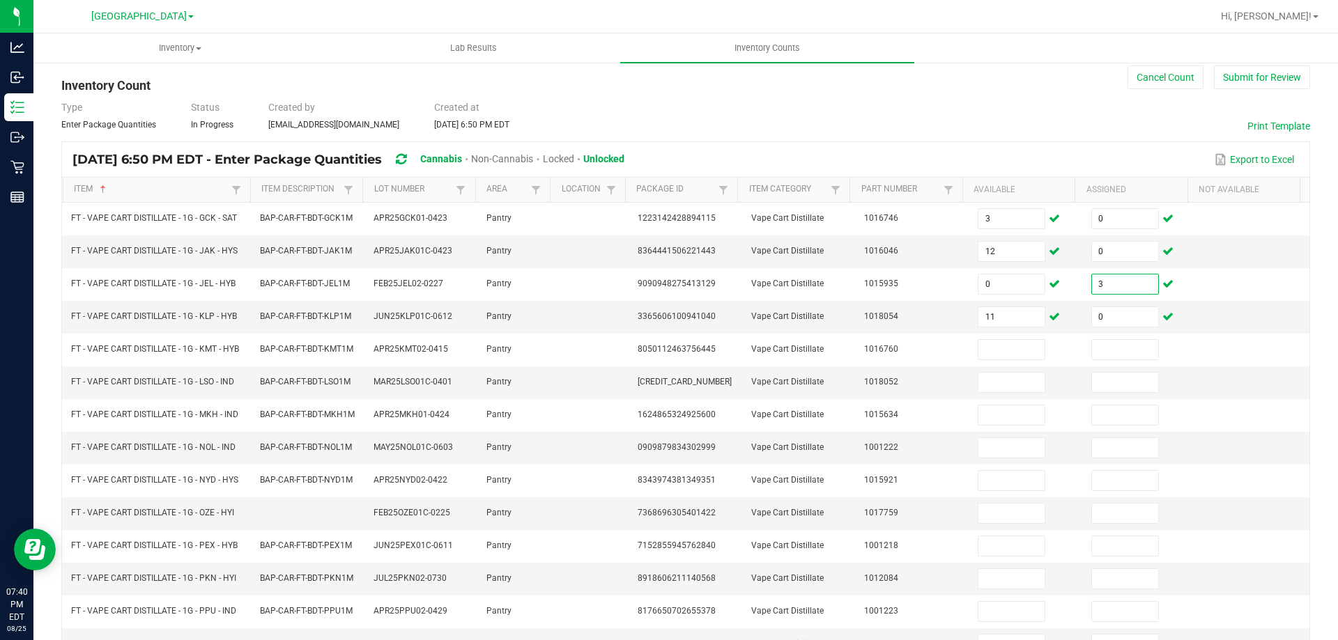
click at [938, 102] on div "Type Enter Package Quantities Status In Progress Created by sscaggs@liveparalle…" at bounding box center [685, 115] width 1249 height 31
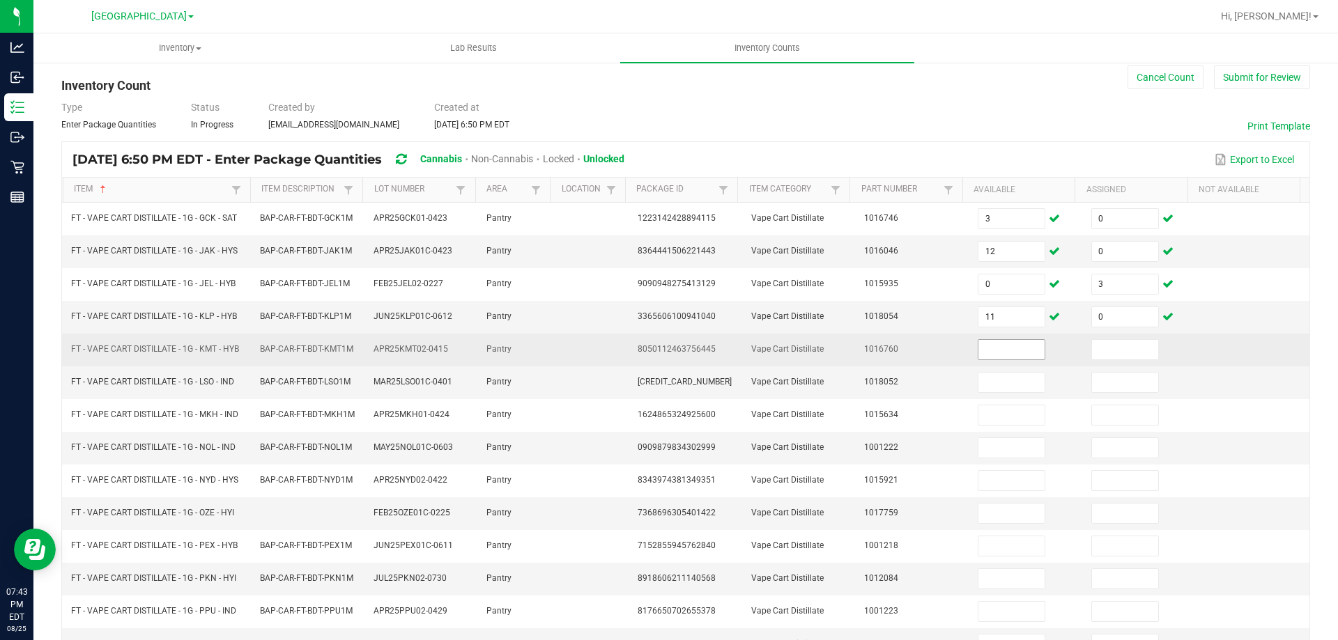
click at [1009, 349] on input at bounding box center [1011, 350] width 66 height 20
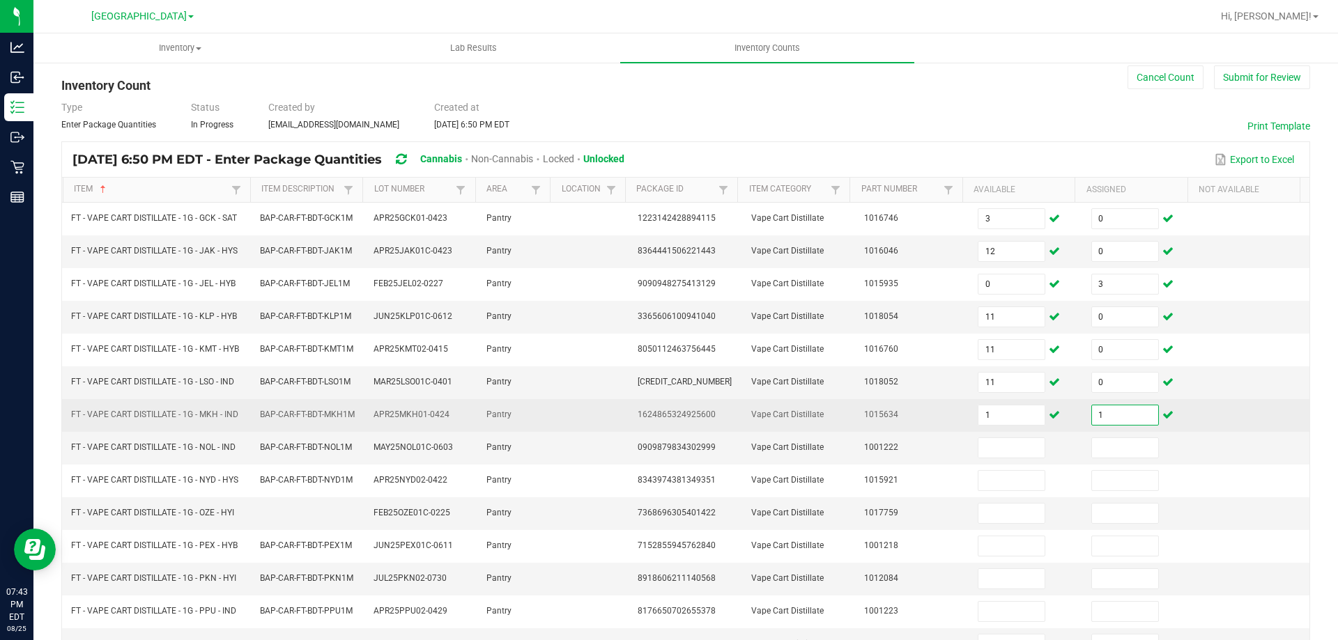
click at [1109, 424] on input "1" at bounding box center [1125, 416] width 66 height 20
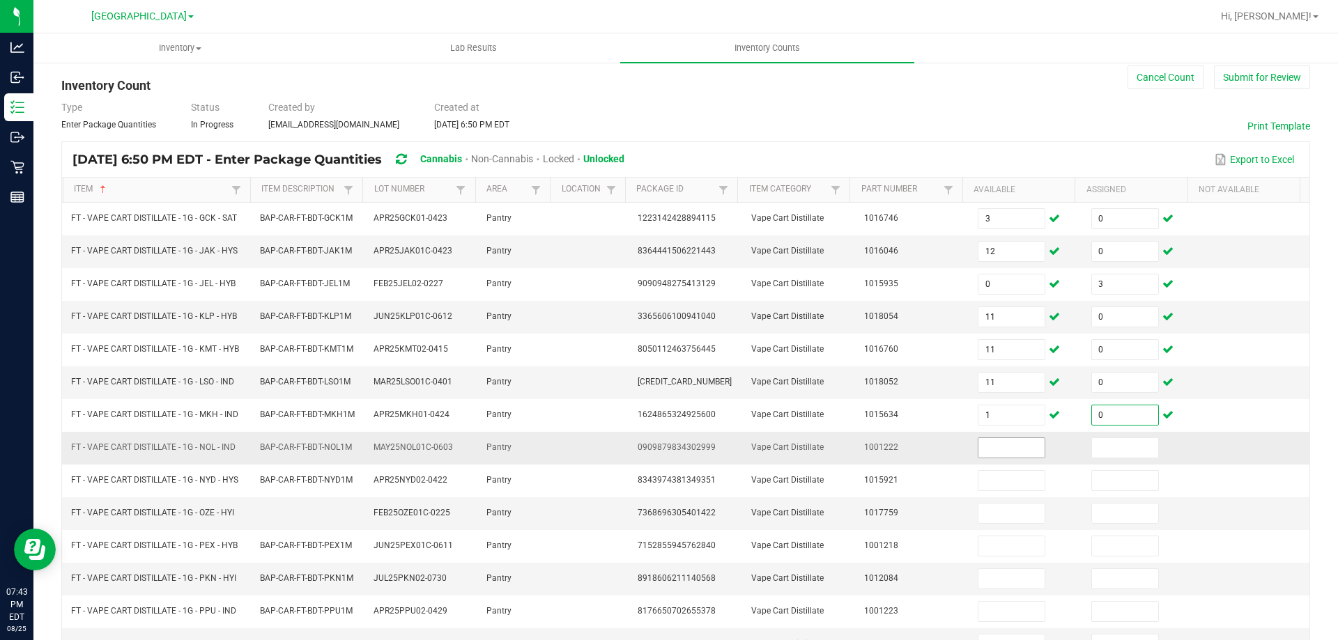
click at [978, 449] on input at bounding box center [1011, 448] width 66 height 20
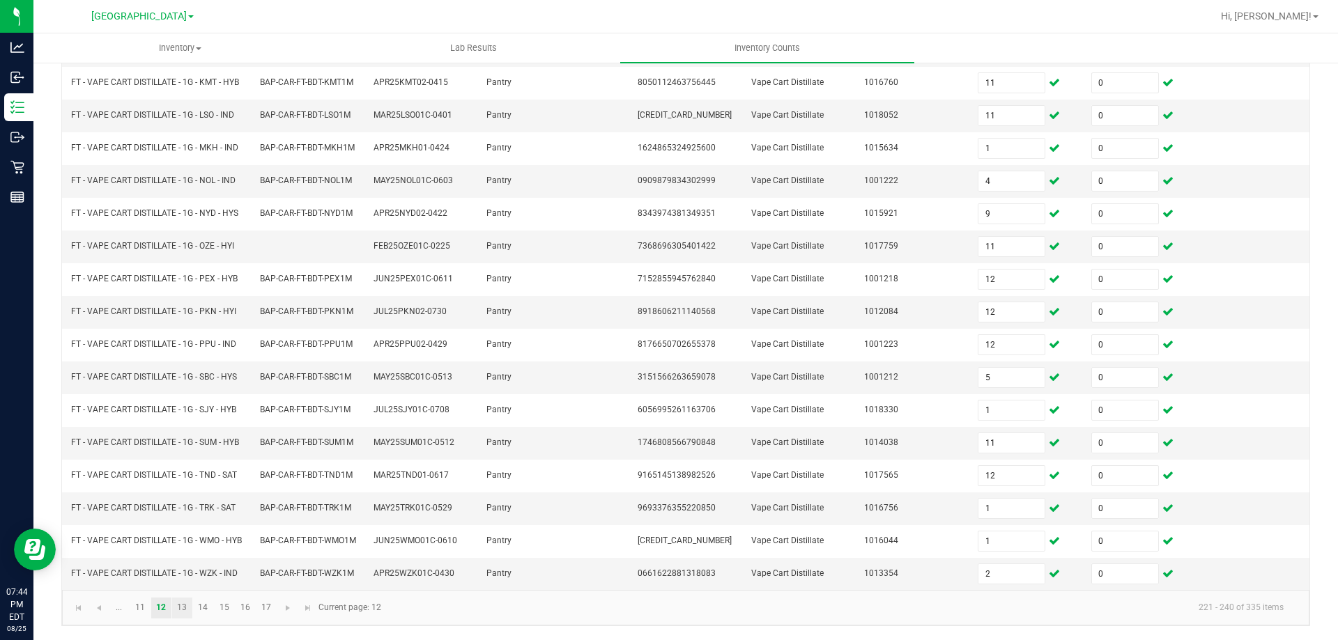
click at [178, 602] on link "13" at bounding box center [182, 608] width 20 height 21
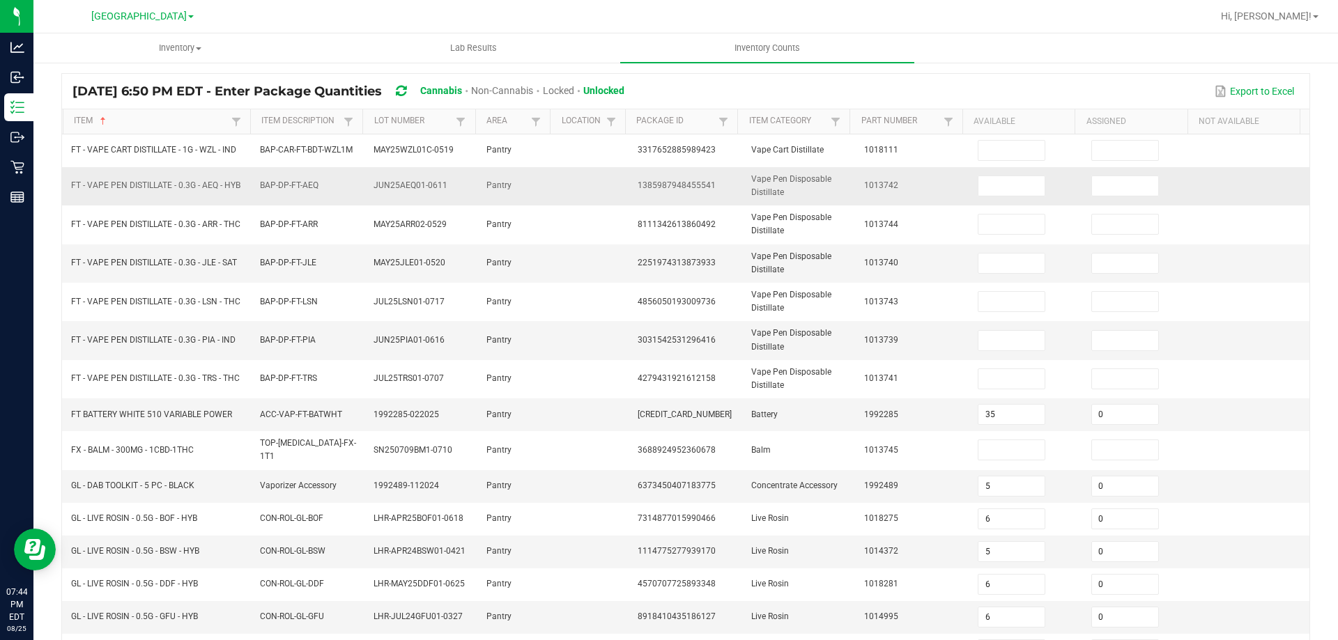
scroll to position [0, 0]
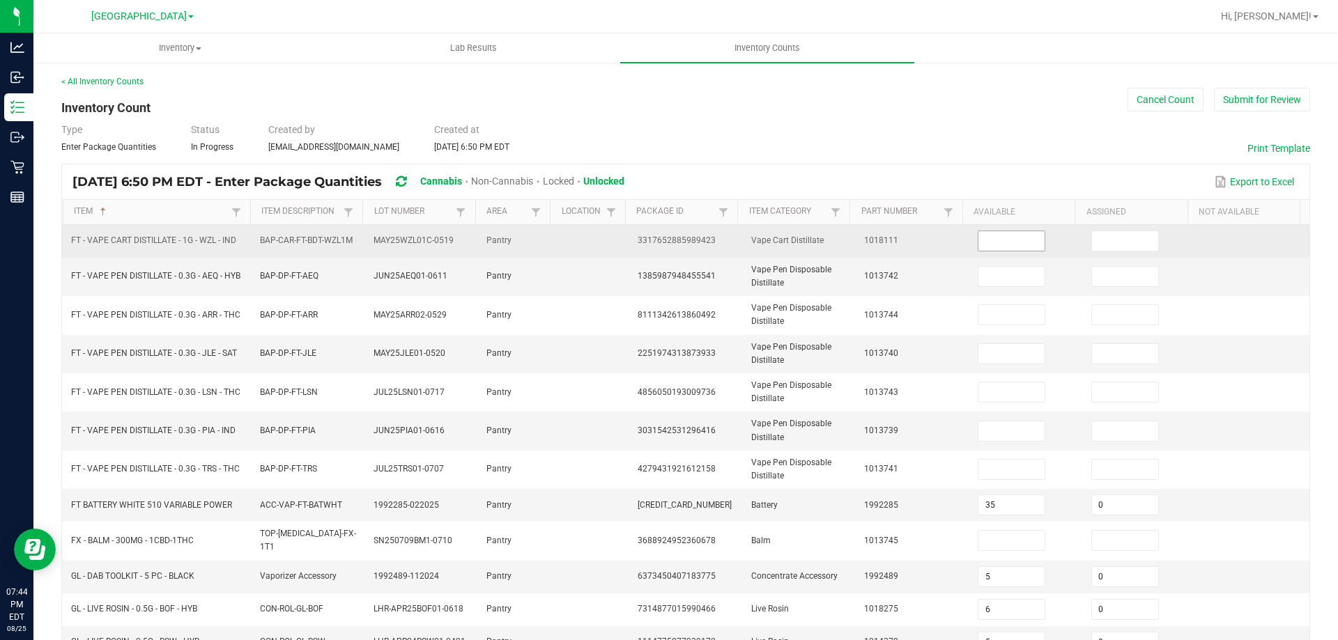
click at [1018, 247] on input at bounding box center [1011, 241] width 66 height 20
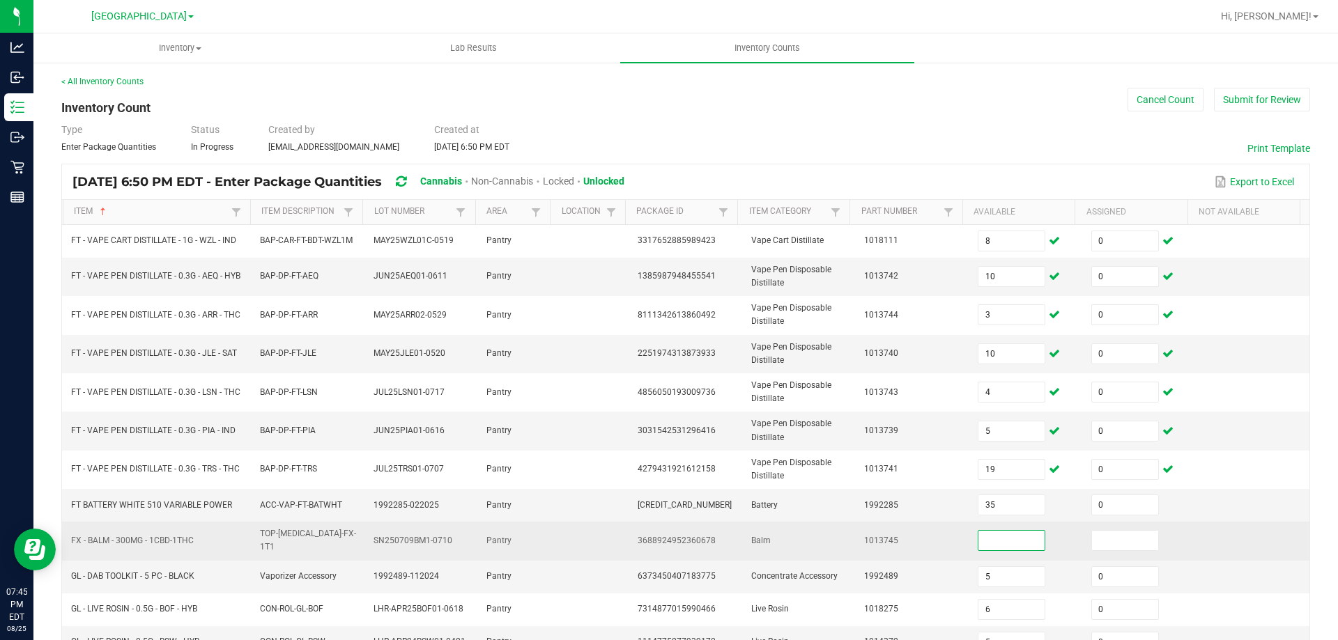
click at [1012, 538] on input at bounding box center [1011, 541] width 66 height 20
click at [1196, 532] on td at bounding box center [1253, 541] width 114 height 38
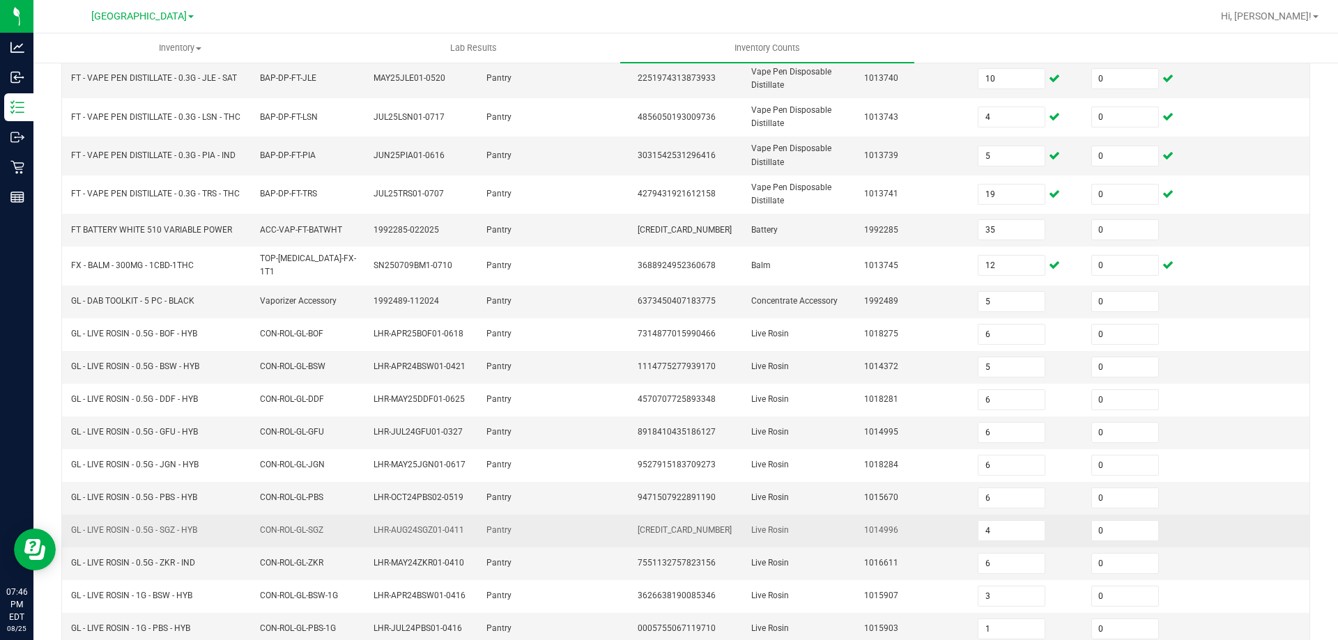
scroll to position [325, 0]
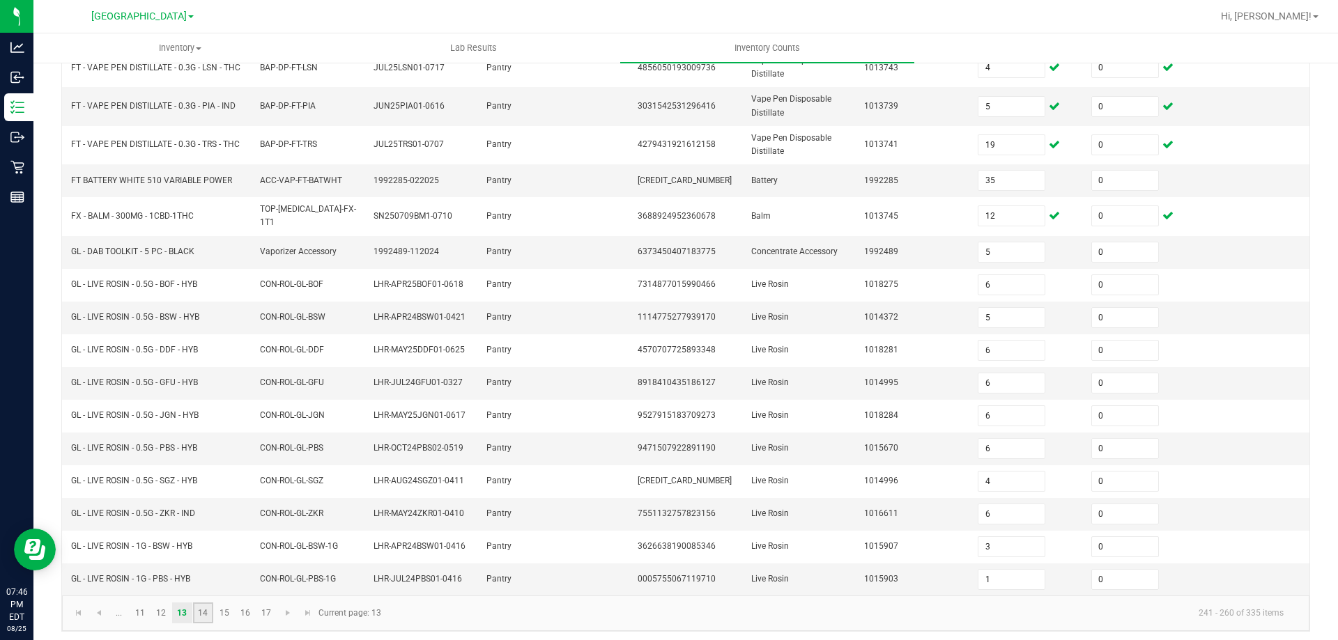
click at [203, 611] on link "14" at bounding box center [203, 613] width 20 height 21
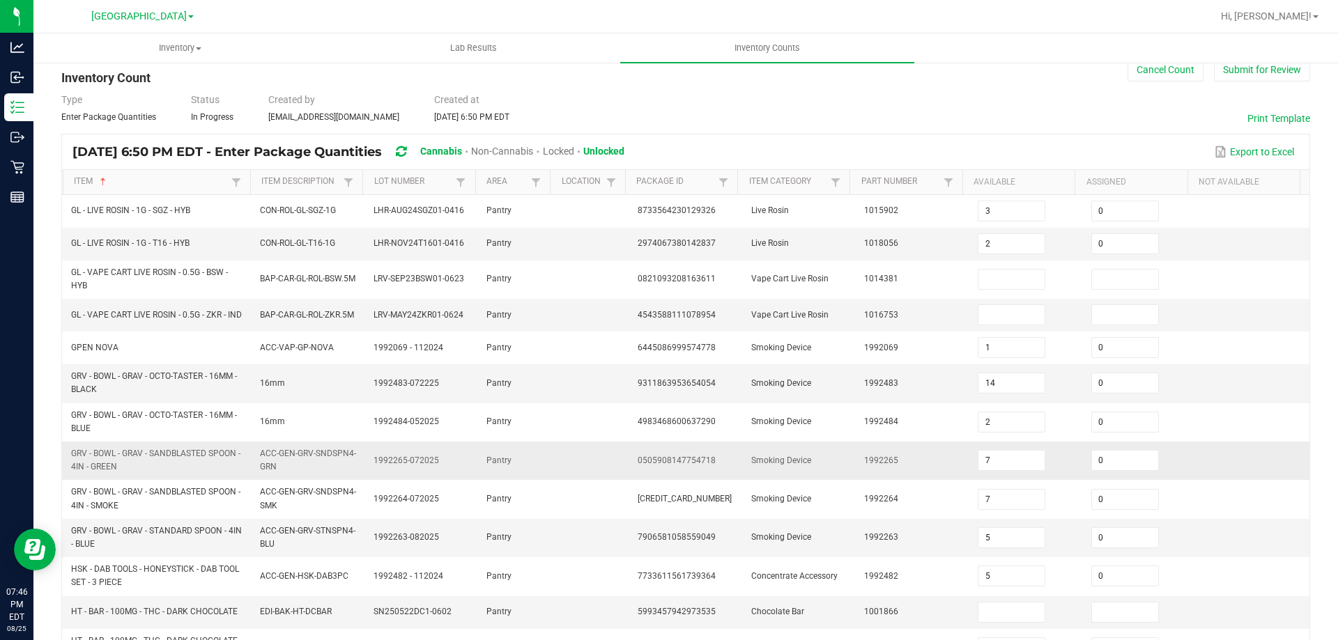
scroll to position [0, 0]
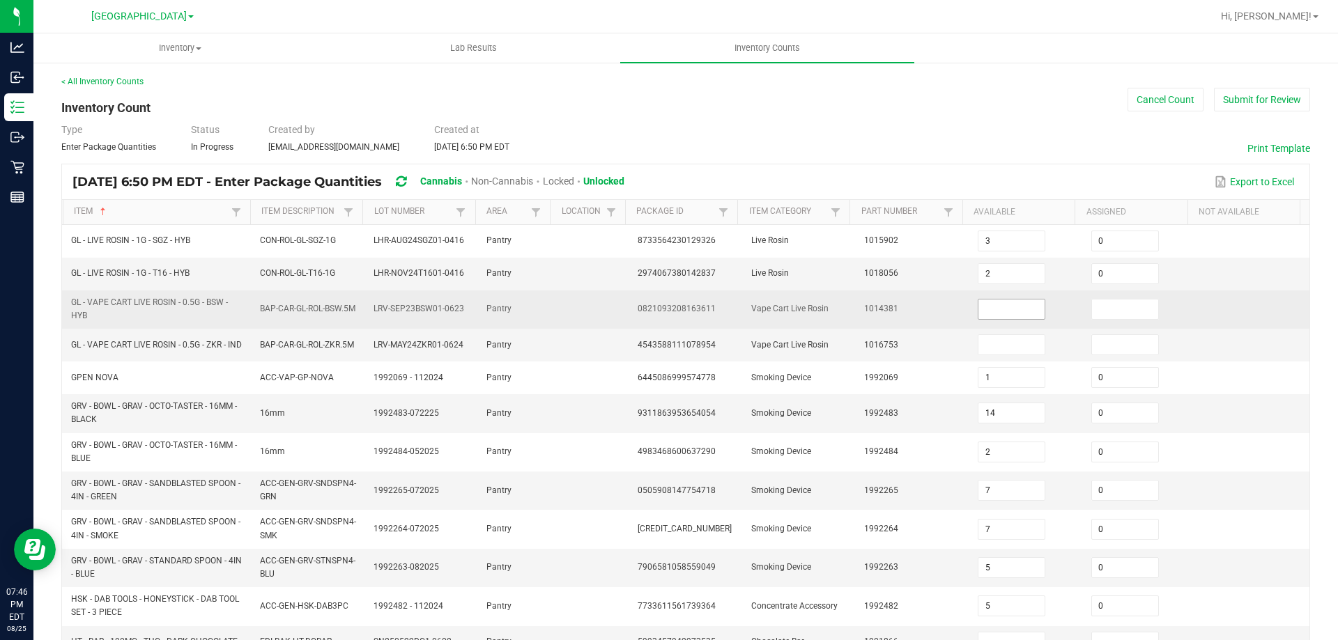
click at [997, 306] on input at bounding box center [1011, 310] width 66 height 20
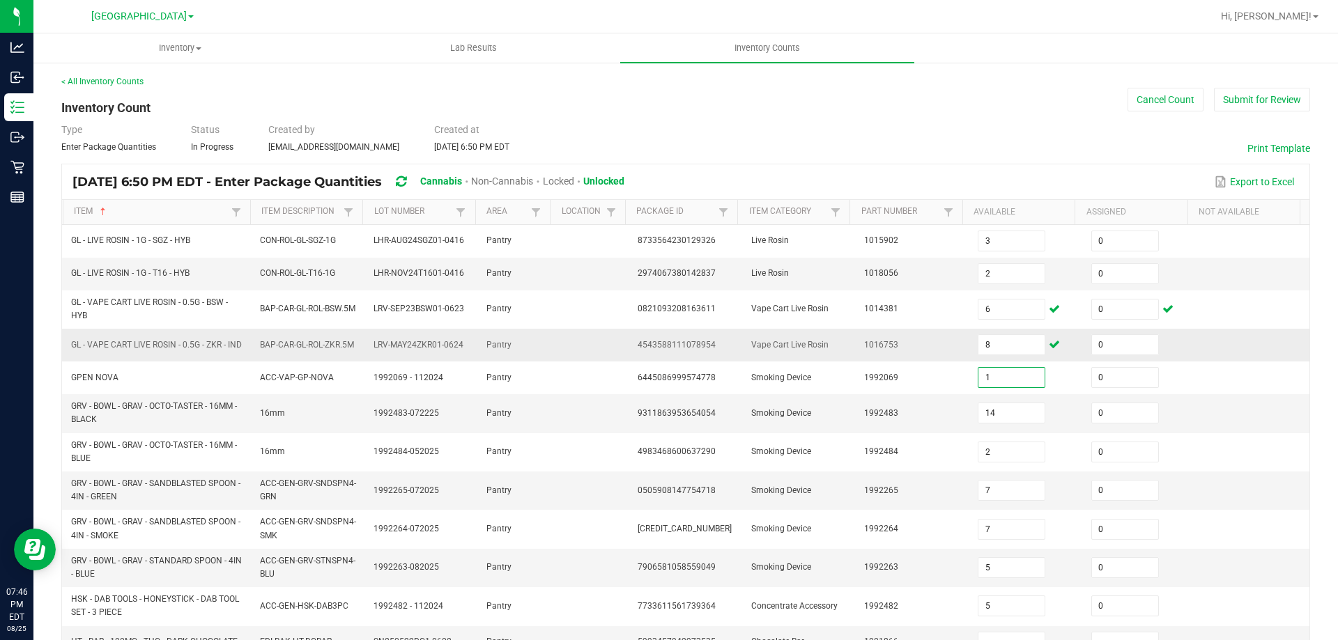
click at [1230, 362] on td at bounding box center [1253, 345] width 114 height 33
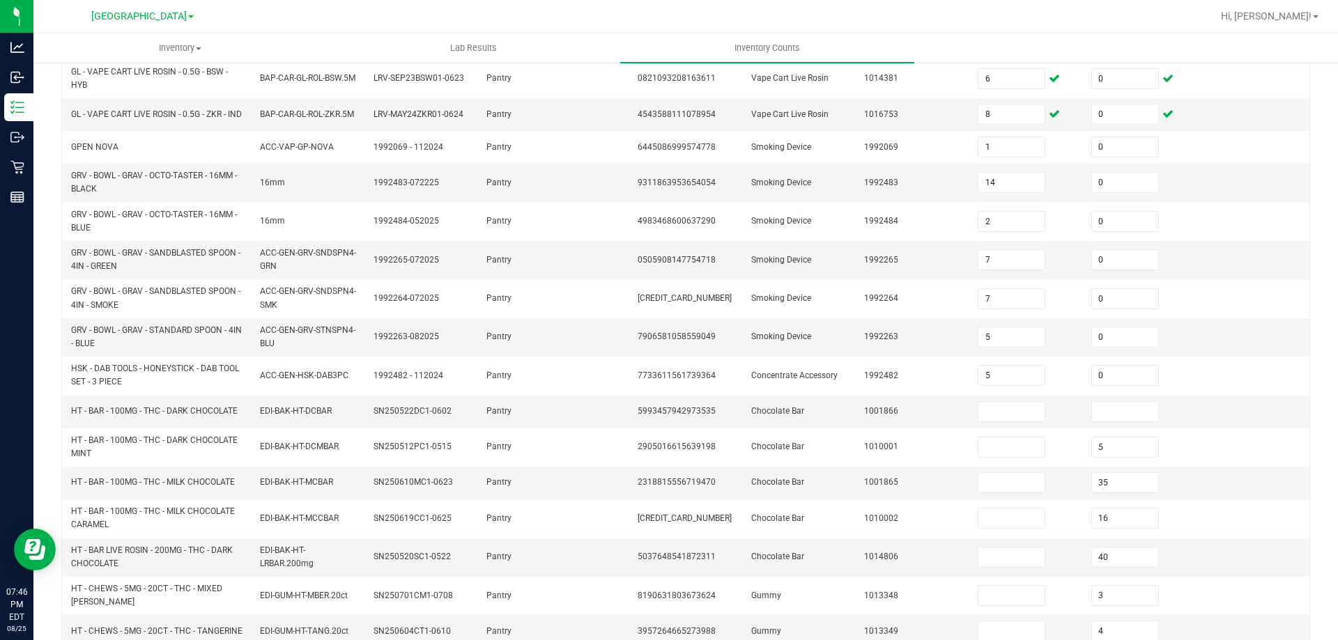
scroll to position [377, 0]
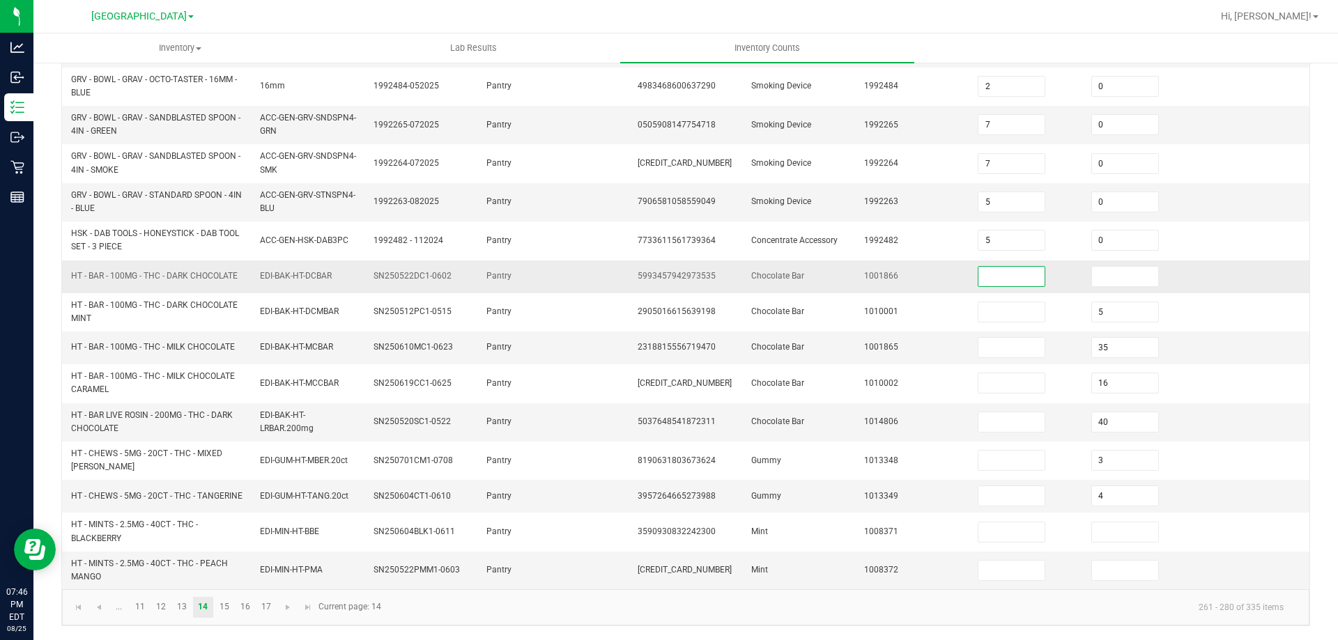
click at [1010, 279] on input at bounding box center [1011, 277] width 66 height 20
click at [230, 607] on link "15" at bounding box center [224, 607] width 20 height 21
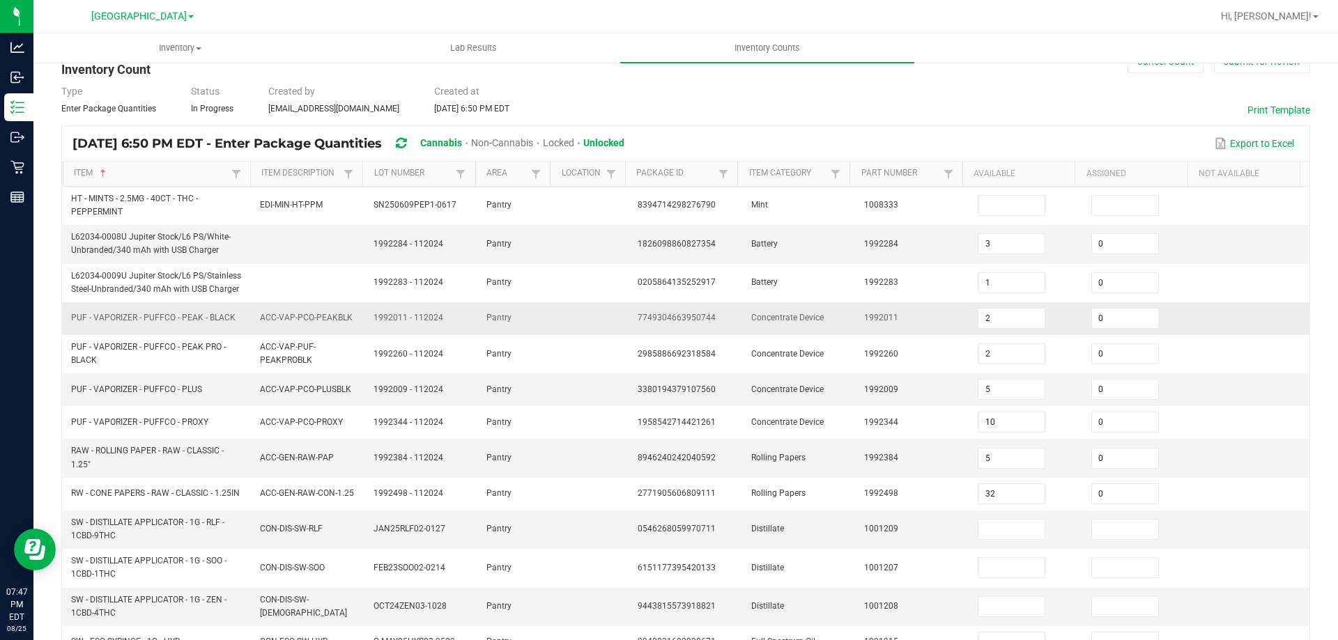
scroll to position [0, 0]
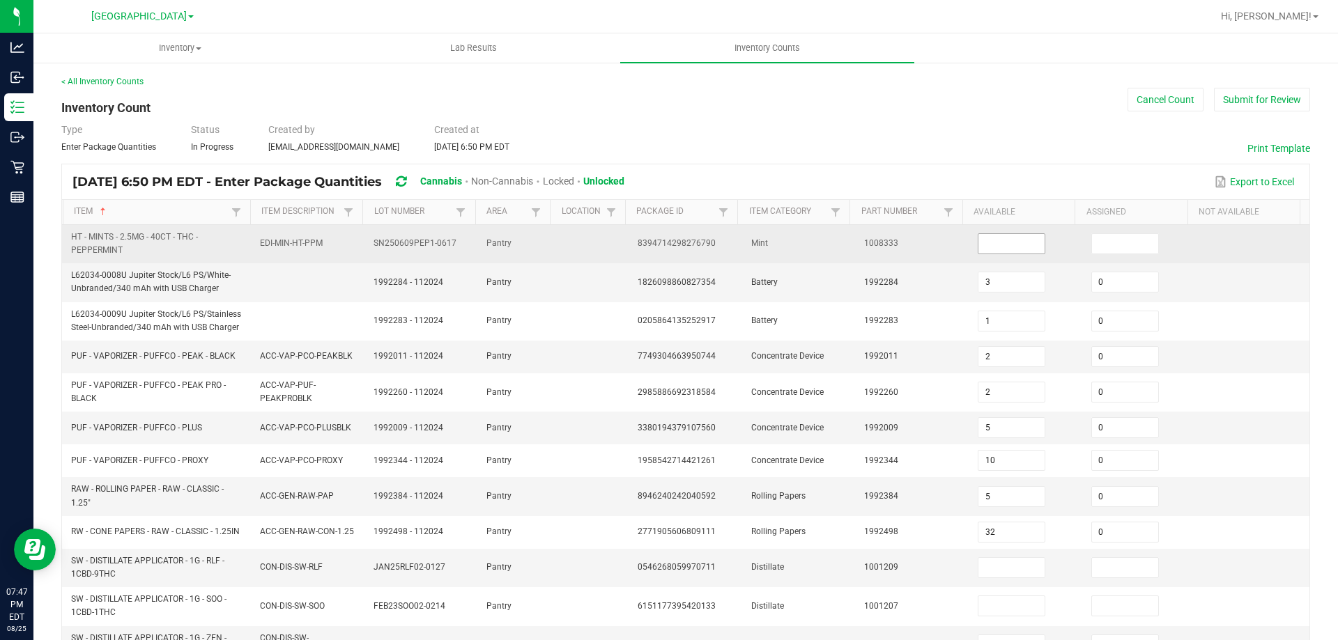
click at [1014, 248] on input at bounding box center [1011, 244] width 66 height 20
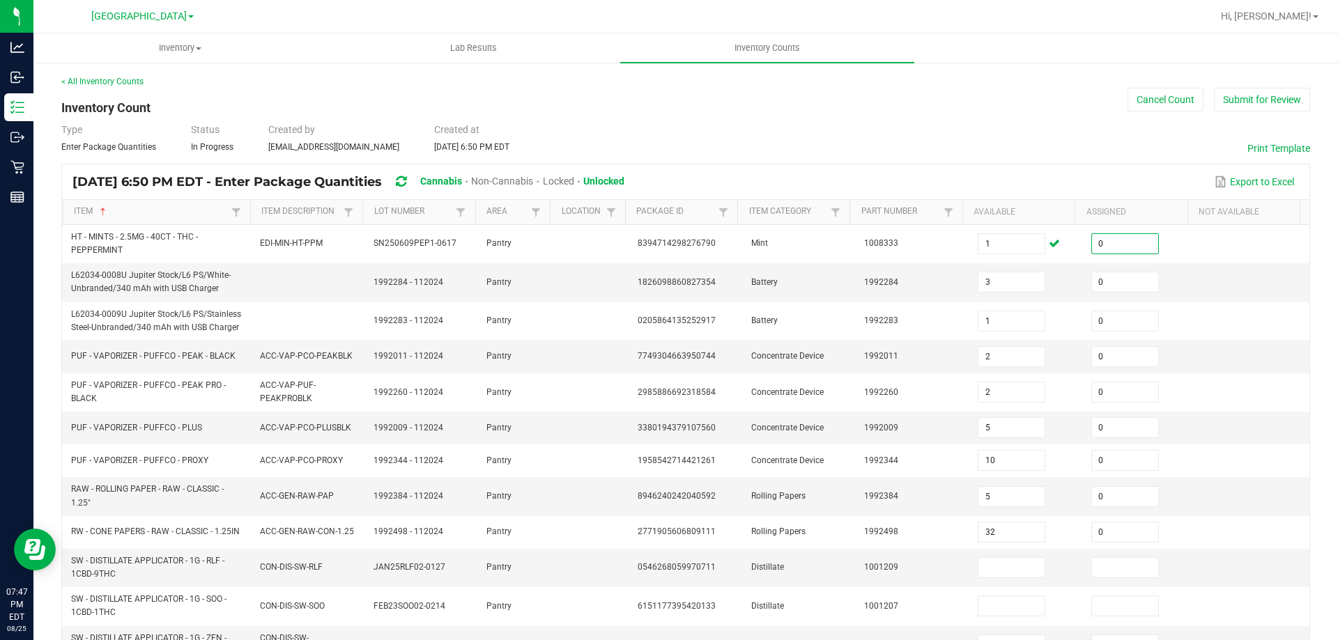
click at [939, 144] on div "Type Enter Package Quantities Status In Progress Created by sscaggs@liveparalle…" at bounding box center [685, 138] width 1249 height 31
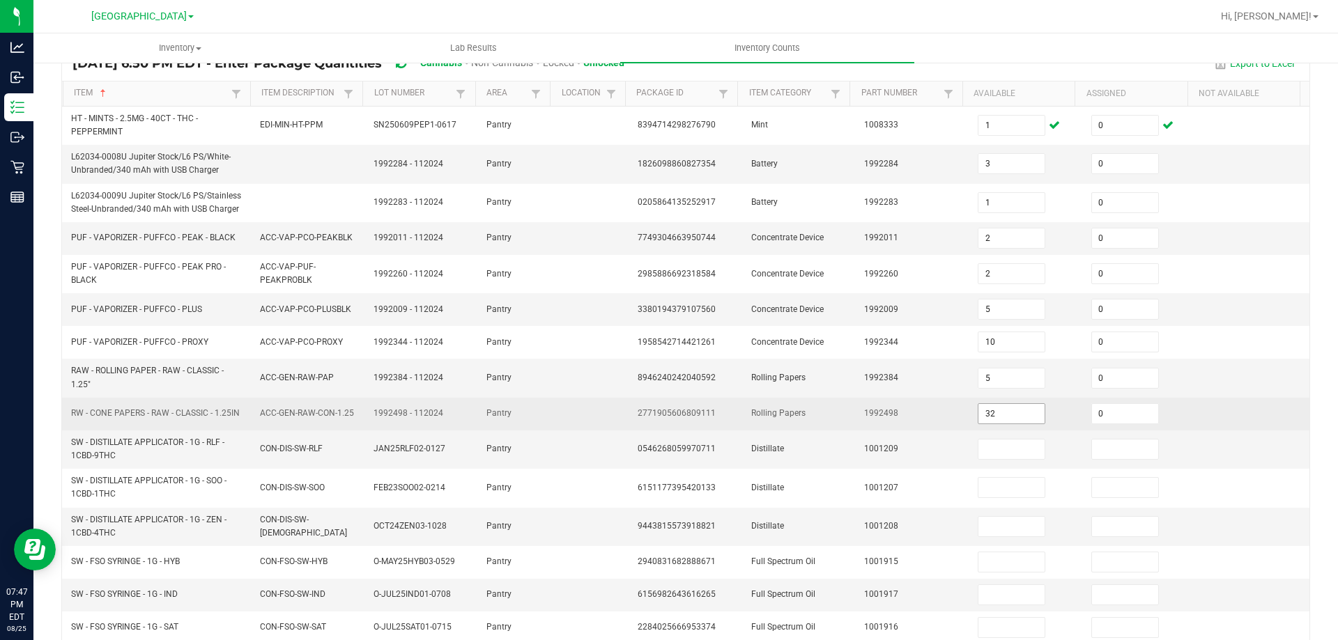
scroll to position [209, 0]
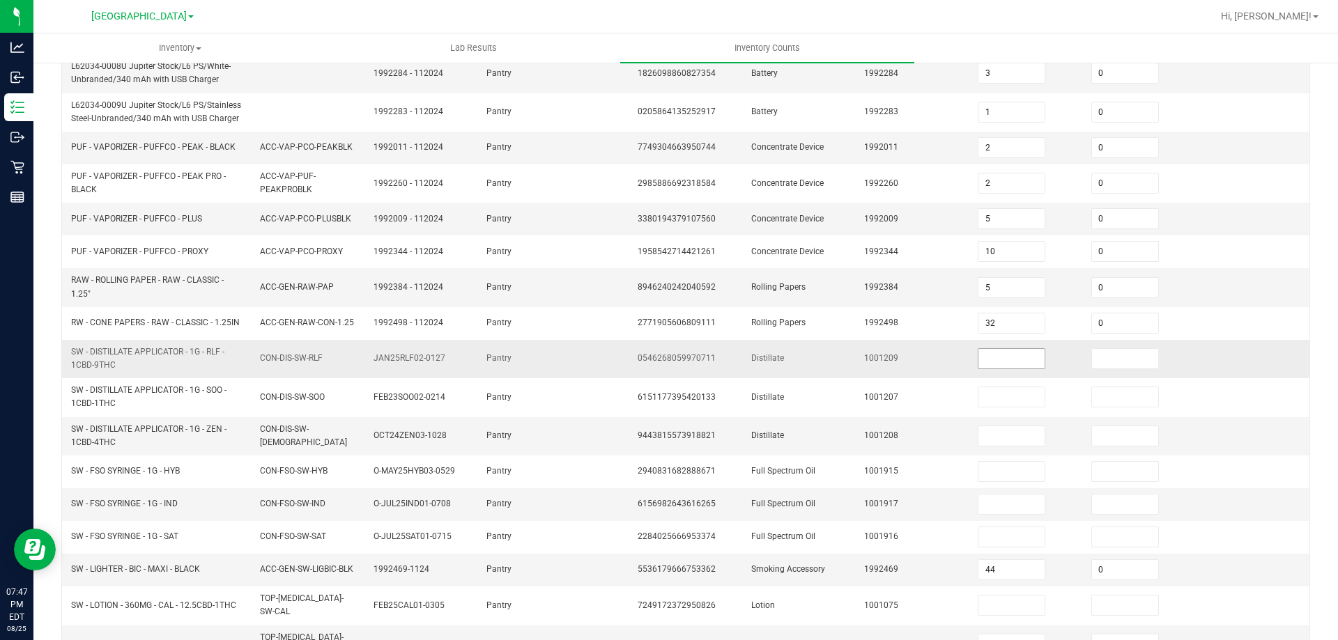
click at [1001, 359] on input at bounding box center [1011, 359] width 66 height 20
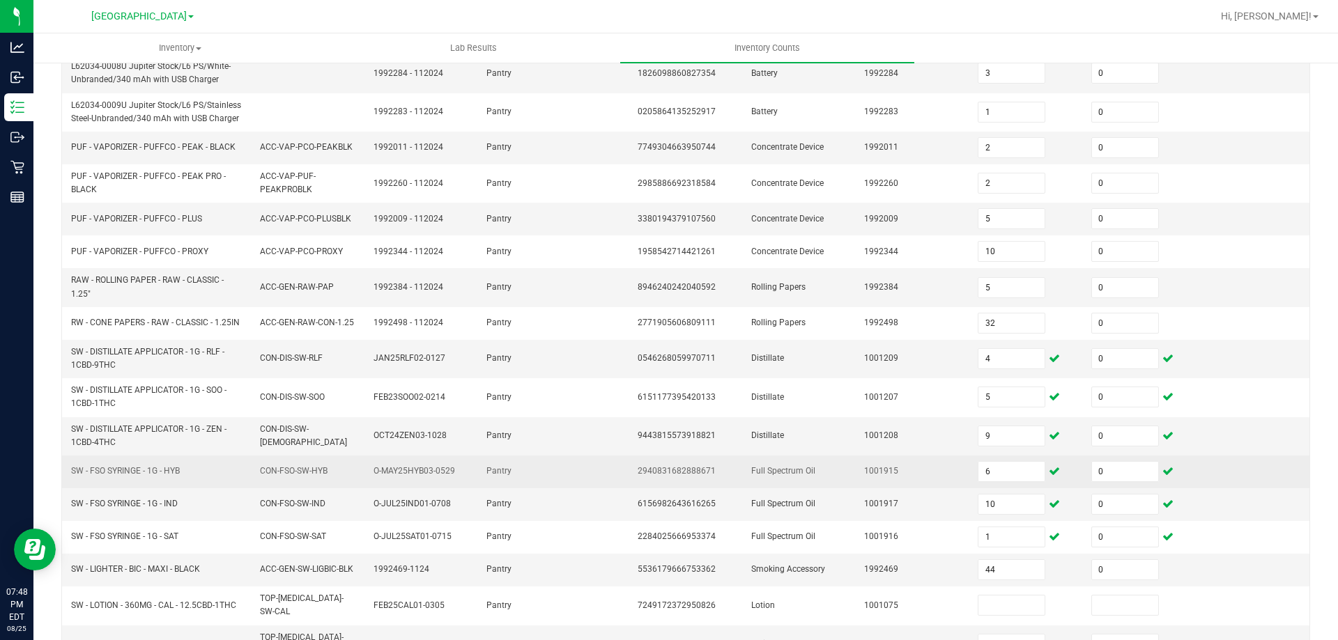
click at [1169, 481] on td "0" at bounding box center [1140, 472] width 114 height 33
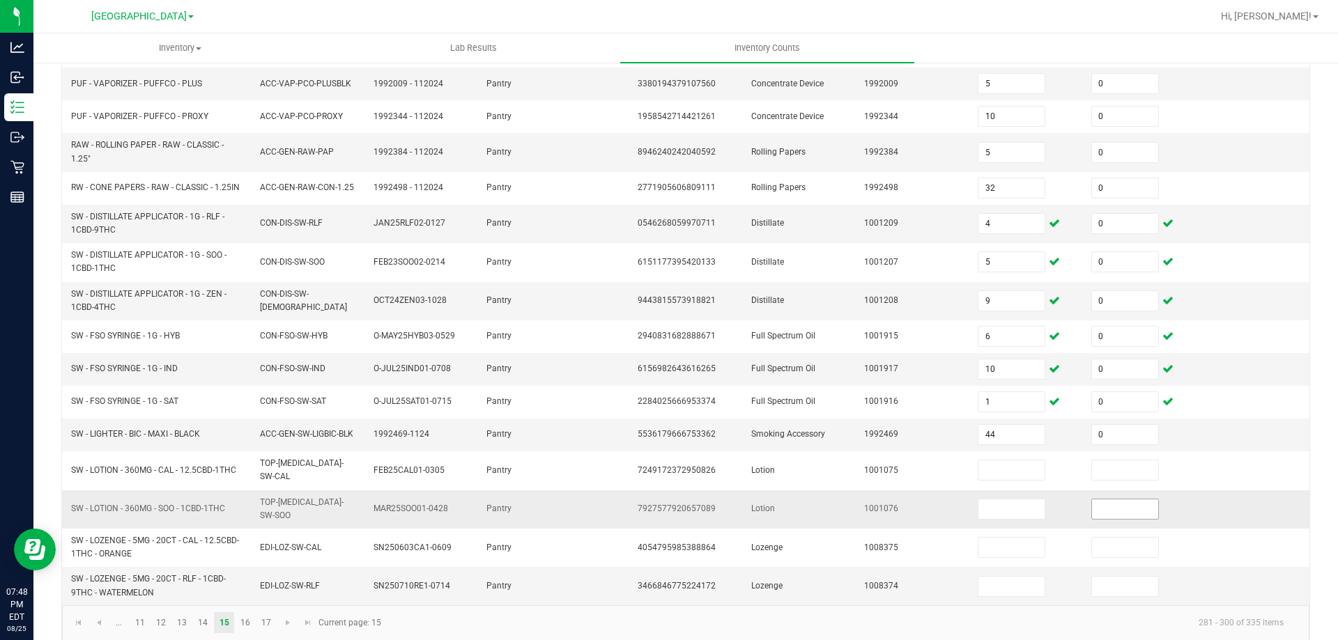
scroll to position [348, 0]
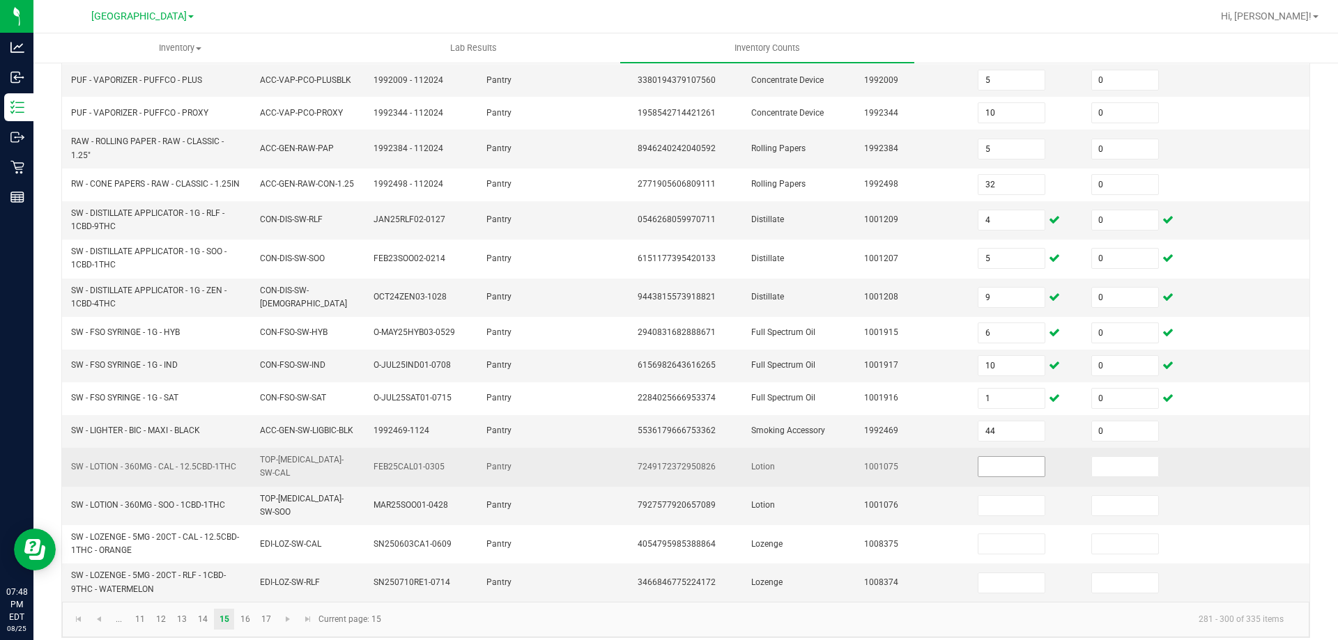
click at [1021, 467] on input at bounding box center [1011, 467] width 66 height 20
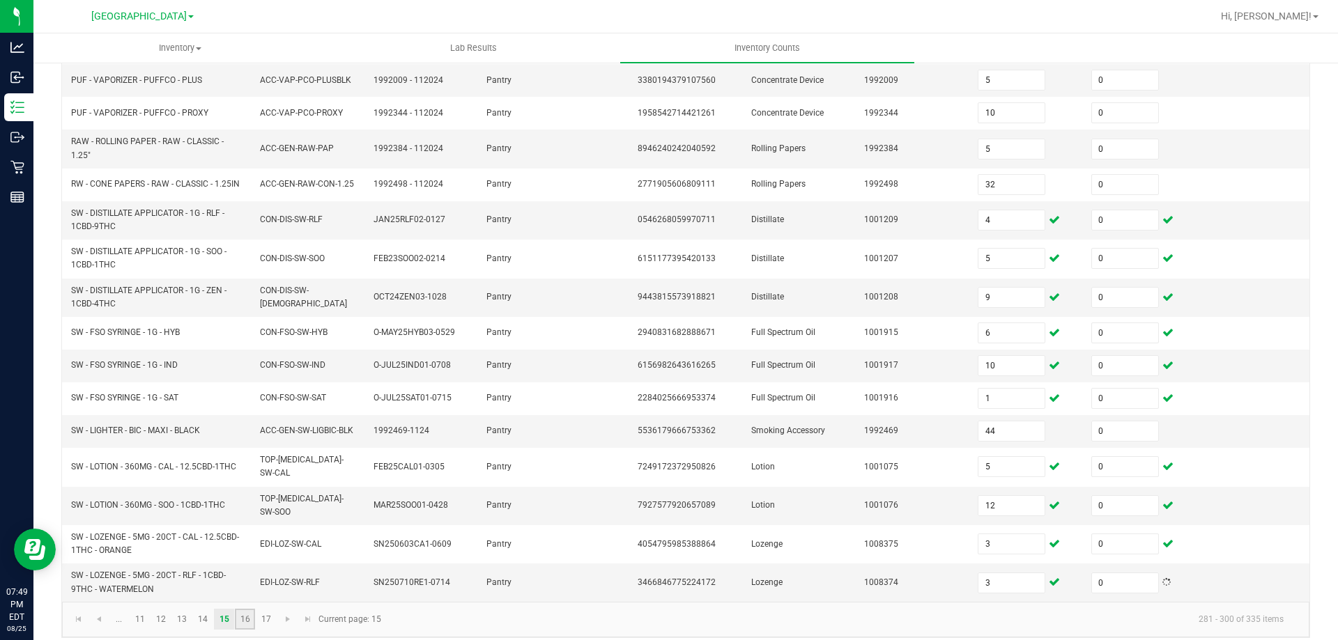
click at [245, 609] on link "16" at bounding box center [245, 619] width 20 height 21
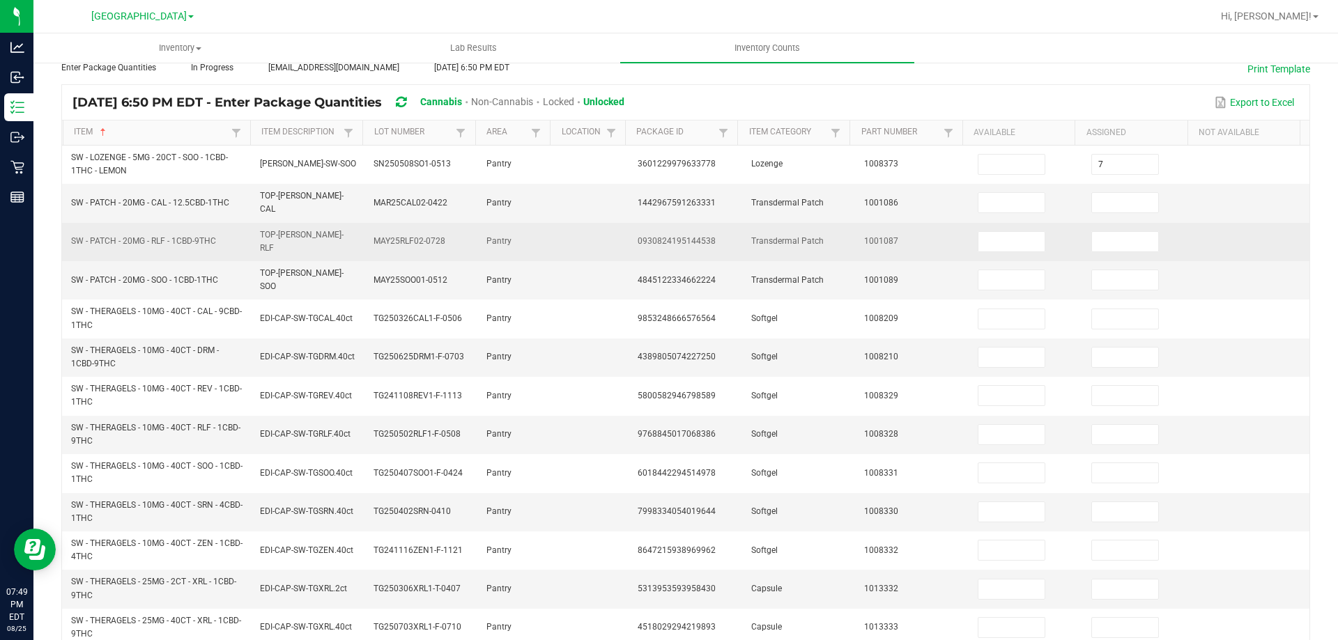
scroll to position [0, 0]
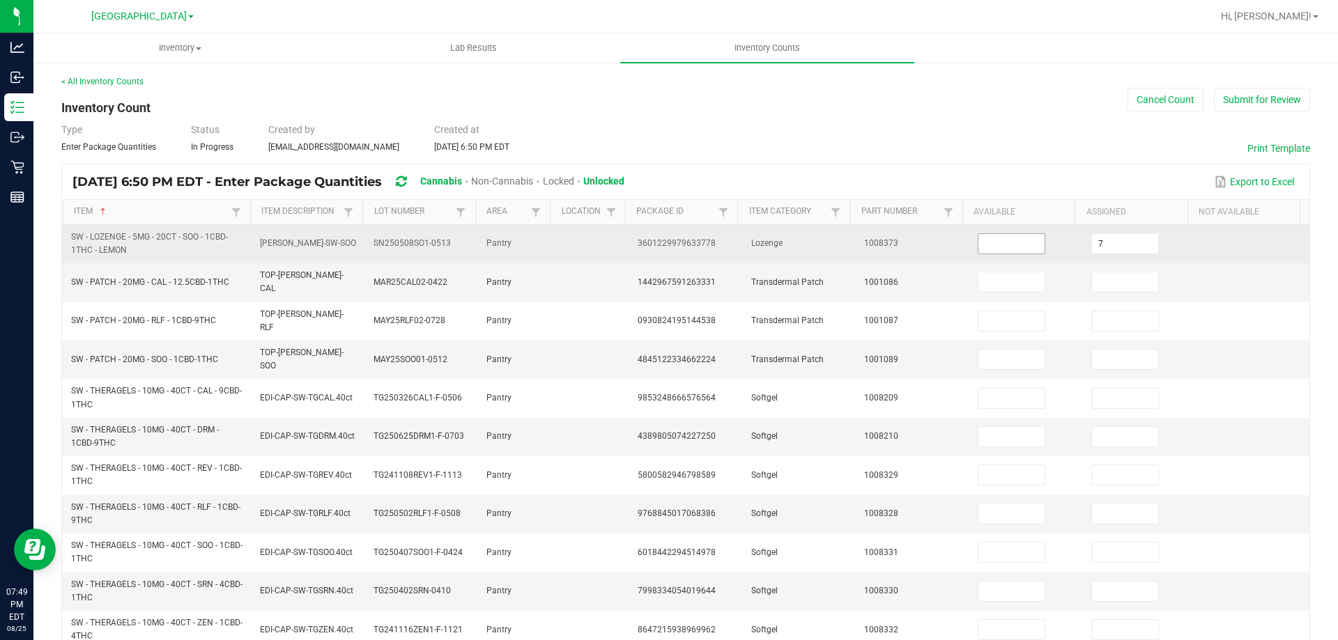
click at [978, 246] on input at bounding box center [1011, 244] width 66 height 20
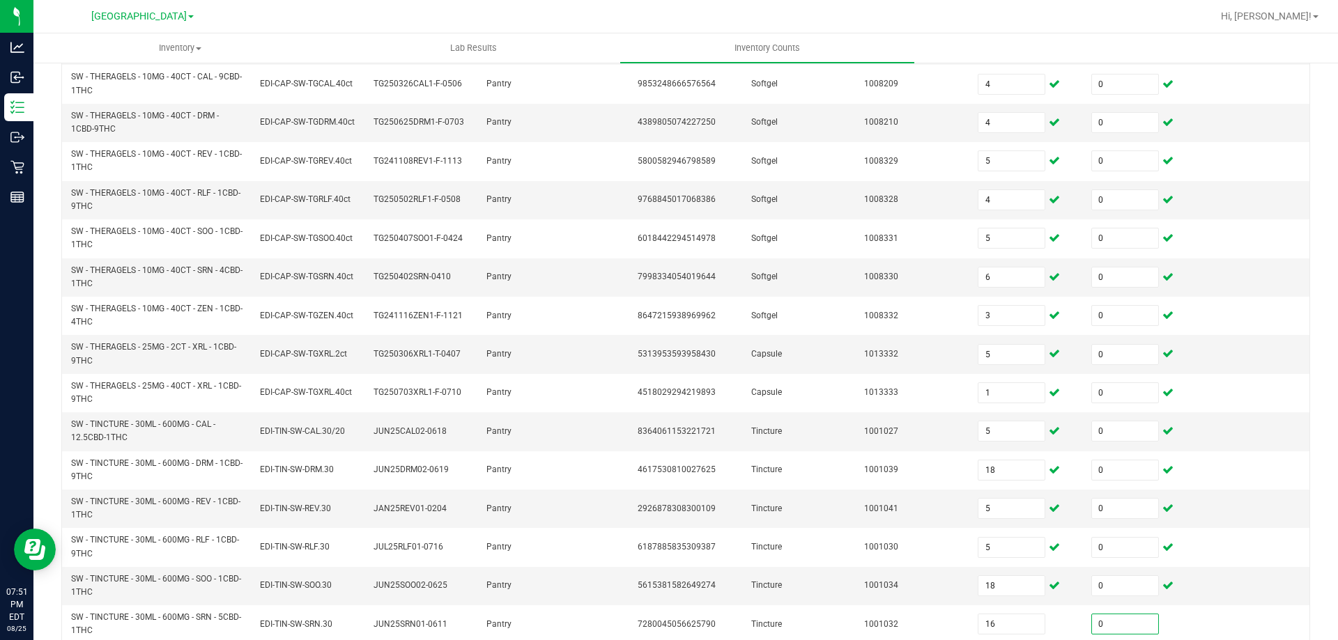
scroll to position [330, 0]
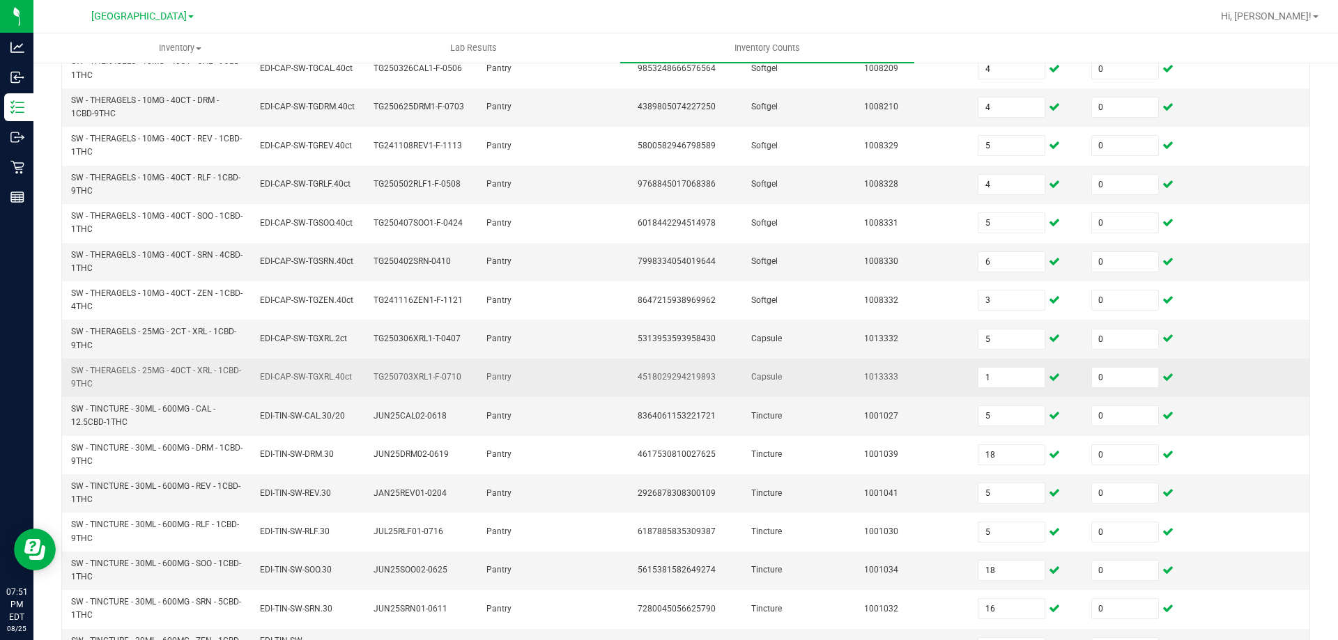
click at [1240, 368] on td at bounding box center [1253, 378] width 114 height 38
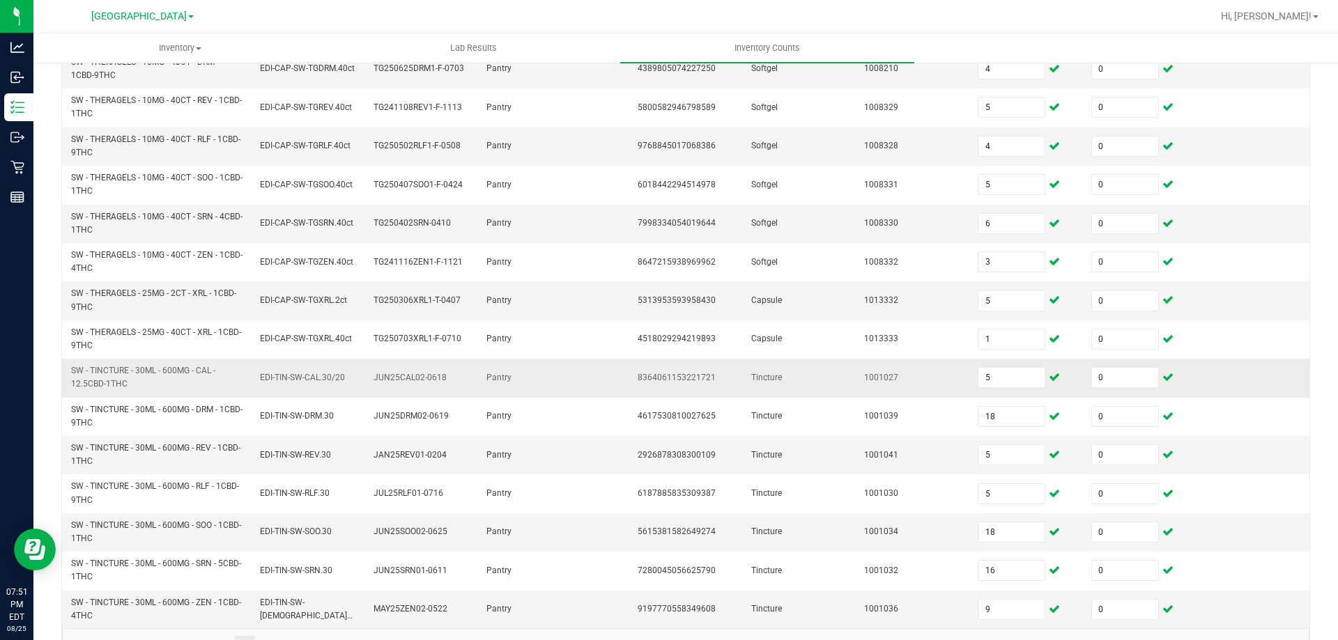
scroll to position [389, 0]
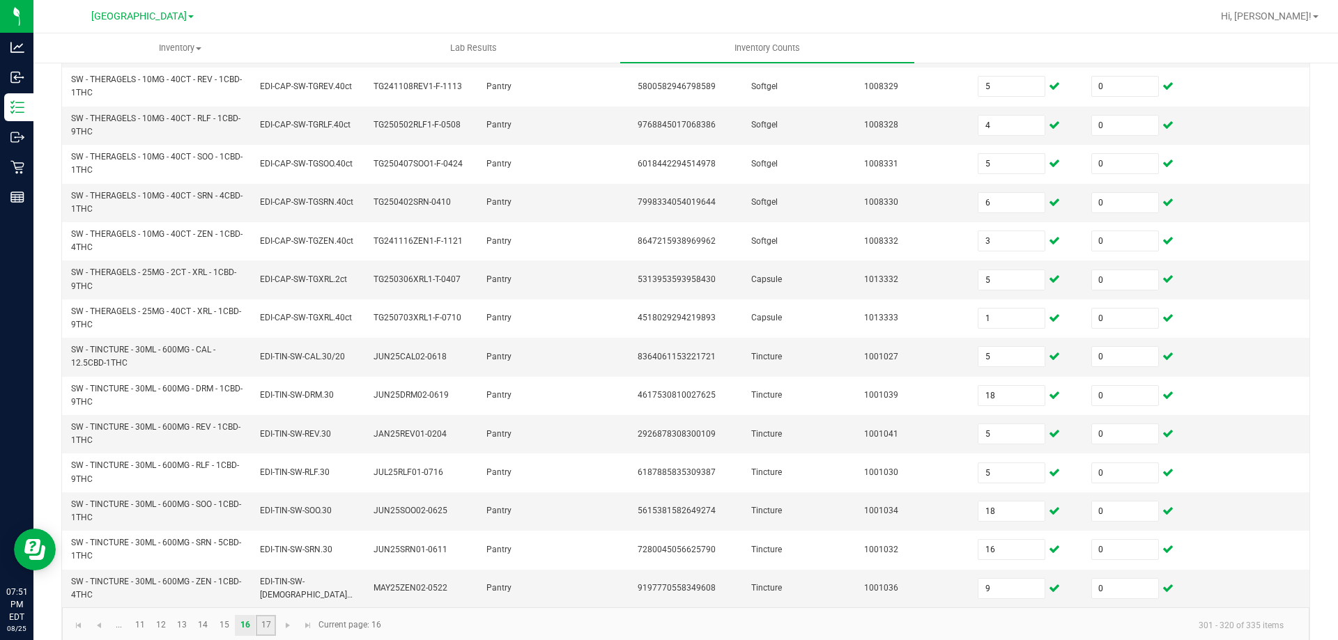
click at [267, 615] on link "17" at bounding box center [266, 625] width 20 height 21
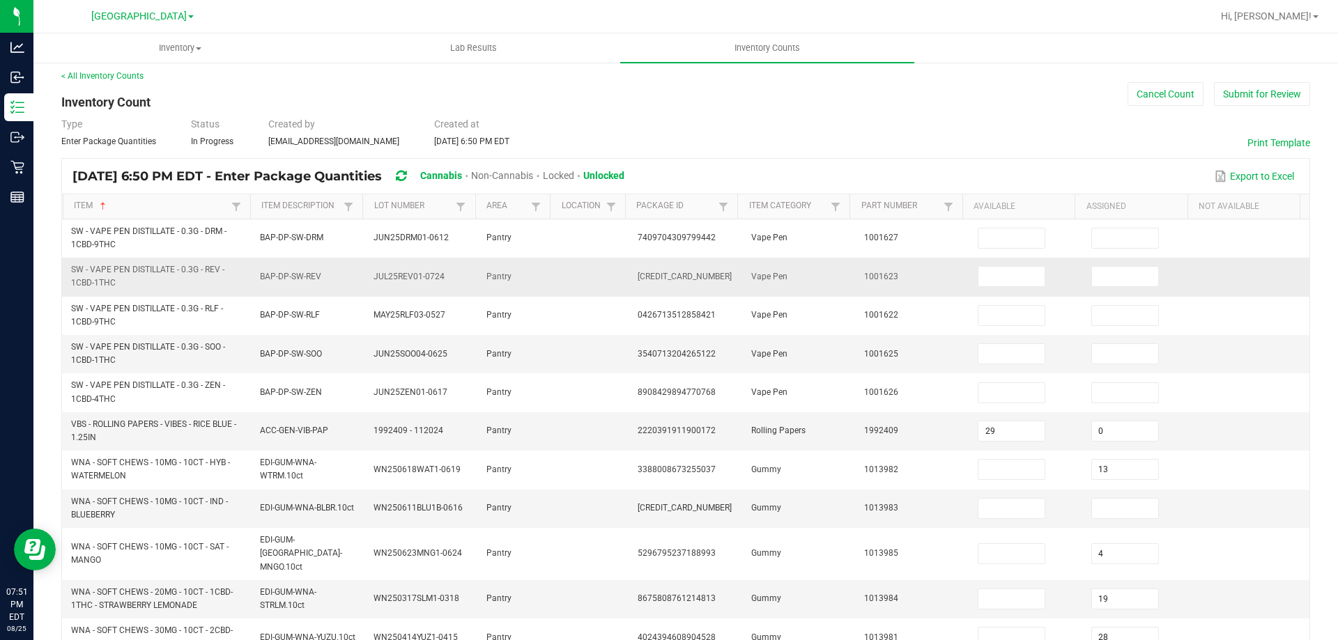
scroll to position [4, 0]
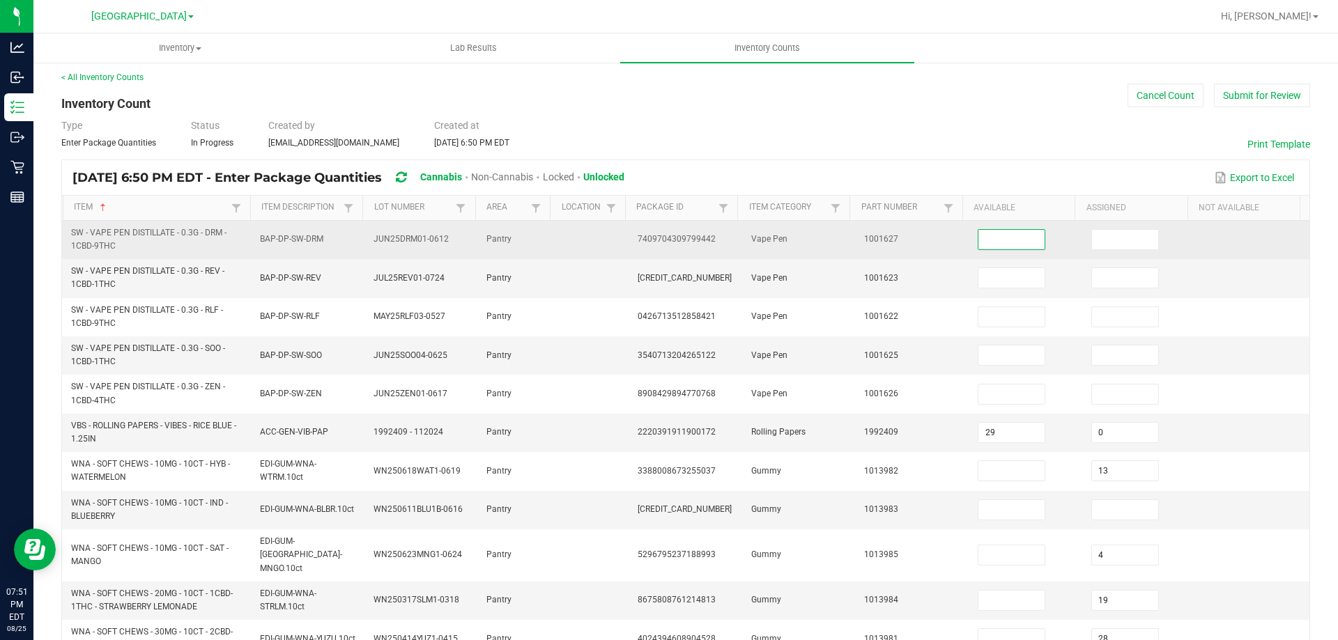
click at [1007, 244] on input at bounding box center [1011, 240] width 66 height 20
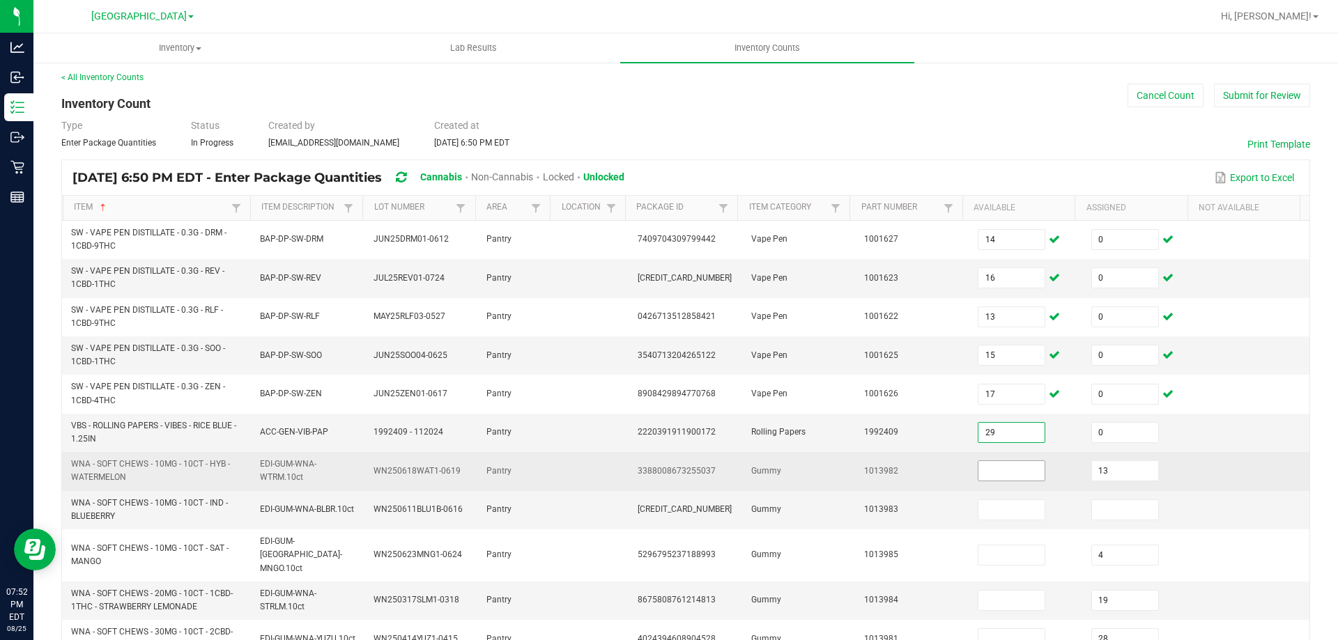
click at [982, 479] on input at bounding box center [1011, 471] width 66 height 20
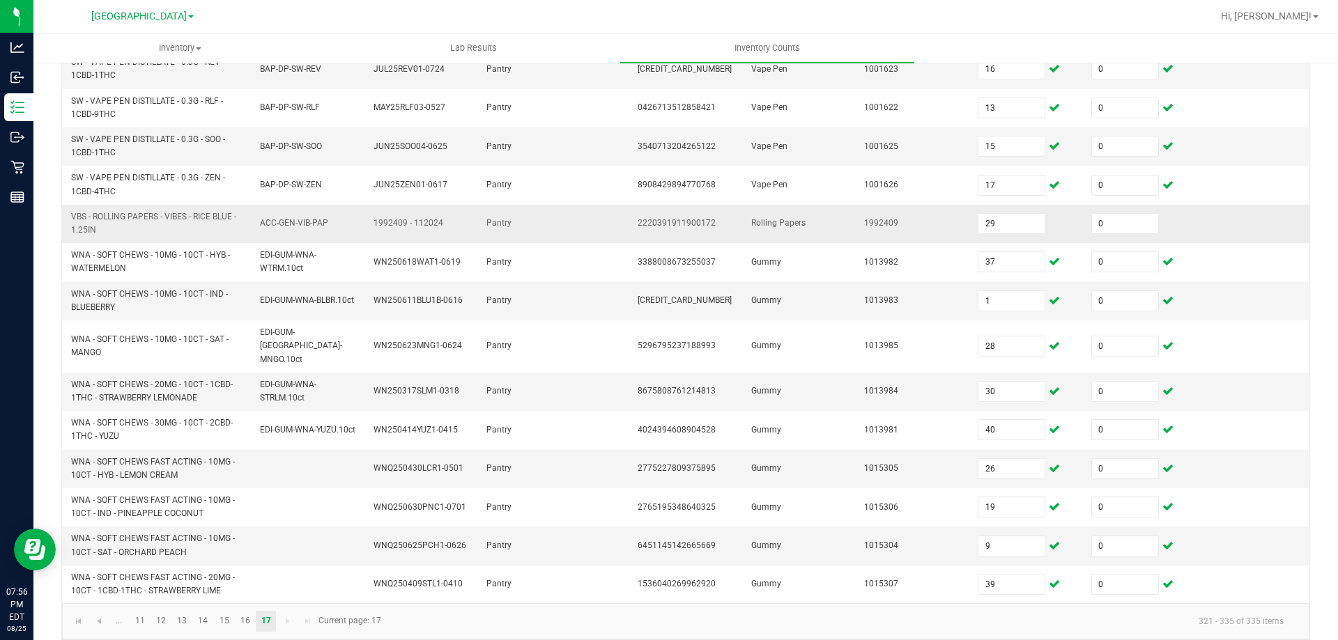
click at [1243, 240] on td at bounding box center [1253, 224] width 114 height 38
click at [72, 611] on link at bounding box center [78, 621] width 20 height 21
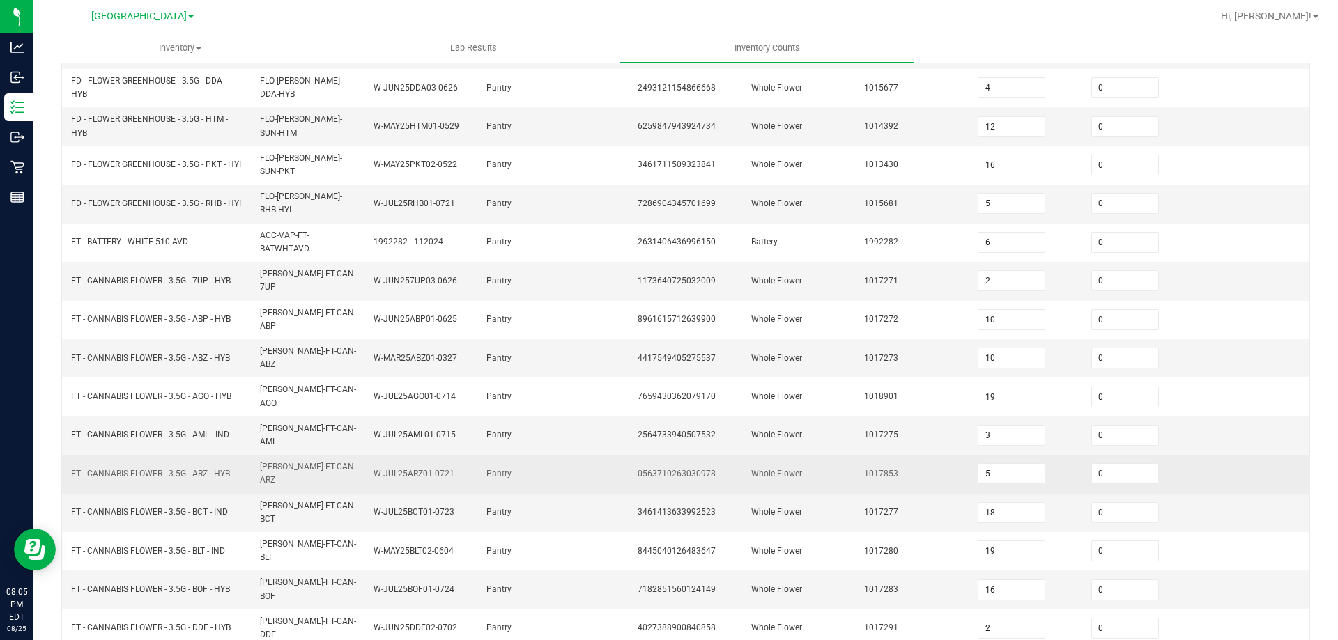
scroll to position [330, 0]
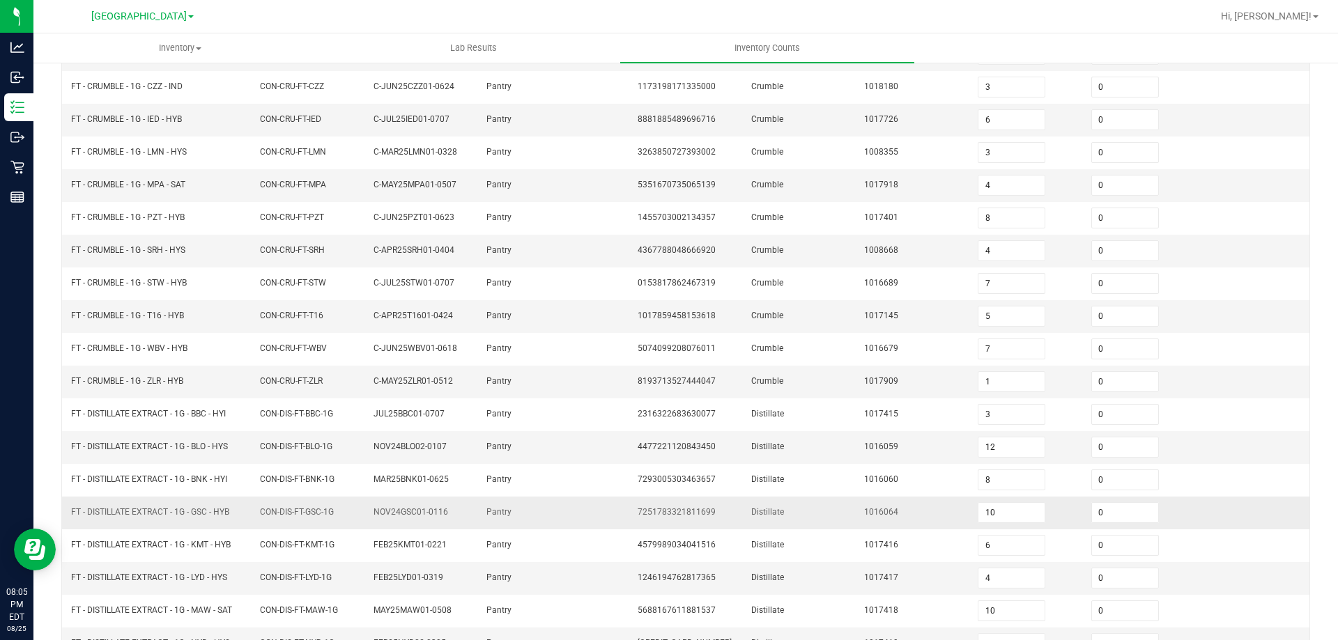
scroll to position [289, 0]
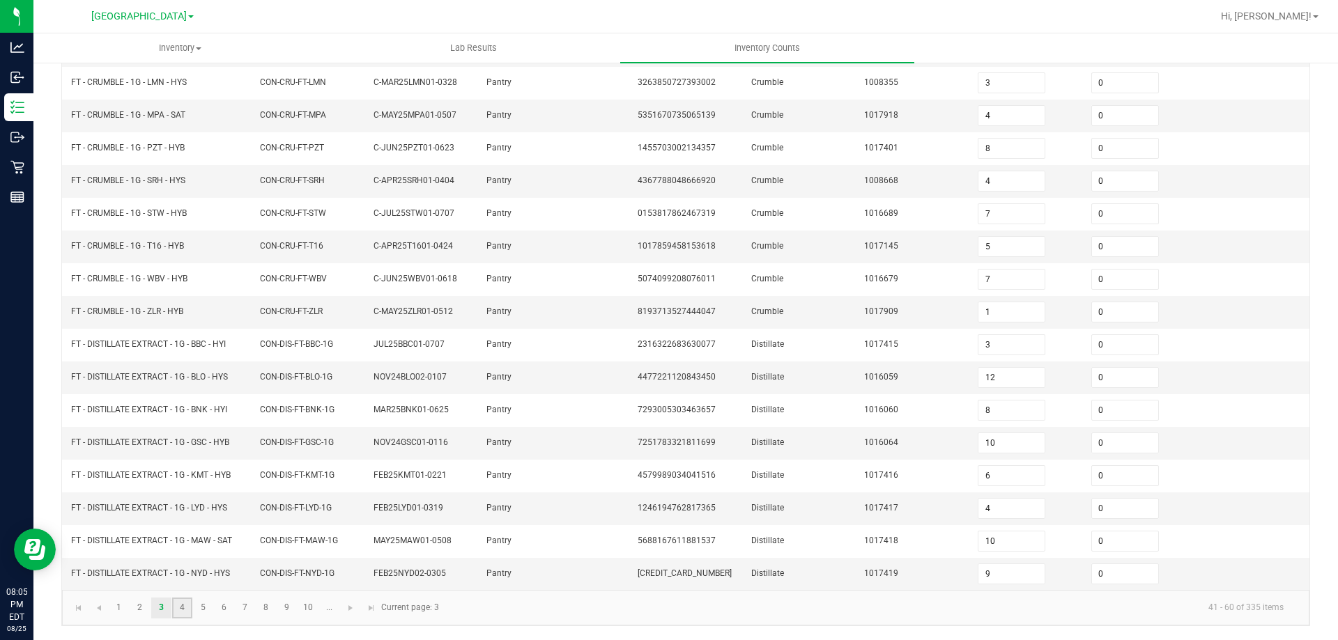
click at [186, 609] on link "4" at bounding box center [182, 608] width 20 height 21
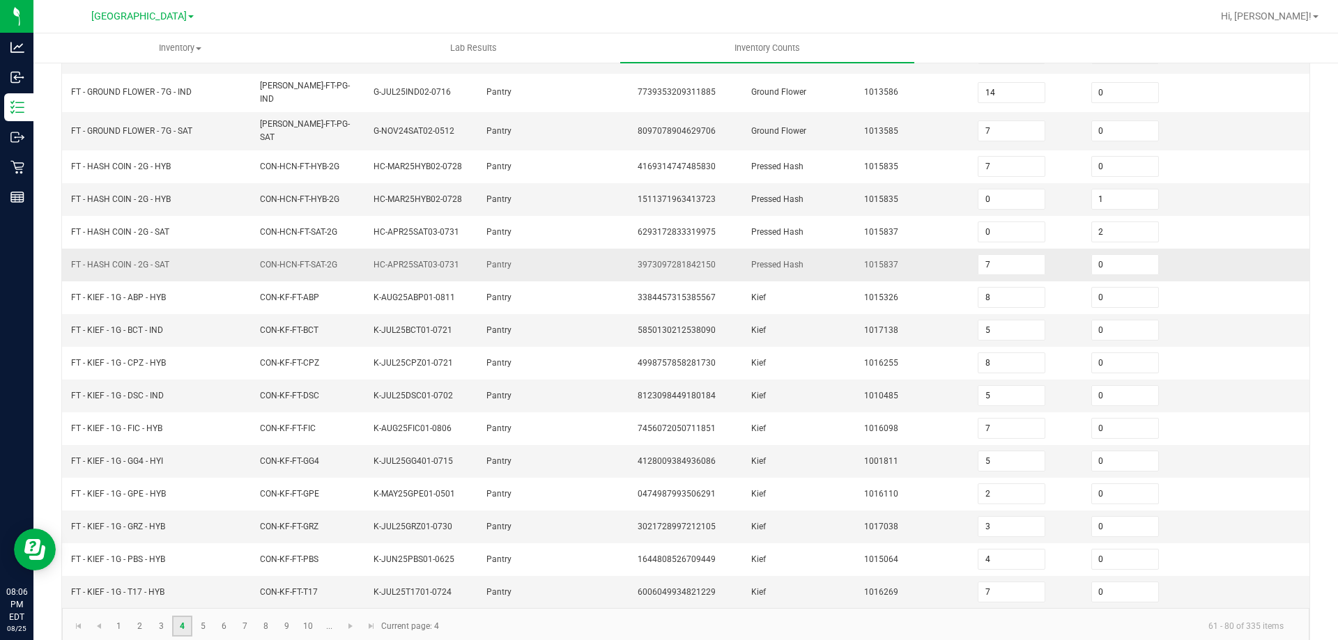
scroll to position [295, 0]
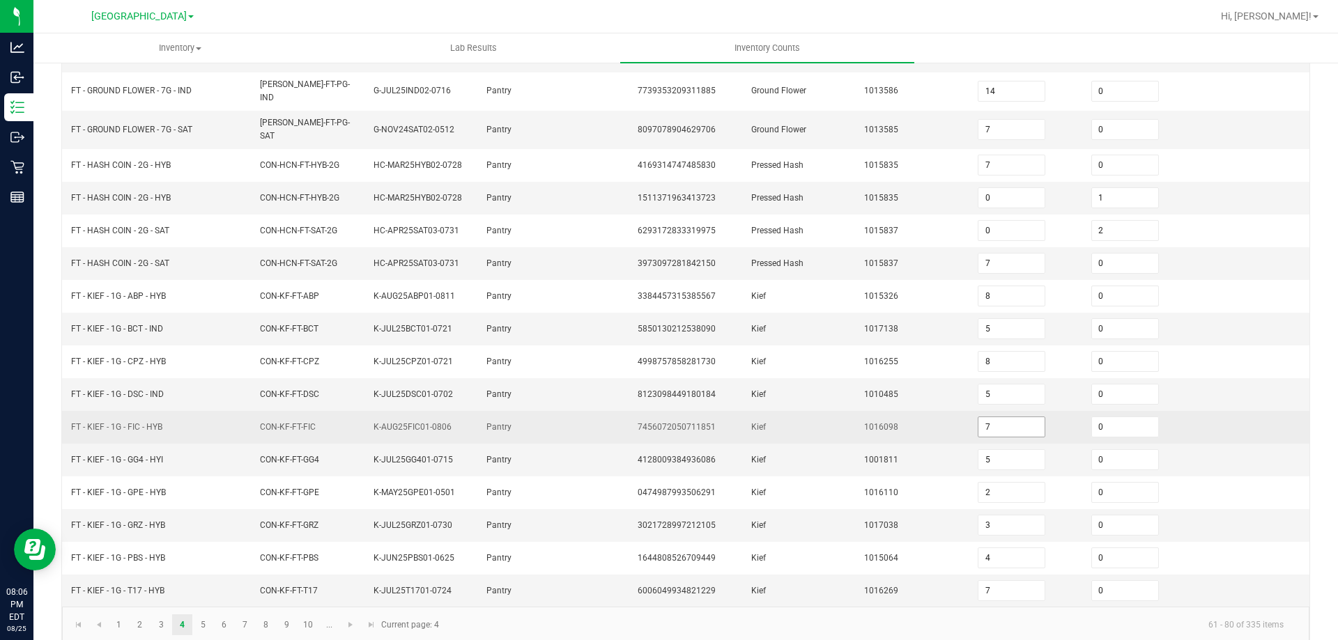
click at [1009, 417] on input "7" at bounding box center [1011, 427] width 66 height 20
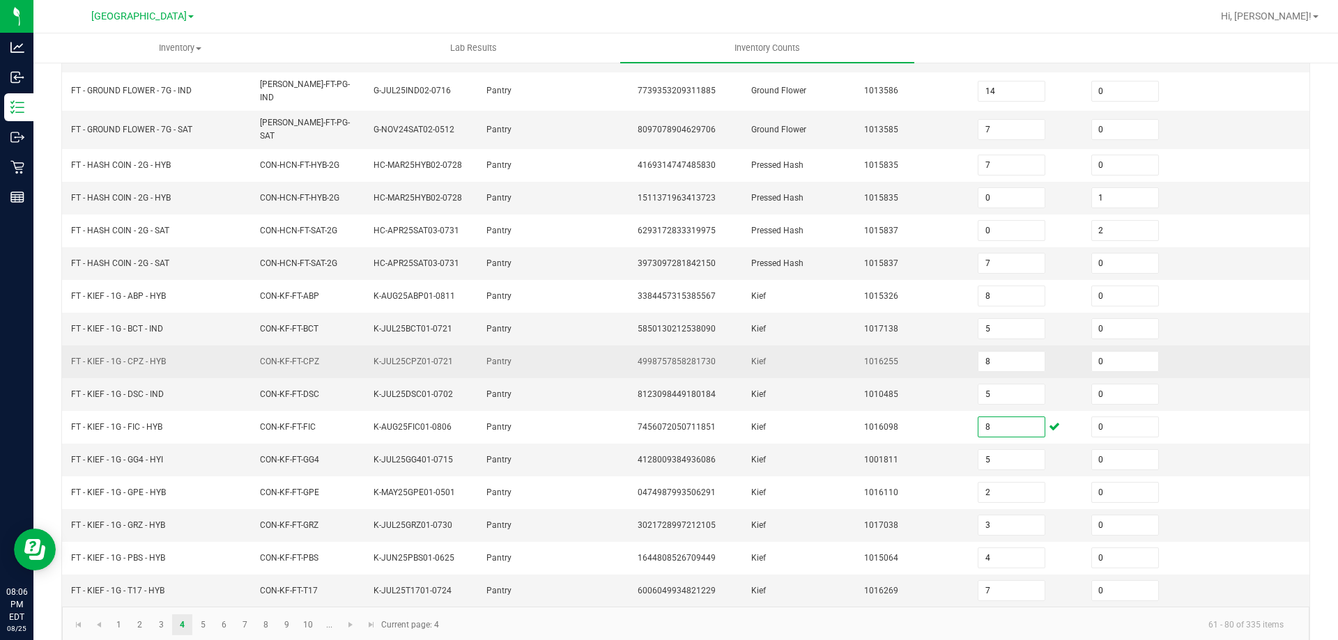
click at [1197, 346] on td at bounding box center [1253, 362] width 114 height 33
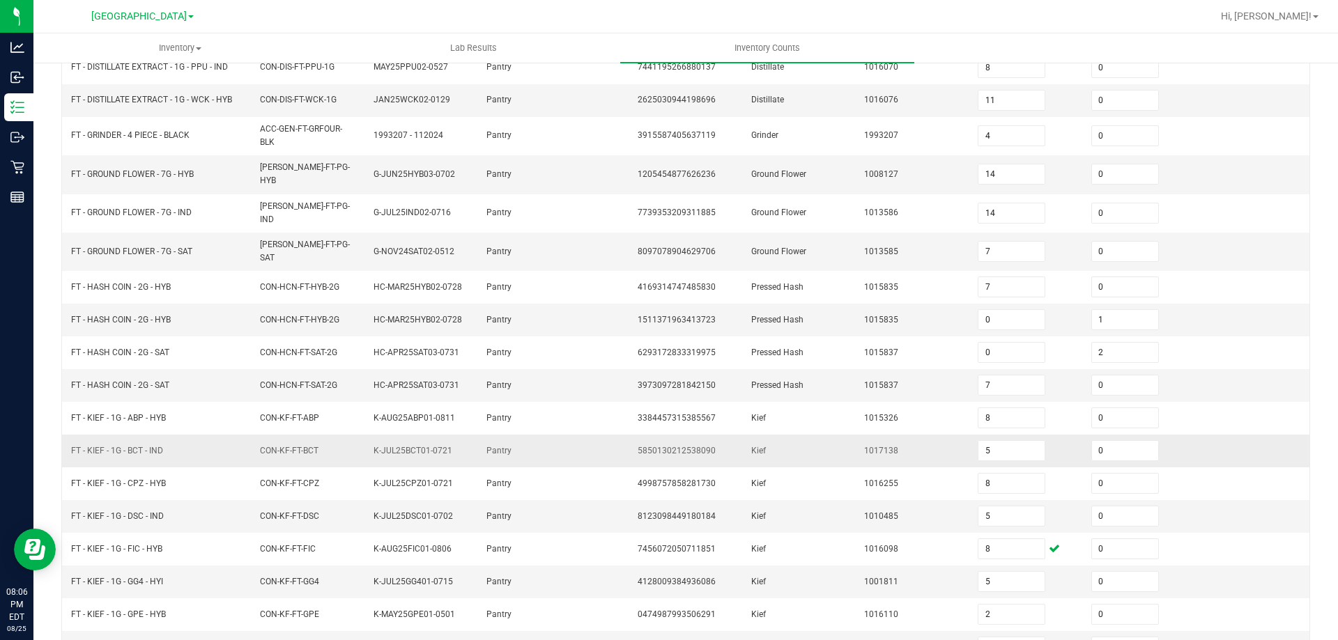
scroll to position [156, 0]
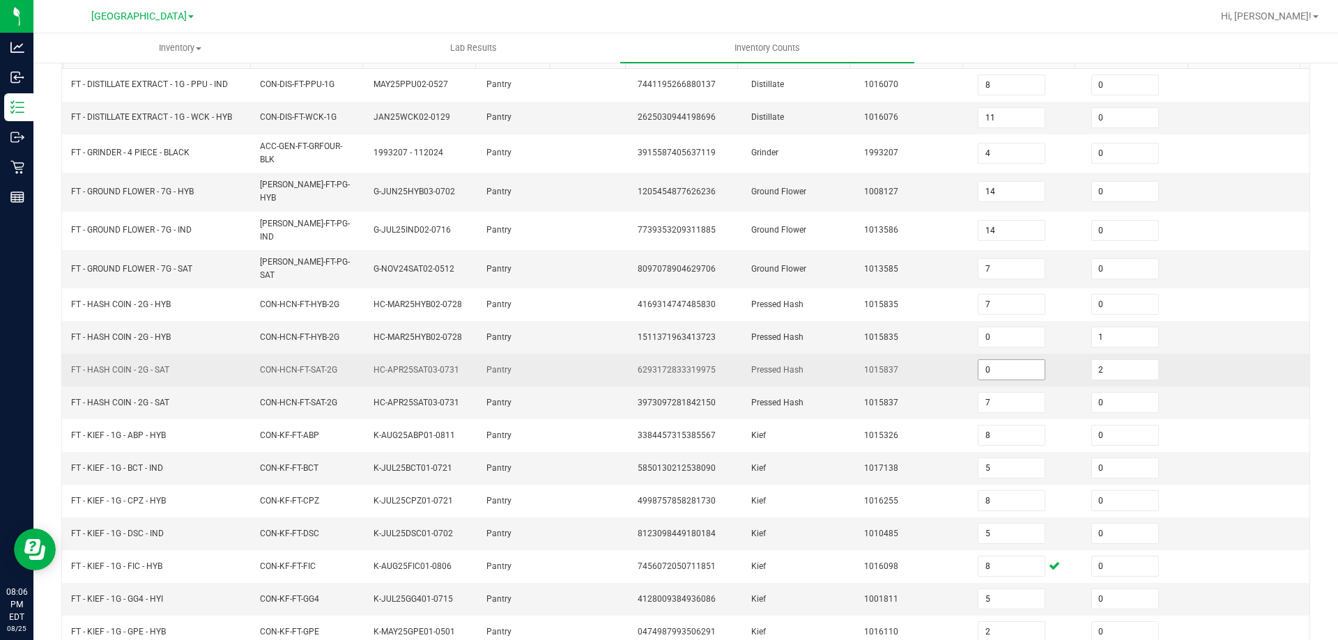
click at [1010, 360] on input "0" at bounding box center [1011, 370] width 66 height 20
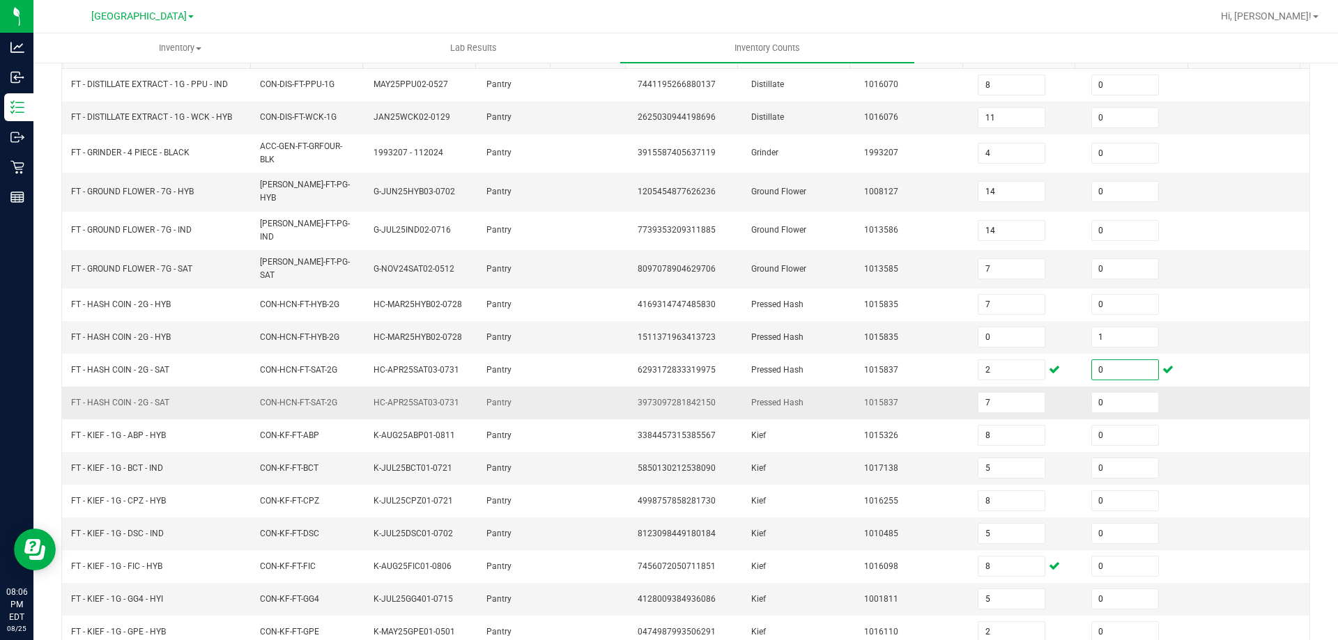
click at [1205, 387] on td at bounding box center [1253, 403] width 114 height 33
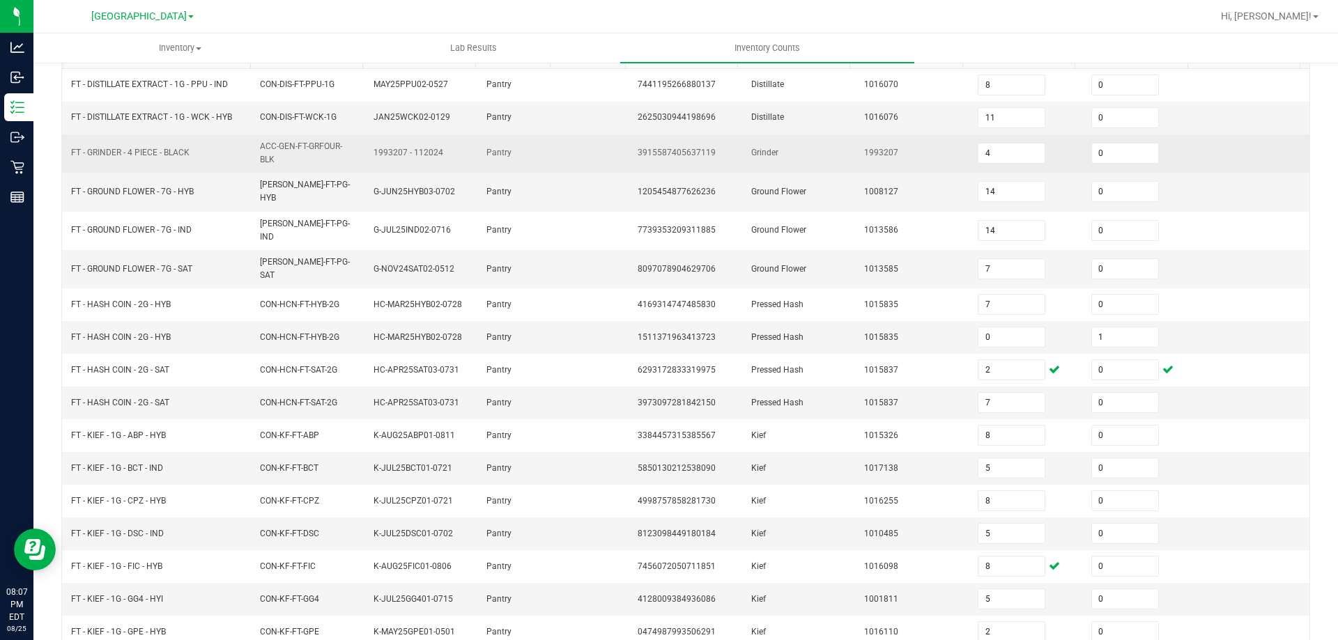
scroll to position [295, 0]
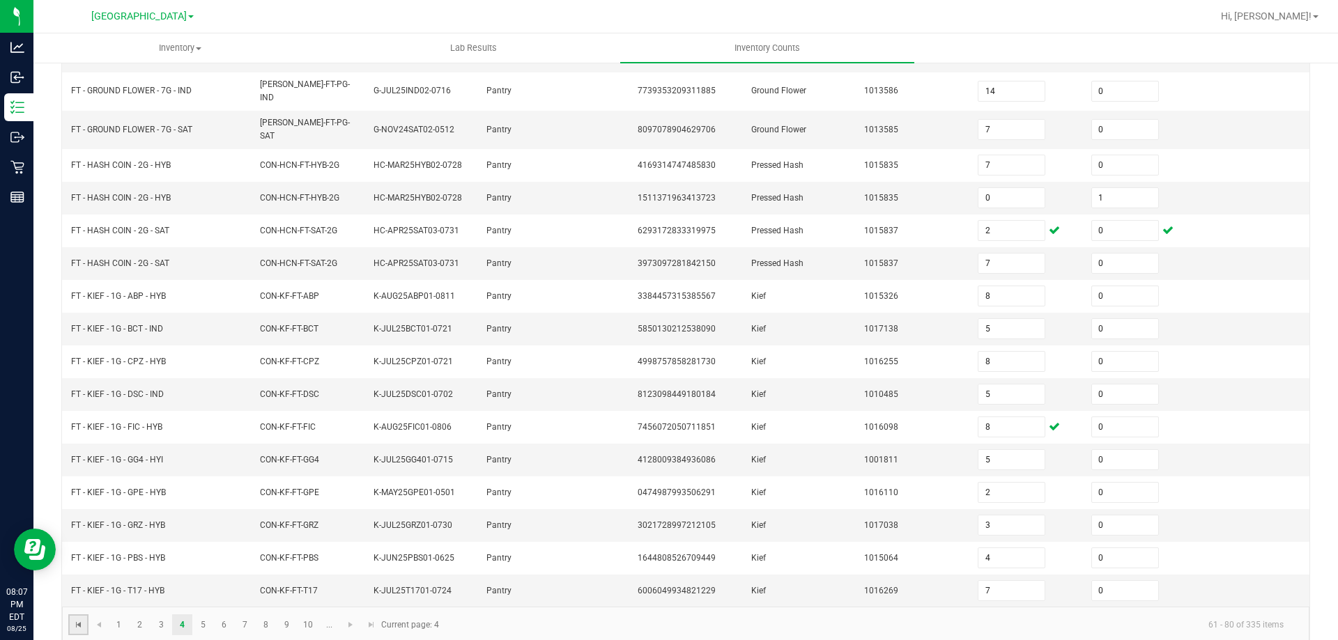
click at [77, 619] on span "Go to the first page" at bounding box center [78, 624] width 11 height 11
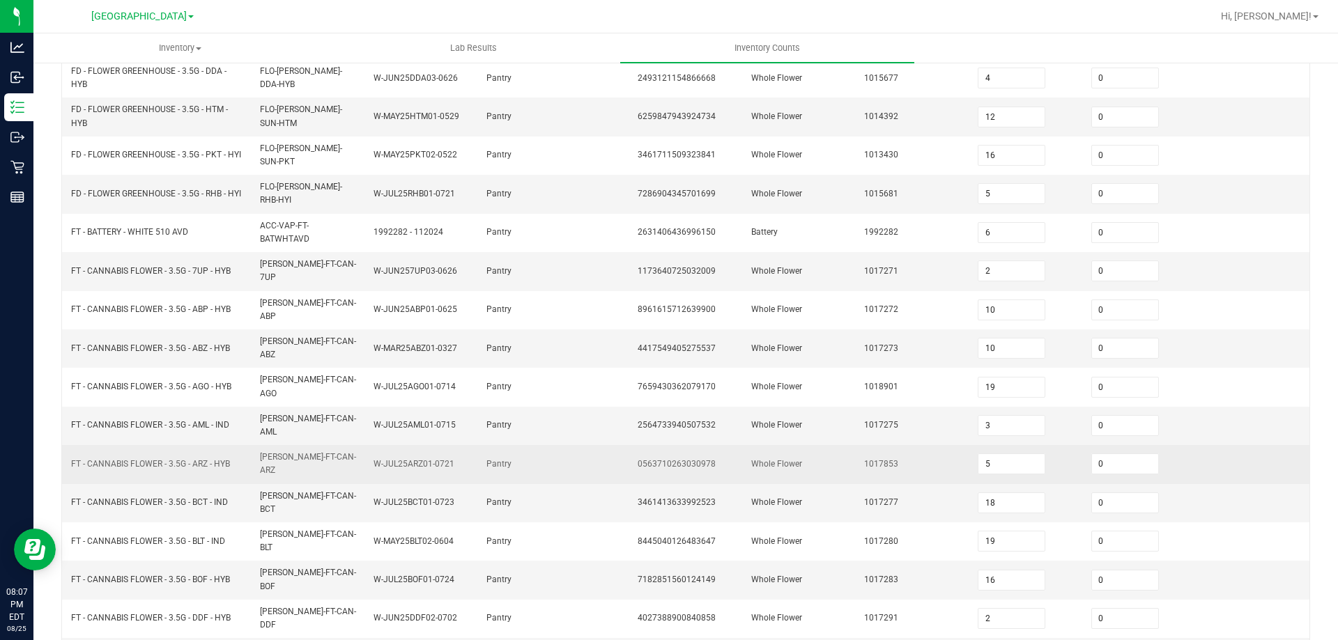
scroll to position [330, 0]
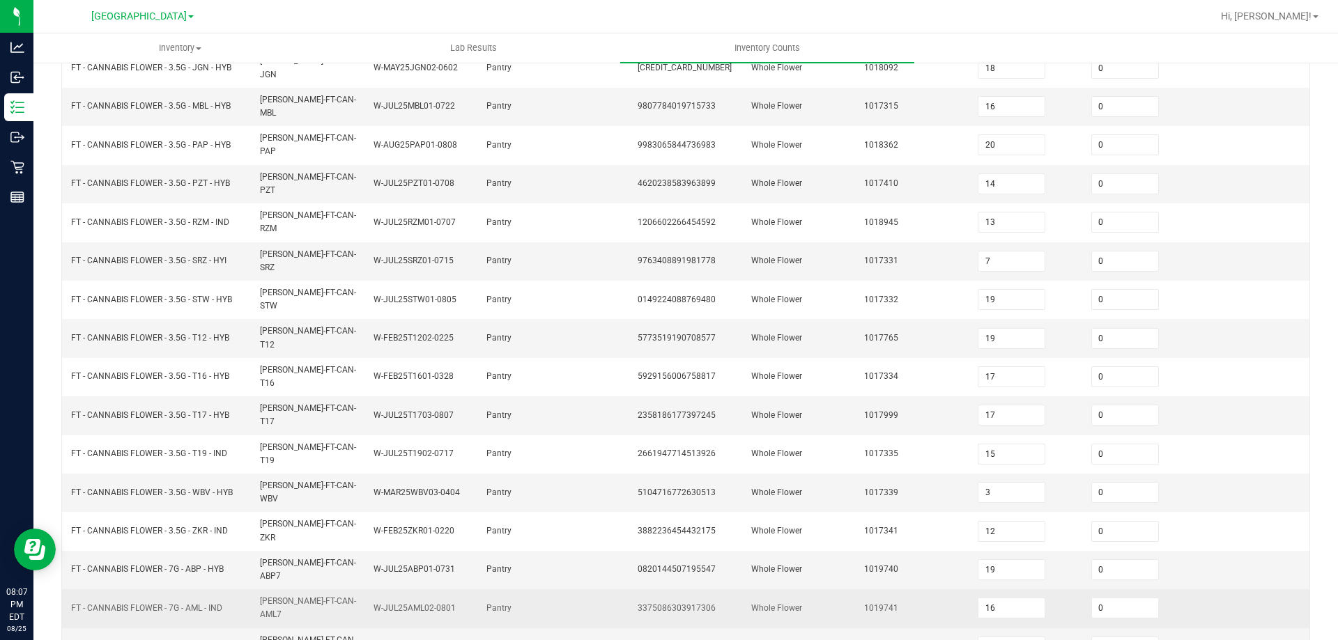
scroll to position [289, 0]
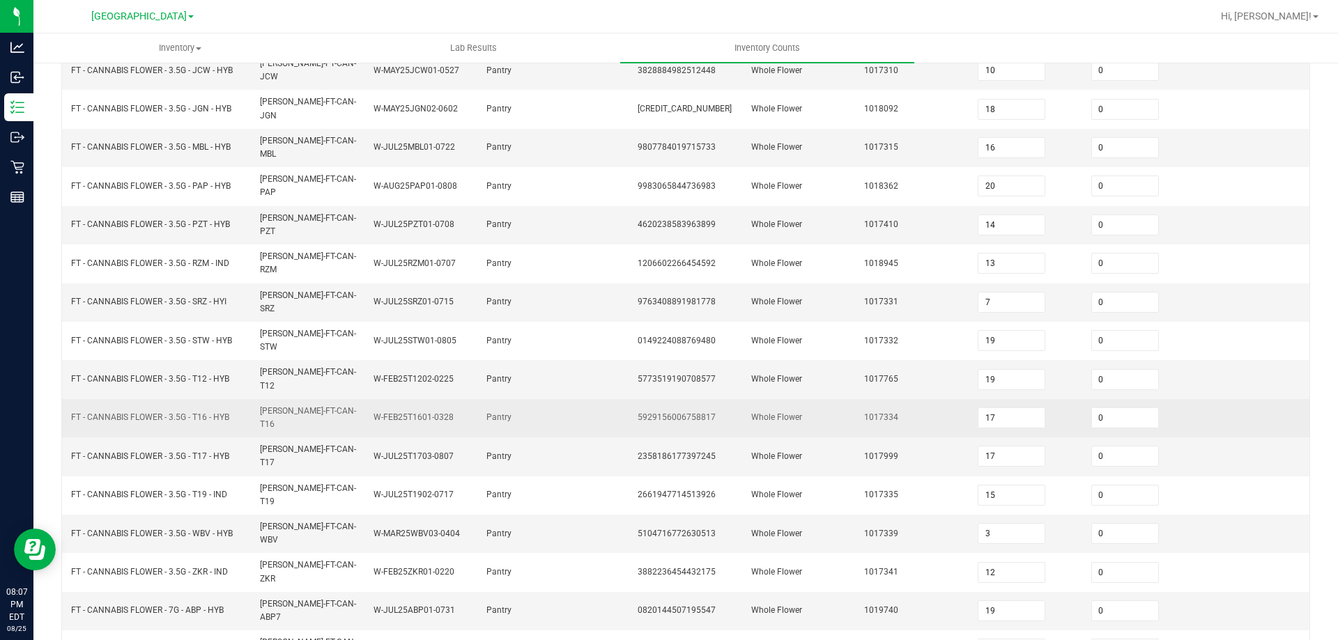
drag, startPoint x: 804, startPoint y: 343, endPoint x: 905, endPoint y: 355, distance: 101.8
click at [827, 399] on td "Whole Flower" at bounding box center [800, 418] width 114 height 38
click at [1017, 408] on input "17" at bounding box center [1011, 418] width 66 height 20
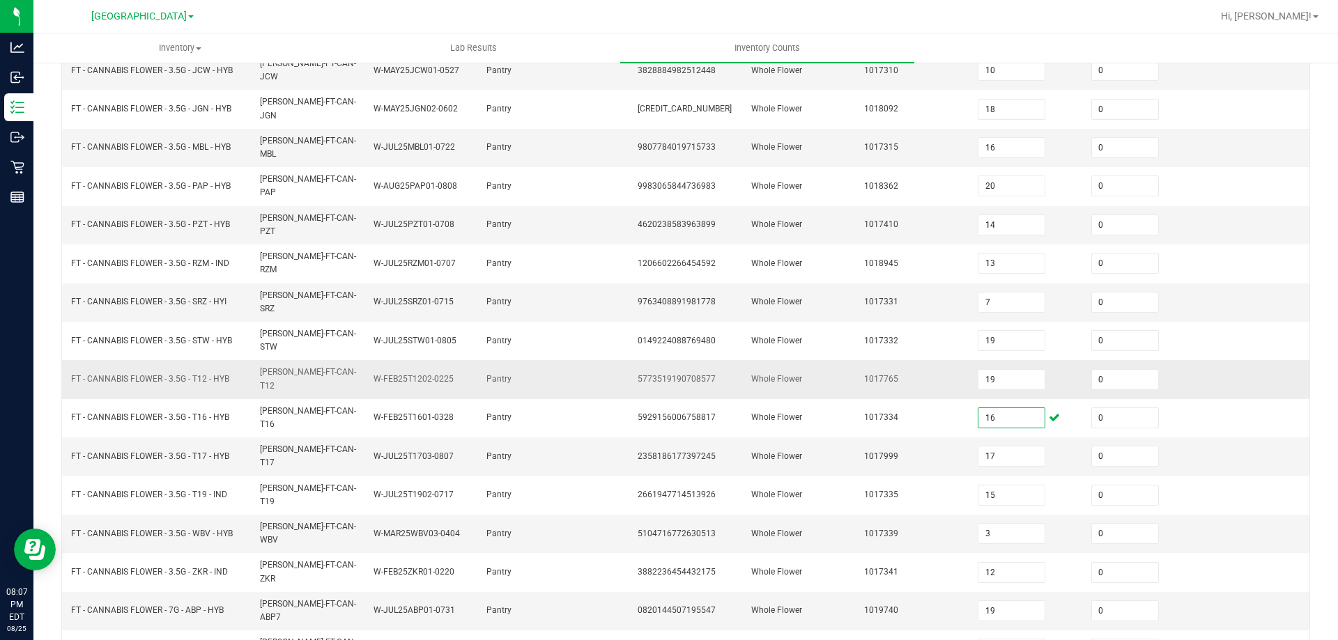
click at [1171, 360] on td "0" at bounding box center [1140, 379] width 114 height 38
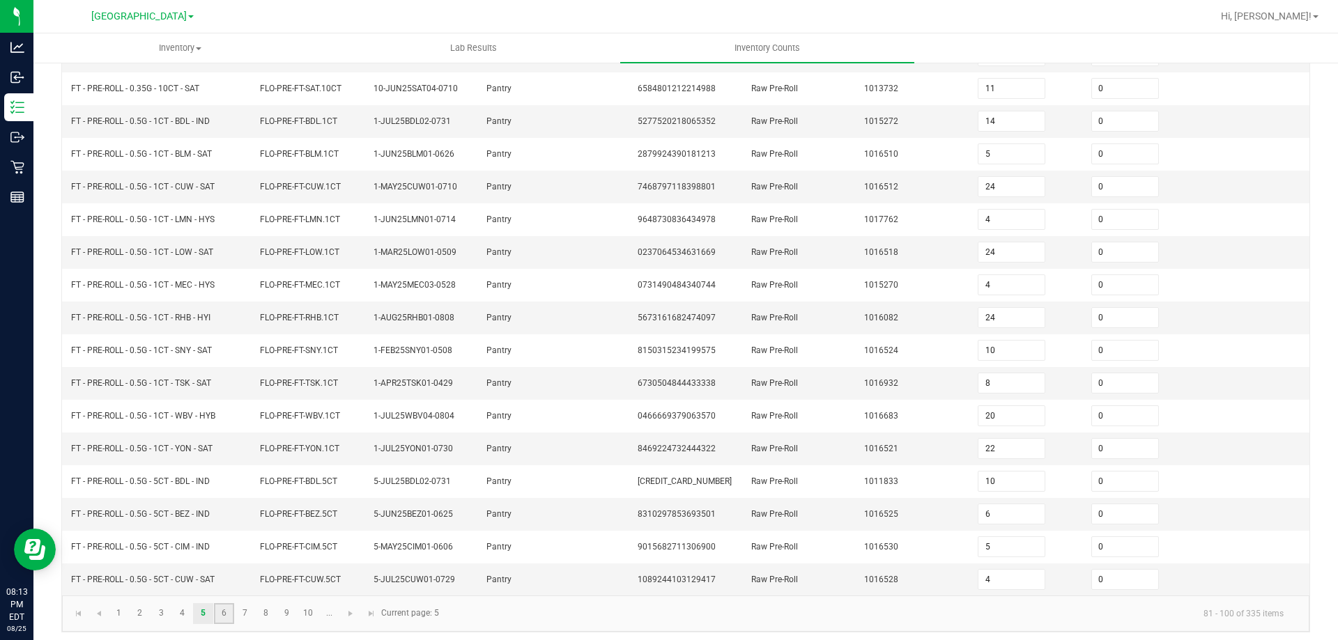
click at [222, 609] on link "6" at bounding box center [224, 613] width 20 height 21
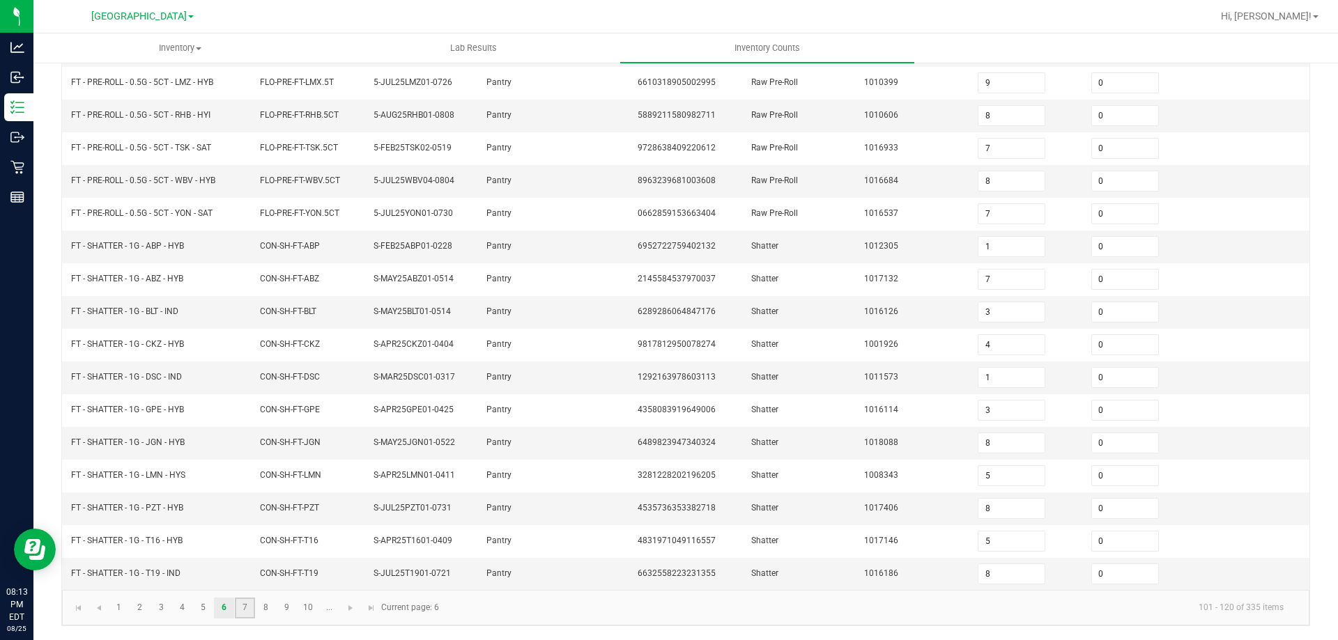
click at [243, 613] on link "7" at bounding box center [245, 608] width 20 height 21
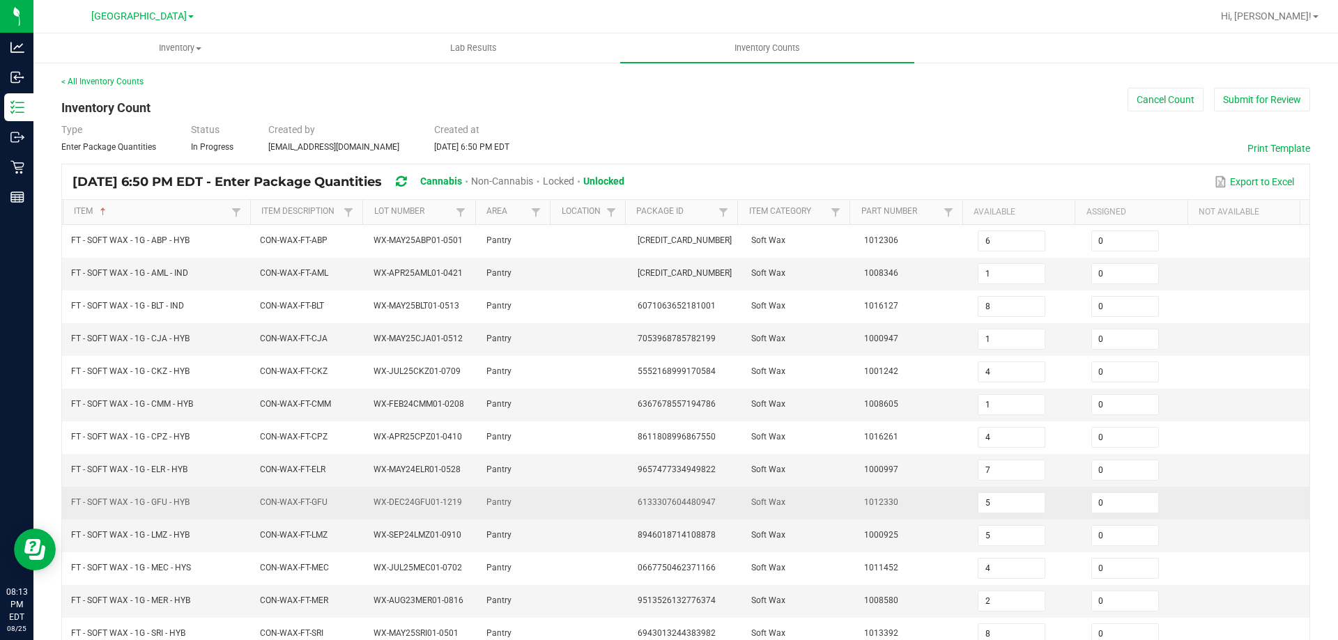
scroll to position [325, 0]
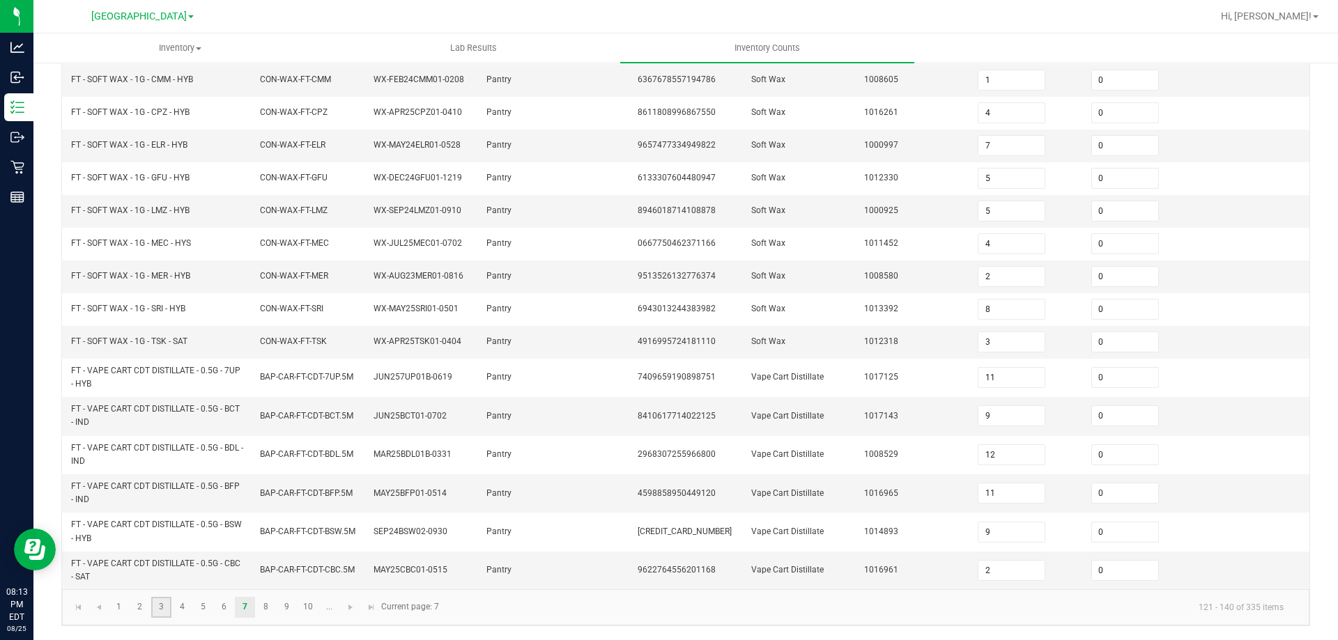
click at [165, 606] on link "3" at bounding box center [161, 607] width 20 height 21
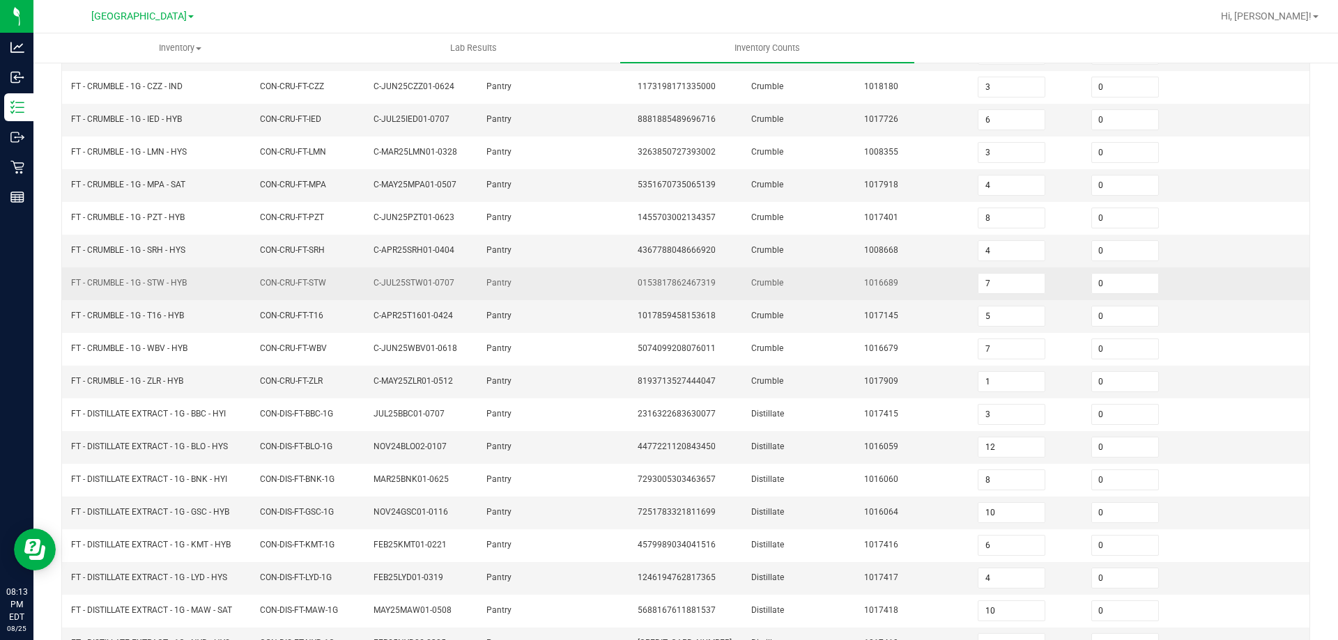
scroll to position [289, 0]
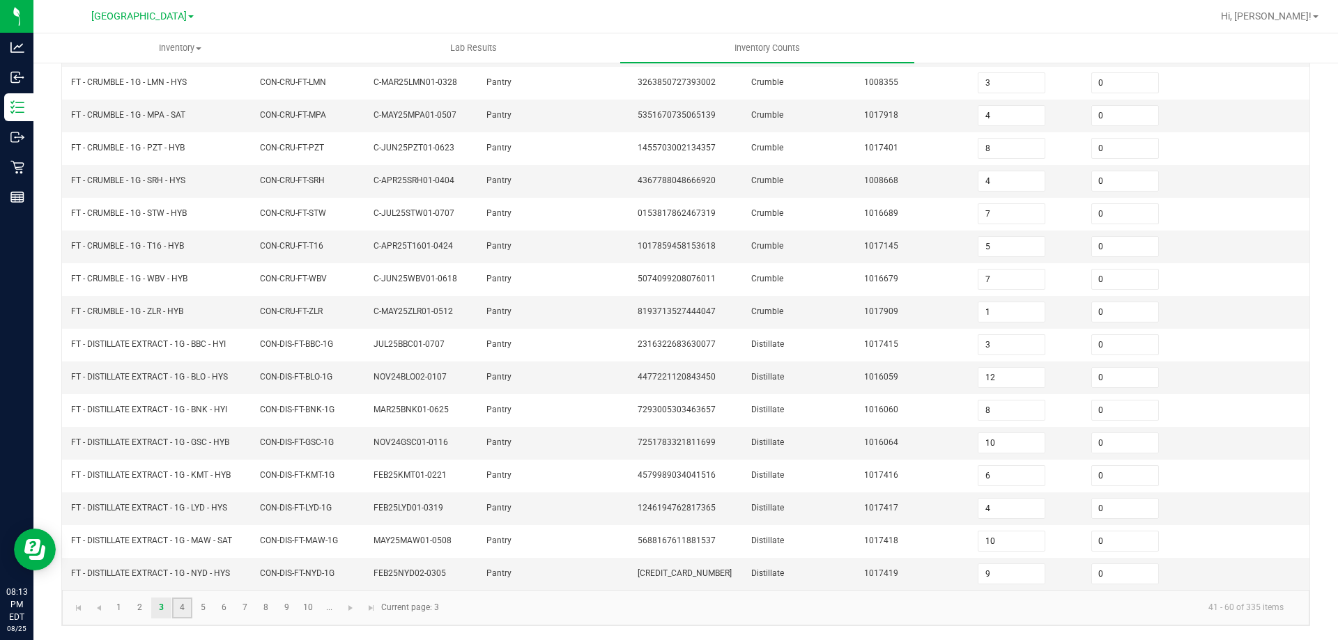
click at [188, 609] on link "4" at bounding box center [182, 608] width 20 height 21
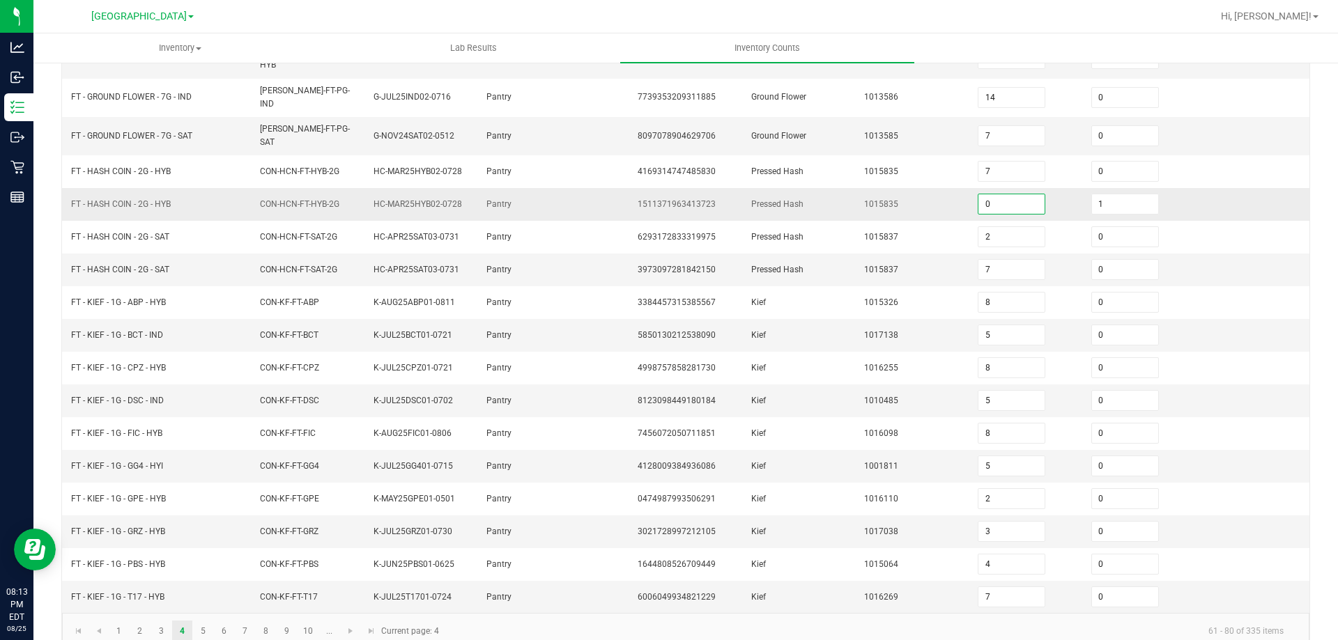
click at [1001, 194] on input "0" at bounding box center [1011, 204] width 66 height 20
click at [1013, 260] on input "7" at bounding box center [1011, 270] width 66 height 20
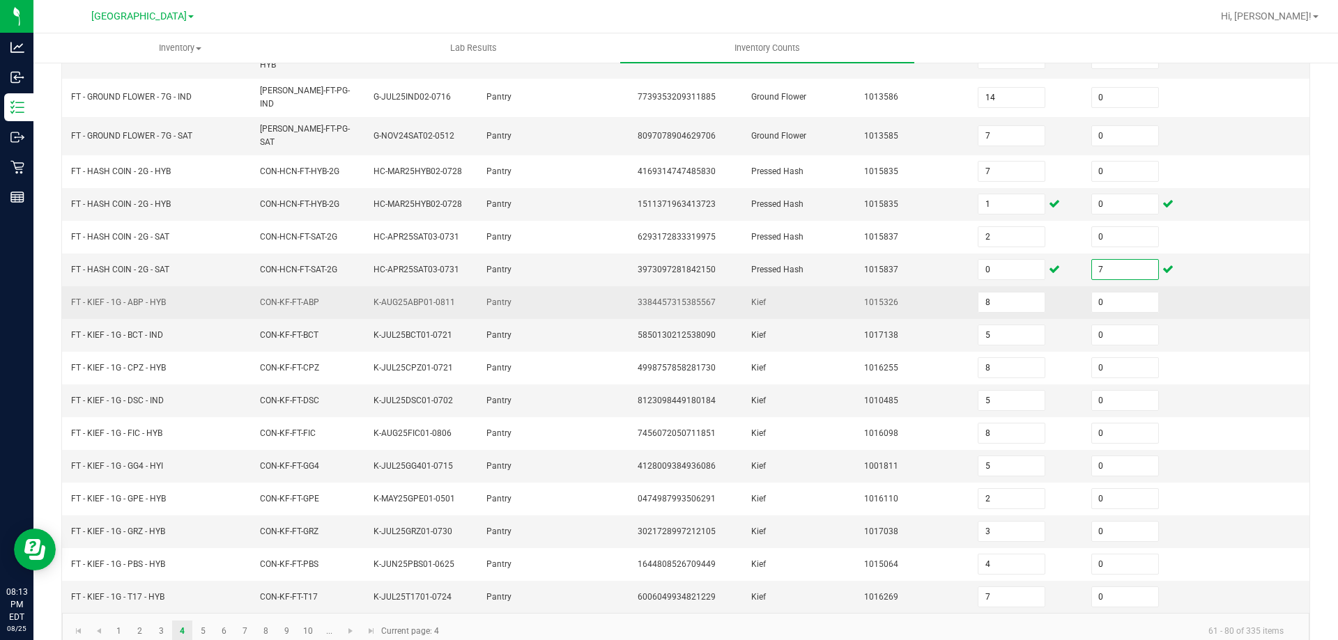
click at [1003, 286] on td "8" at bounding box center [1026, 302] width 114 height 33
click at [1004, 293] on input "8" at bounding box center [1011, 303] width 66 height 20
click at [1205, 292] on td at bounding box center [1253, 302] width 114 height 33
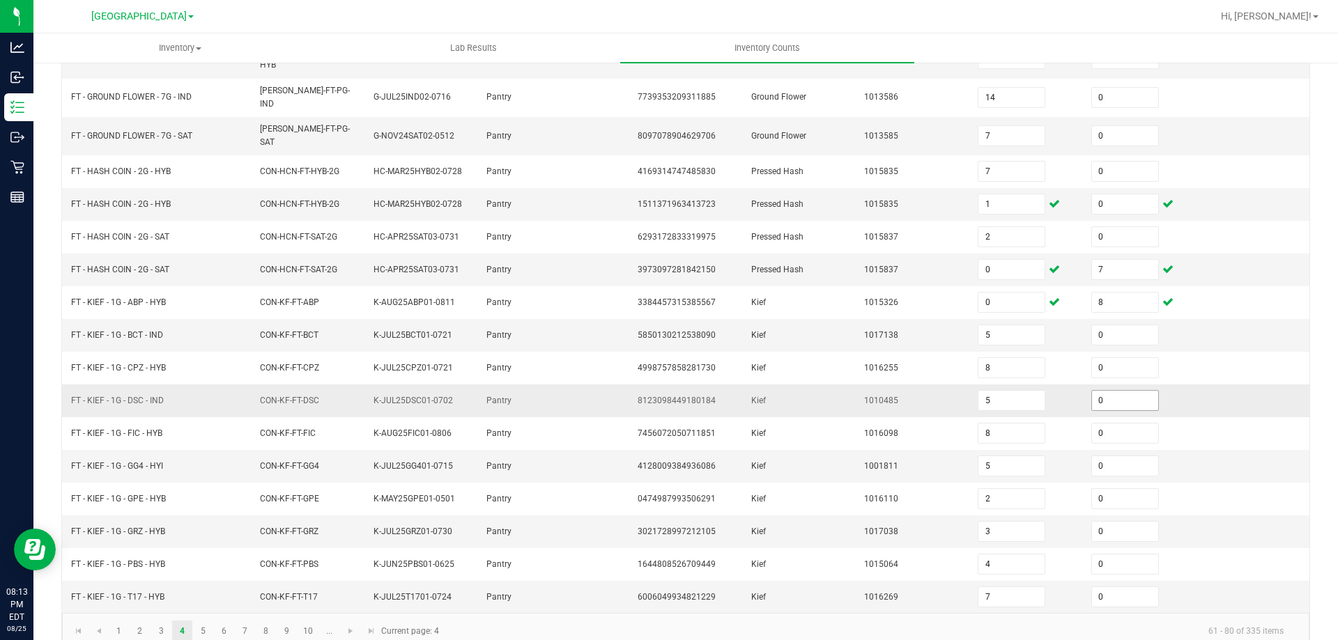
scroll to position [295, 0]
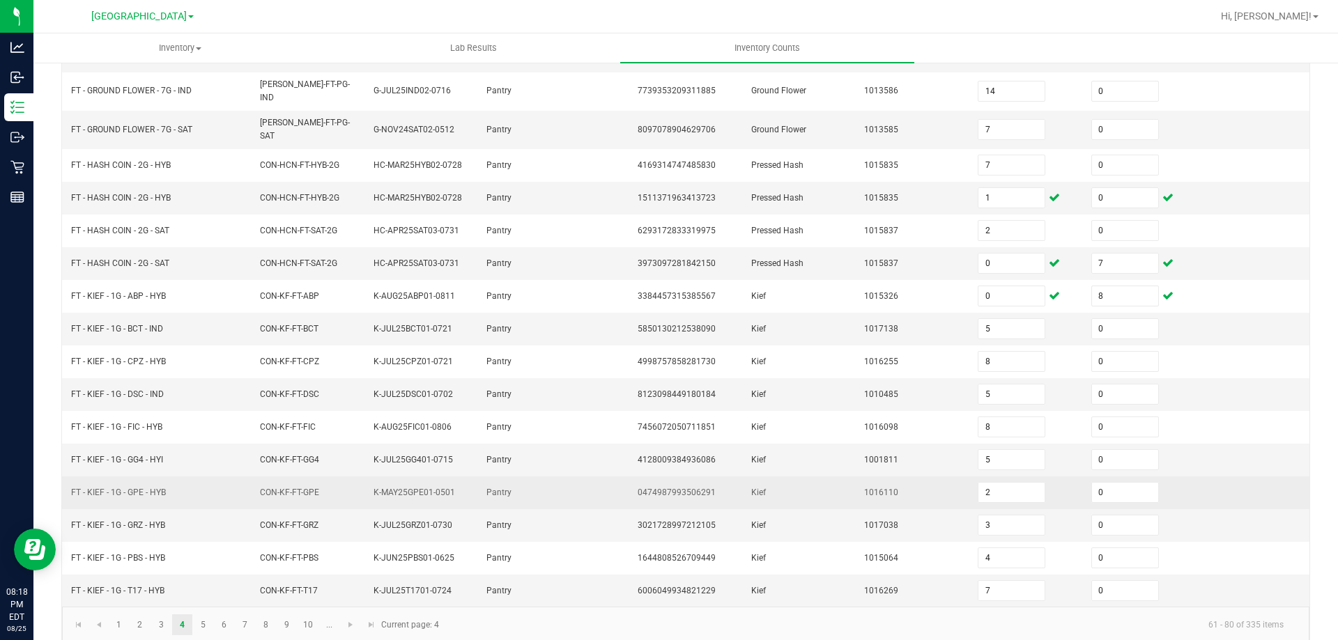
click at [1246, 477] on td at bounding box center [1253, 493] width 114 height 33
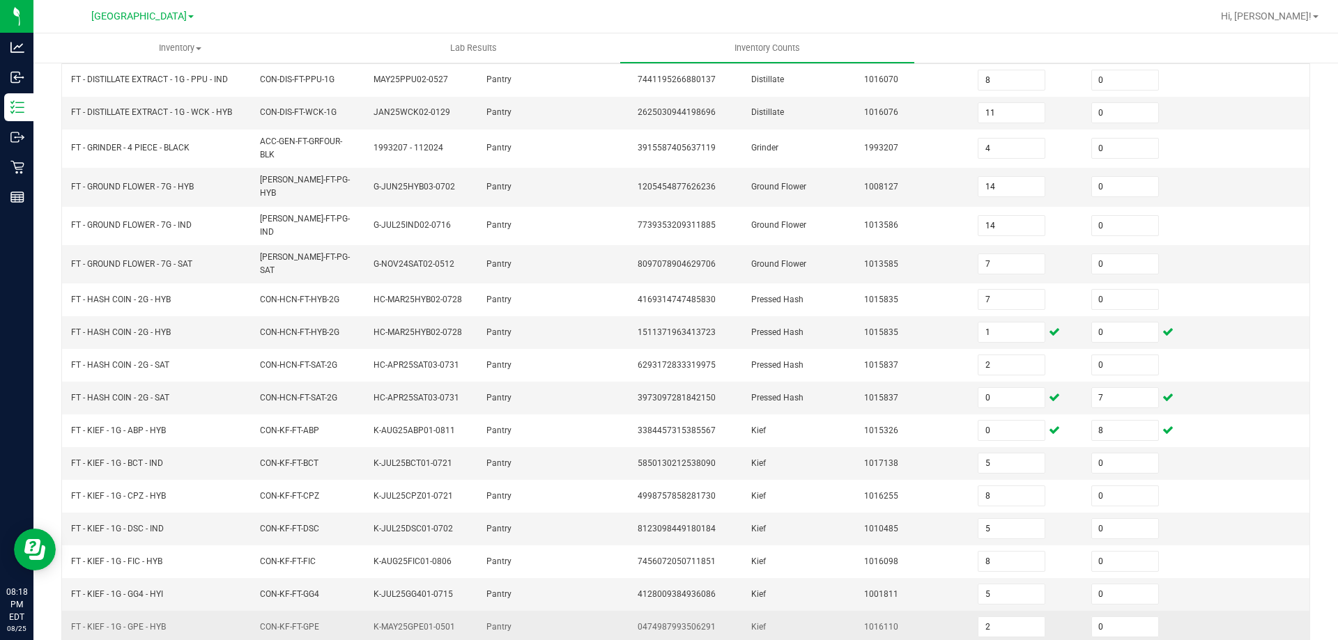
scroll to position [156, 0]
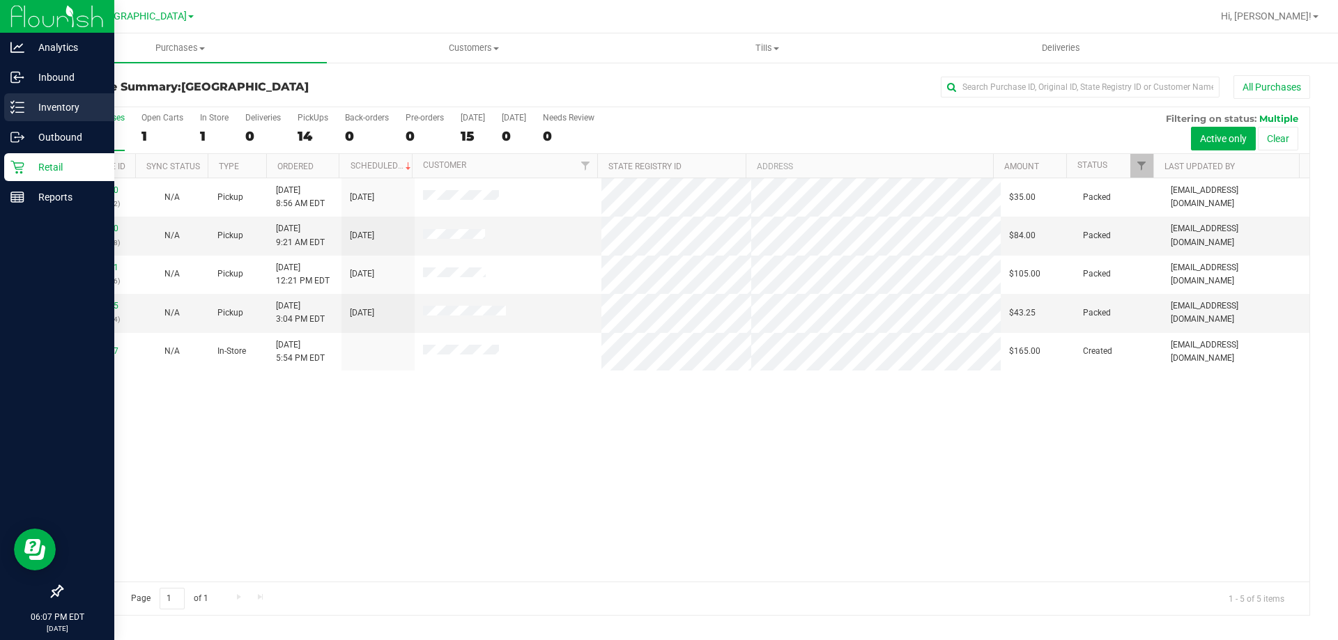
click at [35, 102] on p "Inventory" at bounding box center [66, 107] width 84 height 17
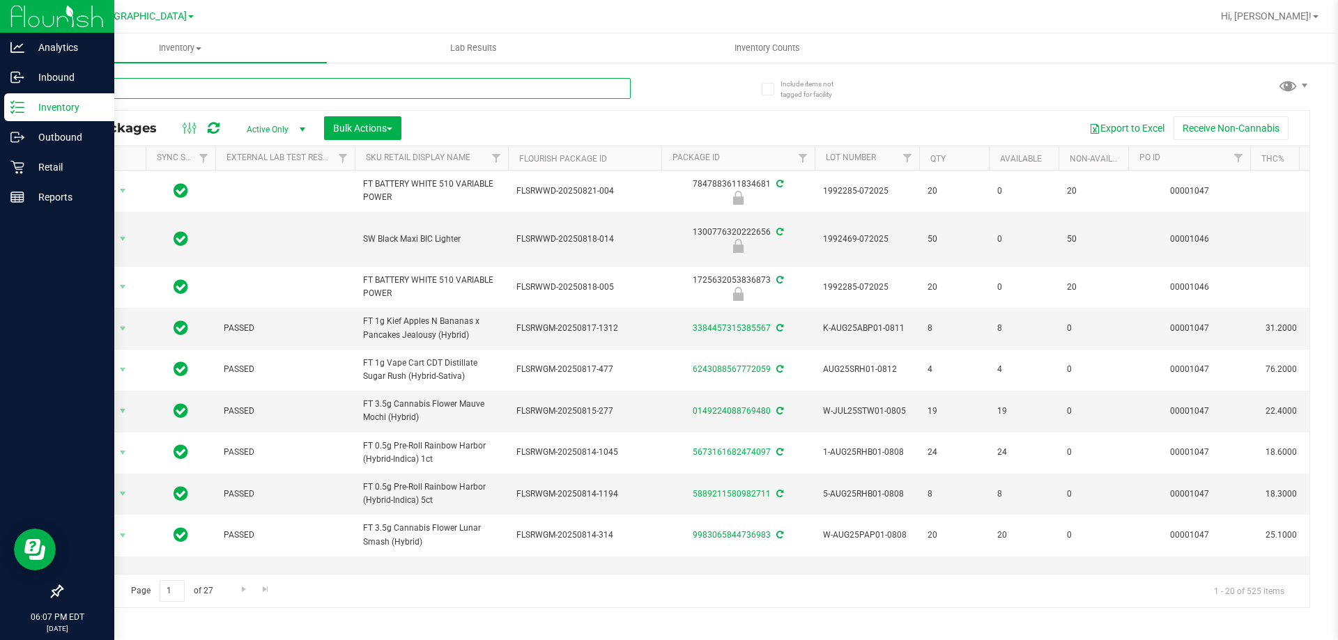
click at [183, 88] on input "text" at bounding box center [345, 88] width 569 height 21
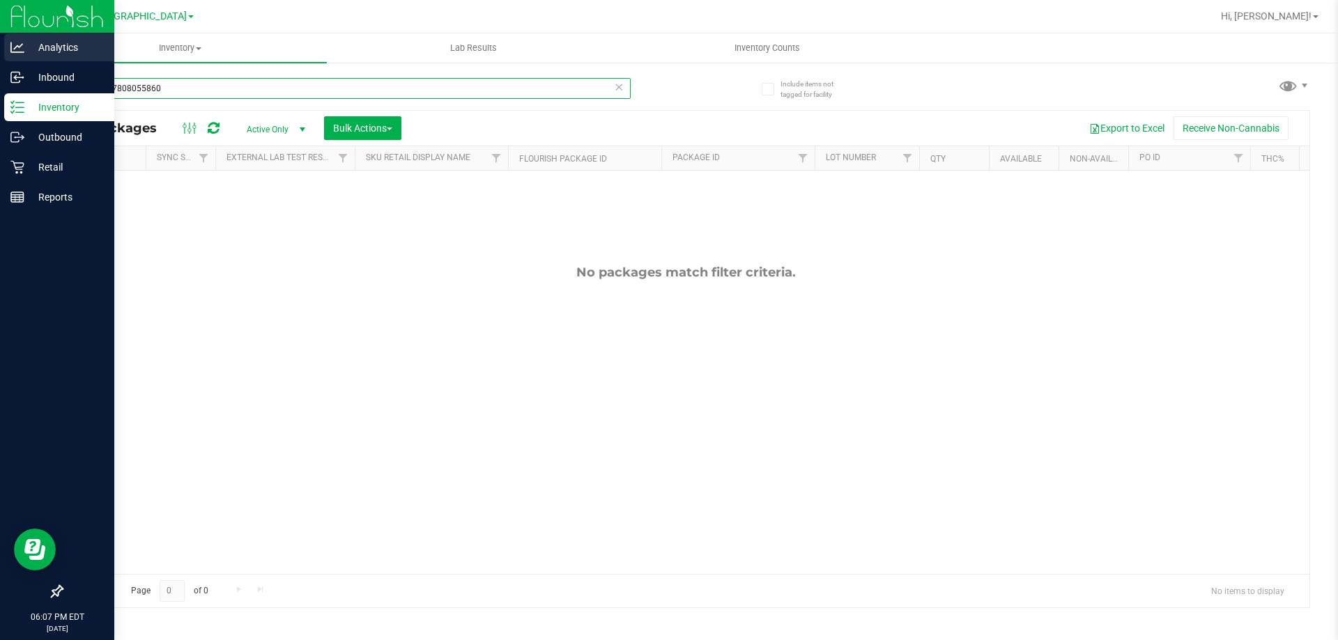
drag, startPoint x: 199, startPoint y: 91, endPoint x: 0, endPoint y: 43, distance: 205.2
click at [0, 43] on div "Analytics Inbound Inventory Outbound Retail Reports 06:07 PM EDT [DATE] 08/25 […" at bounding box center [669, 320] width 1338 height 640
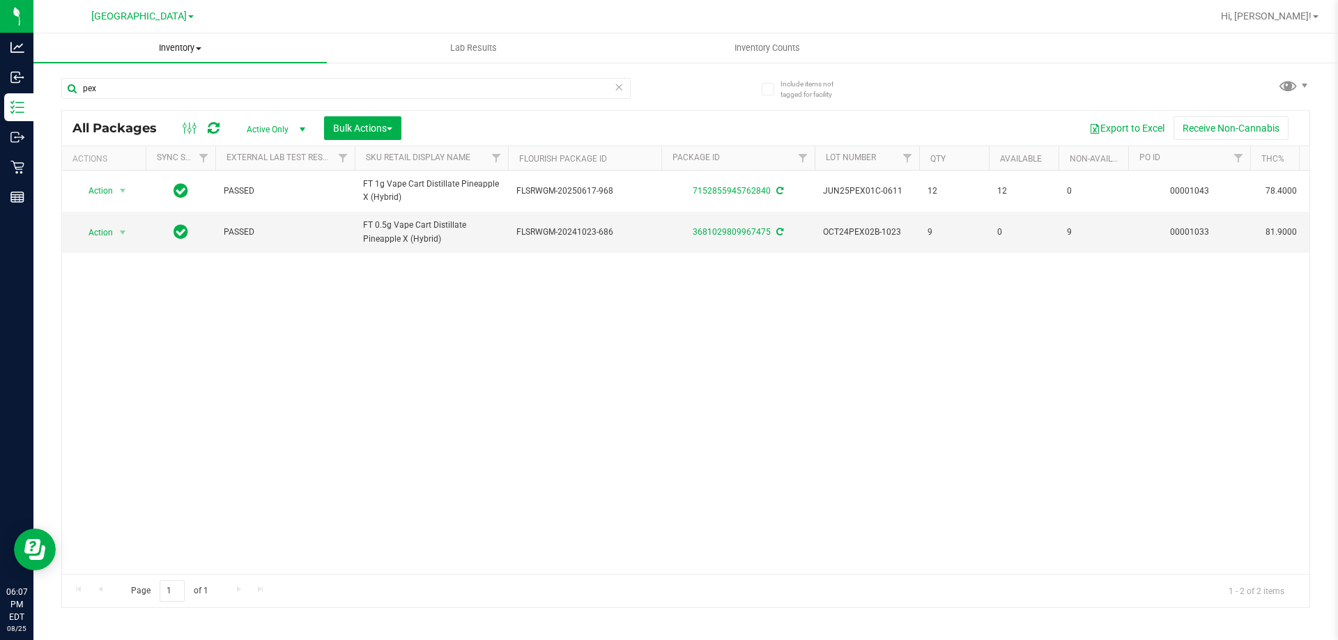
click at [119, 58] on uib-tab-heading "Inventory All packages All inventory Waste log Create inventory" at bounding box center [179, 47] width 293 height 29
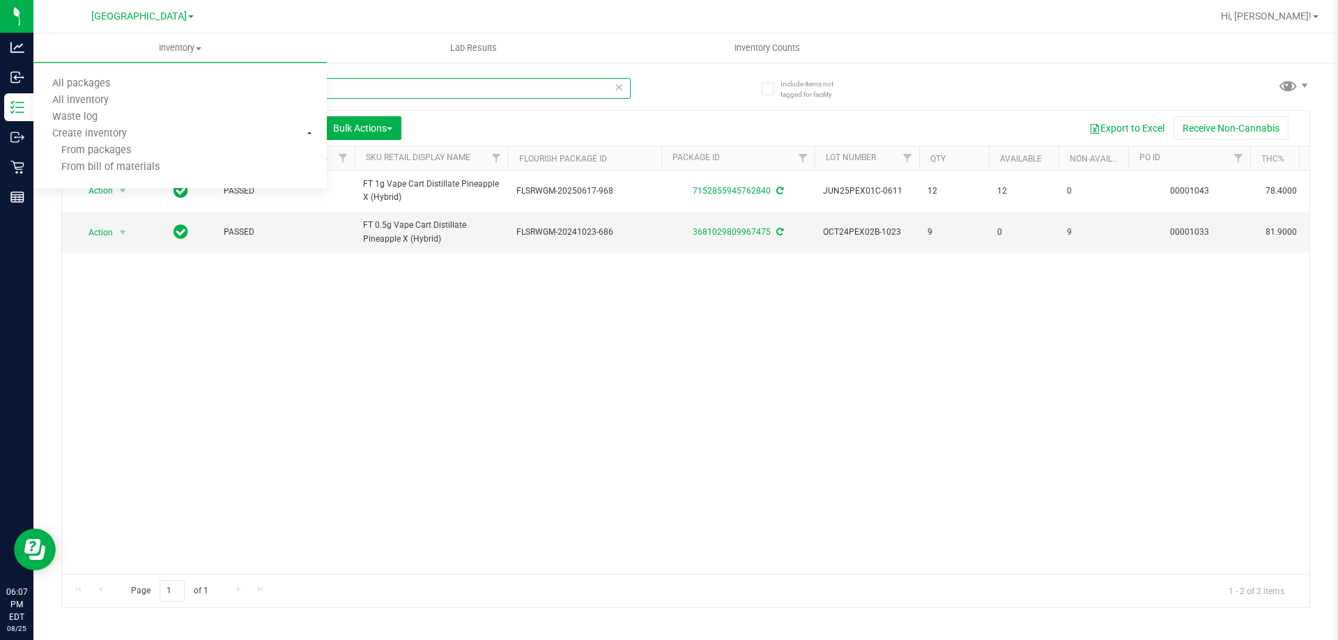
drag, startPoint x: 534, startPoint y: 83, endPoint x: 288, endPoint y: 97, distance: 246.3
click at [534, 83] on input "pex" at bounding box center [345, 88] width 569 height 21
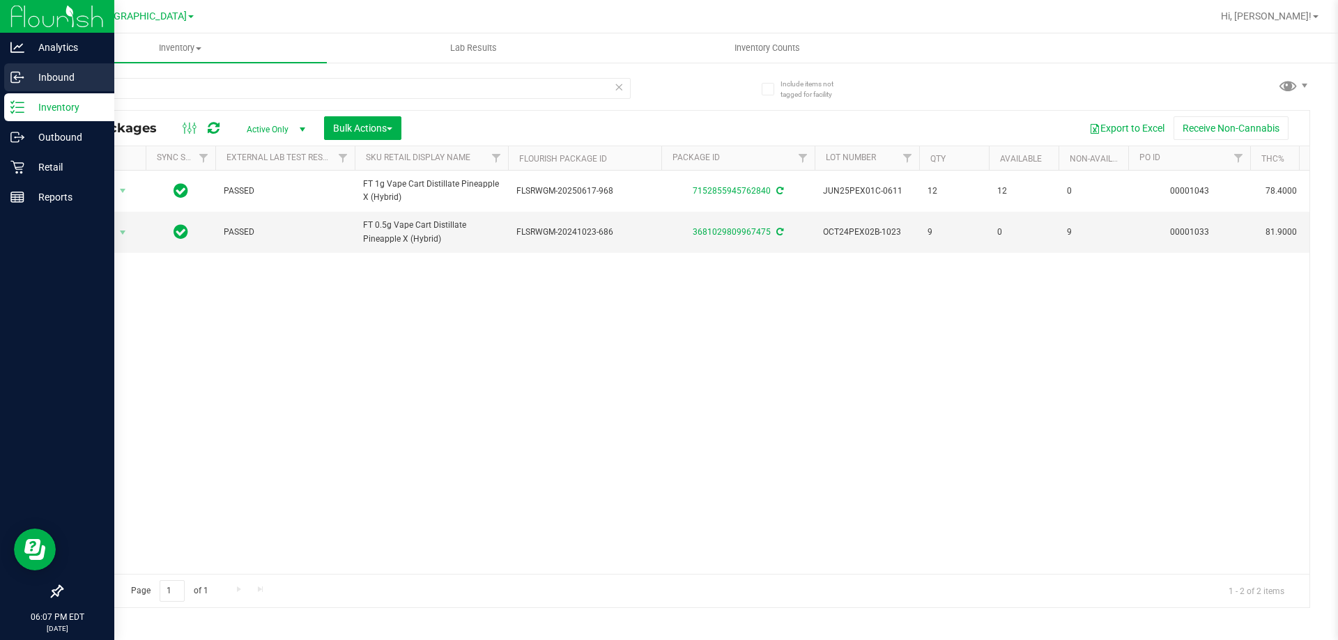
drag, startPoint x: 142, startPoint y: 72, endPoint x: 0, endPoint y: 71, distance: 142.1
click at [0, 71] on div "Analytics Inbound Inventory Outbound Retail Reports 06:07 PM EDT [DATE] 08/25 […" at bounding box center [669, 320] width 1338 height 640
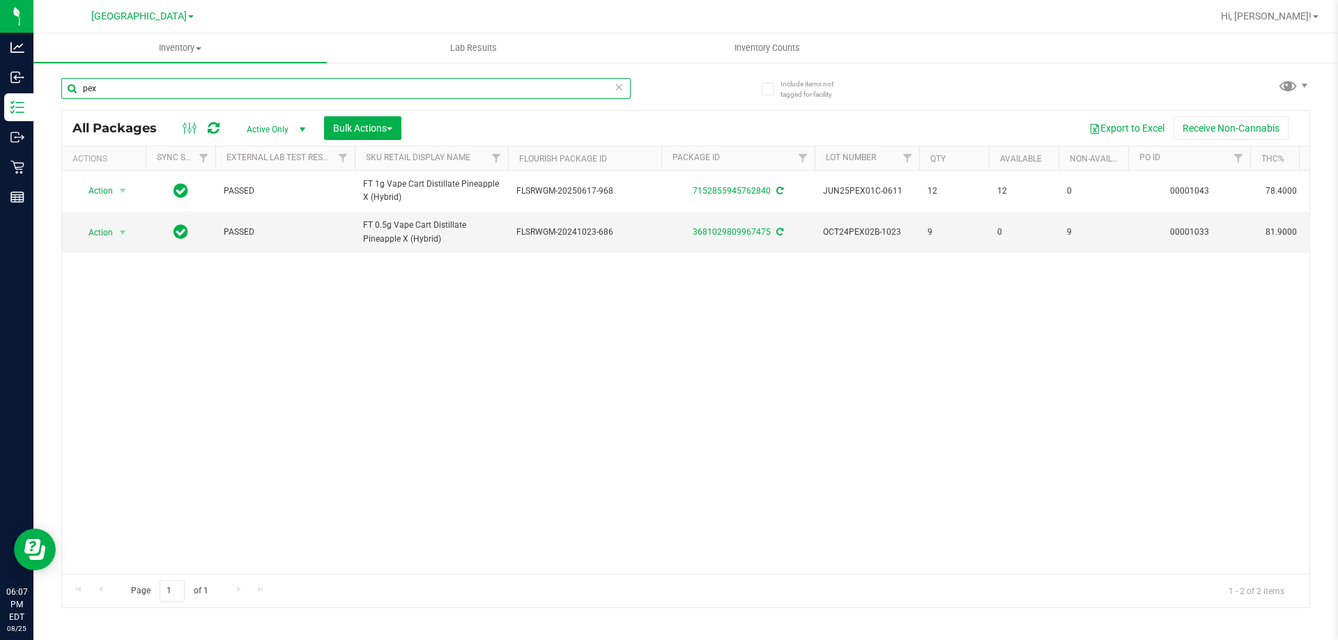
click at [222, 86] on input "pex" at bounding box center [345, 88] width 569 height 21
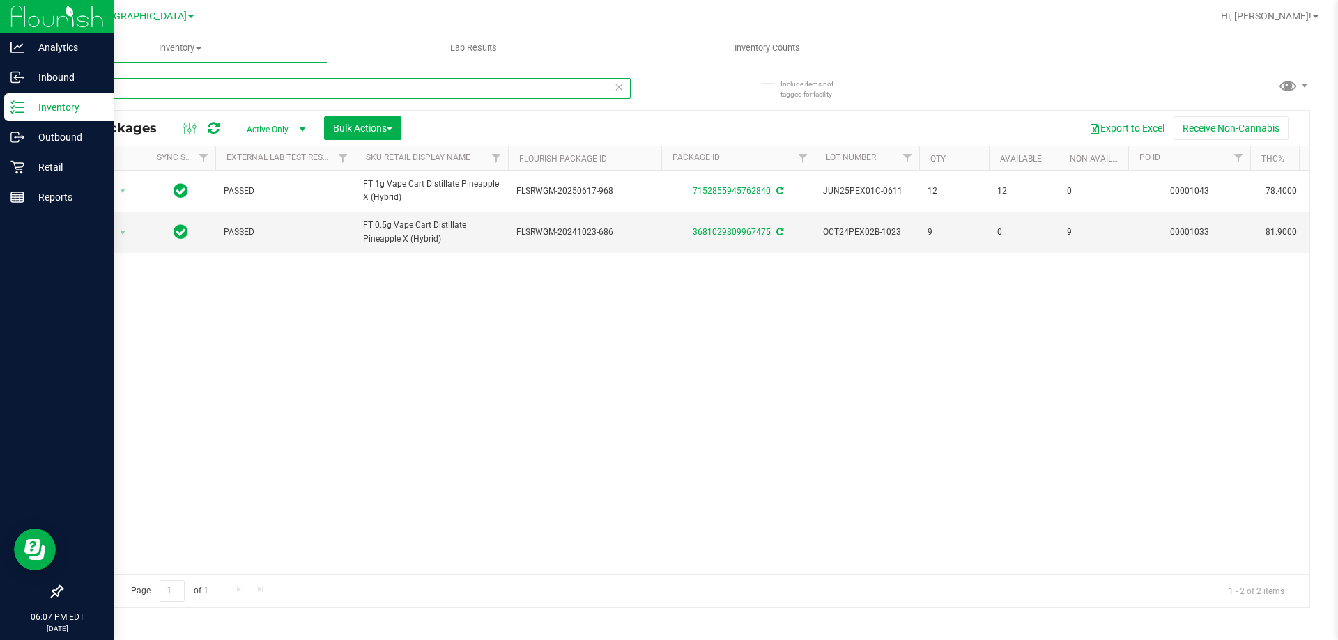
drag, startPoint x: 222, startPoint y: 86, endPoint x: 0, endPoint y: 7, distance: 236.0
click at [0, 7] on div "Analytics Inbound Inventory Outbound Retail Reports 06:07 PM EDT [DATE] 08/25 […" at bounding box center [669, 320] width 1338 height 640
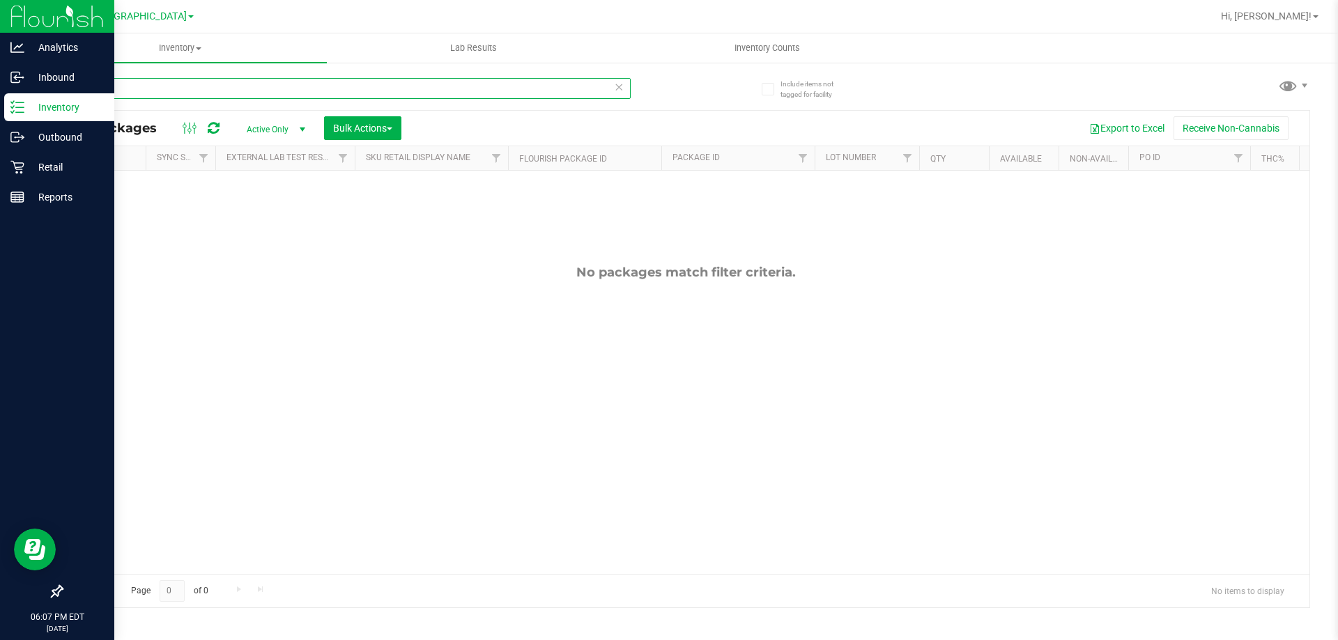
type input "4"
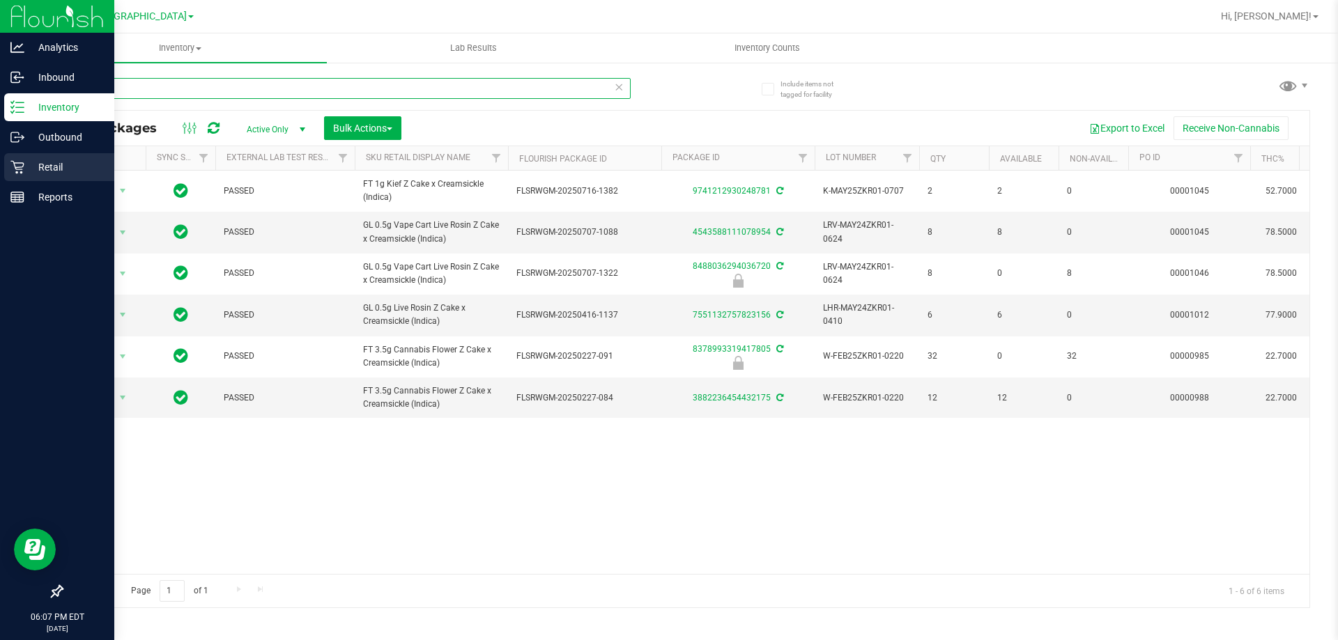
type input "zkr"
click at [24, 168] on p "Retail" at bounding box center [66, 167] width 84 height 17
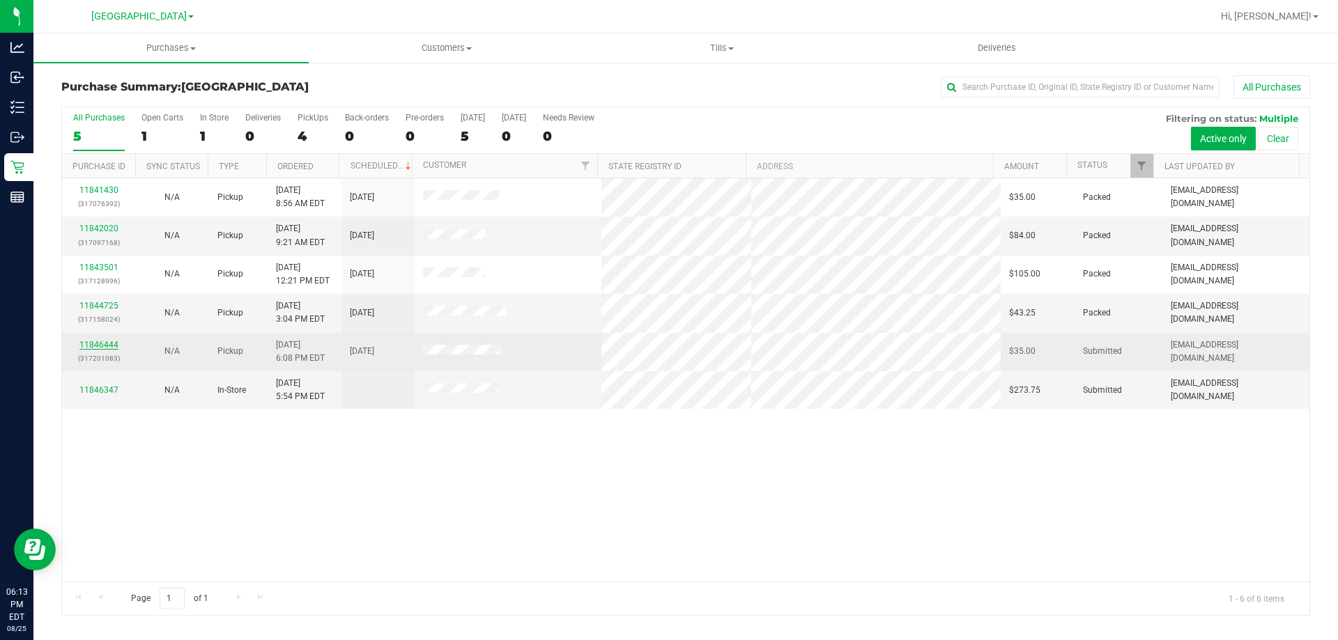
click at [95, 343] on link "11846444" at bounding box center [98, 345] width 39 height 10
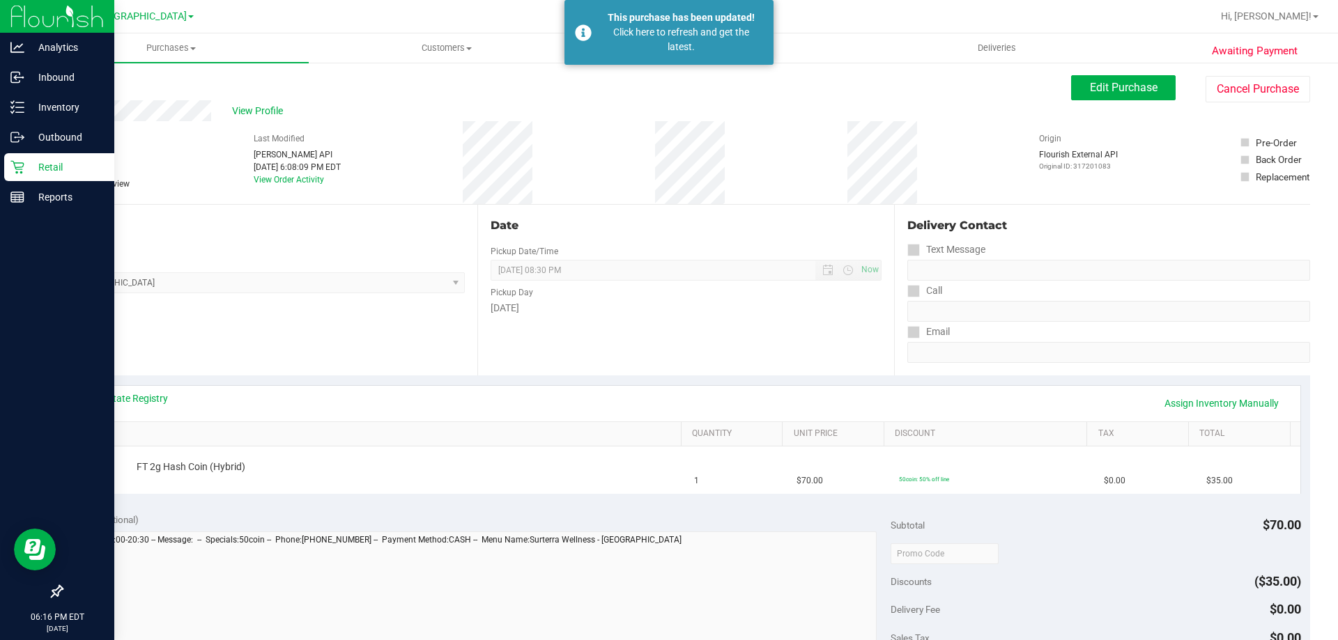
click at [48, 172] on p "Retail" at bounding box center [66, 167] width 84 height 17
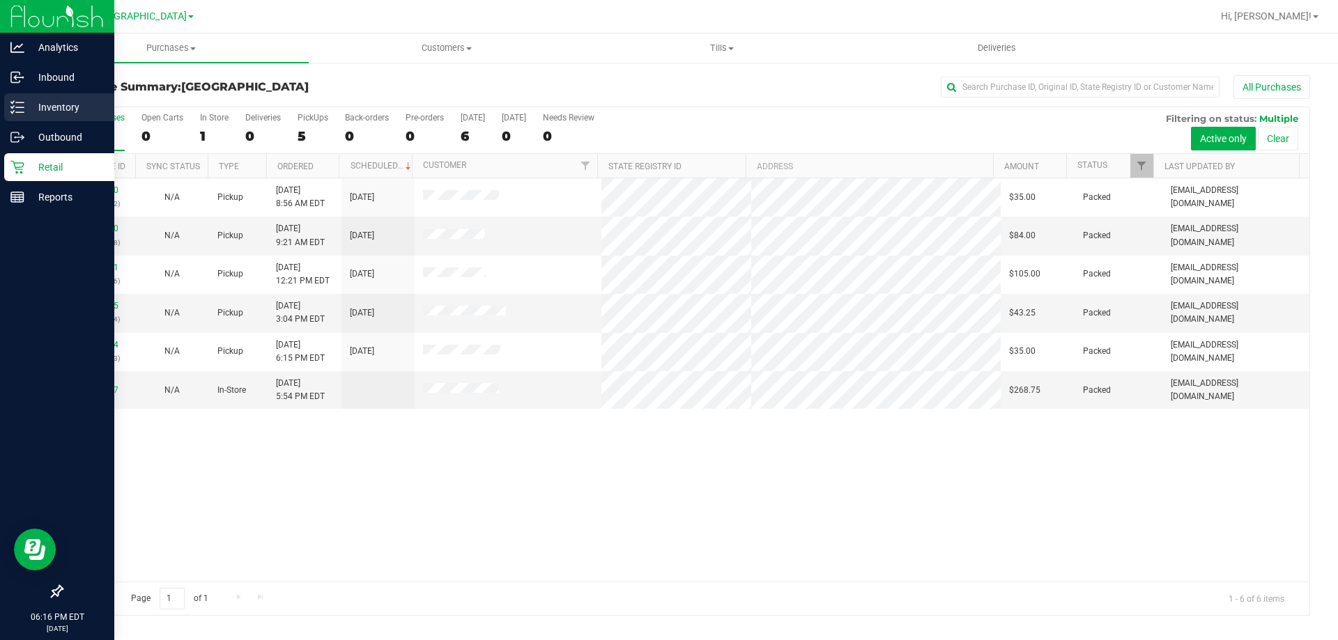
click at [61, 107] on p "Inventory" at bounding box center [66, 107] width 84 height 17
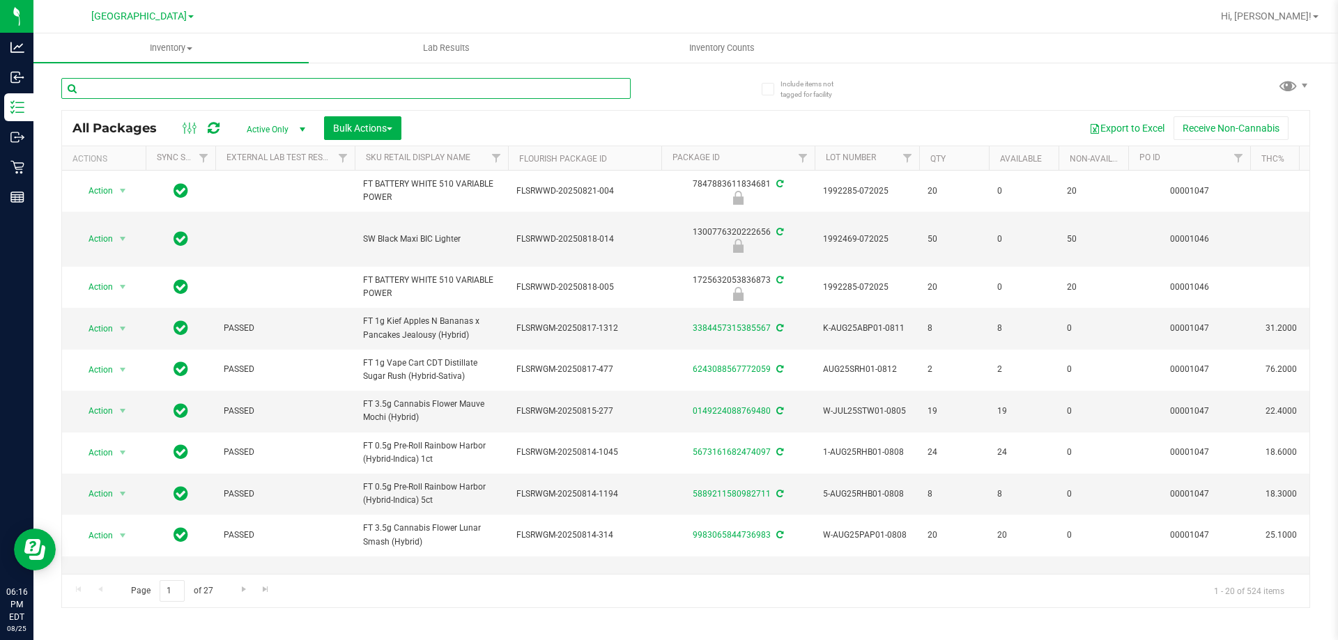
click at [214, 88] on input "text" at bounding box center [345, 88] width 569 height 21
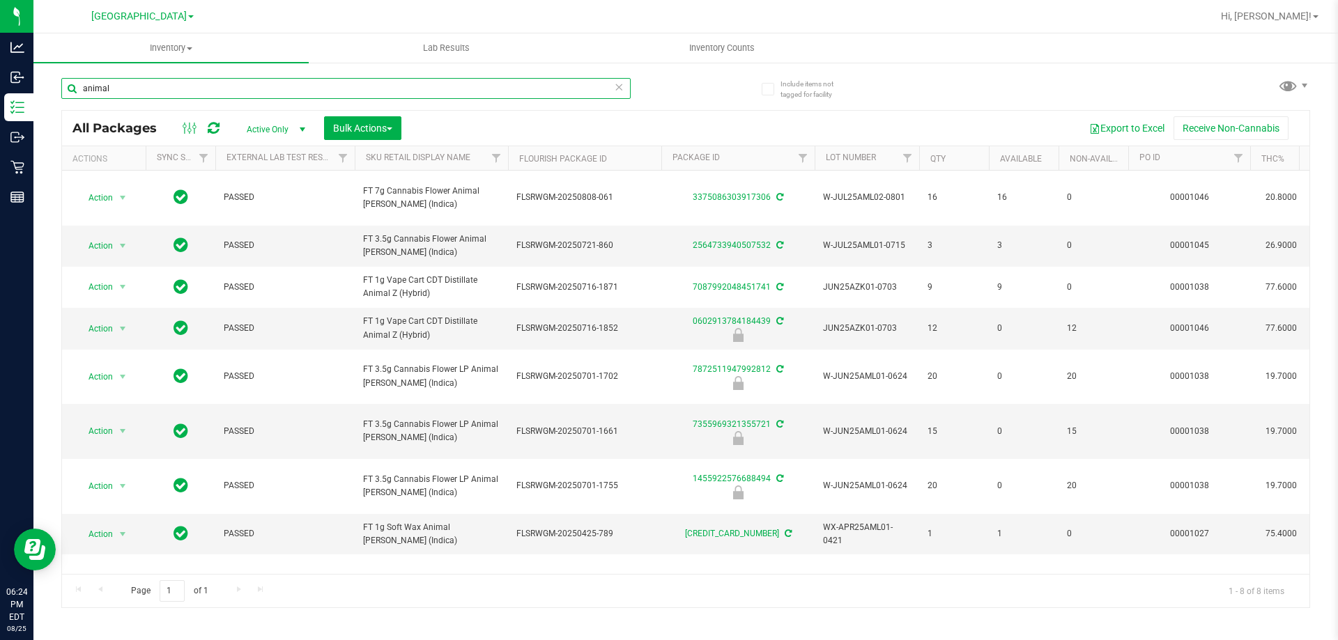
type input "animal"
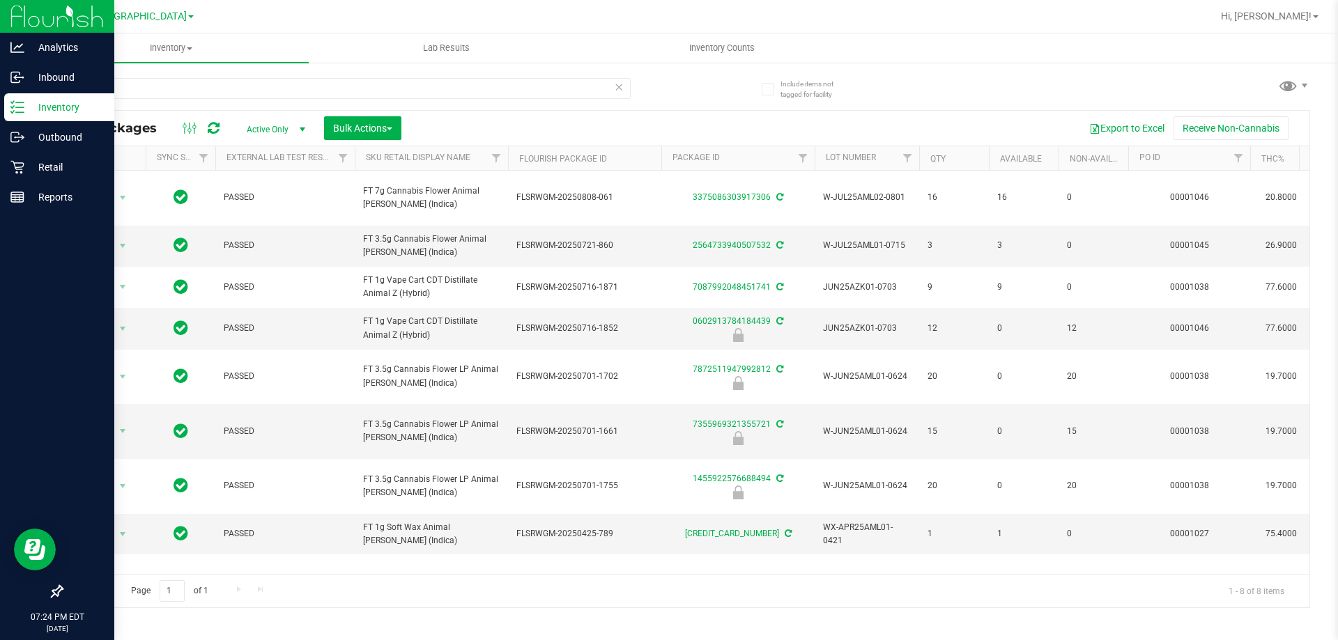
drag, startPoint x: 116, startPoint y: 88, endPoint x: 0, endPoint y: 6, distance: 141.5
click at [0, 6] on div "Analytics Inbound Inventory Outbound Retail Reports 07:24 PM EDT [DATE] 08/[GEO…" at bounding box center [669, 320] width 1338 height 640
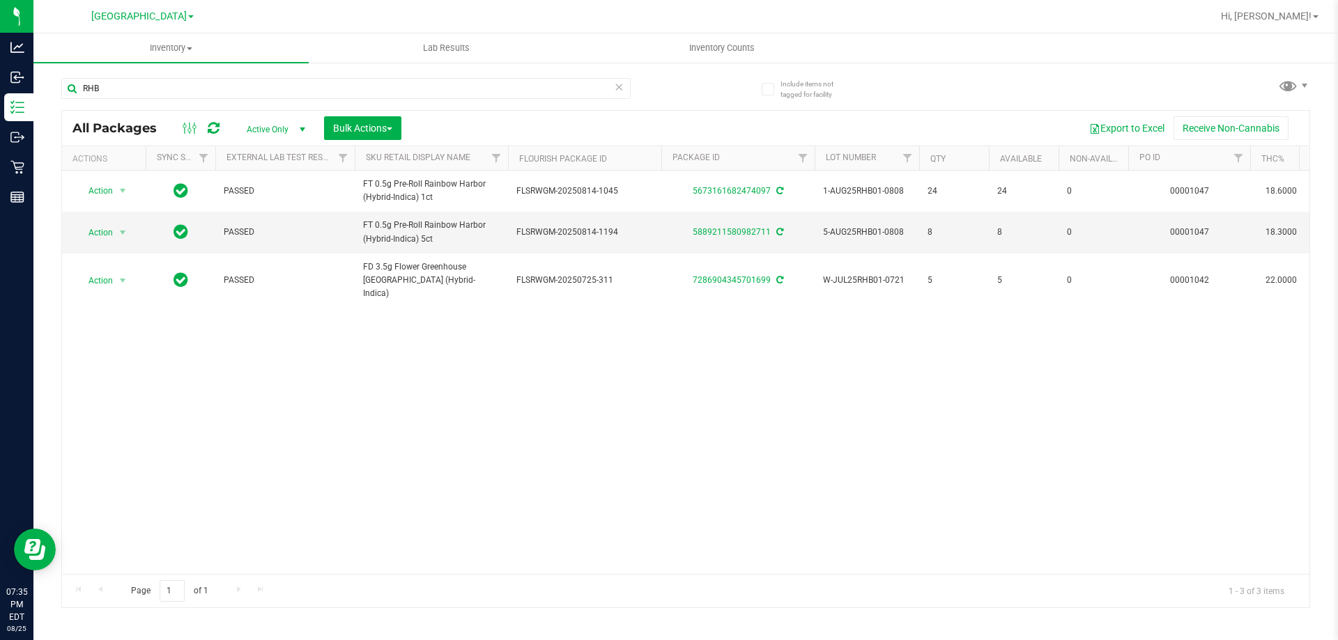
drag, startPoint x: 148, startPoint y: 77, endPoint x: 130, endPoint y: 76, distance: 18.1
click at [130, 77] on div "RHB" at bounding box center [373, 87] width 624 height 45
drag, startPoint x: 144, startPoint y: 93, endPoint x: 0, endPoint y: -4, distance: 173.5
click at [0, 0] on html "Analytics Inbound Inventory Outbound Retail Reports 07:35 PM EDT [DATE] 08/[GEO…" at bounding box center [669, 320] width 1338 height 640
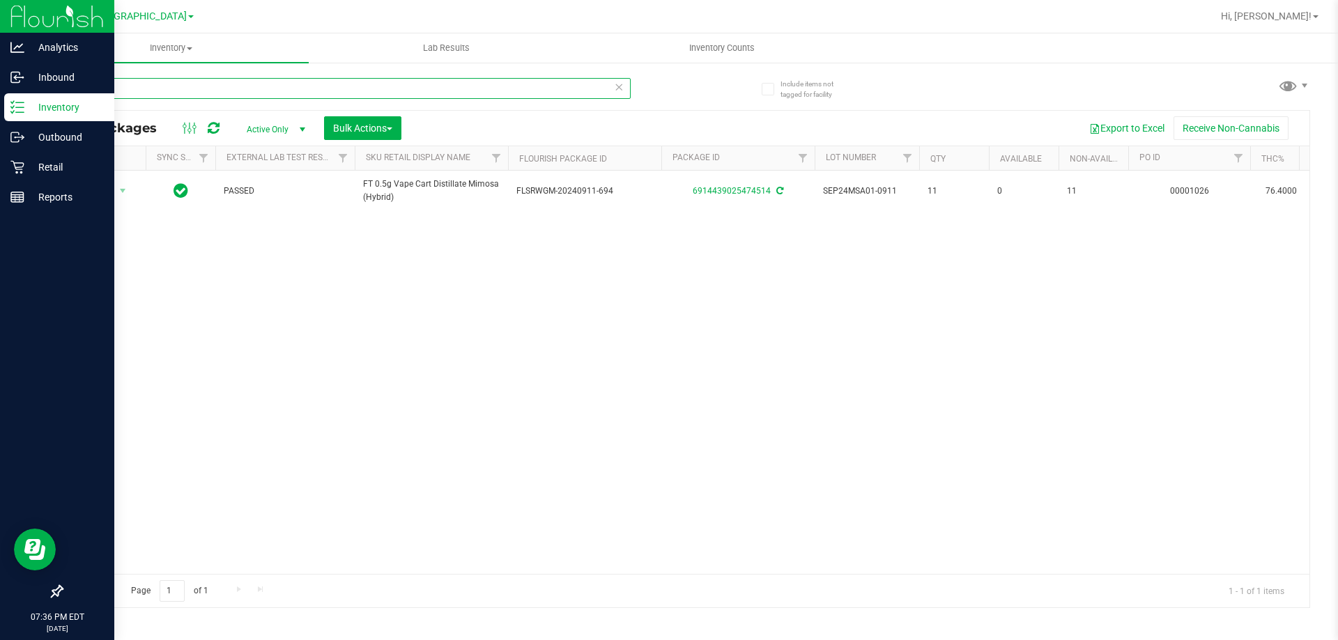
drag, startPoint x: 169, startPoint y: 93, endPoint x: 0, endPoint y: 15, distance: 186.4
click at [0, 17] on div "Analytics Inbound Inventory Outbound Retail Reports 07:36 PM EDT [DATE] 08/[GEO…" at bounding box center [669, 320] width 1338 height 640
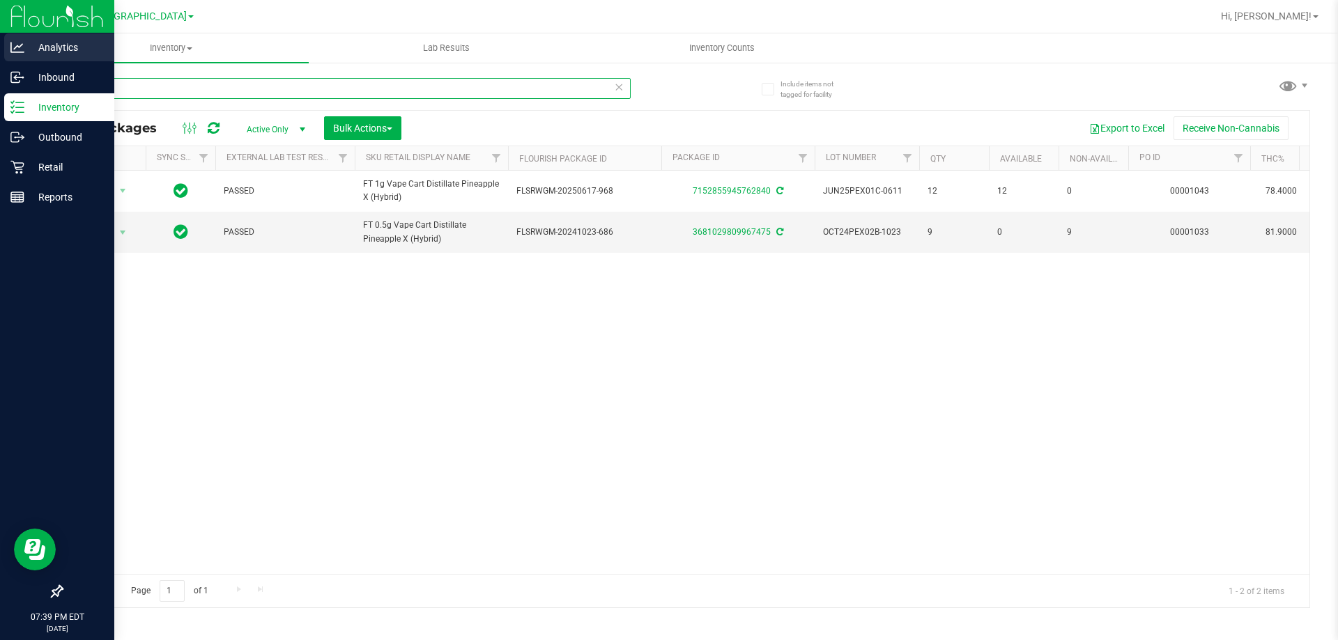
drag, startPoint x: 177, startPoint y: 88, endPoint x: 0, endPoint y: 43, distance: 182.7
click at [0, 45] on div "Analytics Inbound Inventory Outbound Retail Reports 07:39 PM EDT [DATE] 08/25 […" at bounding box center [669, 320] width 1338 height 640
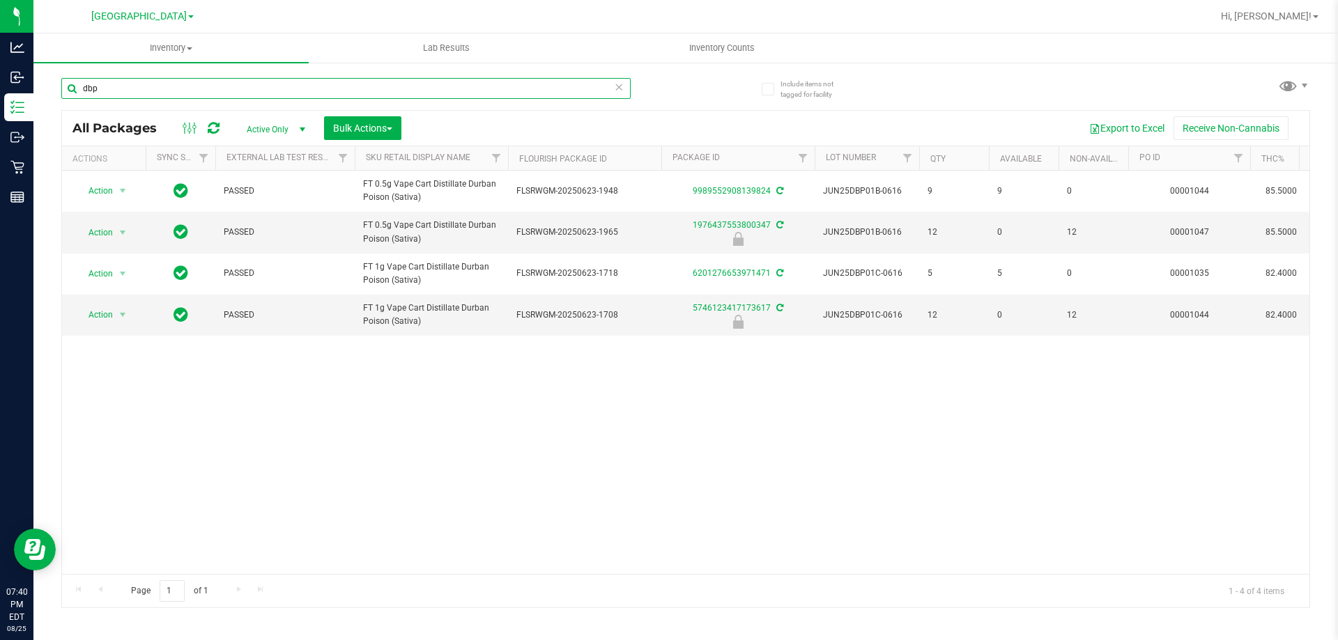
drag, startPoint x: 134, startPoint y: 93, endPoint x: 0, endPoint y: -9, distance: 168.5
click at [0, 0] on html "Analytics Inbound Inventory Outbound Retail Reports 07:40 PM EDT [DATE] 08/25 […" at bounding box center [669, 320] width 1338 height 640
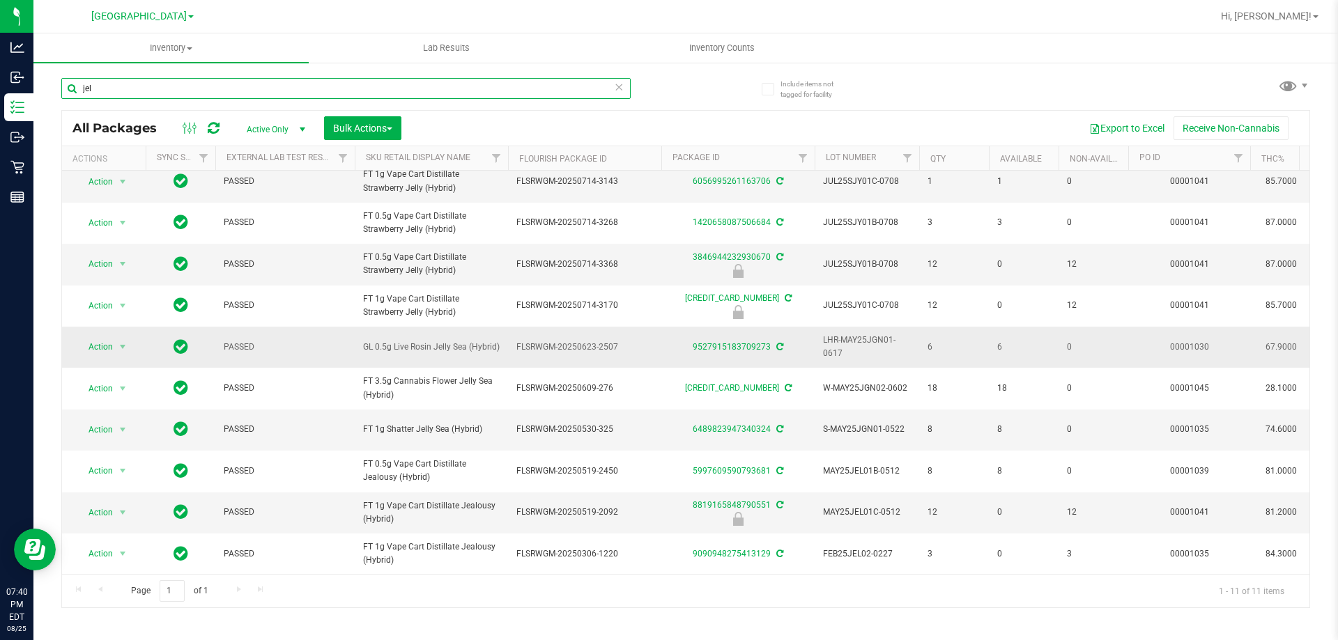
scroll to position [72, 0]
drag, startPoint x: 196, startPoint y: 87, endPoint x: 0, endPoint y: -75, distance: 254.3
click at [0, 0] on html "Analytics Inbound Inventory Outbound Retail Reports 07:42 PM EDT [DATE] 08/25 […" at bounding box center [669, 320] width 1338 height 640
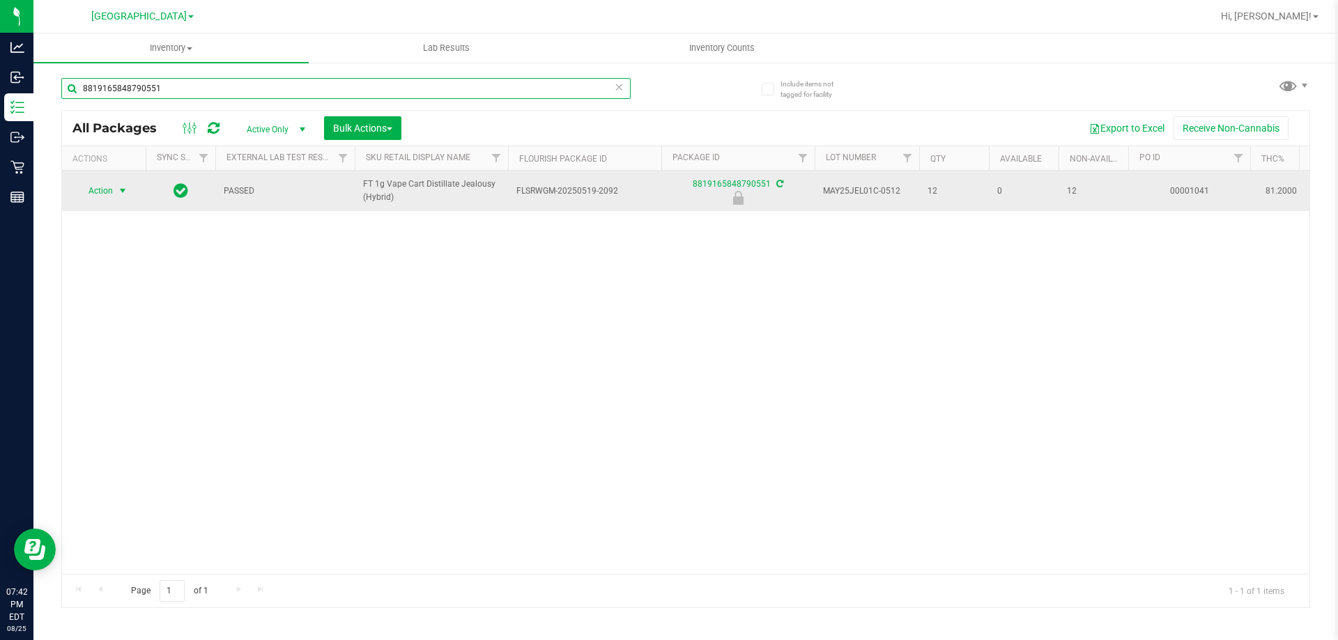
type input "8819165848790551"
click at [114, 187] on span "select" at bounding box center [122, 191] width 17 height 20
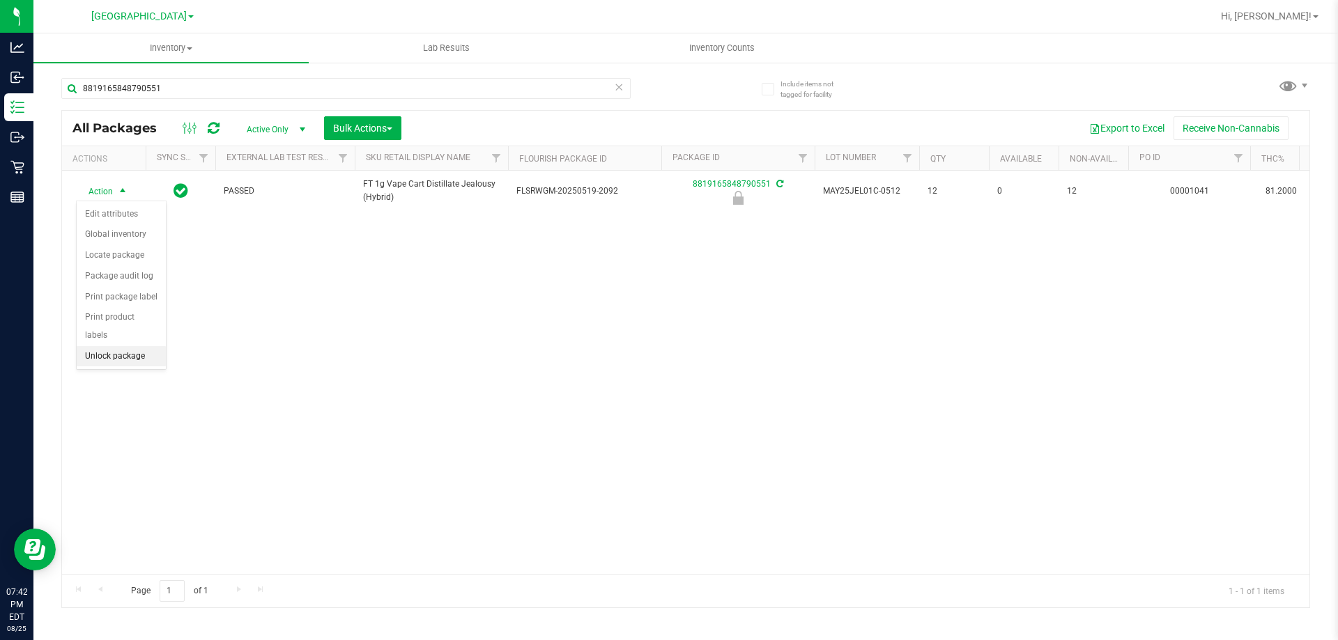
click at [104, 346] on li "Unlock package" at bounding box center [121, 356] width 89 height 21
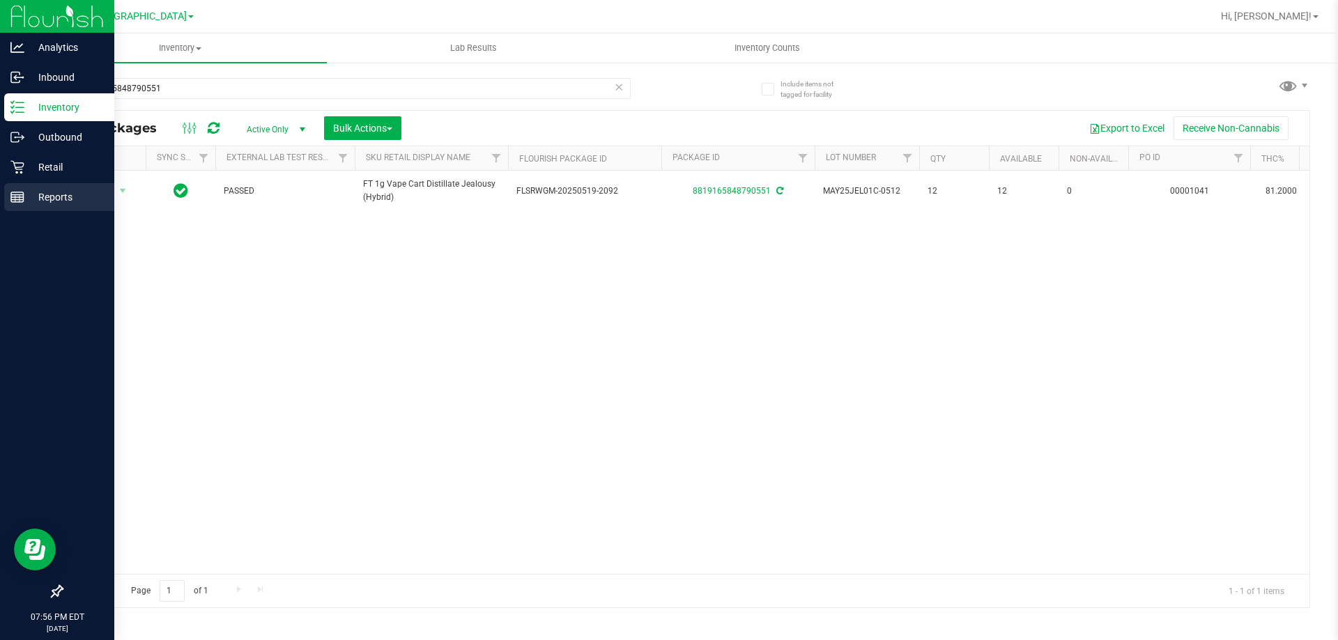
click at [58, 189] on p "Reports" at bounding box center [66, 197] width 84 height 17
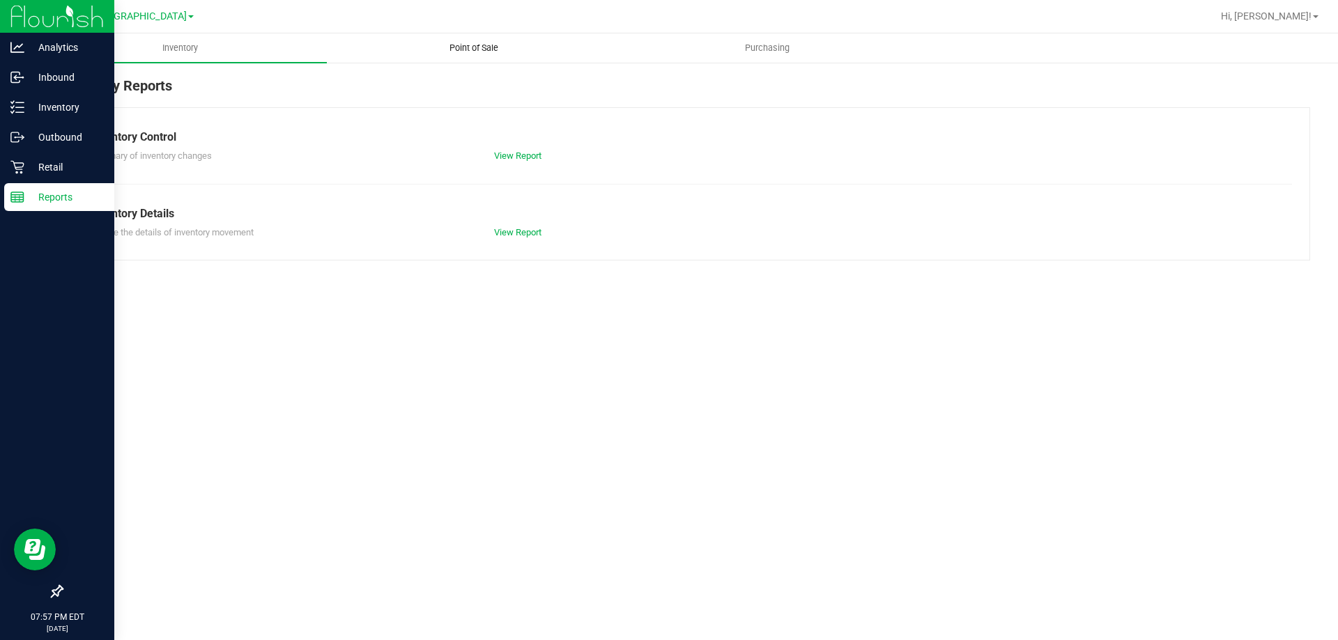
click at [490, 38] on uib-tab-heading "Point of Sale" at bounding box center [473, 48] width 292 height 28
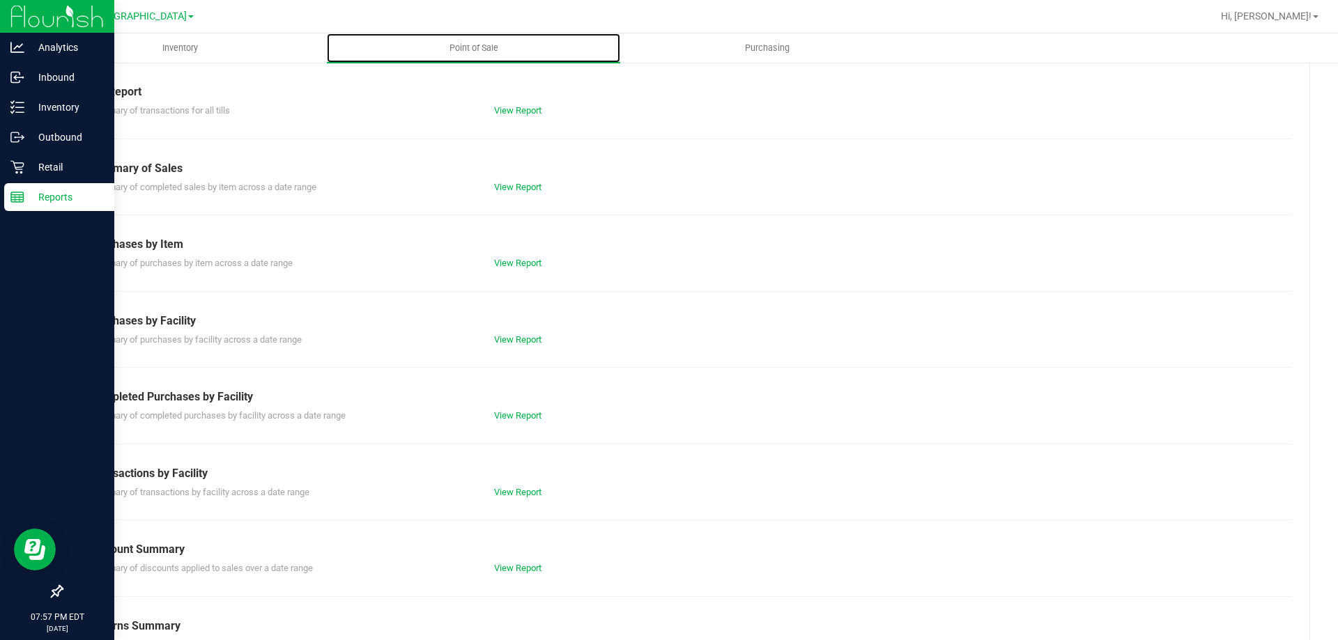
scroll to position [92, 0]
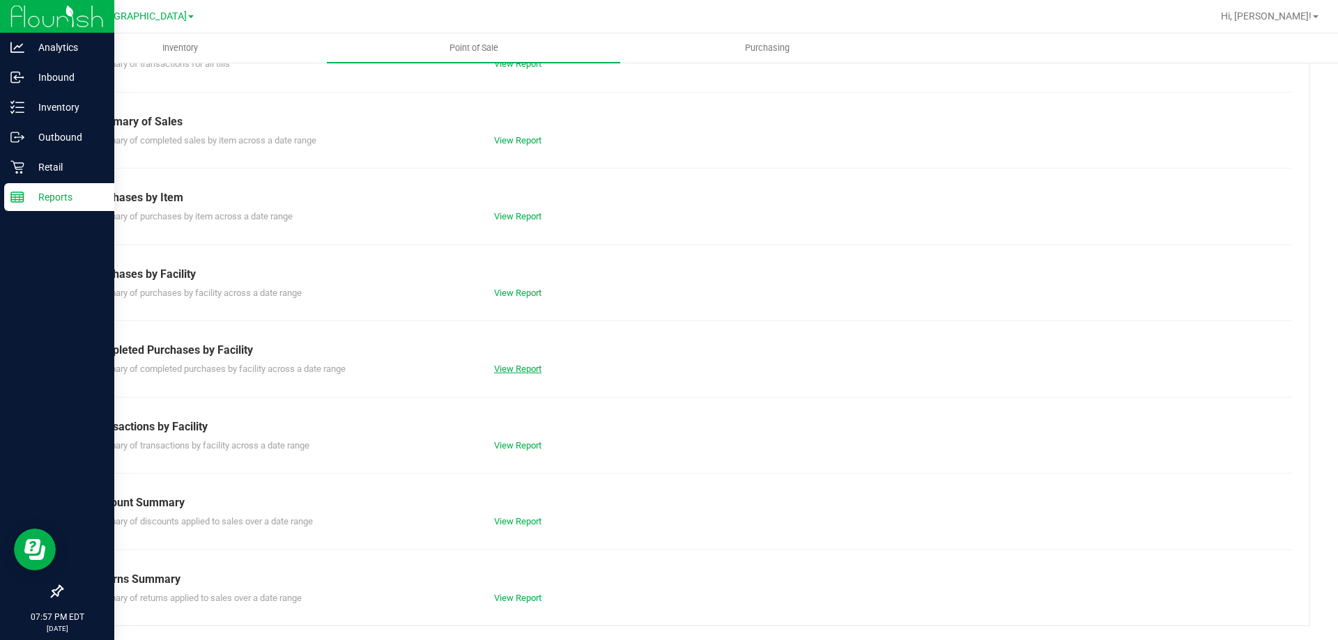
click at [509, 364] on link "View Report" at bounding box center [517, 369] width 47 height 10
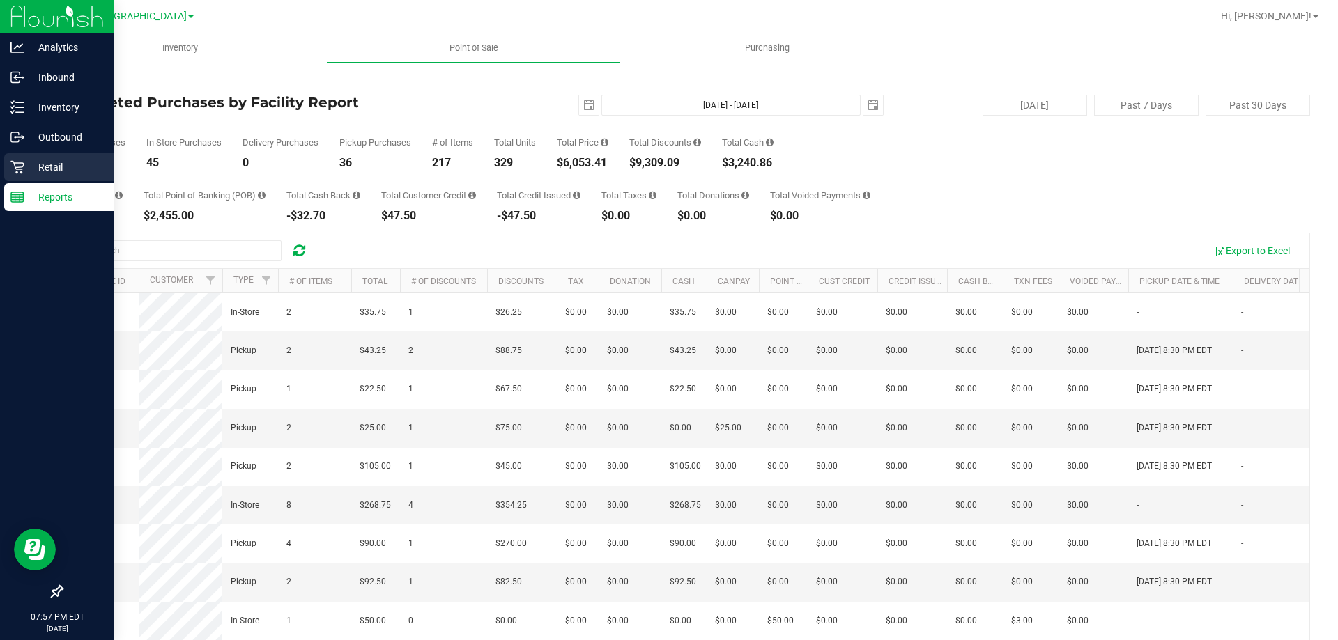
click at [32, 162] on p "Retail" at bounding box center [66, 167] width 84 height 17
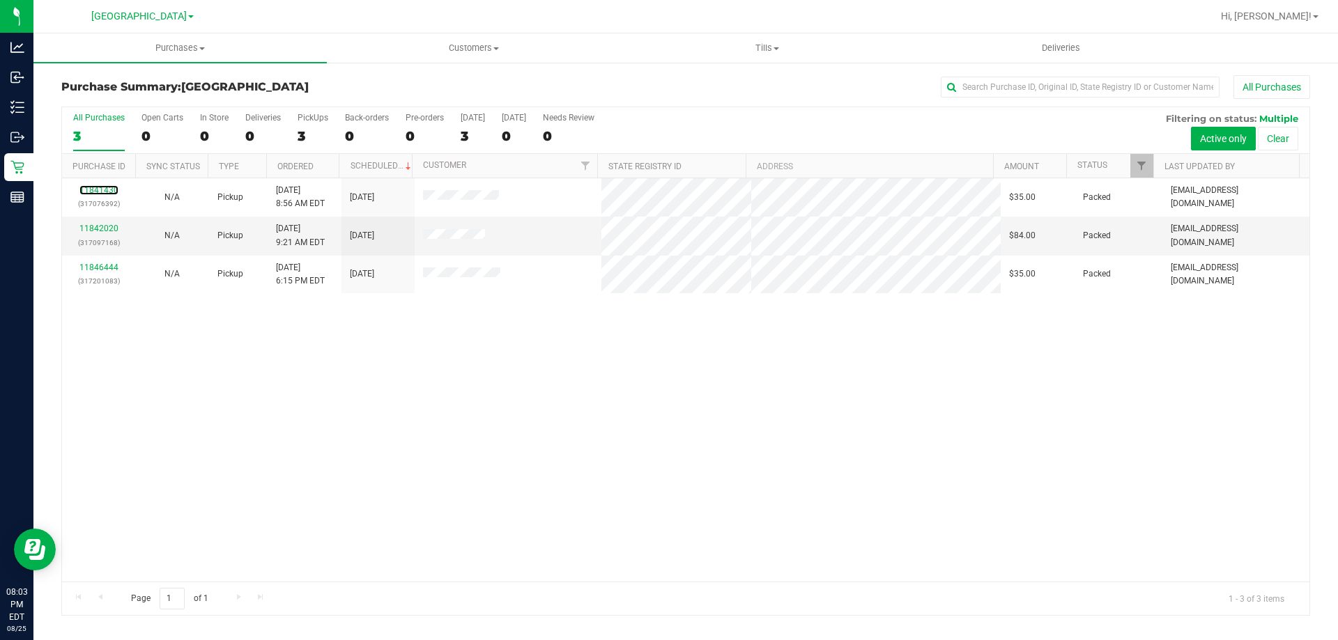
click at [102, 192] on link "11841430" at bounding box center [98, 190] width 39 height 10
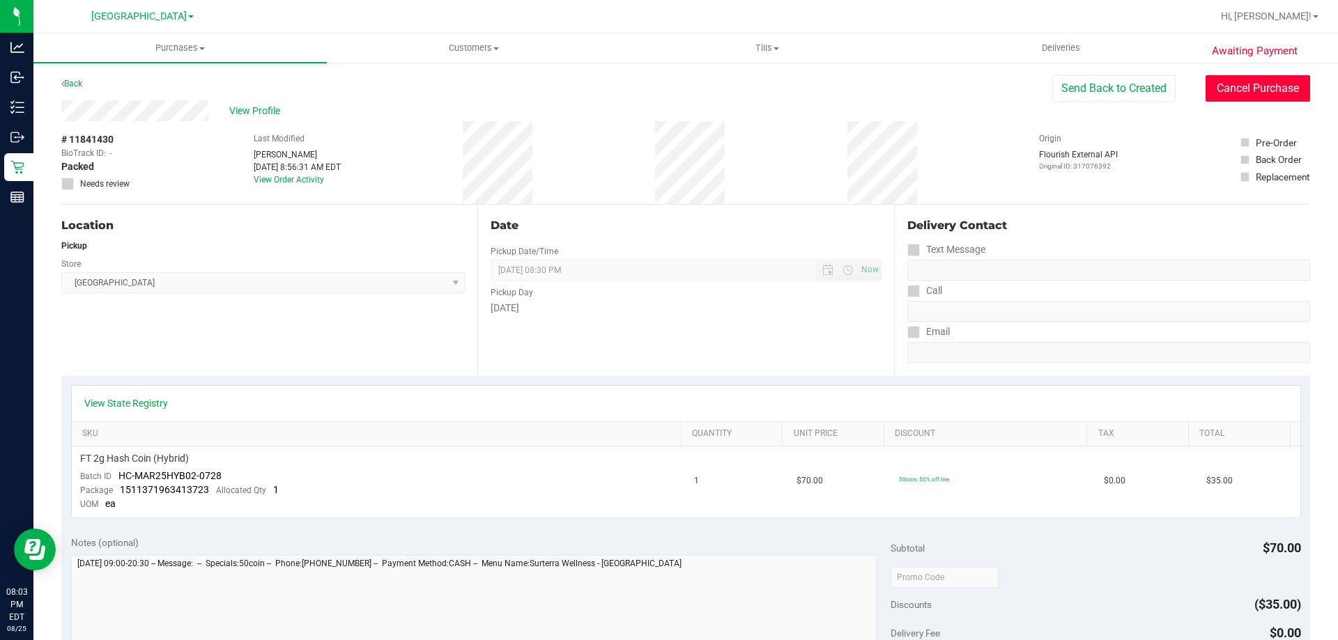
click at [1205, 88] on button "Cancel Purchase" at bounding box center [1257, 88] width 105 height 26
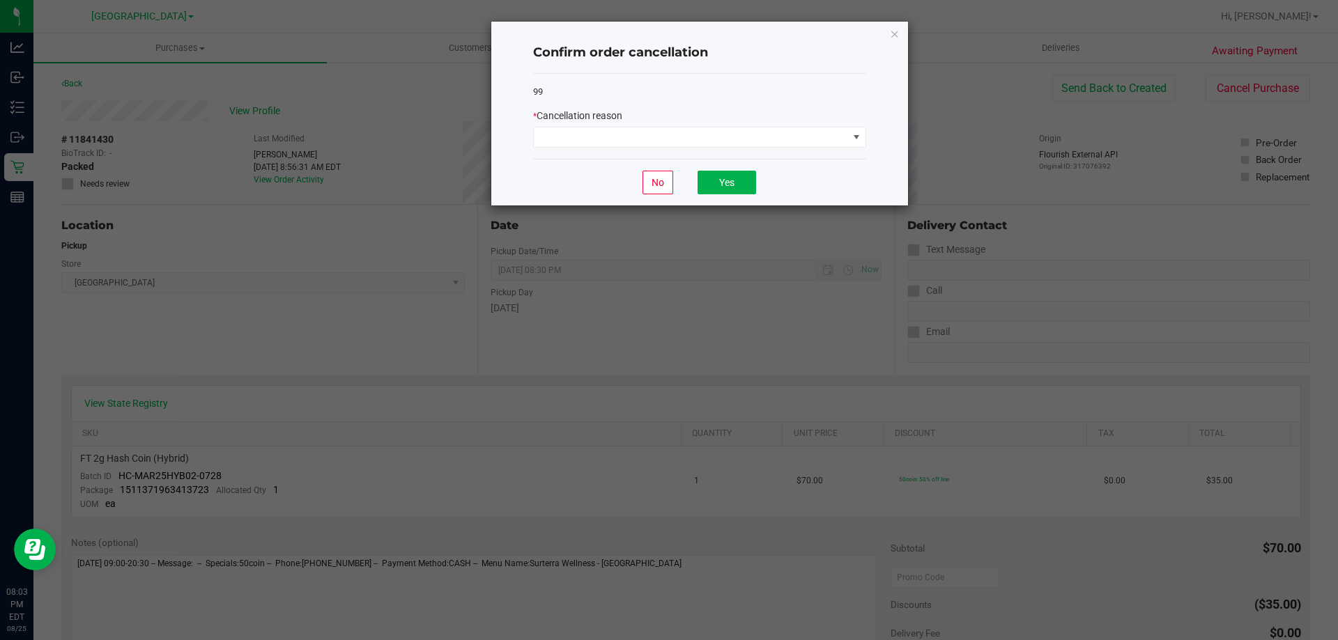
click at [847, 125] on div "* Cancellation reason" at bounding box center [699, 128] width 333 height 39
click at [805, 137] on span at bounding box center [691, 138] width 314 height 20
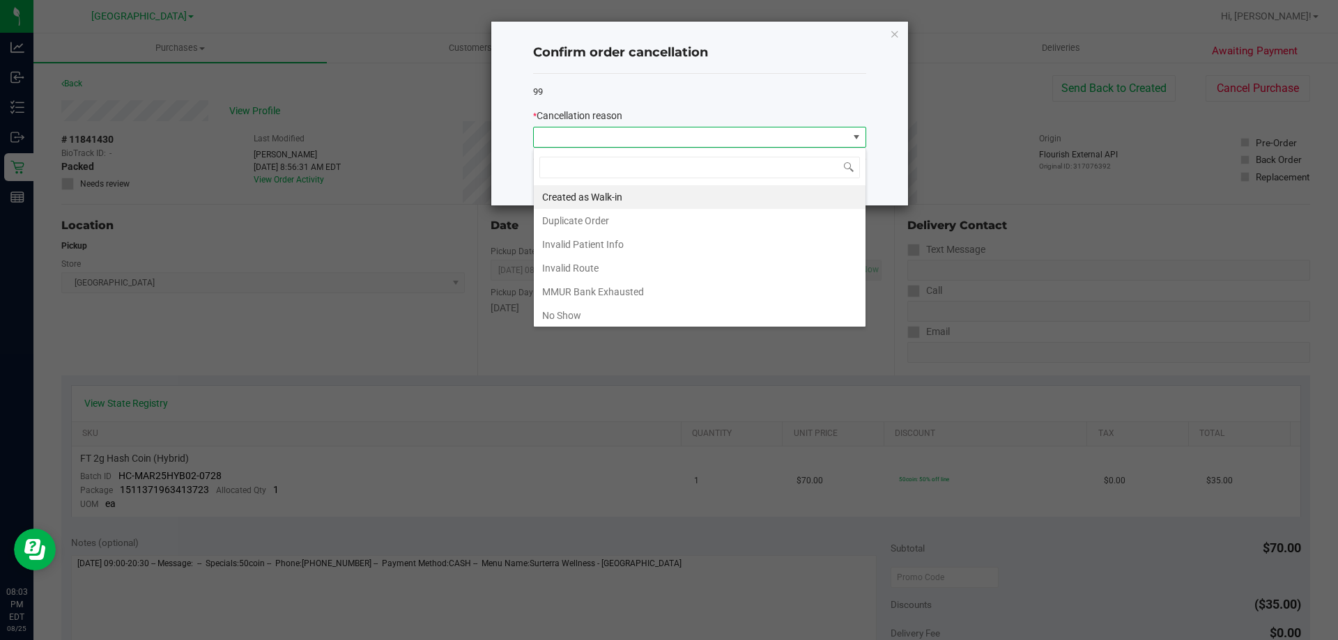
scroll to position [21, 333]
click at [615, 317] on li "No Show" at bounding box center [700, 316] width 332 height 24
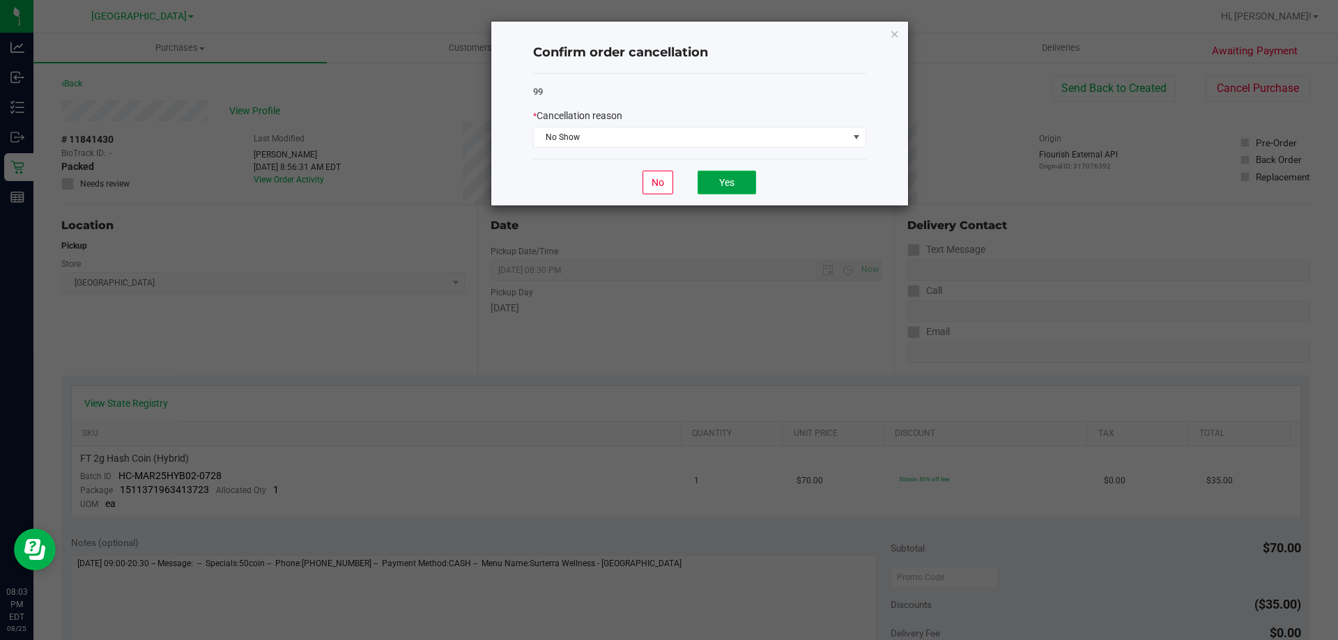
click at [746, 178] on button "Yes" at bounding box center [726, 183] width 59 height 24
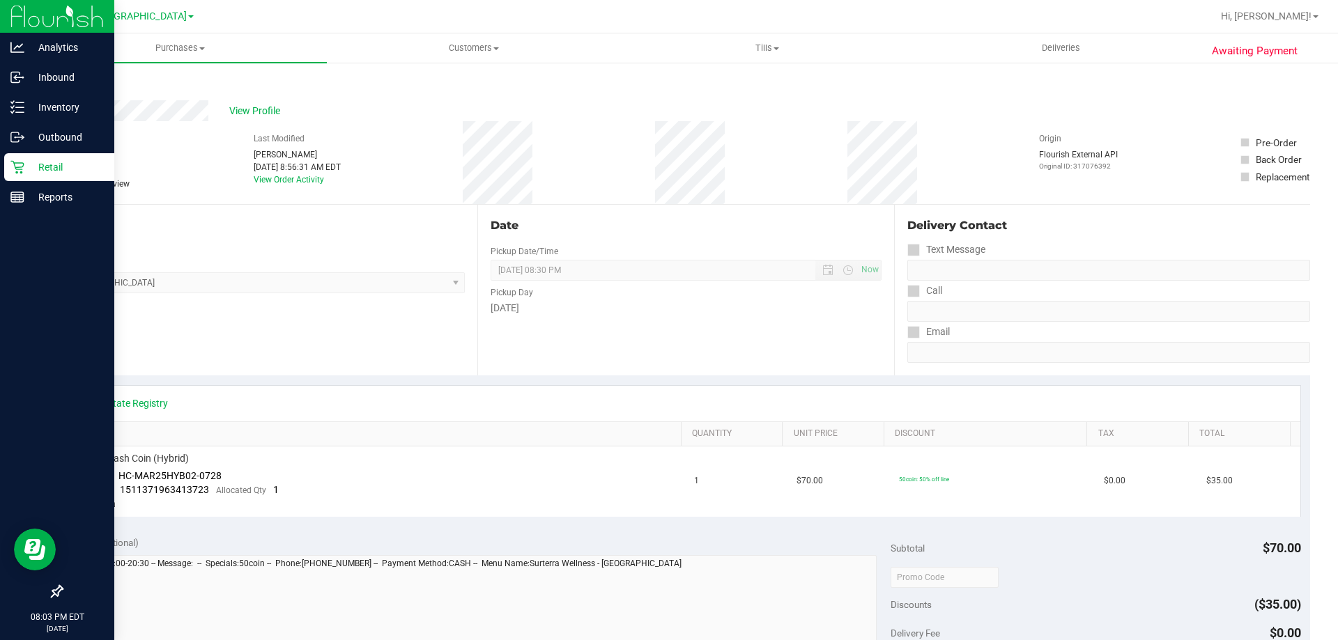
click at [33, 162] on p "Retail" at bounding box center [66, 167] width 84 height 17
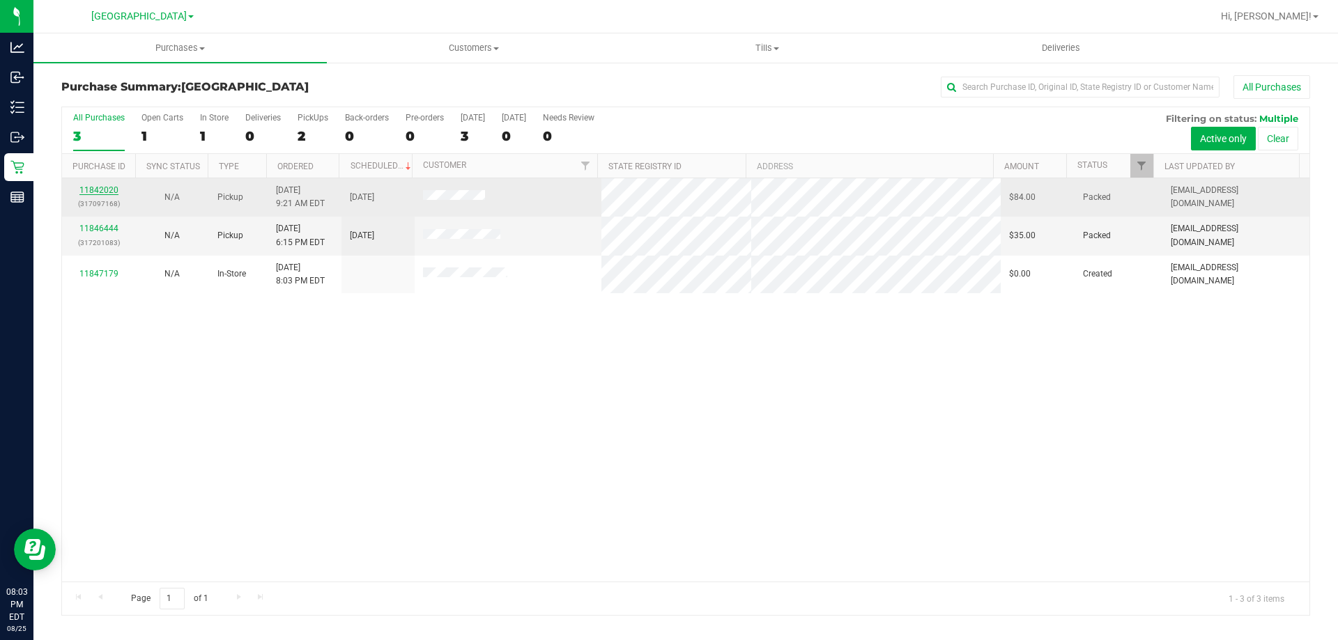
click at [107, 188] on link "11842020" at bounding box center [98, 190] width 39 height 10
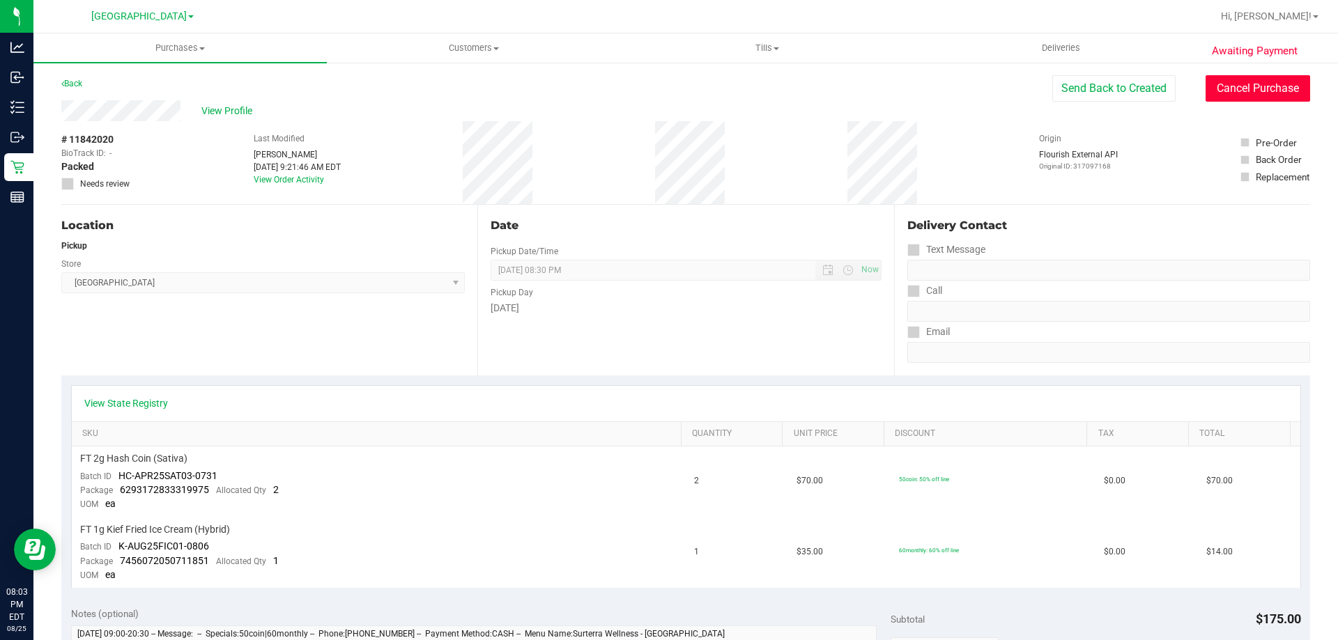
click at [1279, 91] on button "Cancel Purchase" at bounding box center [1257, 88] width 105 height 26
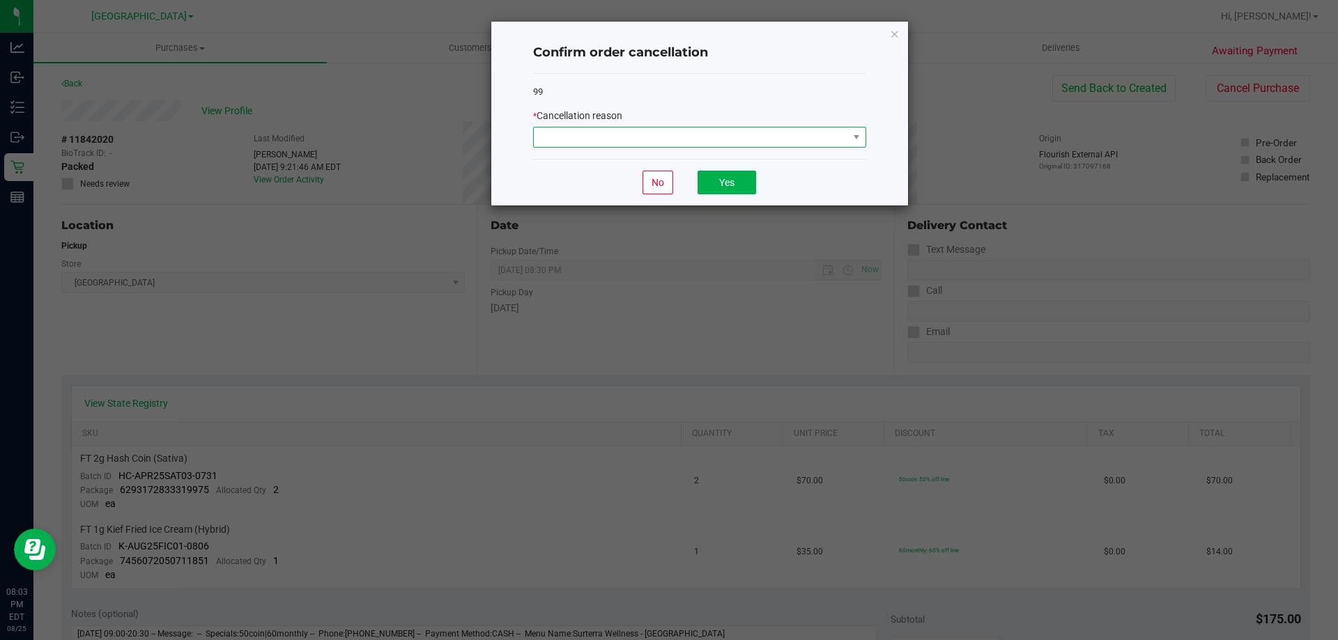
click at [592, 142] on span at bounding box center [691, 138] width 314 height 20
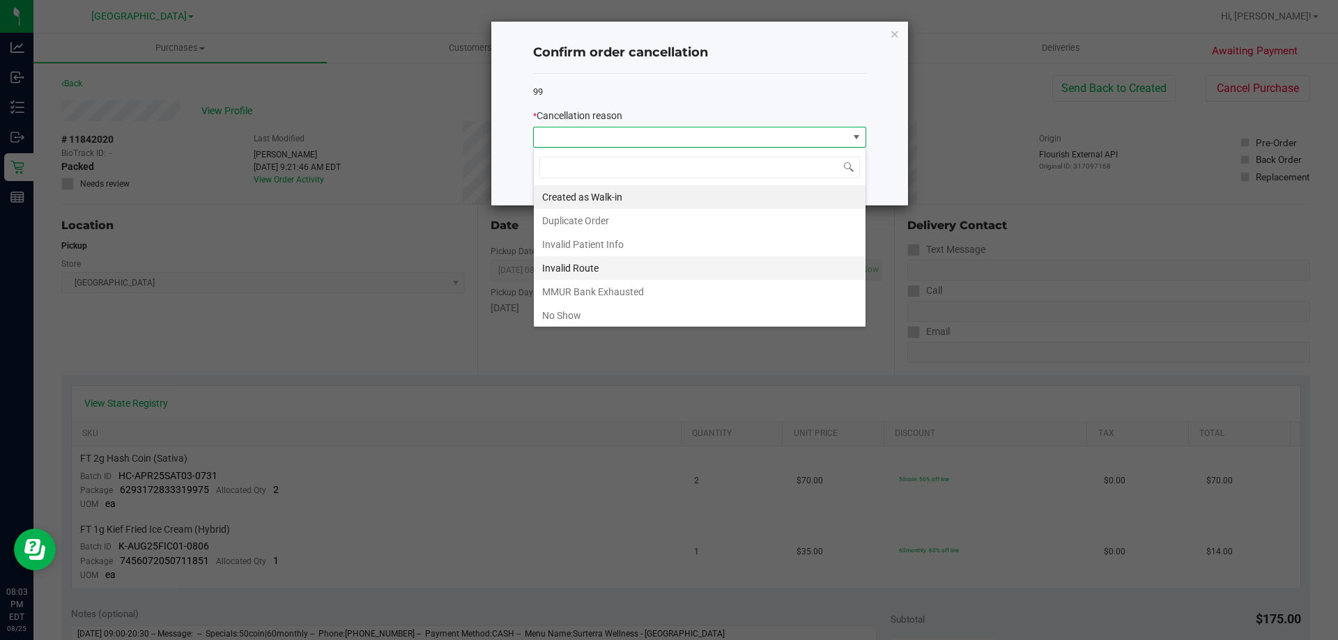
scroll to position [21, 333]
click at [585, 309] on li "No Show" at bounding box center [700, 316] width 332 height 24
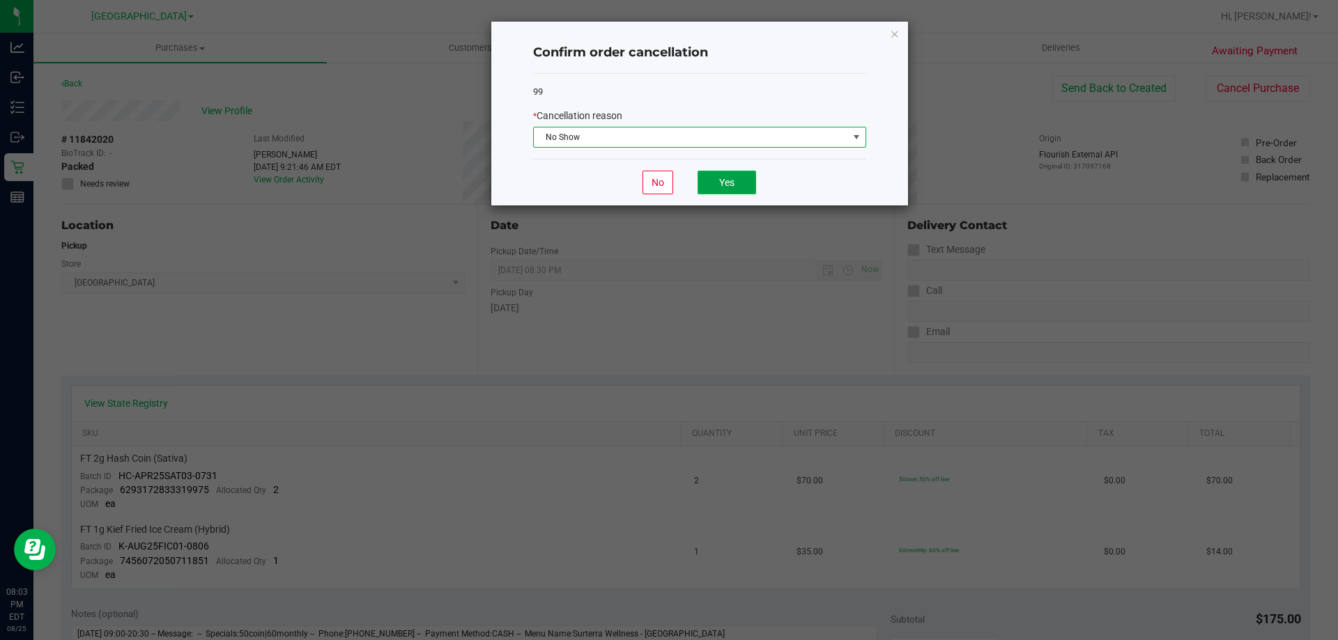
click at [744, 178] on button "Yes" at bounding box center [726, 183] width 59 height 24
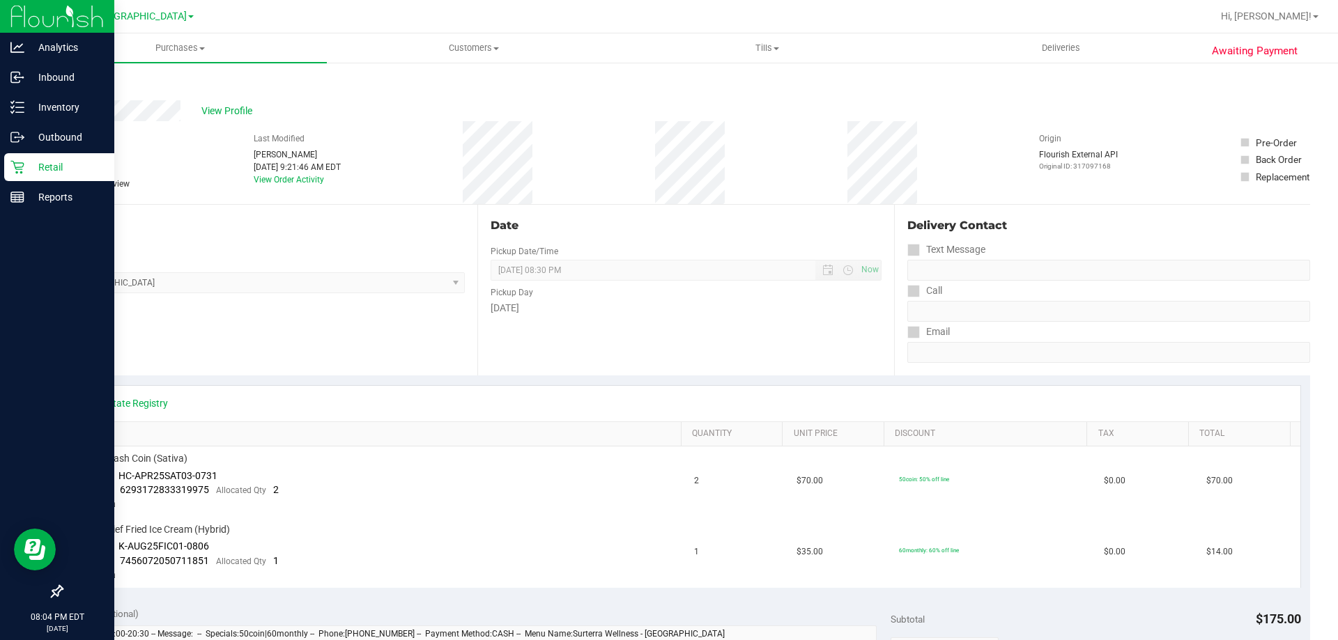
click at [29, 164] on p "Retail" at bounding box center [66, 167] width 84 height 17
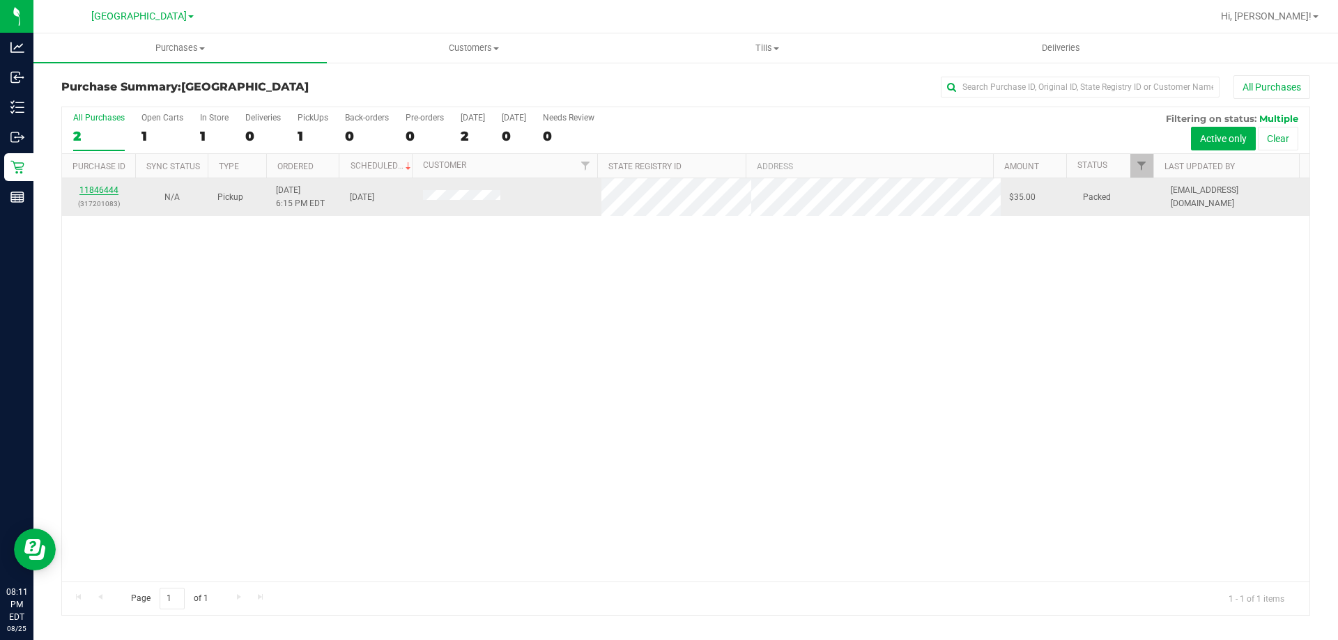
click at [106, 185] on link "11846444" at bounding box center [98, 190] width 39 height 10
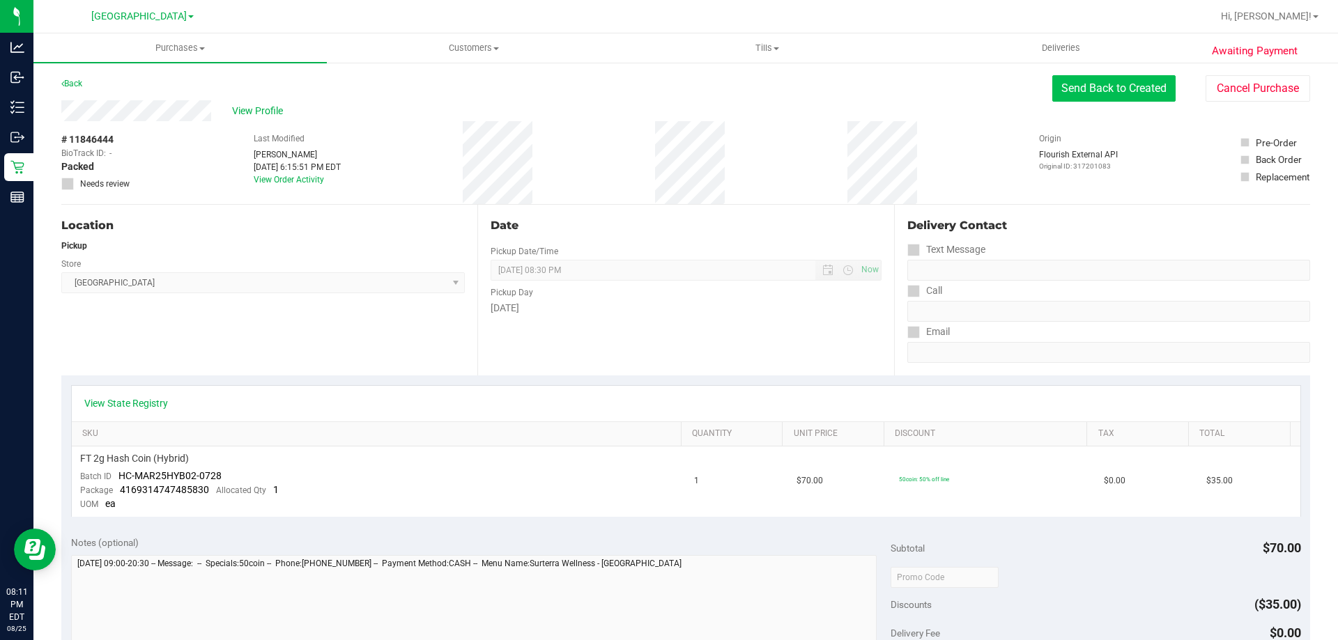
click at [1143, 95] on button "Send Back to Created" at bounding box center [1113, 88] width 123 height 26
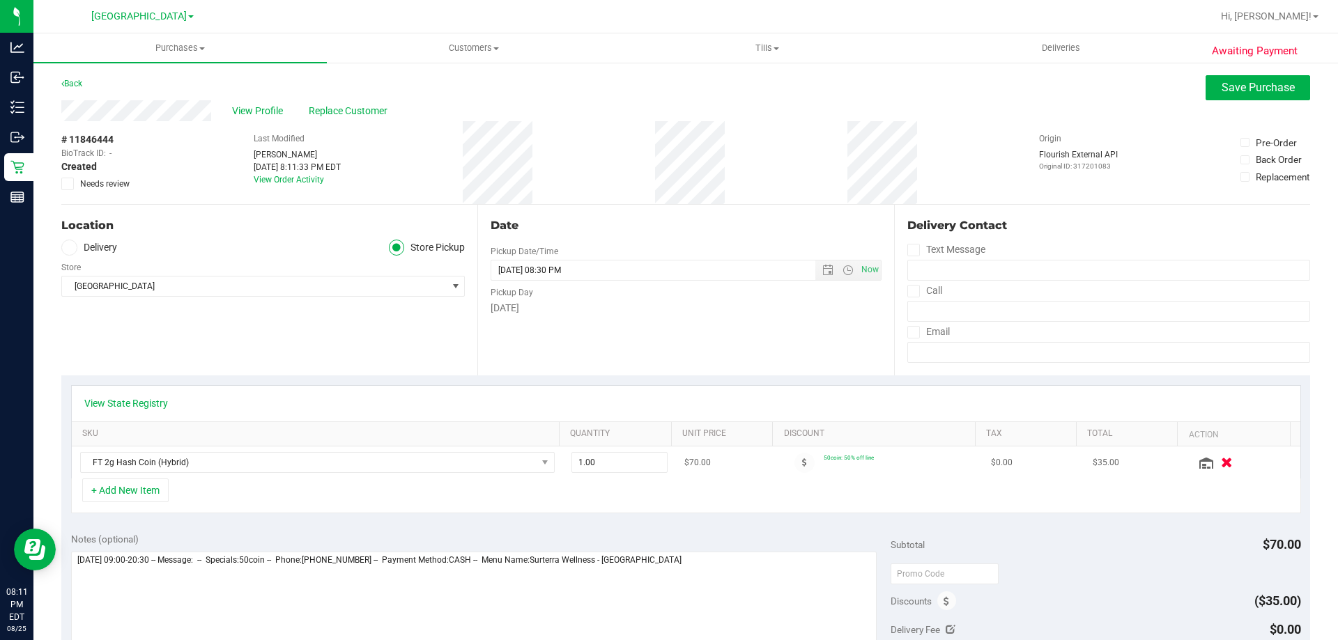
click at [1221, 458] on icon "button" at bounding box center [1227, 463] width 12 height 10
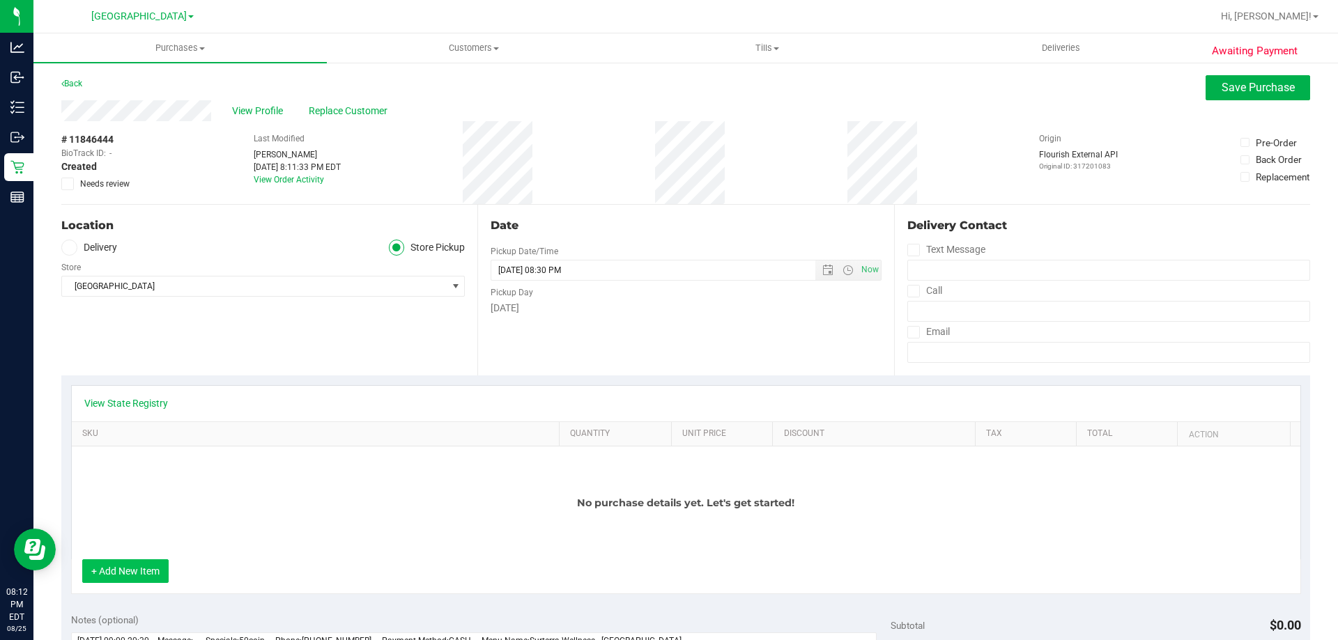
click at [141, 578] on button "+ Add New Item" at bounding box center [125, 571] width 86 height 24
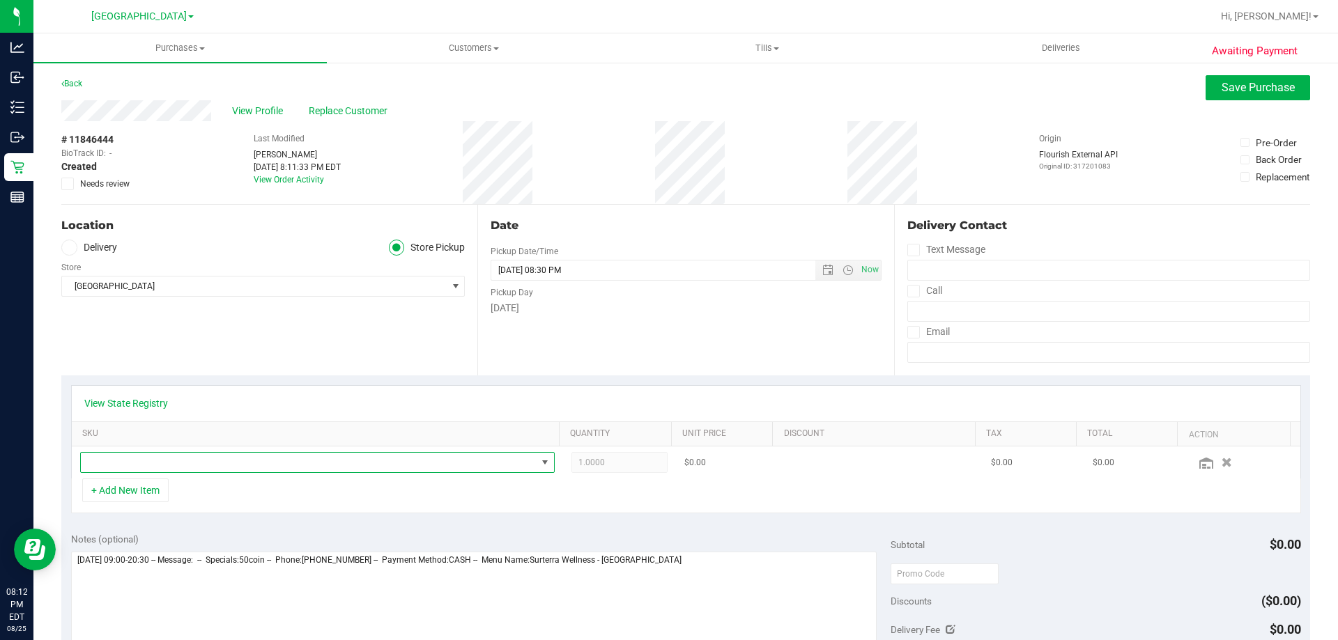
click at [169, 465] on span "NO DATA FOUND" at bounding box center [309, 463] width 456 height 20
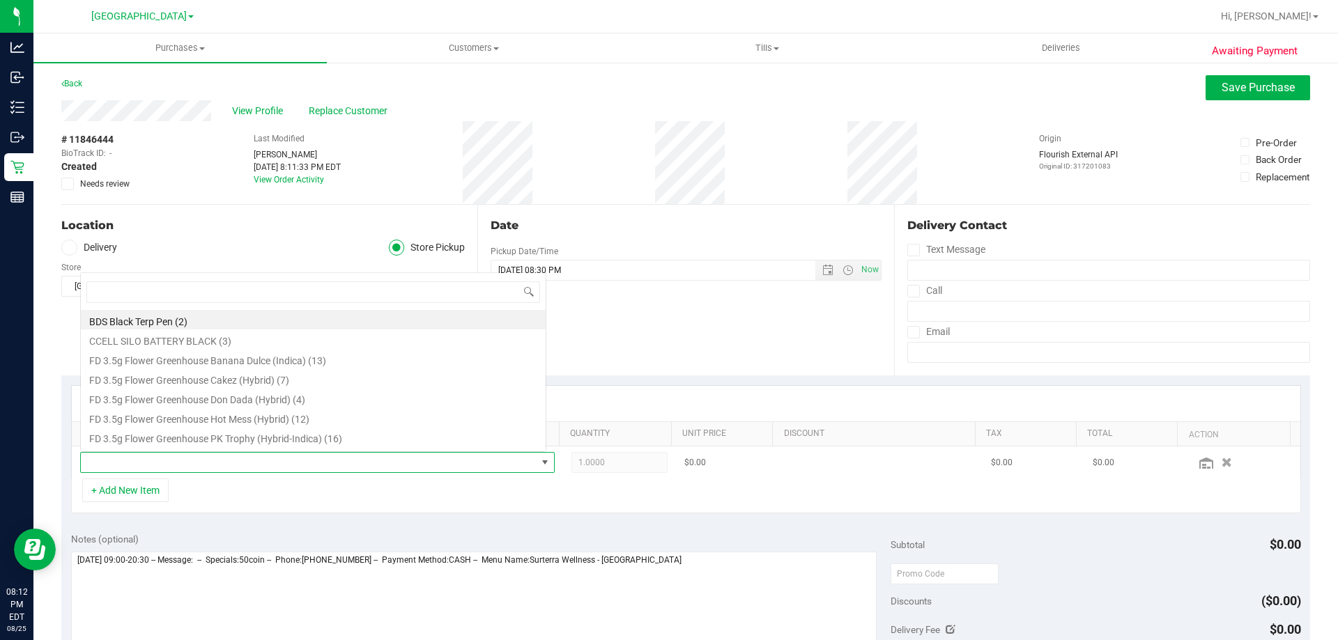
scroll to position [21, 462]
type input "hash"
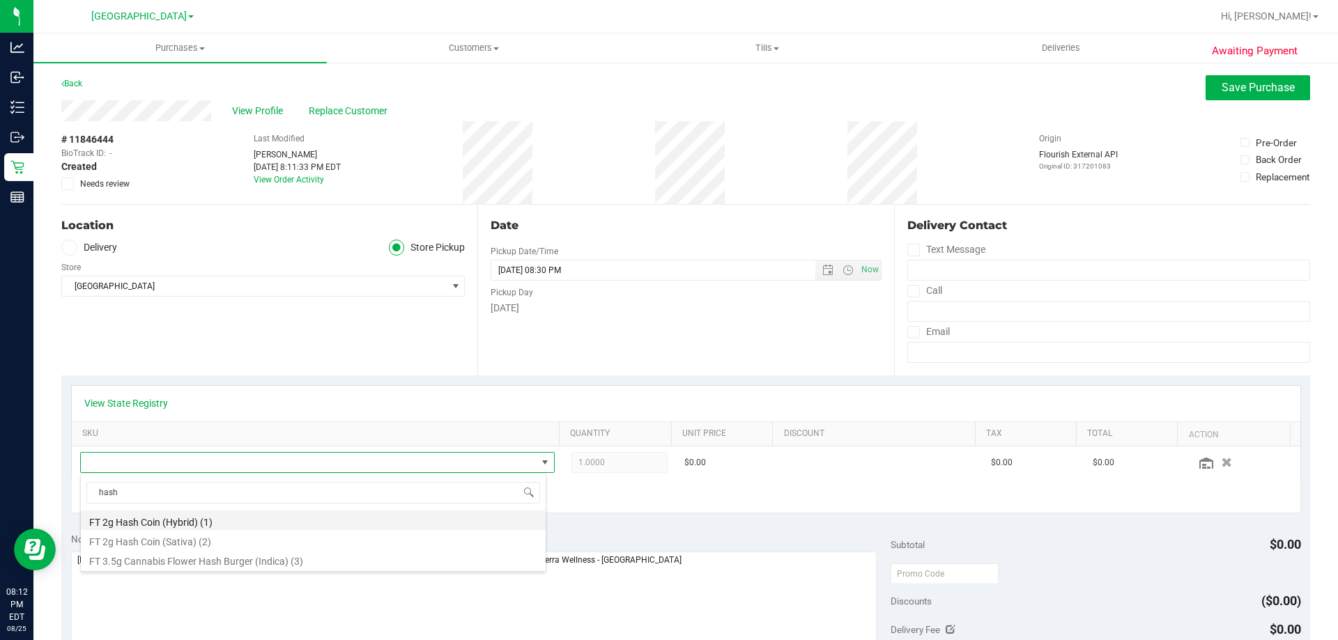
click at [221, 518] on li "FT 2g Hash Coin (Hybrid) (1)" at bounding box center [313, 521] width 465 height 20
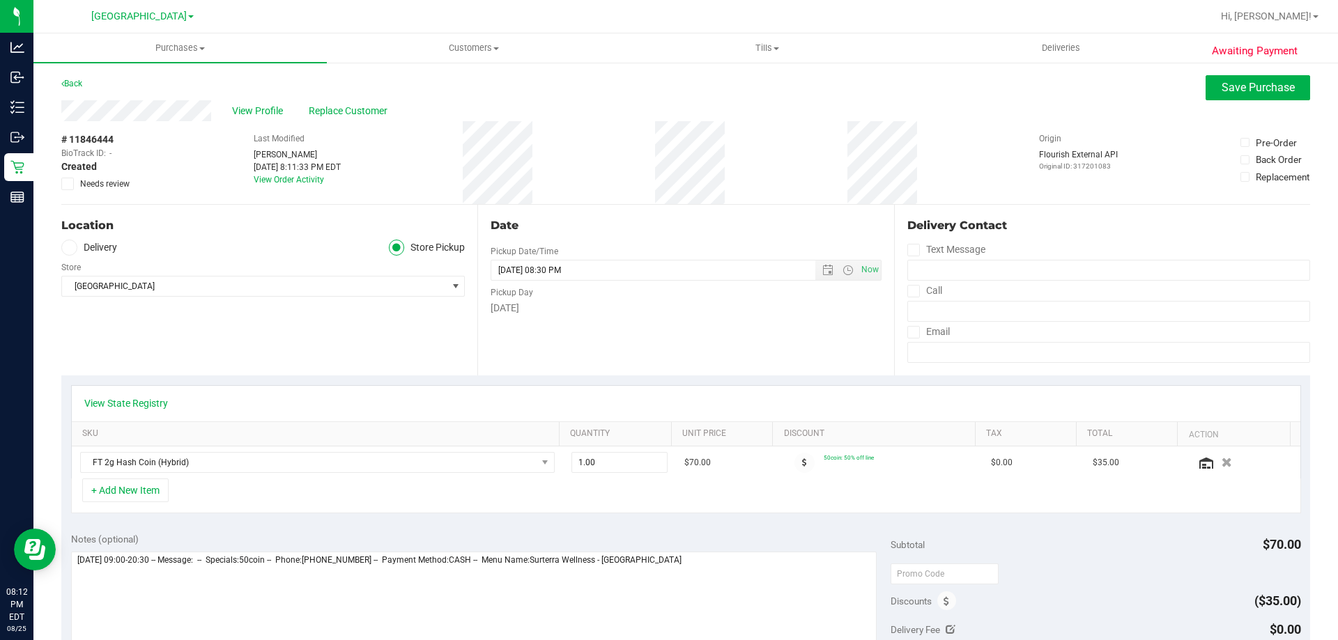
click at [1243, 71] on div "Awaiting Payment Back Save Purchase View Profile Replace Customer # 11846444 Bi…" at bounding box center [685, 593] width 1304 height 1065
click at [1251, 86] on span "Save Purchase" at bounding box center [1257, 87] width 73 height 13
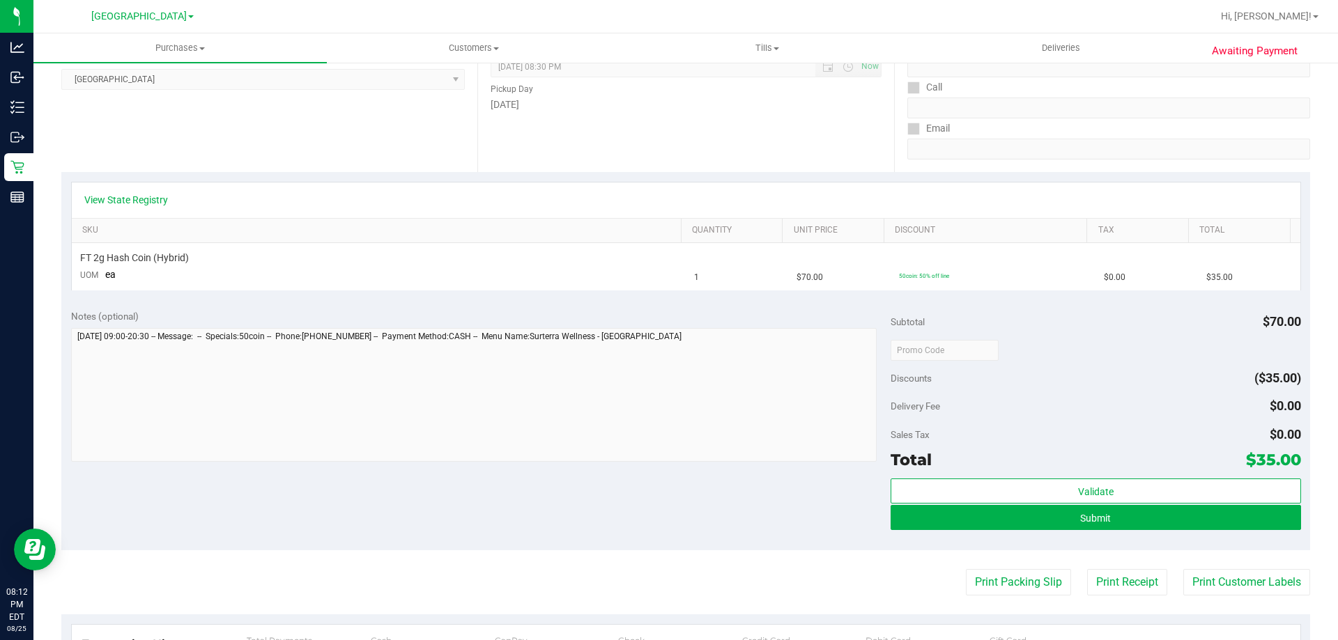
scroll to position [279, 0]
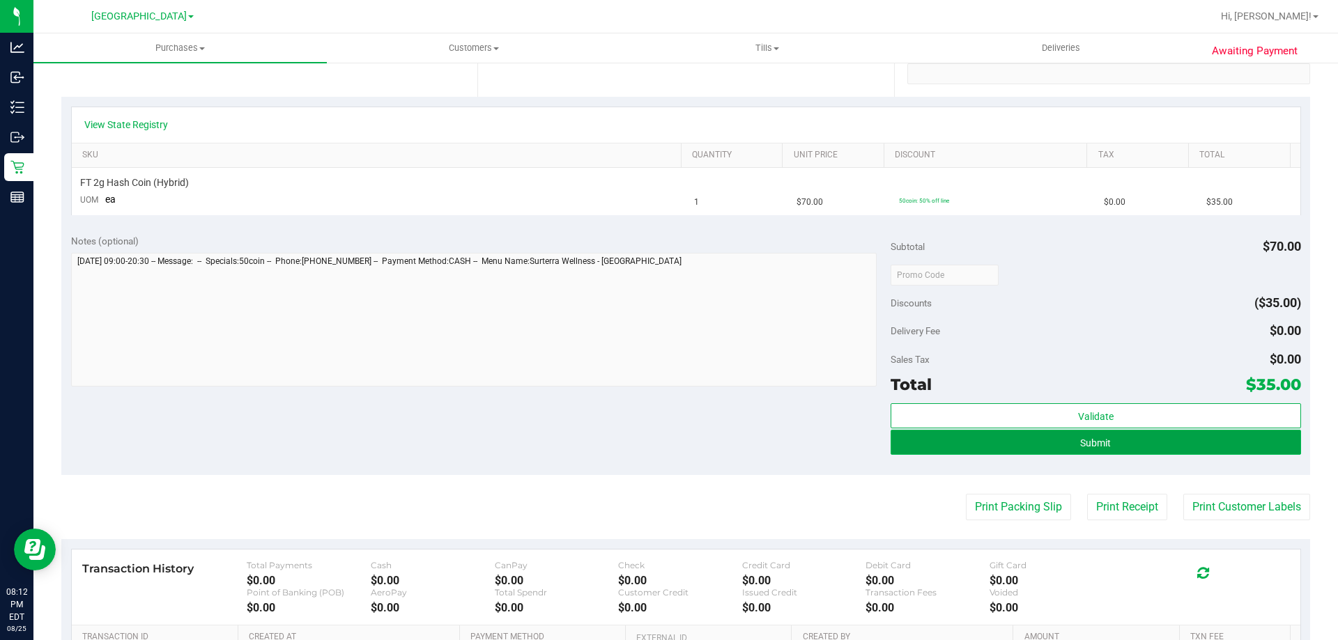
click at [1148, 443] on button "Submit" at bounding box center [1095, 442] width 410 height 25
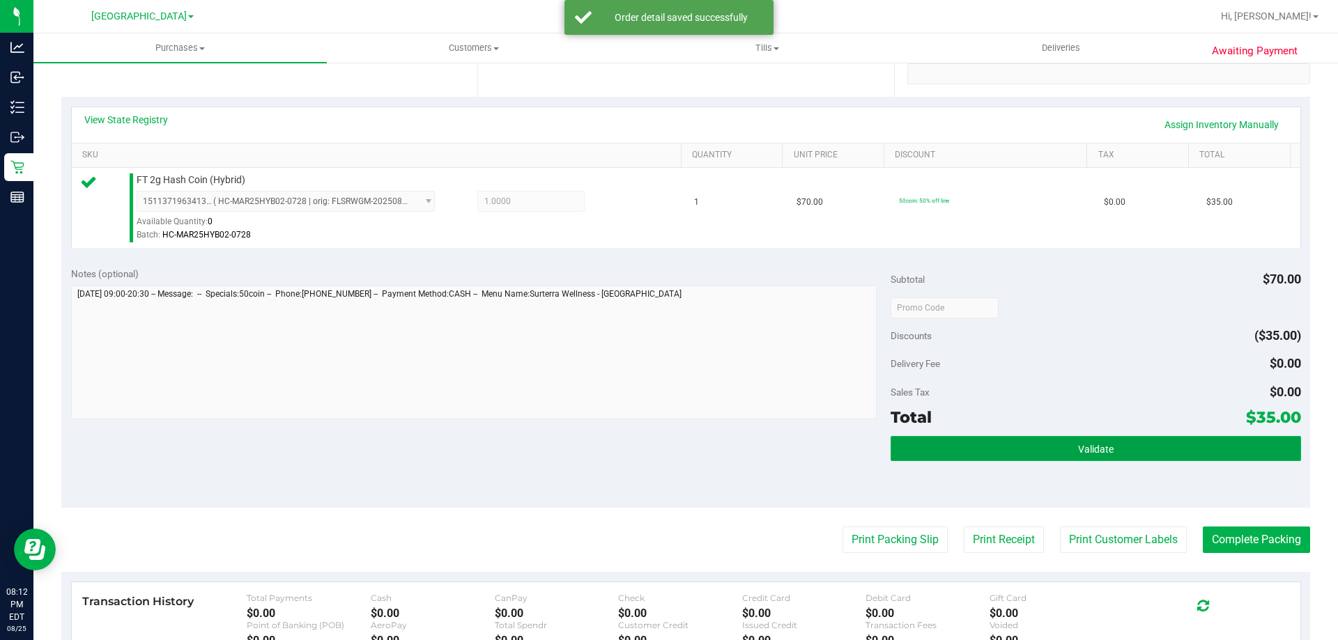
click at [1117, 436] on button "Validate" at bounding box center [1095, 448] width 410 height 25
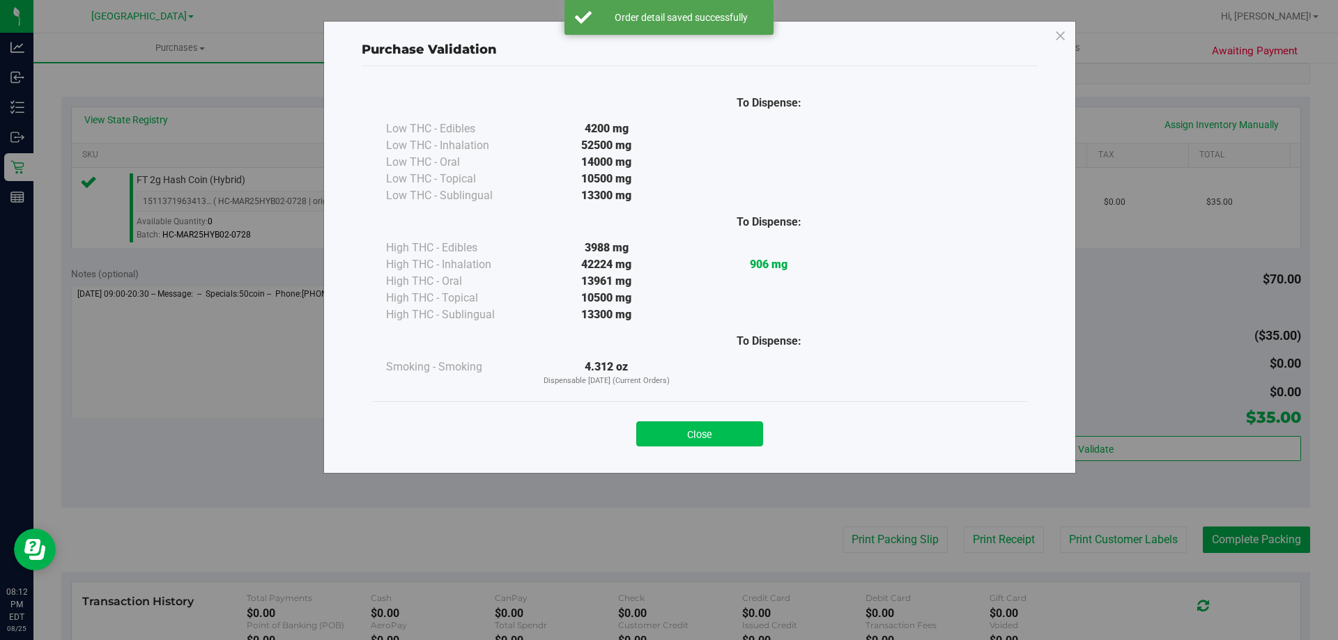
click at [701, 438] on button "Close" at bounding box center [699, 434] width 127 height 25
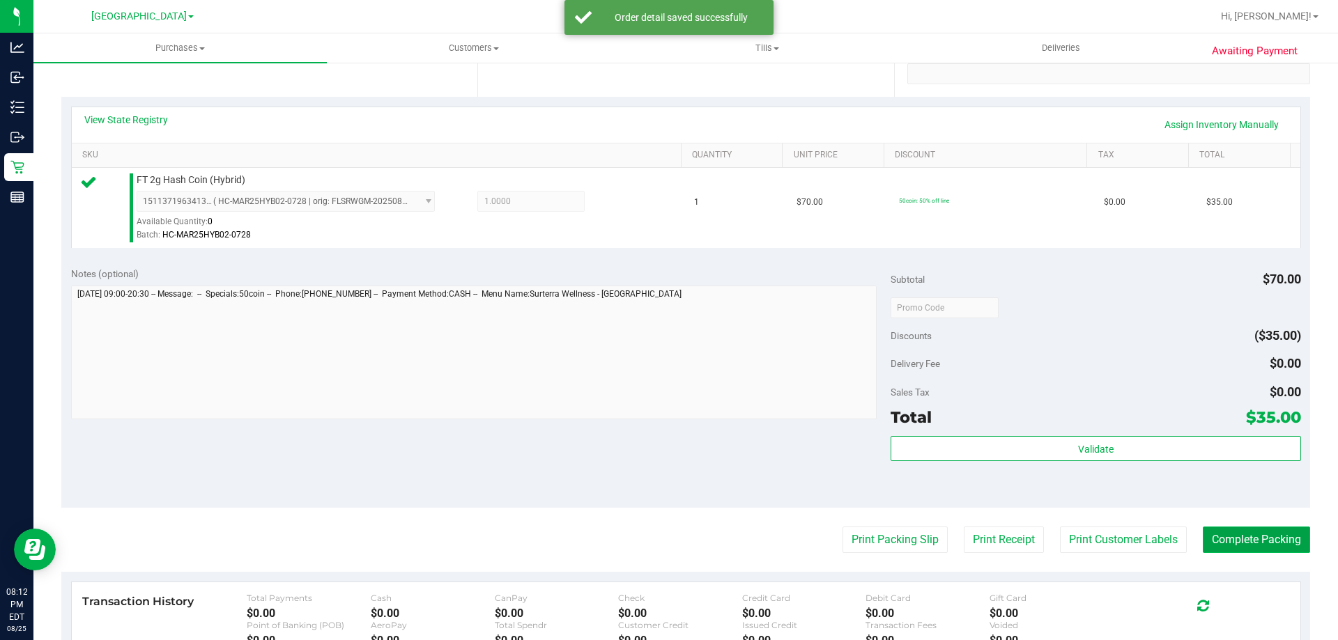
click at [1265, 543] on button "Complete Packing" at bounding box center [1256, 540] width 107 height 26
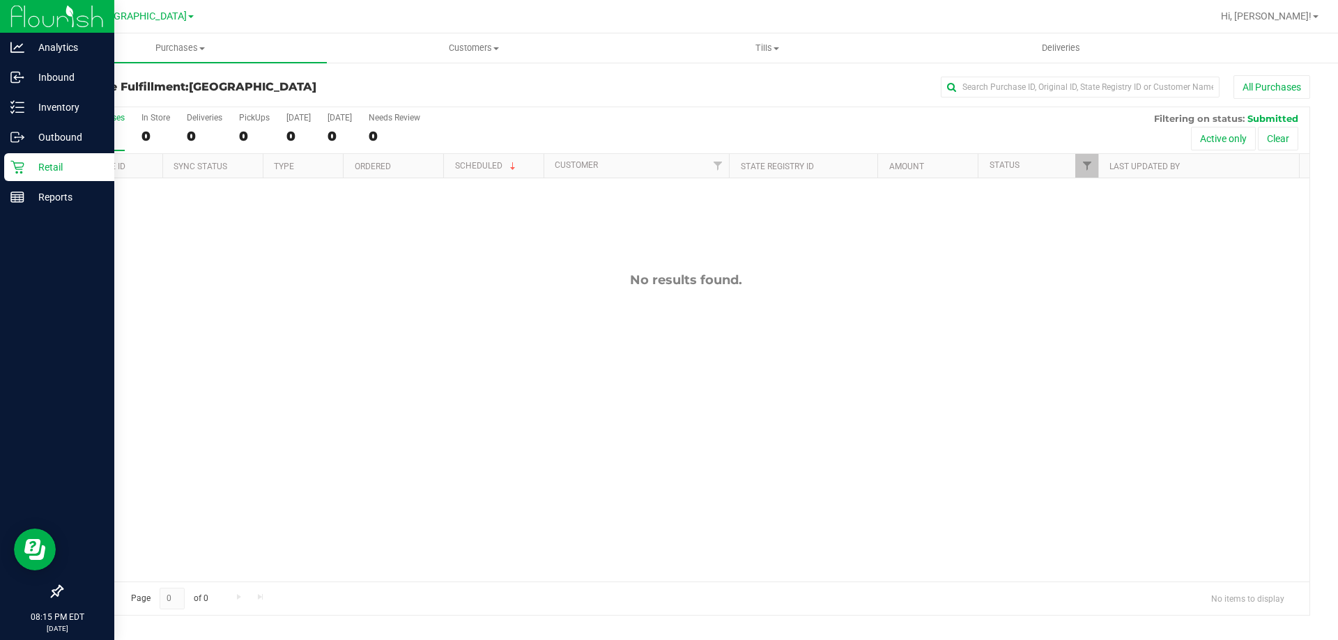
click at [17, 173] on icon at bounding box center [16, 167] width 13 height 13
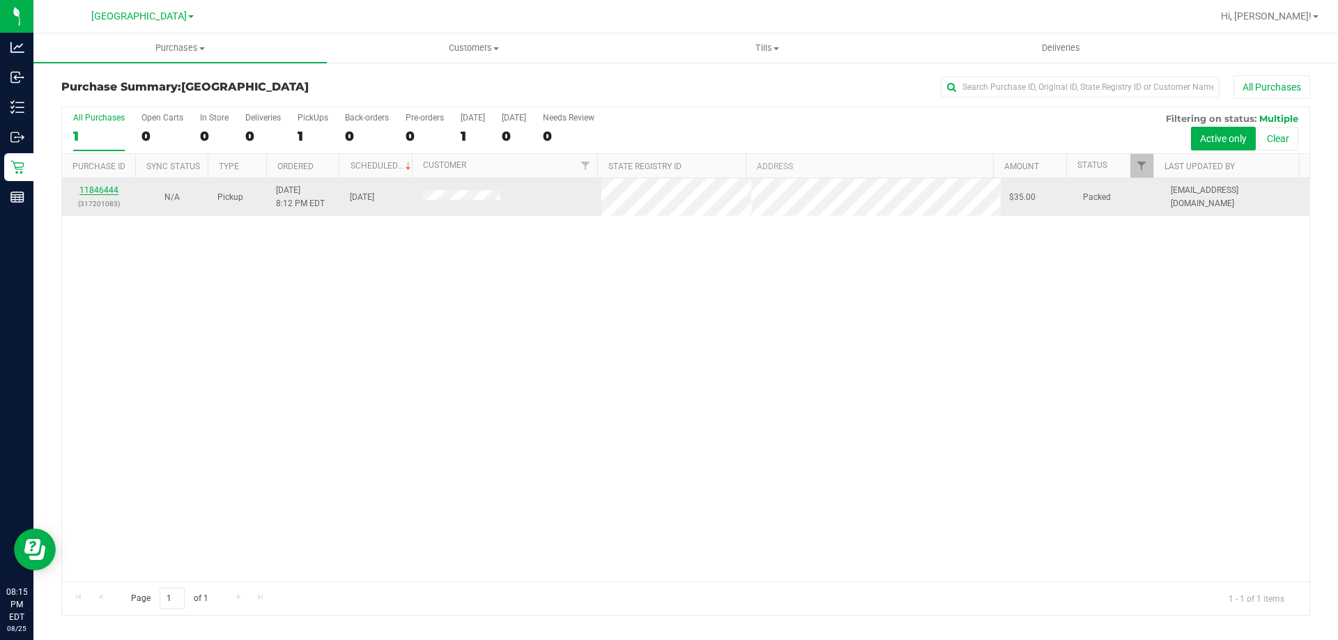
click at [101, 194] on link "11846444" at bounding box center [98, 190] width 39 height 10
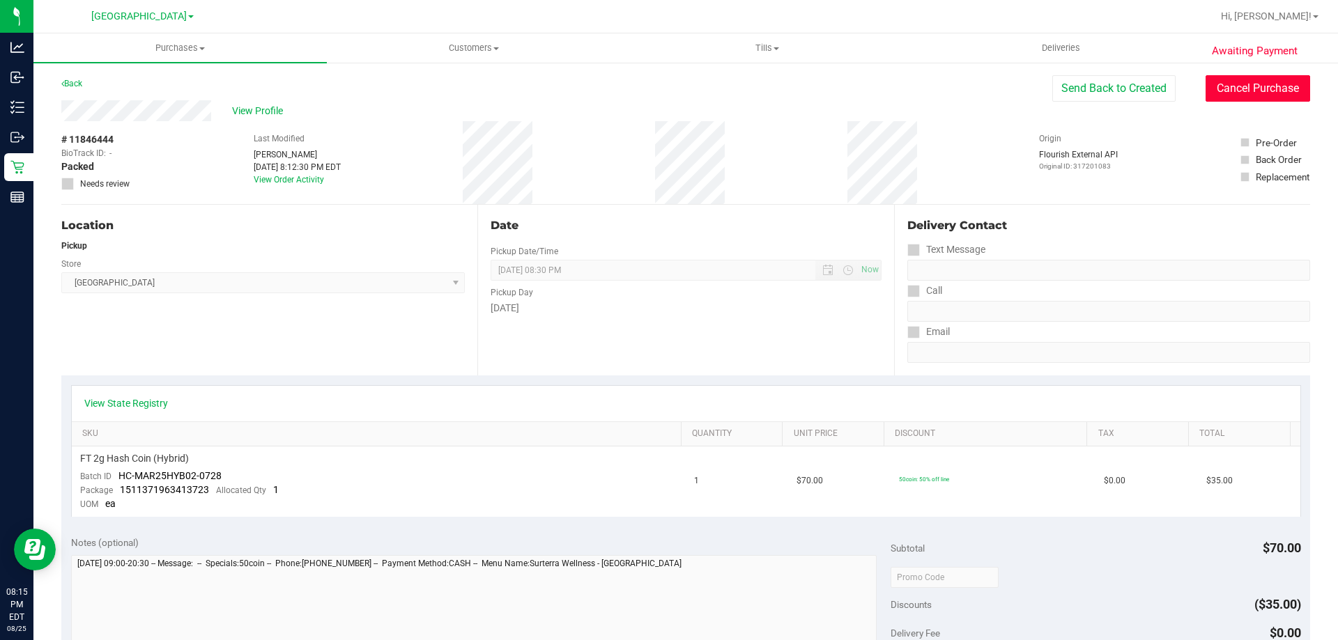
click at [1210, 91] on button "Cancel Purchase" at bounding box center [1257, 88] width 105 height 26
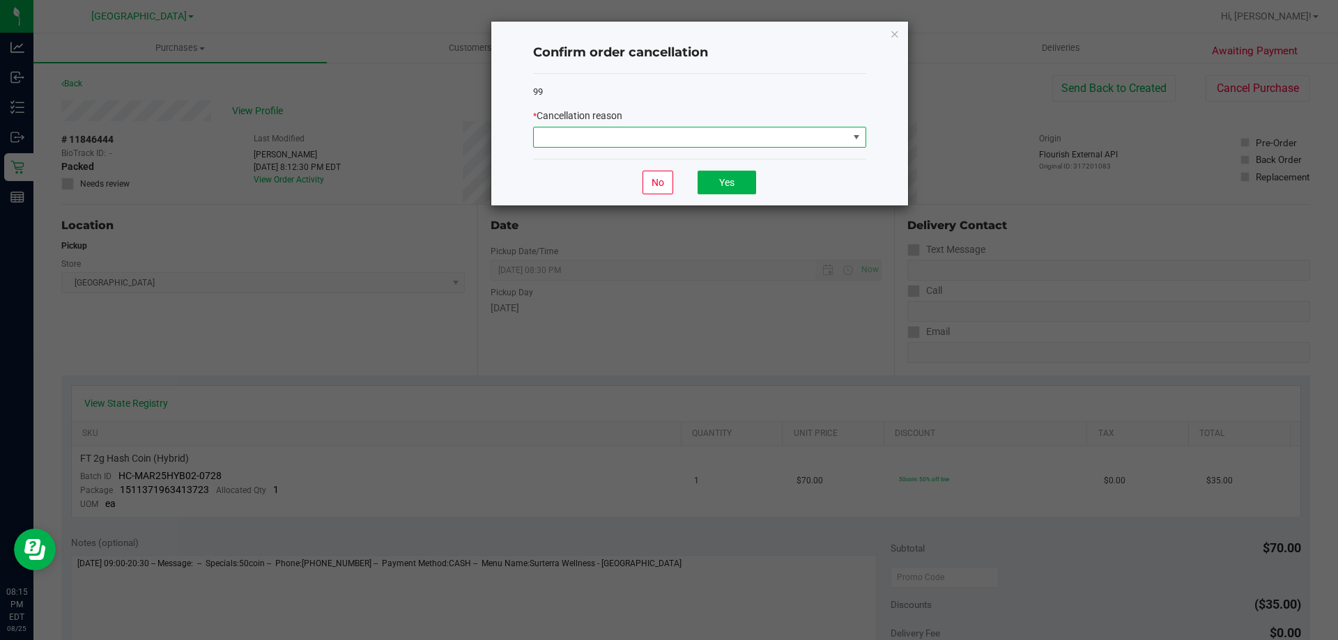
click at [786, 137] on span at bounding box center [691, 138] width 314 height 20
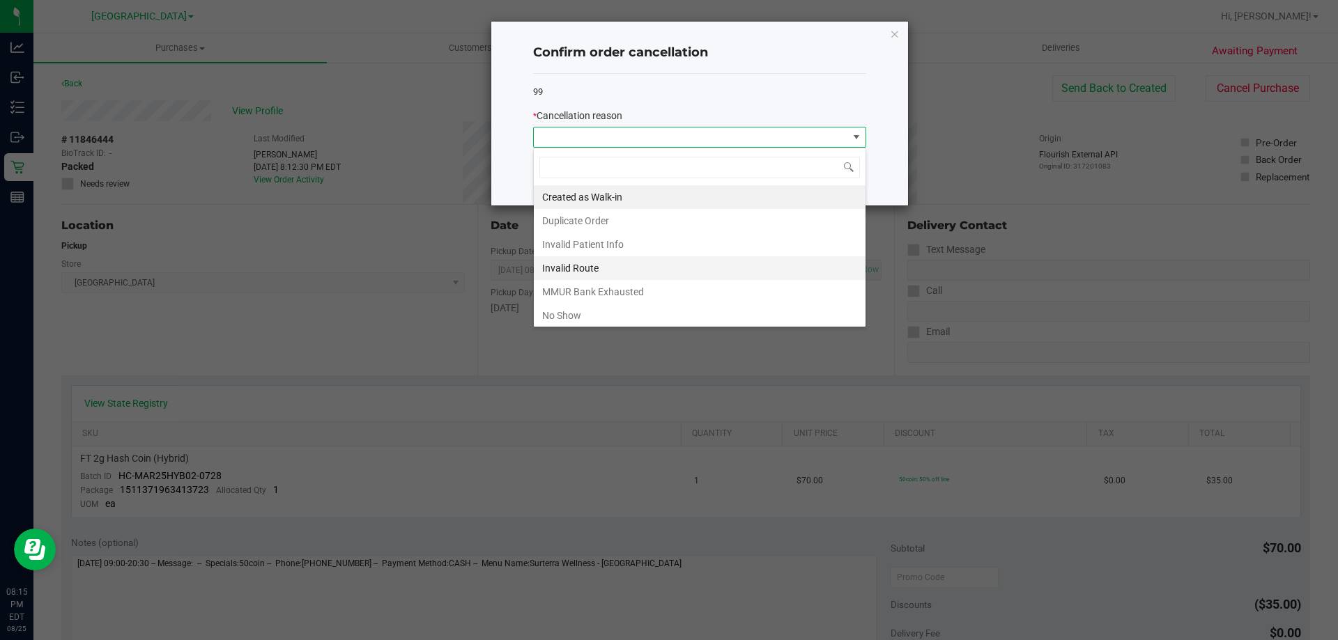
scroll to position [21, 333]
click at [569, 306] on li "No Show" at bounding box center [700, 316] width 332 height 24
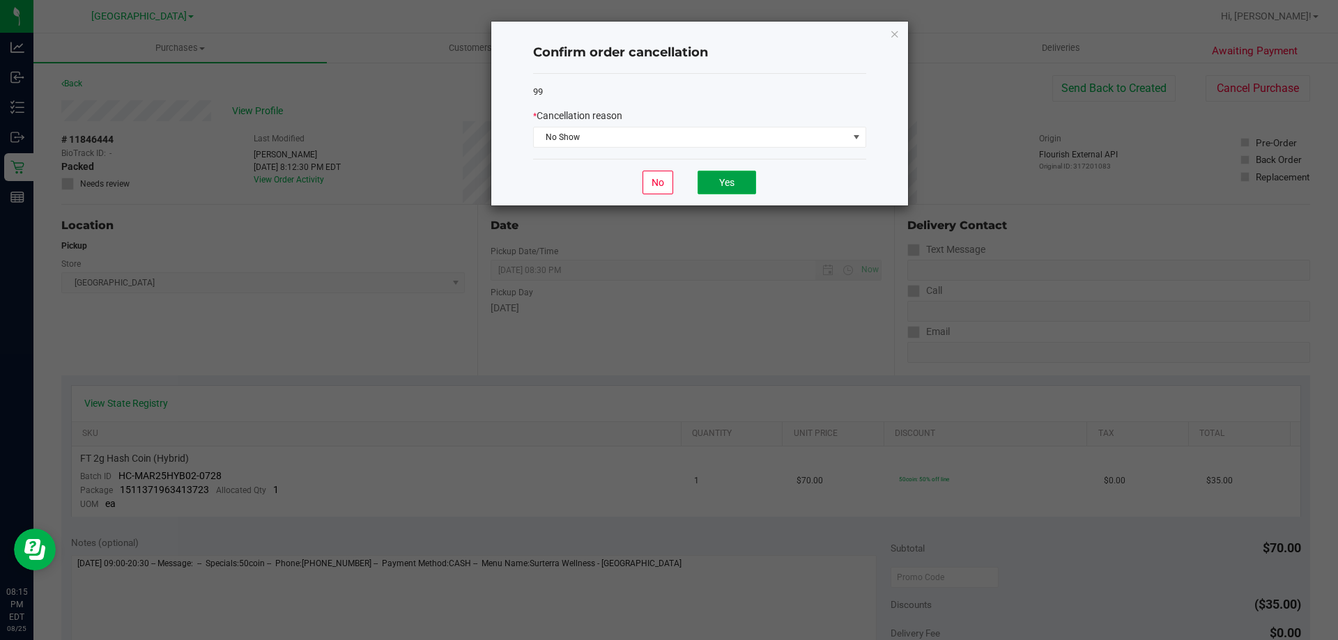
click at [720, 172] on button "Yes" at bounding box center [726, 183] width 59 height 24
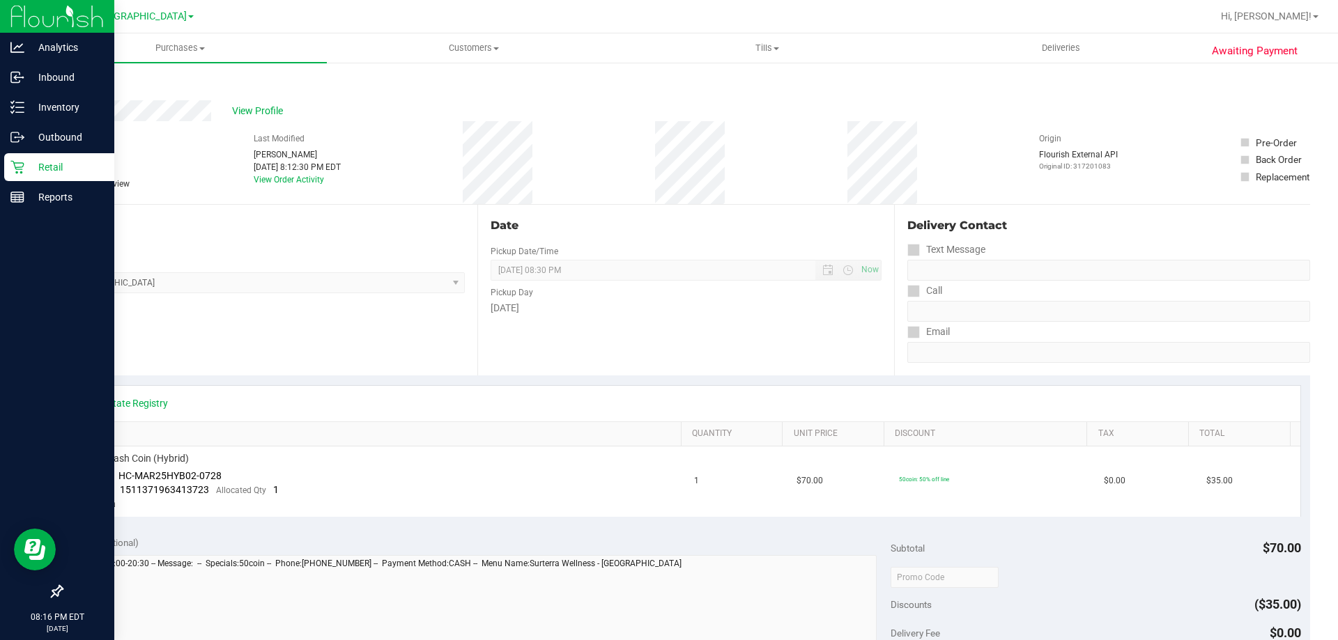
click at [44, 177] on div "Retail" at bounding box center [59, 167] width 110 height 28
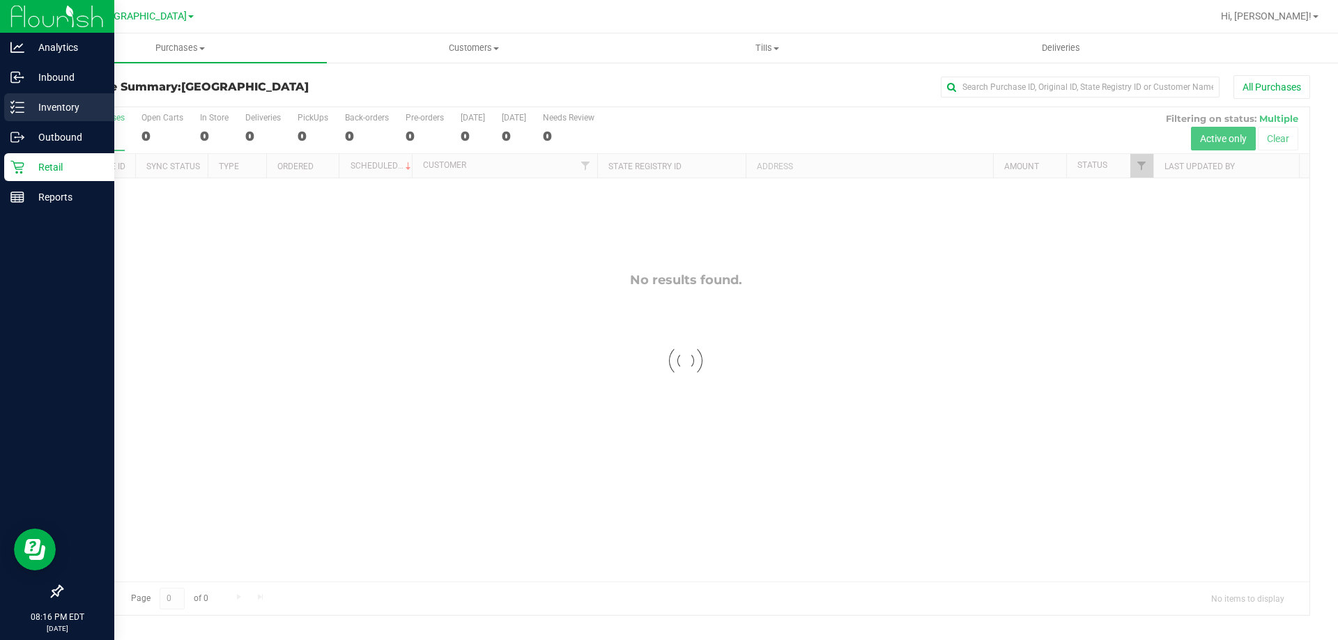
click at [55, 105] on p "Inventory" at bounding box center [66, 107] width 84 height 17
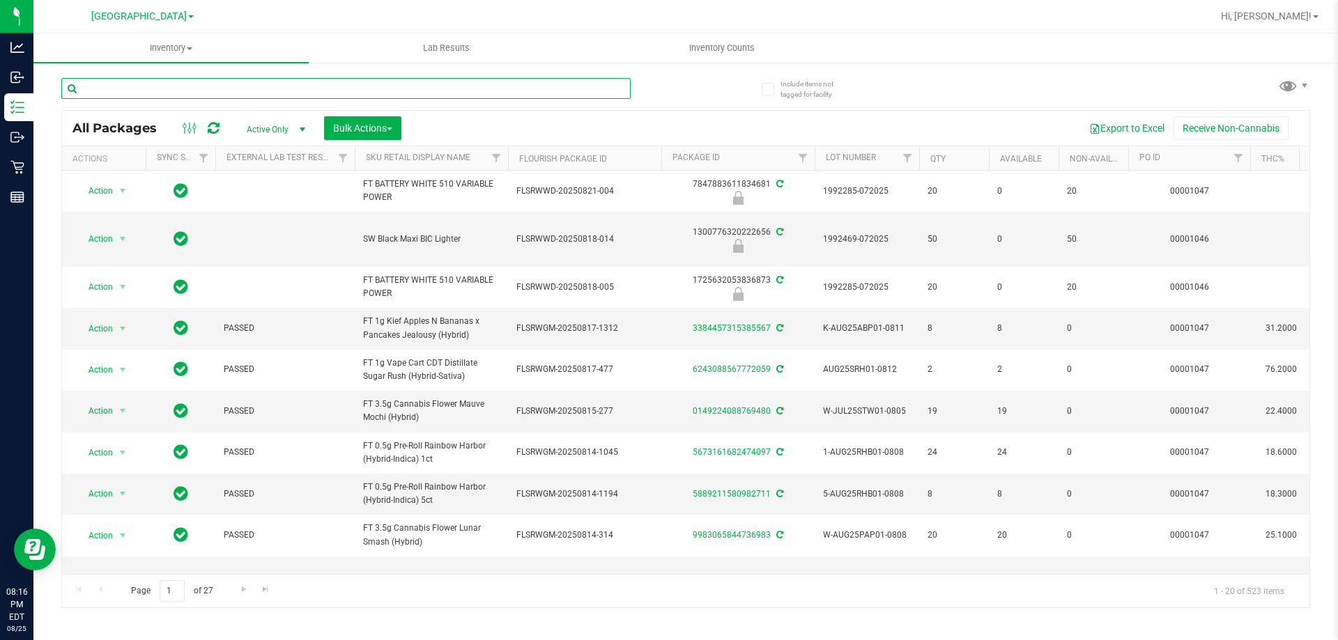
click at [155, 88] on input "text" at bounding box center [345, 88] width 569 height 21
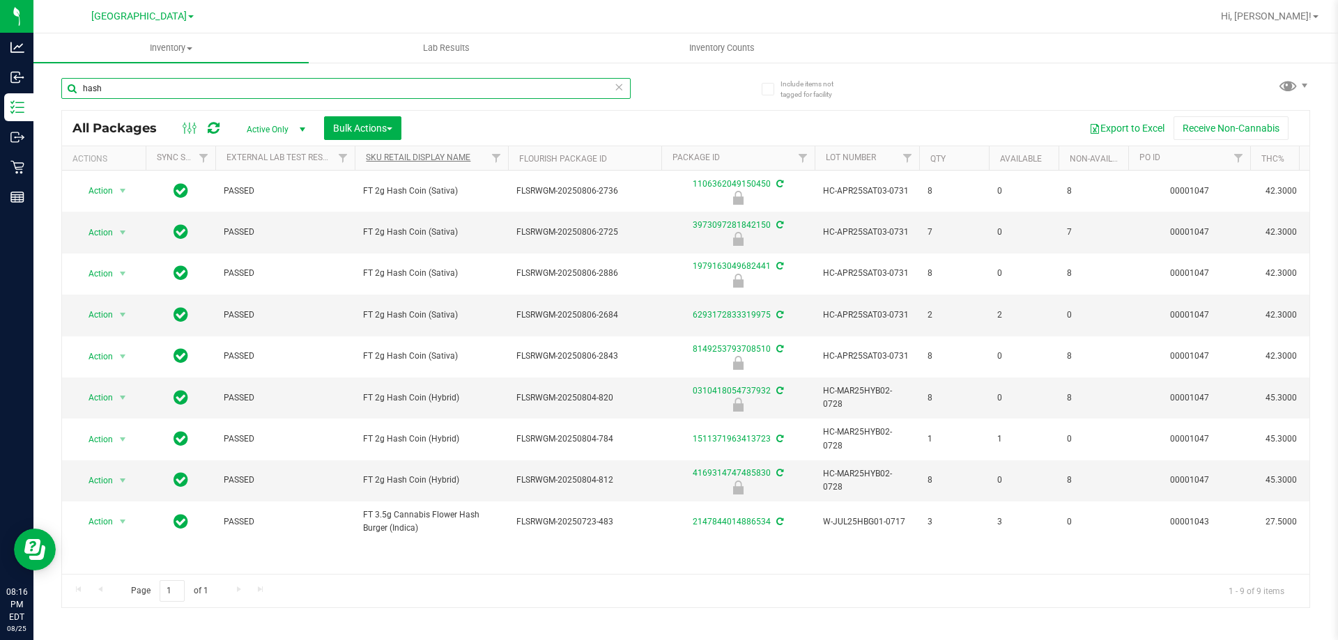
type input "hash"
click at [423, 155] on link "Sku Retail Display Name" at bounding box center [418, 158] width 105 height 10
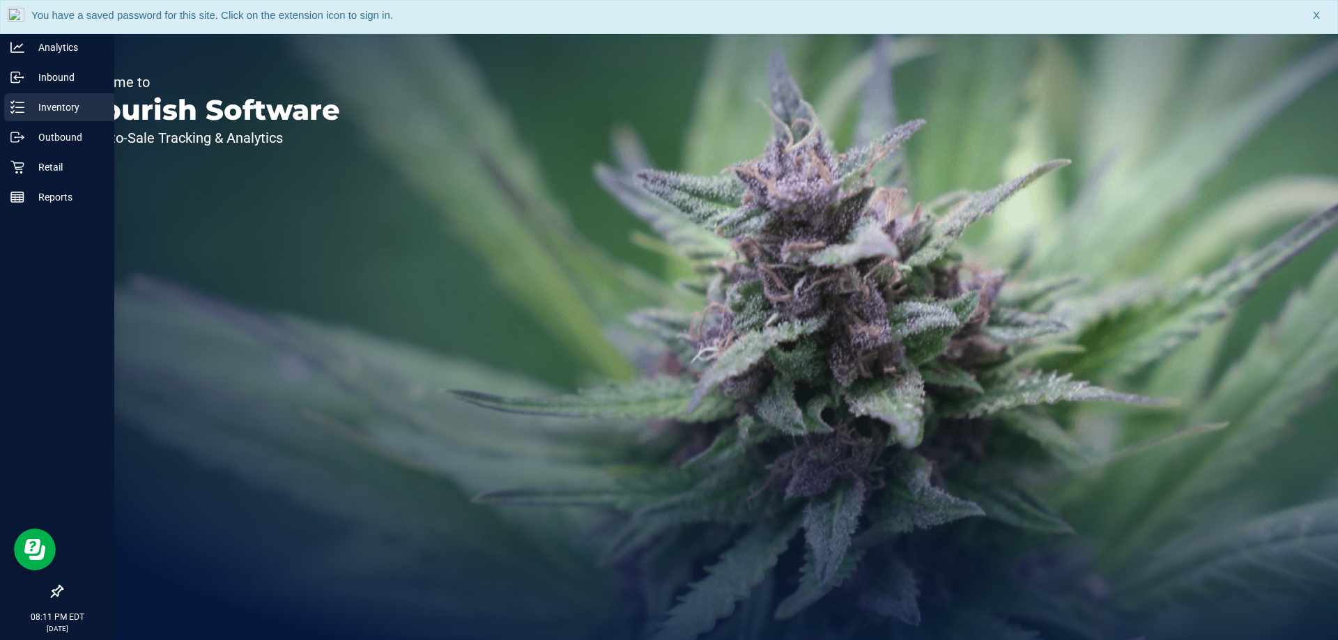
click at [42, 101] on p "Inventory" at bounding box center [66, 107] width 84 height 17
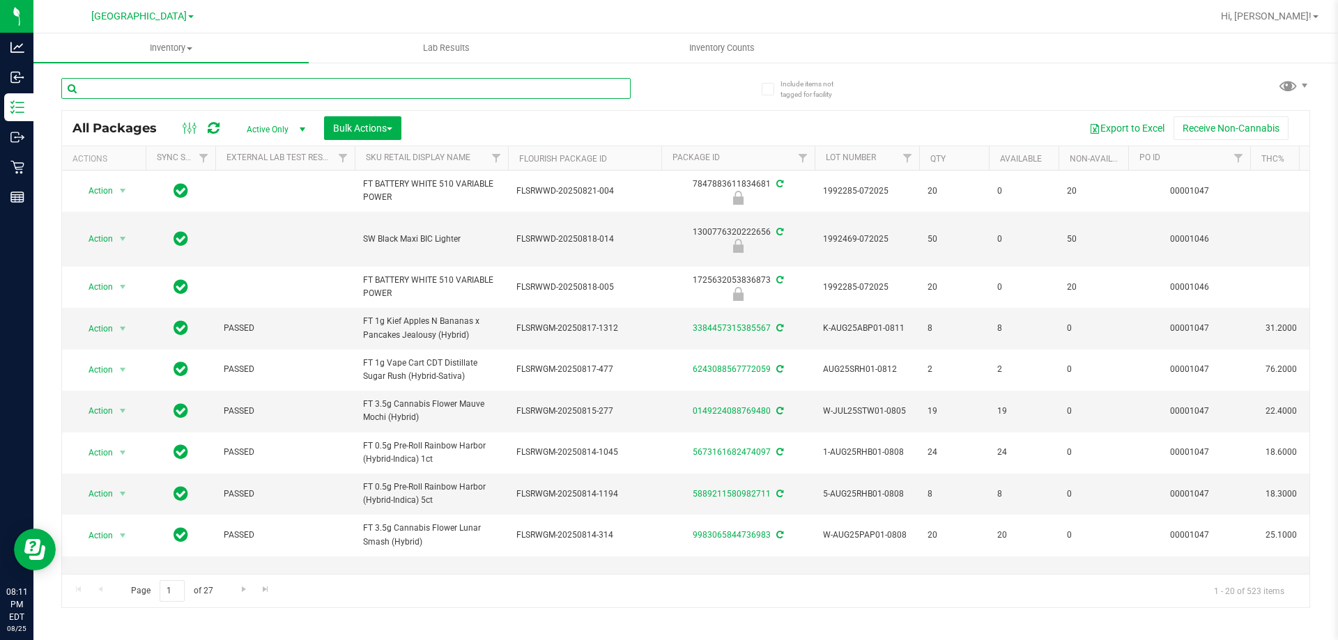
click at [129, 91] on input "text" at bounding box center [345, 88] width 569 height 21
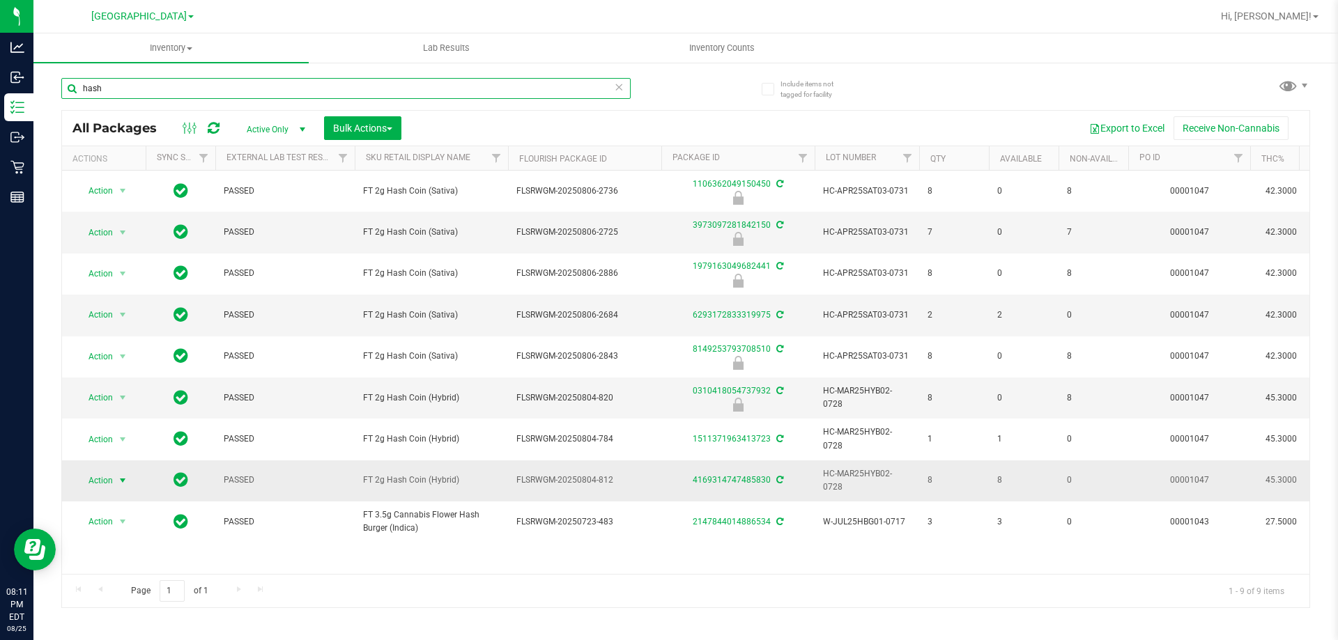
type input "hash"
click at [107, 485] on span "Action" at bounding box center [95, 481] width 38 height 20
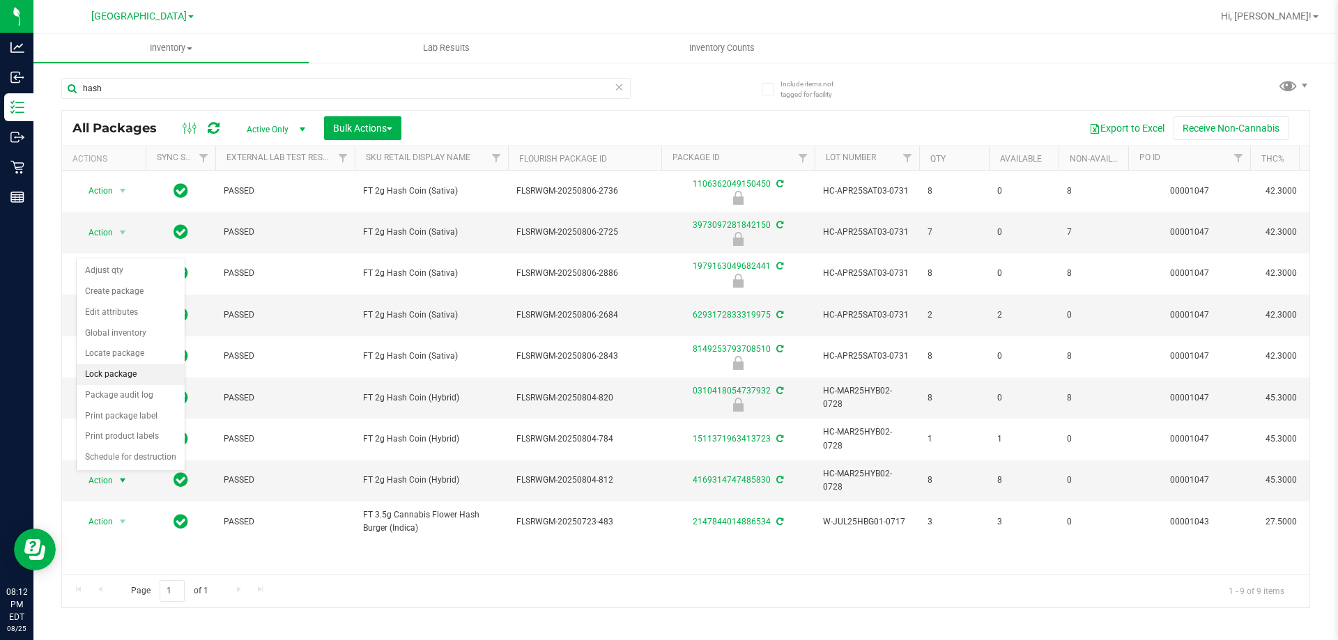
click at [133, 373] on li "Lock package" at bounding box center [131, 374] width 108 height 21
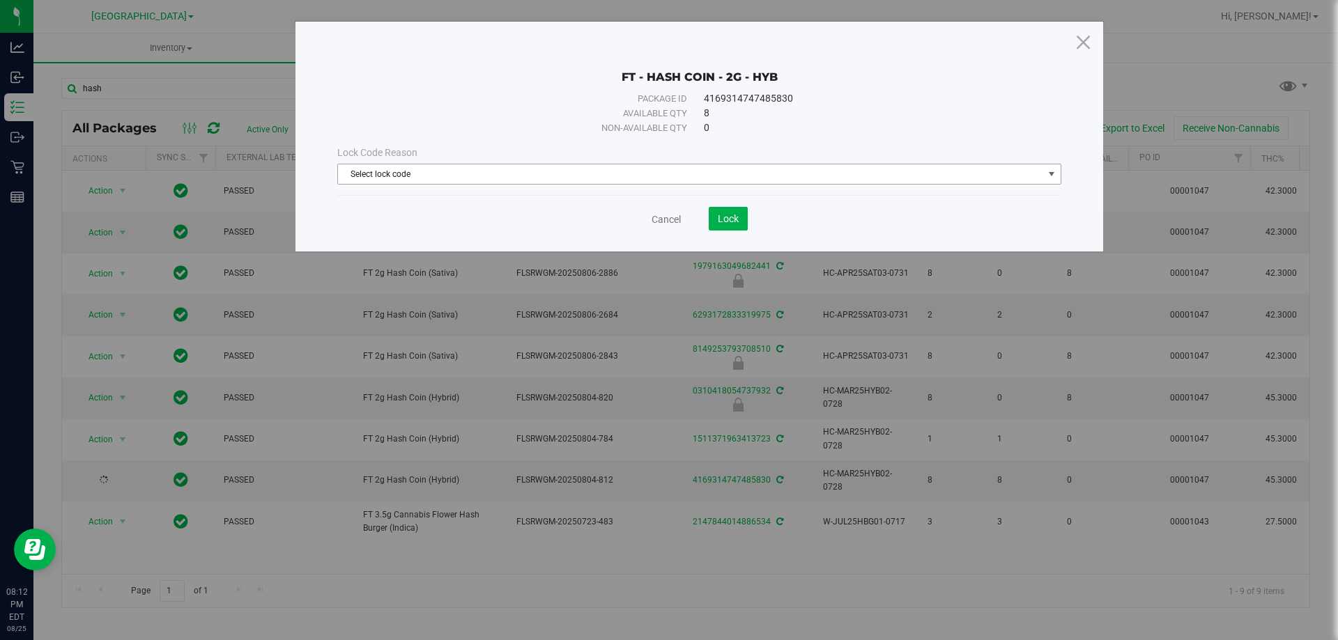
click at [461, 169] on span "Select lock code" at bounding box center [690, 174] width 705 height 20
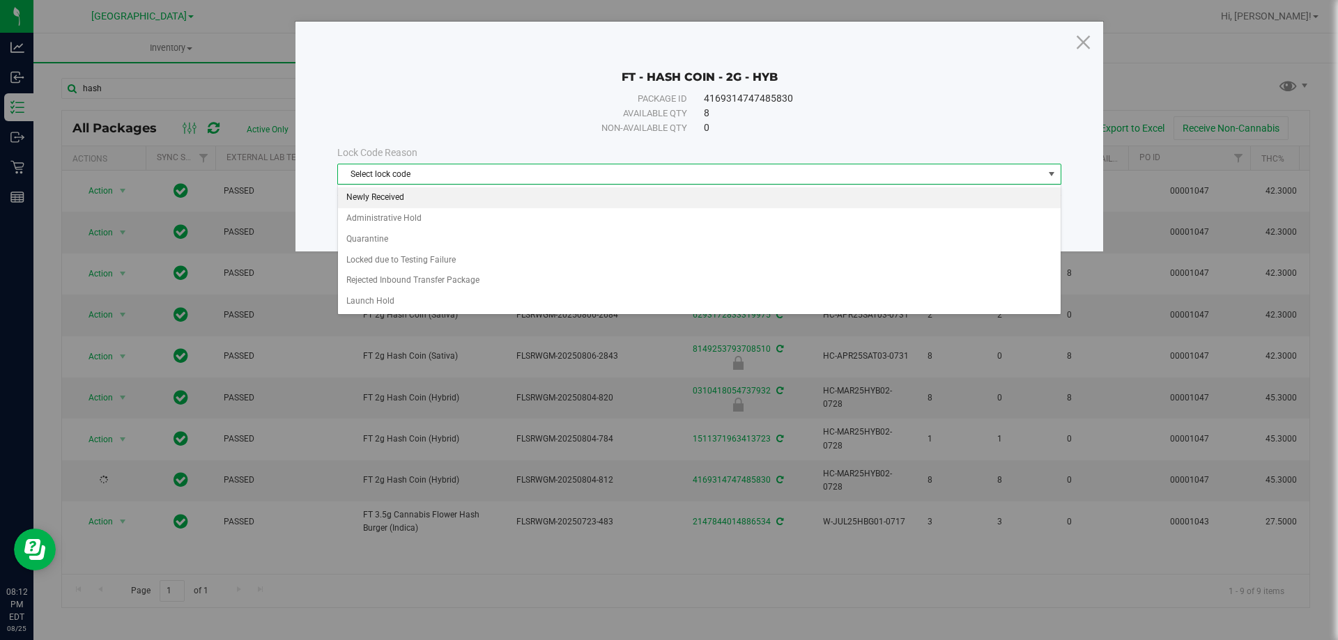
click at [441, 201] on li "Newly Received" at bounding box center [699, 197] width 723 height 21
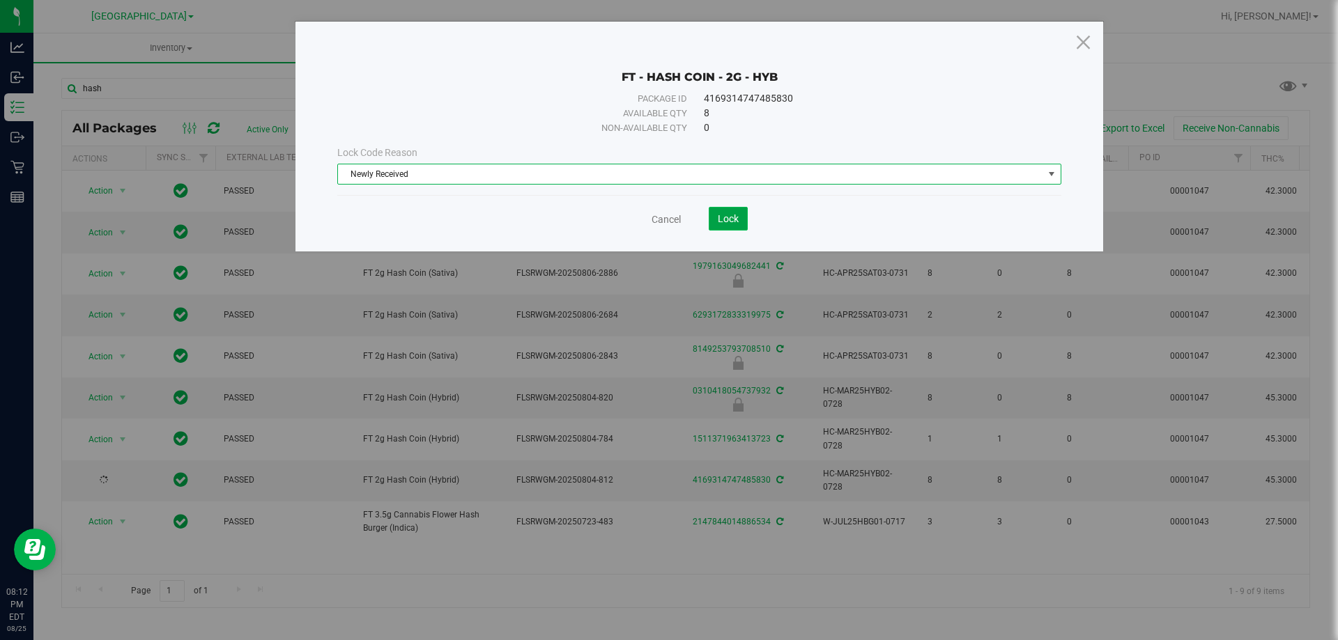
click at [725, 218] on span "Lock" at bounding box center [728, 218] width 21 height 11
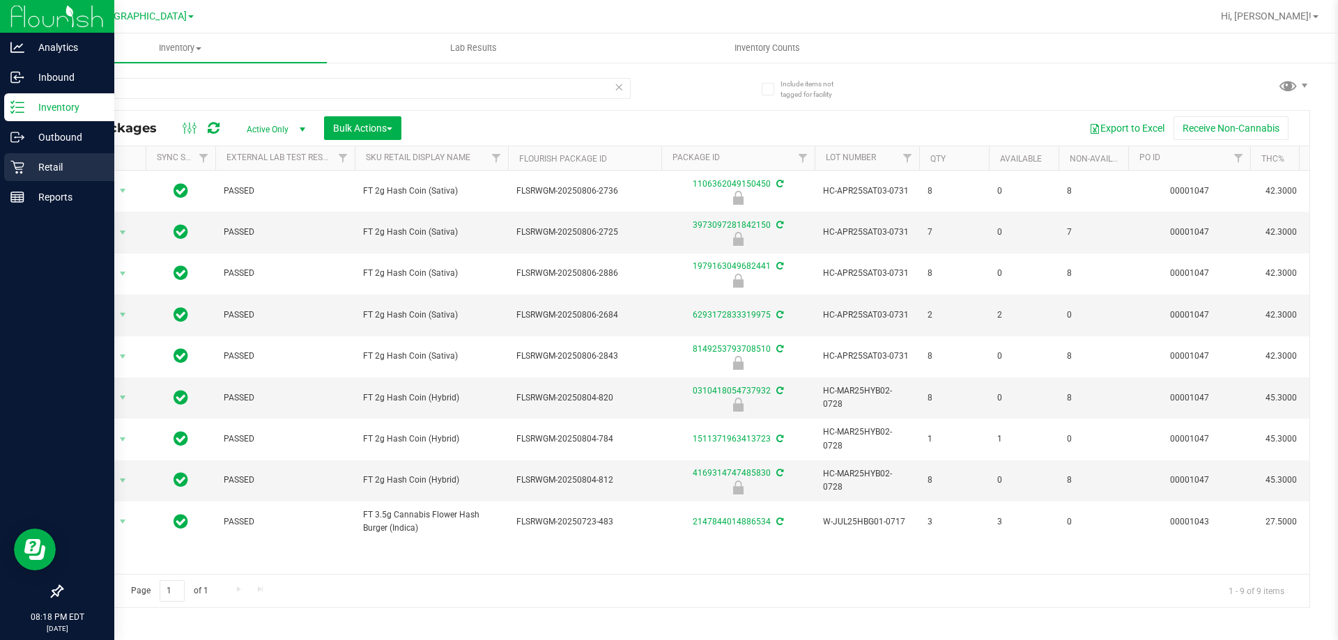
click at [18, 160] on div "Retail" at bounding box center [59, 167] width 110 height 28
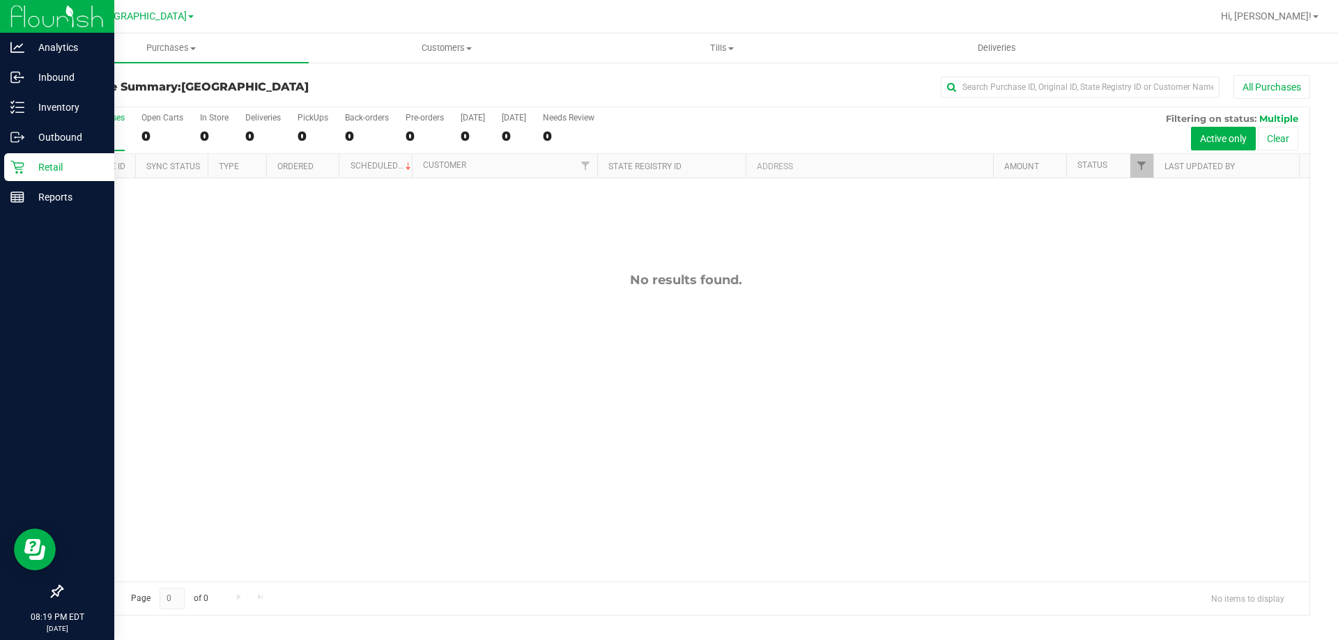
click at [33, 161] on p "Retail" at bounding box center [66, 167] width 84 height 17
